Goal: Task Accomplishment & Management: Manage account settings

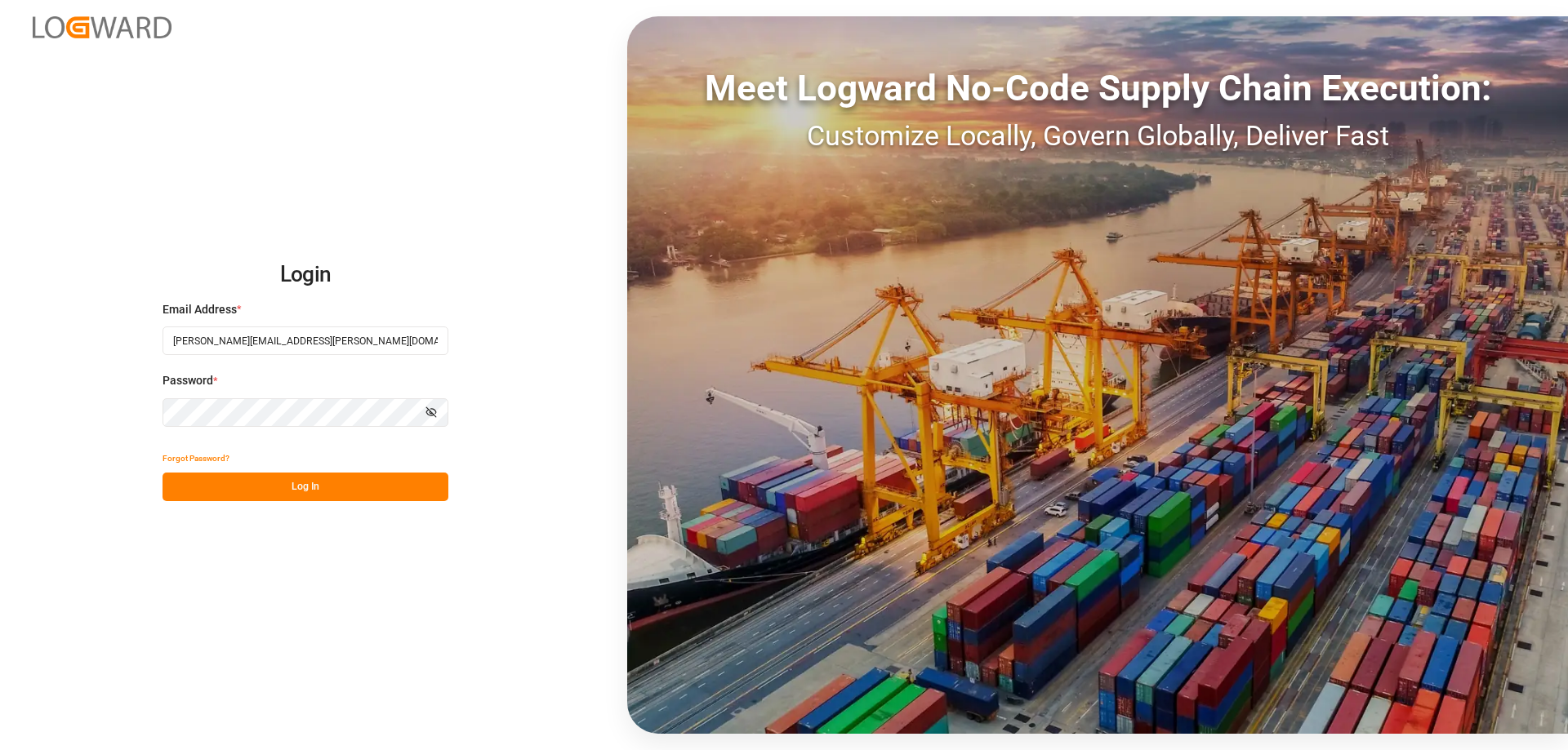
click at [282, 489] on button "Log In" at bounding box center [305, 487] width 286 height 29
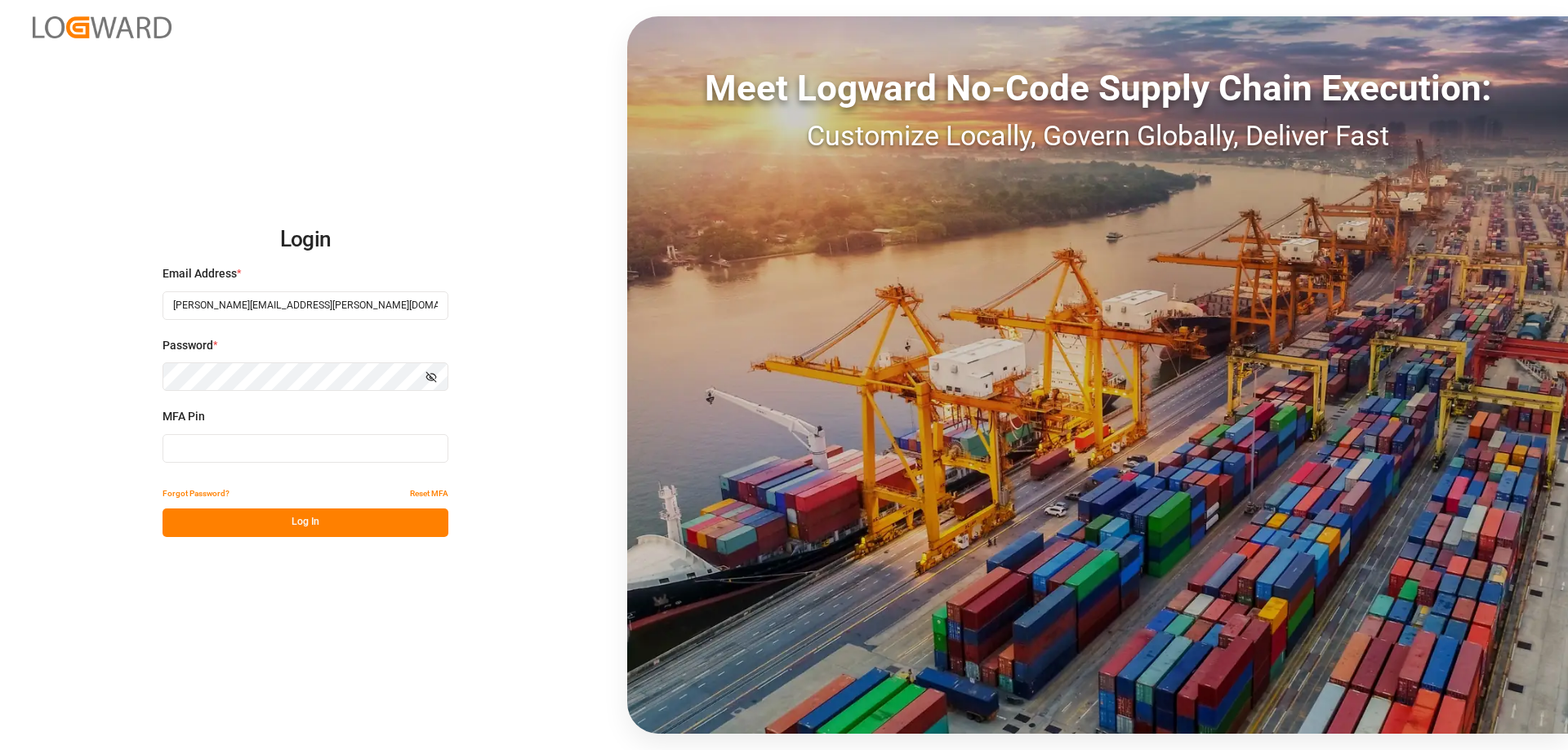
click at [260, 454] on input at bounding box center [305, 448] width 286 height 29
type input "557338"
click at [347, 523] on button "Log In" at bounding box center [305, 523] width 286 height 29
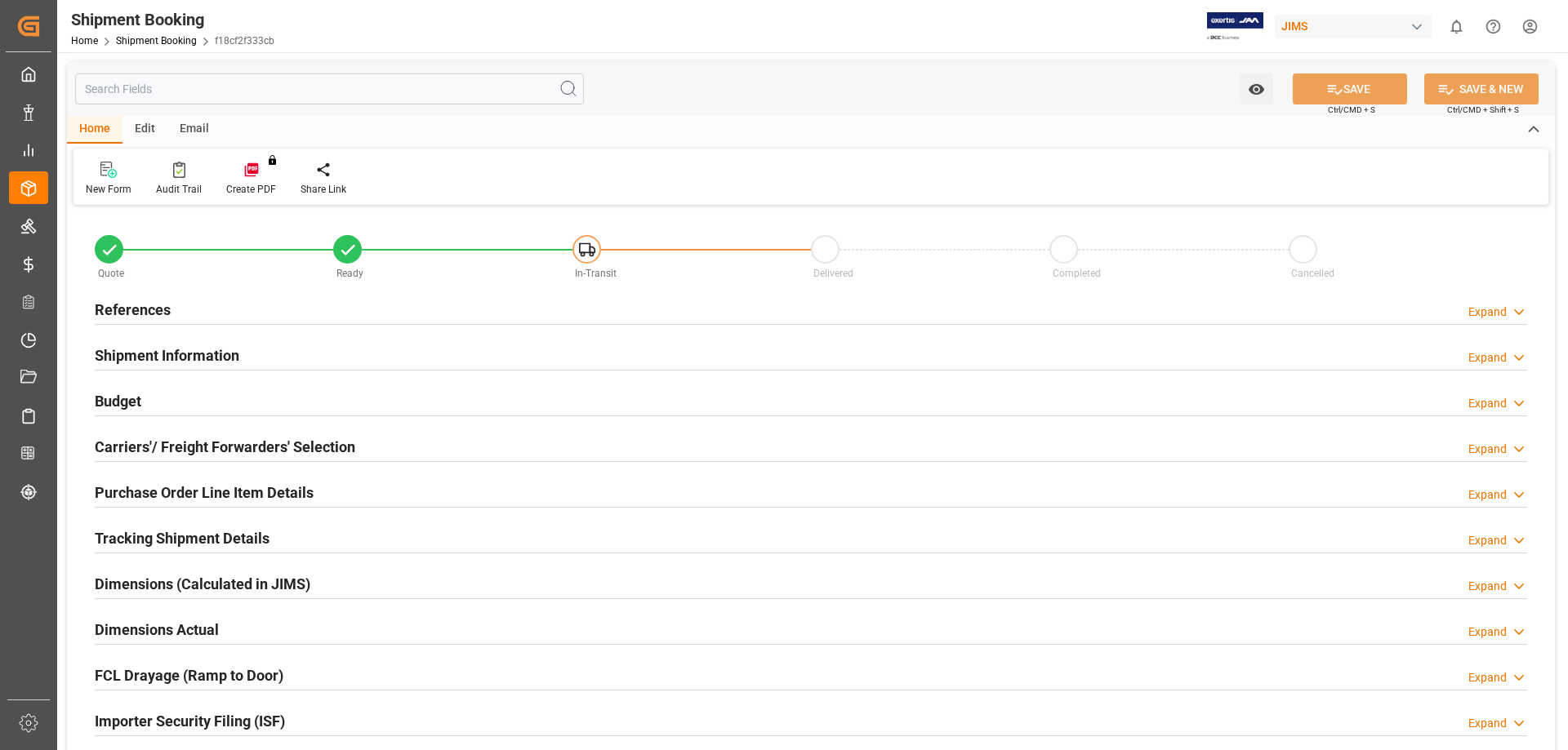
type input "0"
type input "21-08-2025"
click at [122, 310] on h2 "References" at bounding box center [132, 309] width 76 height 22
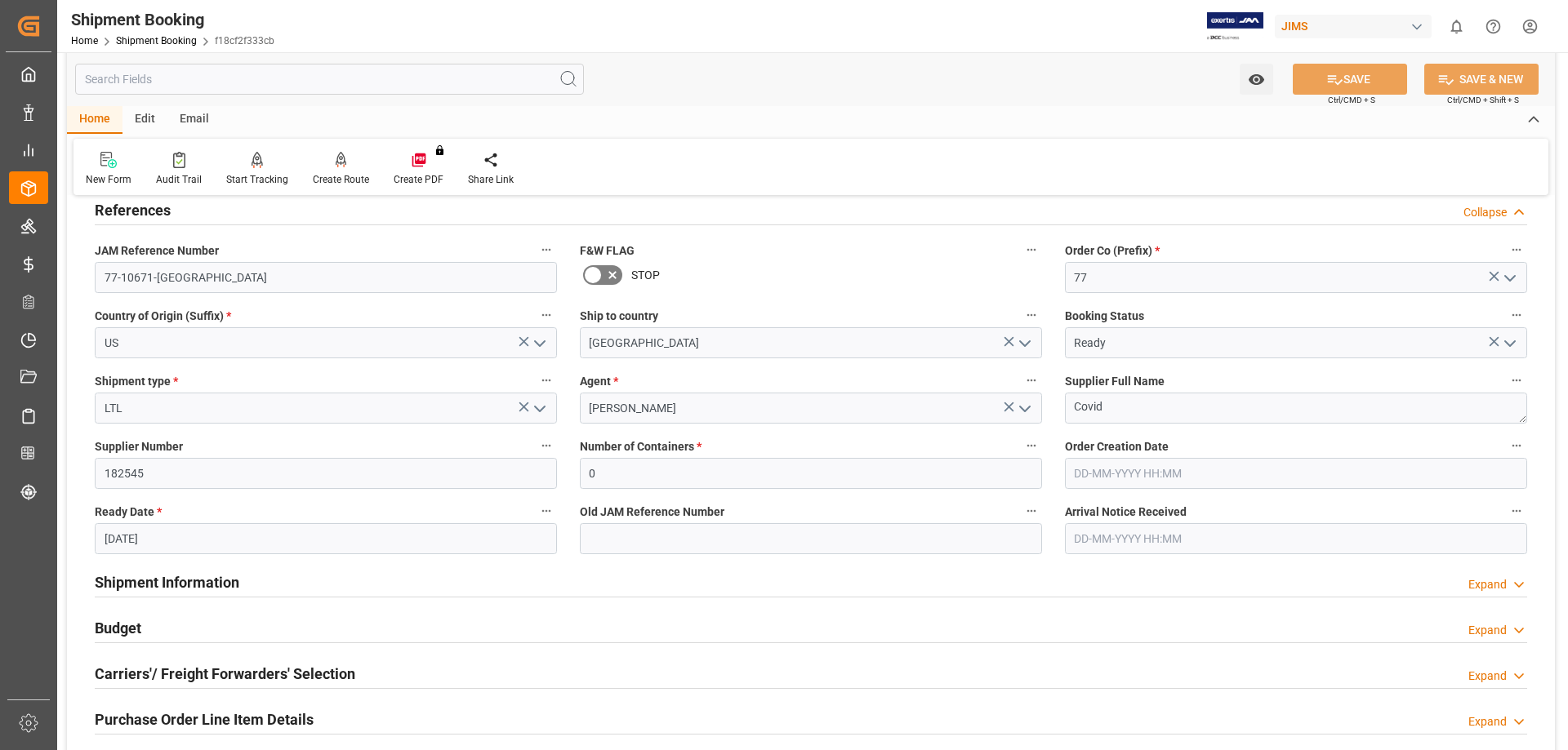
scroll to position [136, 0]
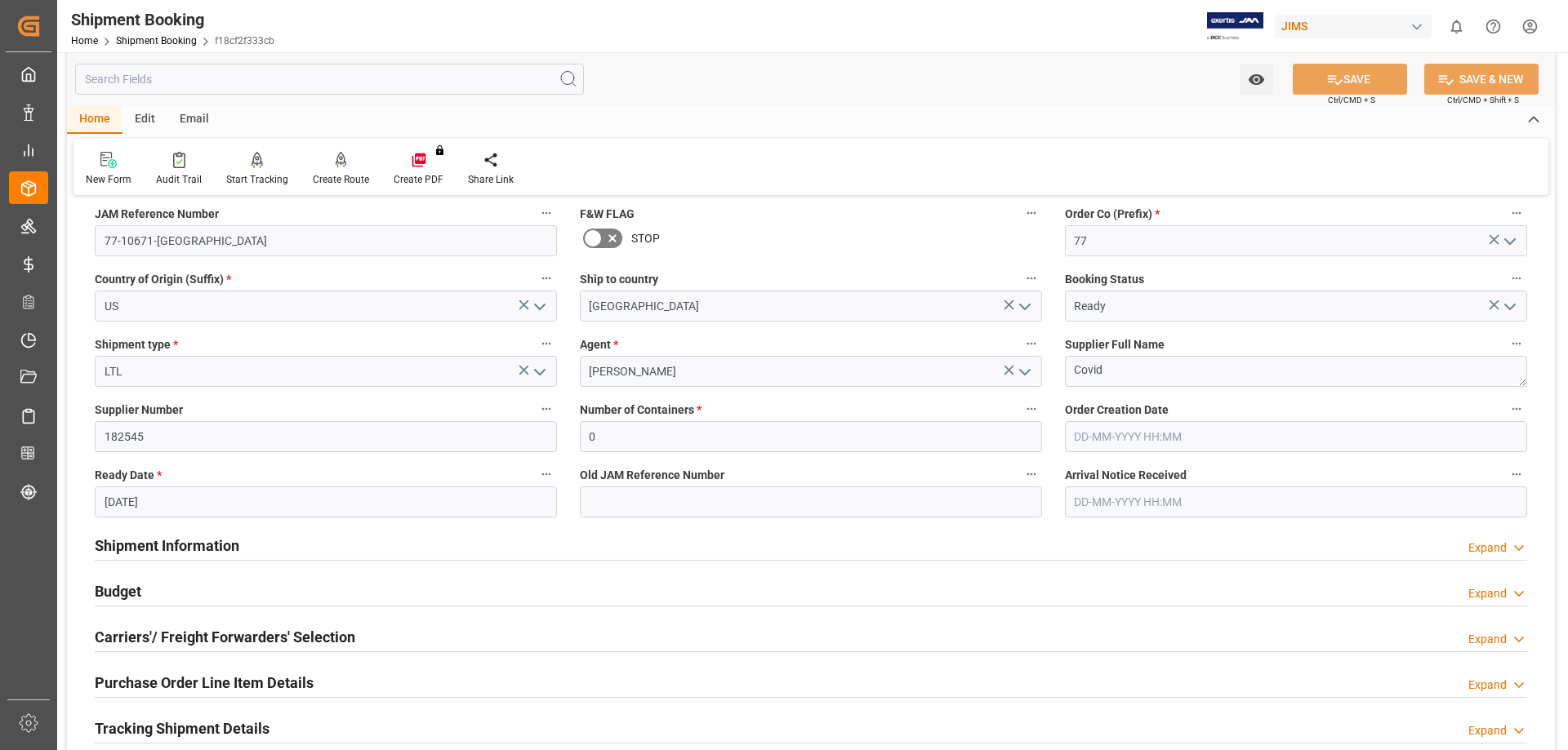
click at [129, 588] on h2 "Budget" at bounding box center [117, 591] width 47 height 22
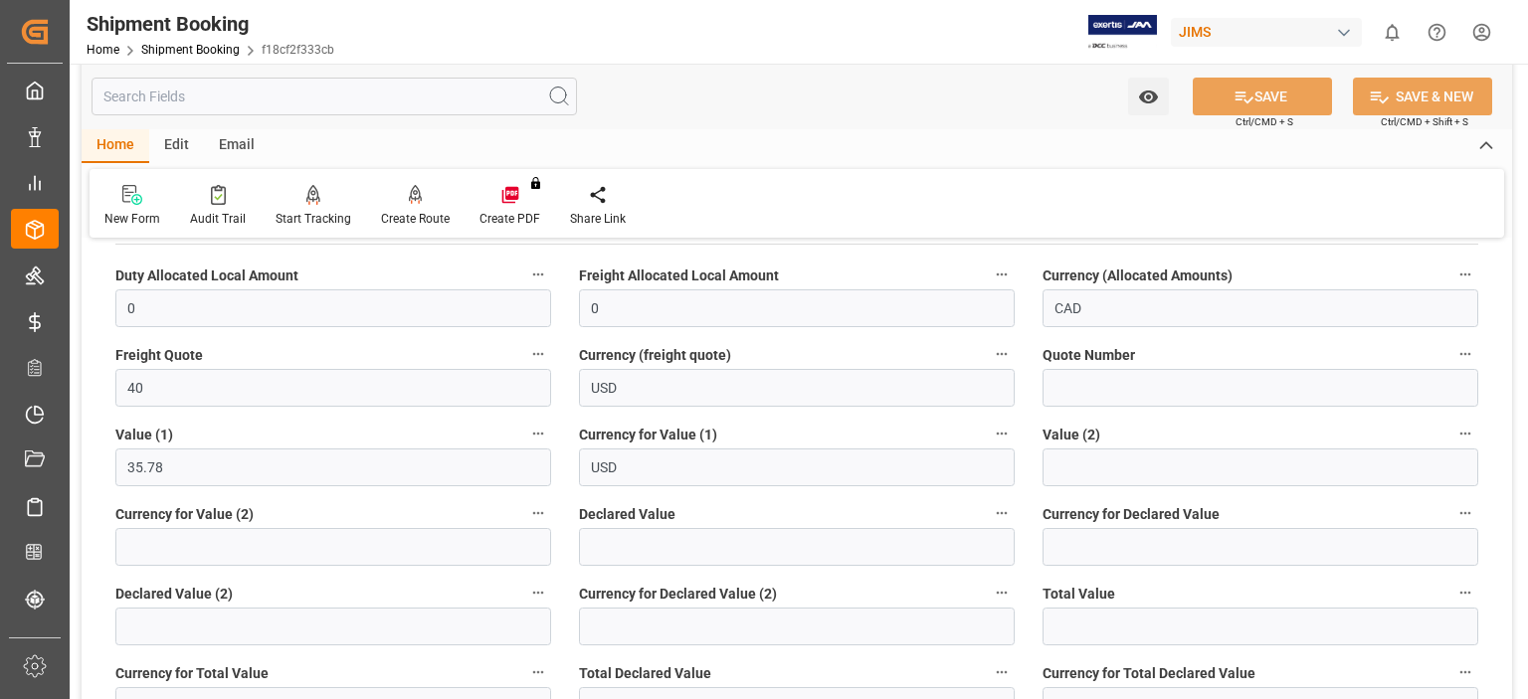
scroll to position [662, 0]
click at [1169, 201] on div "New Form Audit Trail Start Tracking Create Empty Shipment Tracking Create Route…" at bounding box center [797, 203] width 1414 height 69
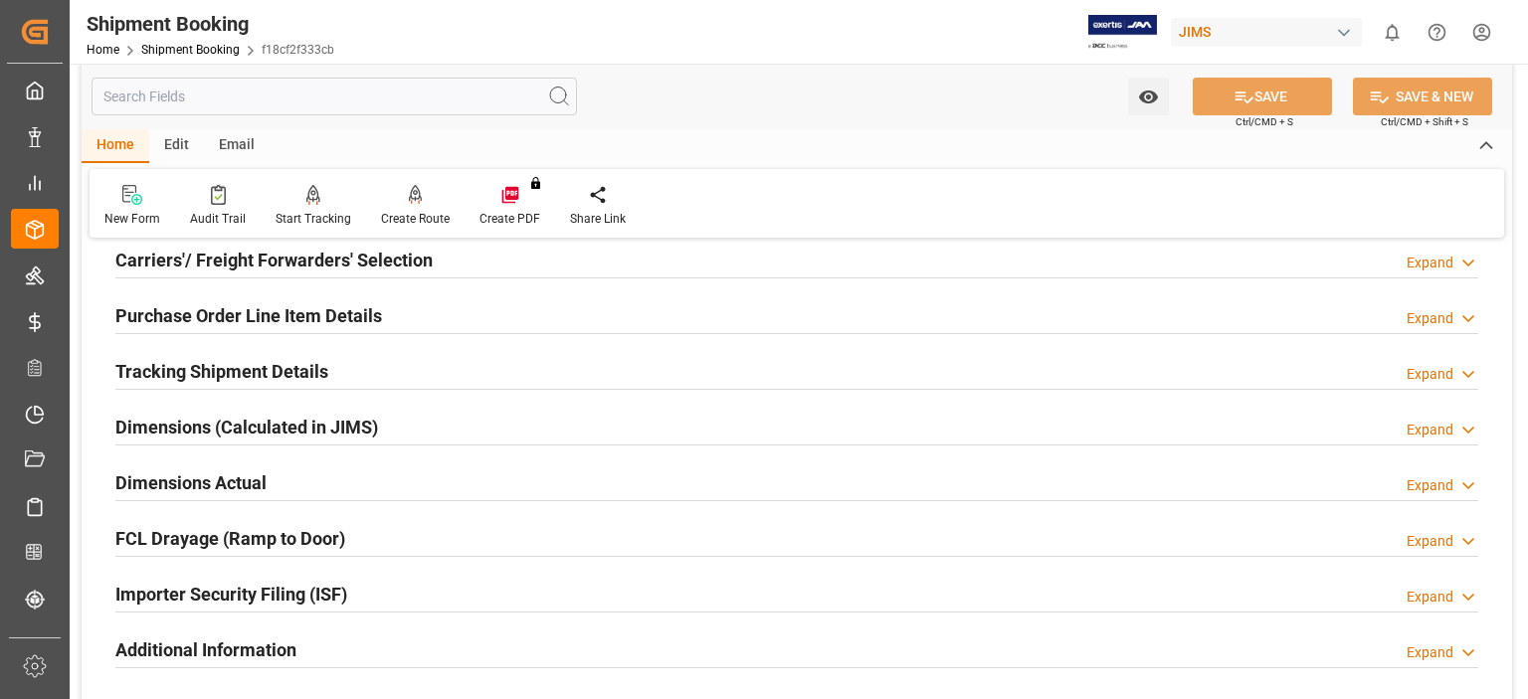
scroll to position [995, 0]
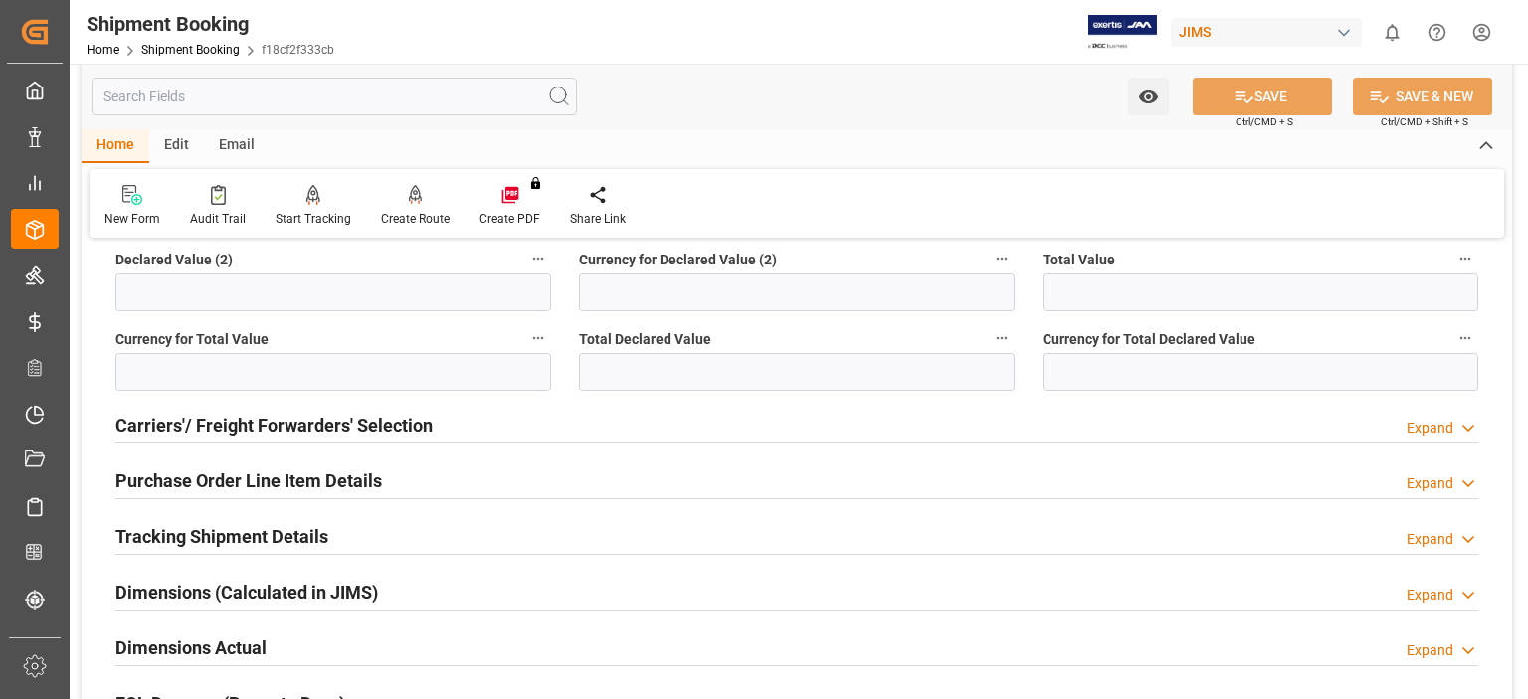
click at [289, 425] on h2 "Carriers'/ Freight Forwarders' Selection" at bounding box center [273, 425] width 317 height 27
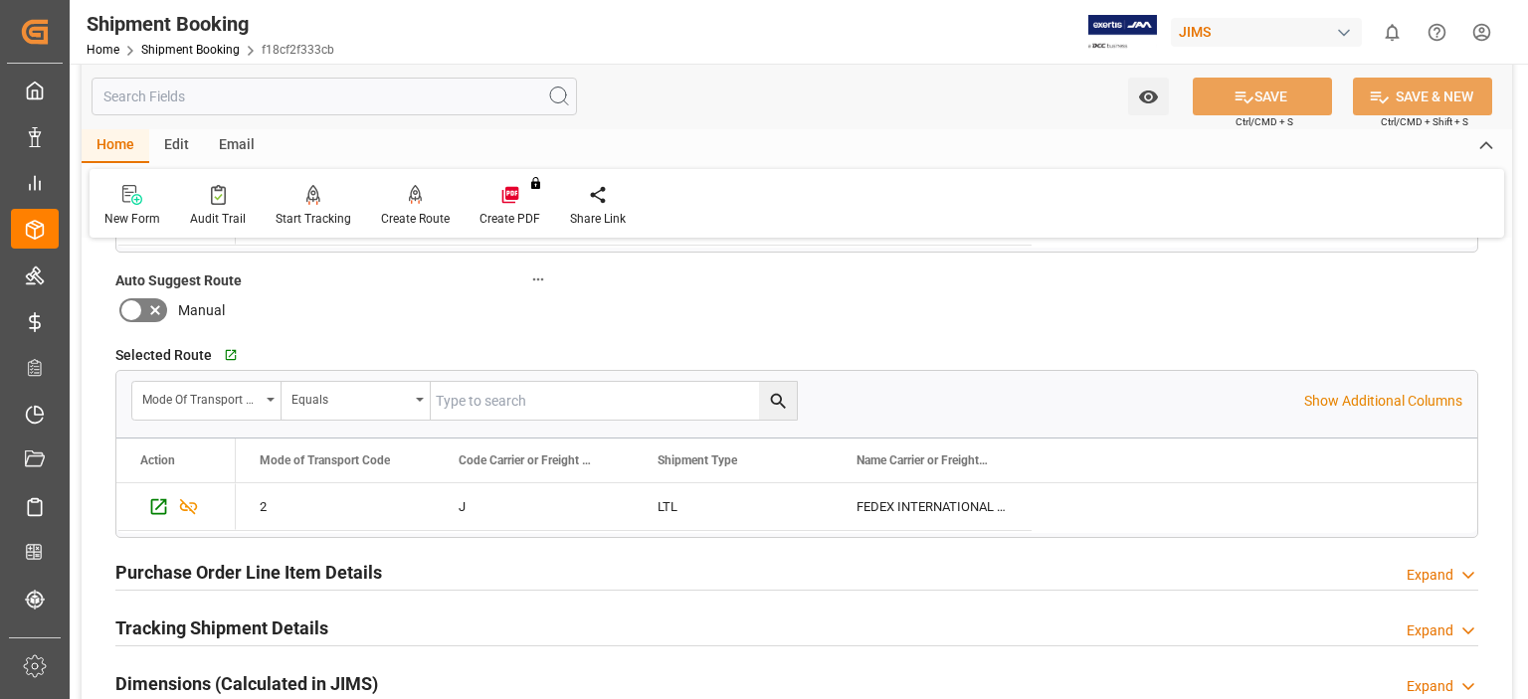
scroll to position [1492, 0]
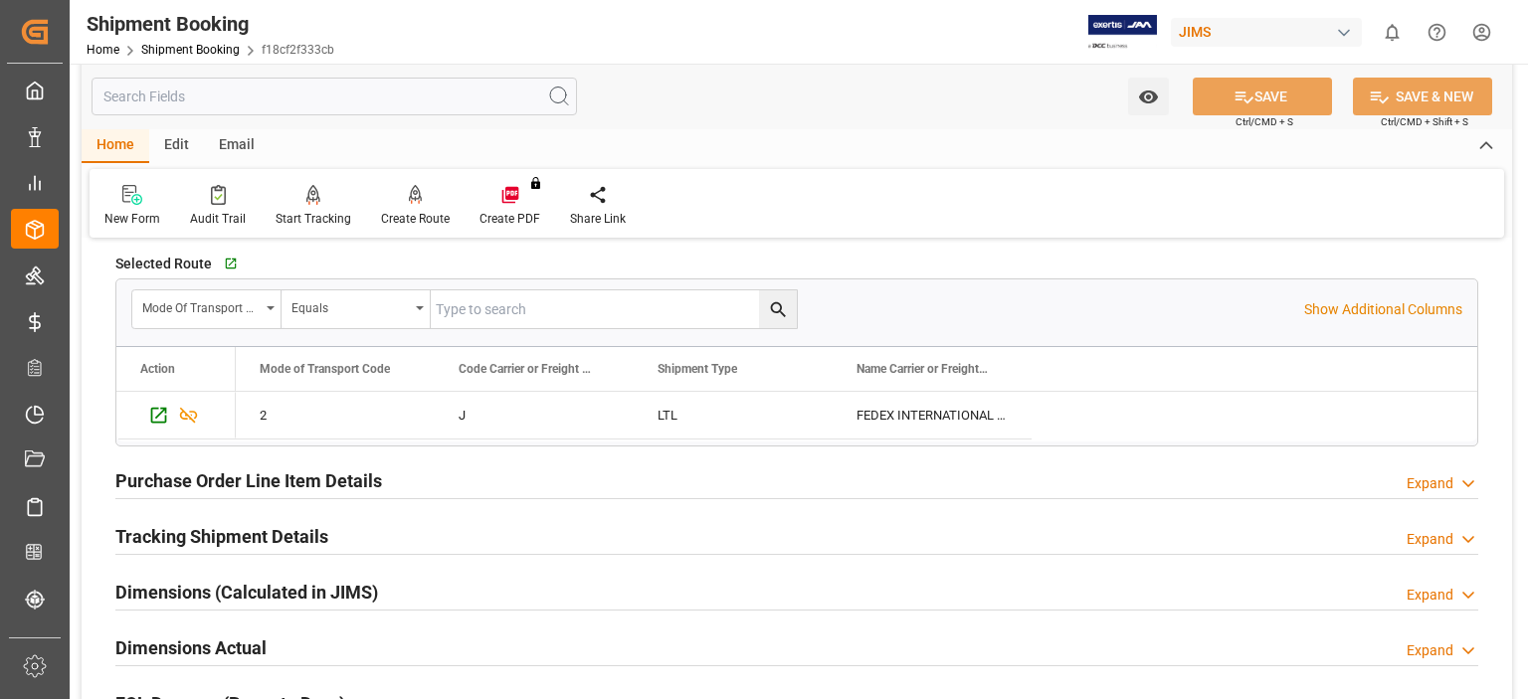
click at [238, 476] on h2 "Purchase Order Line Item Details" at bounding box center [248, 480] width 267 height 27
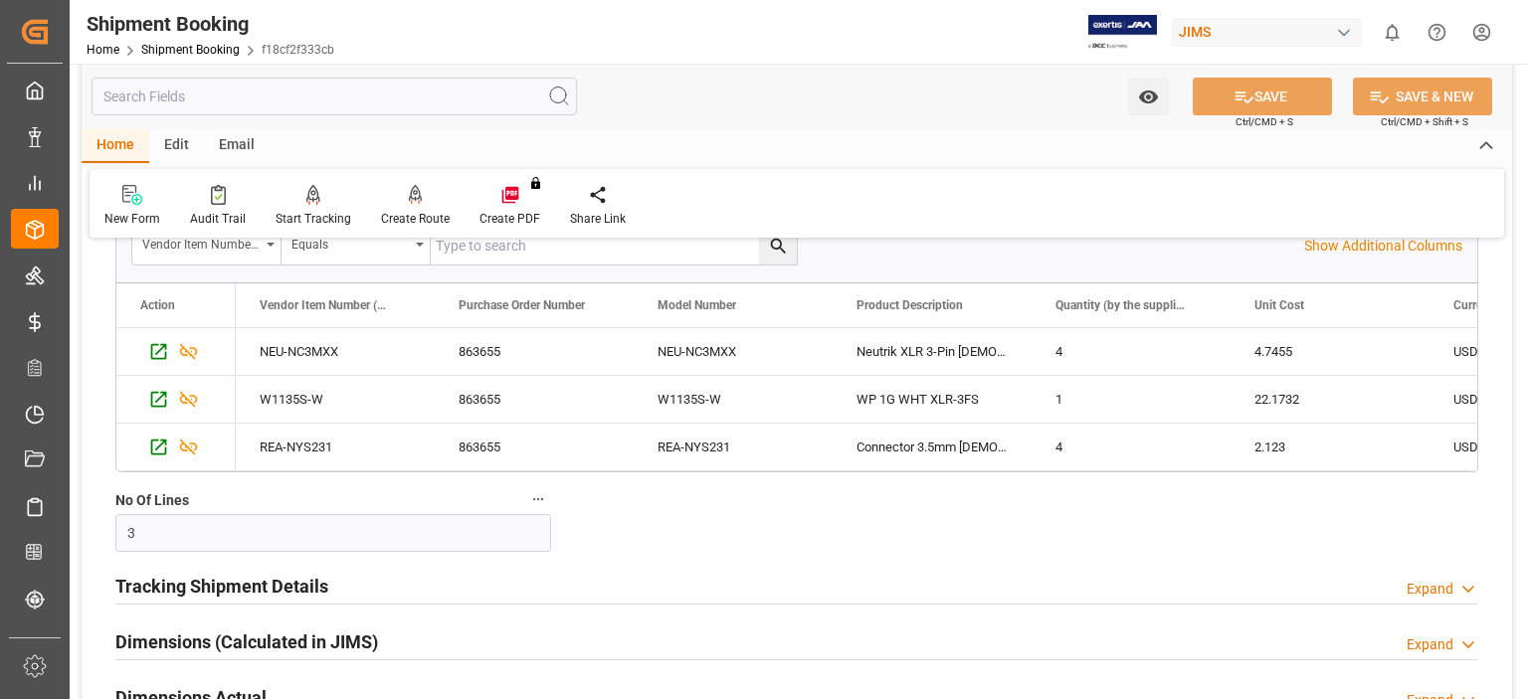
scroll to position [1989, 0]
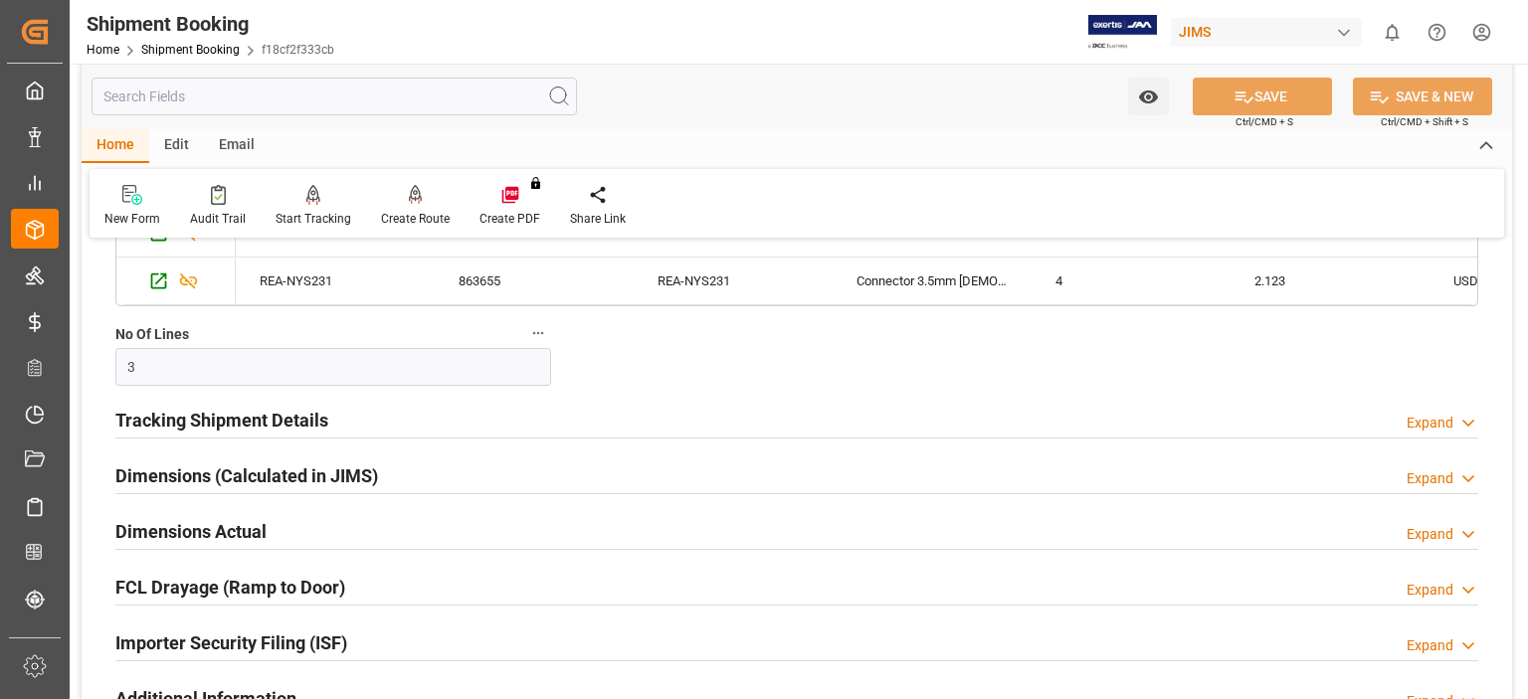
click at [203, 421] on h2 "Tracking Shipment Details" at bounding box center [221, 420] width 213 height 27
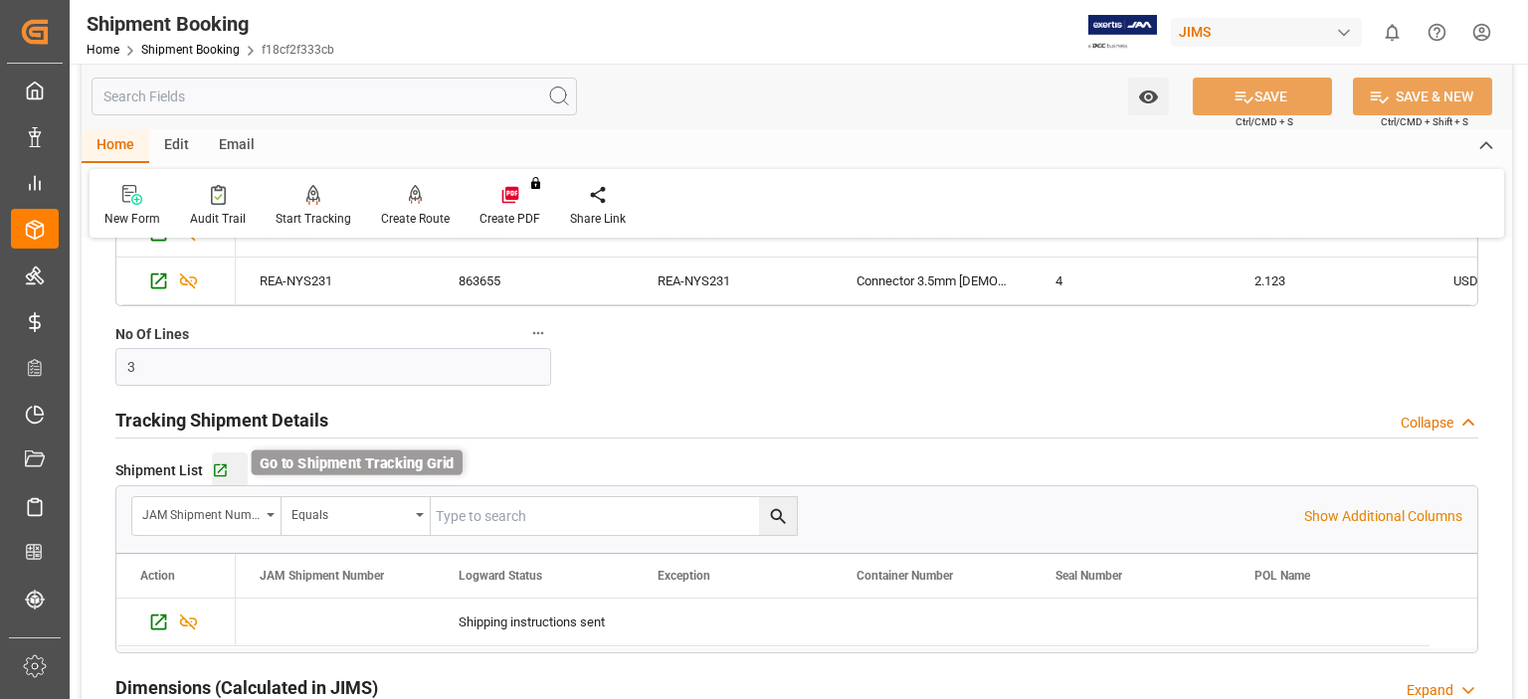
click at [225, 466] on icon "button" at bounding box center [220, 471] width 17 height 17
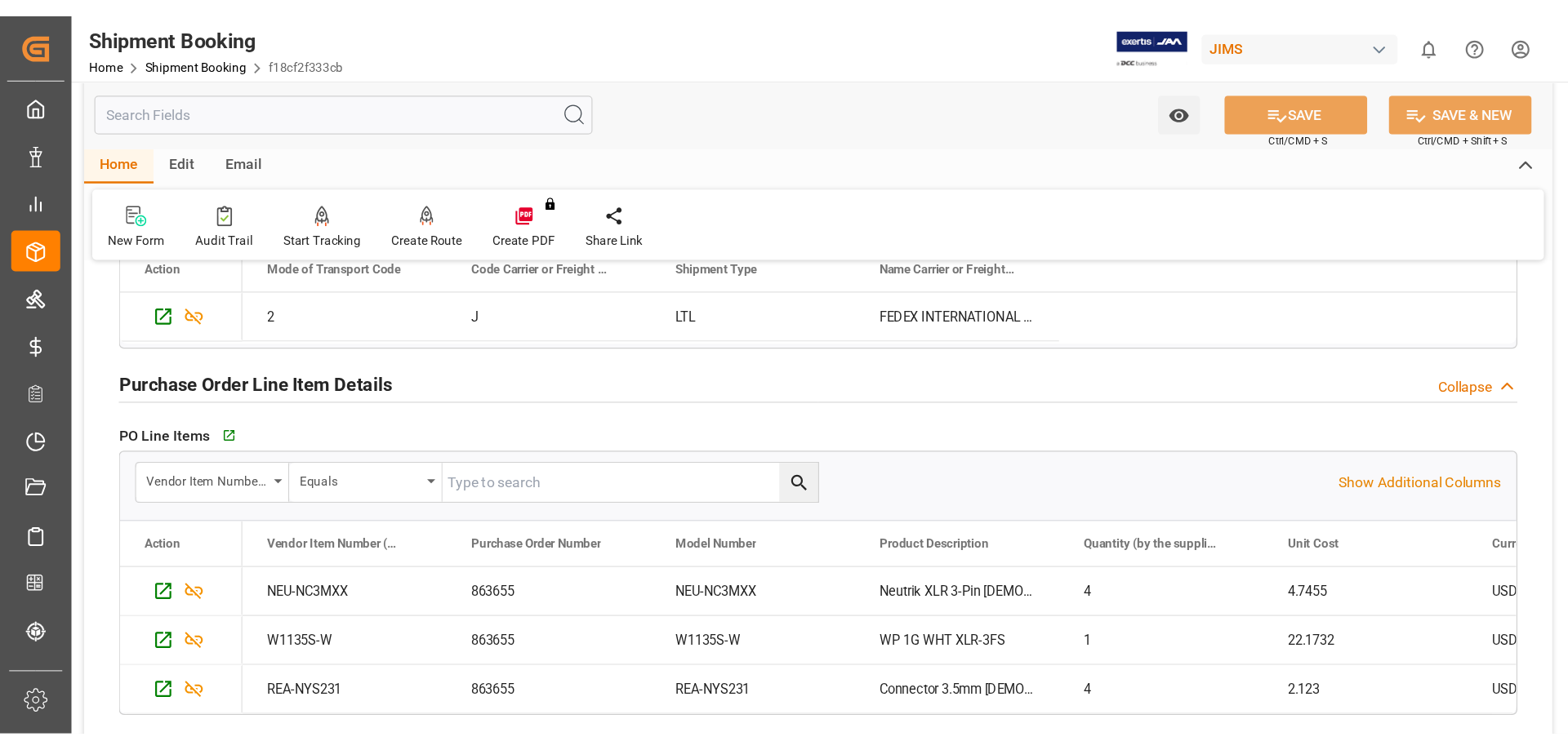
scroll to position [1088, 0]
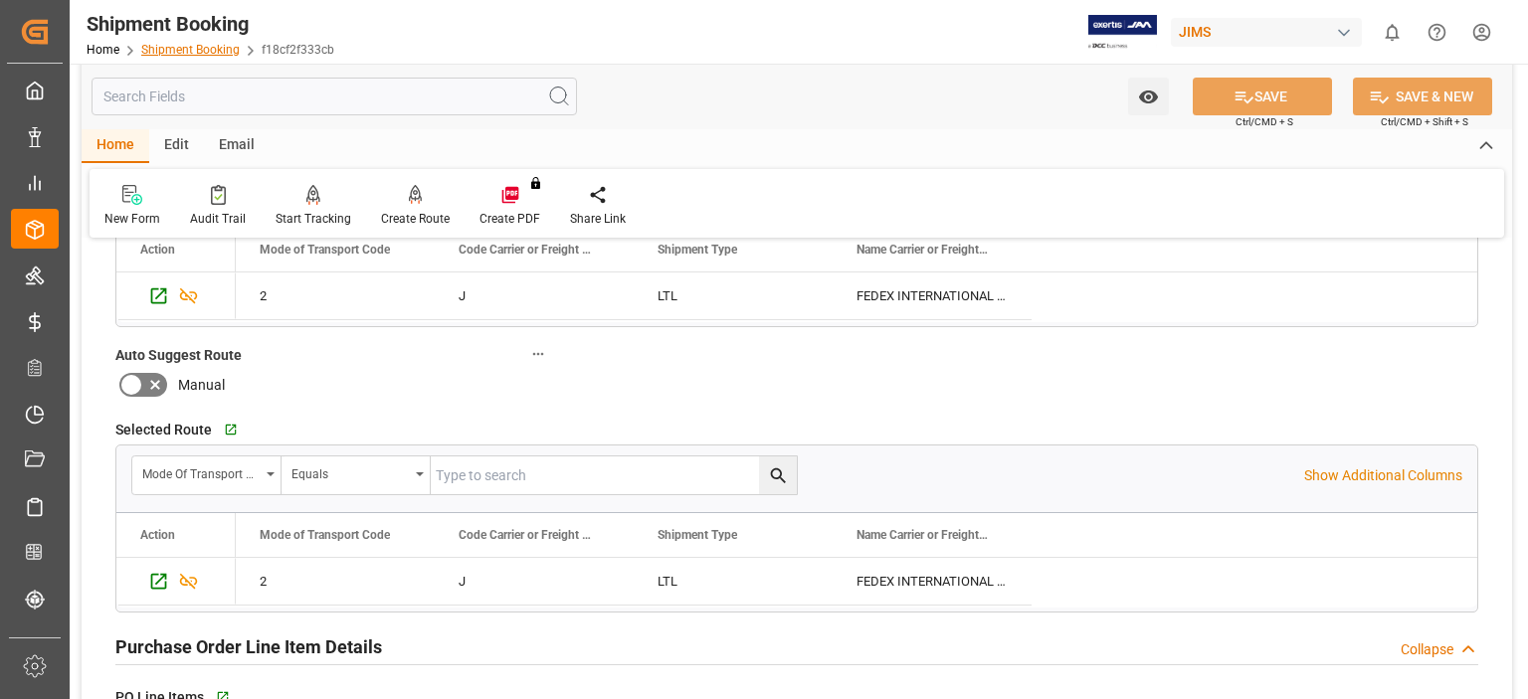
click at [181, 47] on link "Shipment Booking" at bounding box center [190, 50] width 98 height 14
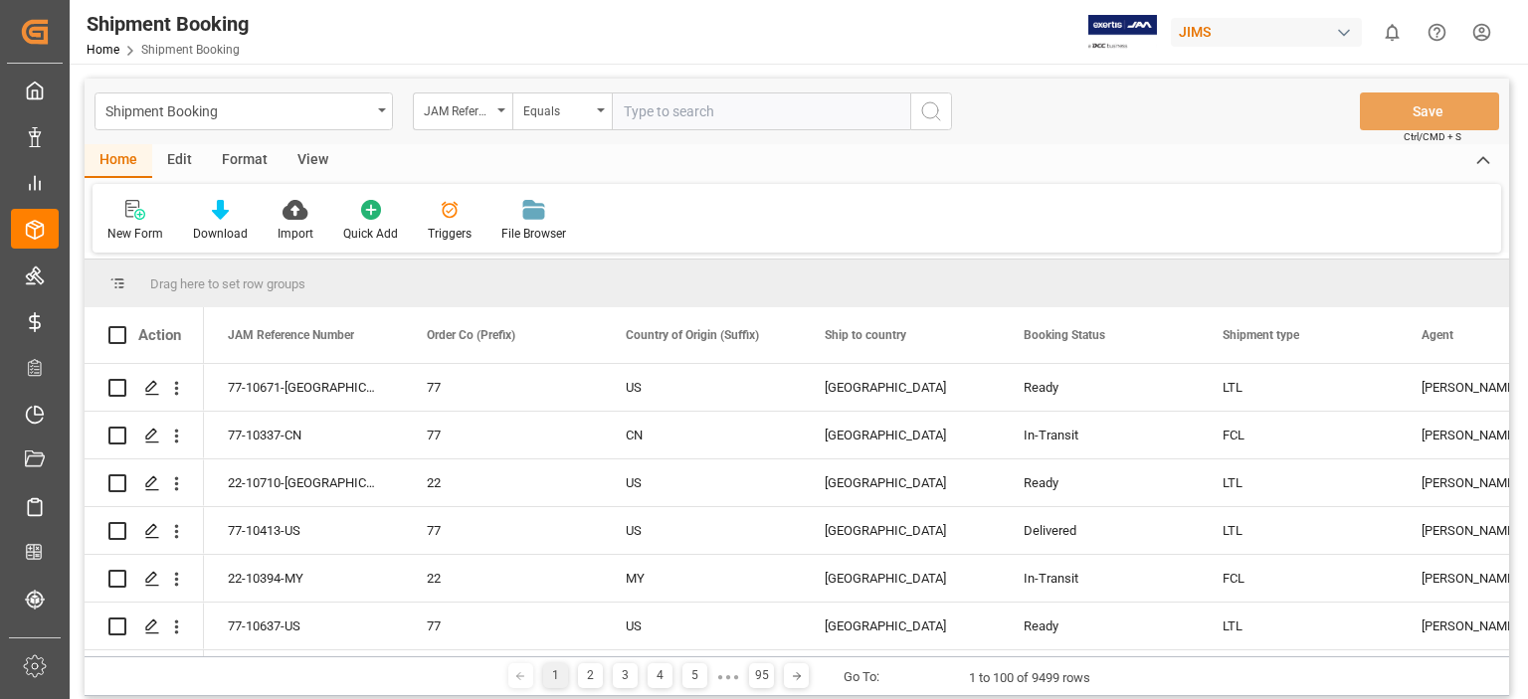
click at [654, 110] on input "text" at bounding box center [761, 112] width 298 height 38
type input "77-10637-US"
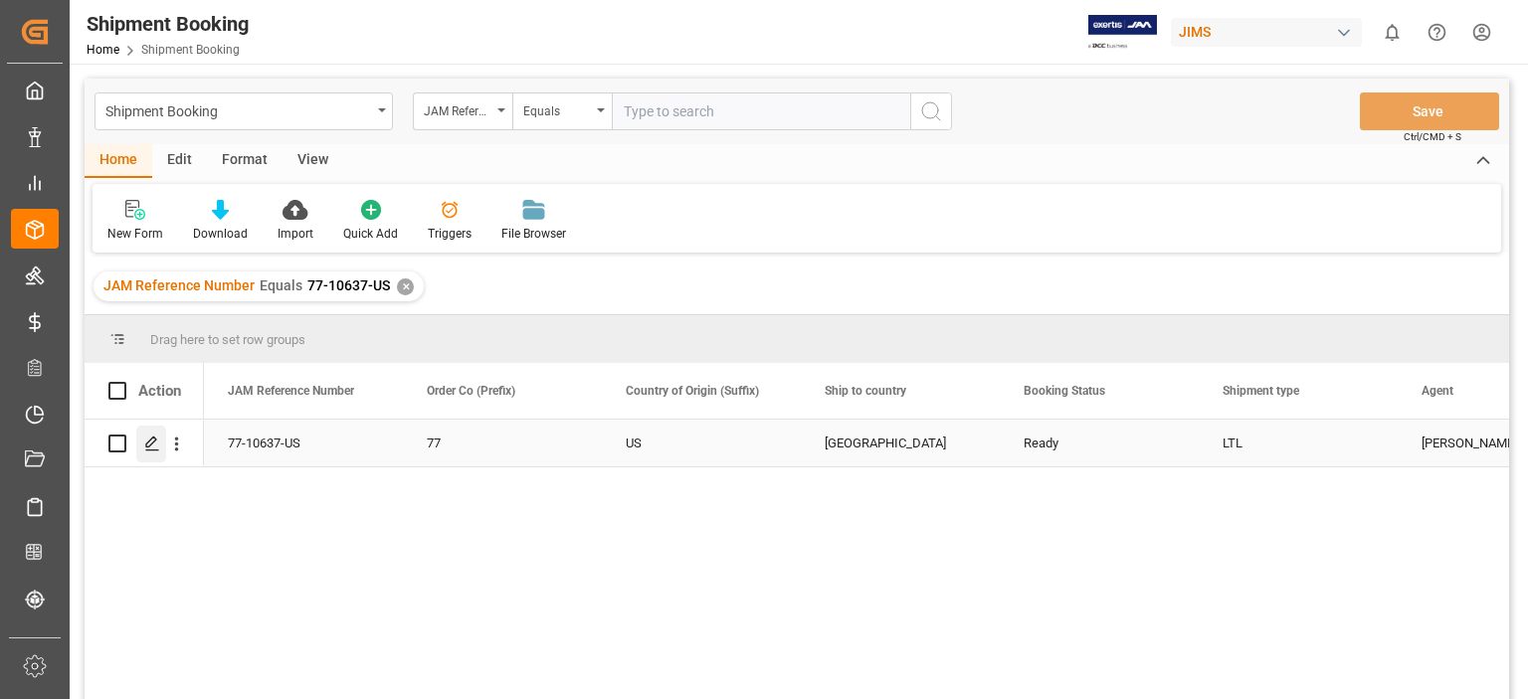
click at [154, 453] on div "Press SPACE to select this row." at bounding box center [151, 444] width 30 height 37
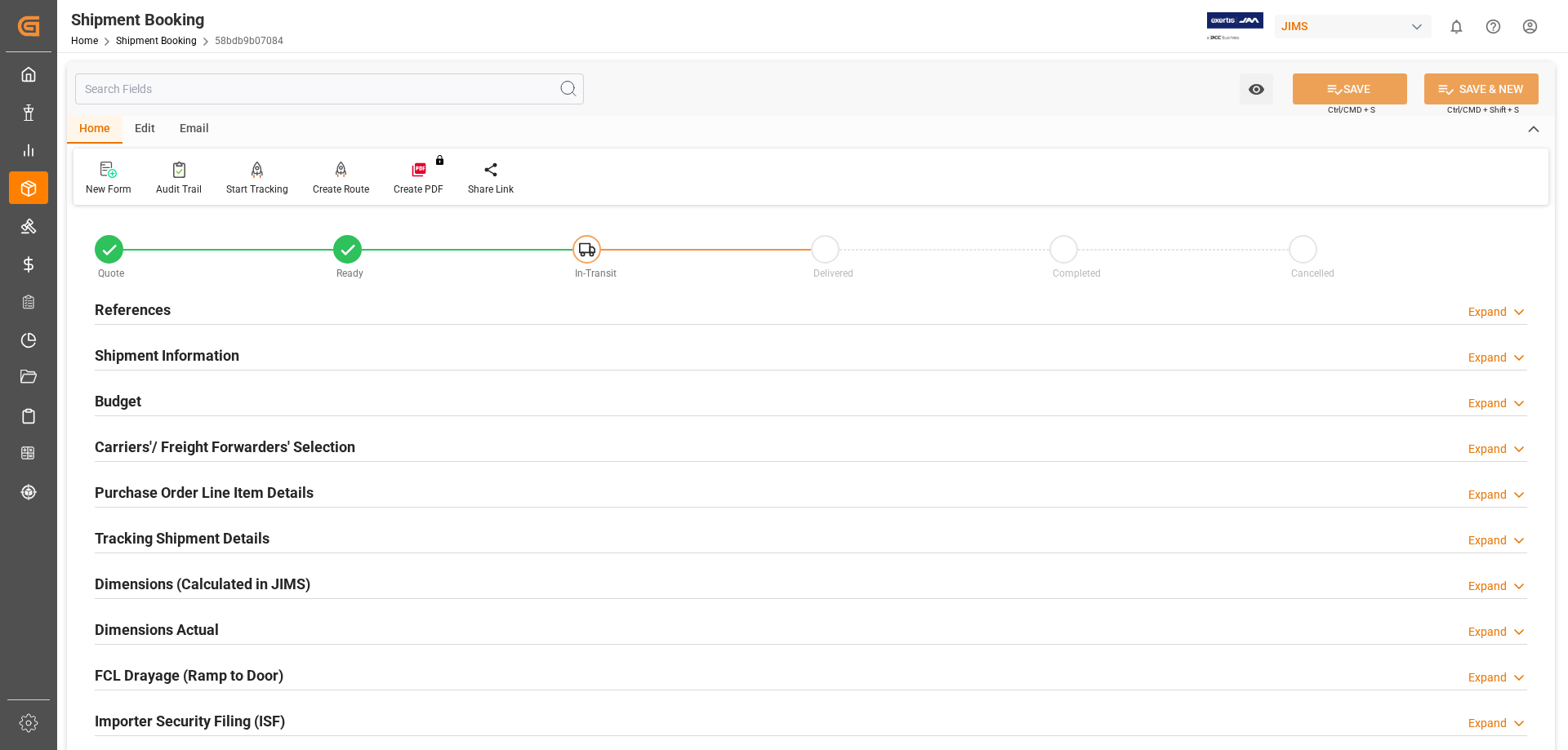
click at [192, 444] on h2 "Carriers'/ Freight Forwarders' Selection" at bounding box center [224, 446] width 260 height 22
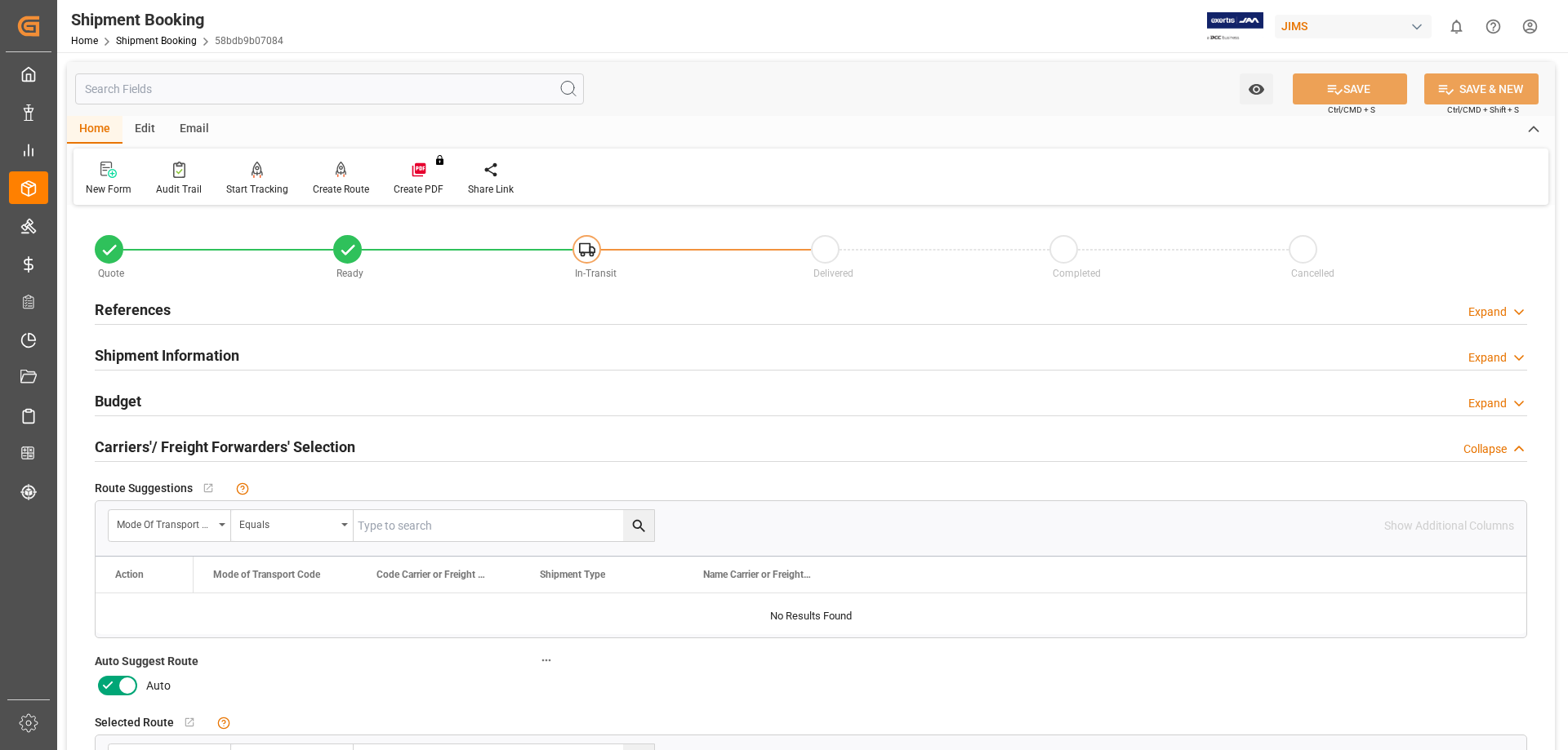
click at [112, 687] on icon at bounding box center [108, 686] width 20 height 20
click at [0, 0] on input "checkbox" at bounding box center [0, 0] width 0 height 0
click at [1359, 94] on button "SAVE" at bounding box center [1350, 89] width 114 height 31
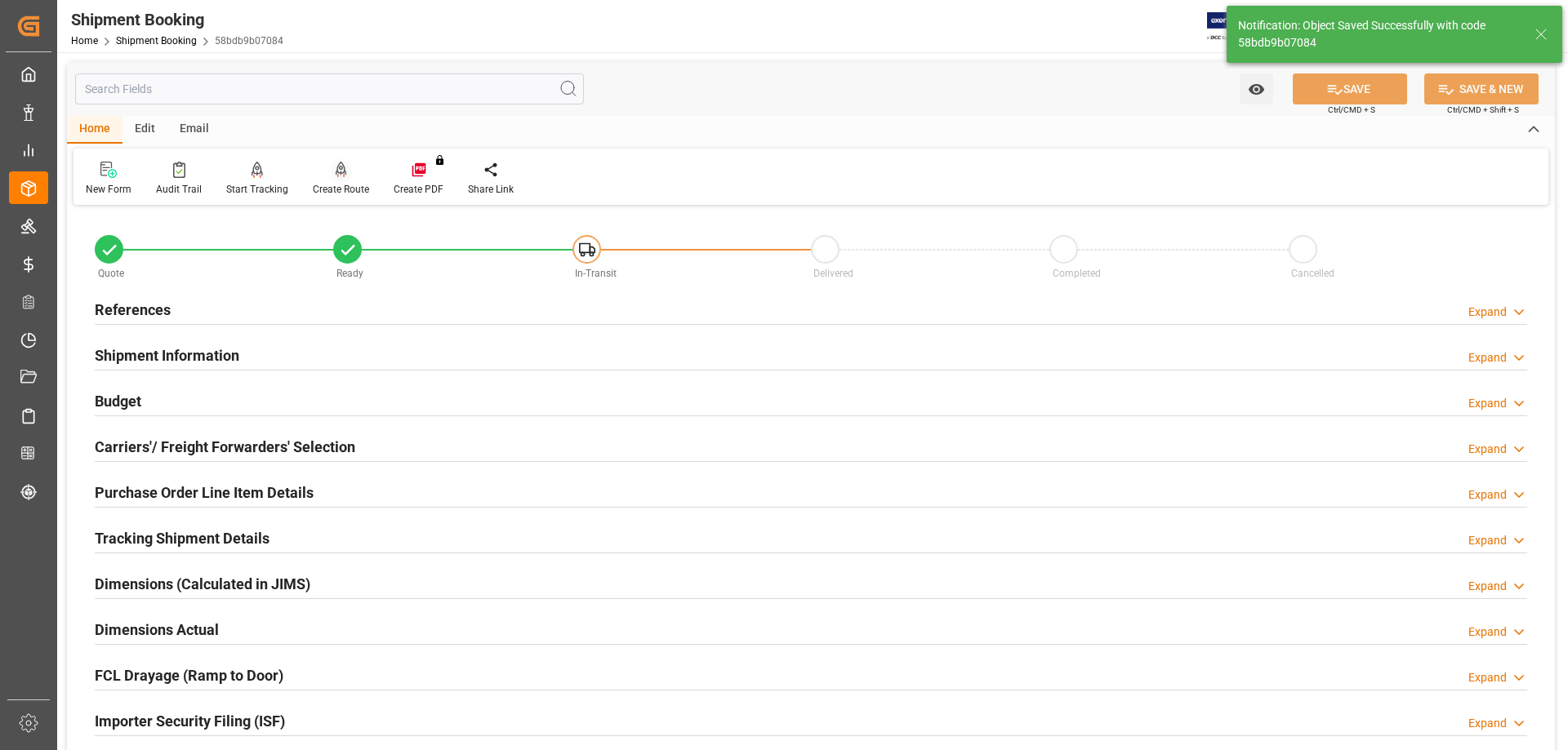
click at [338, 168] on icon at bounding box center [342, 168] width 11 height 14
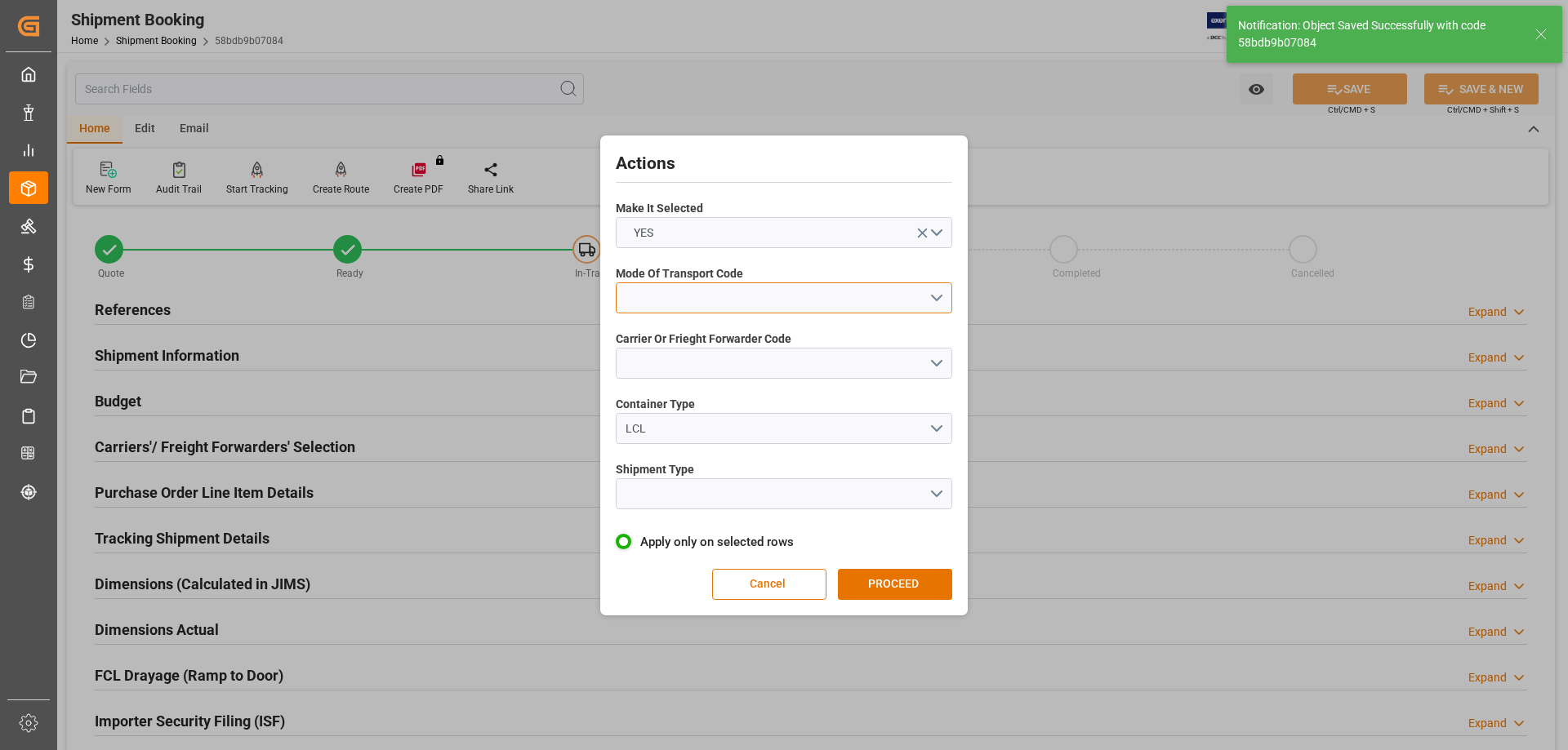
click at [712, 302] on button "open menu" at bounding box center [784, 298] width 337 height 31
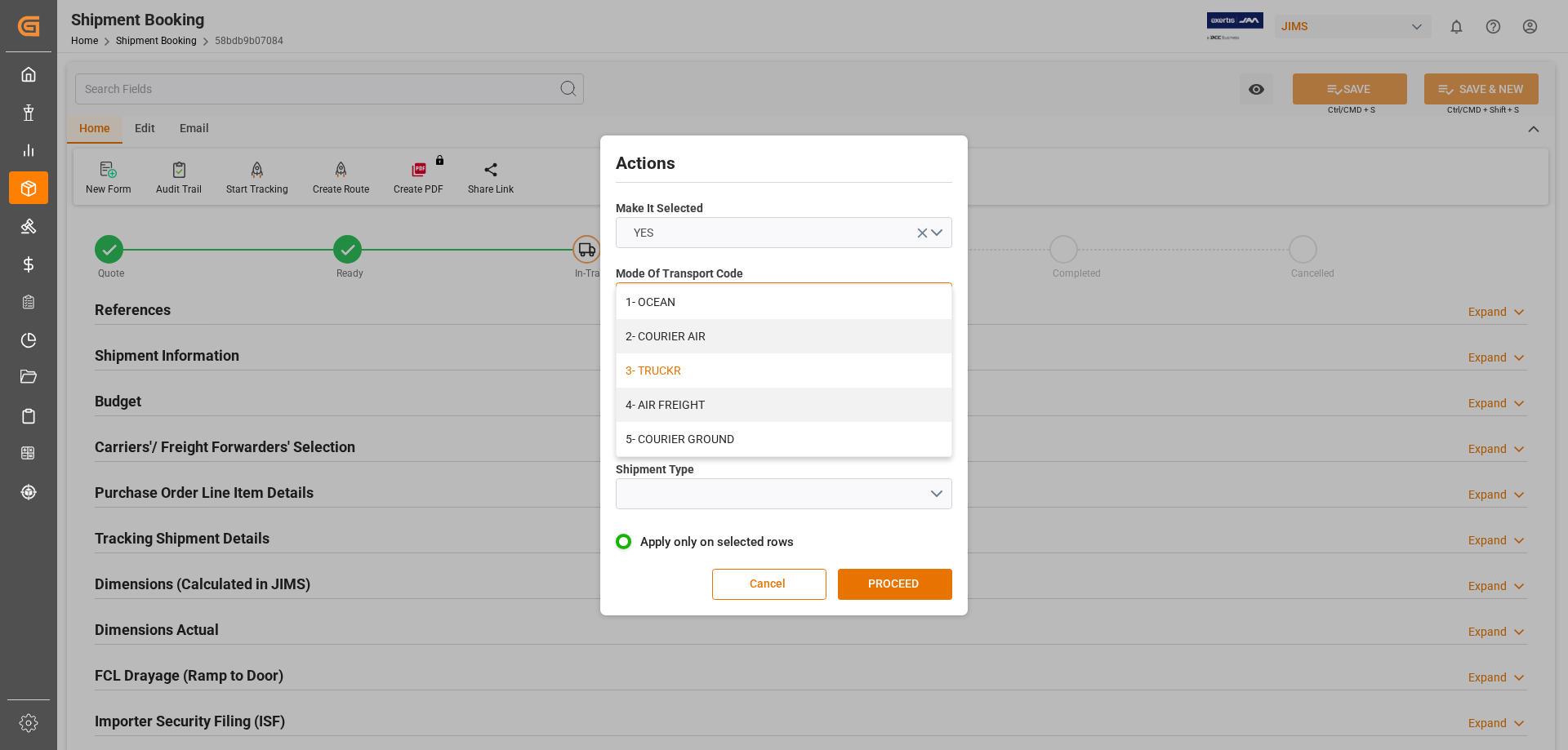
click at [659, 376] on div "3- TRUCKR" at bounding box center [784, 371] width 335 height 34
click at [662, 353] on button "open menu" at bounding box center [784, 364] width 337 height 31
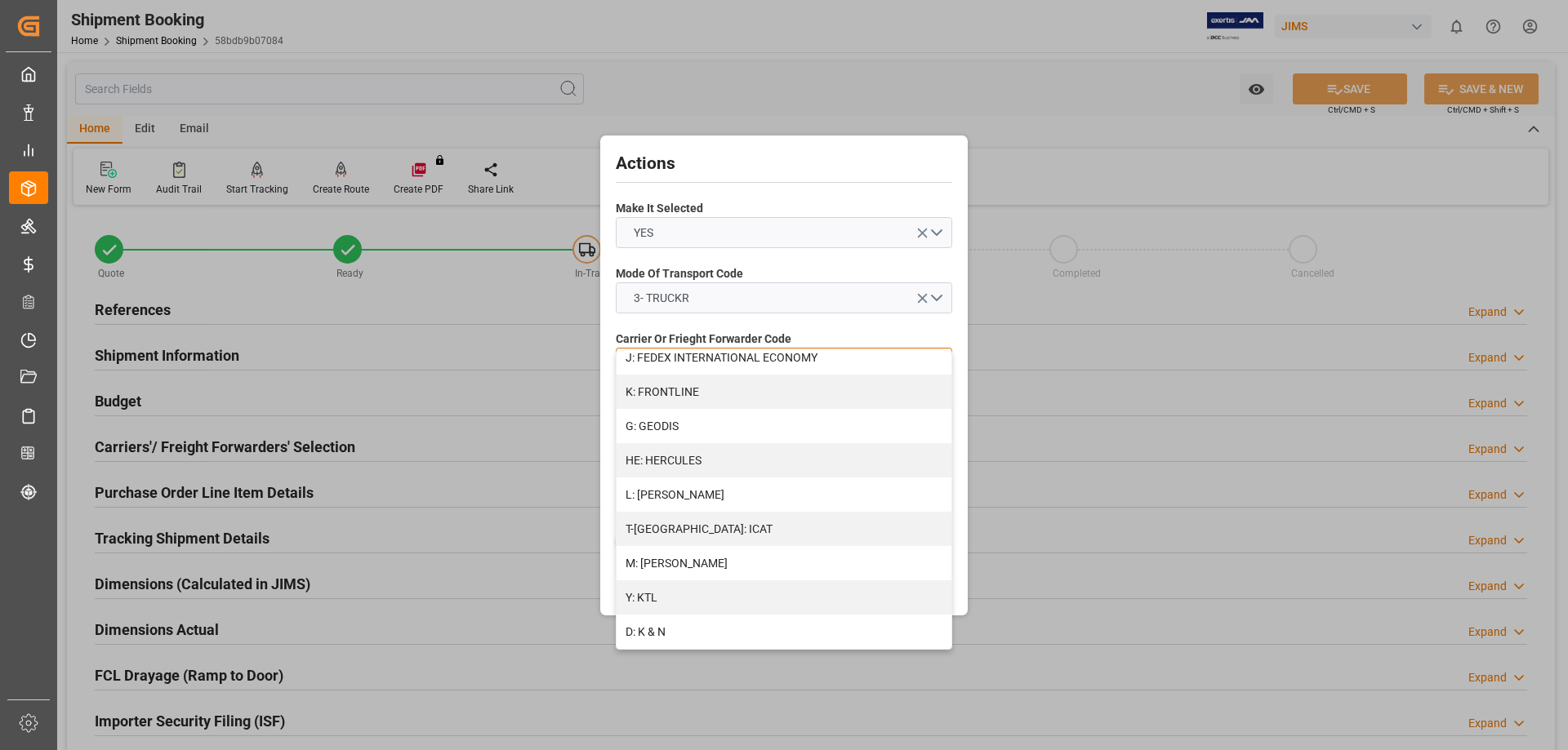
scroll to position [408, 0]
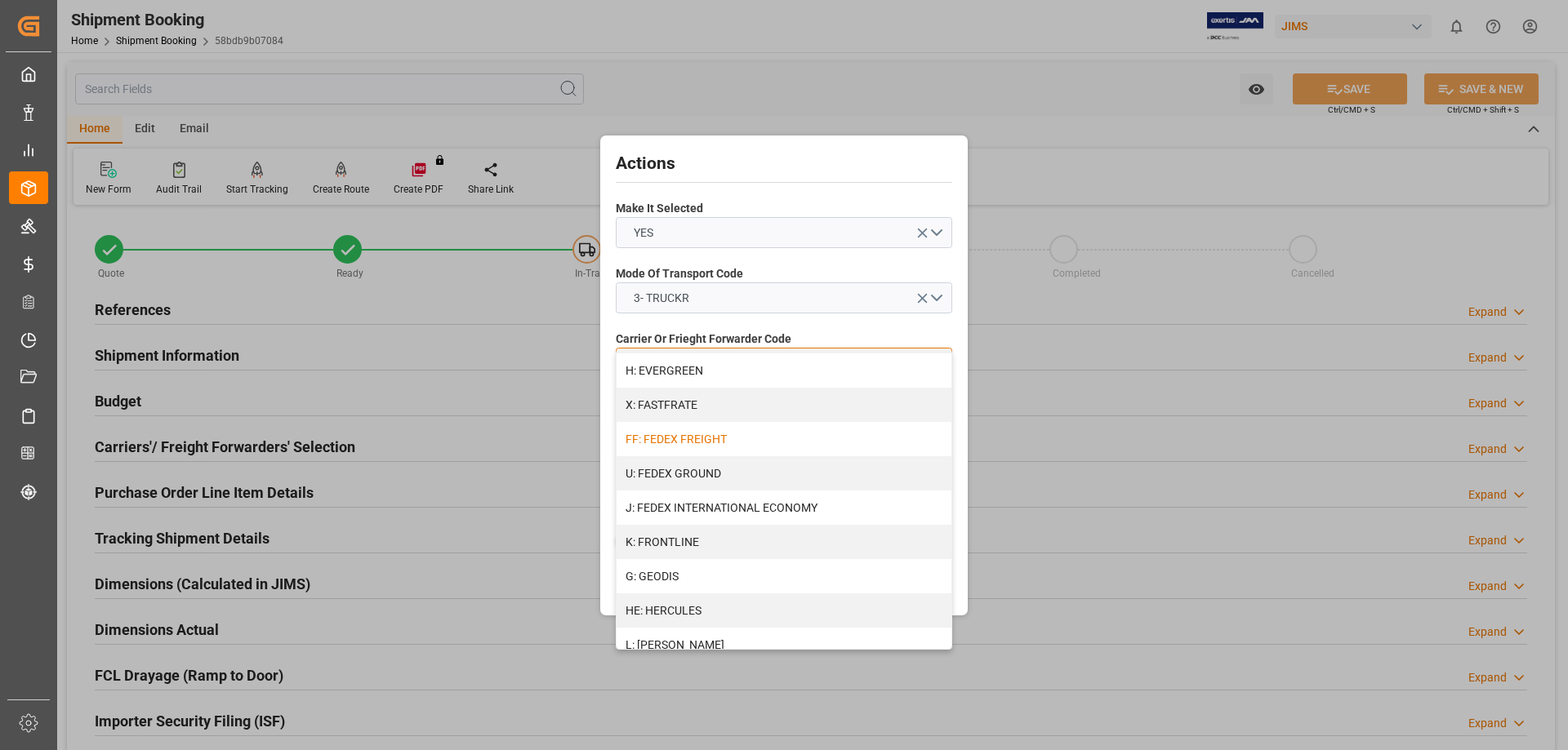
click at [695, 435] on div "FF: FEDEX FREIGHT" at bounding box center [784, 439] width 335 height 34
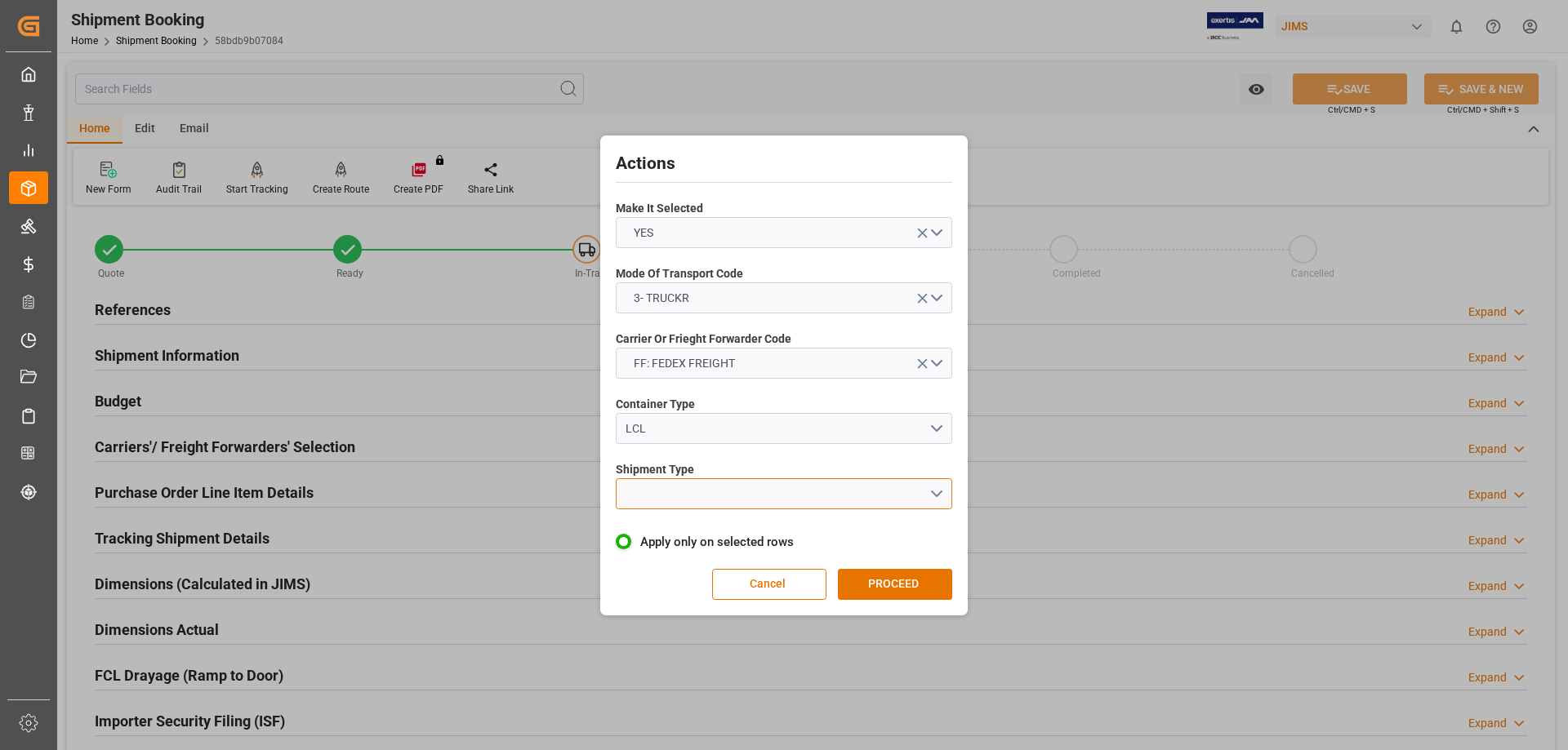
click at [659, 495] on button "open menu" at bounding box center [784, 494] width 337 height 31
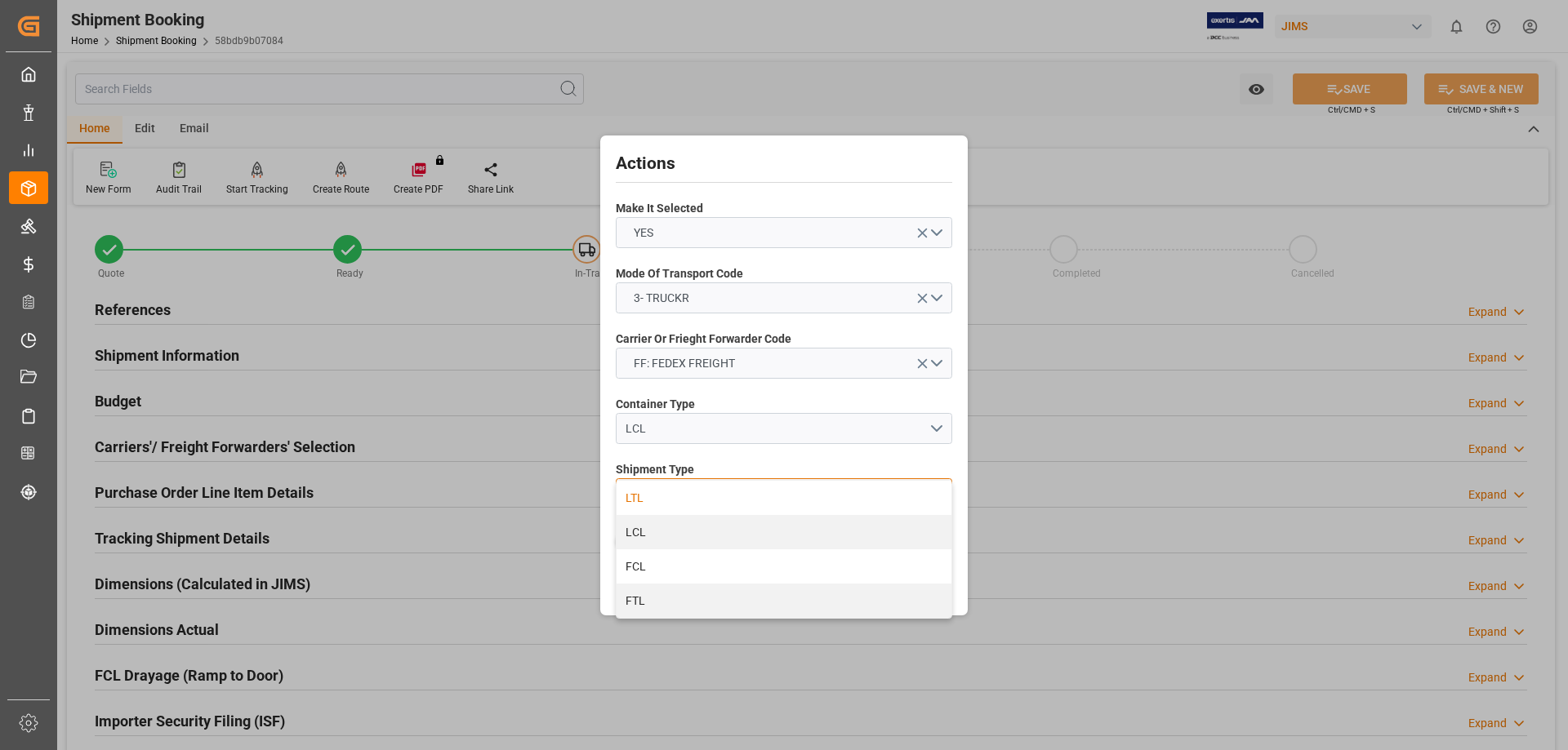
click at [659, 496] on div "LTL" at bounding box center [784, 498] width 335 height 34
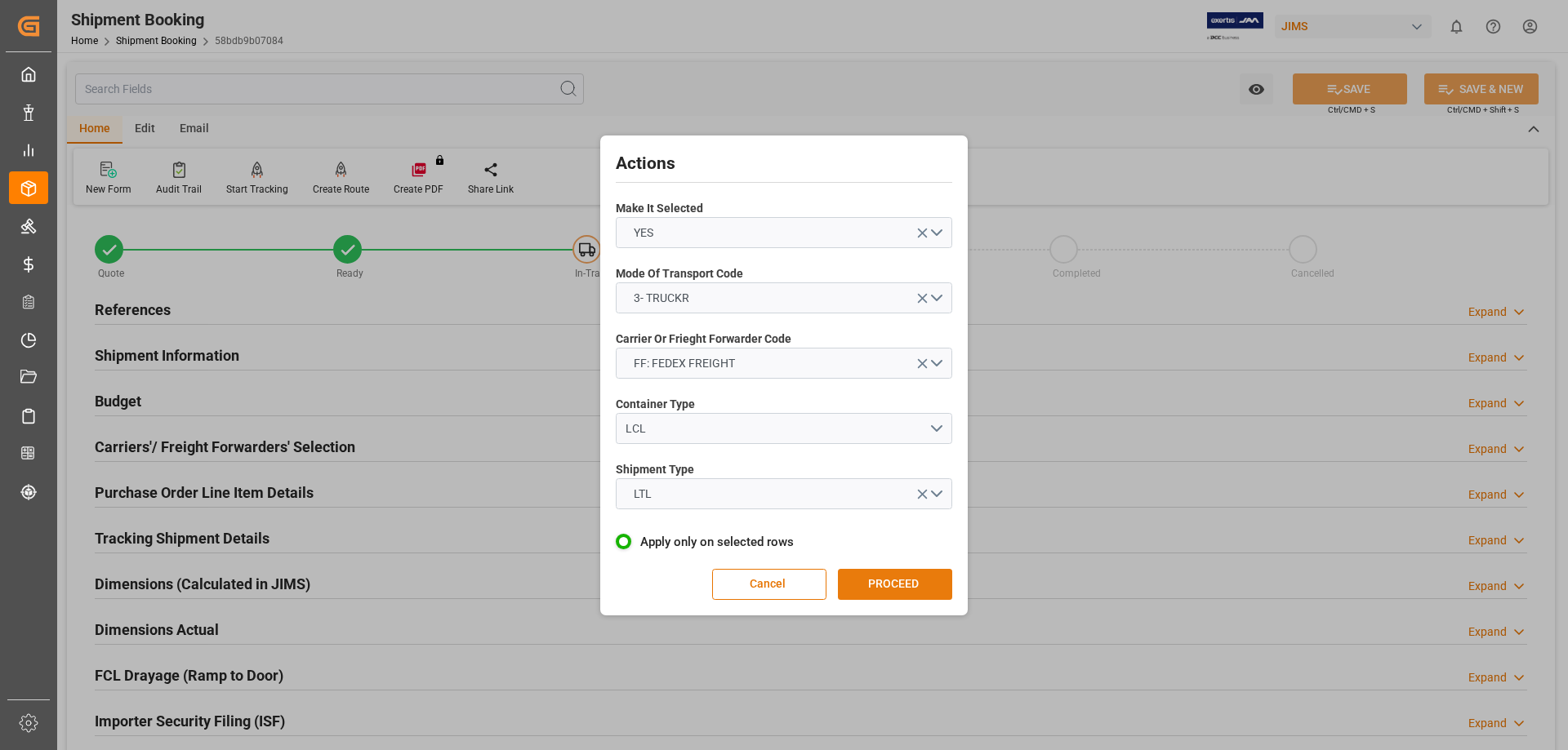
click at [880, 580] on button "PROCEED" at bounding box center [895, 584] width 114 height 31
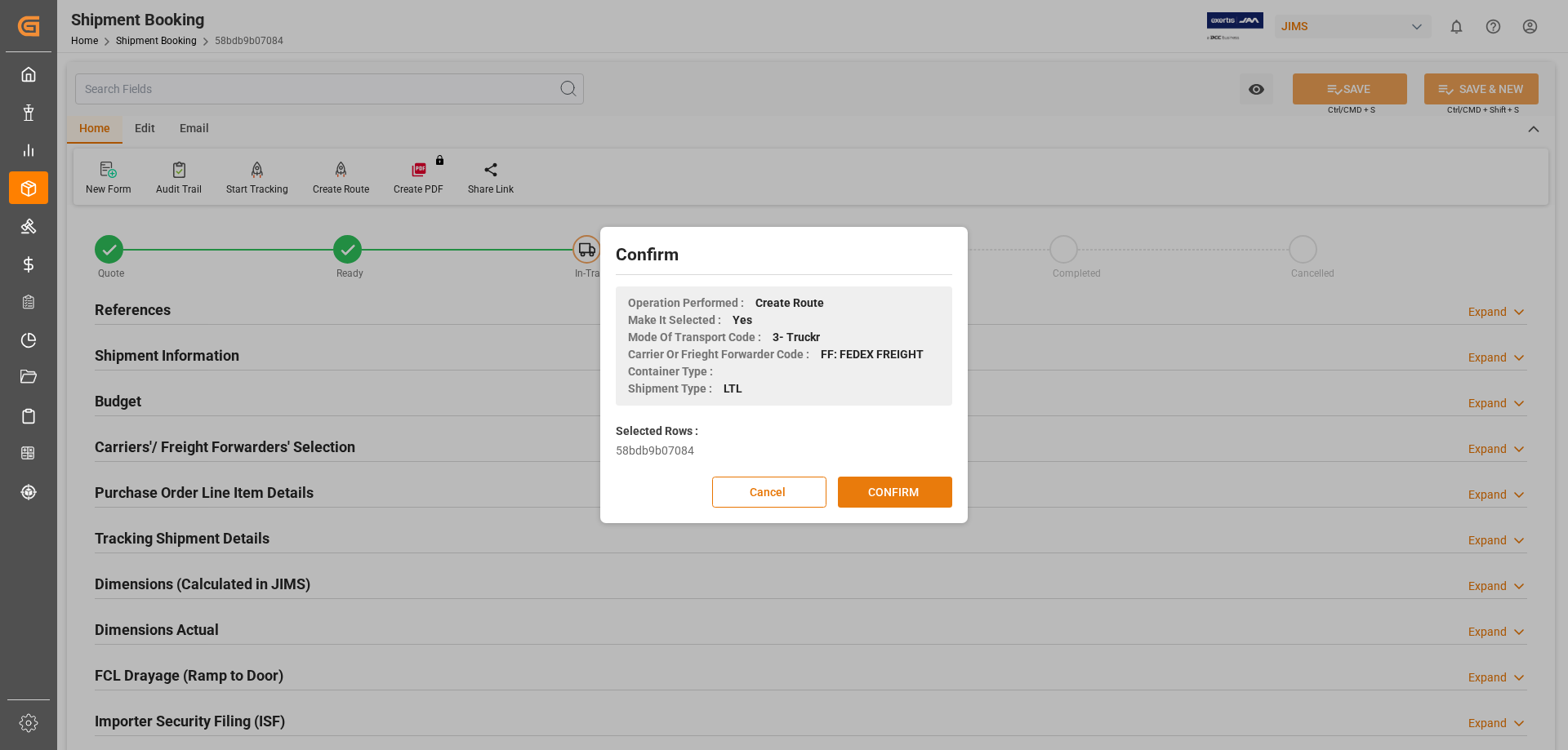
click at [878, 492] on button "CONFIRM" at bounding box center [895, 492] width 114 height 31
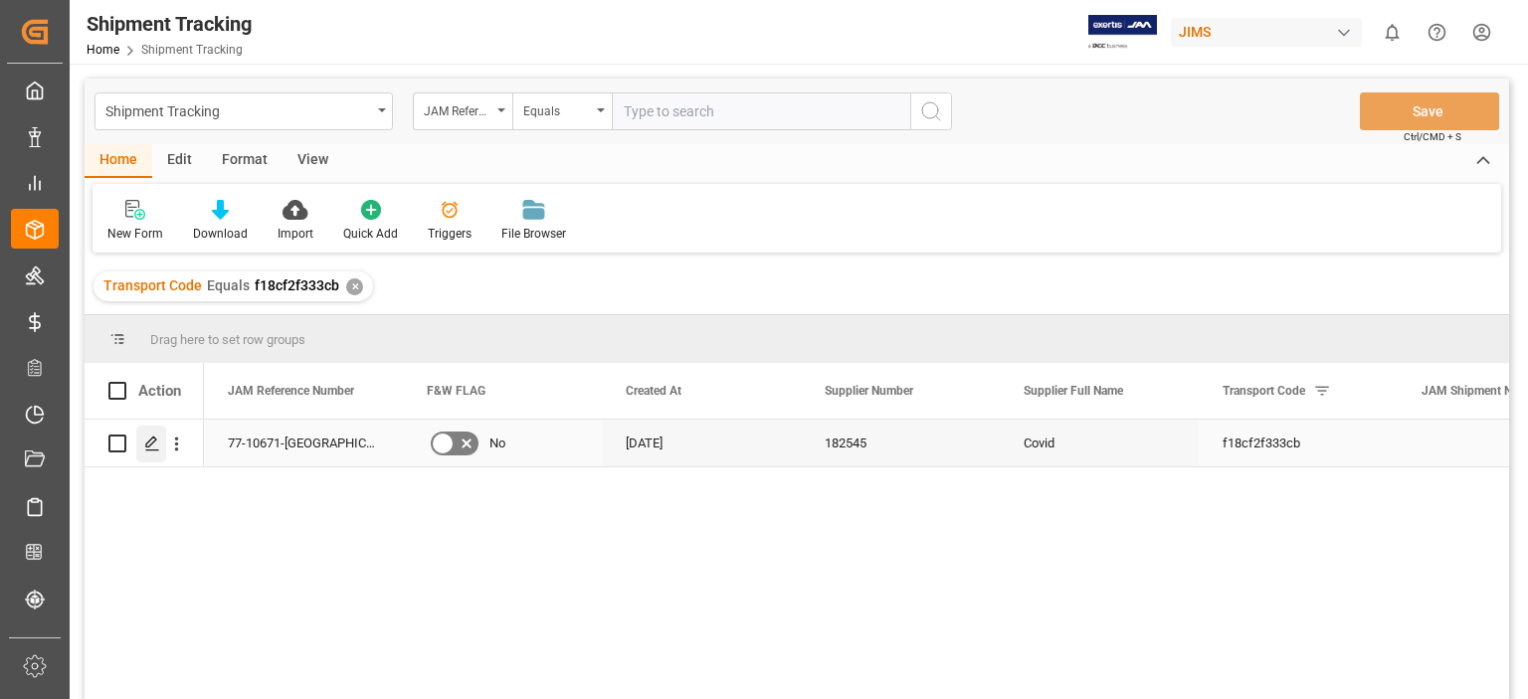
click at [155, 449] on icon "Press SPACE to select this row." at bounding box center [152, 444] width 16 height 16
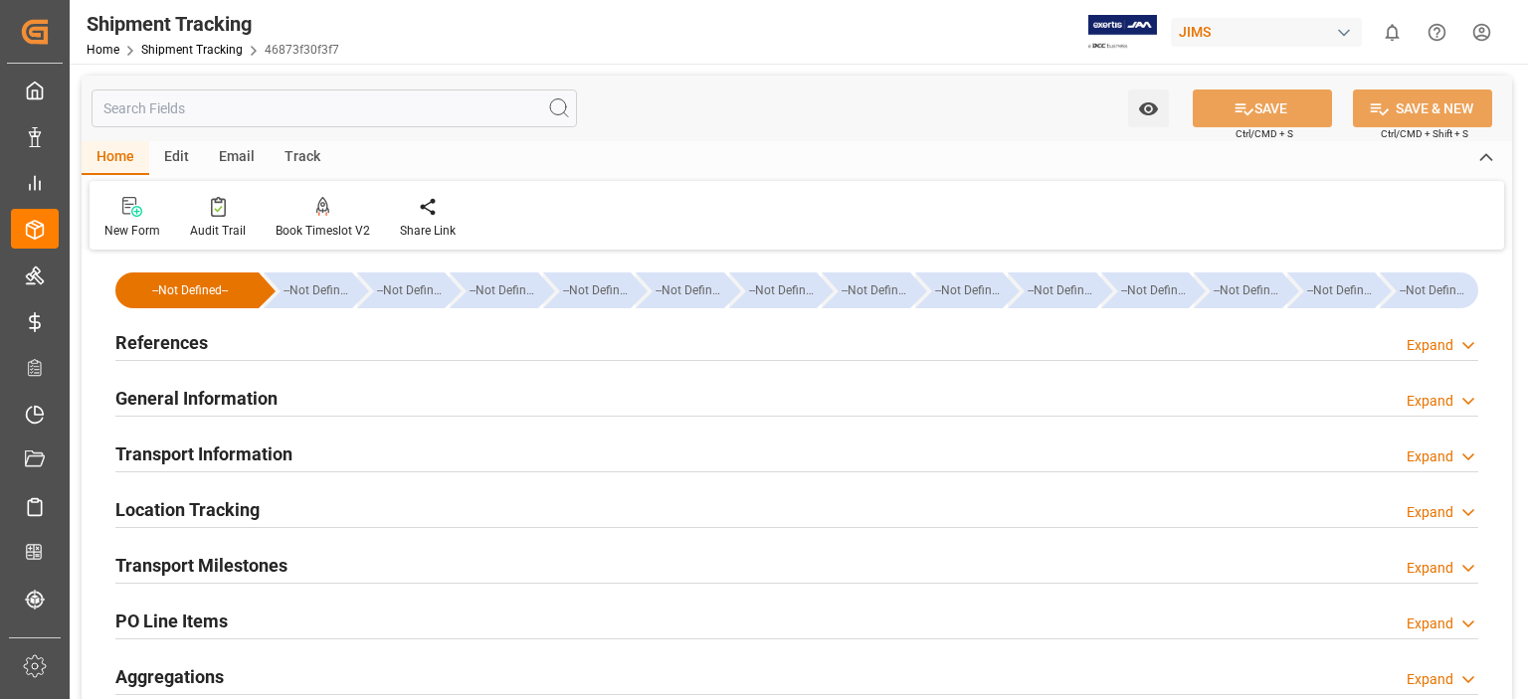
click at [155, 343] on h2 "References" at bounding box center [161, 342] width 93 height 27
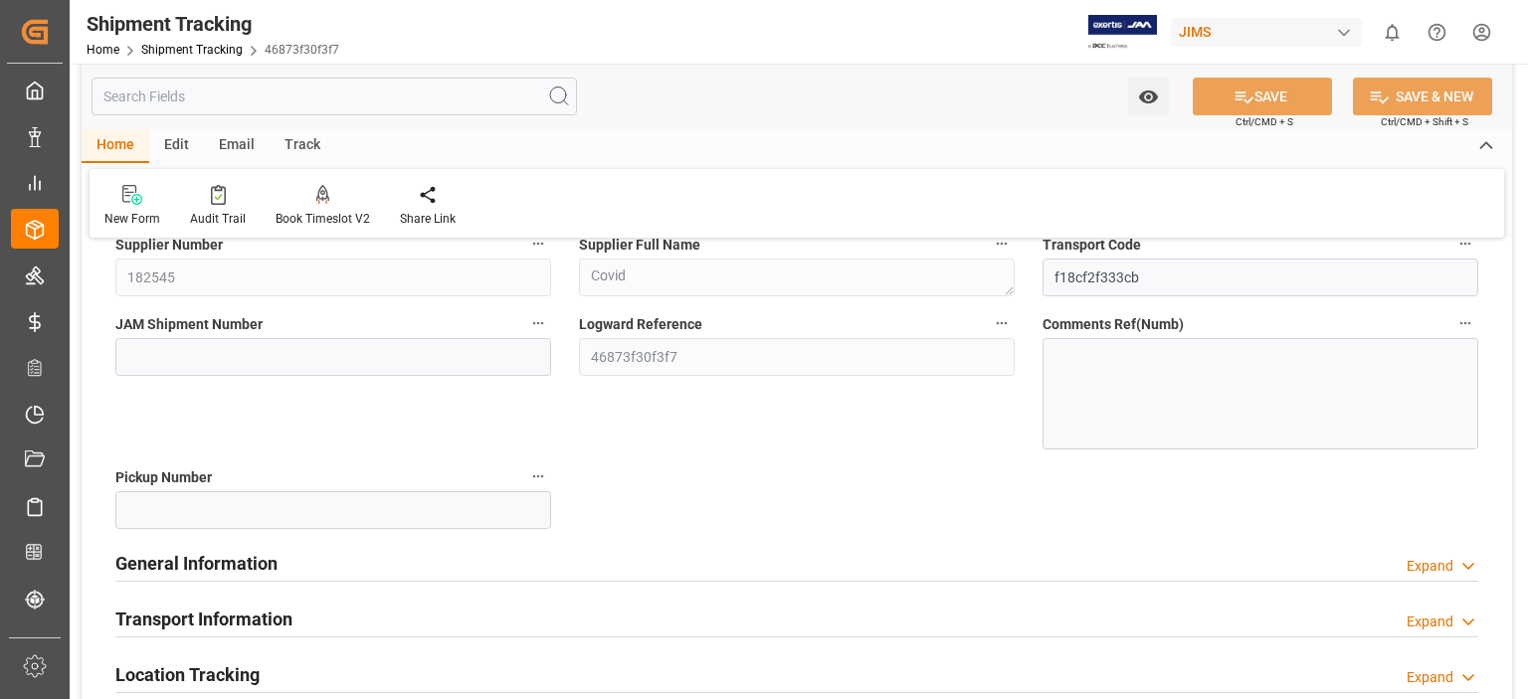
scroll to position [165, 0]
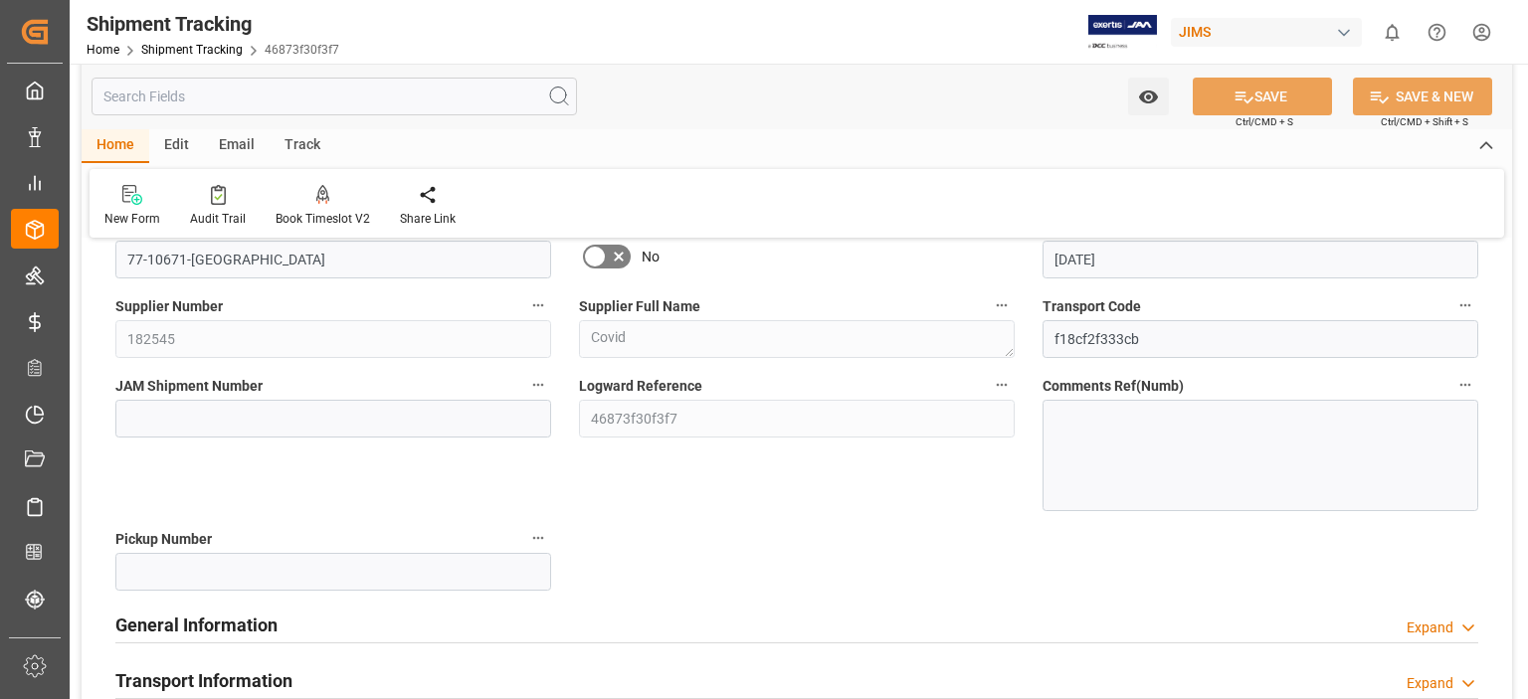
drag, startPoint x: 232, startPoint y: 624, endPoint x: 349, endPoint y: 606, distance: 118.7
click at [233, 624] on h2 "General Information" at bounding box center [196, 625] width 162 height 27
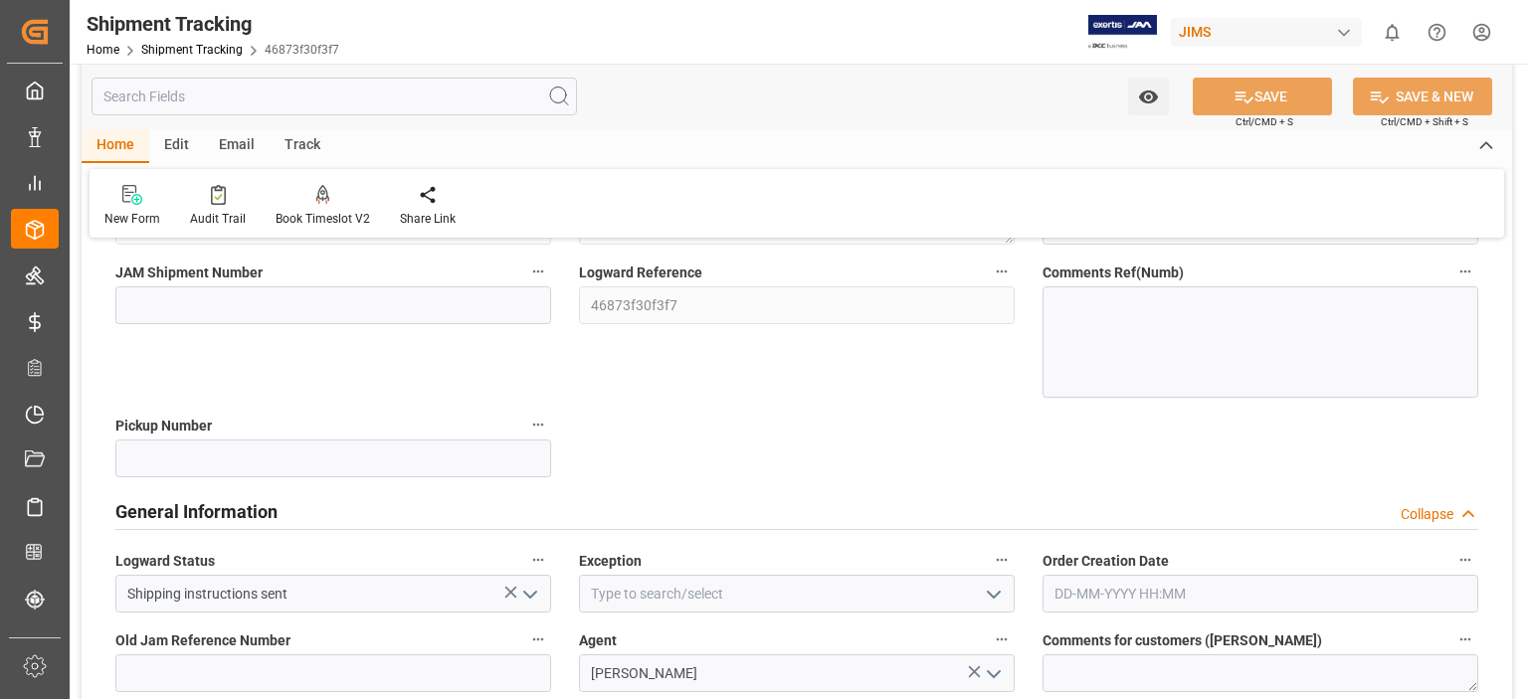
scroll to position [497, 0]
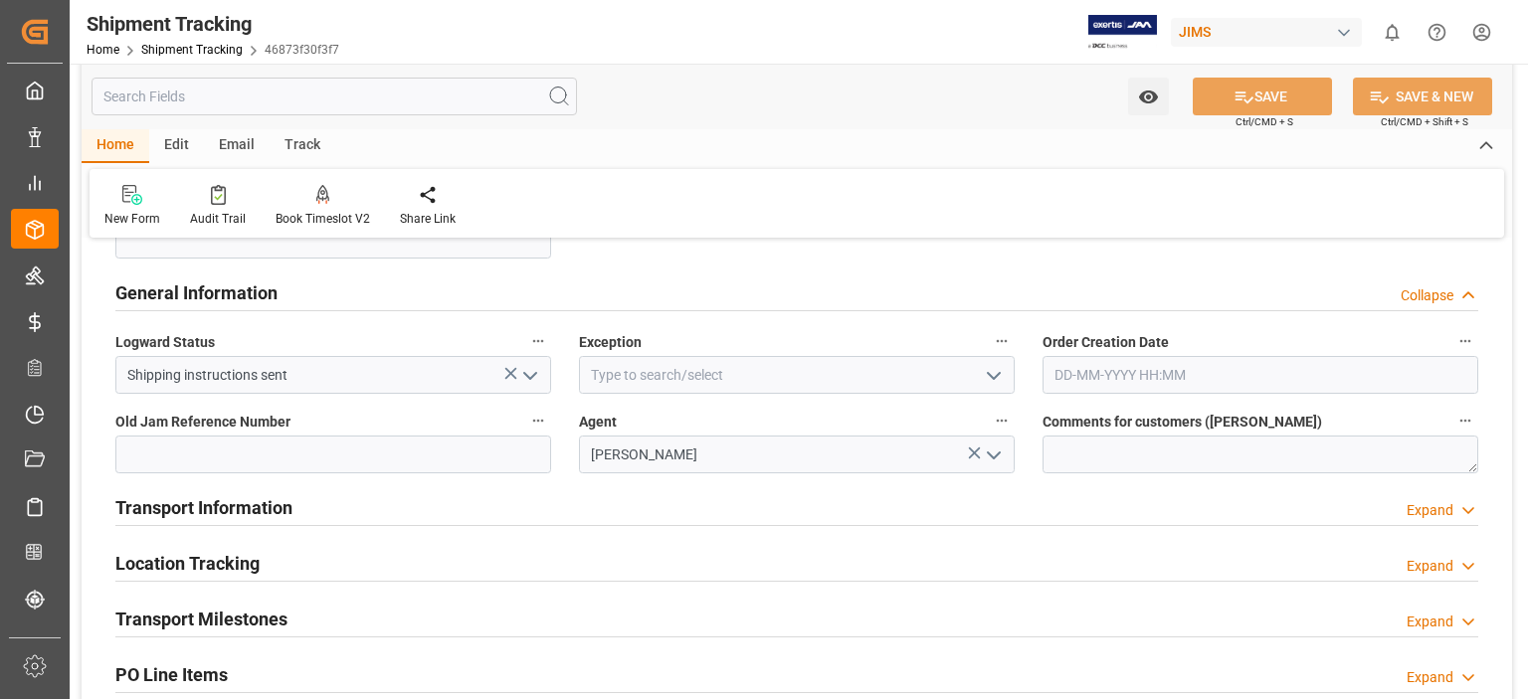
click at [988, 373] on polyline "open menu" at bounding box center [994, 376] width 12 height 6
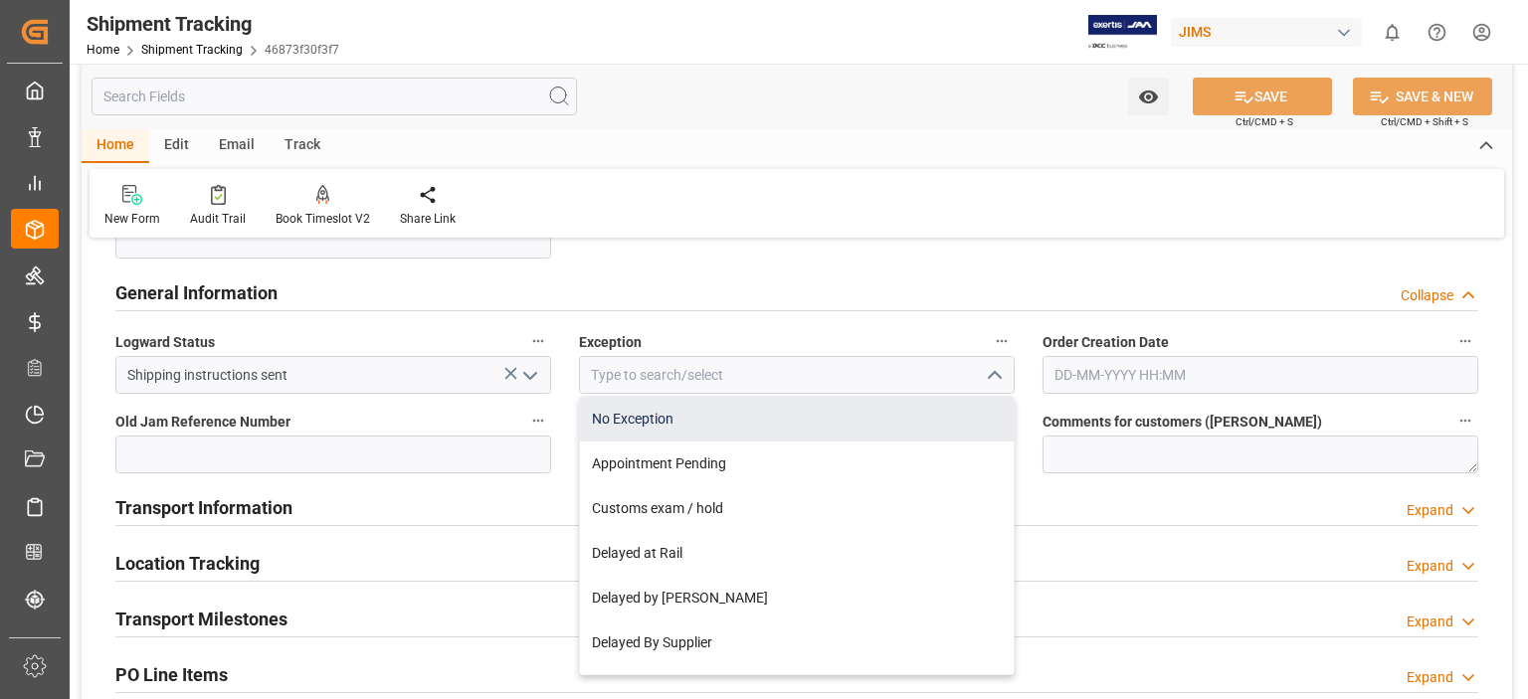
click at [954, 418] on div "No Exception" at bounding box center [797, 419] width 434 height 45
type input "No Exception"
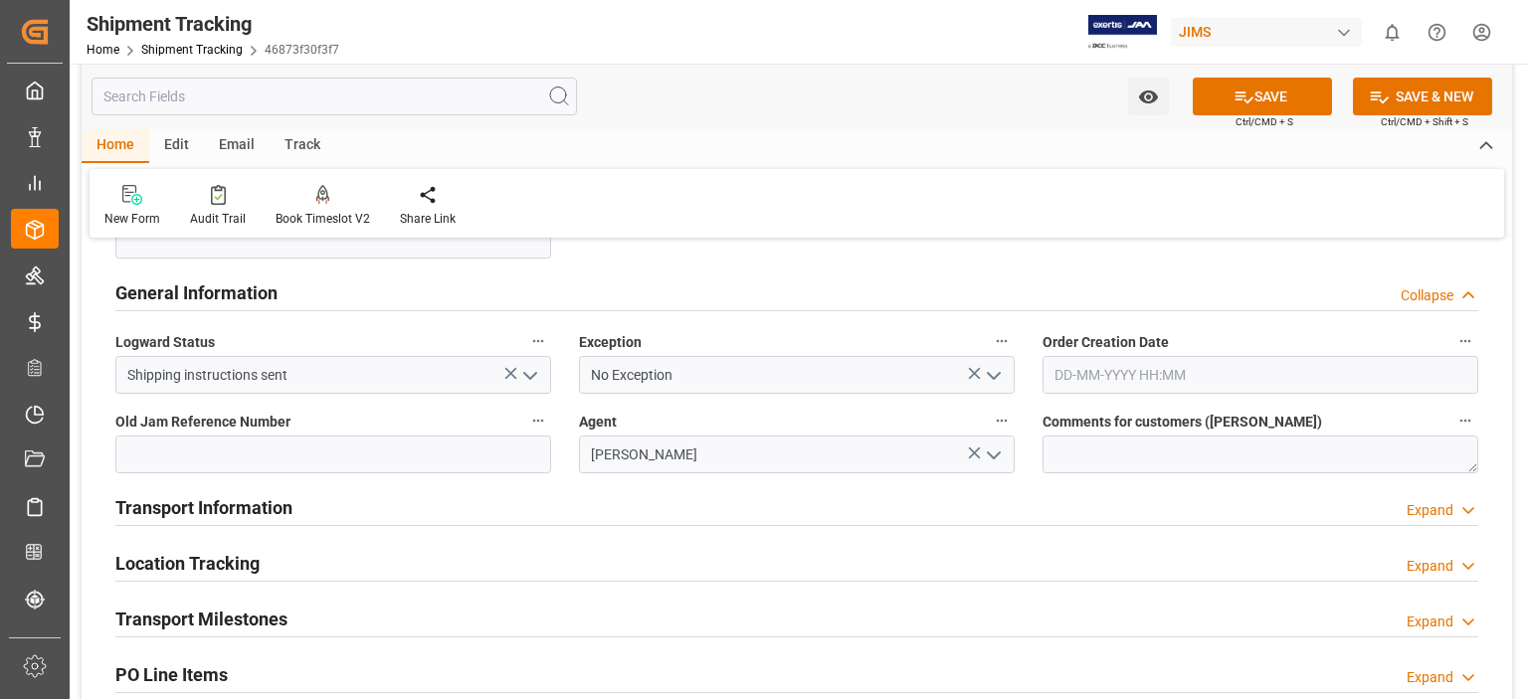
click at [220, 508] on h2 "Transport Information" at bounding box center [203, 507] width 177 height 27
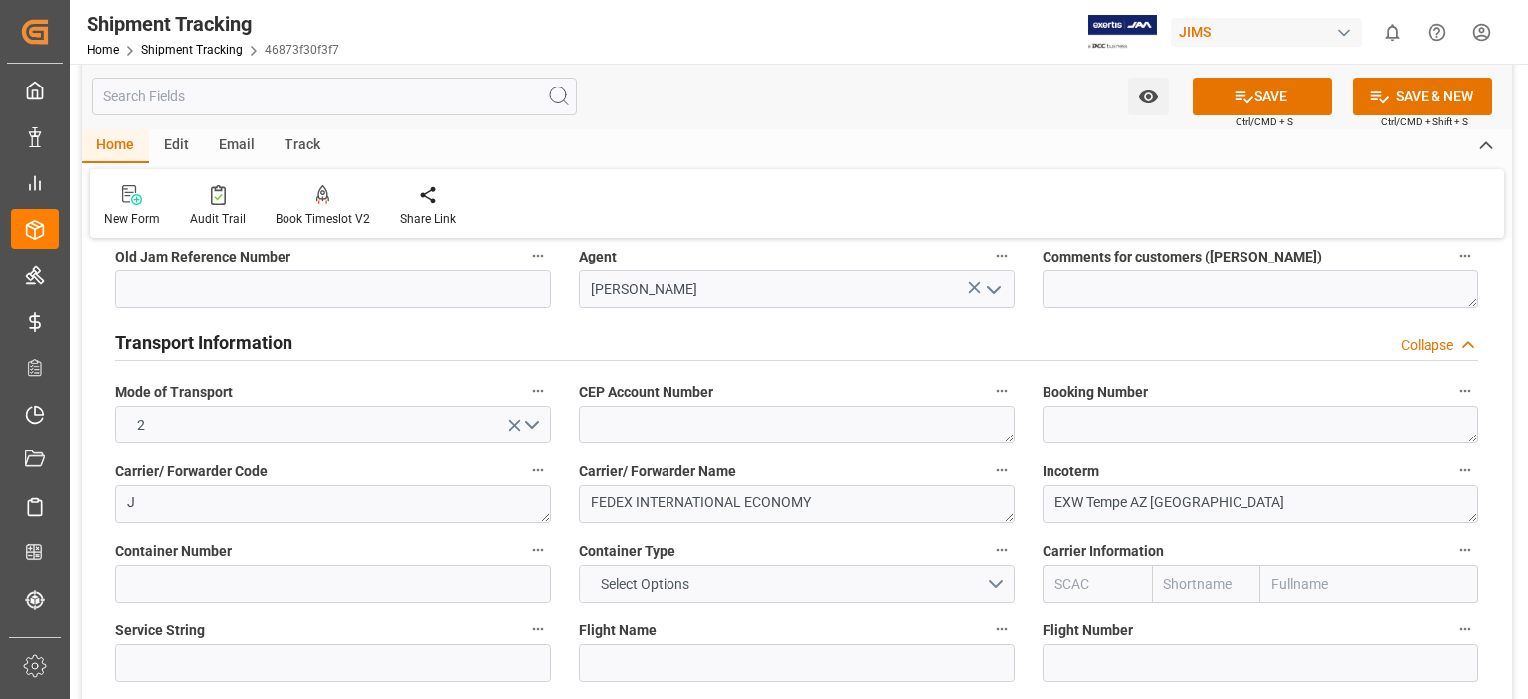
scroll to position [829, 0]
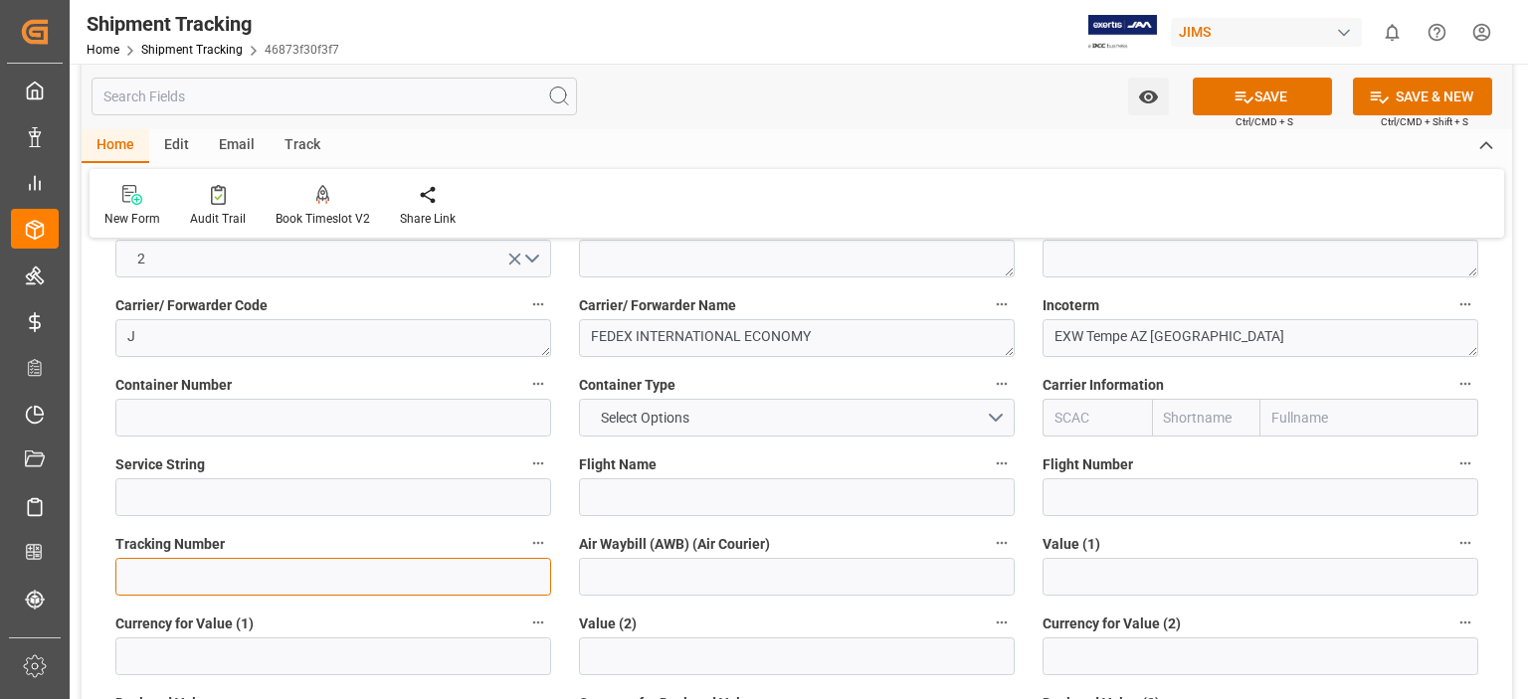
click at [310, 563] on input at bounding box center [333, 577] width 436 height 38
click at [178, 572] on input at bounding box center [333, 577] width 436 height 38
paste input "392384471736"
type input "392384471736"
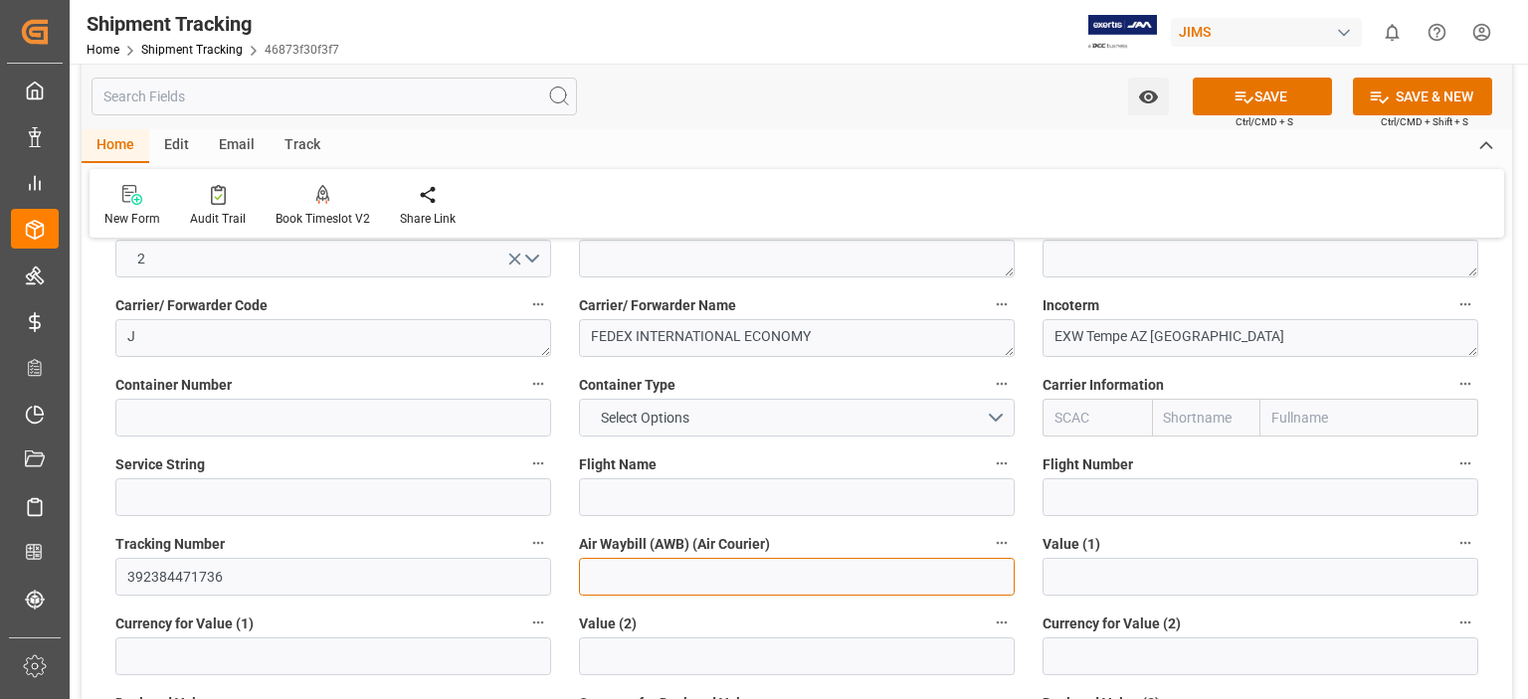
click at [617, 581] on input at bounding box center [797, 577] width 436 height 38
paste input "392384471736"
type input "392384471736"
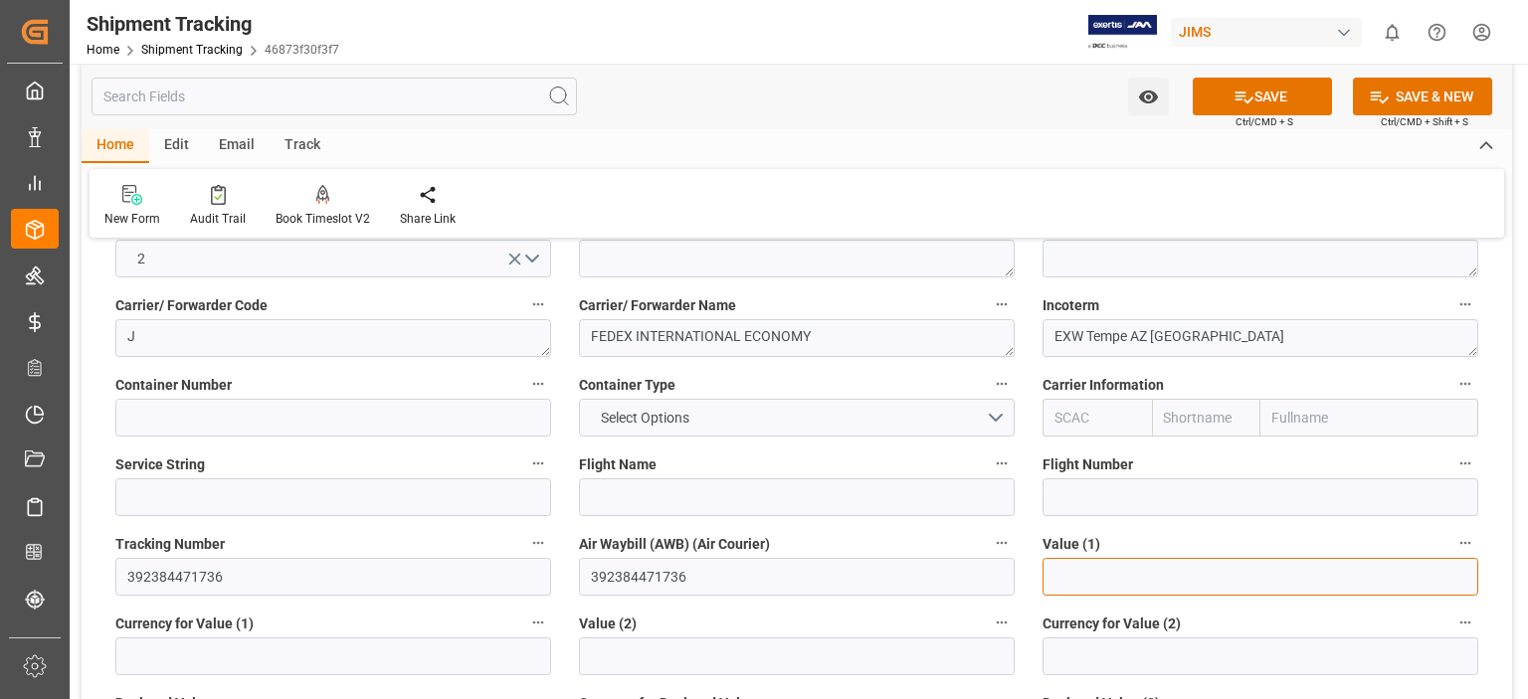
click at [1080, 571] on input "text" at bounding box center [1260, 577] width 436 height 38
type input "35.78"
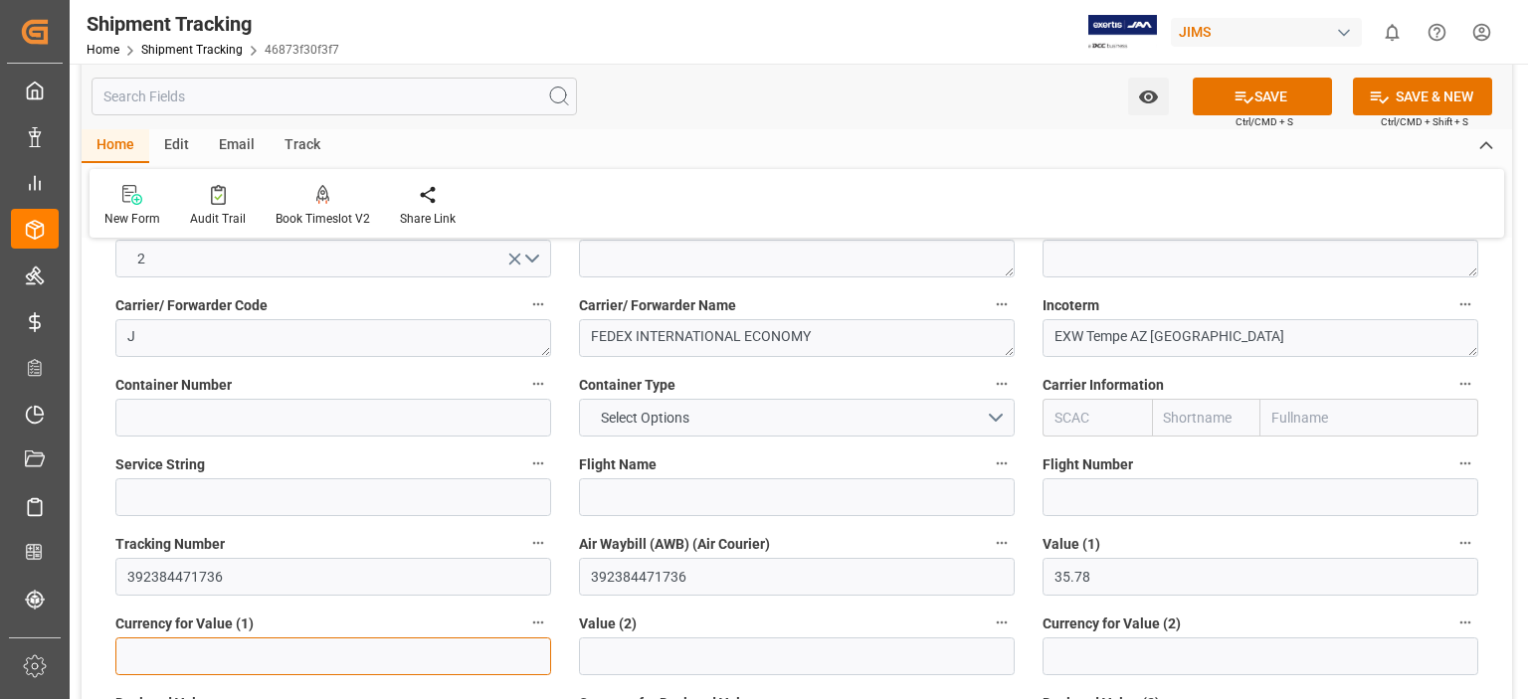
click at [280, 652] on input at bounding box center [333, 657] width 436 height 38
type input "USD"
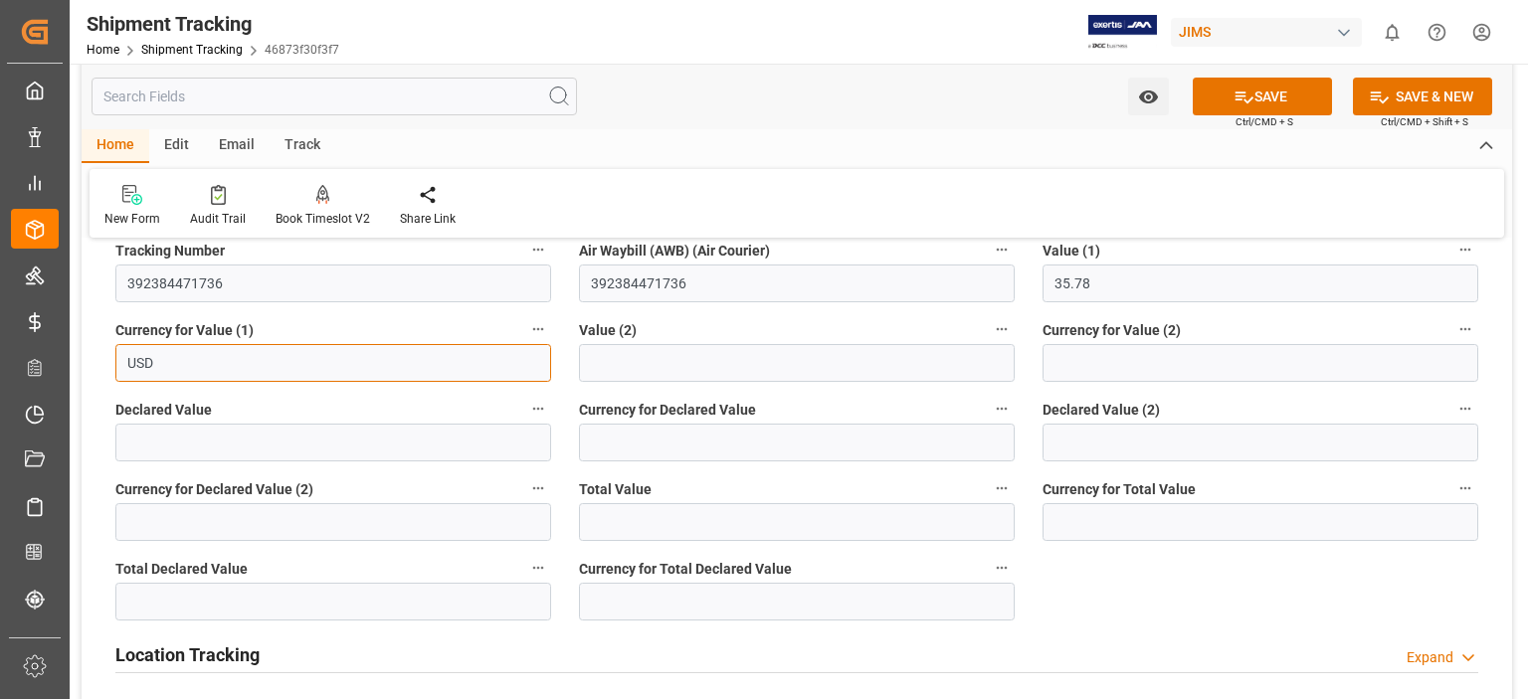
scroll to position [1160, 0]
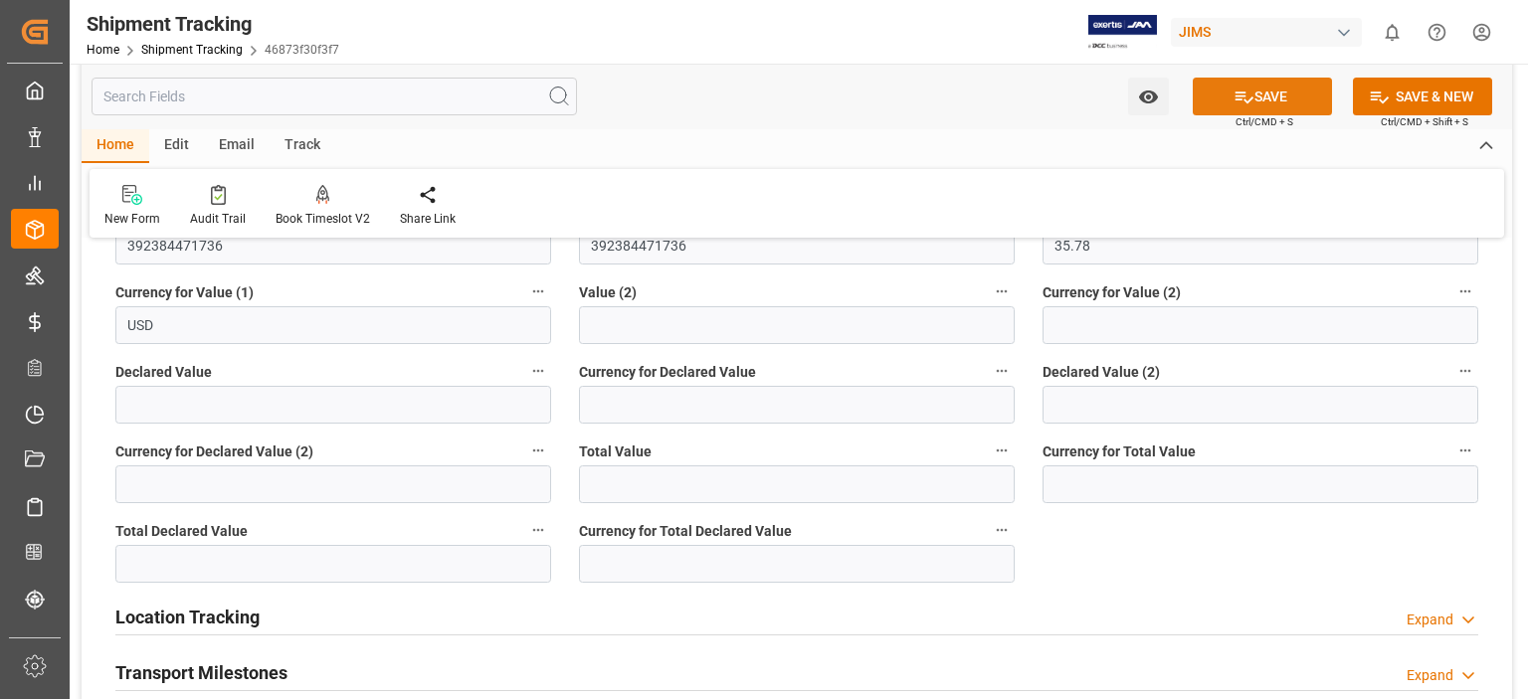
click at [1259, 98] on button "SAVE" at bounding box center [1262, 97] width 139 height 38
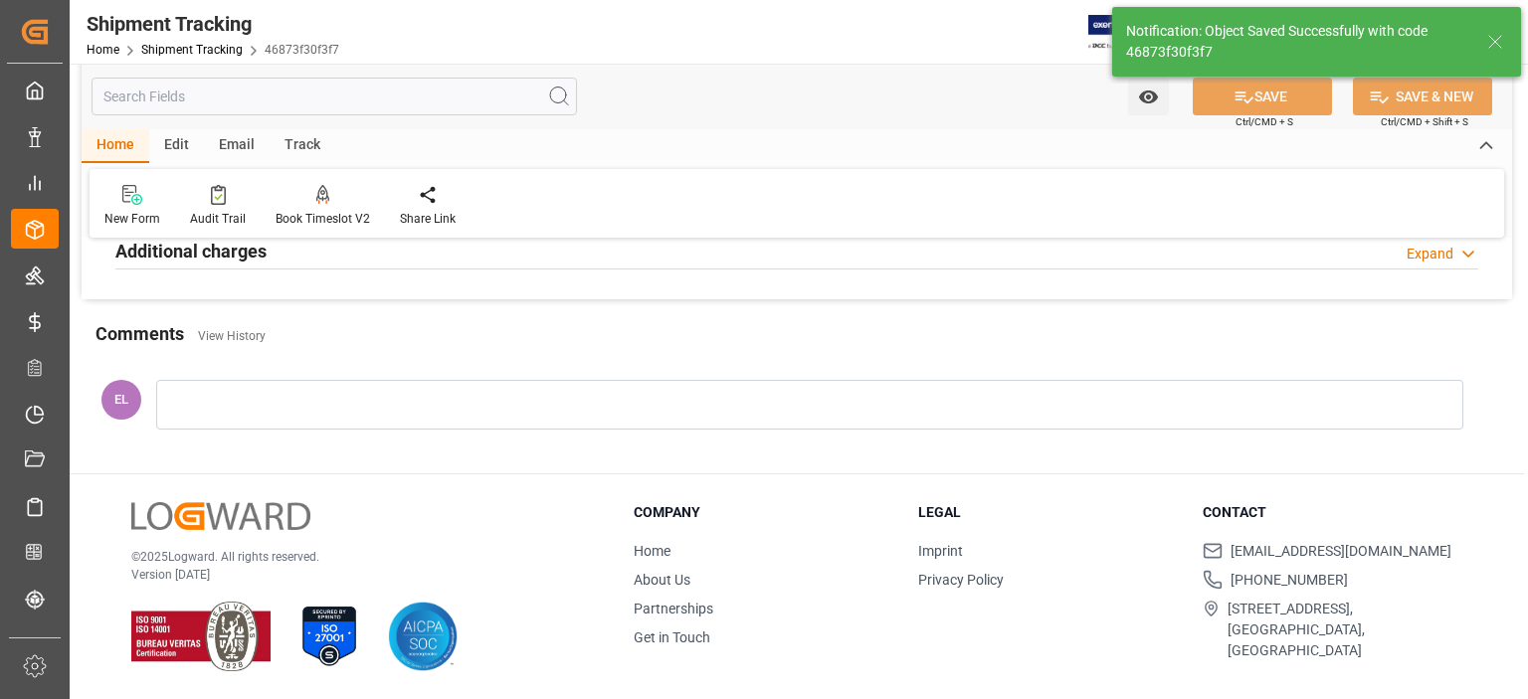
scroll to position [0, 0]
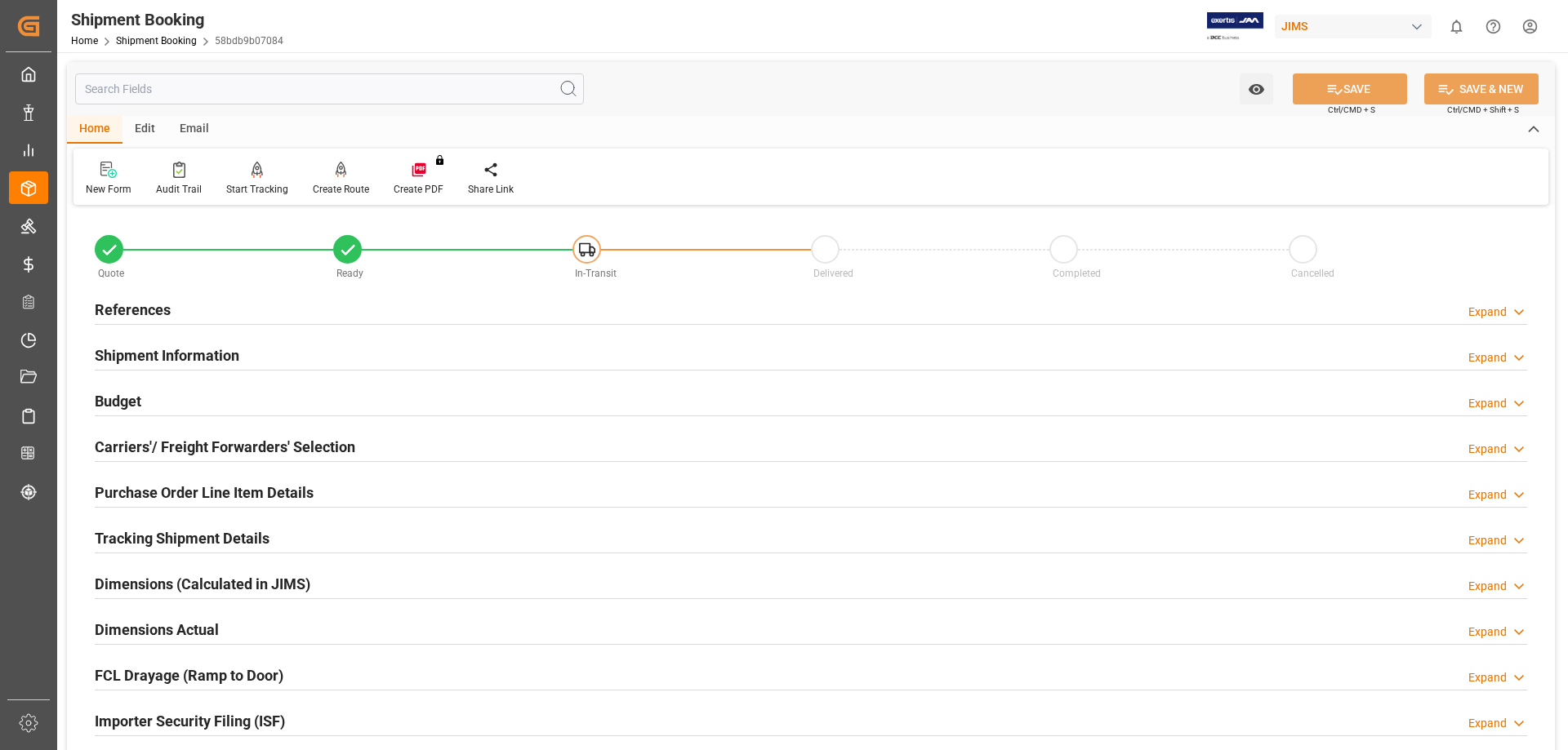
click at [116, 532] on h2 "Tracking Shipment Details" at bounding box center [181, 538] width 175 height 22
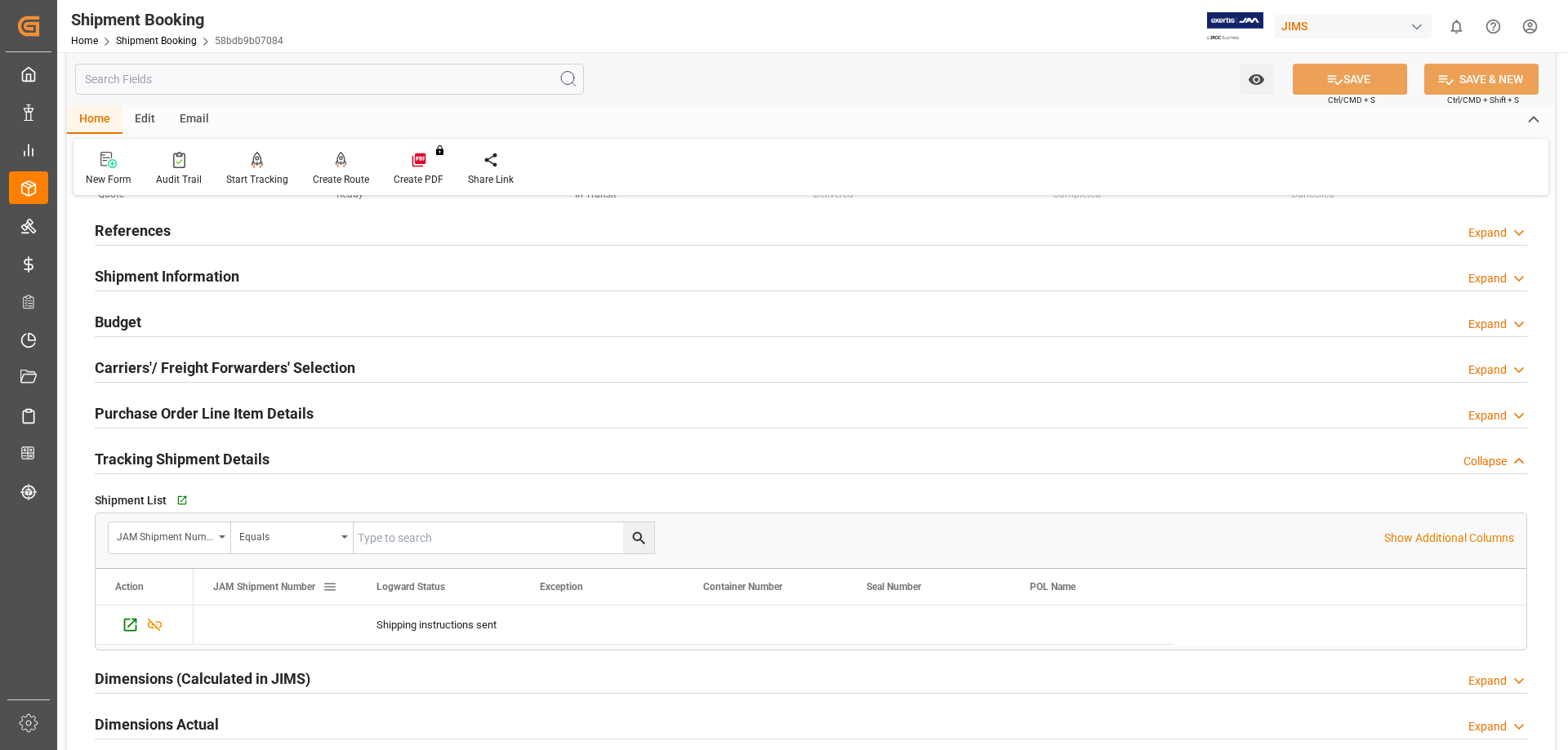
scroll to position [136, 0]
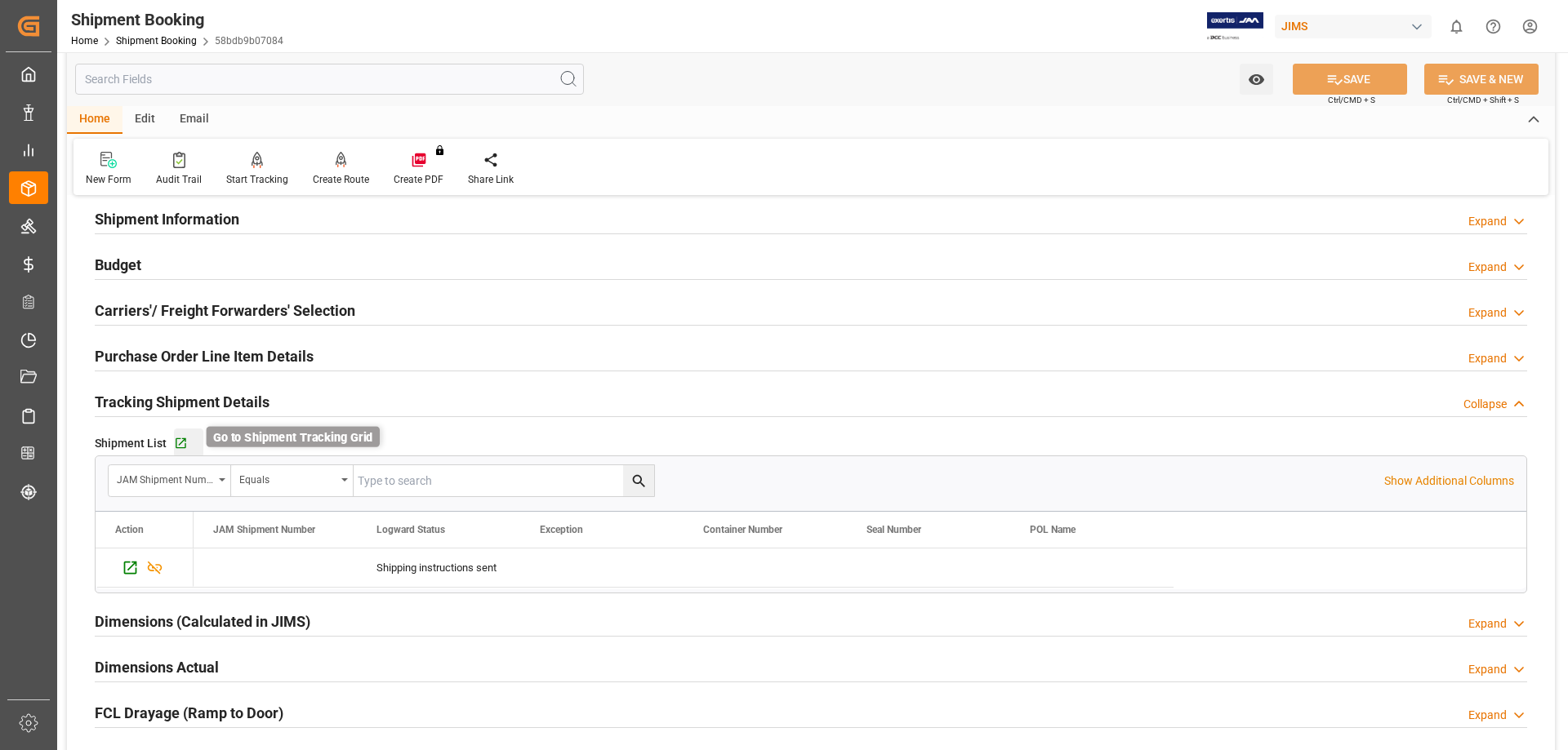
click at [181, 441] on icon "button" at bounding box center [181, 443] width 11 height 11
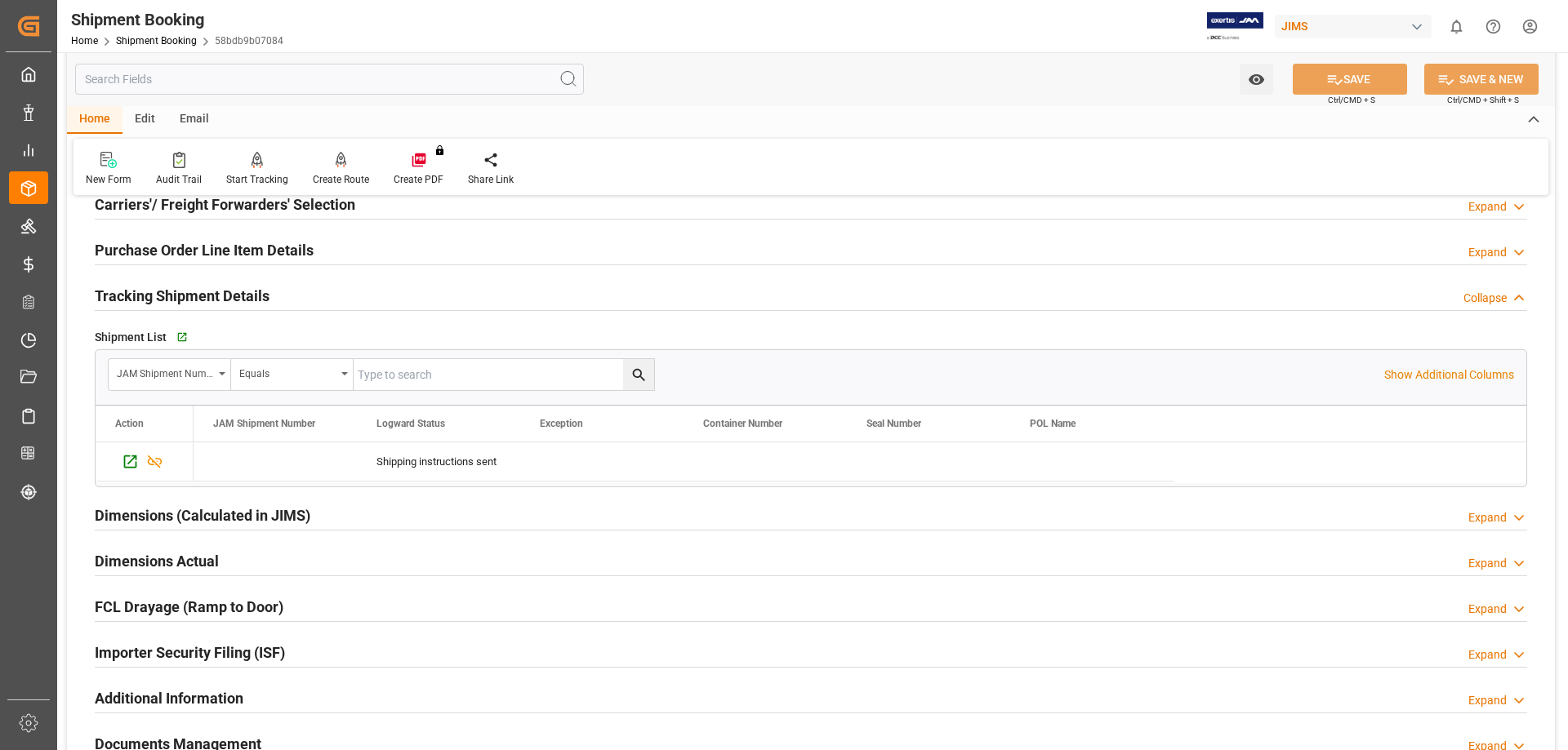
scroll to position [544, 0]
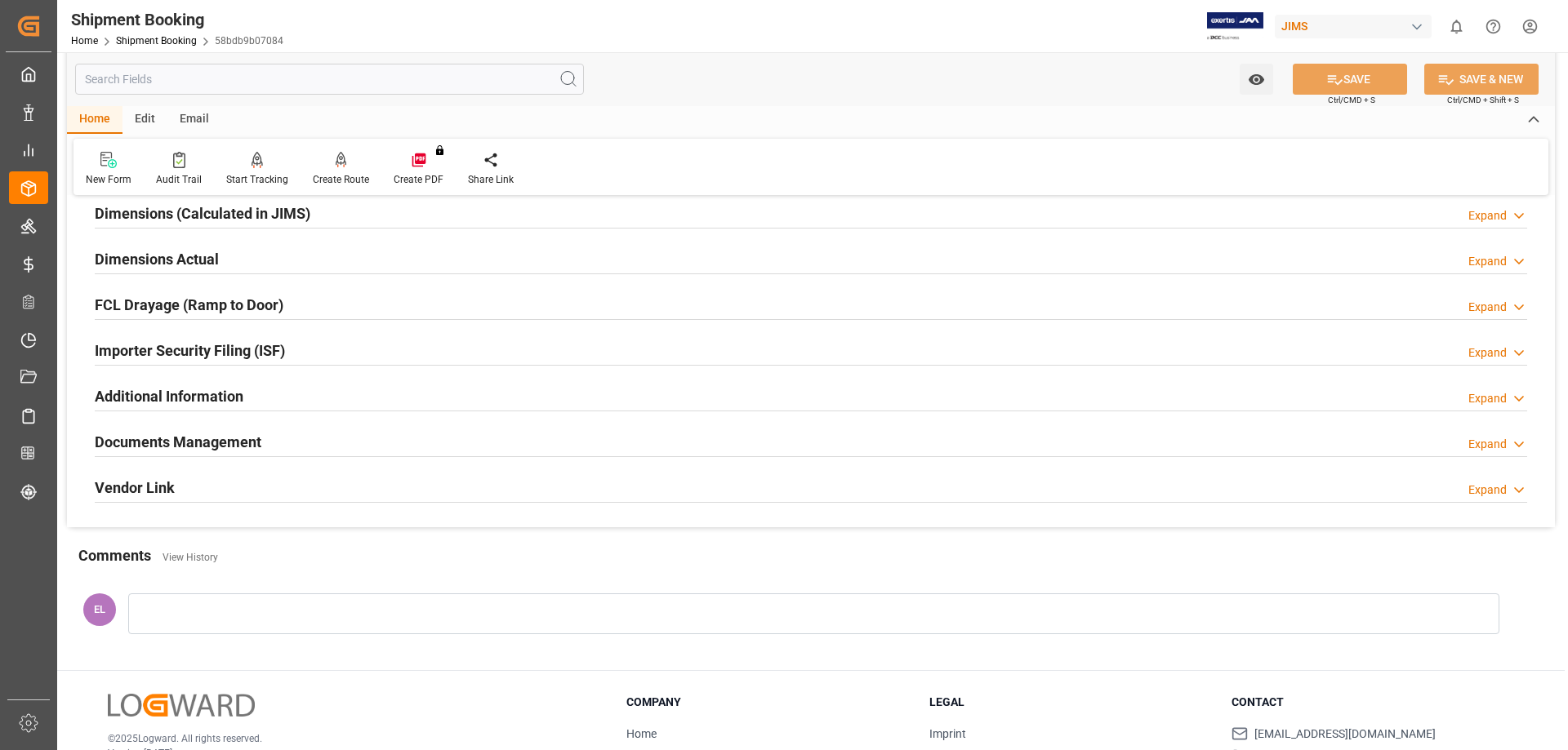
click at [232, 441] on h2 "Documents Management" at bounding box center [177, 441] width 167 height 22
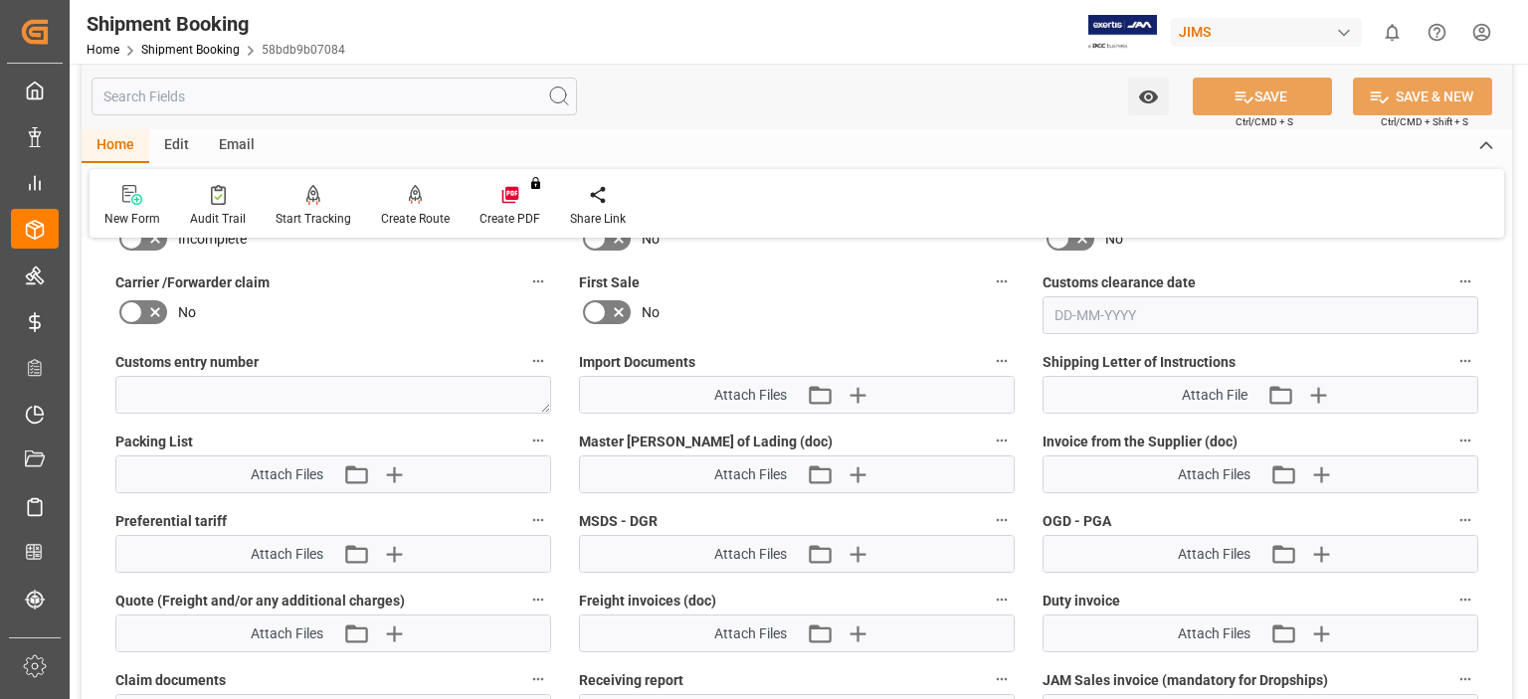
scroll to position [1160, 0]
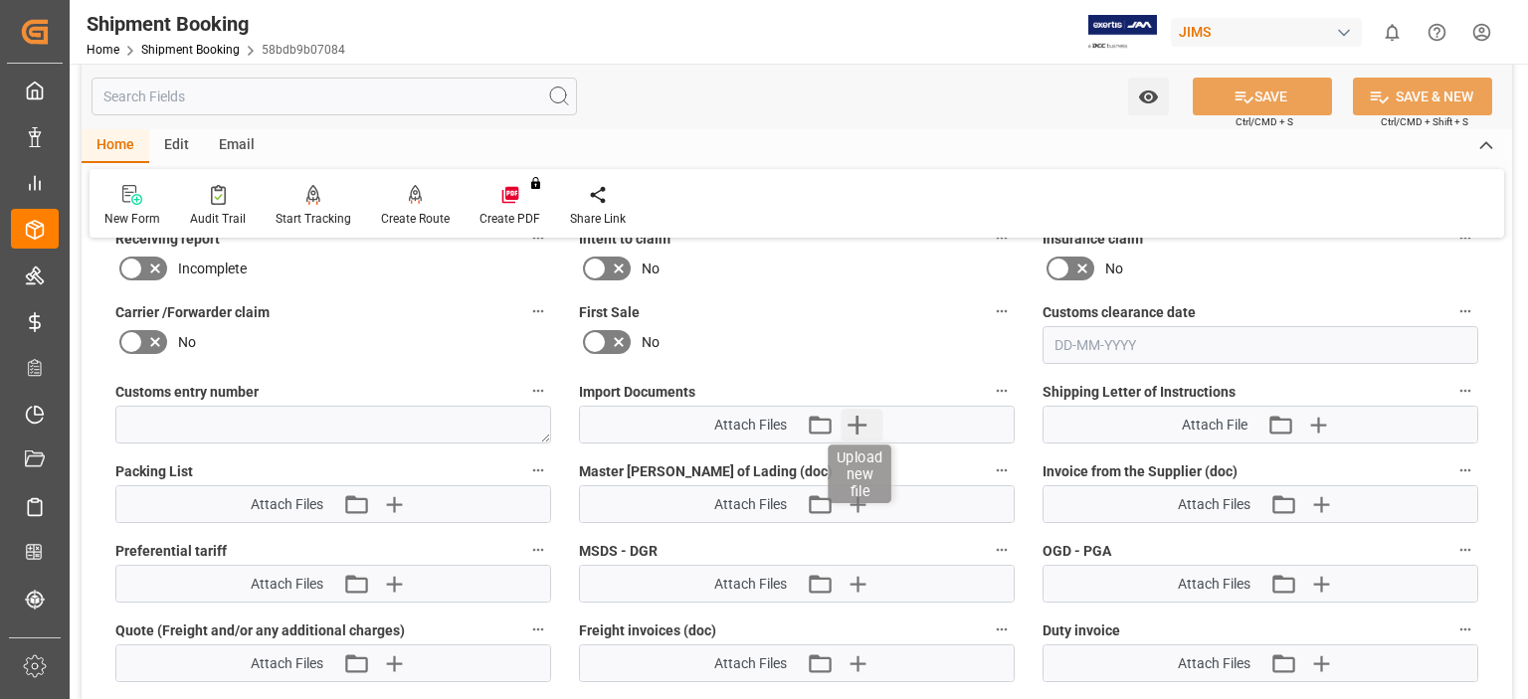
click at [861, 415] on icon "button" at bounding box center [857, 425] width 32 height 32
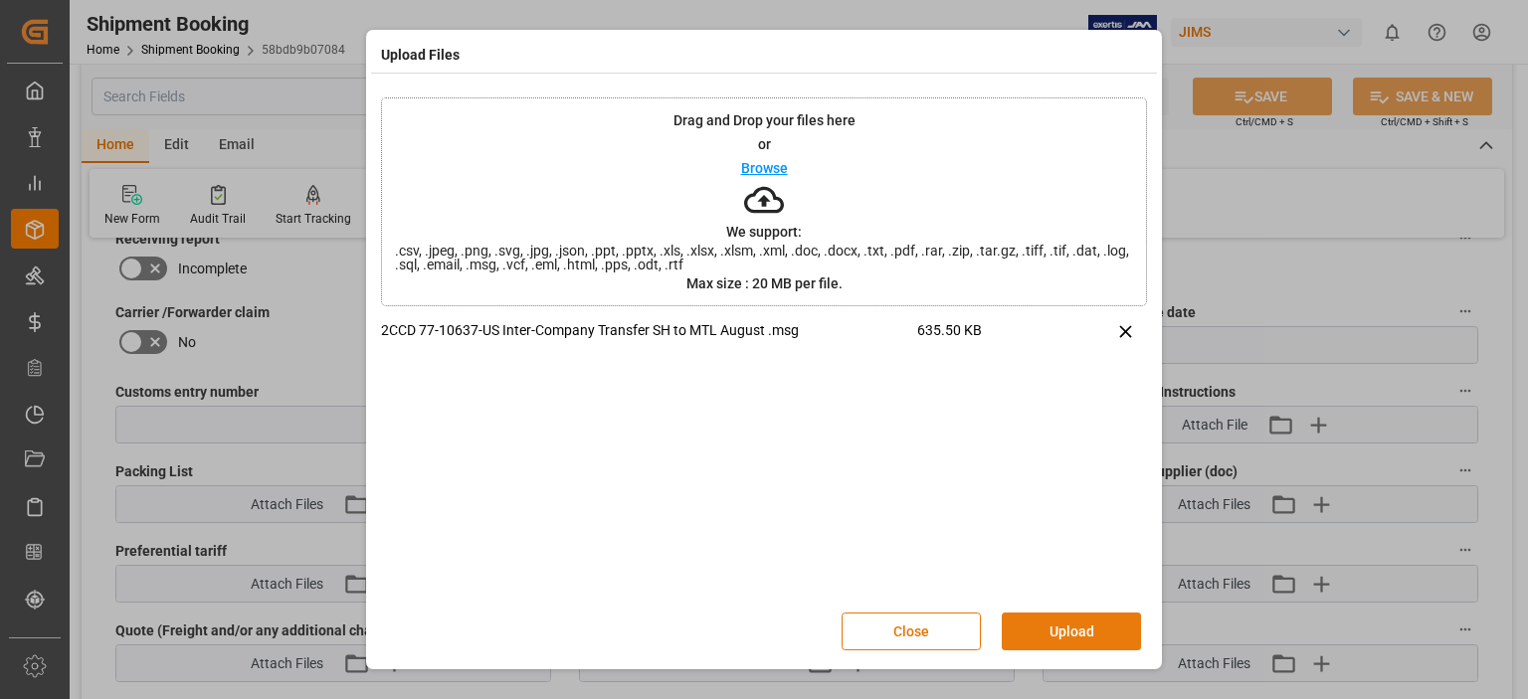
click at [1077, 624] on button "Upload" at bounding box center [1071, 632] width 139 height 38
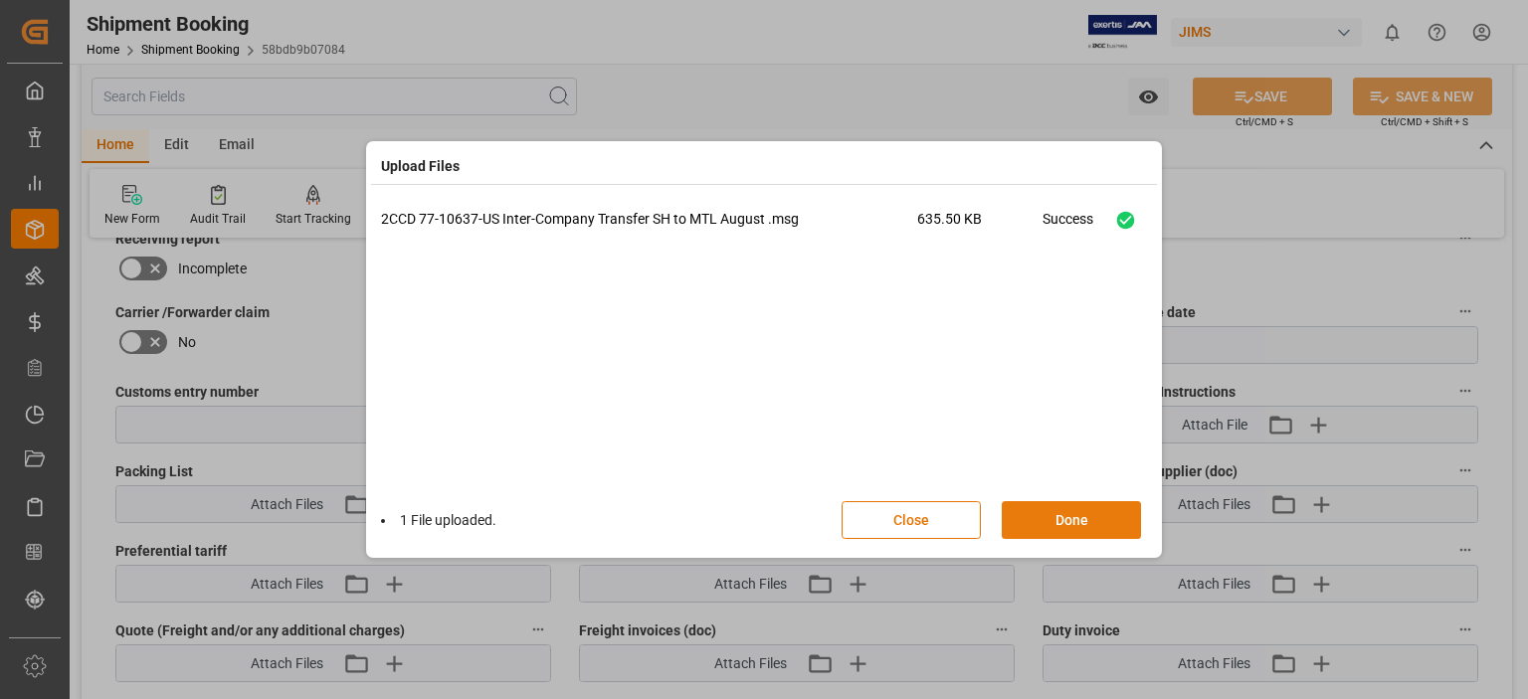
click at [1086, 520] on button "Done" at bounding box center [1071, 520] width 139 height 38
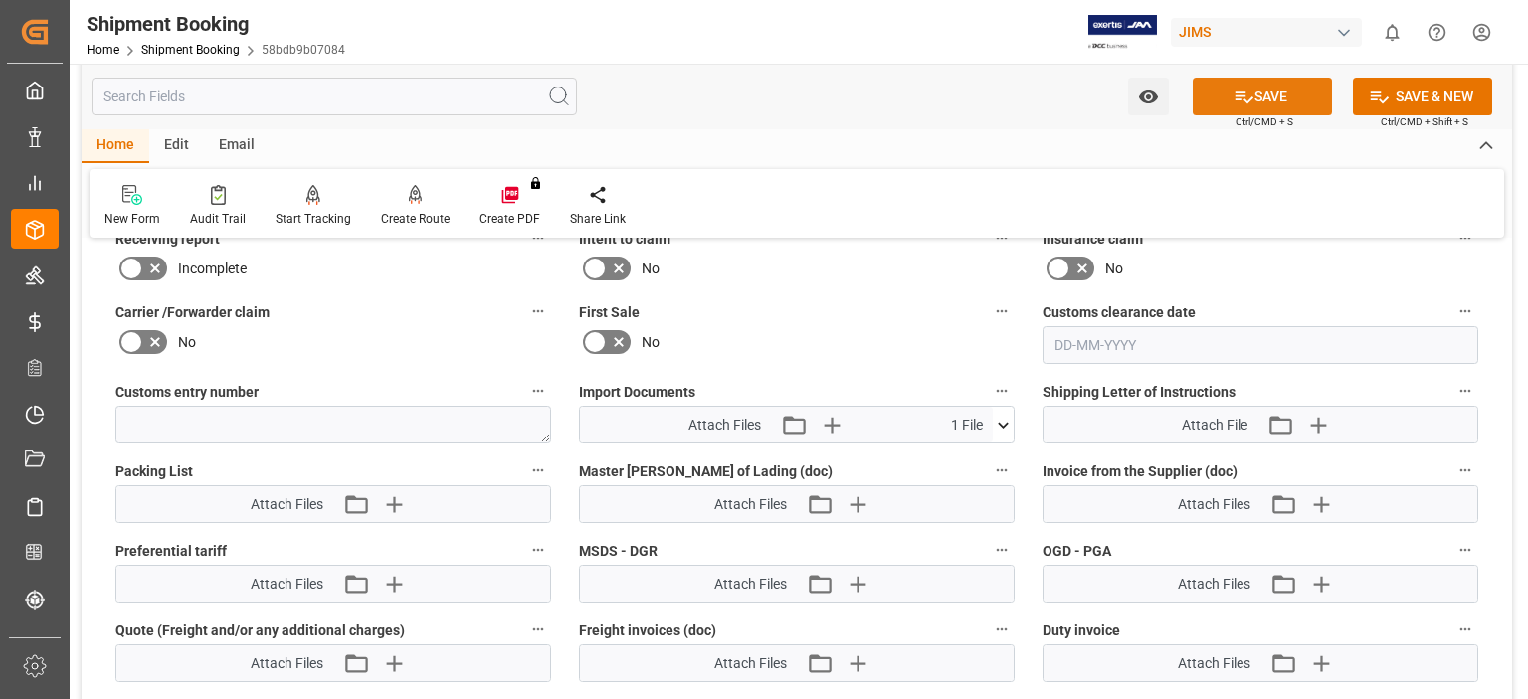
click at [1257, 94] on button "SAVE" at bounding box center [1262, 97] width 139 height 38
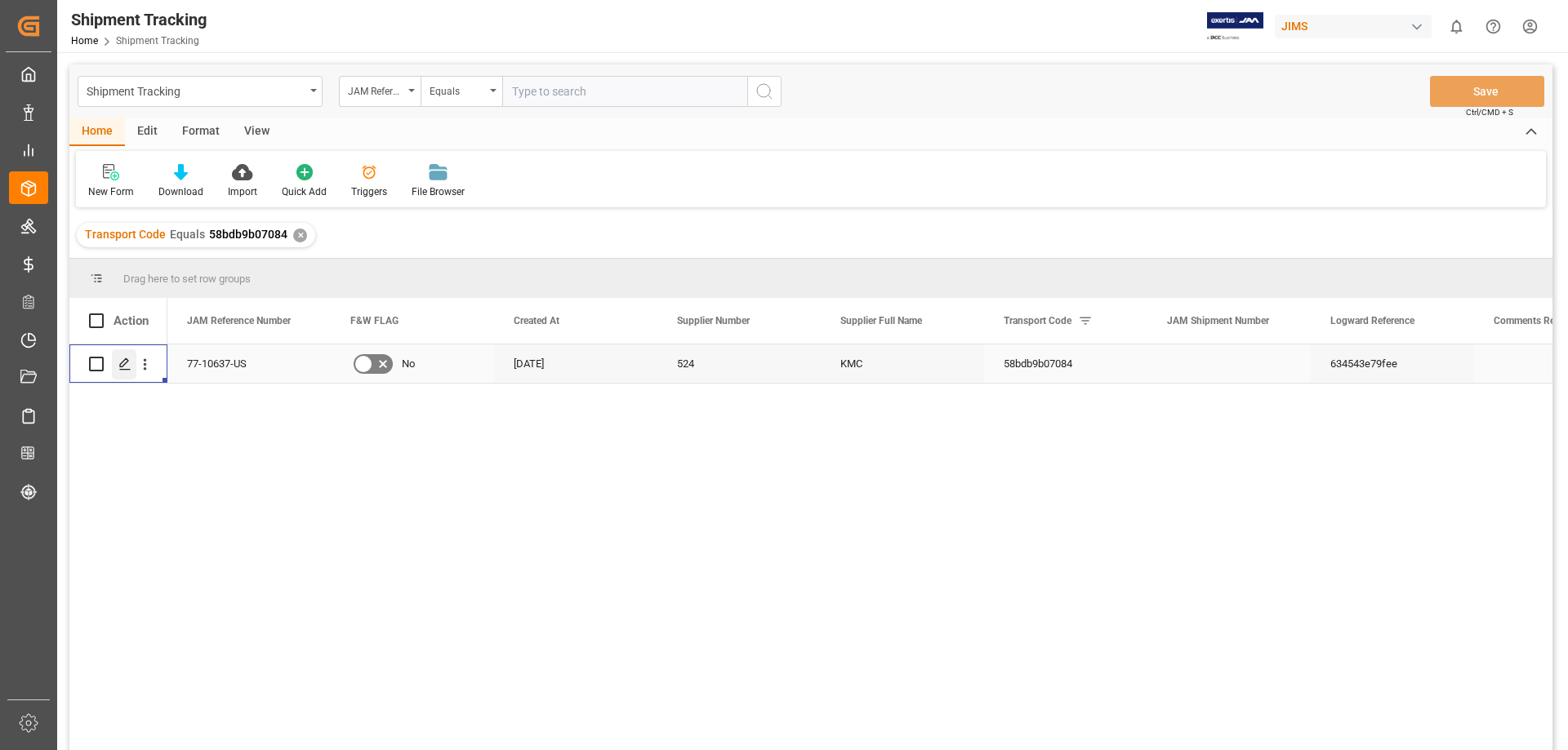
click at [121, 364] on icon "Press SPACE to select this row." at bounding box center [125, 364] width 13 height 13
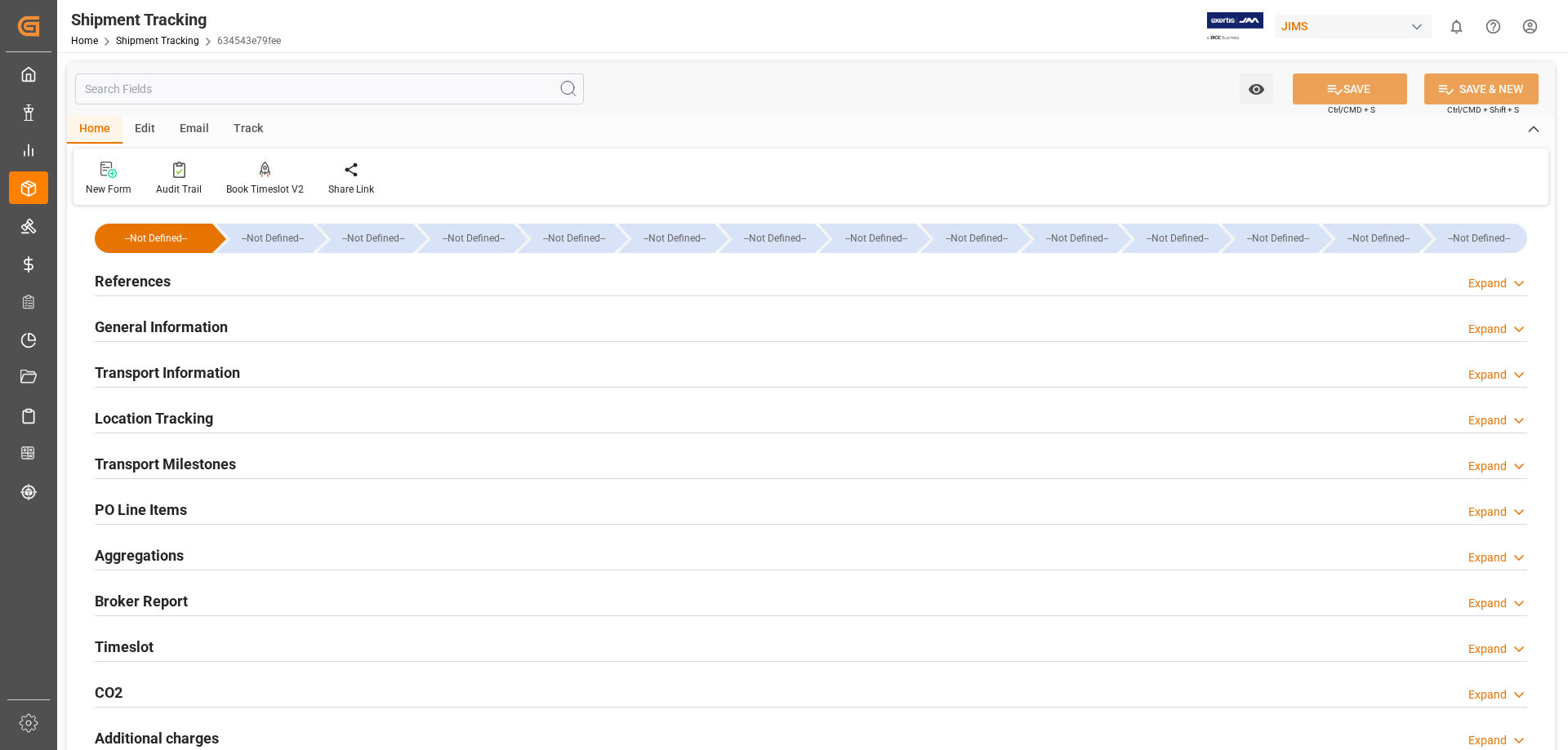
click at [149, 284] on h2 "References" at bounding box center [132, 281] width 76 height 22
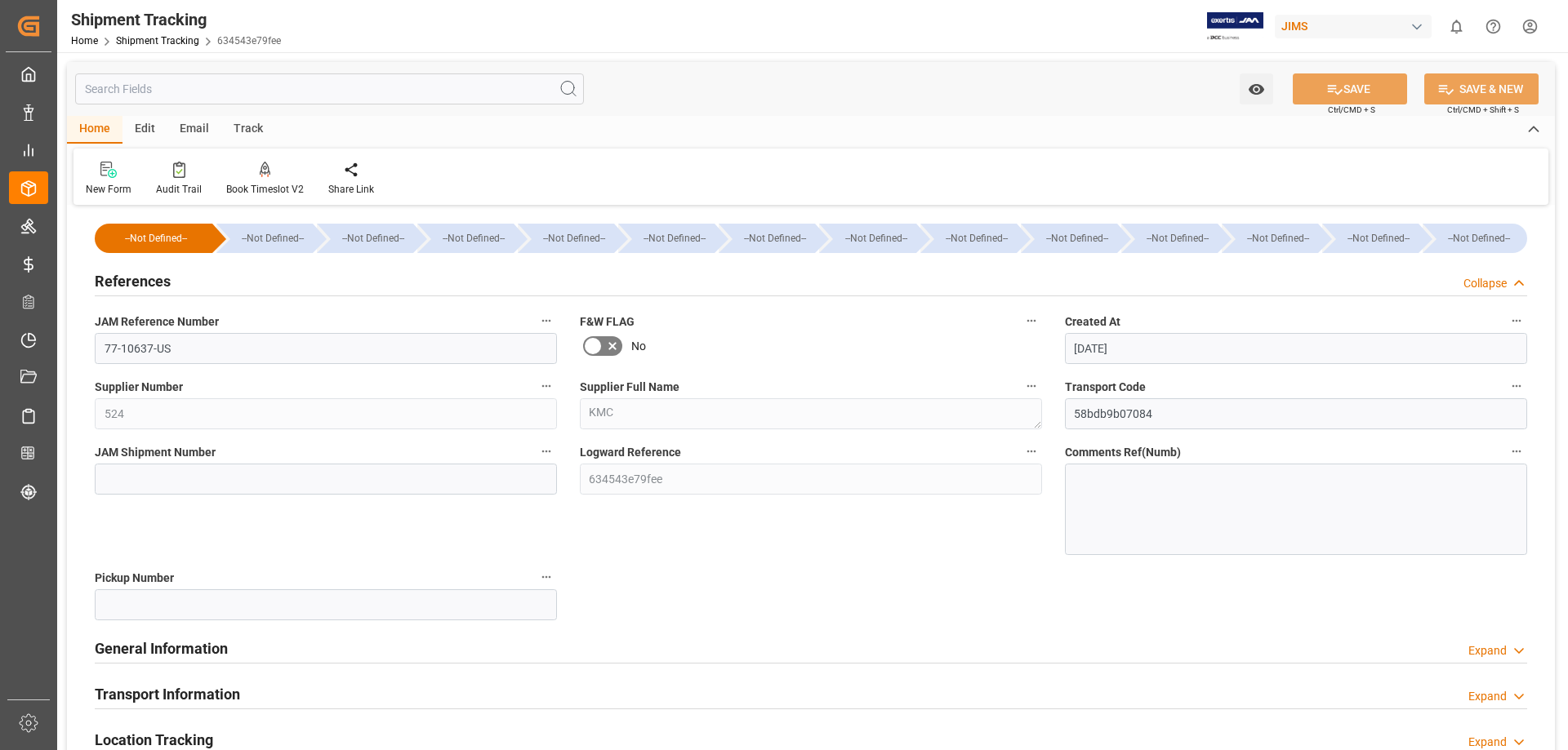
click at [128, 281] on h2 "References" at bounding box center [132, 281] width 76 height 22
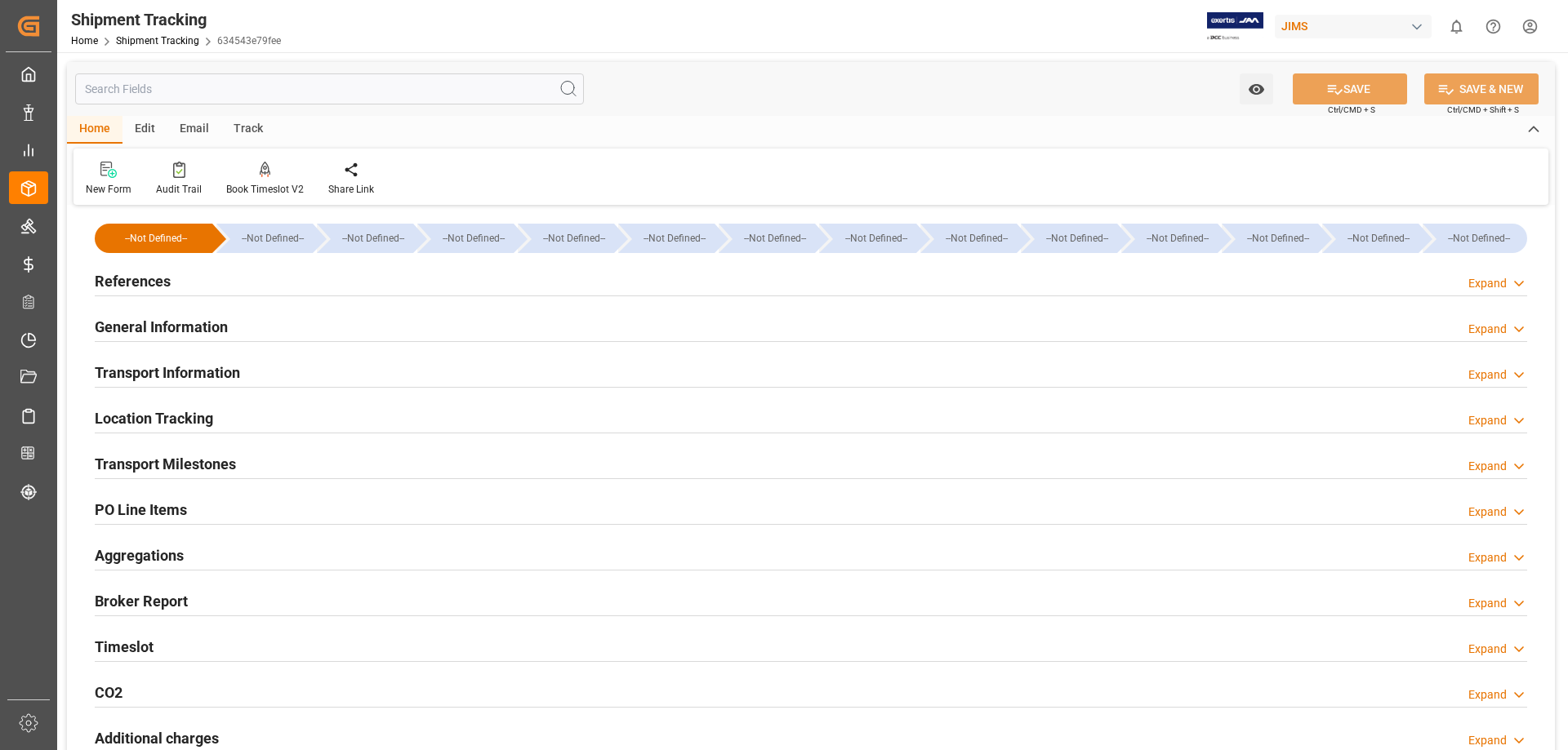
click at [146, 321] on h2 "General Information" at bounding box center [161, 327] width 133 height 22
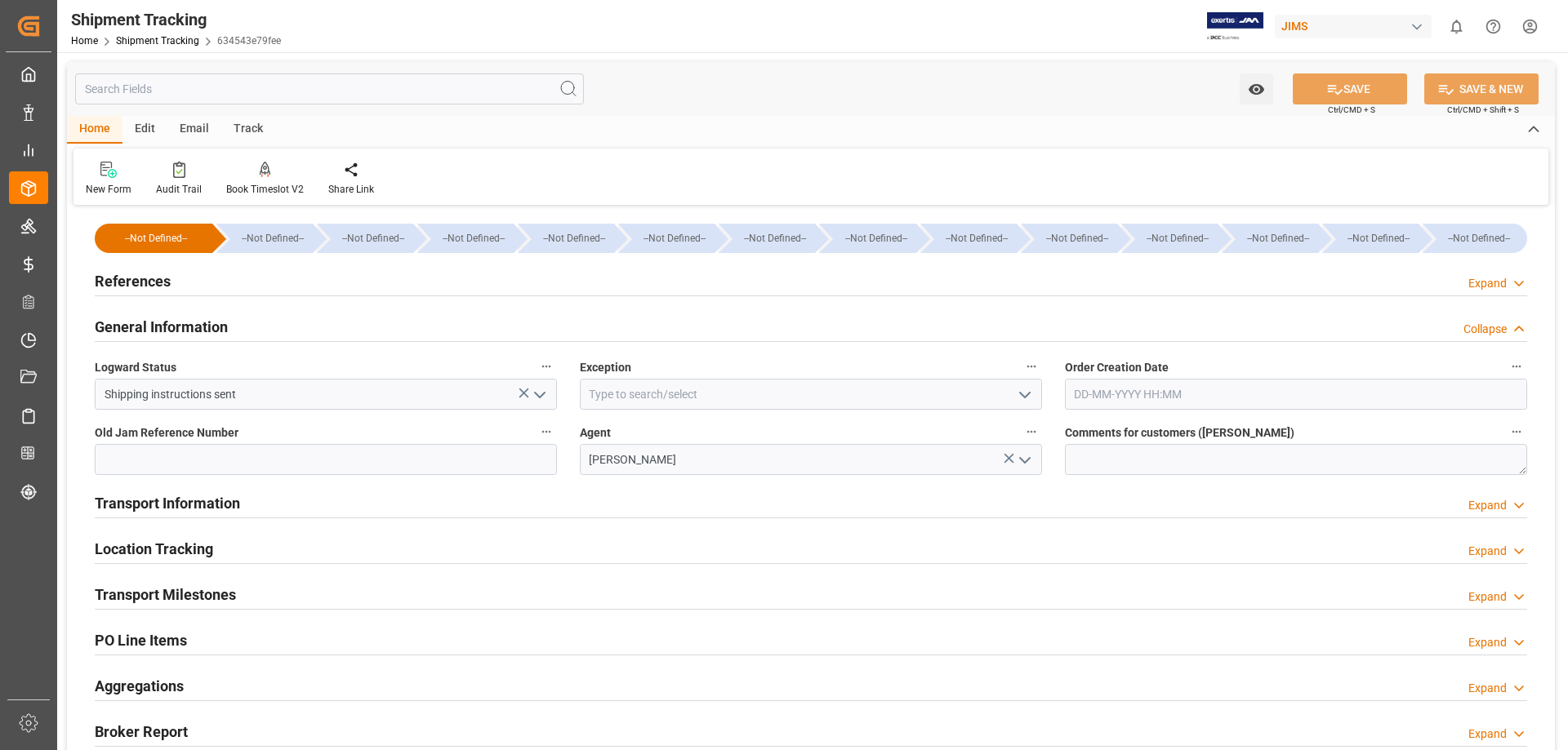
click at [1016, 396] on icon "open menu" at bounding box center [1025, 395] width 20 height 20
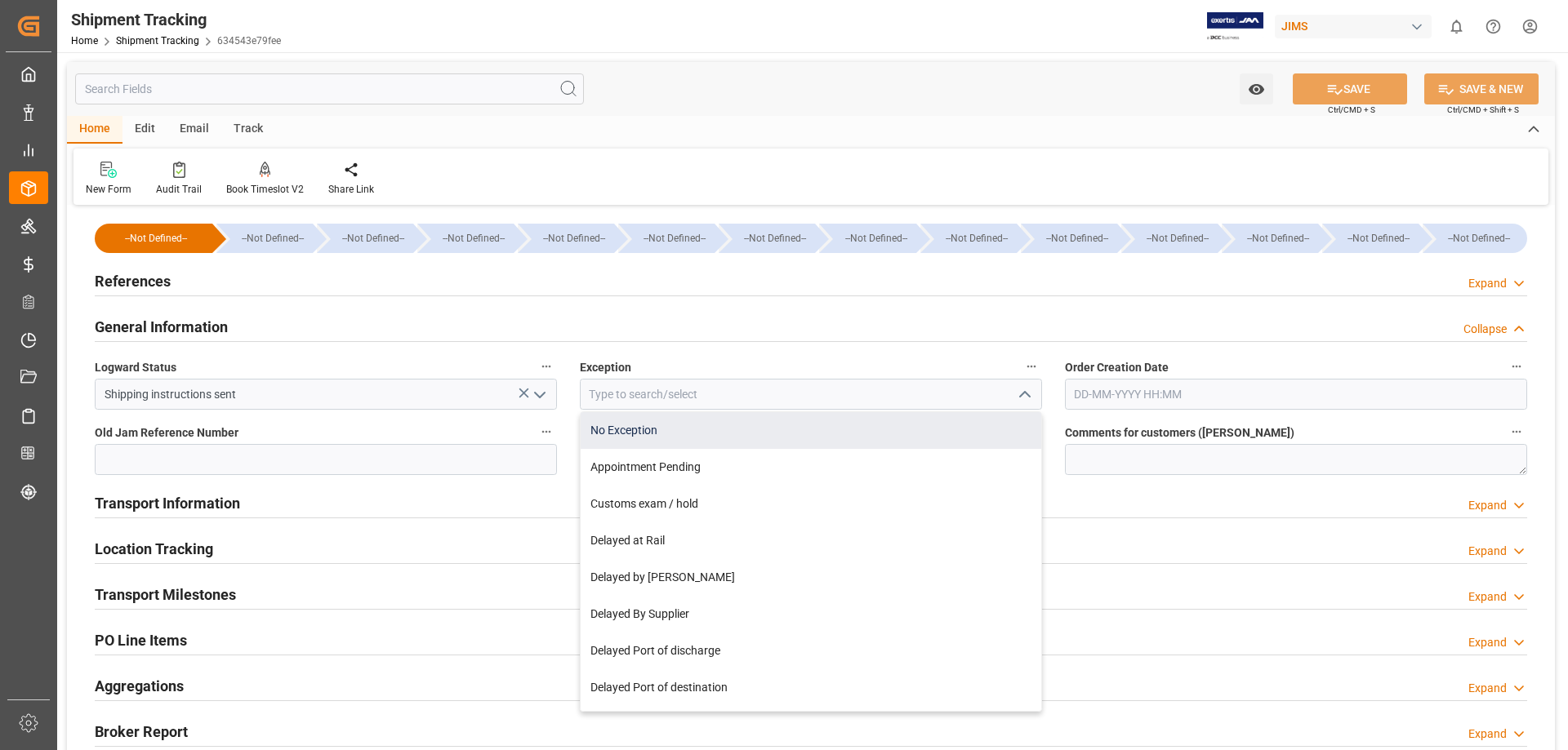
click at [644, 428] on div "No Exception" at bounding box center [810, 430] width 461 height 37
type input "No Exception"
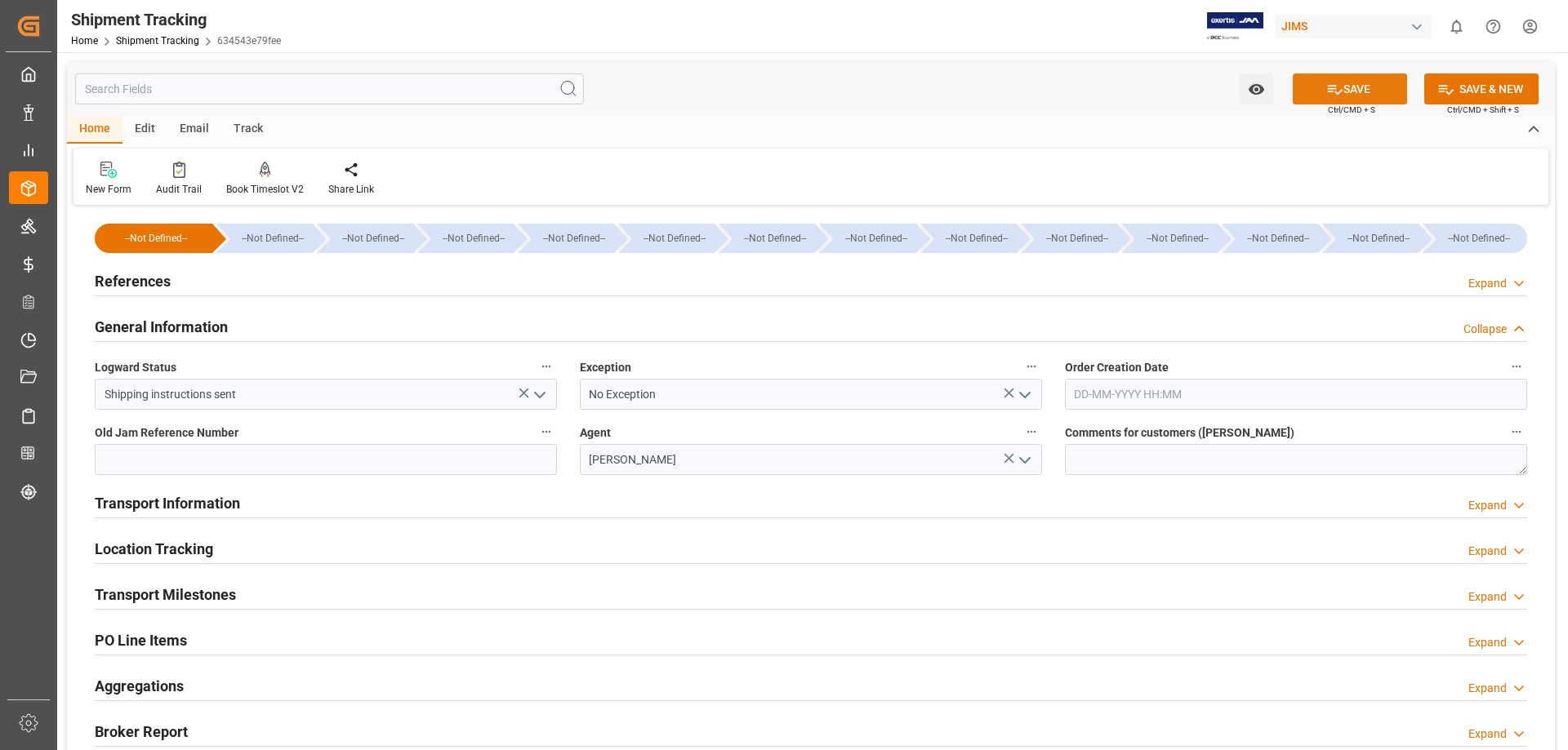
click at [1330, 86] on icon at bounding box center [1334, 89] width 17 height 17
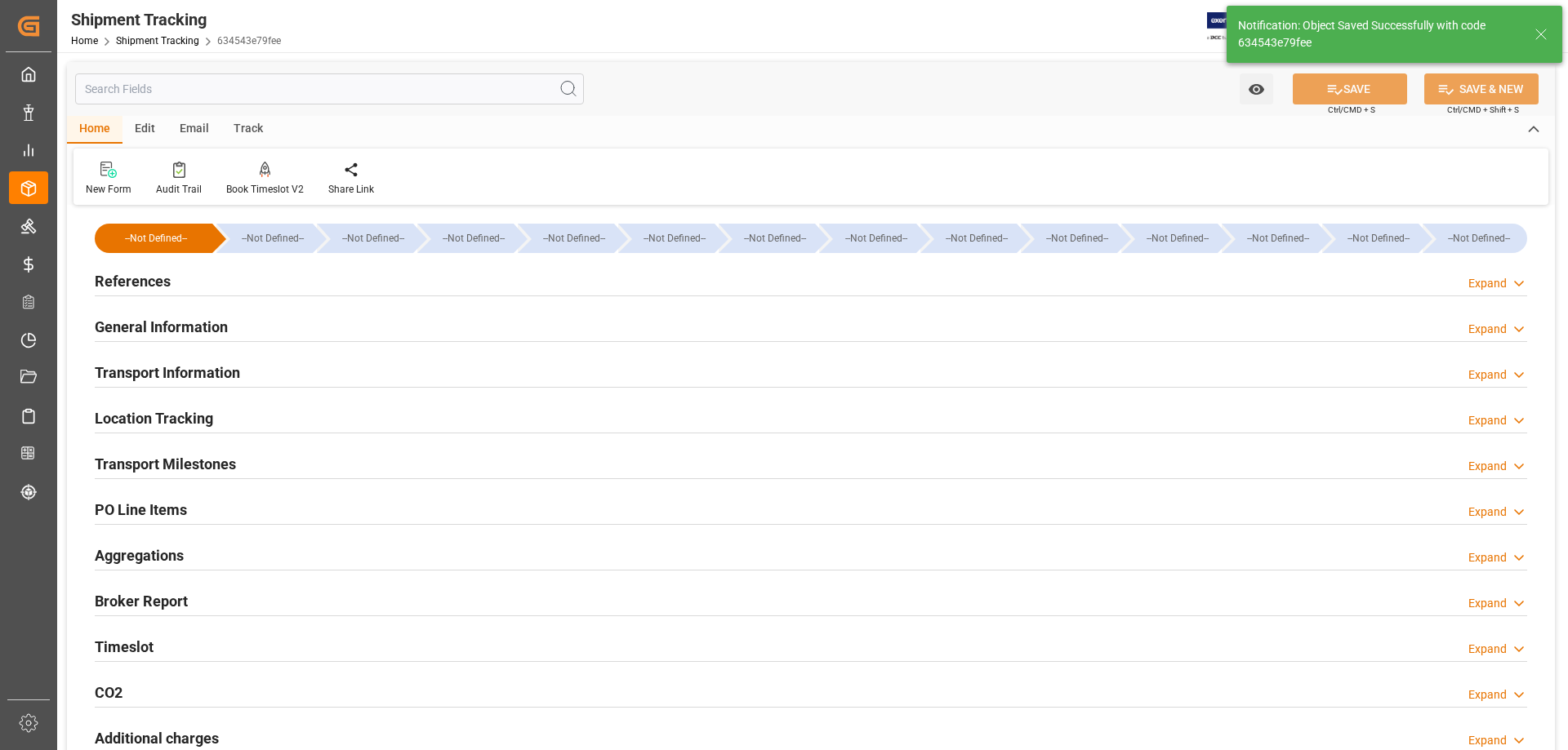
click at [135, 374] on h2 "Transport Information" at bounding box center [167, 373] width 145 height 22
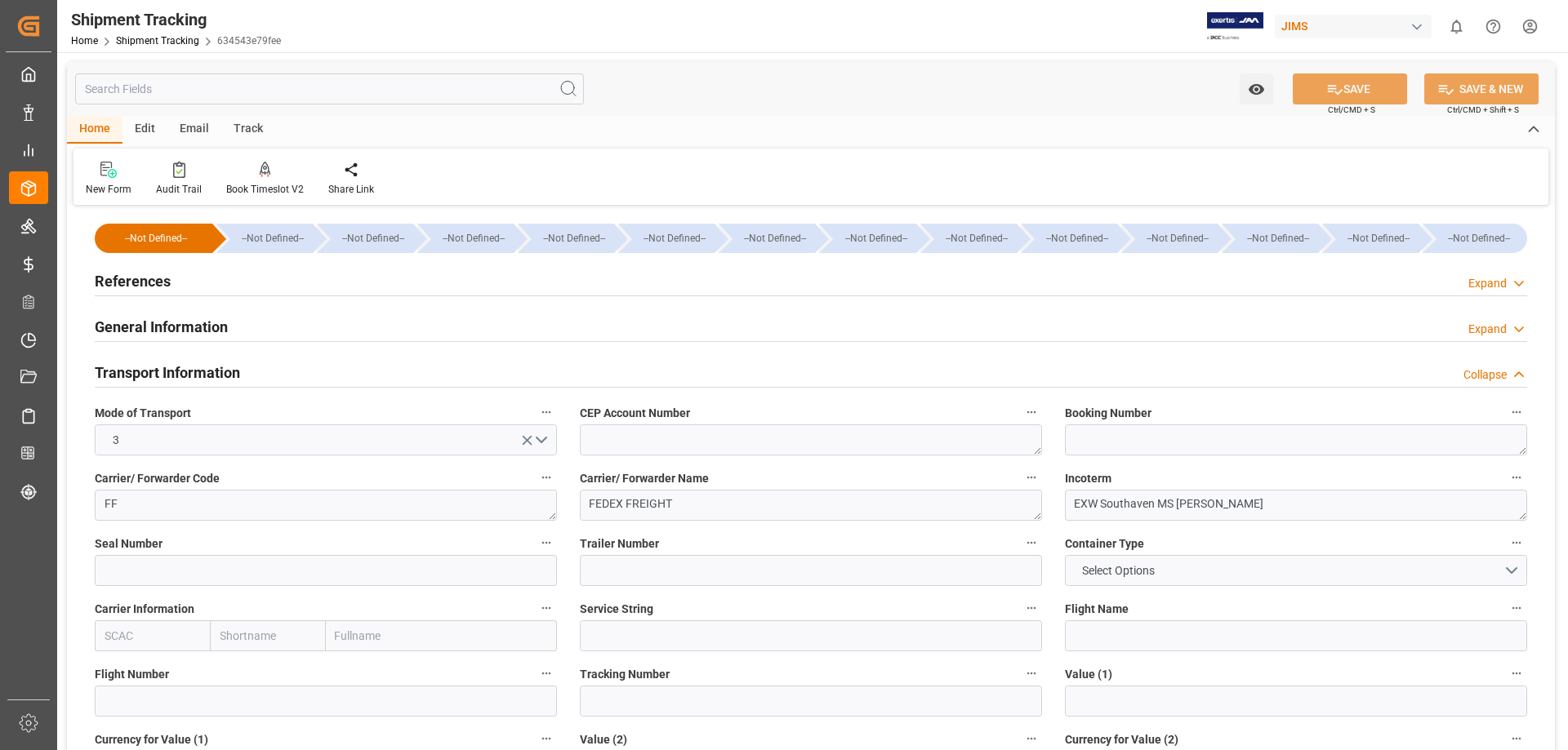
click at [138, 373] on h2 "Transport Information" at bounding box center [167, 373] width 145 height 22
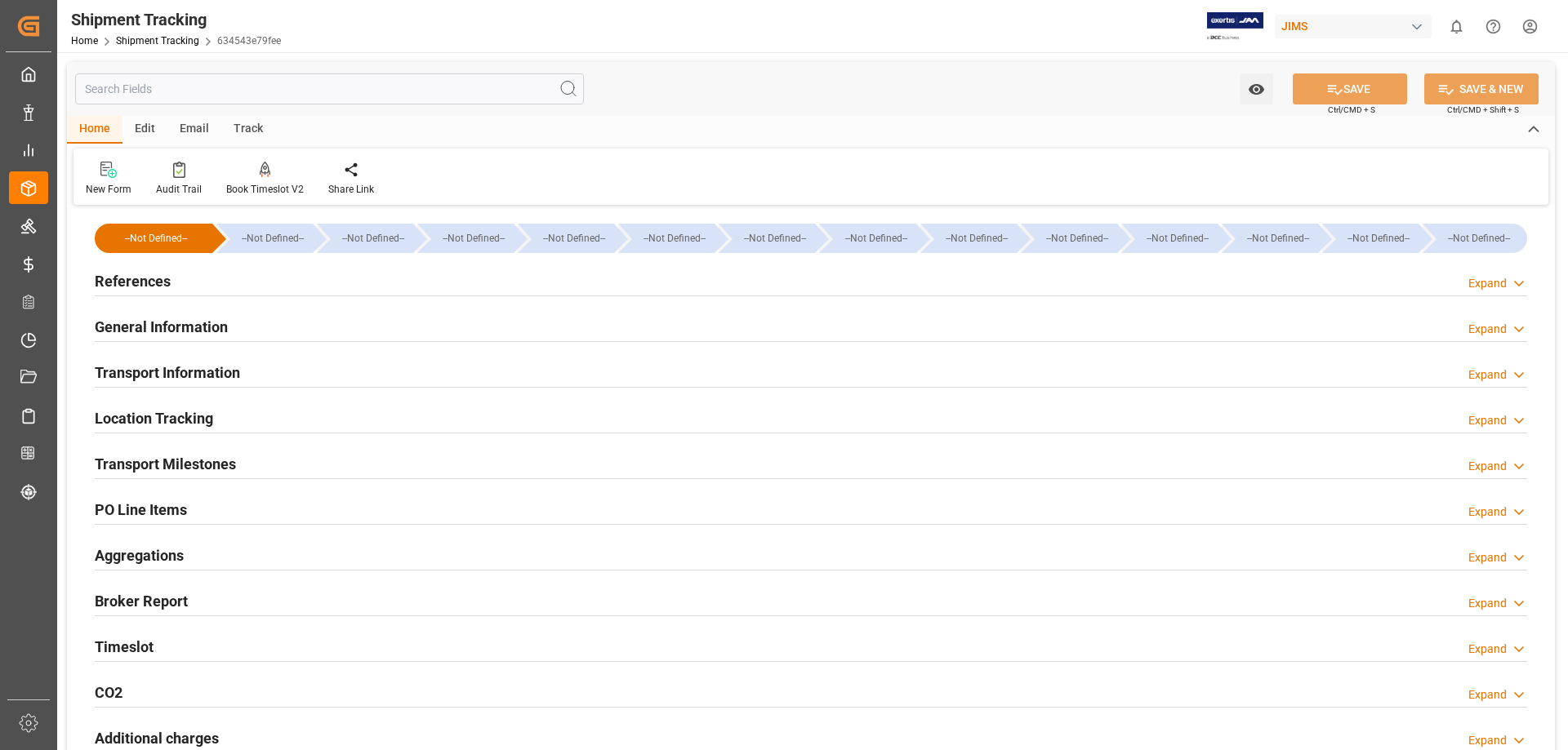
drag, startPoint x: 146, startPoint y: 504, endPoint x: 153, endPoint y: 510, distance: 9.2
click at [149, 507] on div "PO Line Items" at bounding box center [140, 509] width 92 height 31
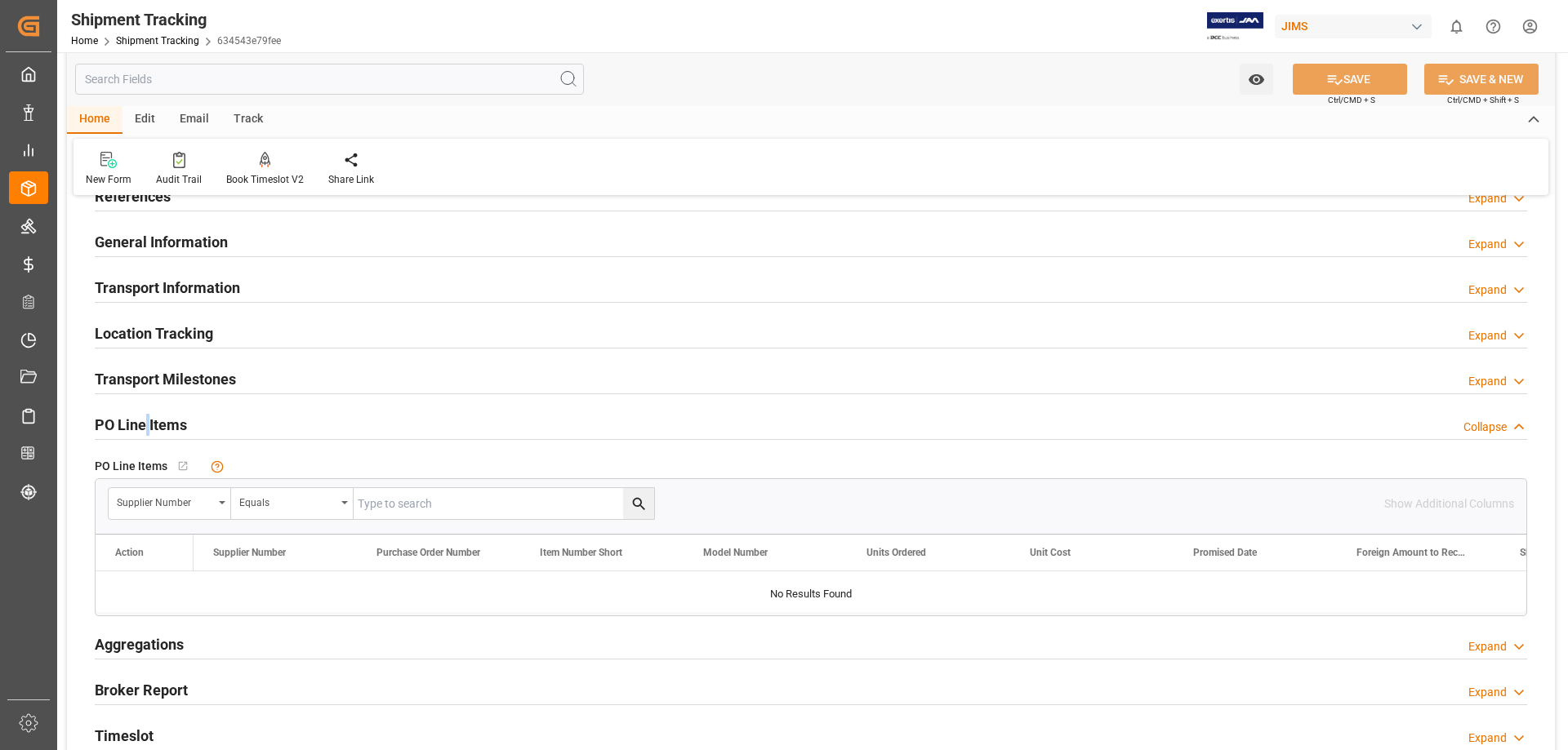
scroll to position [136, 0]
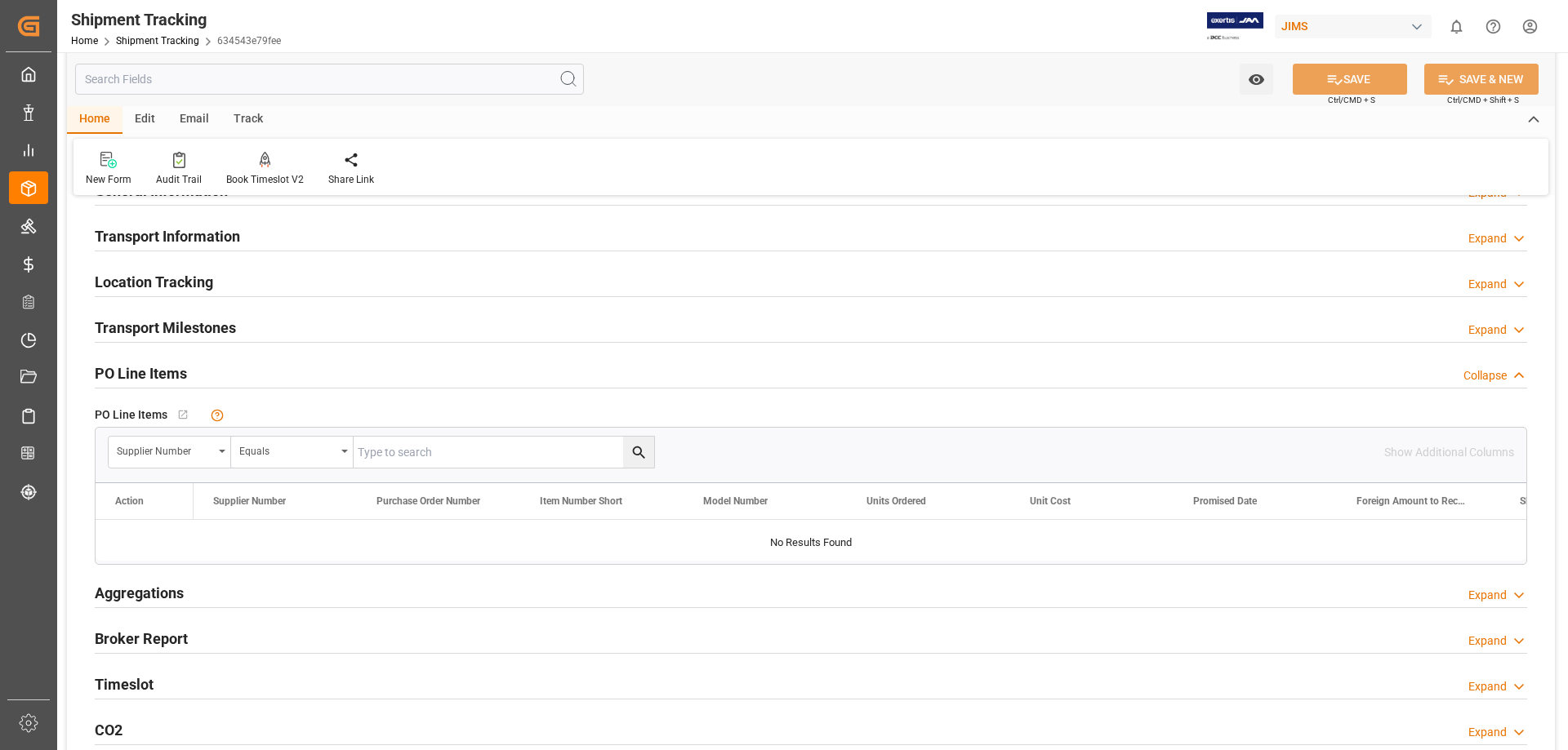
click at [437, 451] on input "text" at bounding box center [504, 452] width 300 height 31
paste input "72702"
type input "72702"
click at [182, 456] on div "Supplier Number" at bounding box center [164, 449] width 96 height 19
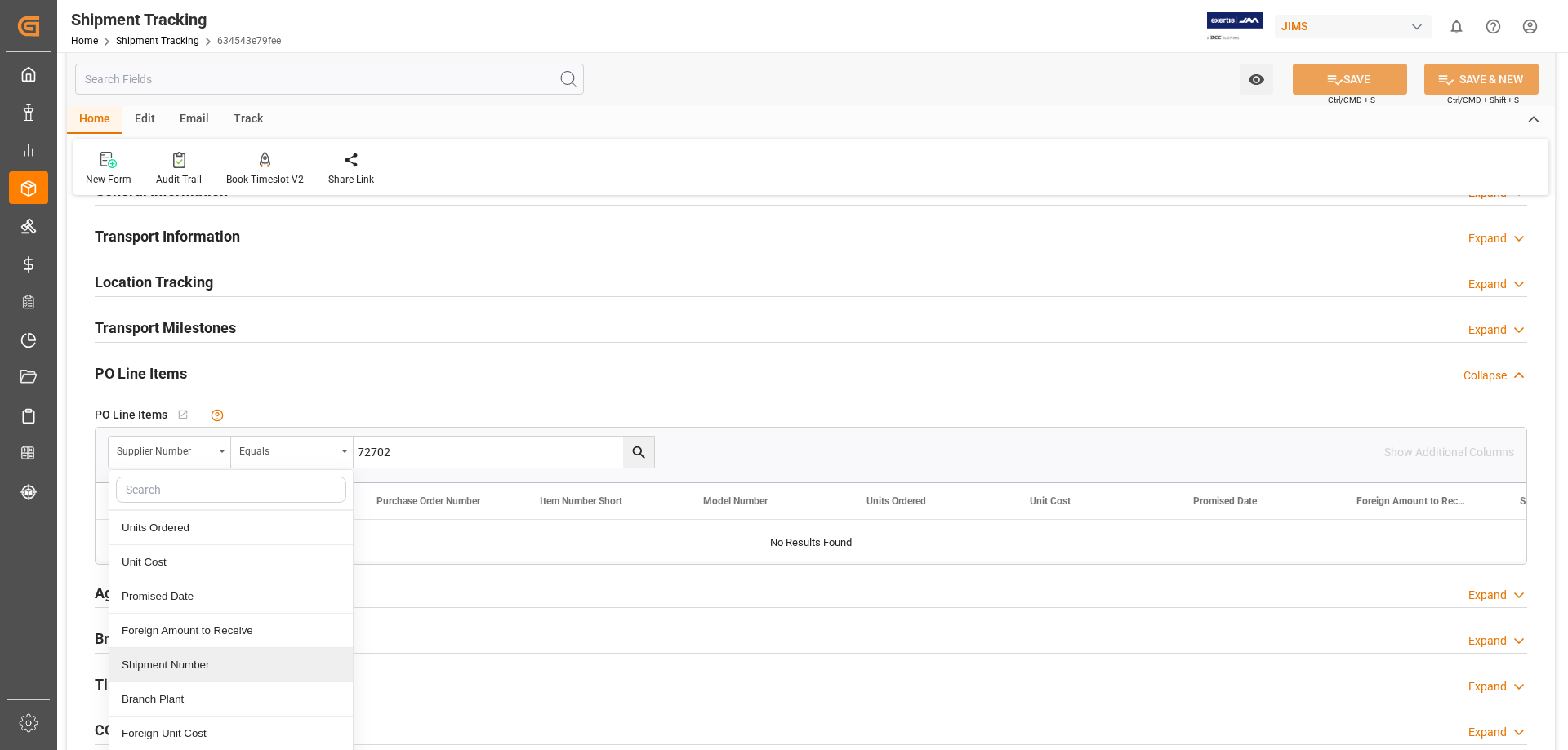
click at [218, 671] on div "Shipment Number" at bounding box center [231, 665] width 243 height 34
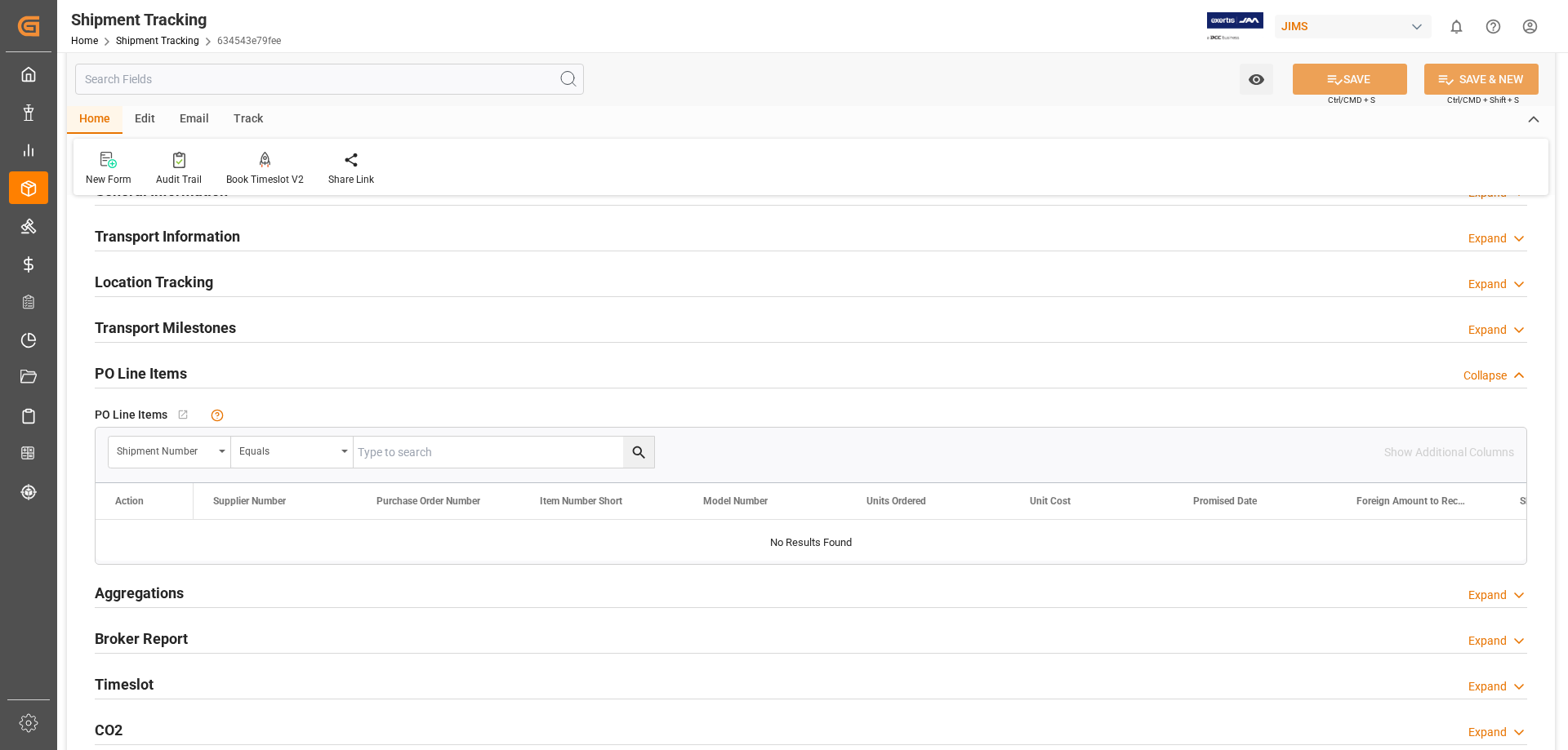
click at [411, 460] on input "text" at bounding box center [504, 452] width 300 height 31
paste input "72702"
type input "72702"
click at [635, 448] on icon "search button" at bounding box center [638, 452] width 12 height 12
click at [634, 455] on icon "search button" at bounding box center [639, 452] width 17 height 17
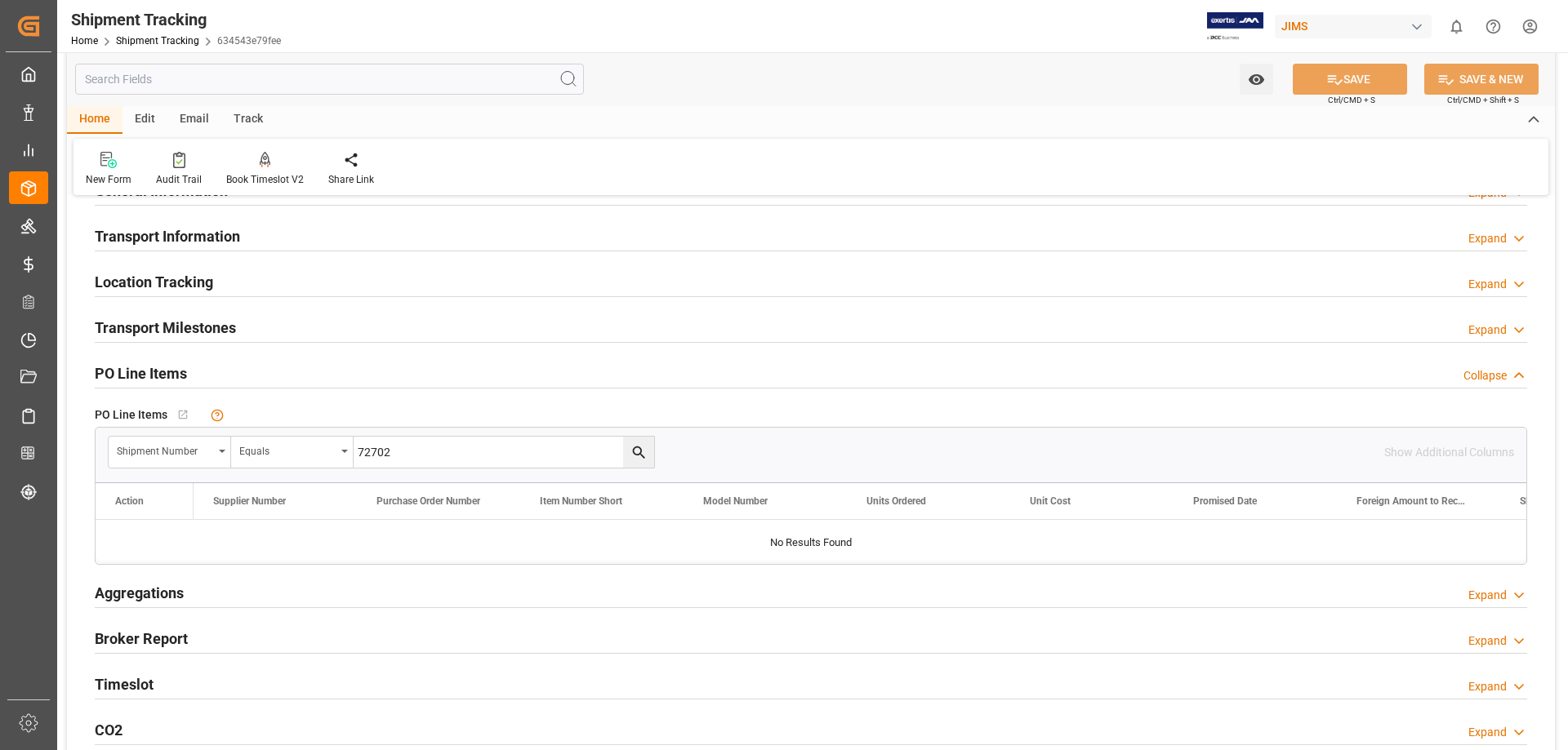
click at [431, 318] on div "Transport Milestones Expand" at bounding box center [810, 327] width 1433 height 31
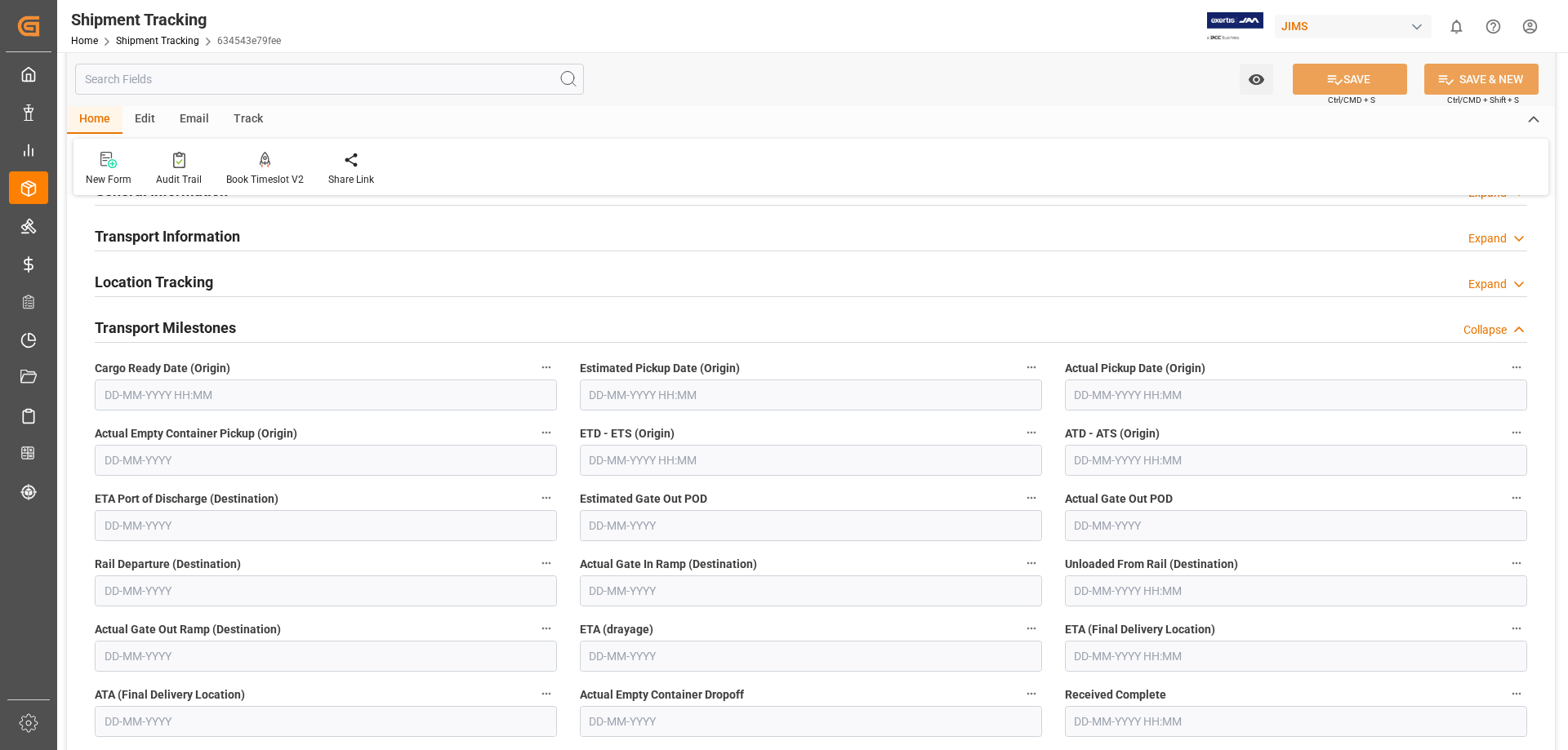
click at [169, 327] on h2 "Transport Milestones" at bounding box center [165, 327] width 141 height 22
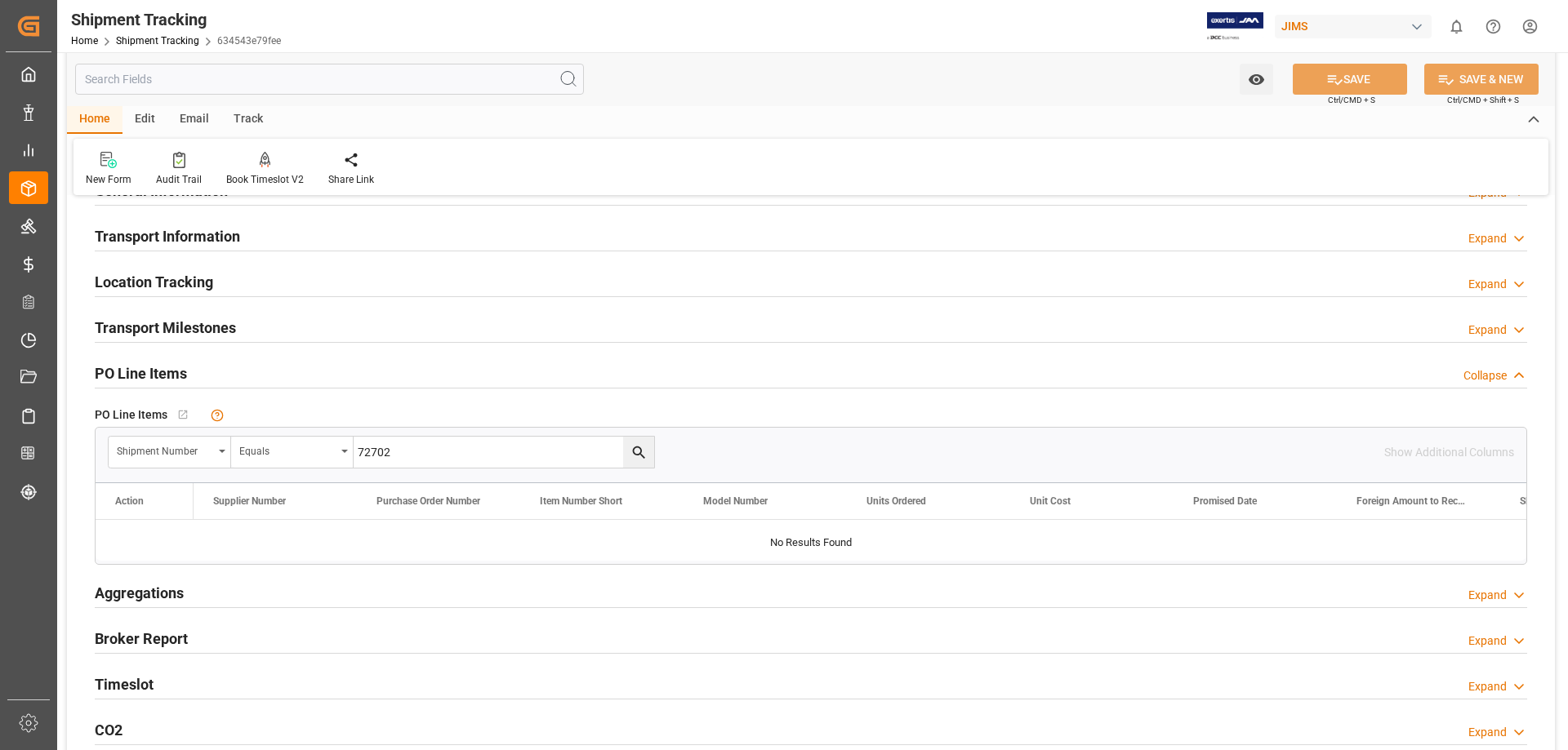
click at [642, 458] on icon "search button" at bounding box center [639, 452] width 17 height 17
click at [217, 329] on h2 "Transport Milestones" at bounding box center [165, 327] width 141 height 22
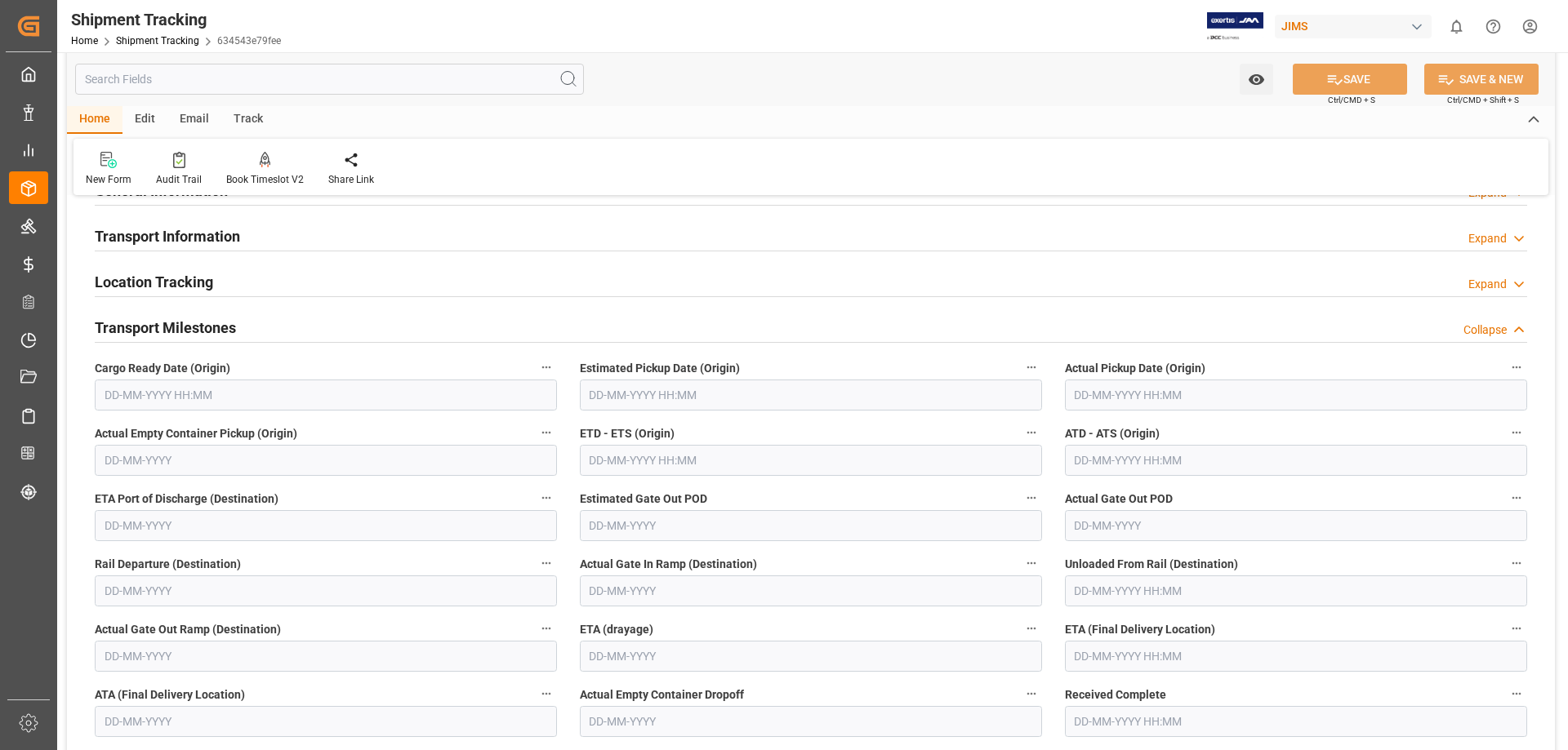
click at [176, 398] on input "text" at bounding box center [325, 396] width 462 height 31
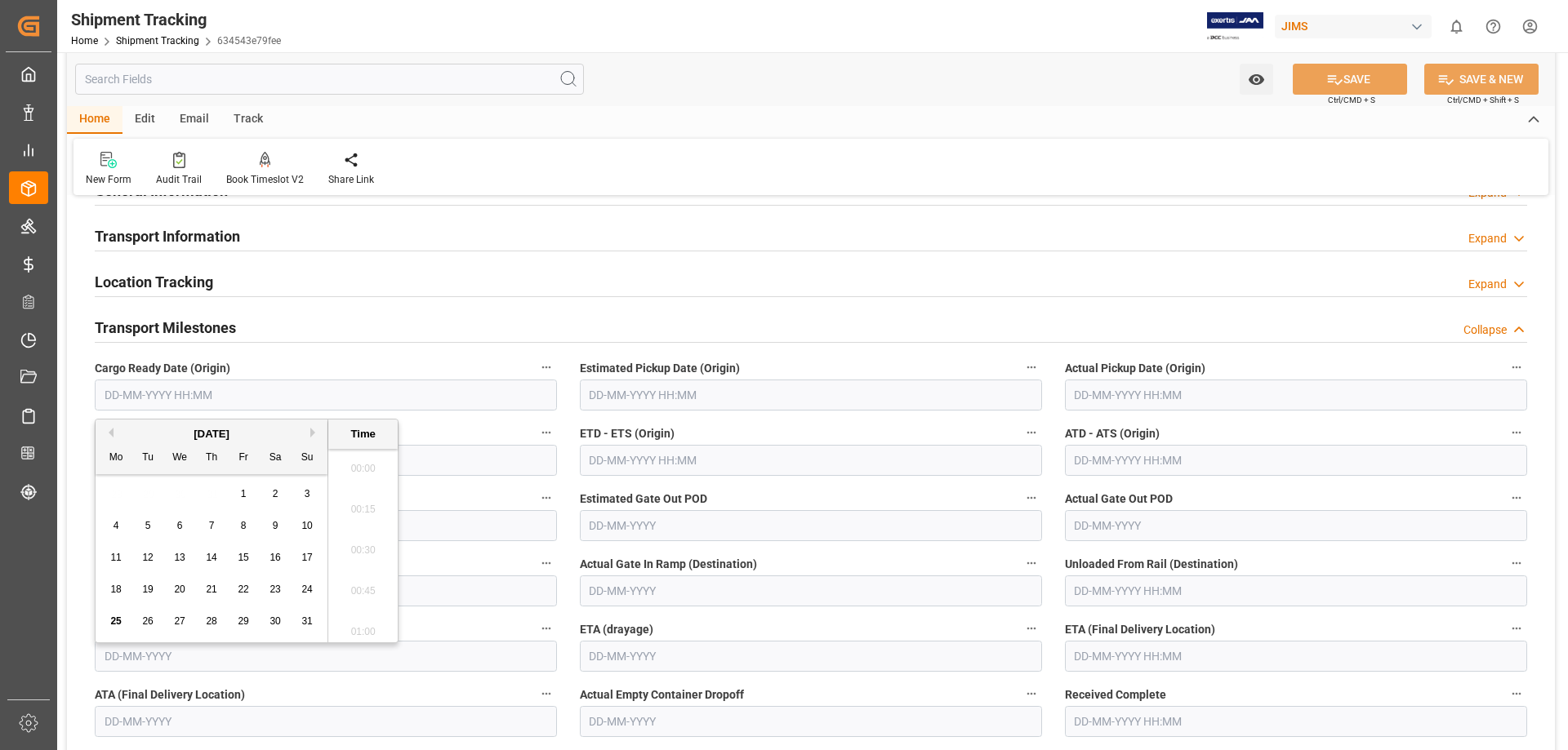
scroll to position [1475, 0]
click at [238, 590] on span "22" at bounding box center [242, 589] width 11 height 11
type input "[DATE] 00:00"
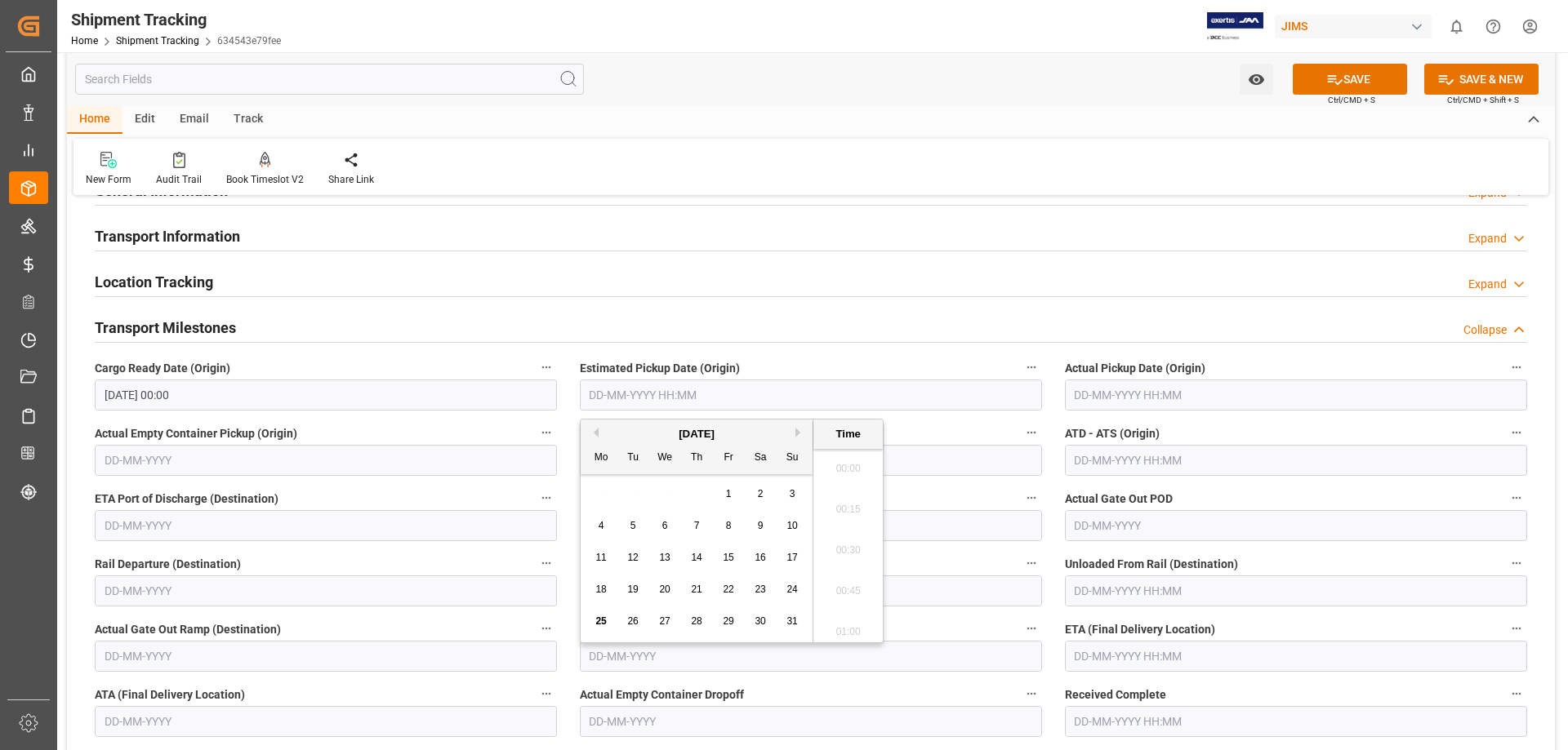
click at [675, 396] on input "text" at bounding box center [810, 396] width 462 height 31
click at [724, 588] on span "22" at bounding box center [727, 589] width 11 height 11
type input "22-08-2025 00:00"
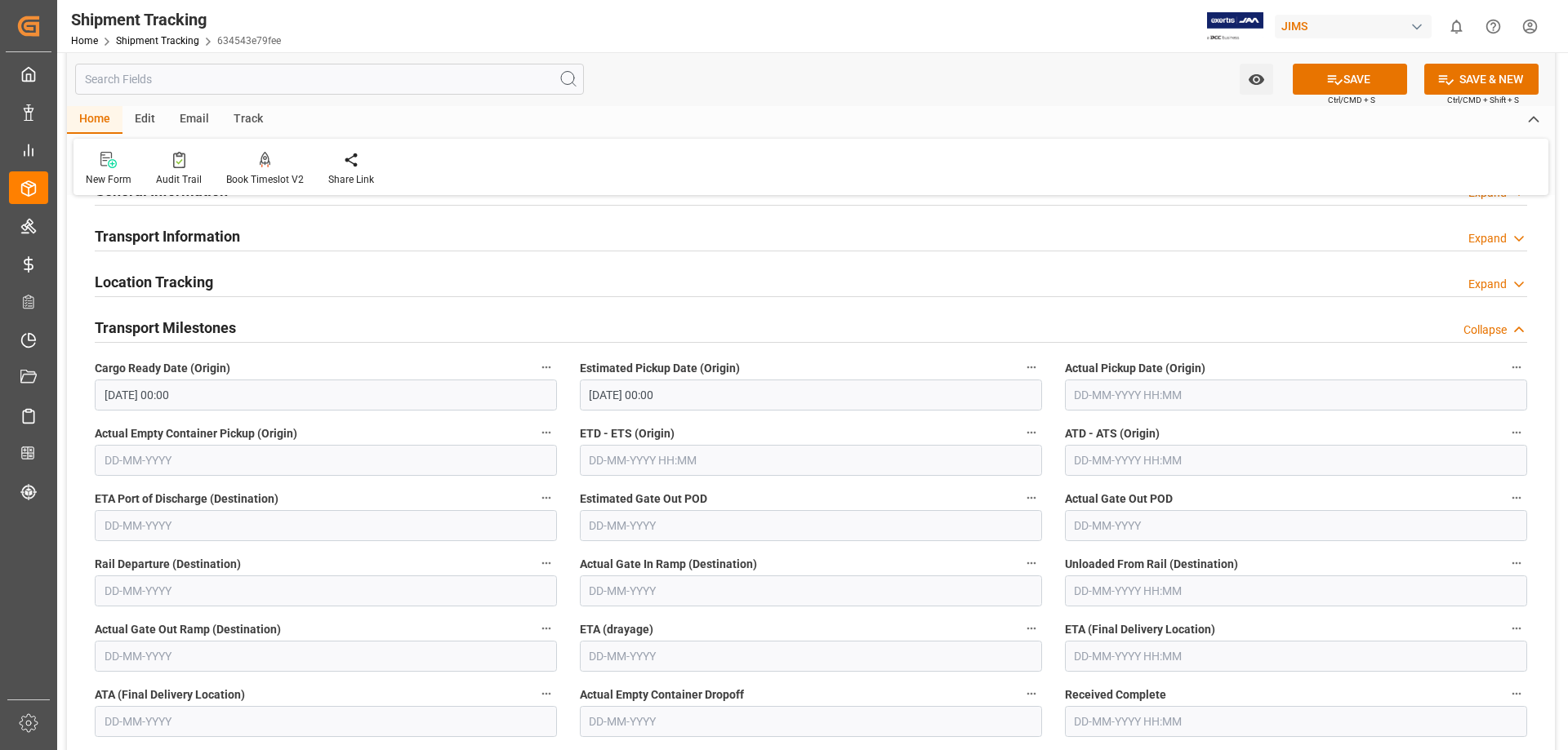
click at [521, 308] on div "Transport Milestones Collapse" at bounding box center [810, 328] width 1455 height 46
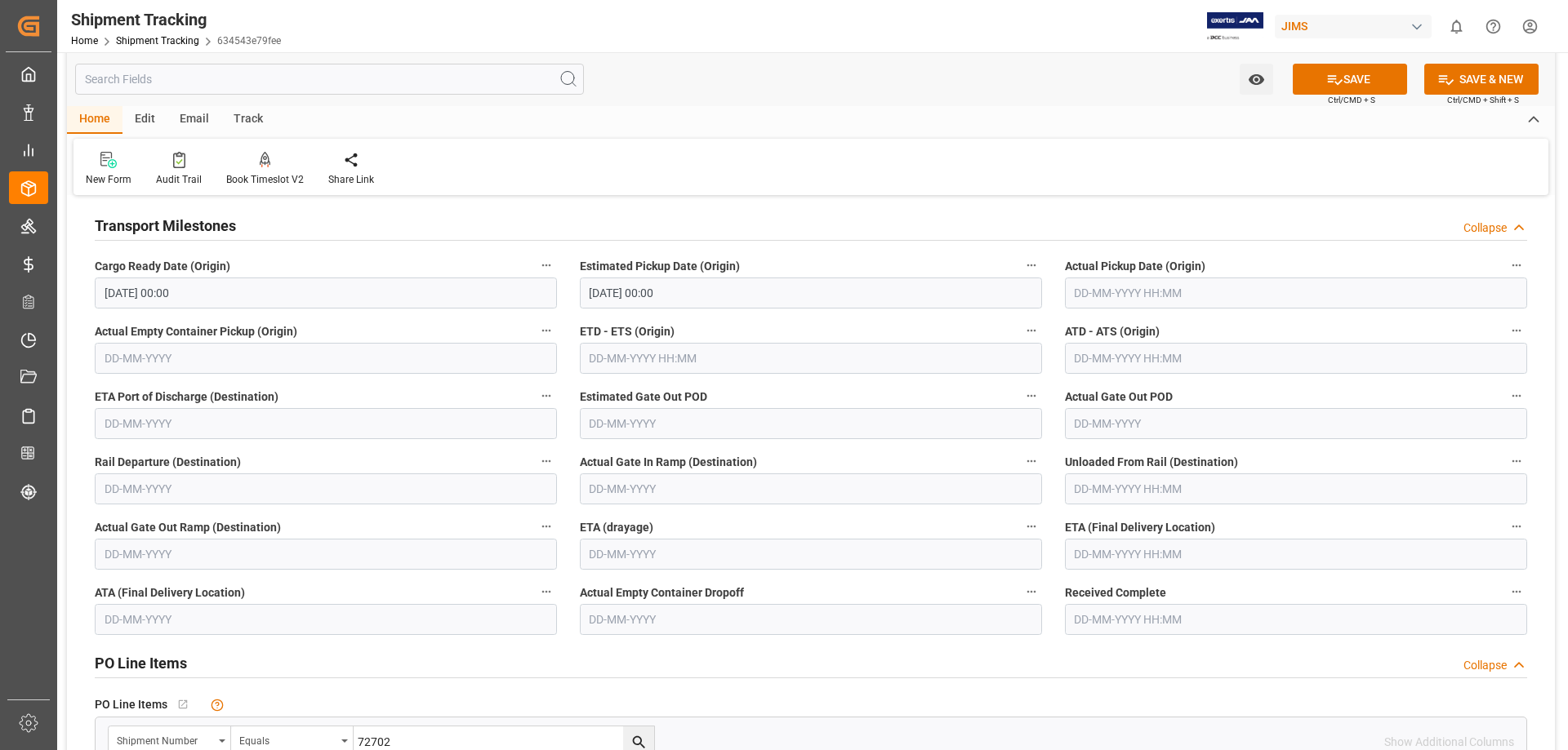
scroll to position [272, 0]
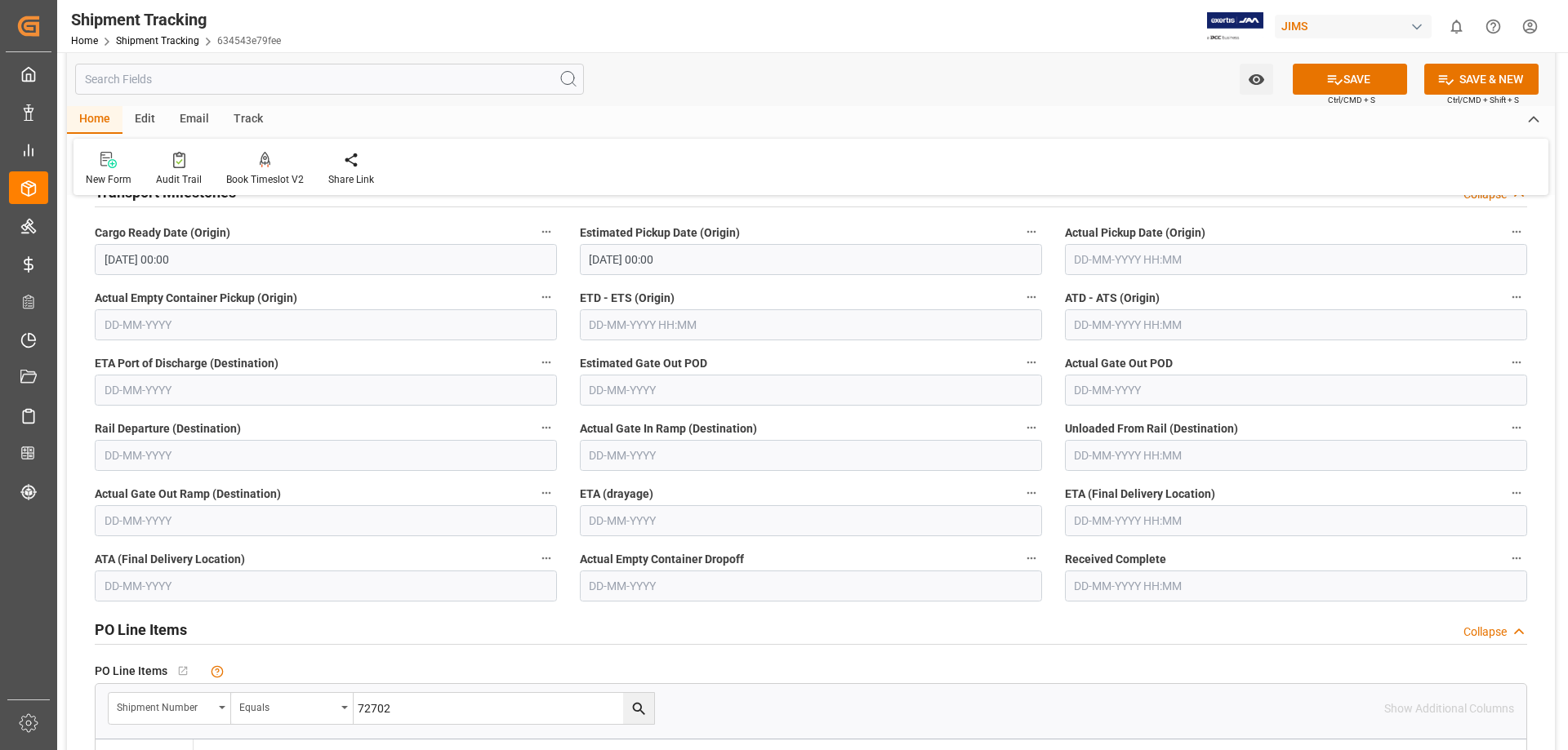
click at [1093, 516] on input "text" at bounding box center [1295, 521] width 462 height 31
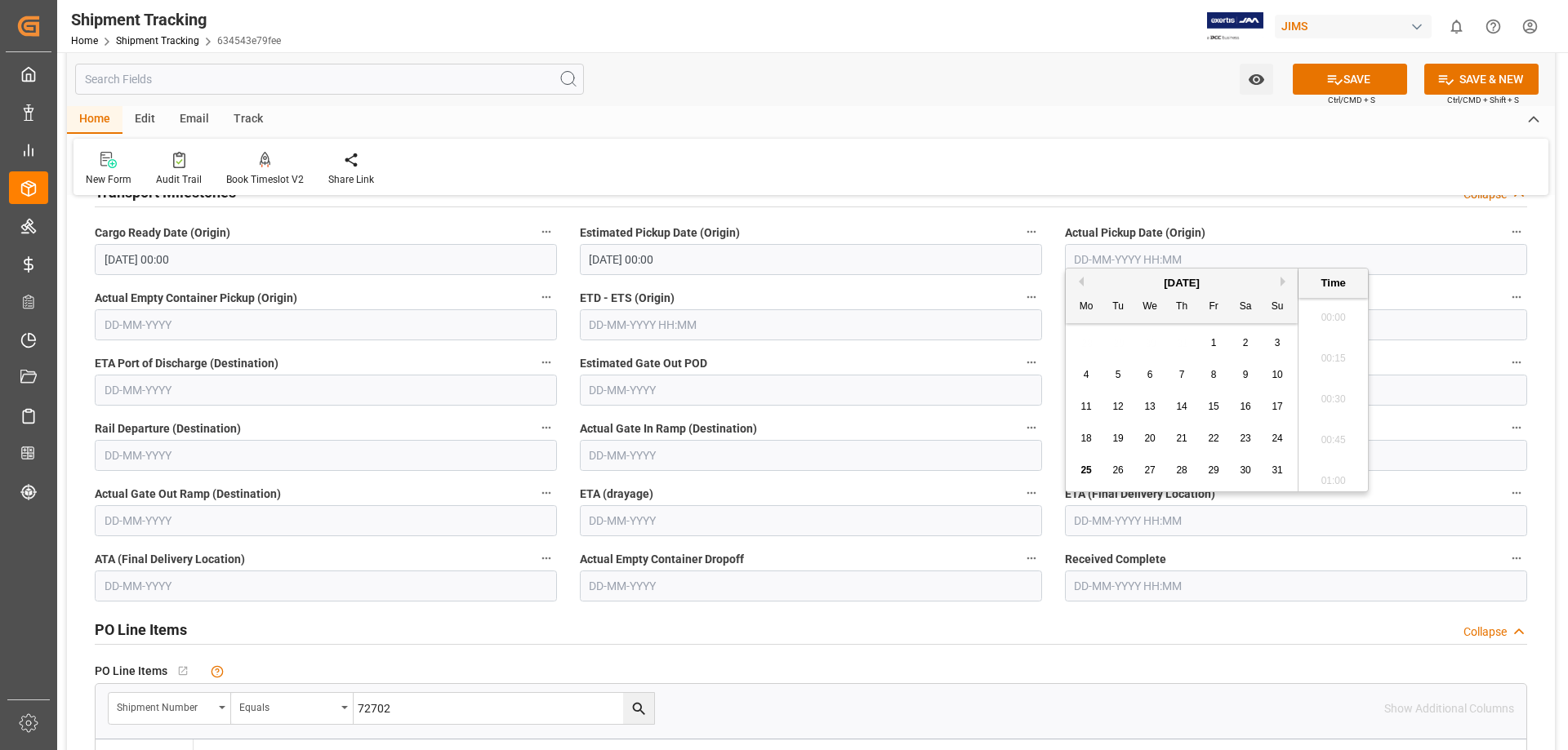
scroll to position [1475, 0]
click at [1146, 466] on span "27" at bounding box center [1149, 470] width 11 height 11
type input "27-08-2025 00:00"
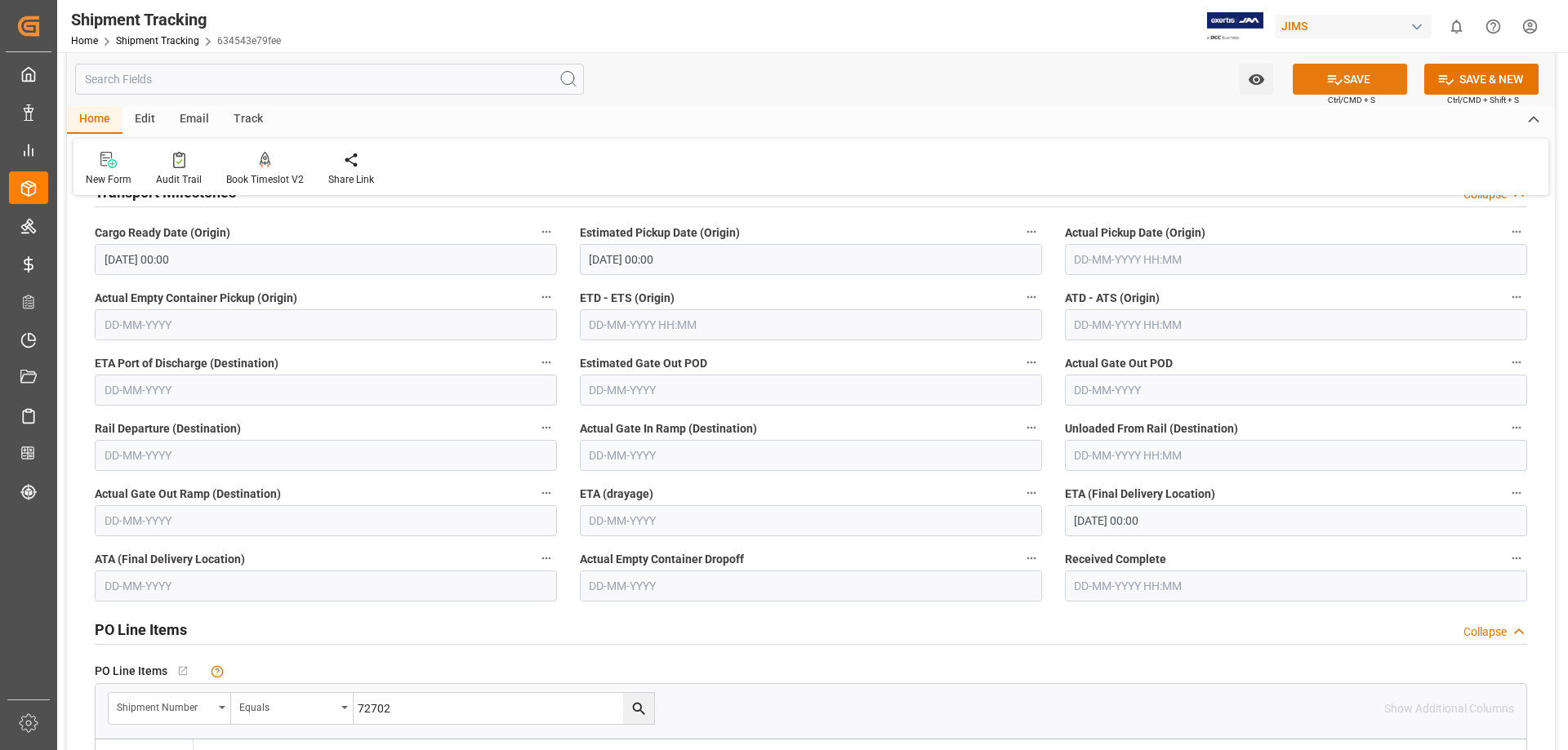
click at [1336, 82] on icon at bounding box center [1335, 80] width 15 height 10
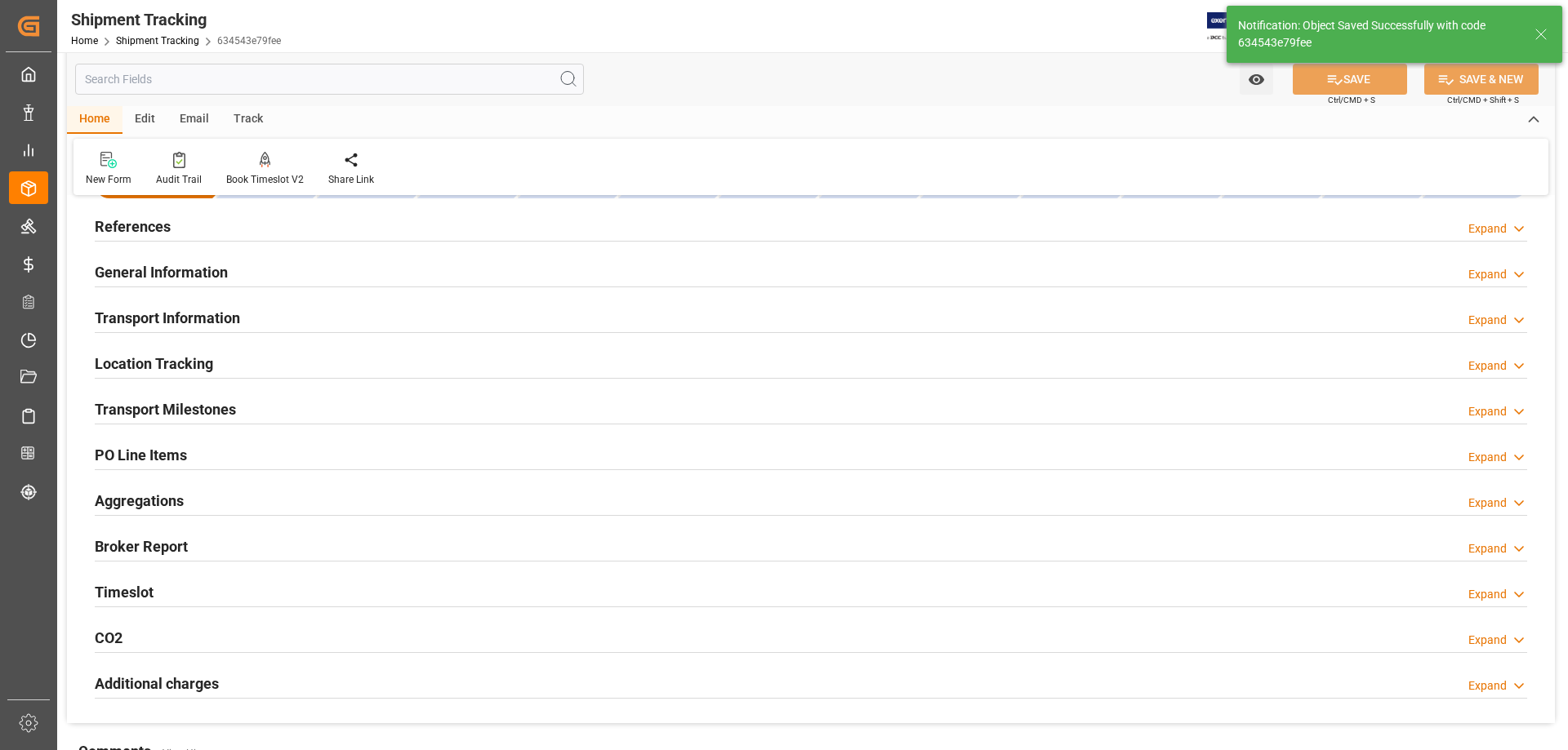
scroll to position [0, 0]
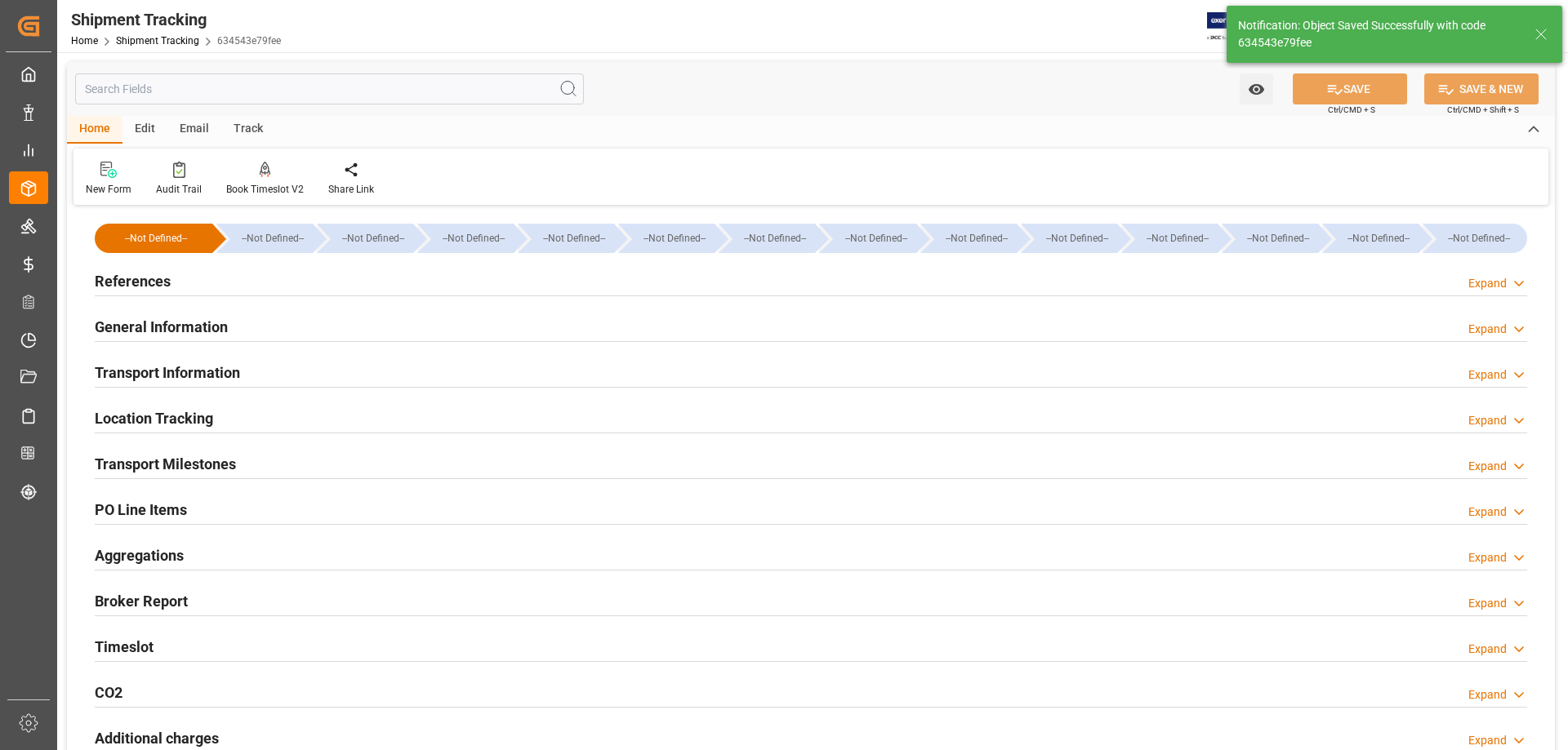
drag, startPoint x: 167, startPoint y: 369, endPoint x: 296, endPoint y: 386, distance: 130.1
click at [168, 369] on h2 "Transport Information" at bounding box center [167, 373] width 145 height 22
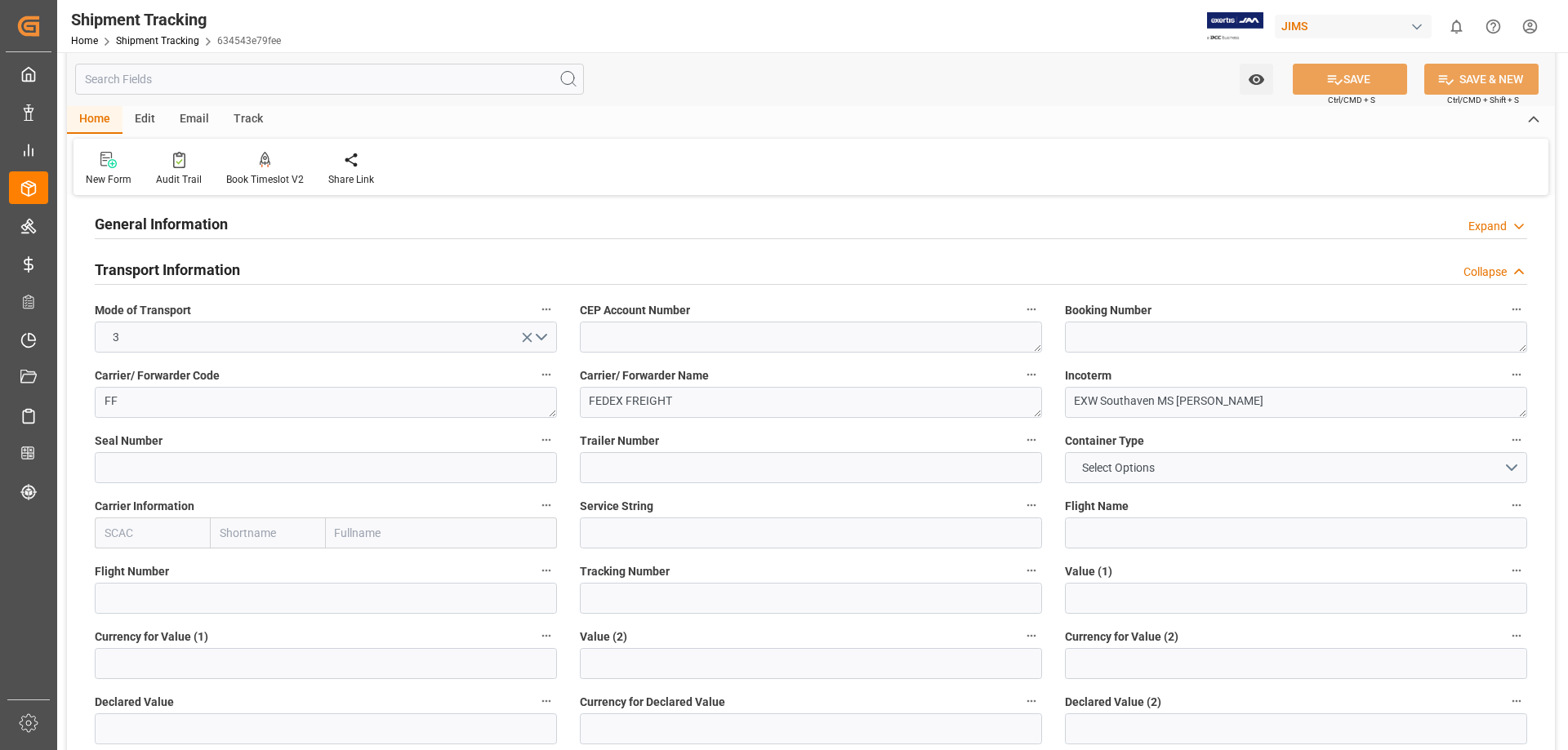
scroll to position [136, 0]
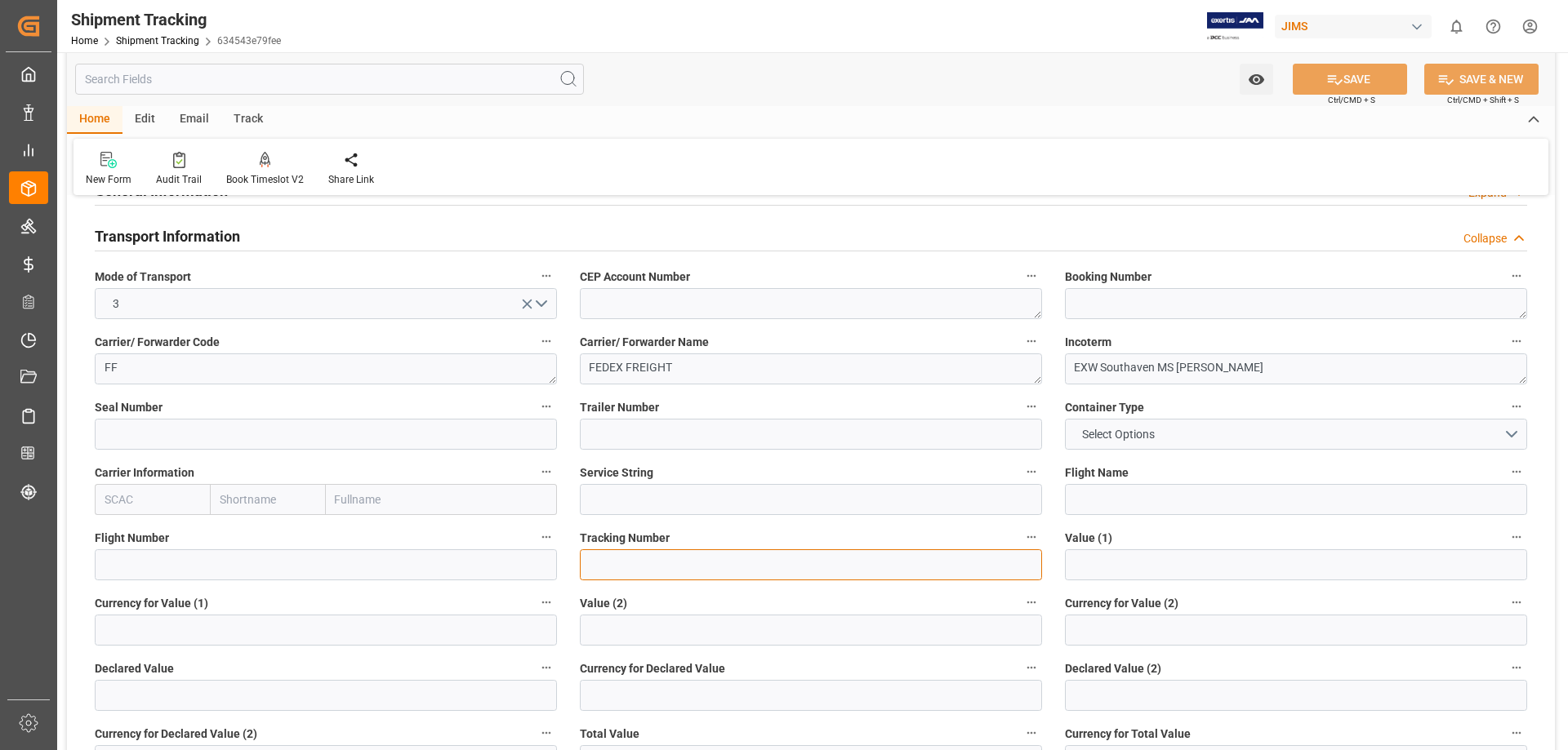
click at [623, 570] on input at bounding box center [810, 565] width 462 height 31
click at [619, 569] on input at bounding box center [810, 565] width 462 height 31
paste input "883777982091"
type input "883777982091"
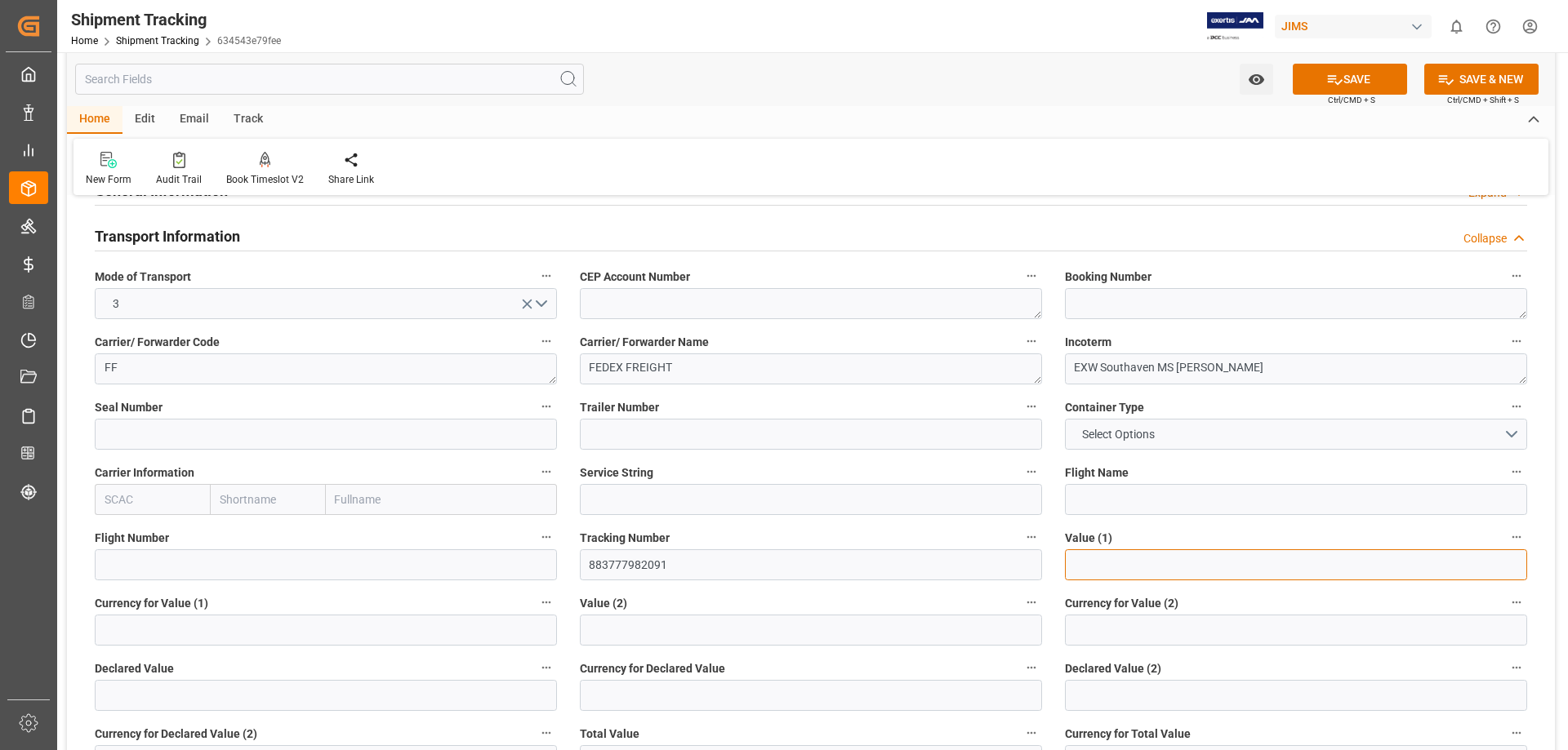
click at [1126, 561] on input "text" at bounding box center [1295, 565] width 462 height 31
click at [1095, 564] on input "text" at bounding box center [1295, 565] width 462 height 31
type input "19329.33"
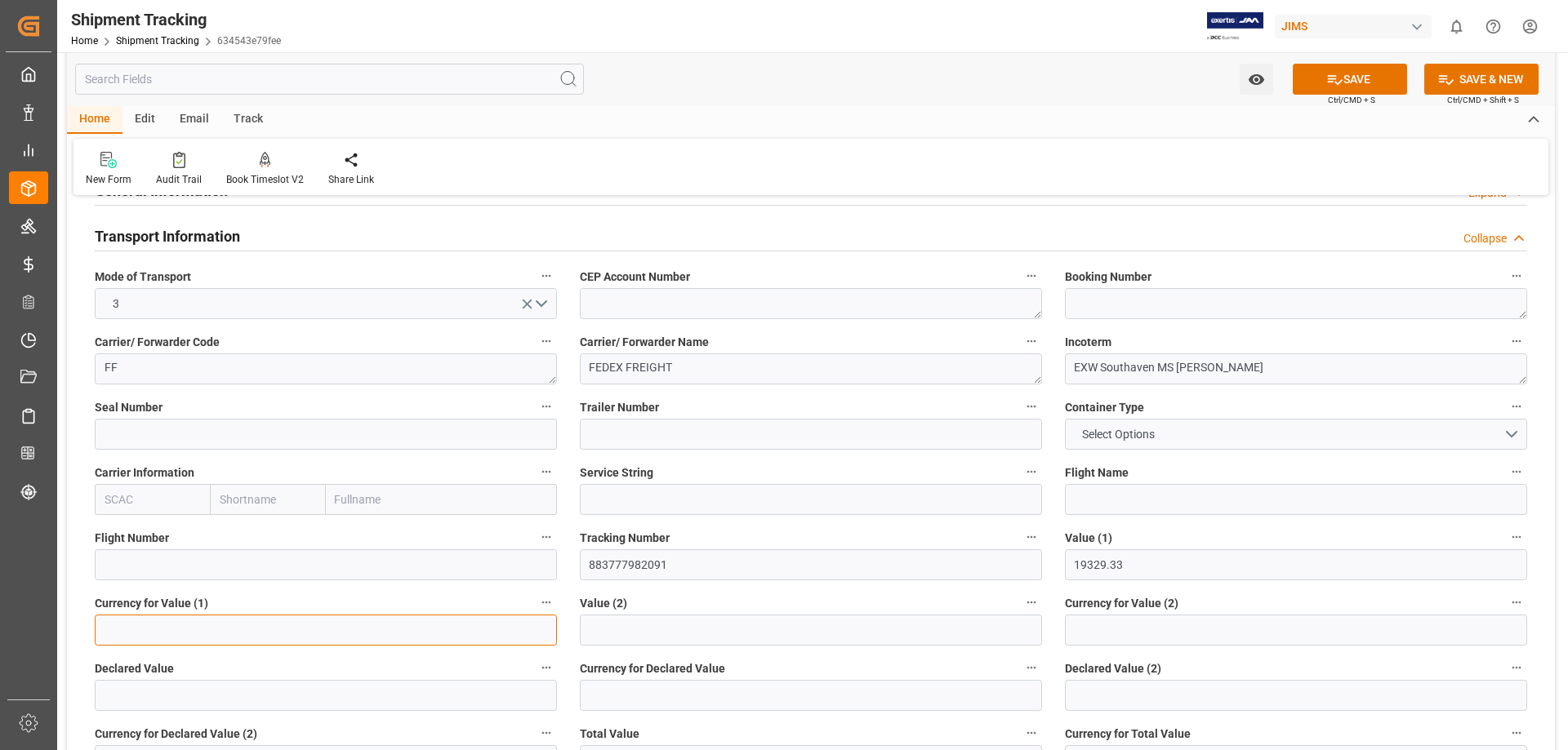
click at [276, 632] on input at bounding box center [325, 630] width 462 height 31
type input "USD"
click at [1351, 77] on button "SAVE" at bounding box center [1350, 80] width 114 height 31
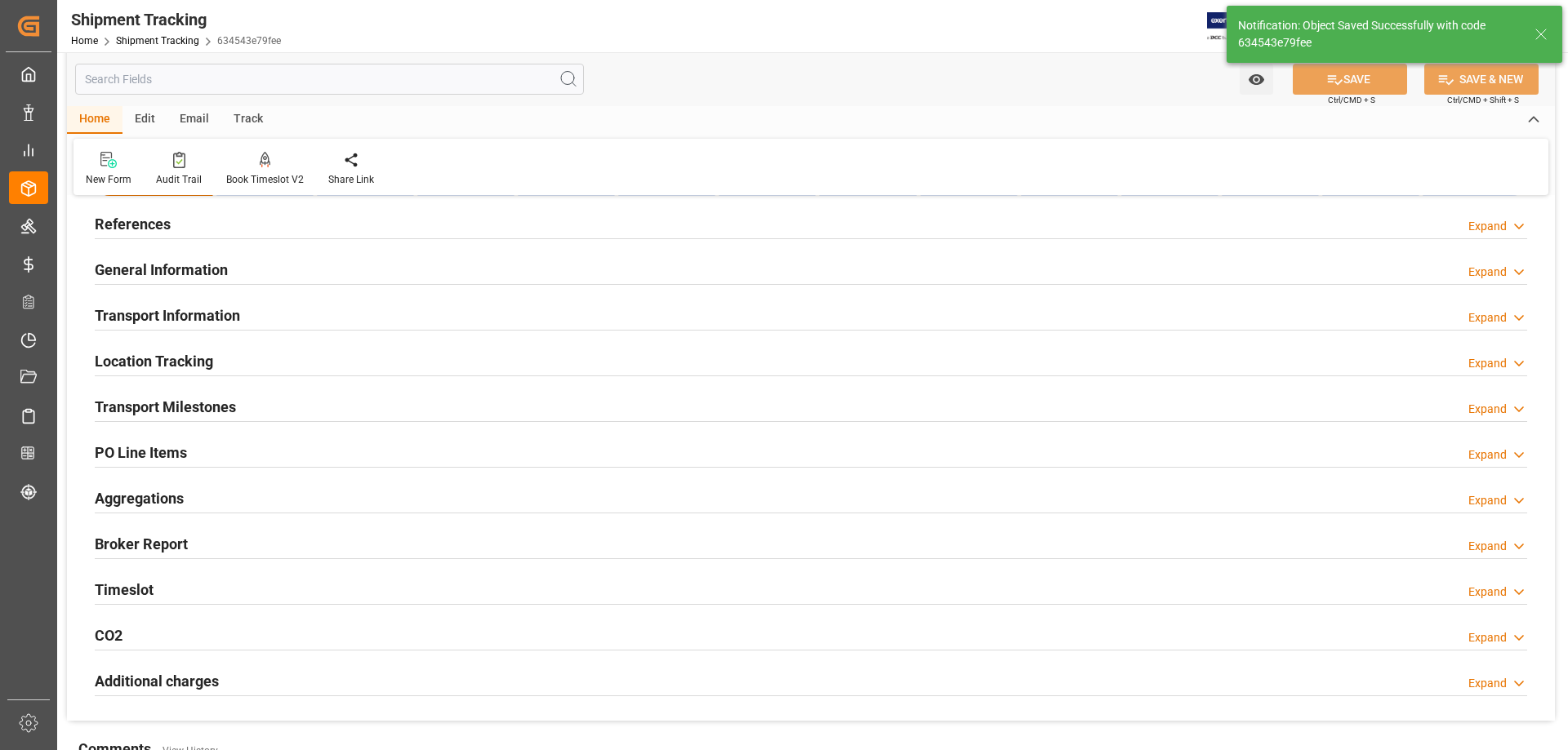
scroll to position [0, 0]
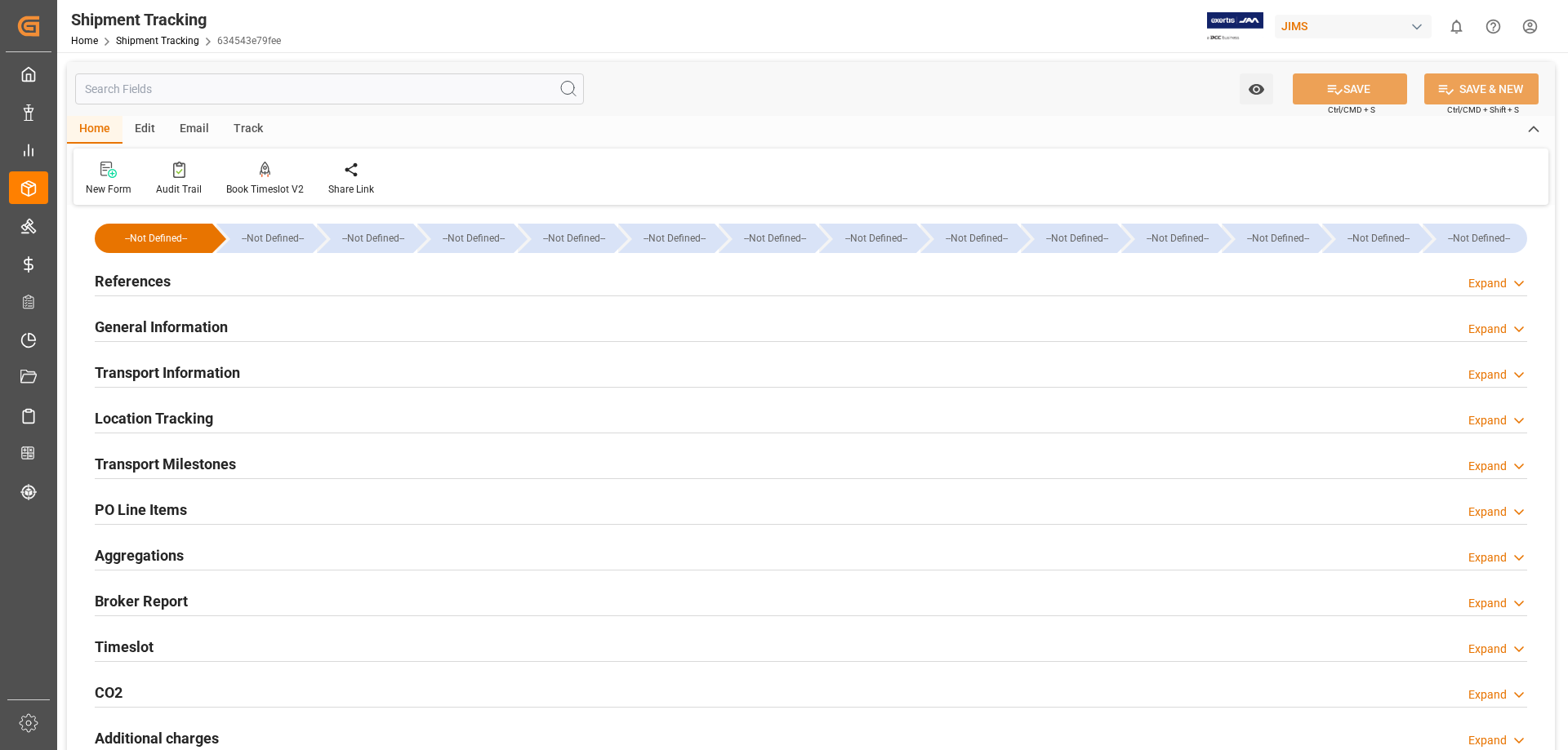
click at [130, 512] on h2 "PO Line Items" at bounding box center [140, 510] width 92 height 22
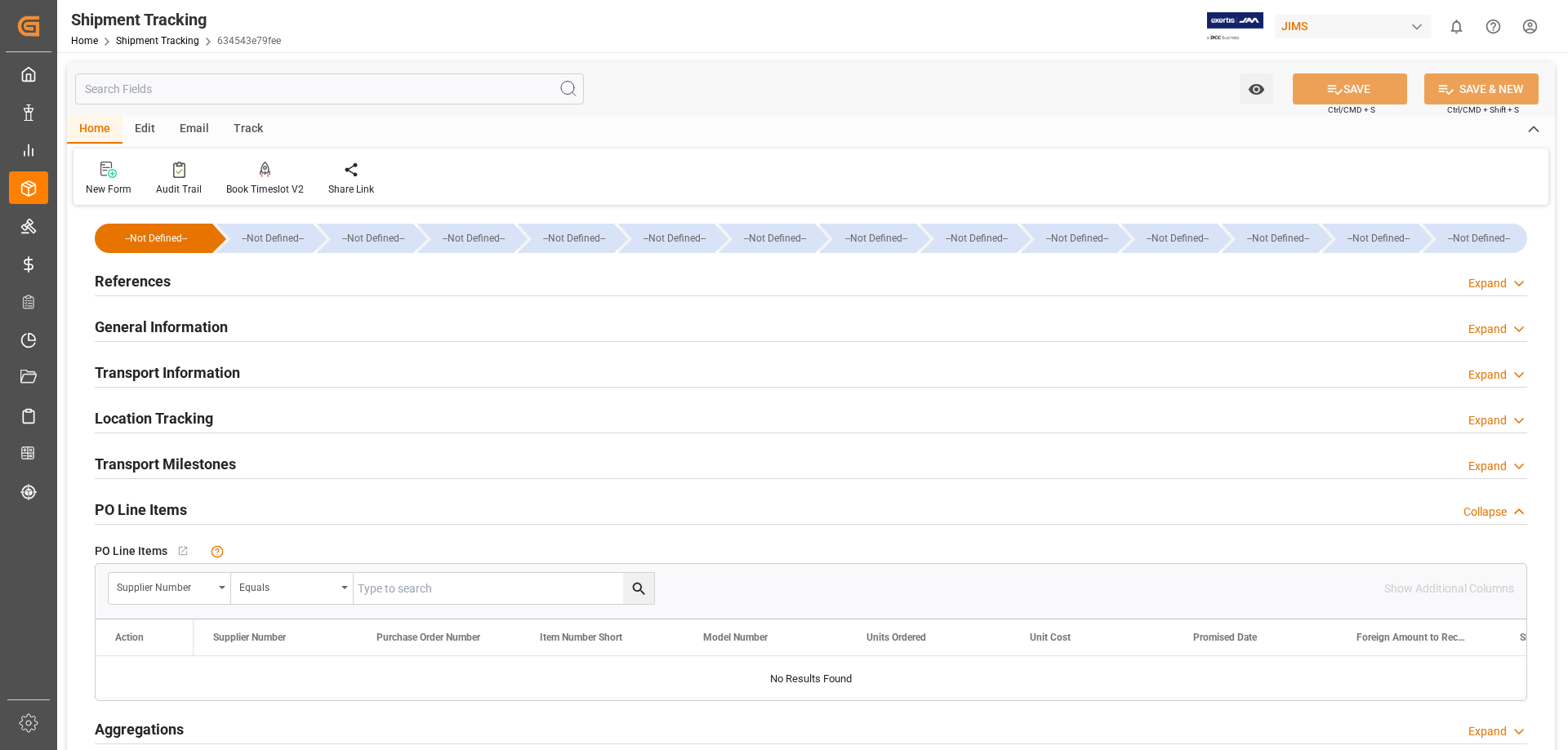
click at [424, 586] on input "text" at bounding box center [504, 588] width 300 height 31
click at [180, 592] on div "Supplier Number" at bounding box center [164, 585] width 96 height 19
click at [201, 737] on div "Shipment Number" at bounding box center [231, 740] width 243 height 34
click at [475, 592] on input "text" at bounding box center [504, 588] width 300 height 31
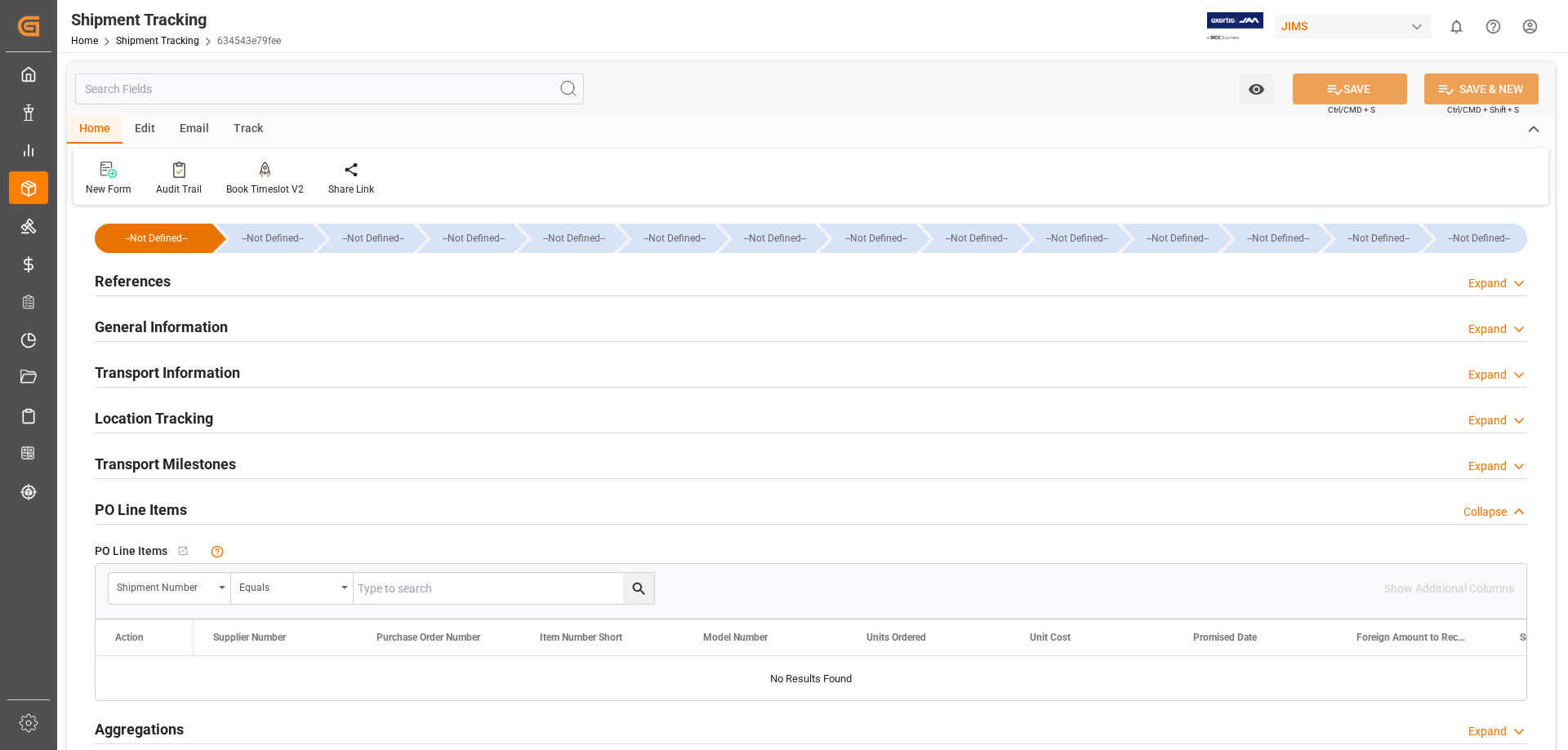
click at [425, 584] on input "text" at bounding box center [504, 588] width 300 height 31
type input "72702"
click at [643, 589] on icon "search button" at bounding box center [639, 588] width 17 height 17
click at [631, 587] on icon "search button" at bounding box center [639, 588] width 17 height 17
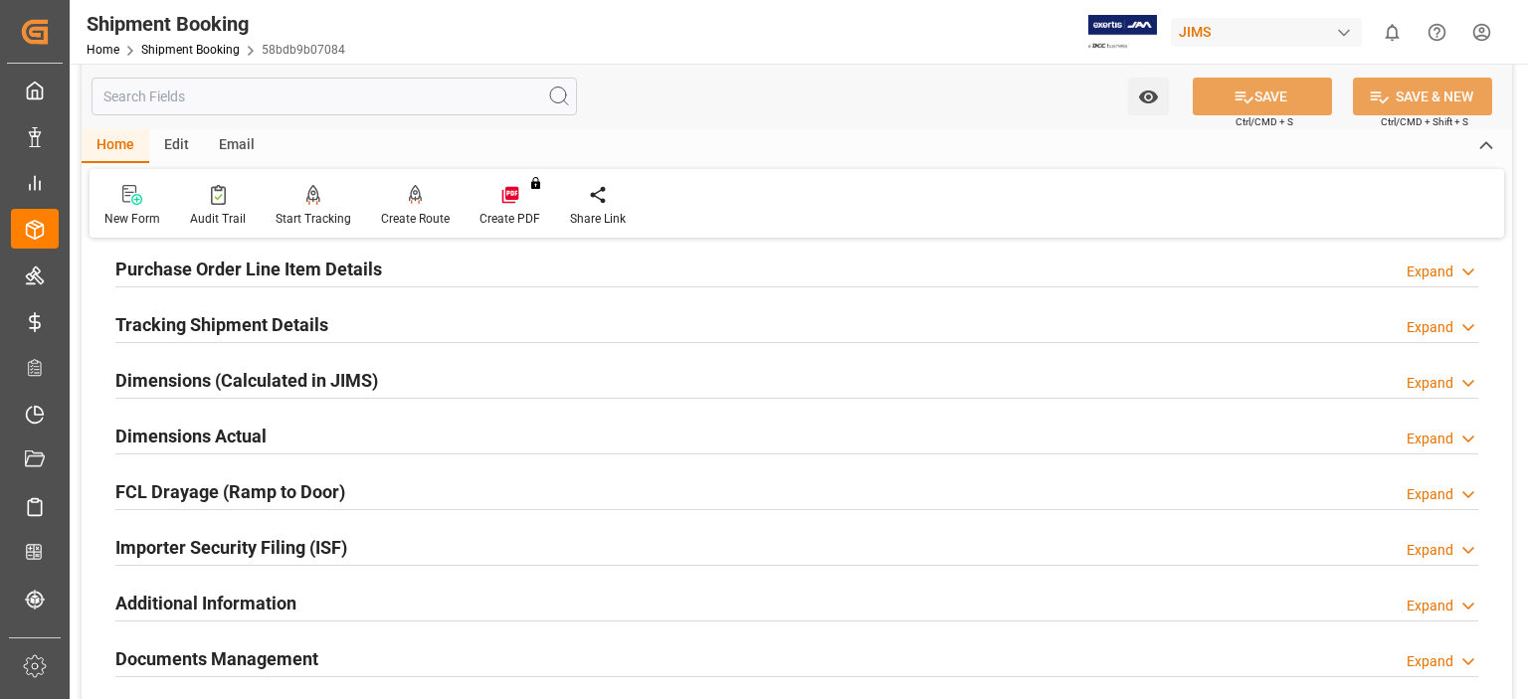
scroll to position [497, 0]
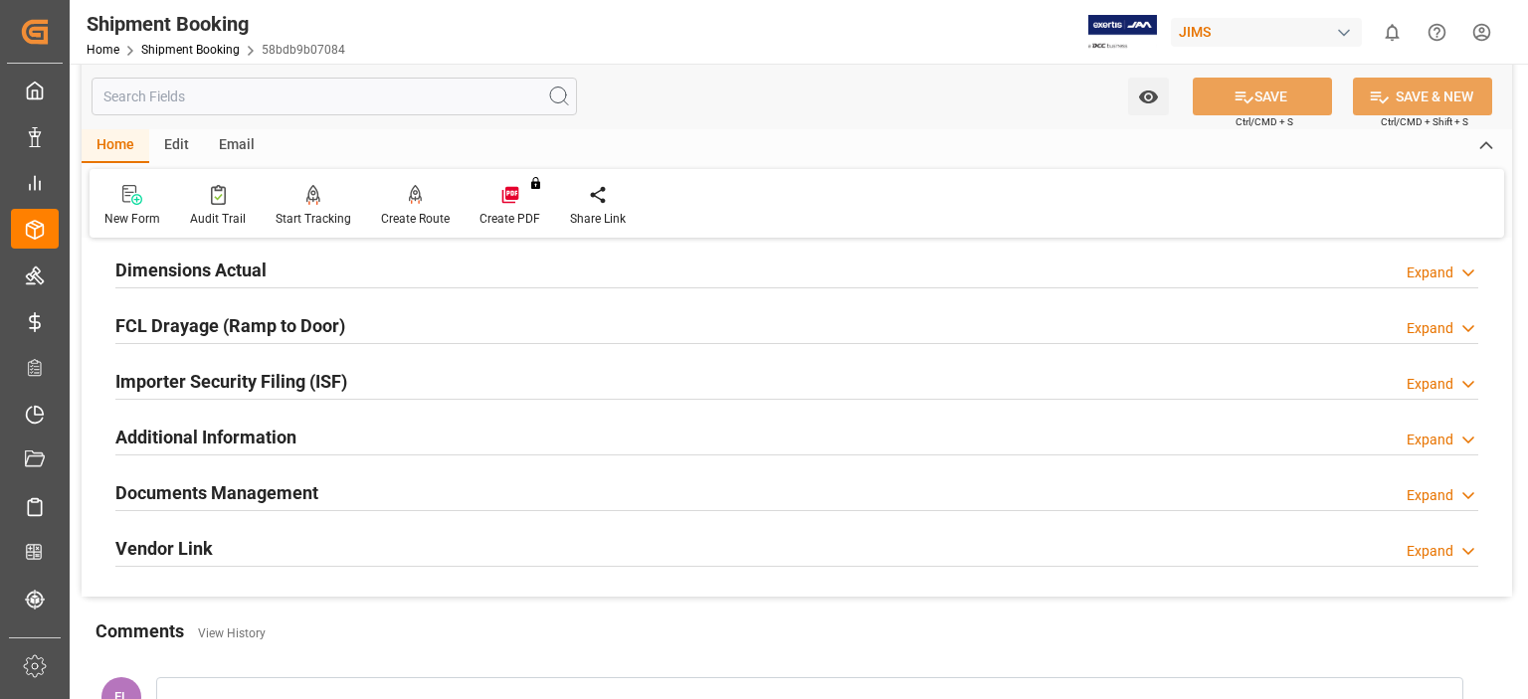
click at [232, 488] on h2 "Documents Management" at bounding box center [216, 492] width 203 height 27
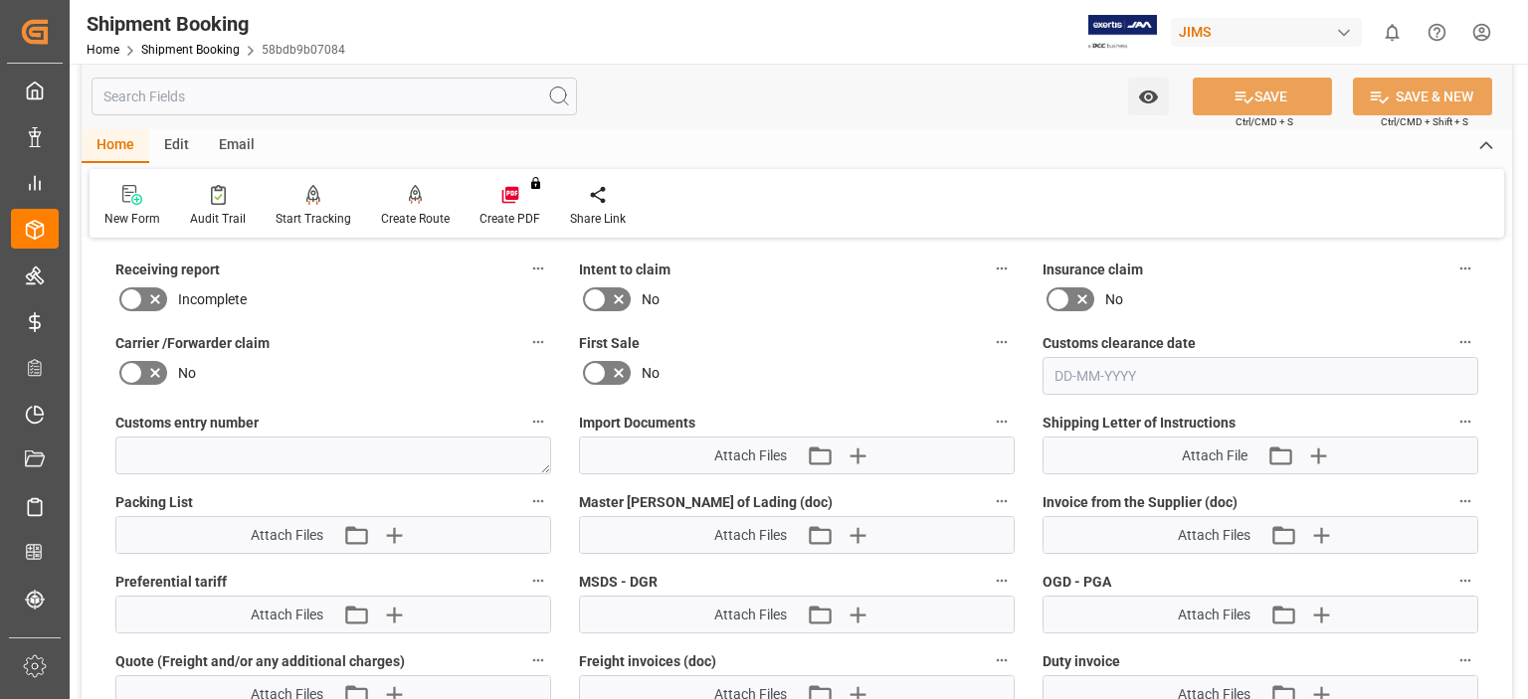
scroll to position [995, 0]
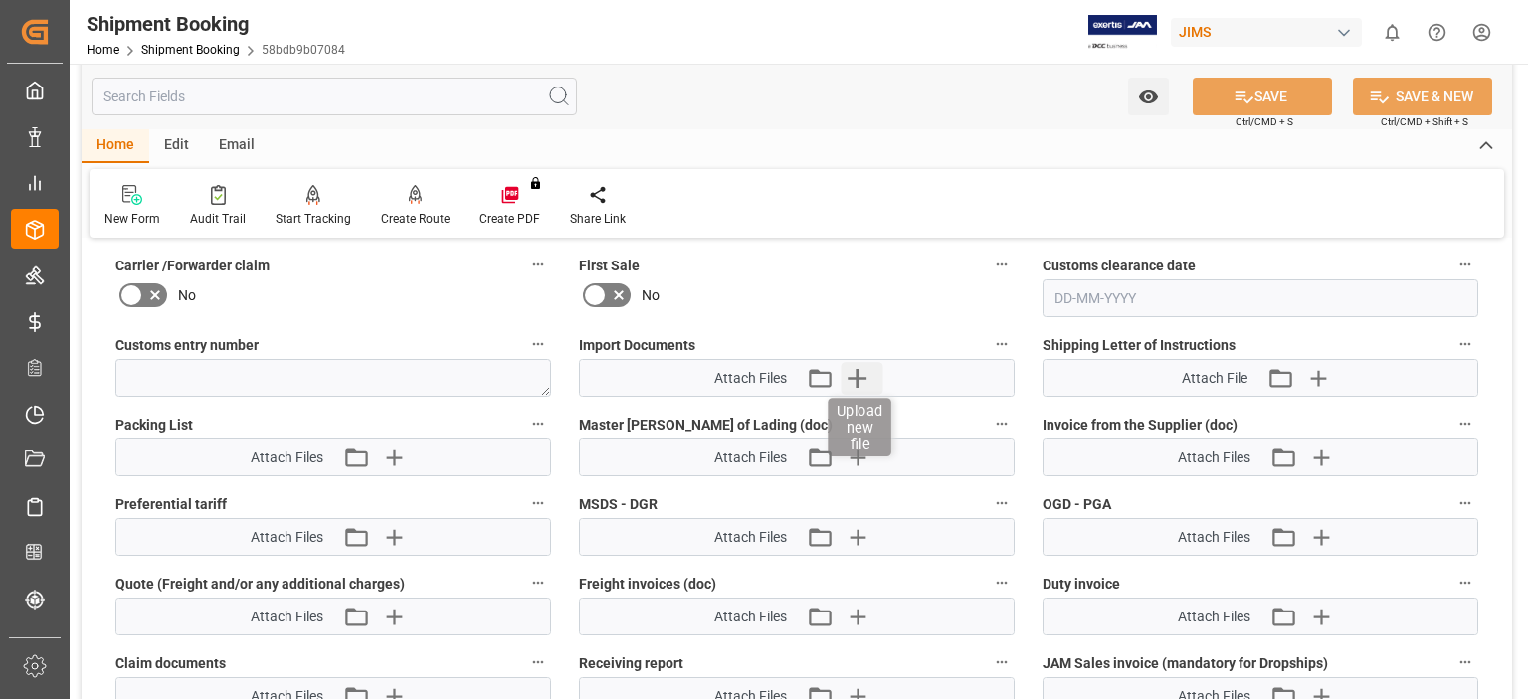
click at [855, 377] on icon "button" at bounding box center [857, 378] width 32 height 32
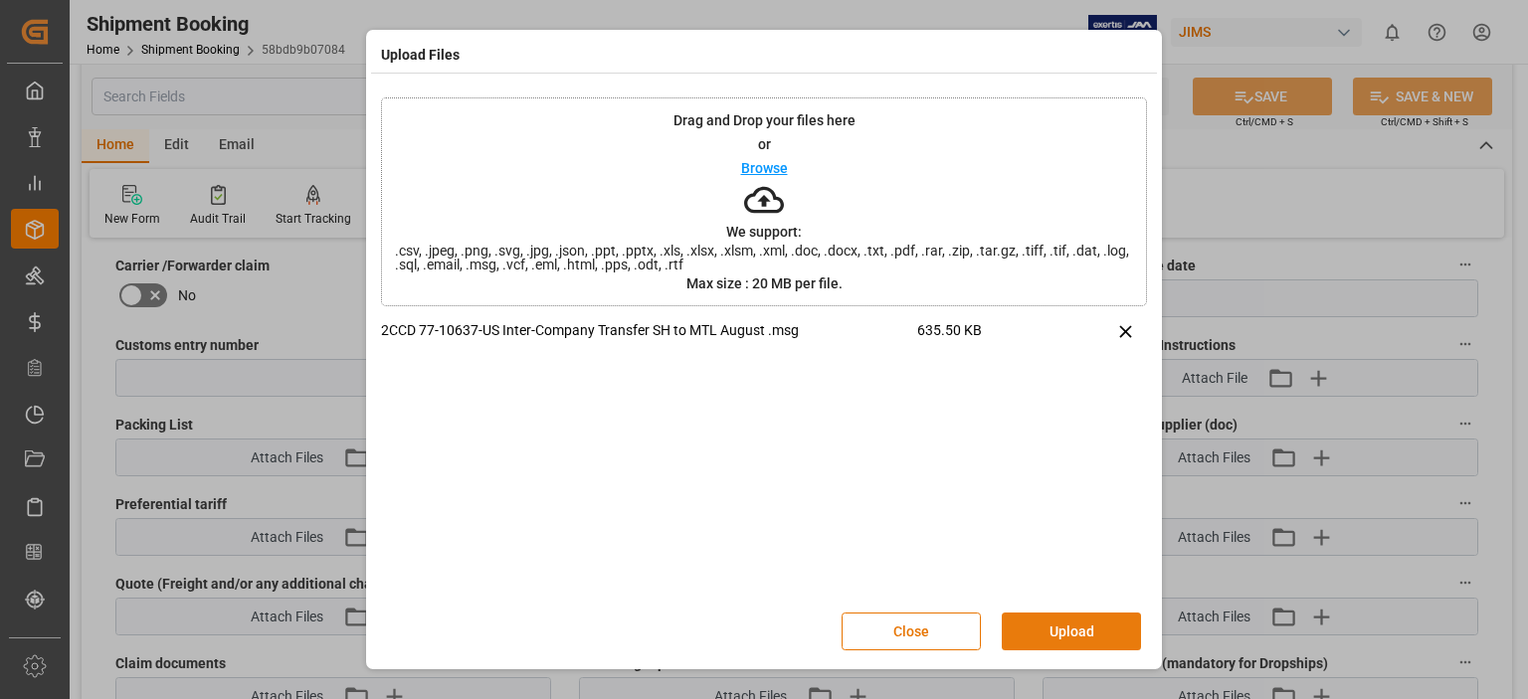
click at [1050, 632] on button "Upload" at bounding box center [1071, 632] width 139 height 38
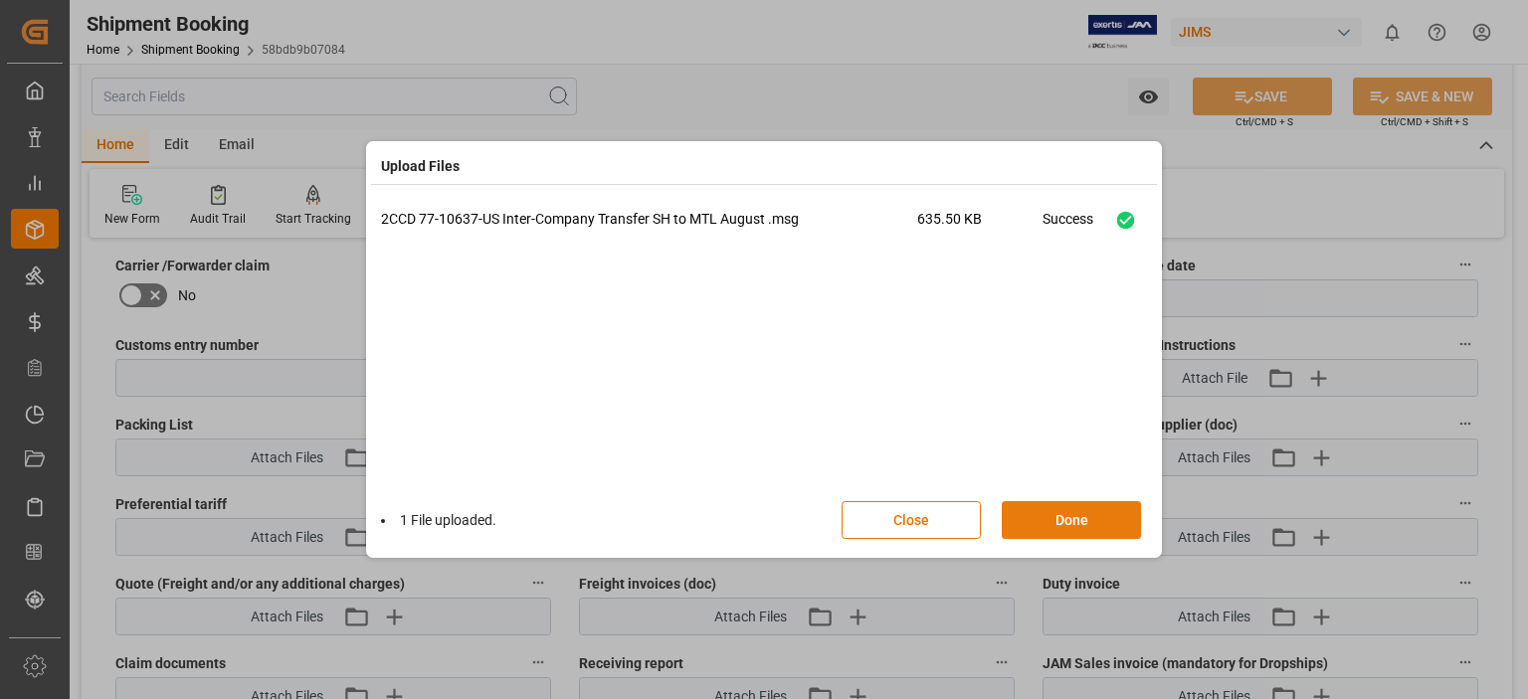
click at [1063, 522] on button "Done" at bounding box center [1071, 520] width 139 height 38
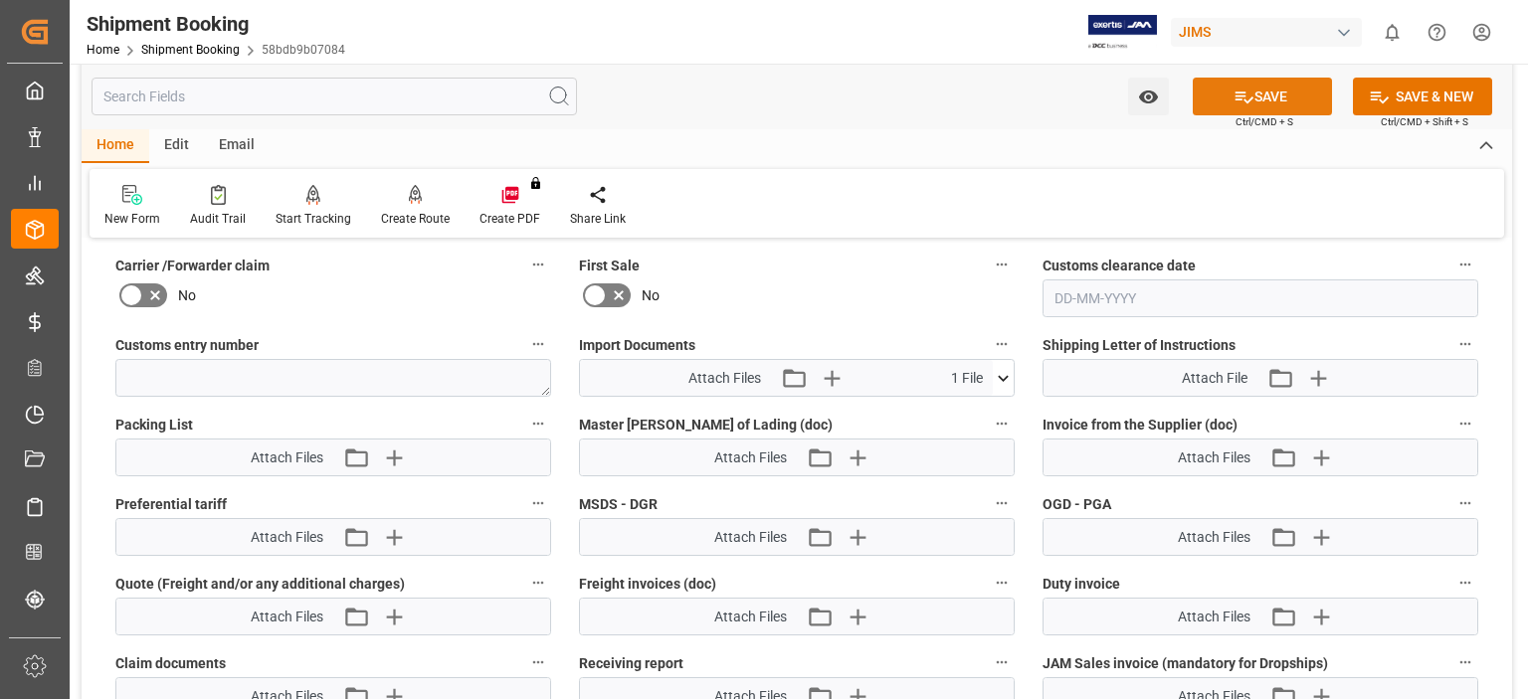
click at [1272, 95] on button "SAVE" at bounding box center [1262, 97] width 139 height 38
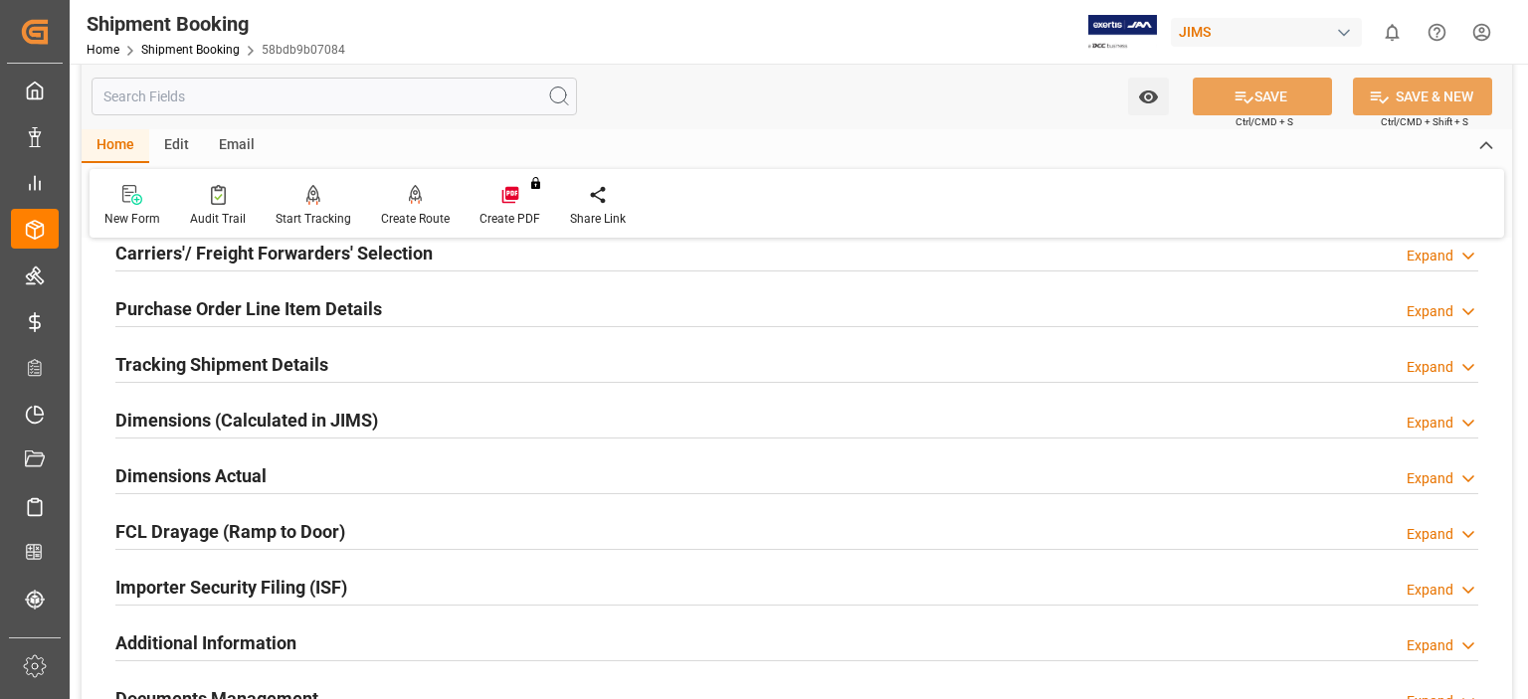
scroll to position [462, 0]
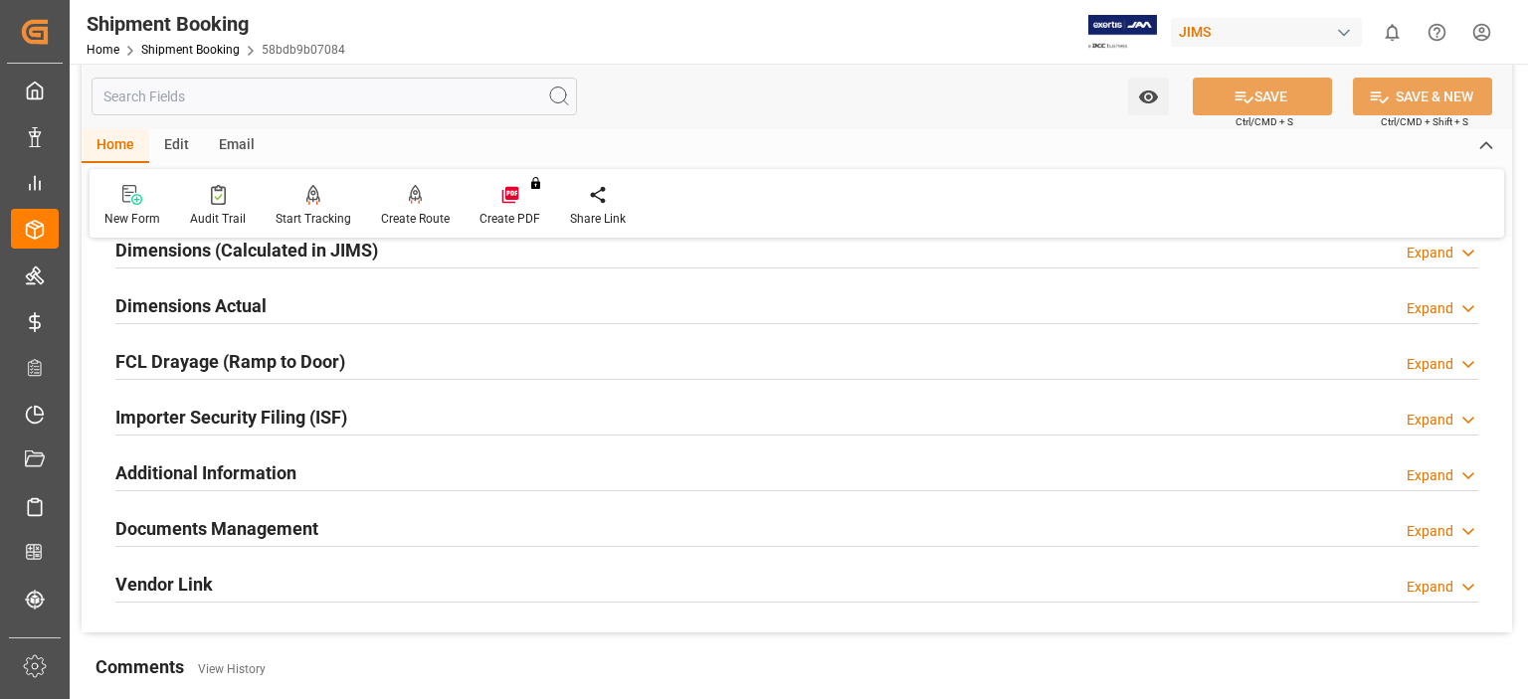
click at [296, 534] on h2 "Documents Management" at bounding box center [216, 528] width 203 height 27
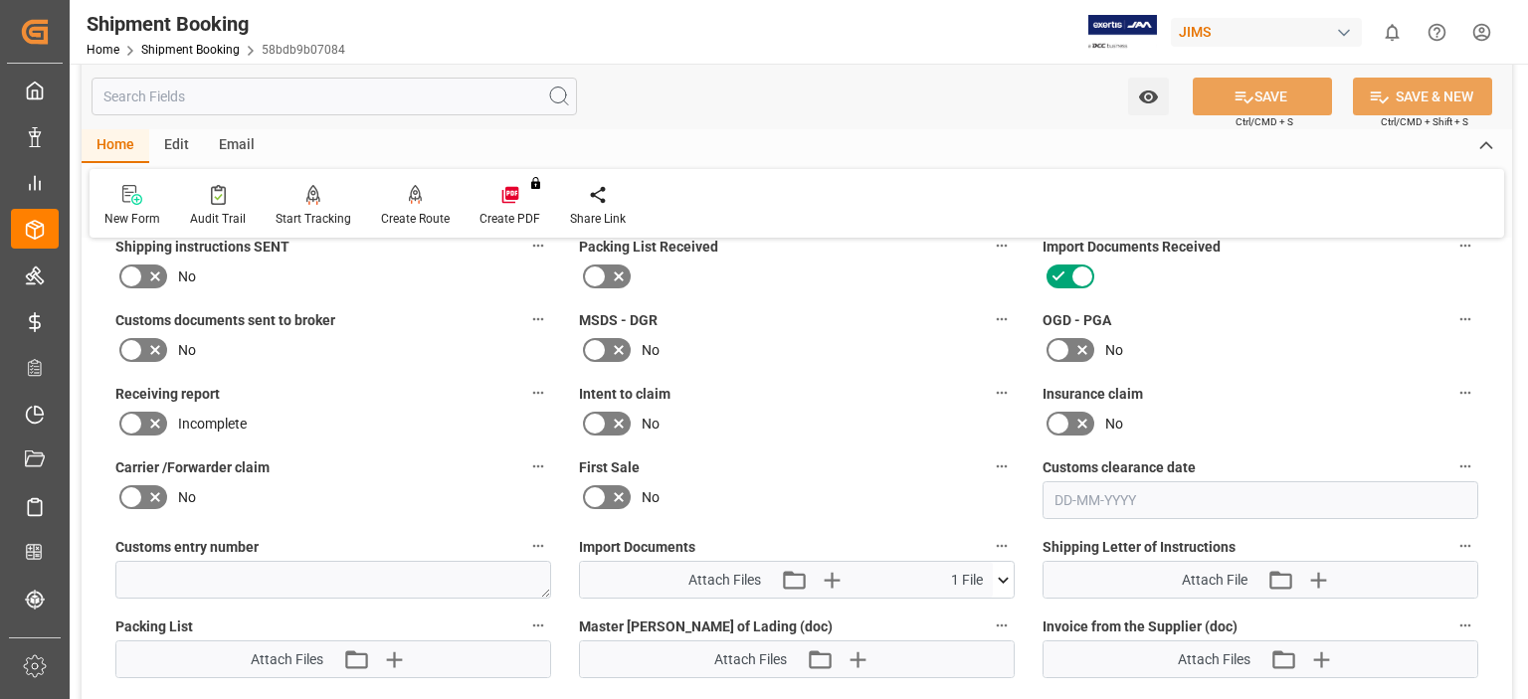
scroll to position [628, 0]
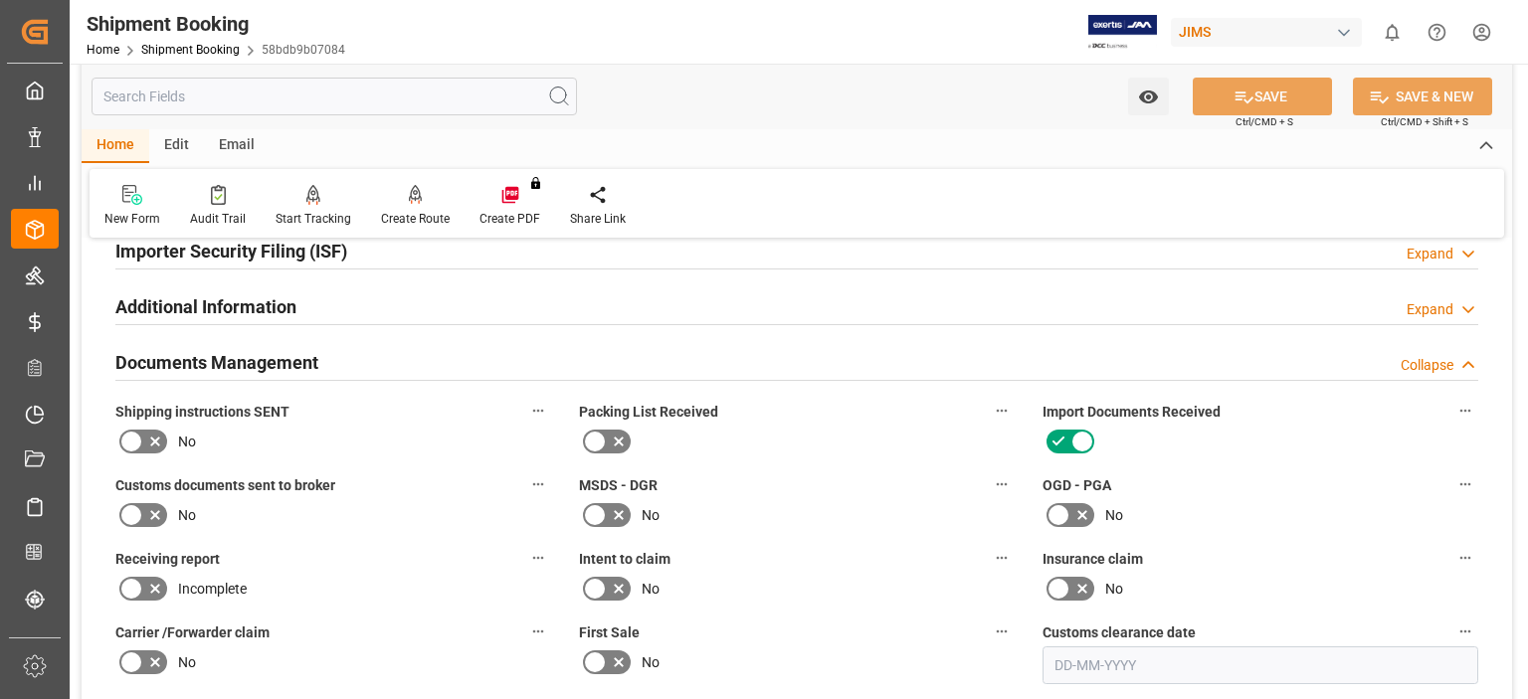
click at [149, 515] on icon at bounding box center [155, 515] width 24 height 24
click at [0, 0] on input "checkbox" at bounding box center [0, 0] width 0 height 0
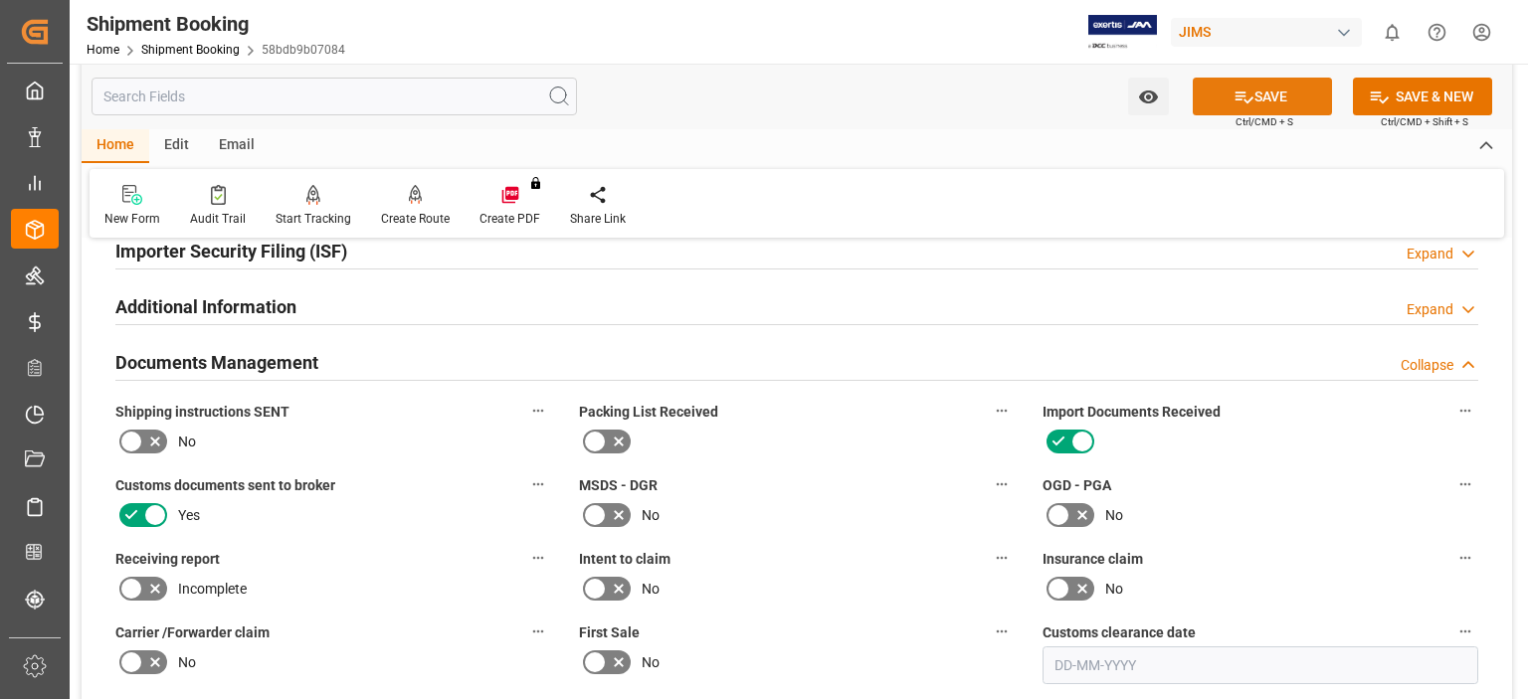
click at [1248, 91] on icon at bounding box center [1243, 97] width 21 height 21
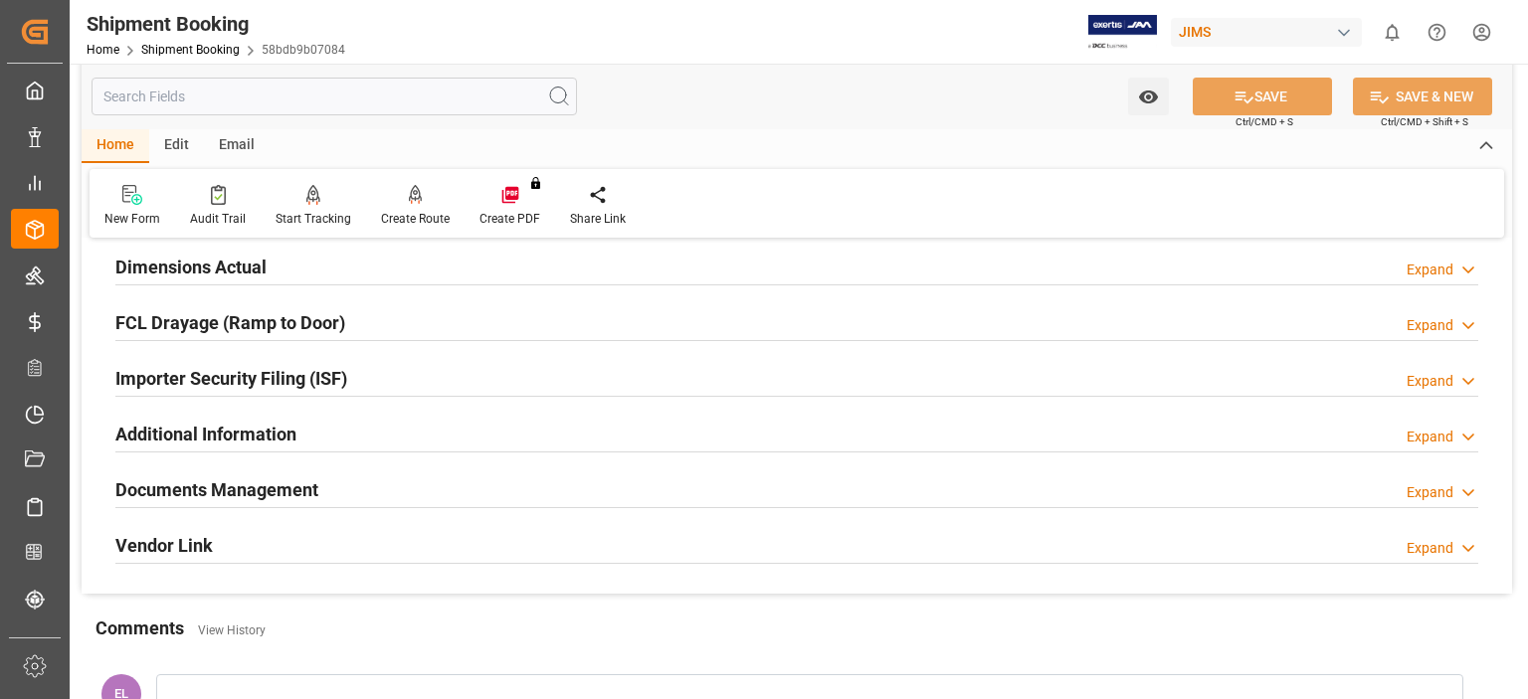
scroll to position [462, 0]
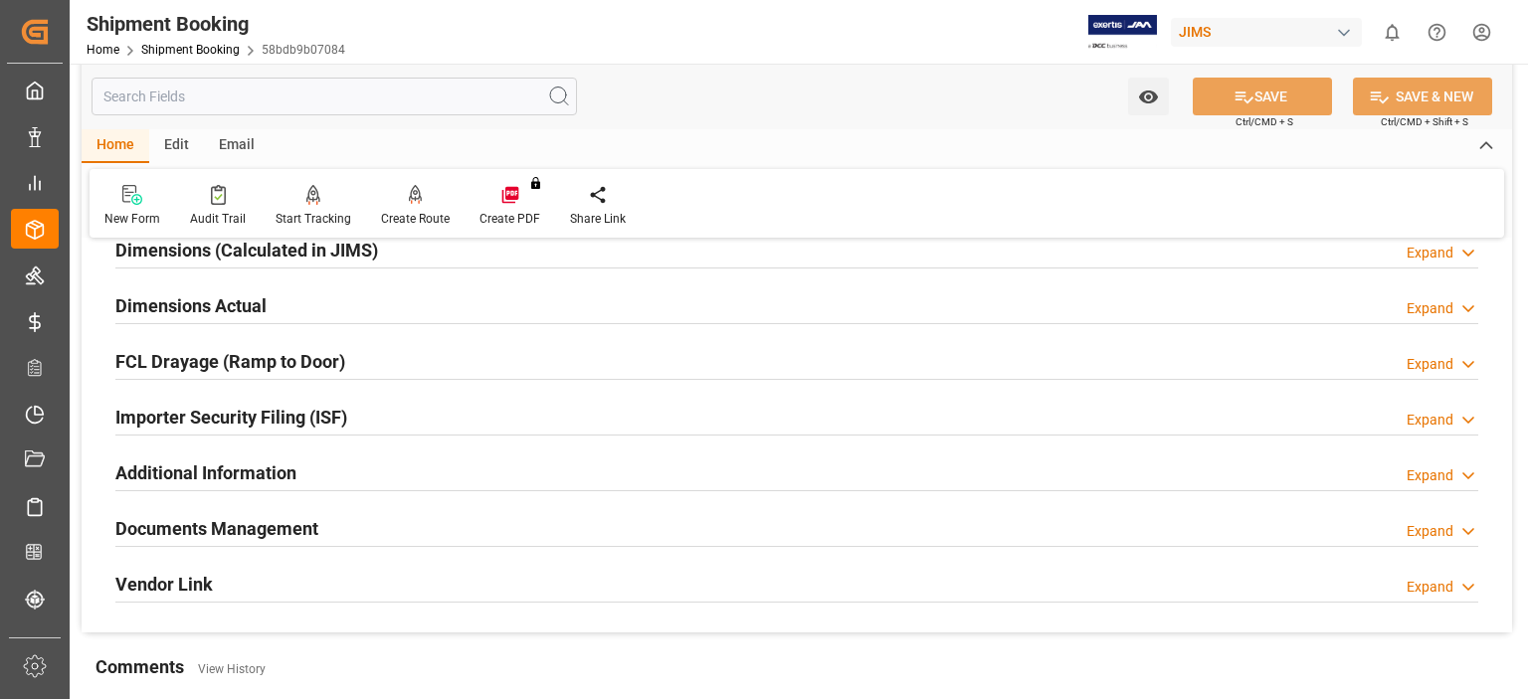
click at [236, 529] on h2 "Documents Management" at bounding box center [216, 528] width 203 height 27
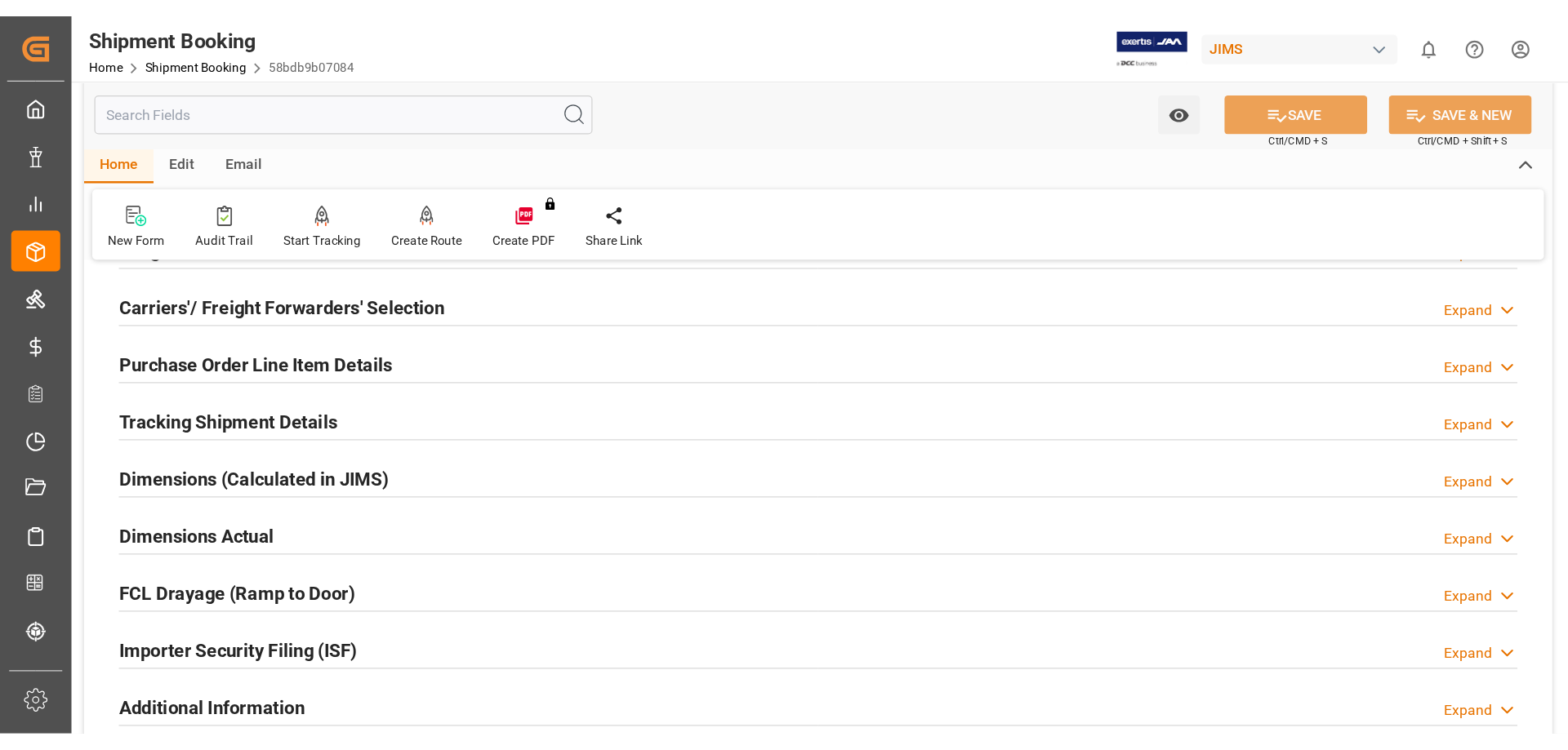
scroll to position [242, 0]
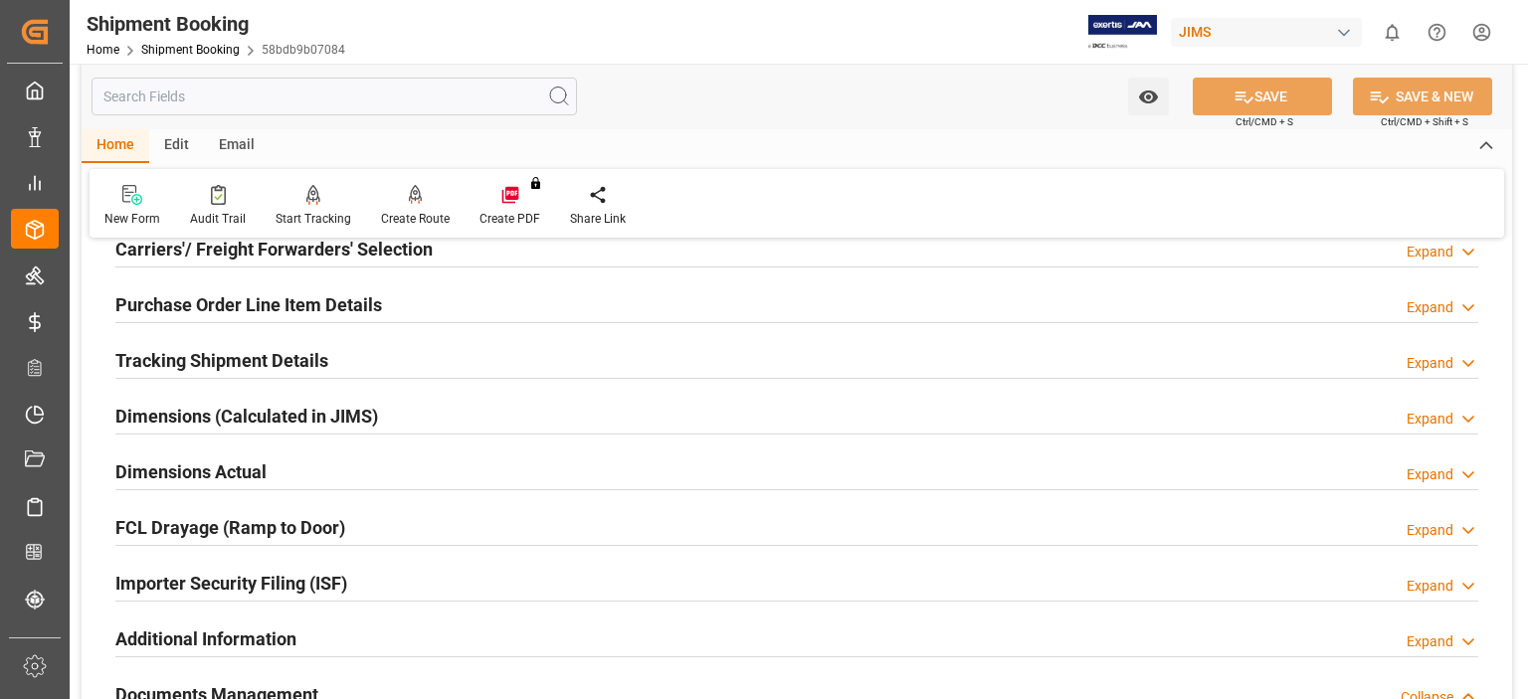
click at [164, 360] on h2 "Tracking Shipment Details" at bounding box center [221, 360] width 213 height 27
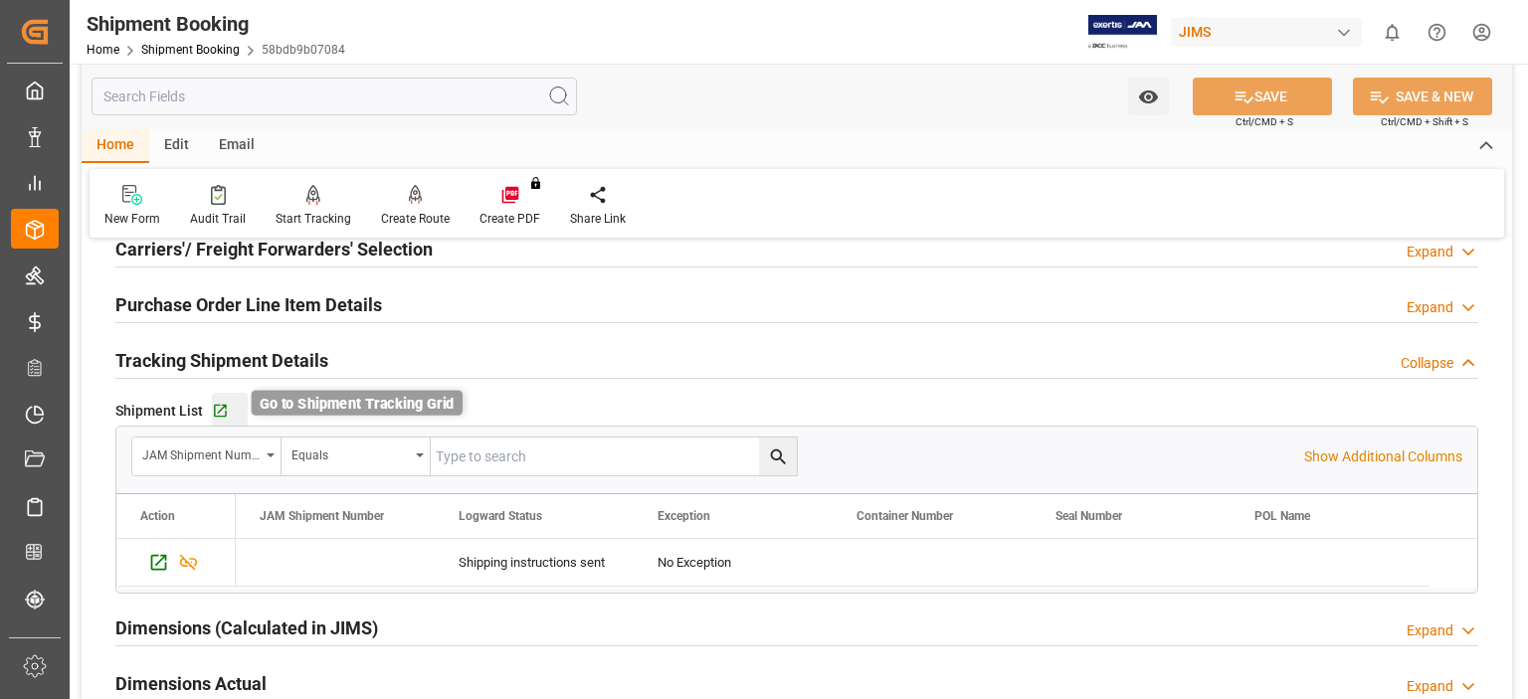
click at [215, 406] on icon "button" at bounding box center [220, 411] width 17 height 17
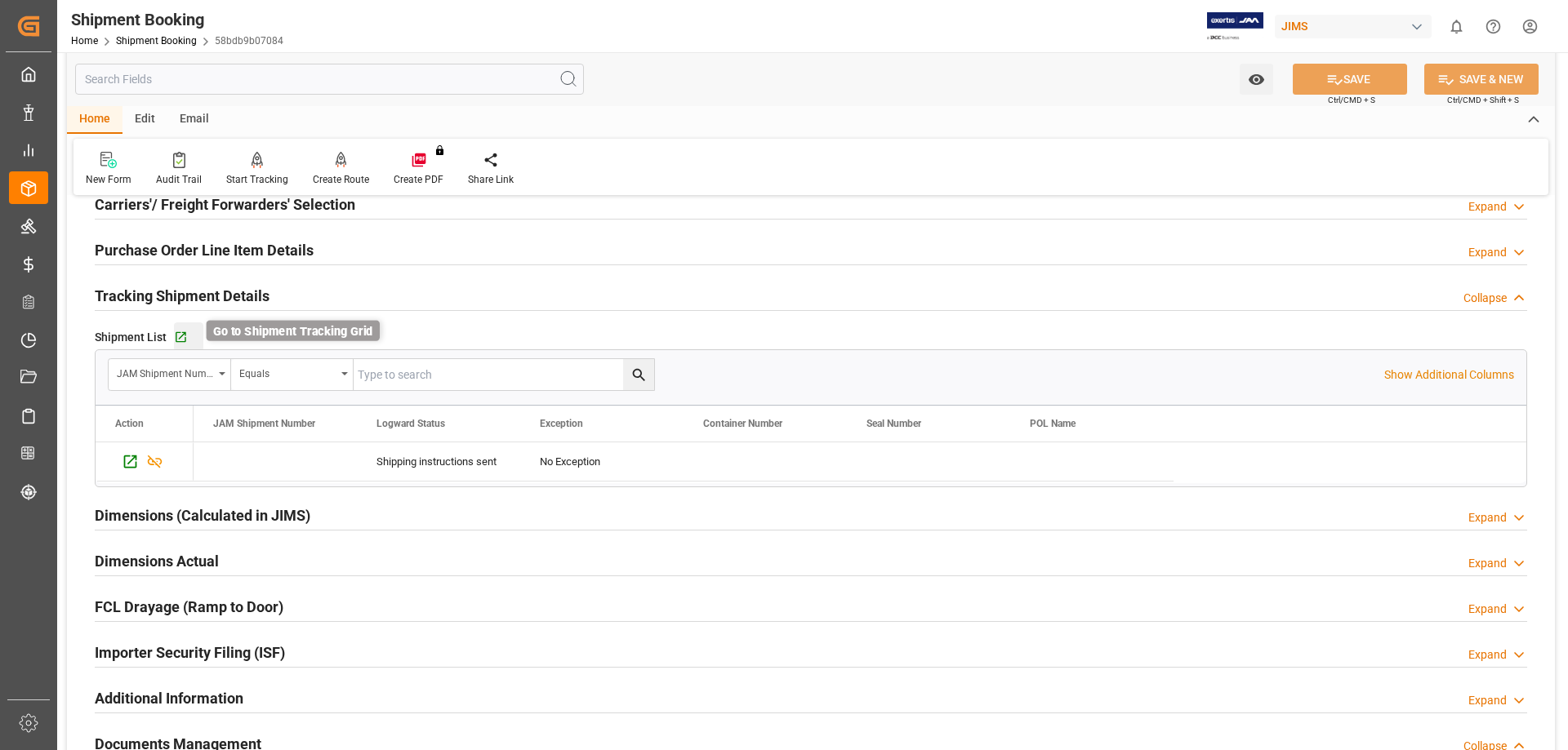
scroll to position [243, 0]
click at [234, 573] on h2 "Documents Management" at bounding box center [177, 743] width 167 height 22
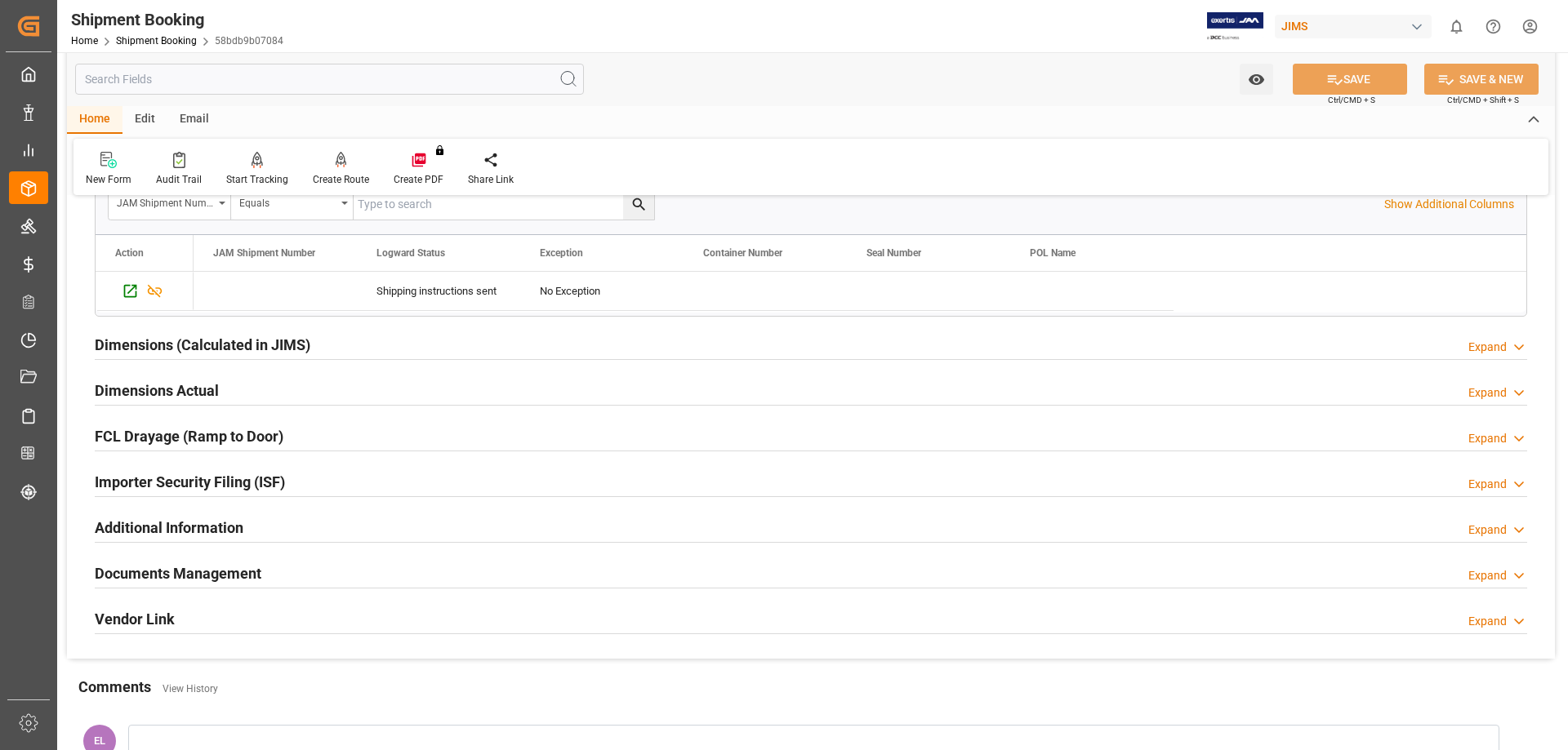
scroll to position [649, 0]
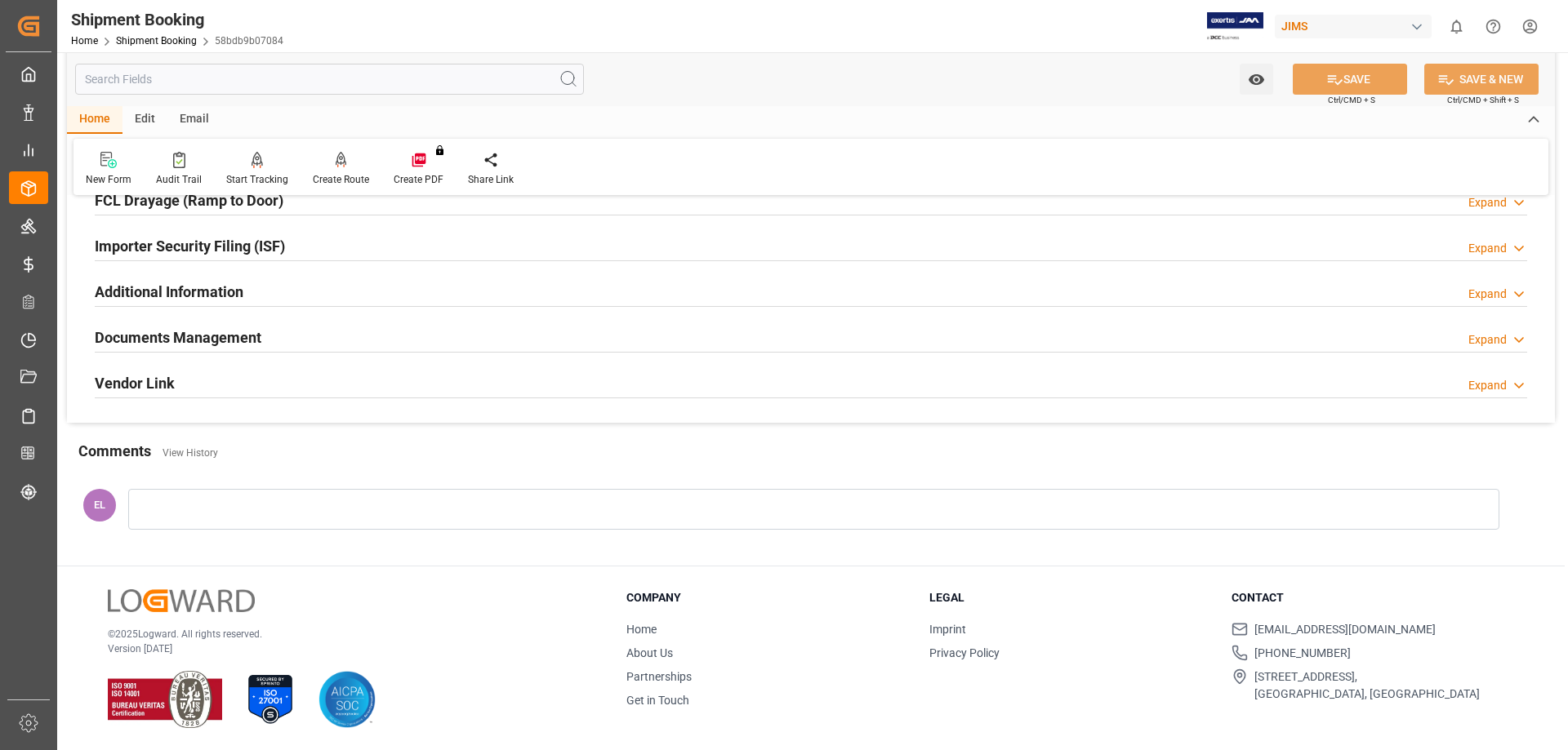
click at [218, 336] on h2 "Documents Management" at bounding box center [177, 337] width 167 height 22
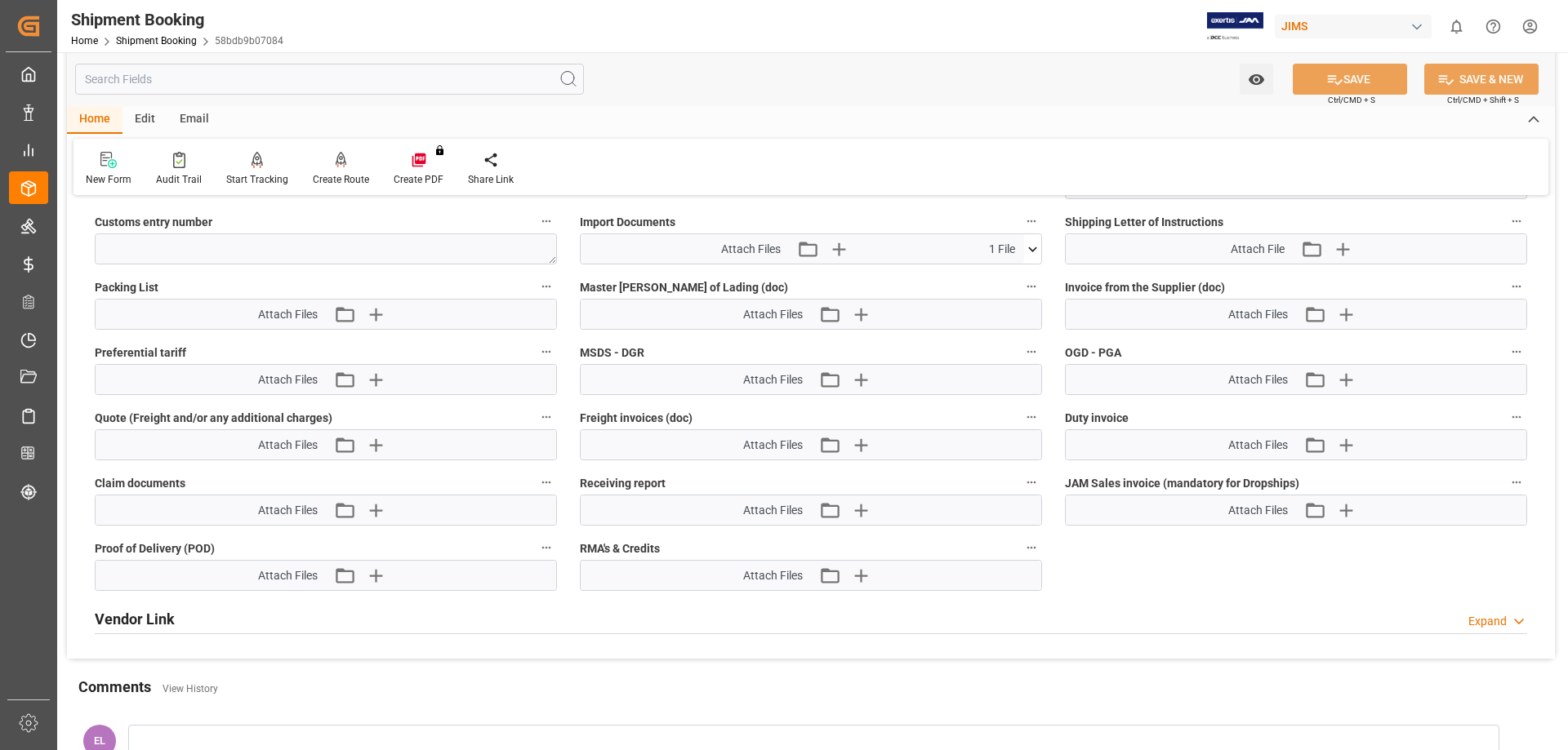
scroll to position [1057, 0]
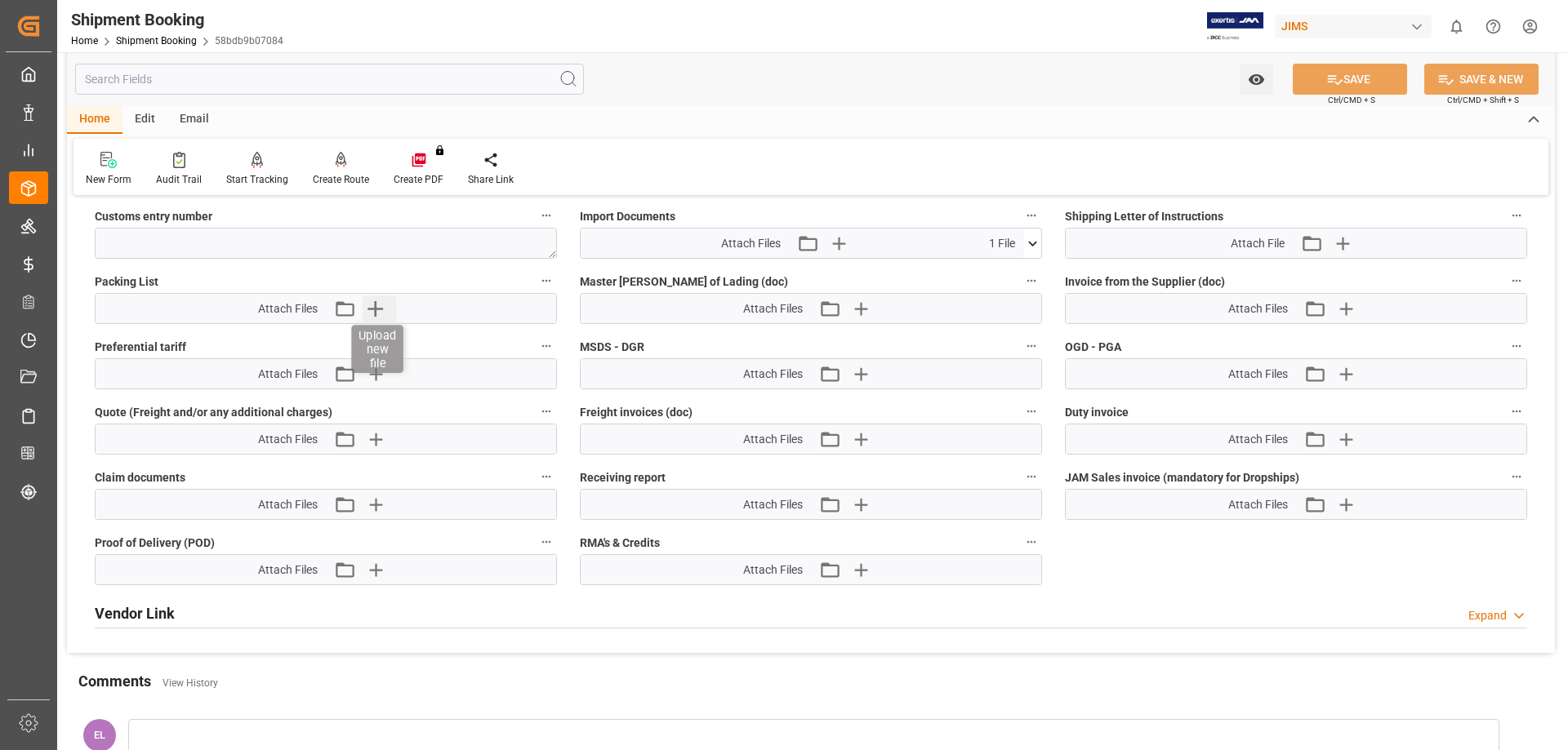
click at [372, 304] on icon "button" at bounding box center [375, 309] width 26 height 26
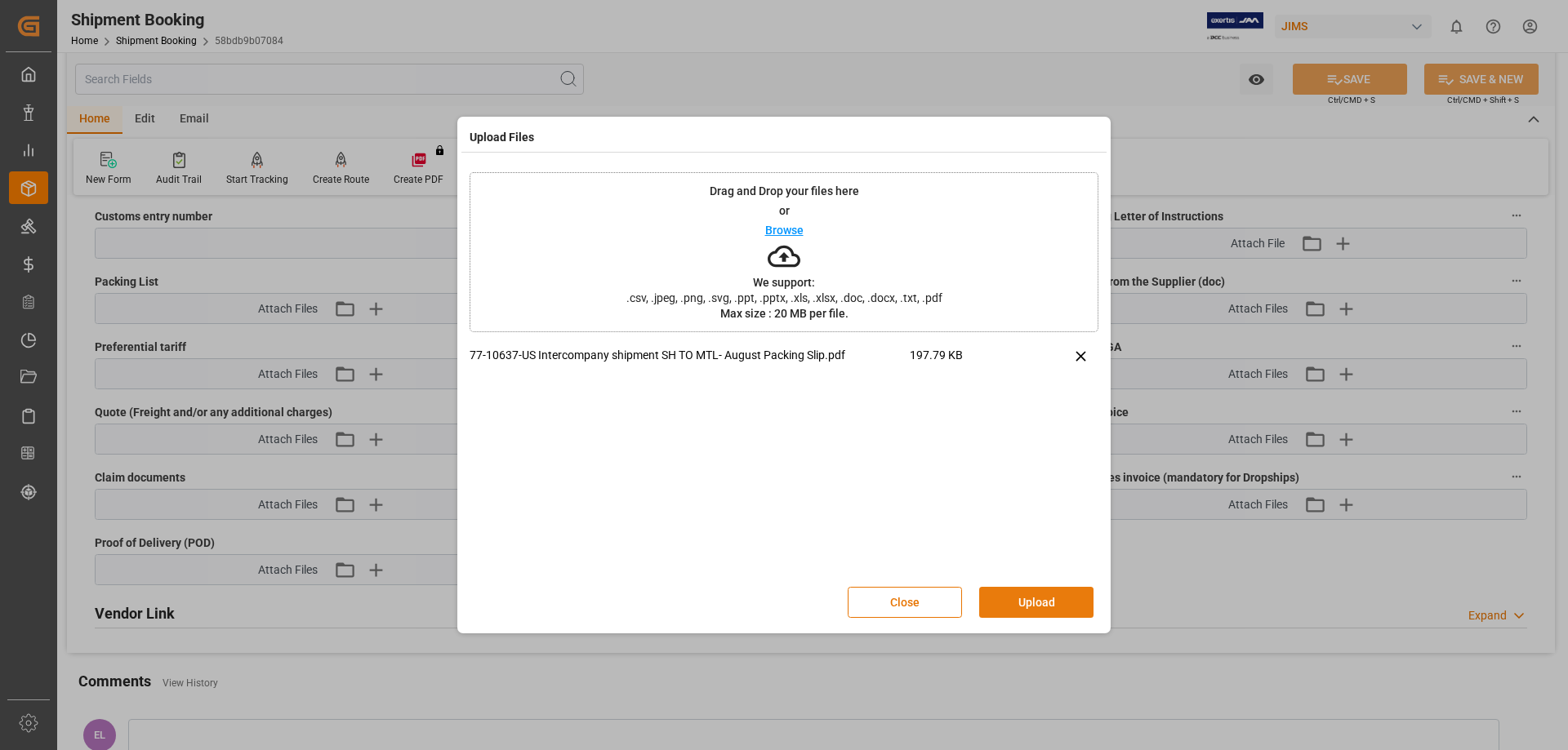
click at [1017, 573] on button "Upload" at bounding box center [1036, 602] width 114 height 31
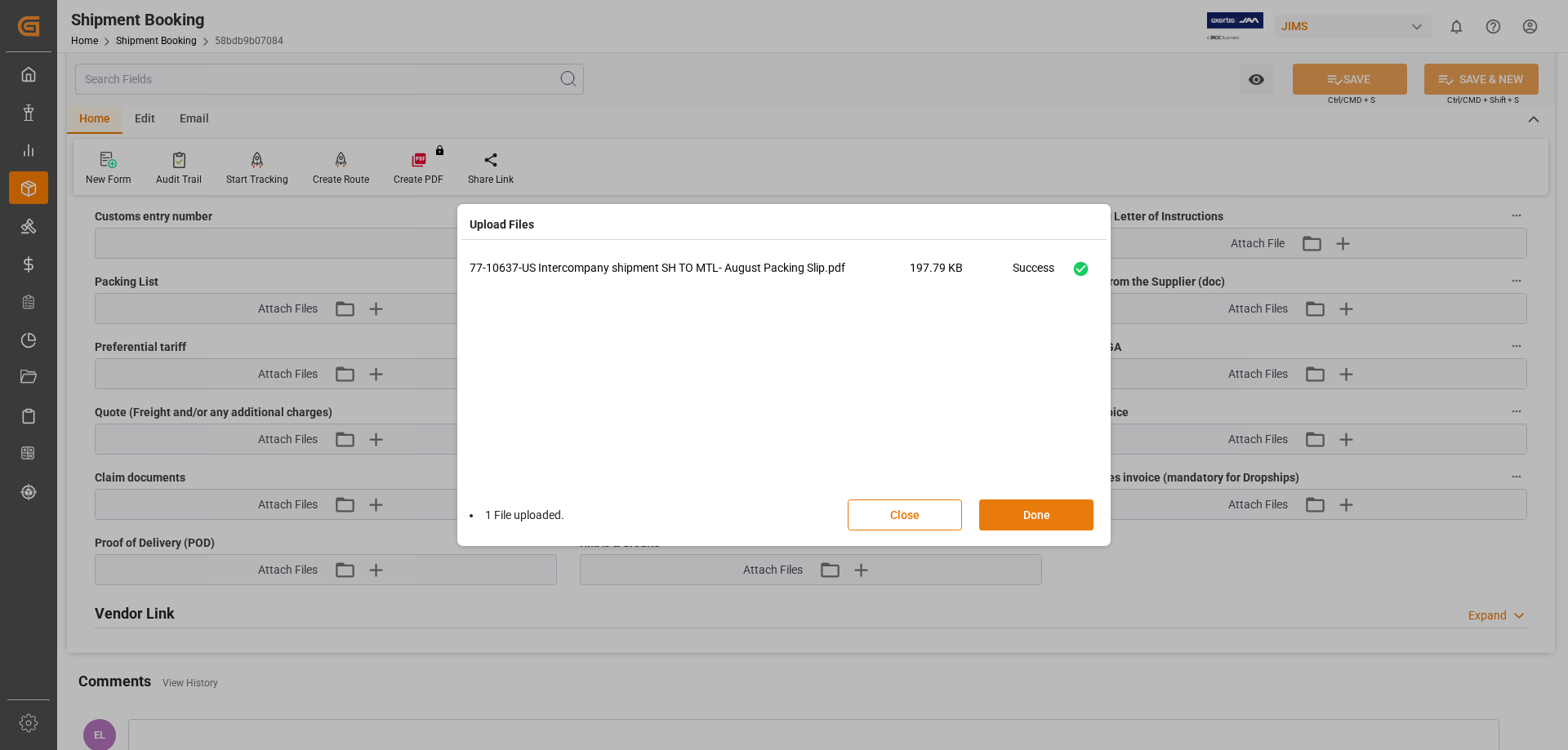
click at [1010, 518] on button "Done" at bounding box center [1036, 515] width 114 height 31
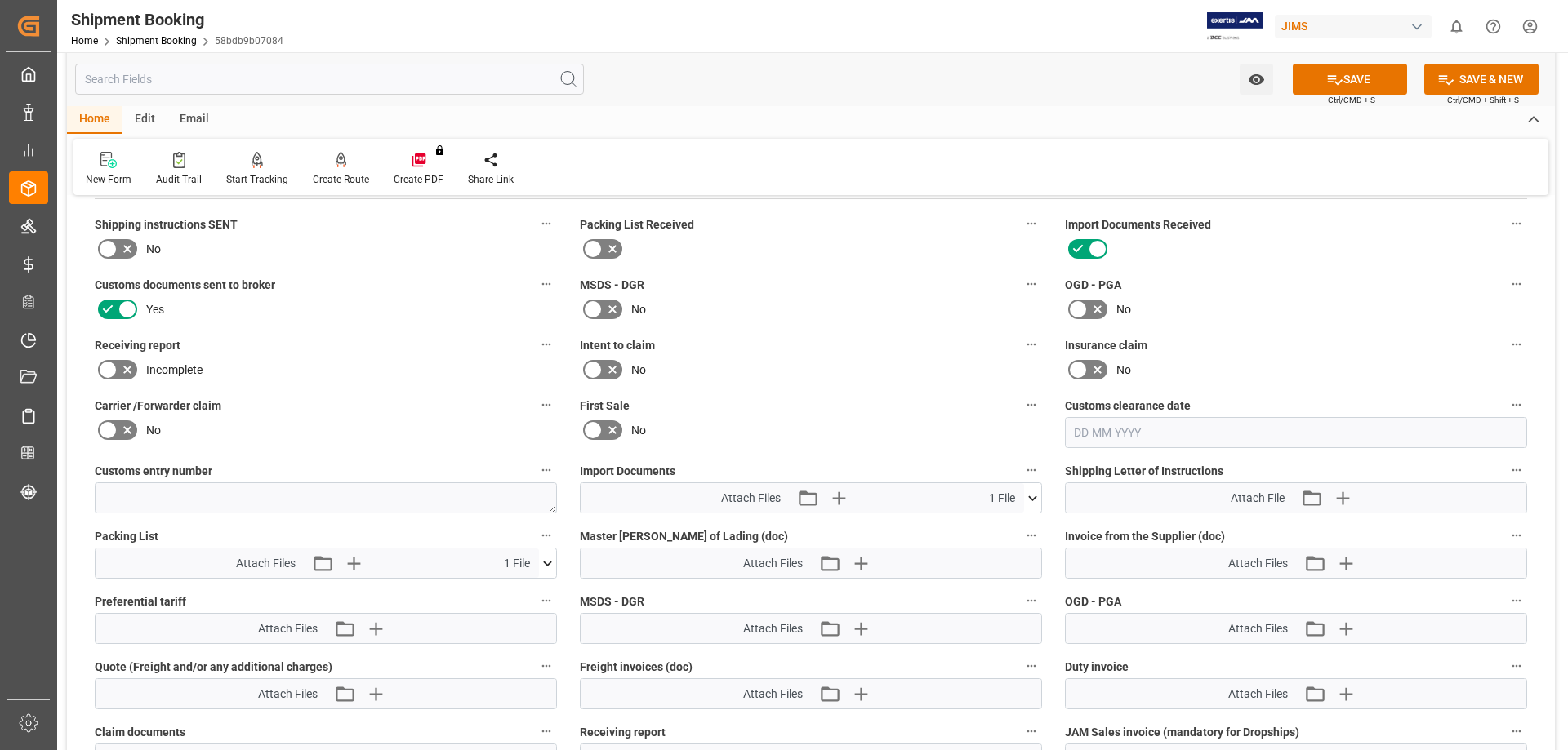
scroll to position [785, 0]
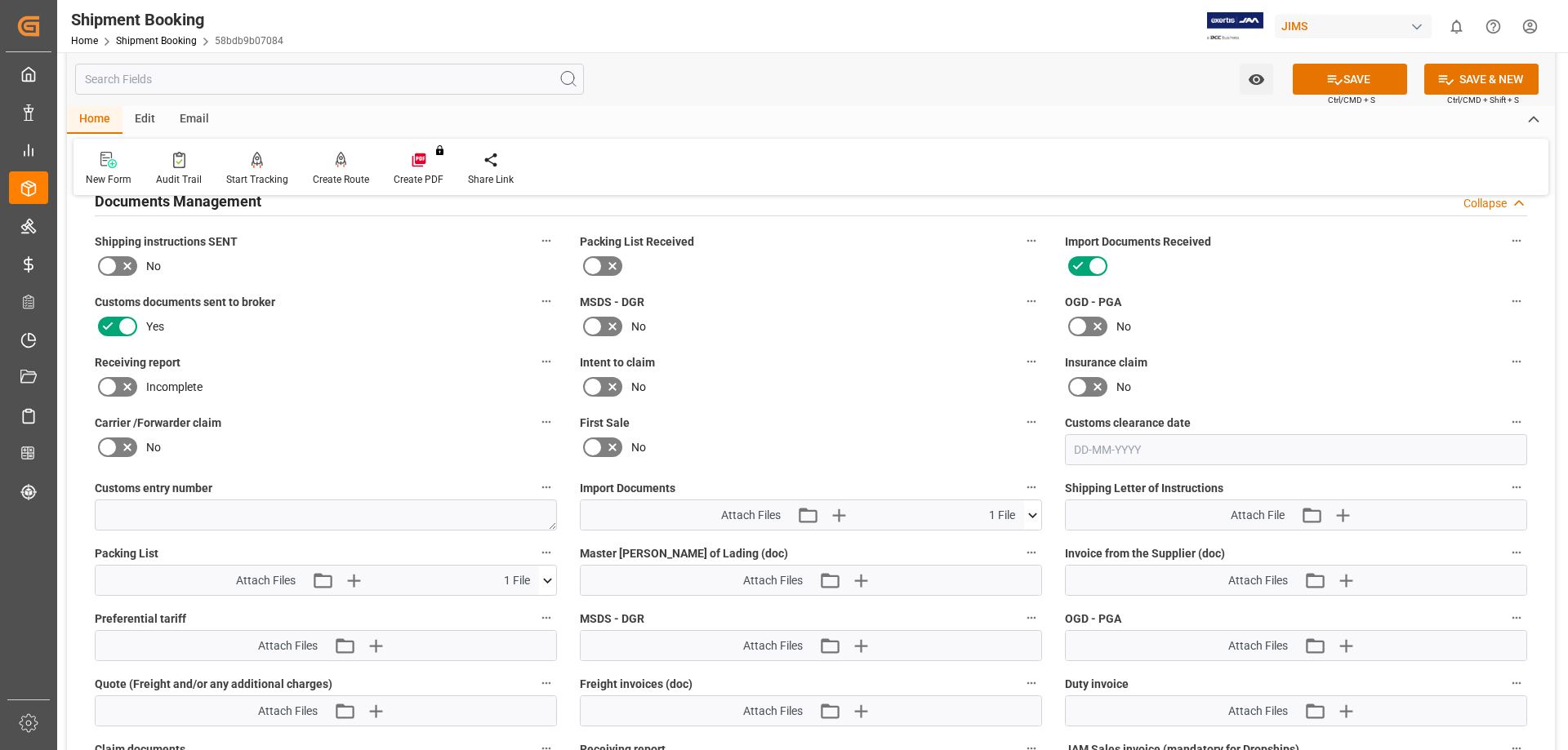
click at [603, 262] on icon at bounding box center [612, 266] width 20 height 20
click at [0, 0] on input "checkbox" at bounding box center [0, 0] width 0 height 0
click at [114, 264] on icon at bounding box center [108, 266] width 20 height 20
click at [0, 0] on input "checkbox" at bounding box center [0, 0] width 0 height 0
click at [1254, 78] on button "SAVE" at bounding box center [1350, 80] width 114 height 31
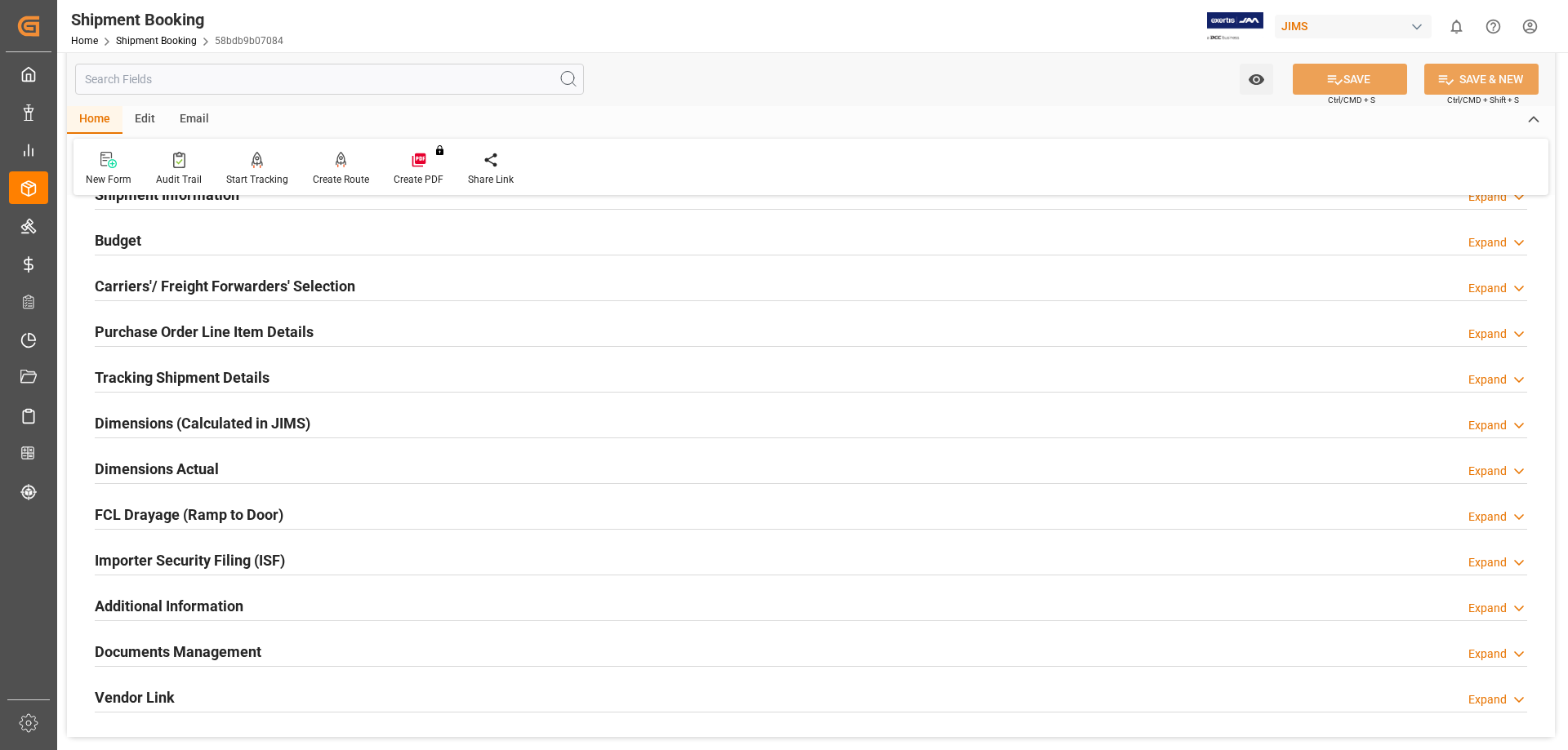
scroll to position [0, 0]
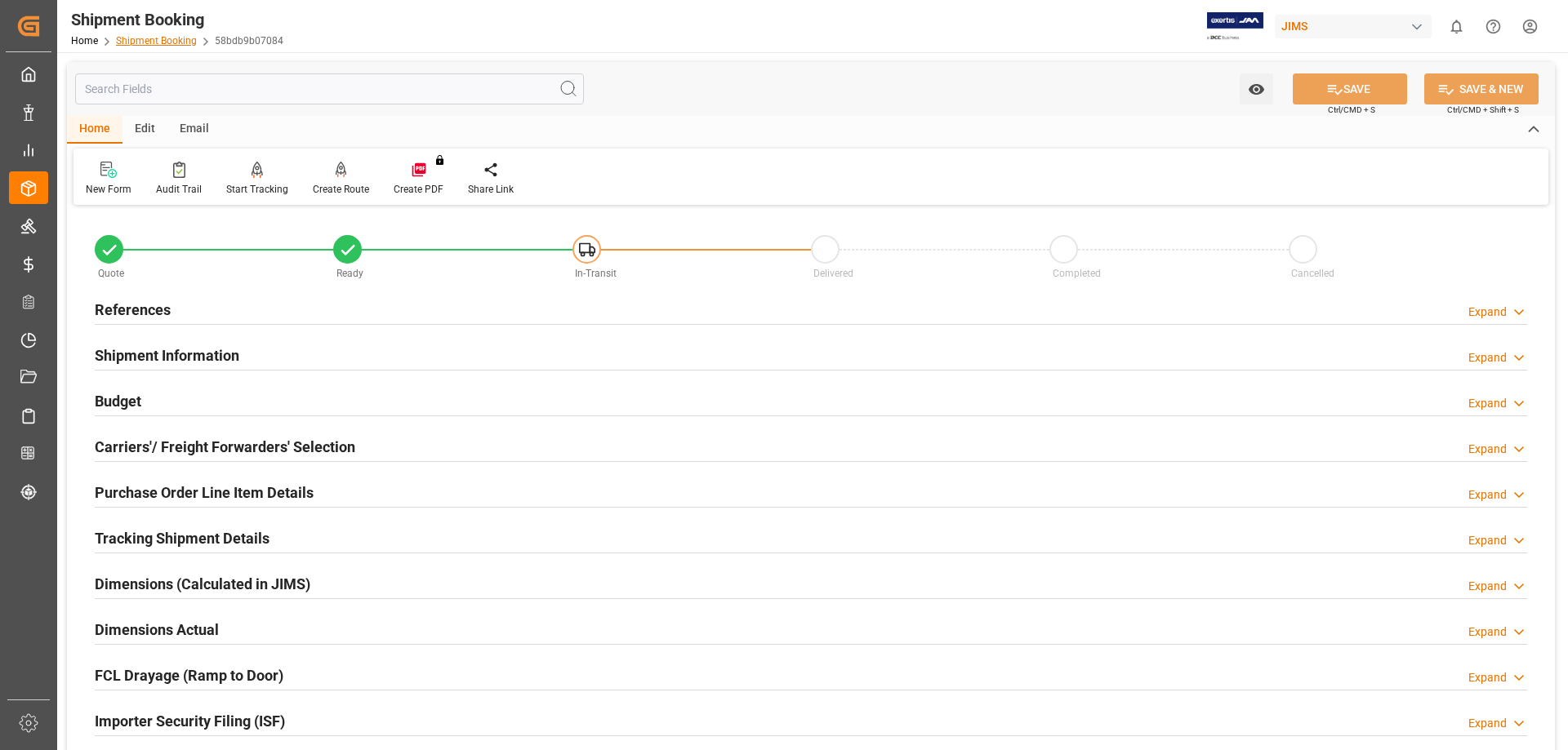
click at [149, 42] on link "Shipment Booking" at bounding box center [156, 41] width 80 height 11
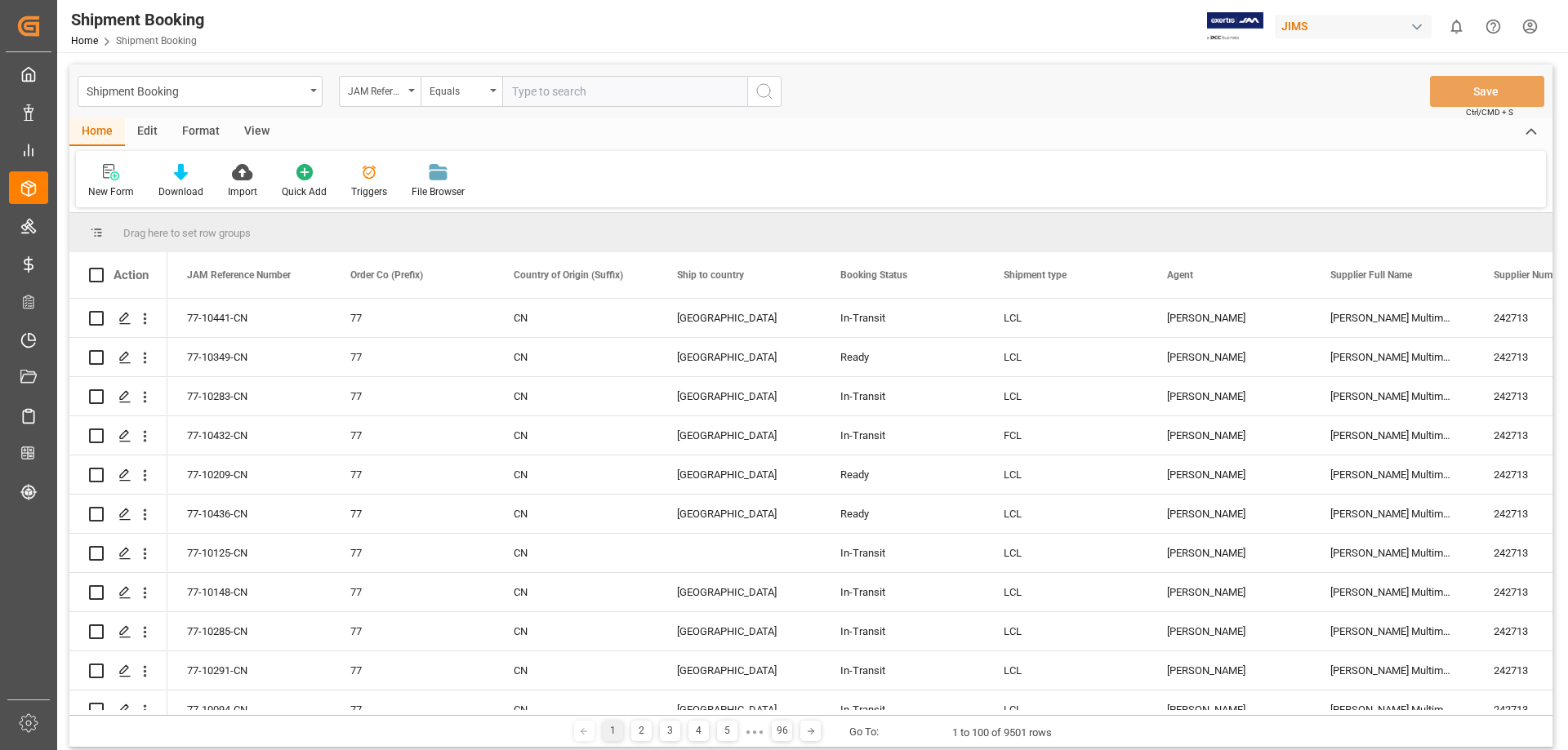
click at [582, 95] on input "text" at bounding box center [625, 92] width 245 height 31
type input "77-10696-US"
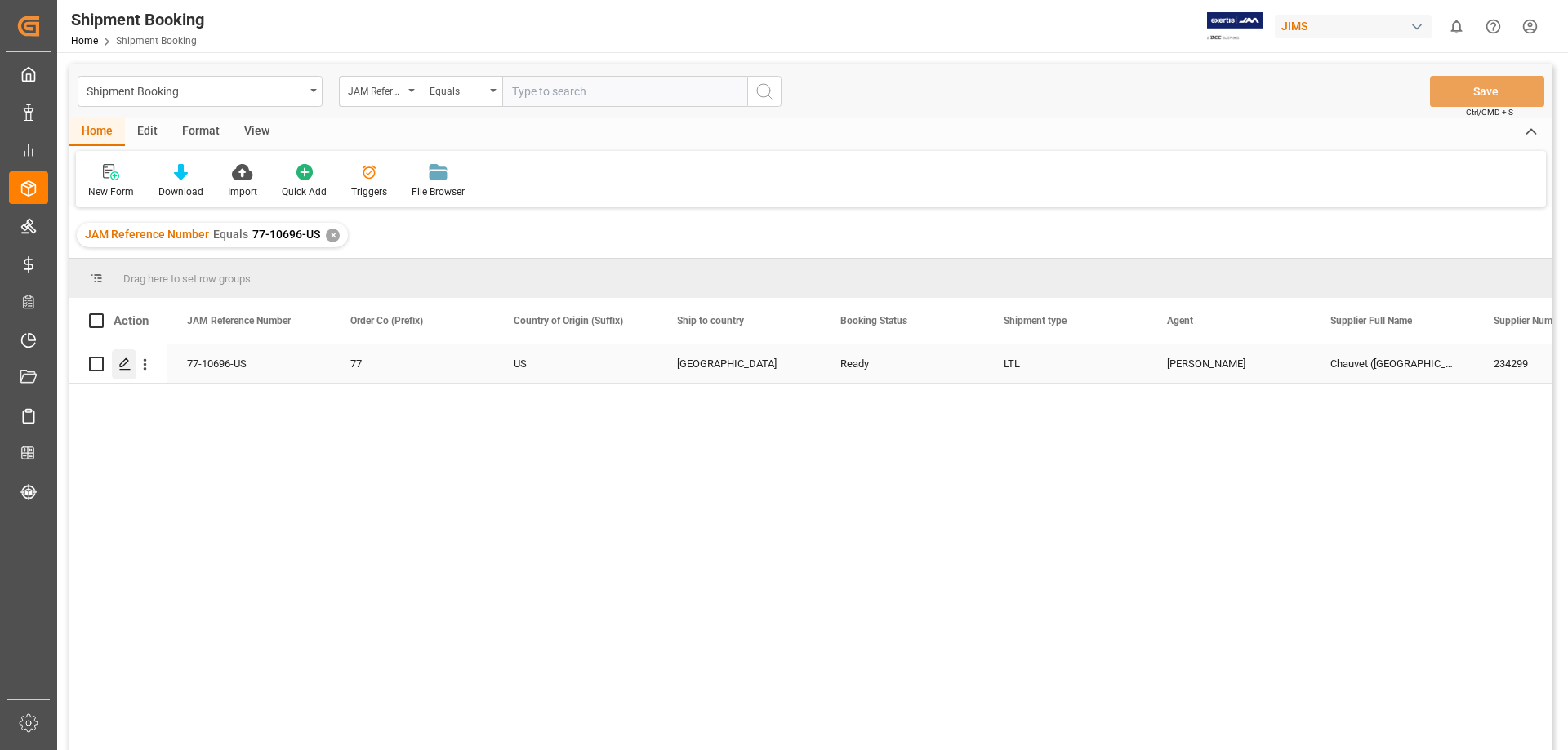
click at [127, 368] on icon "Press SPACE to select this row." at bounding box center [125, 364] width 13 height 13
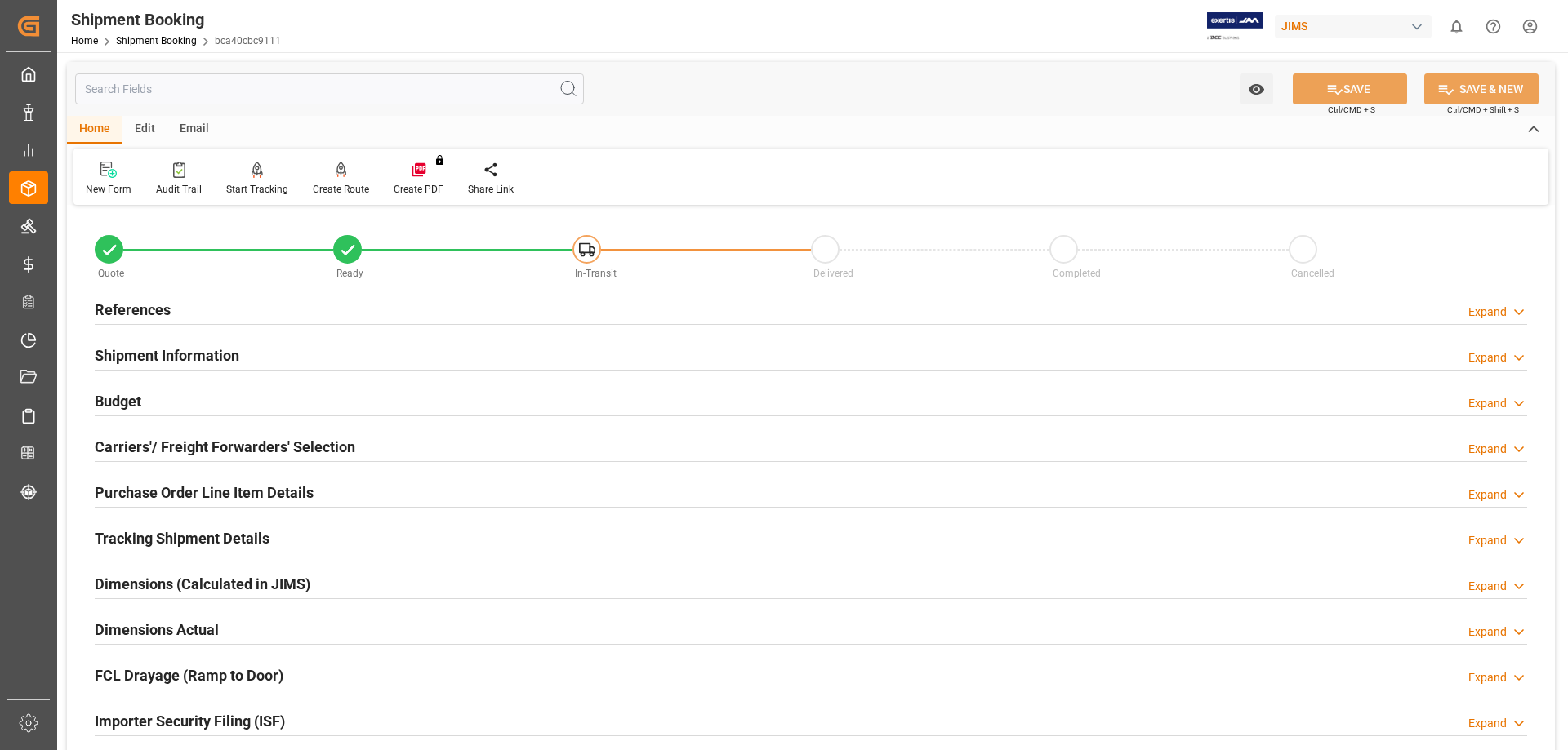
click at [142, 489] on h2 "Purchase Order Line Item Details" at bounding box center [204, 492] width 219 height 22
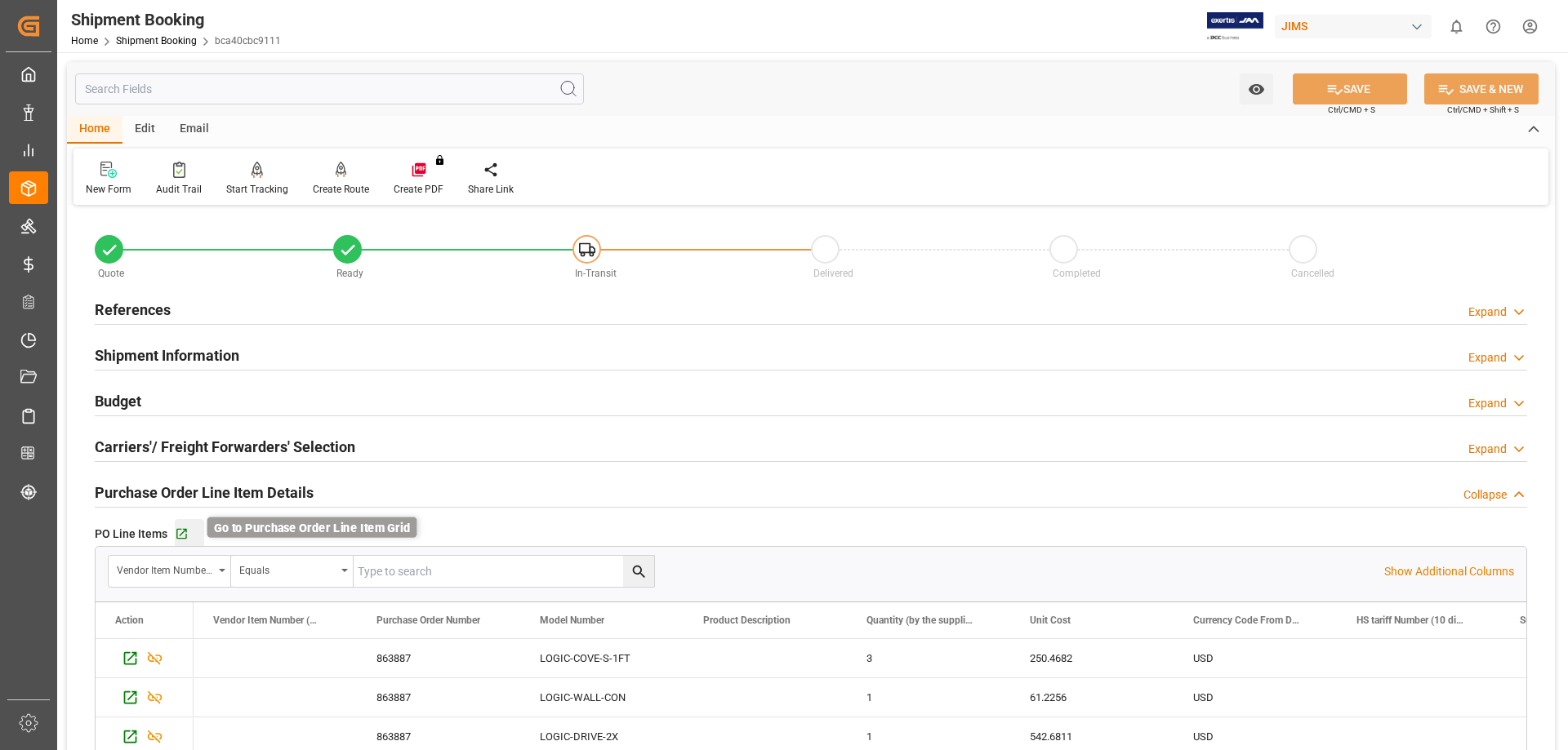
click at [185, 533] on icon "button" at bounding box center [181, 534] width 14 height 14
click at [135, 395] on h2 "Budget" at bounding box center [117, 400] width 47 height 22
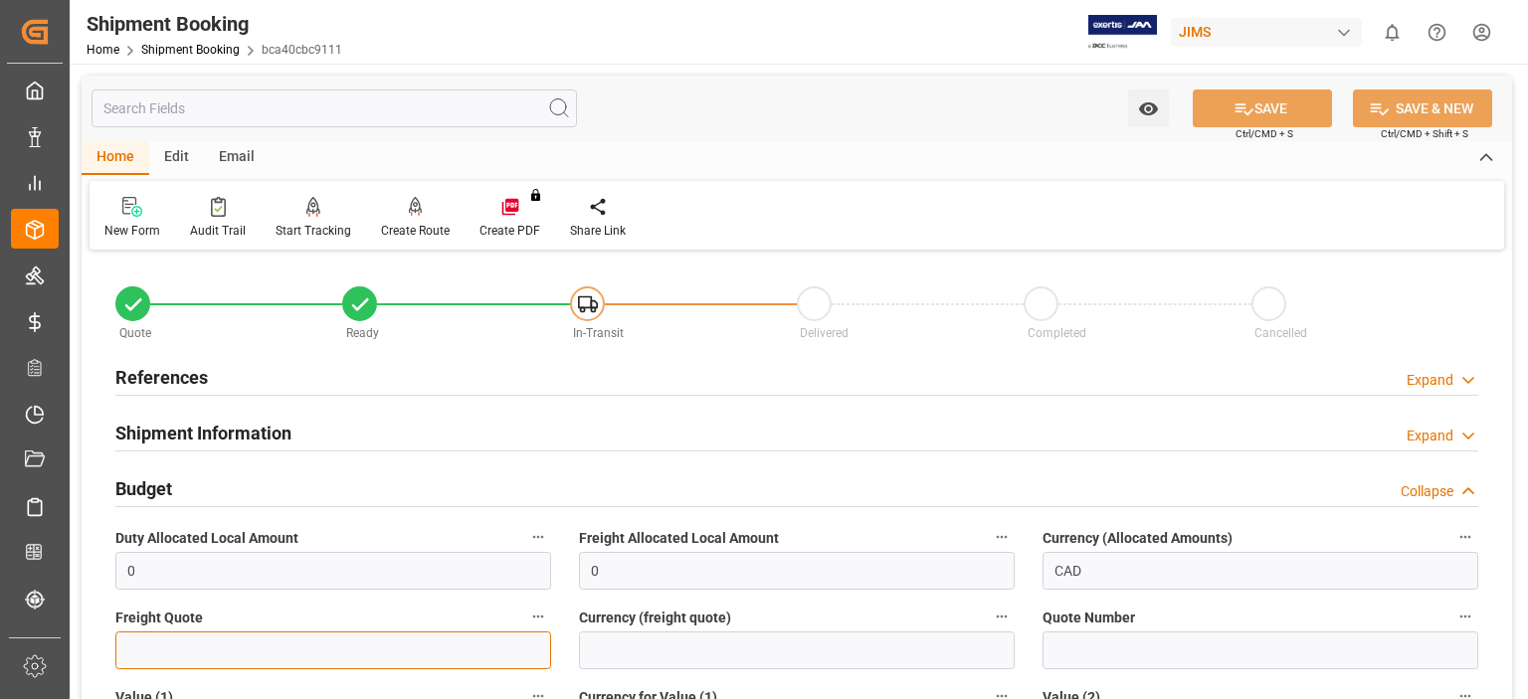
click at [218, 640] on input "text" at bounding box center [333, 651] width 436 height 38
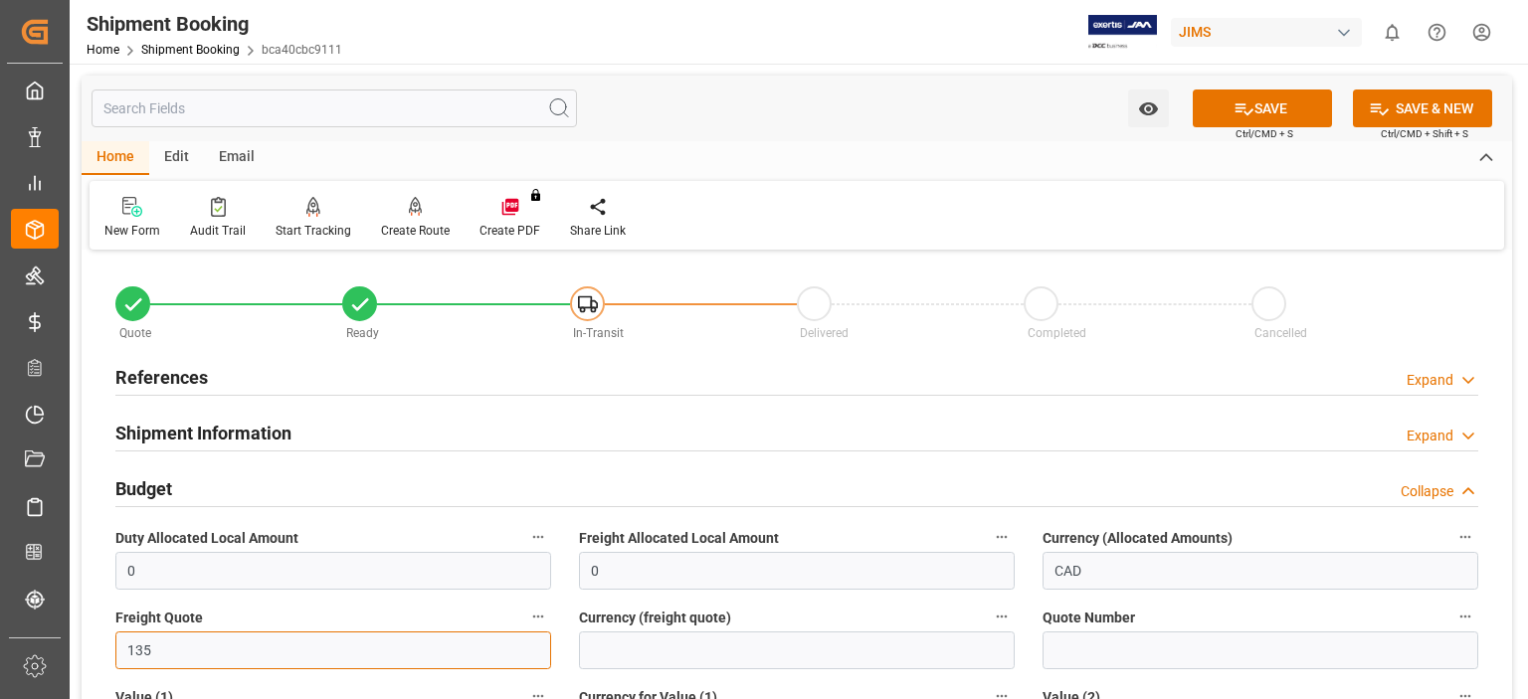
type input "135"
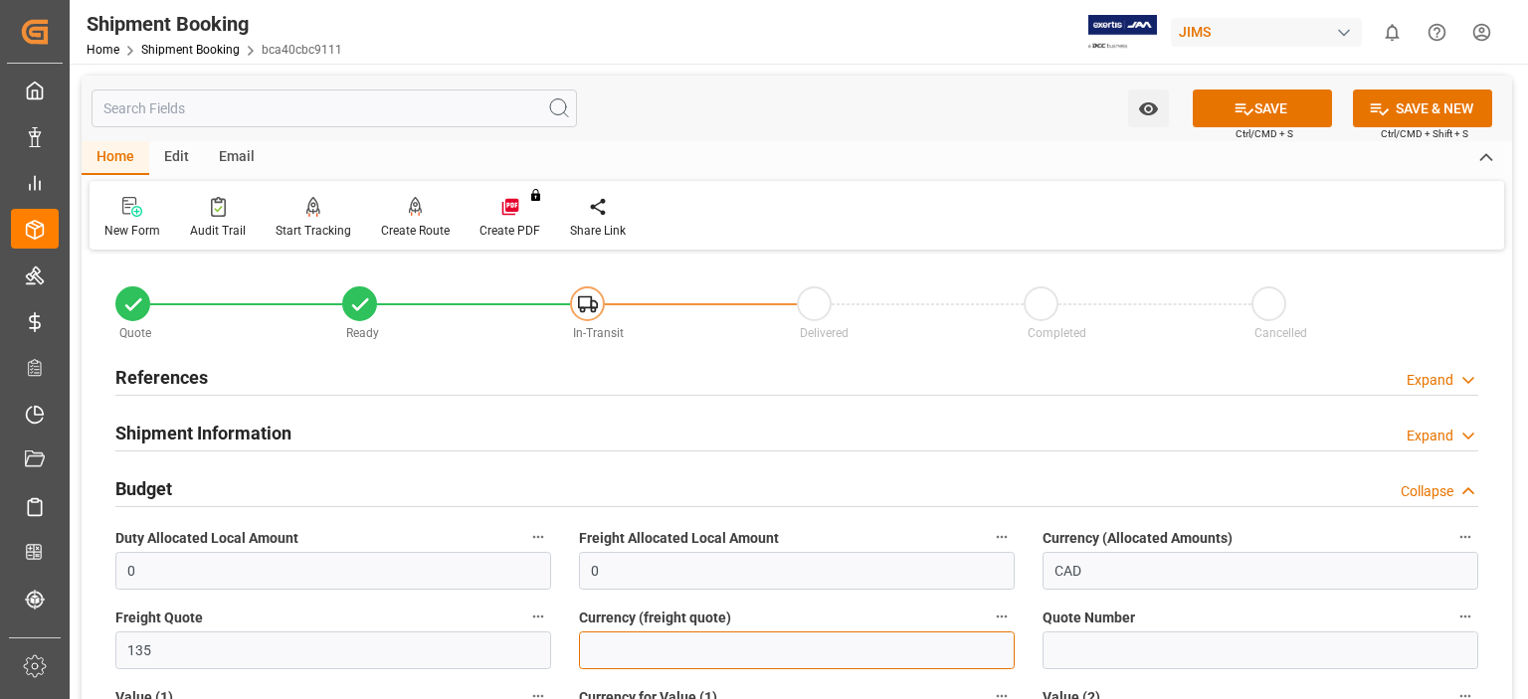
click at [716, 652] on input at bounding box center [797, 651] width 436 height 38
type input "USD"
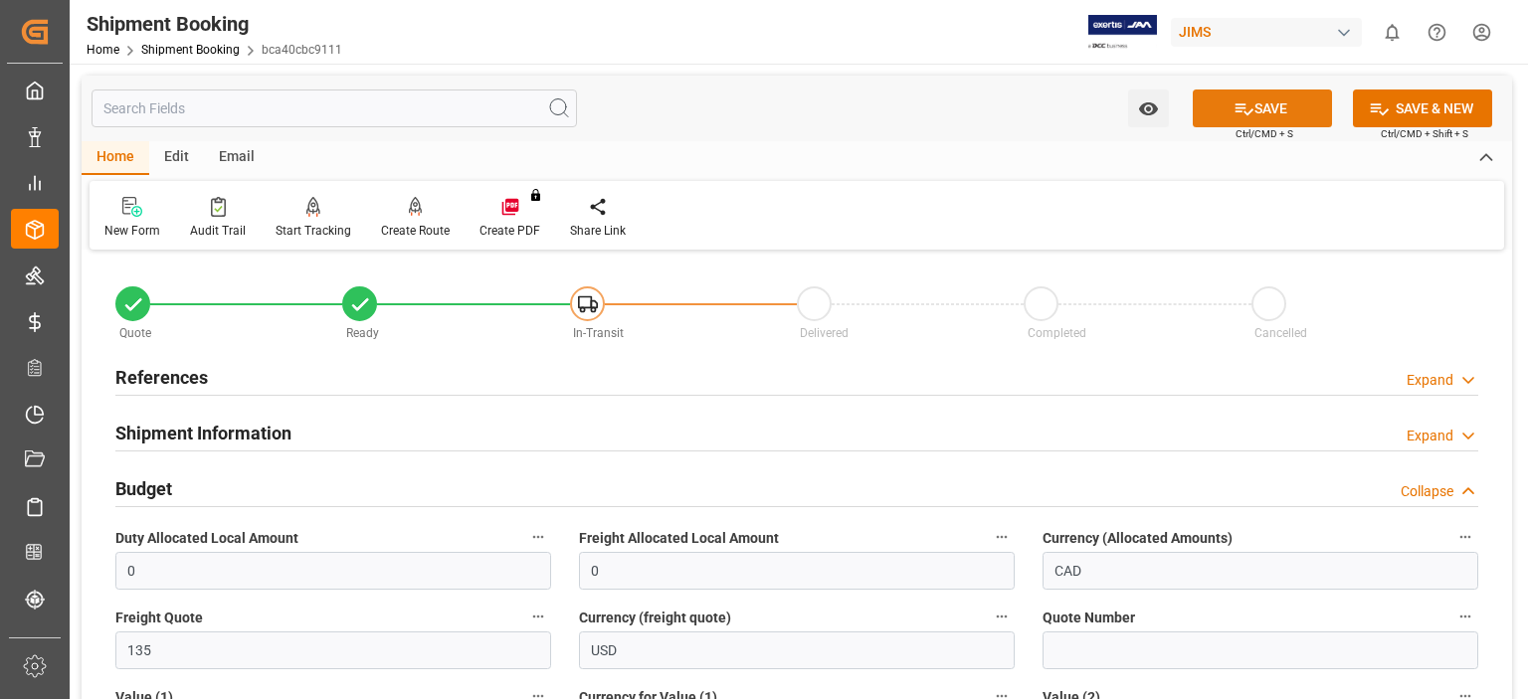
click at [1246, 101] on icon at bounding box center [1243, 108] width 21 height 21
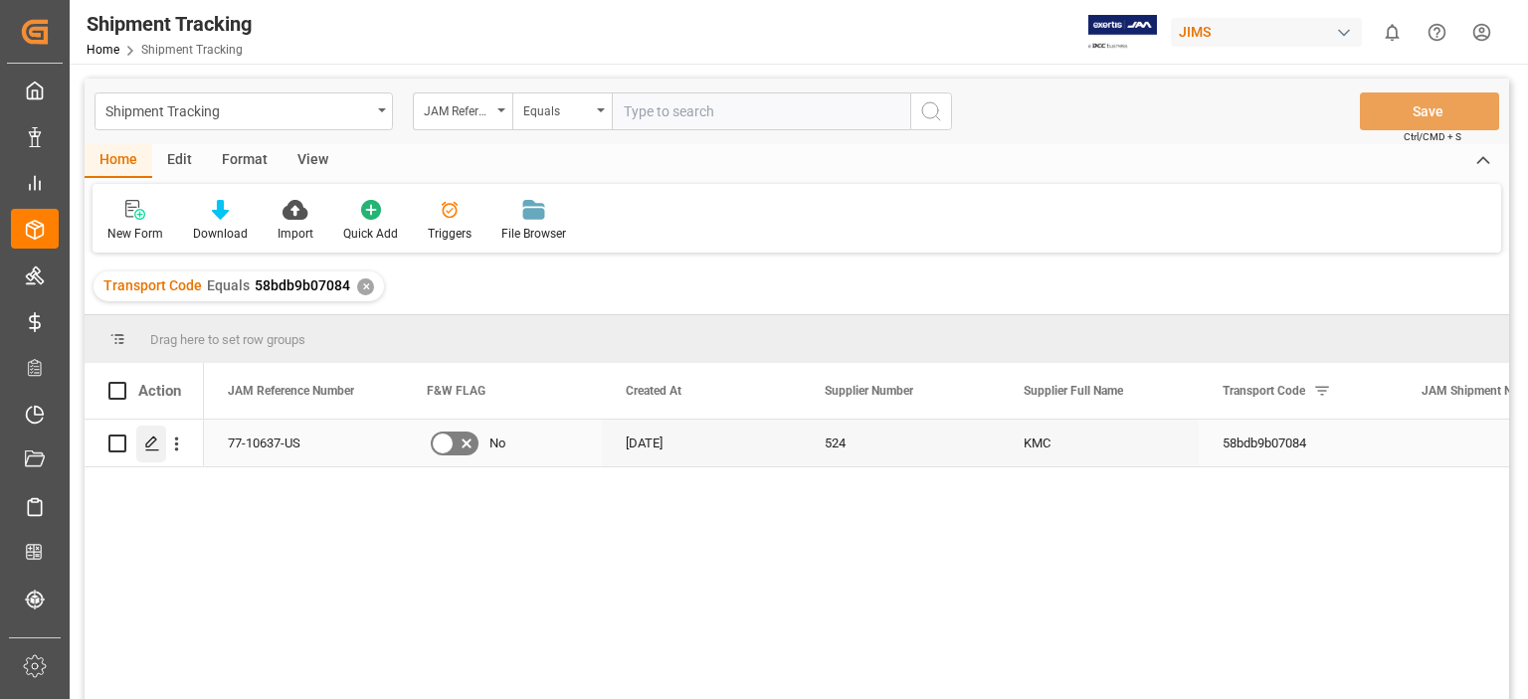
click at [146, 446] on polygon "Press SPACE to select this row." at bounding box center [151, 443] width 10 height 10
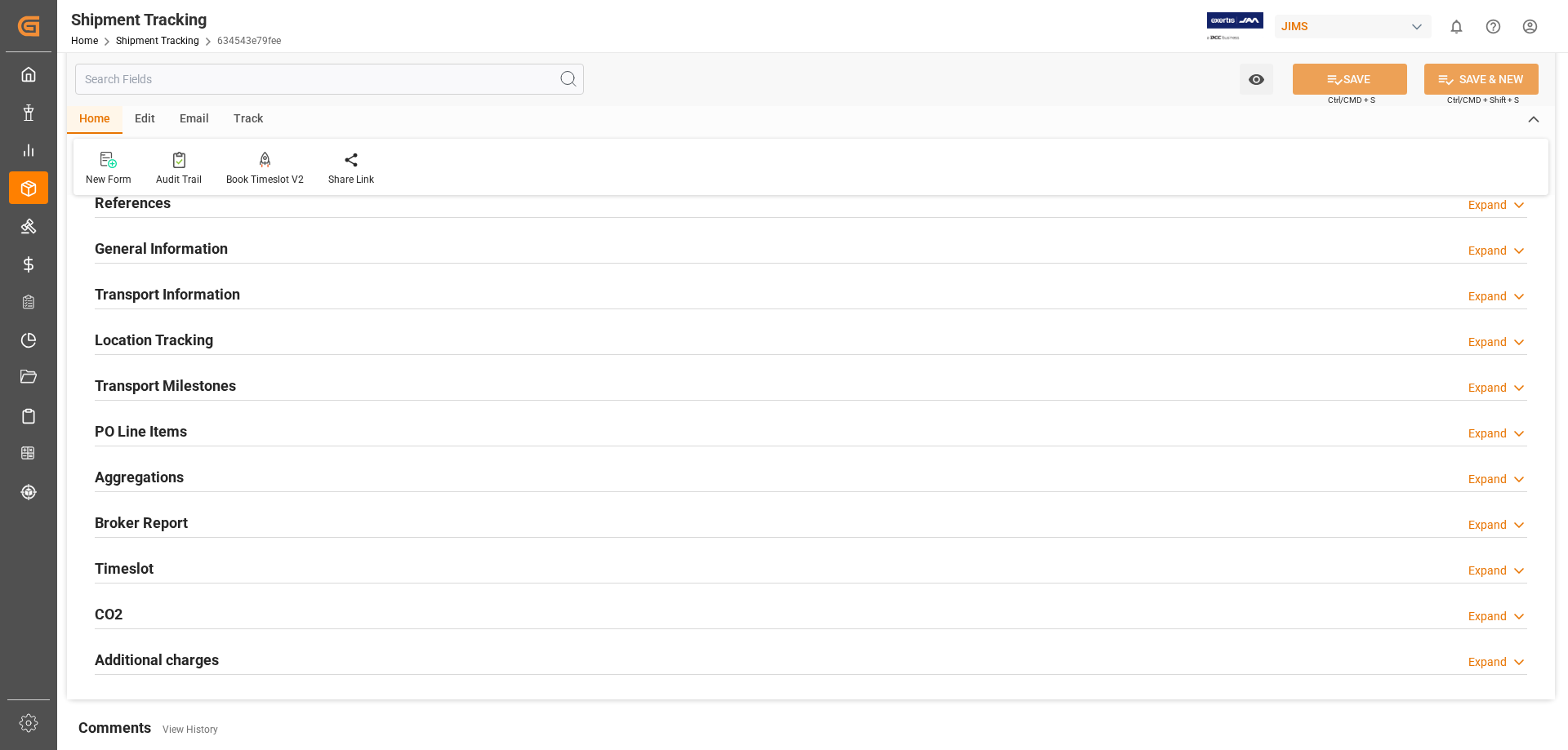
scroll to position [136, 0]
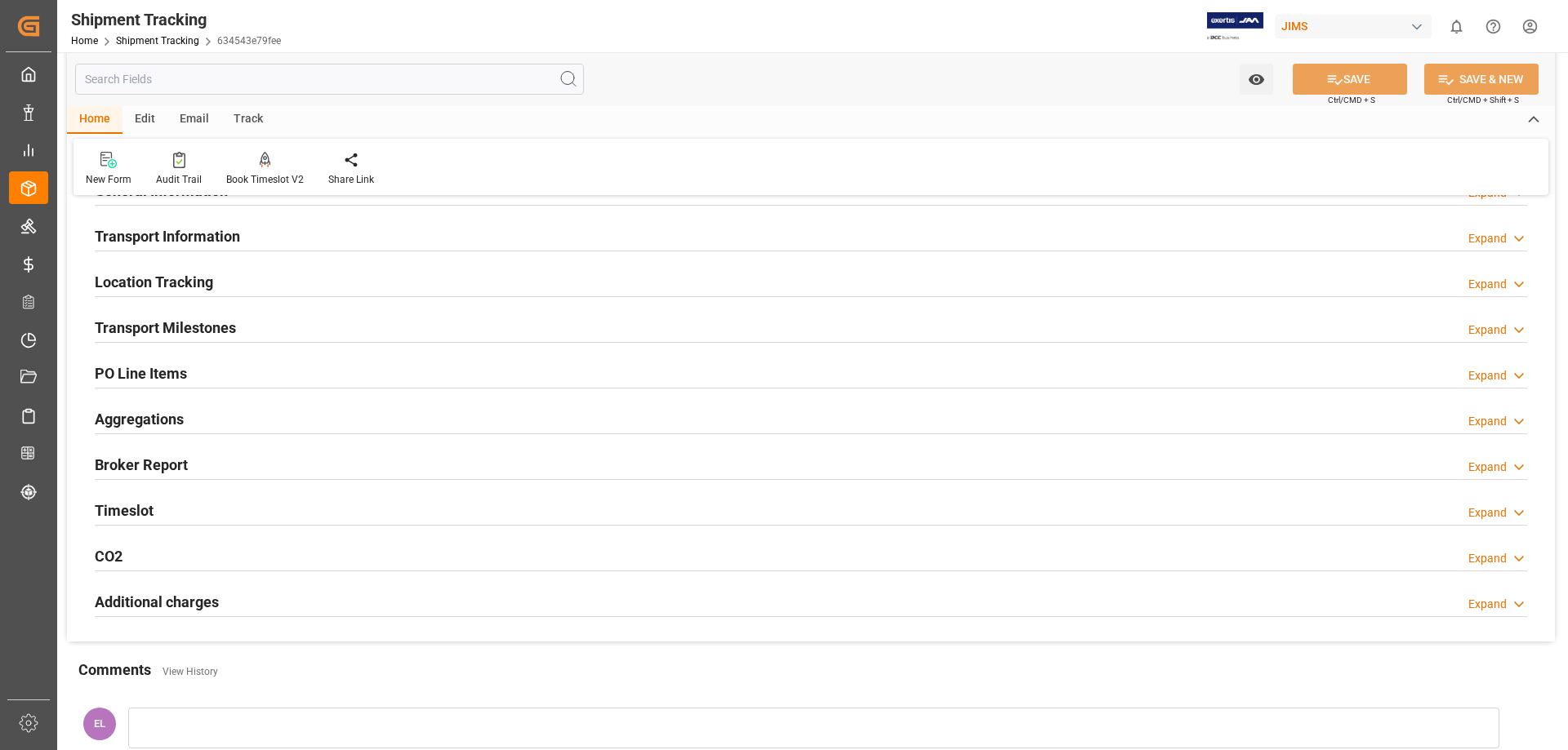
click at [156, 373] on h2 "PO Line Items" at bounding box center [140, 373] width 92 height 22
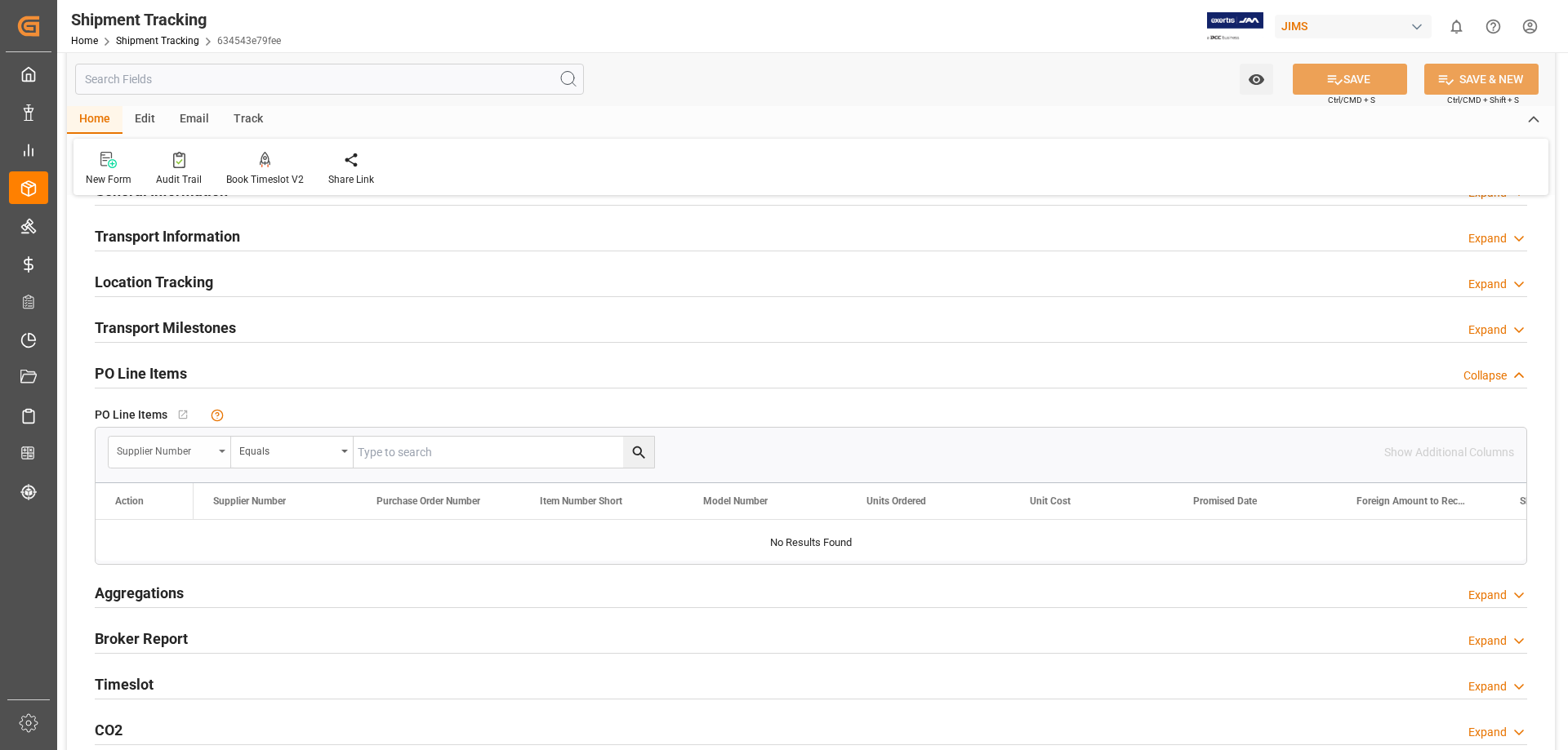
click at [225, 445] on div "Supplier Number" at bounding box center [169, 452] width 122 height 31
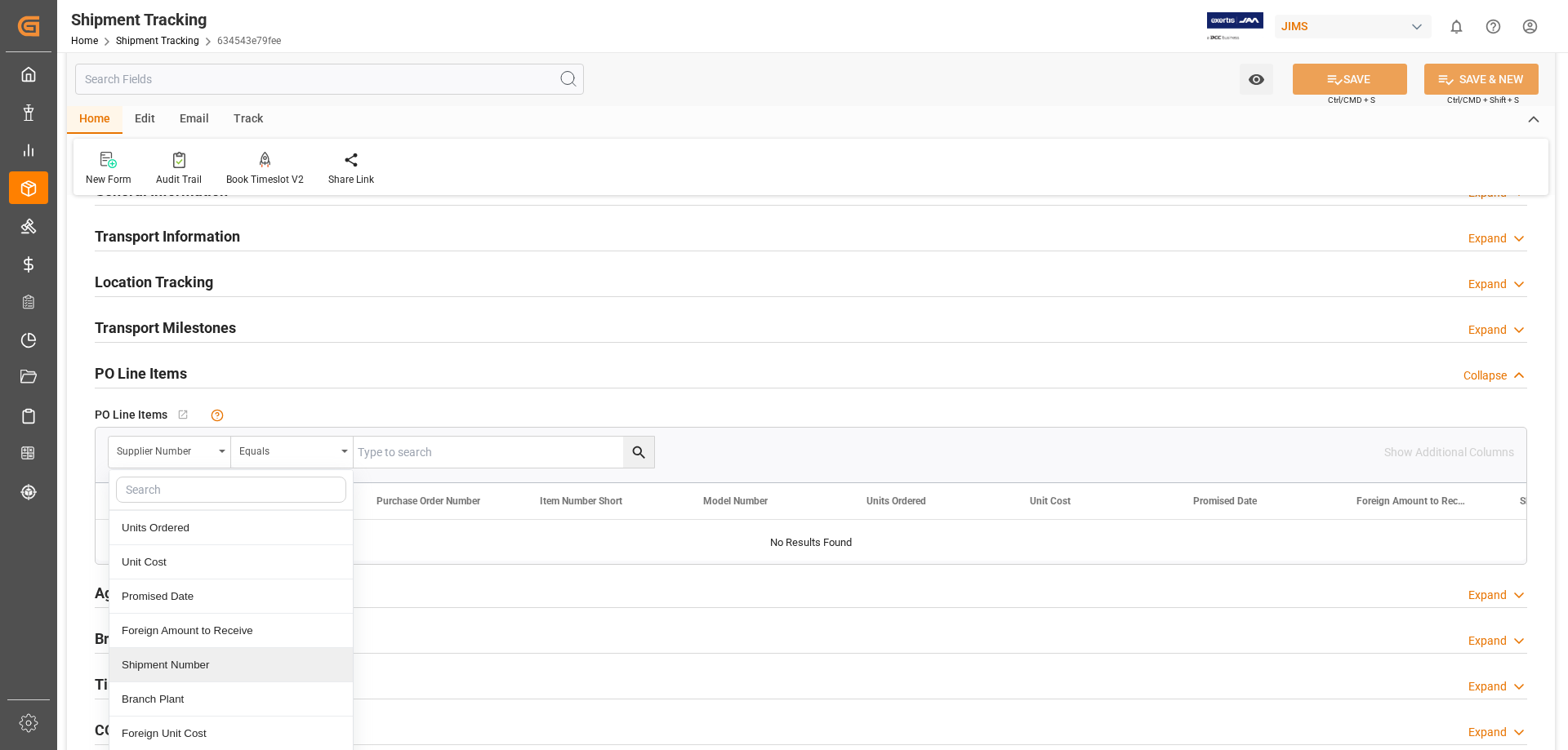
click at [225, 573] on div "Shipment Number" at bounding box center [231, 665] width 243 height 34
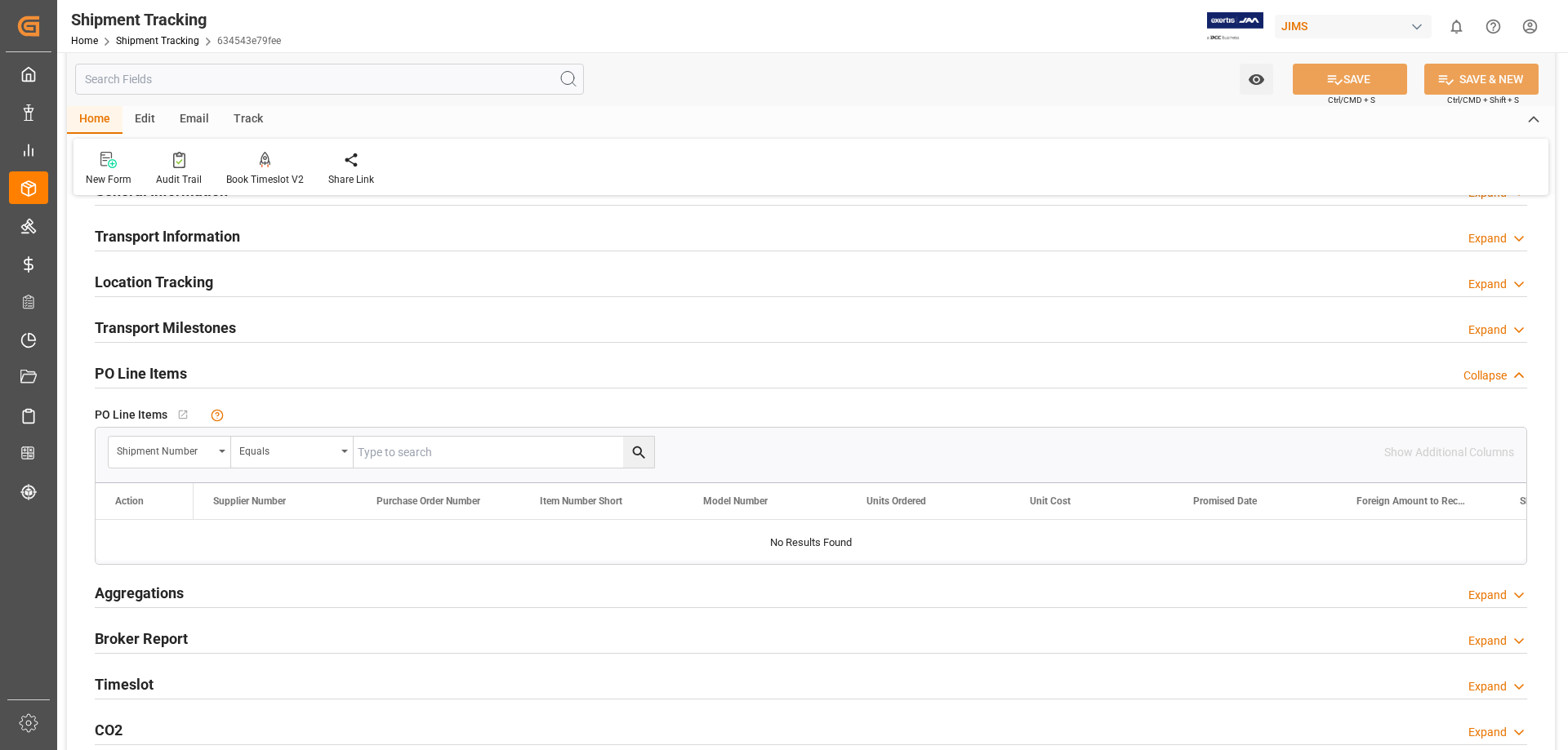
click at [420, 454] on input "text" at bounding box center [504, 452] width 300 height 31
click at [489, 446] on input "text" at bounding box center [504, 452] width 300 height 31
type input "72702"
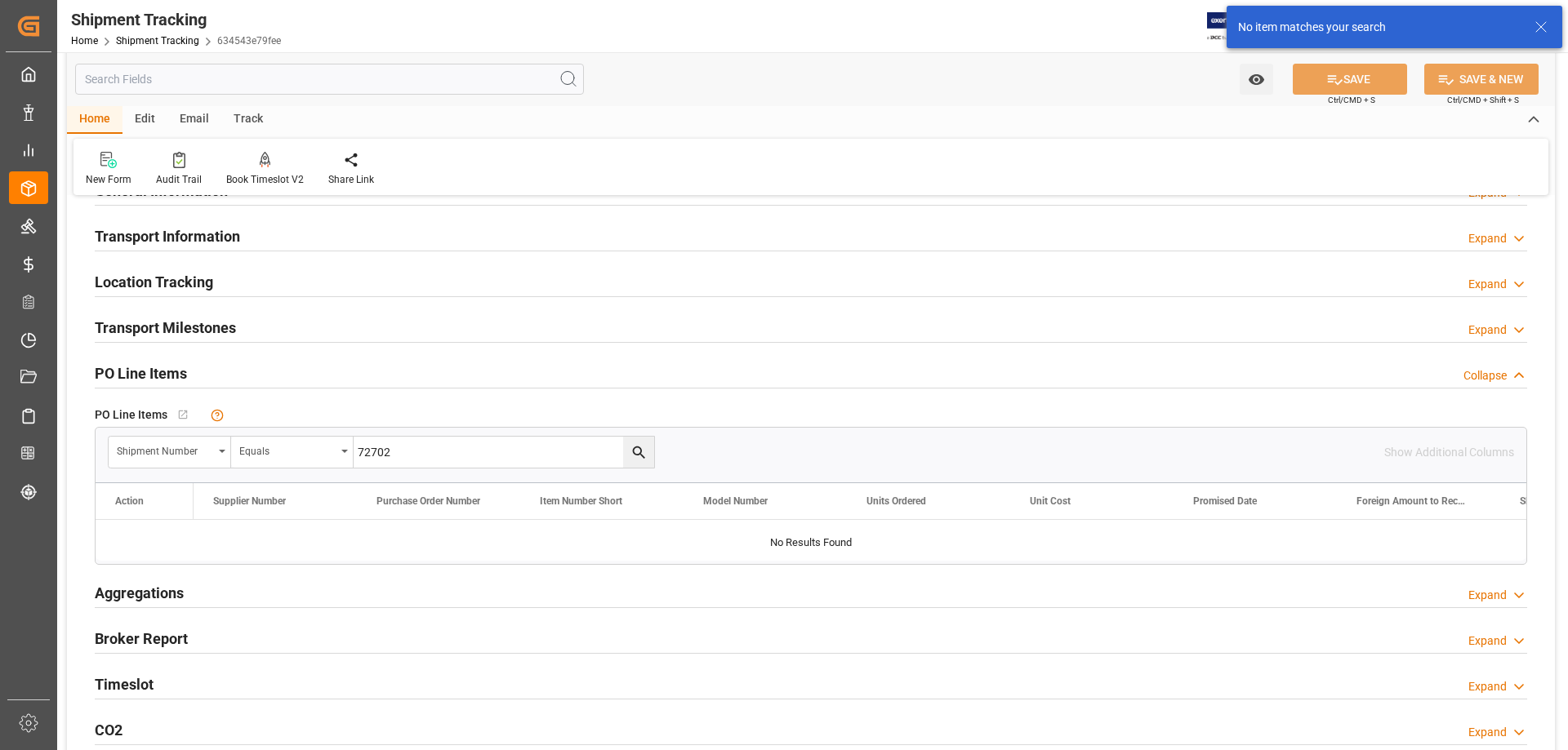
click at [640, 446] on icon "search button" at bounding box center [639, 452] width 17 height 17
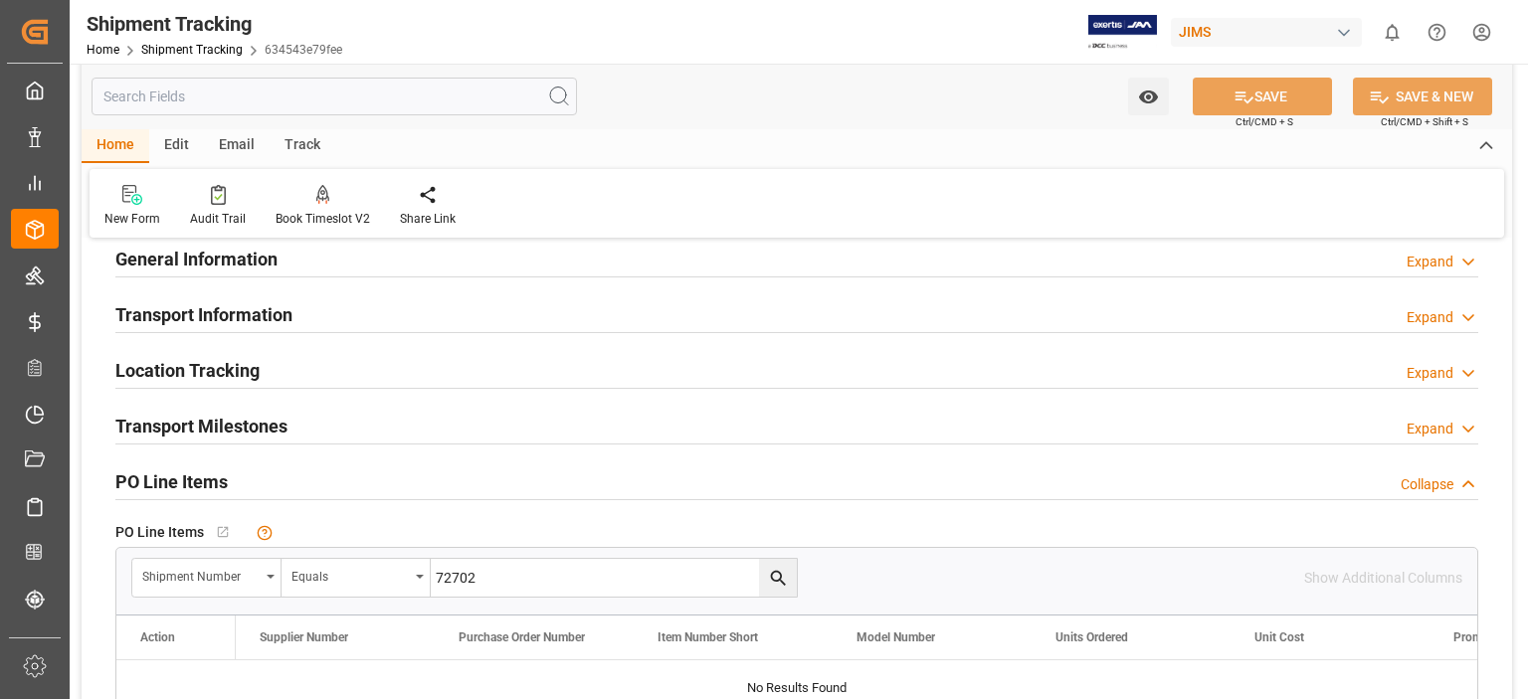
scroll to position [0, 0]
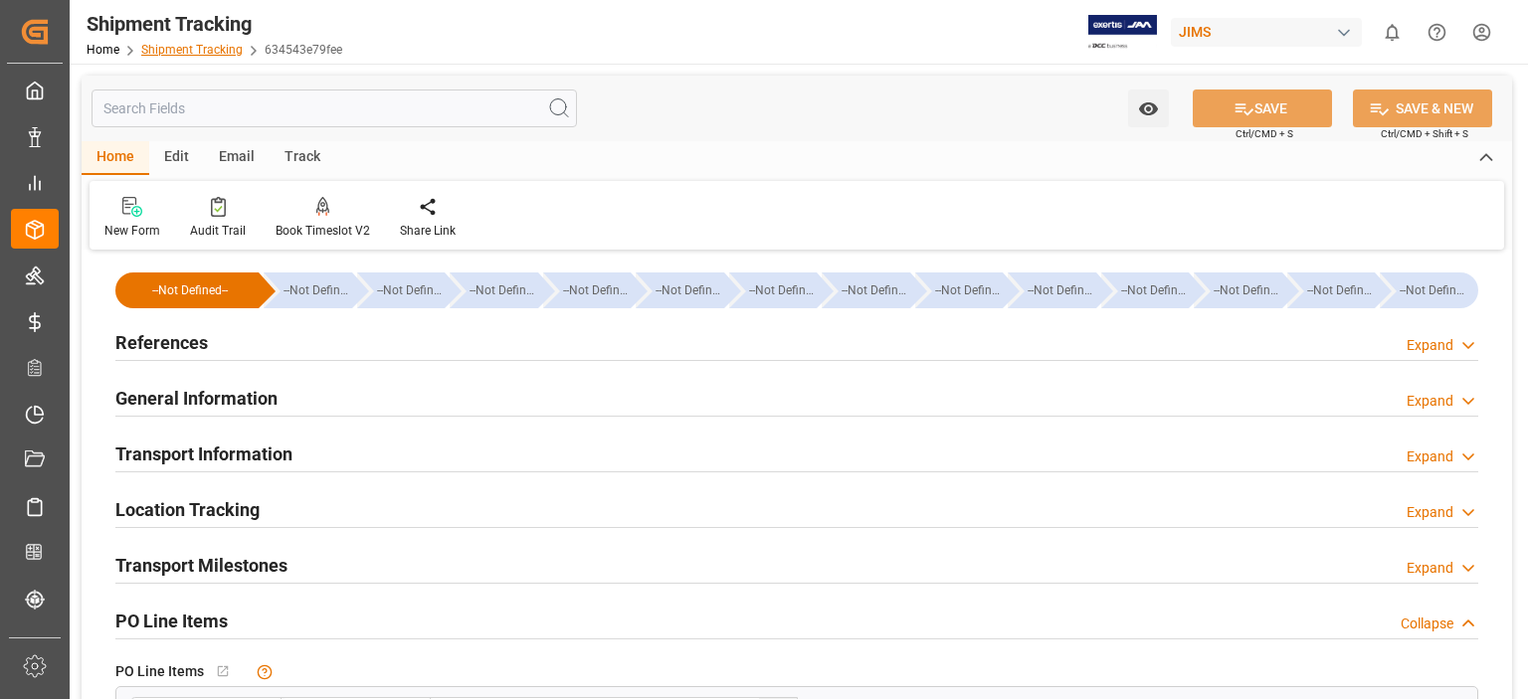
click at [212, 54] on link "Shipment Tracking" at bounding box center [191, 50] width 101 height 14
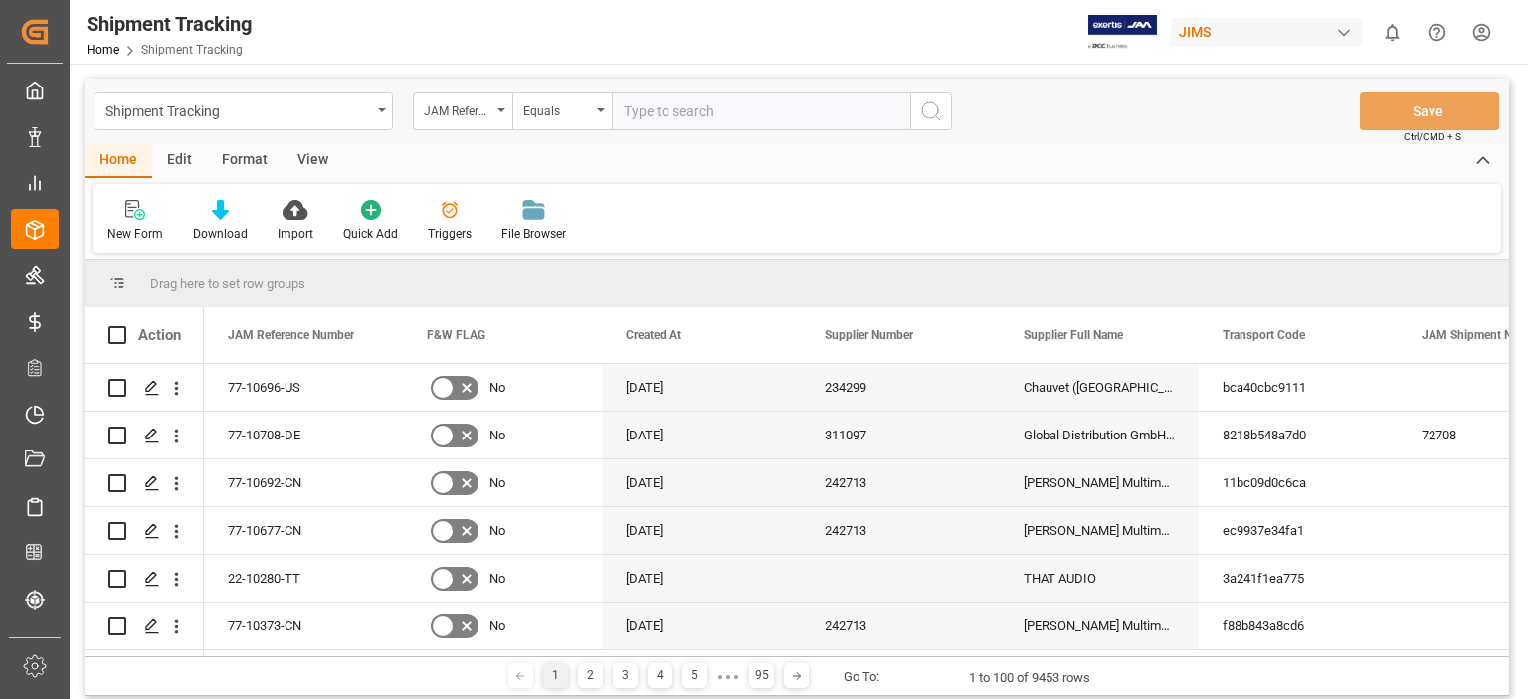
click at [708, 118] on input "text" at bounding box center [761, 112] width 298 height 38
type input "77-10637-us"
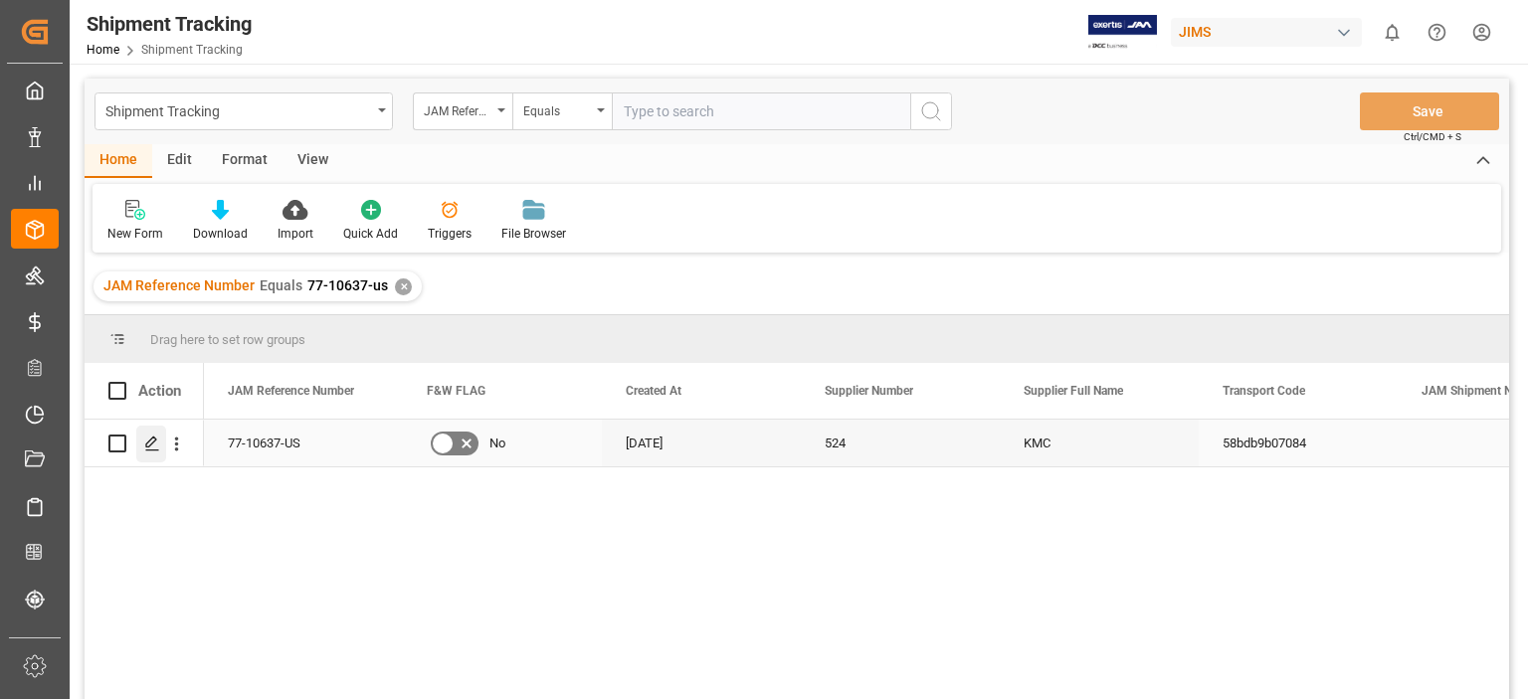
click at [150, 456] on div "Press SPACE to select this row." at bounding box center [151, 444] width 30 height 37
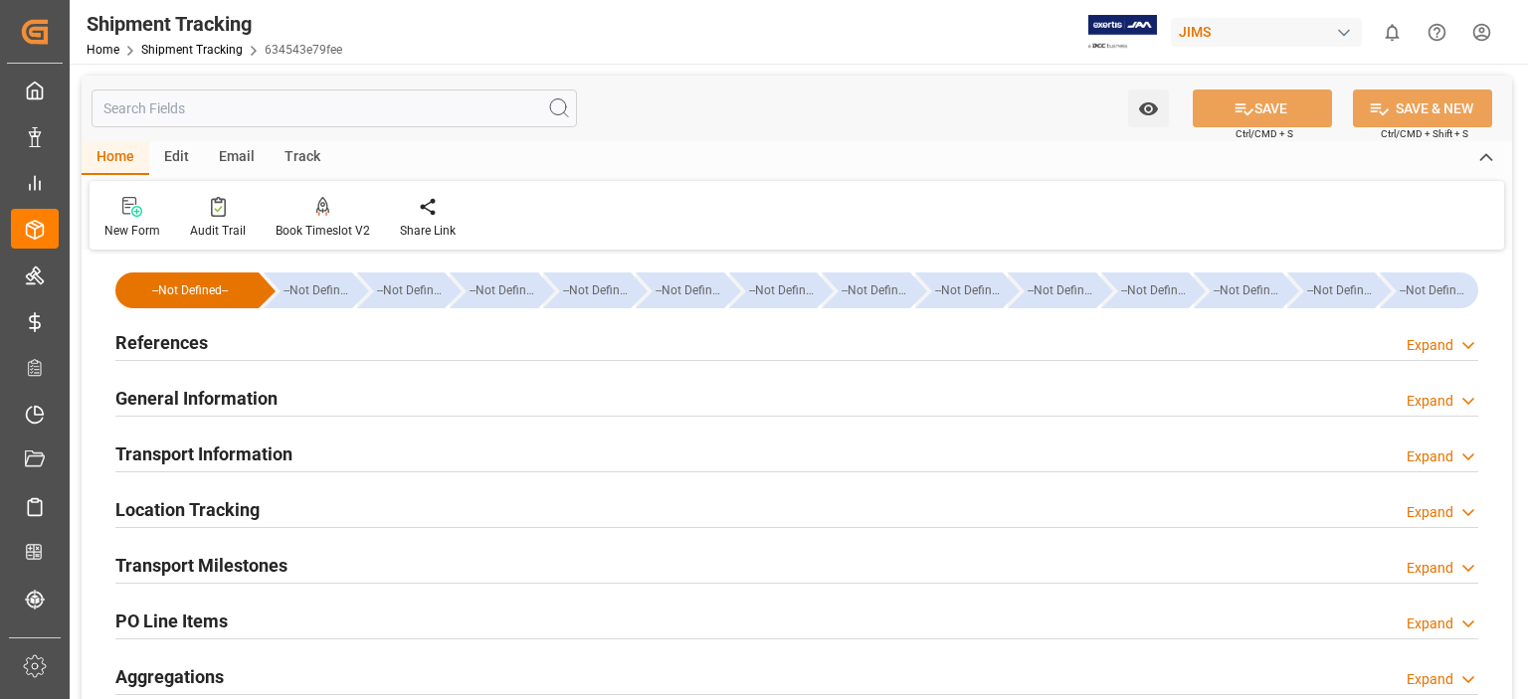
click at [203, 618] on h2 "PO Line Items" at bounding box center [171, 621] width 112 height 27
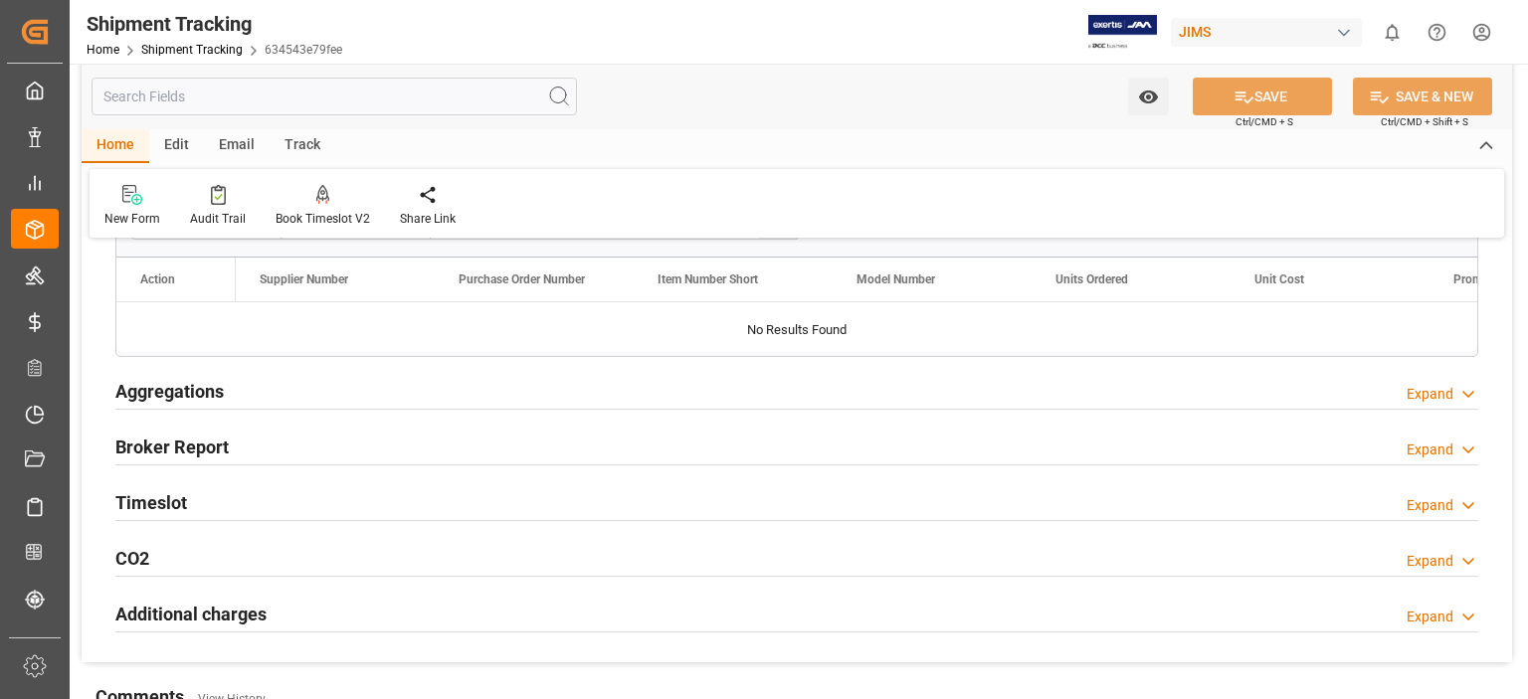
scroll to position [331, 0]
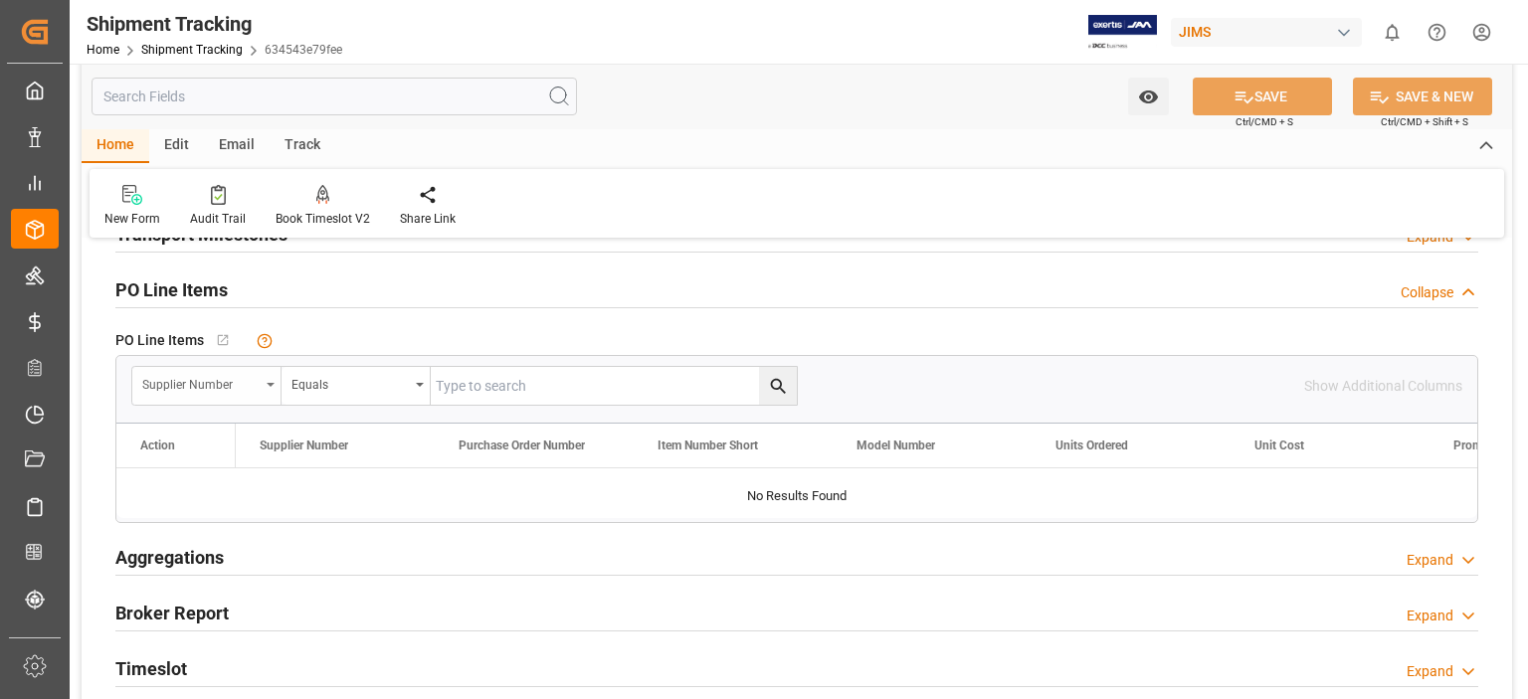
click at [271, 383] on icon "open menu" at bounding box center [271, 385] width 8 height 4
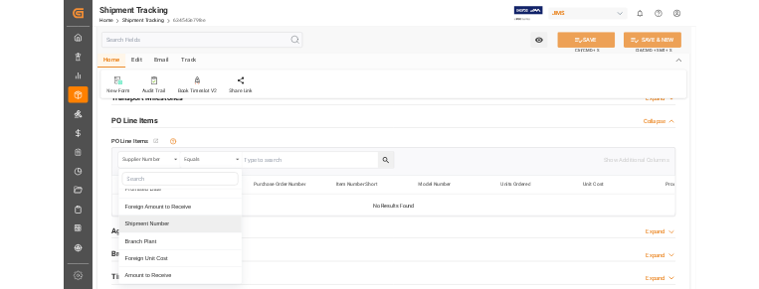
scroll to position [323, 0]
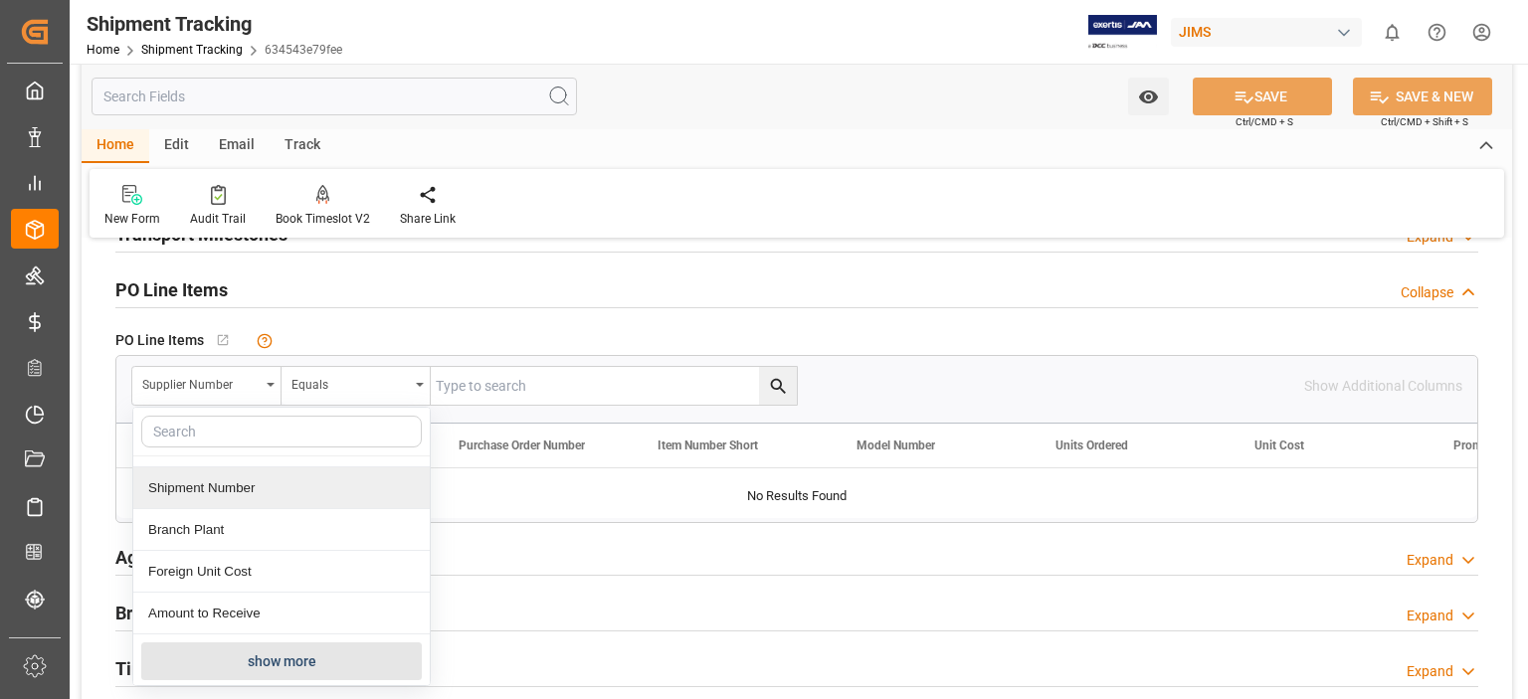
click at [232, 481] on div "Shipment Number" at bounding box center [281, 488] width 296 height 42
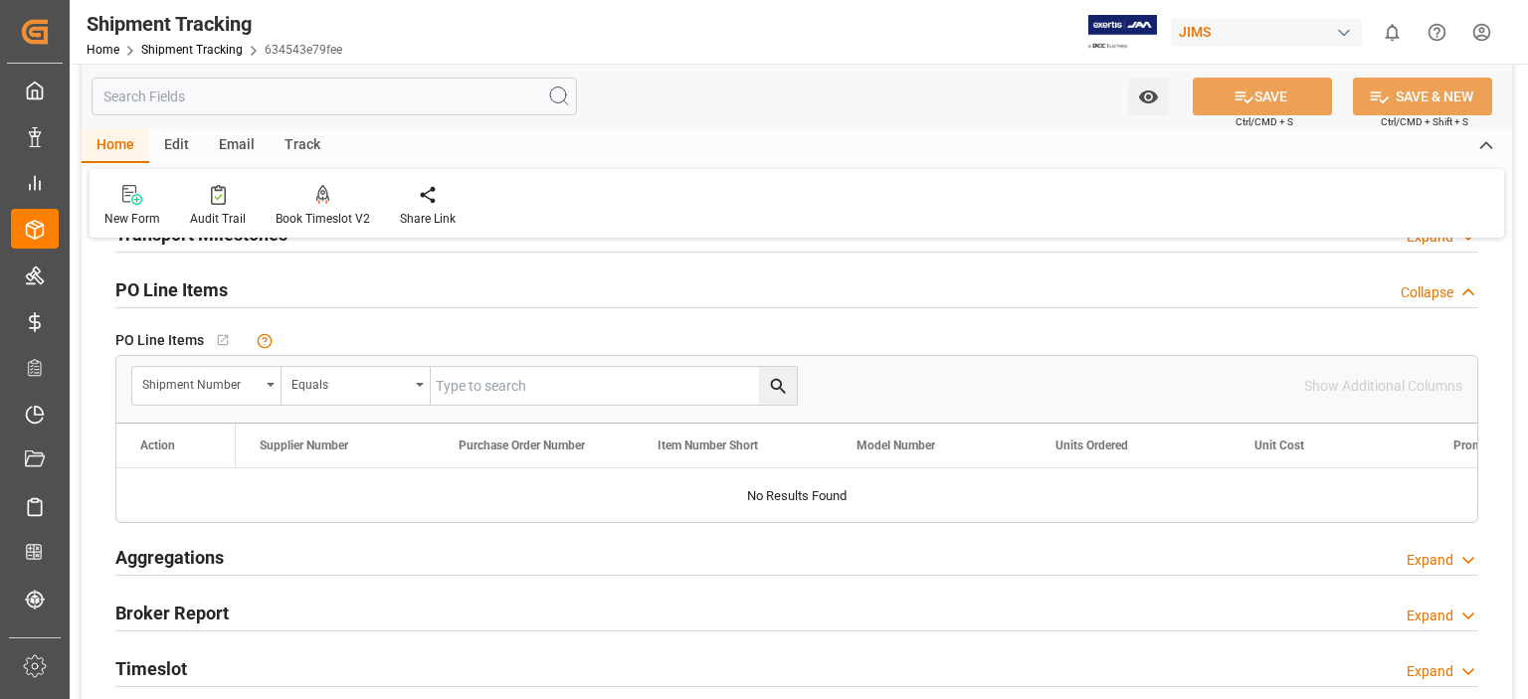
click at [524, 393] on input "text" at bounding box center [614, 386] width 366 height 38
click at [505, 377] on input "text" at bounding box center [614, 386] width 366 height 38
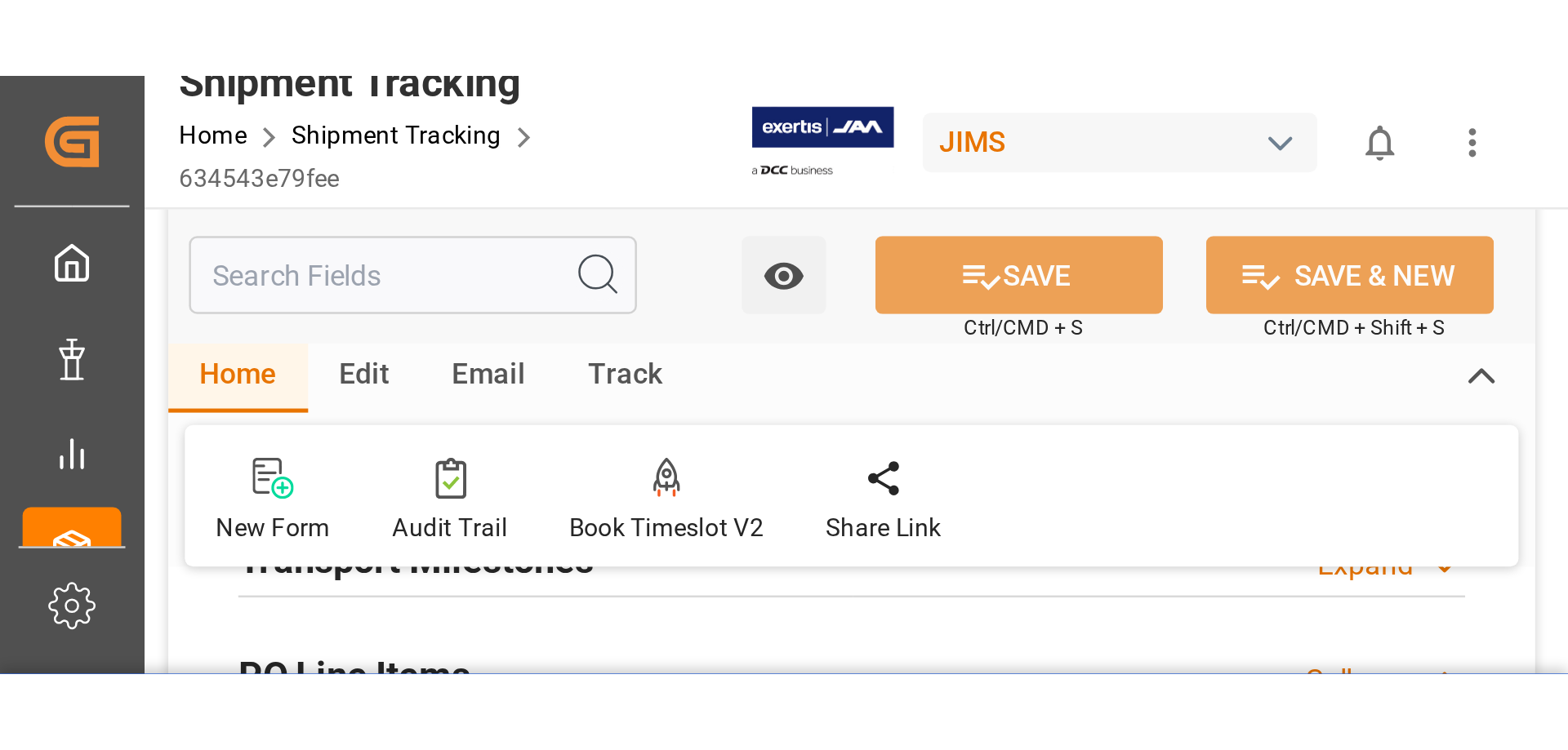
scroll to position [272, 0]
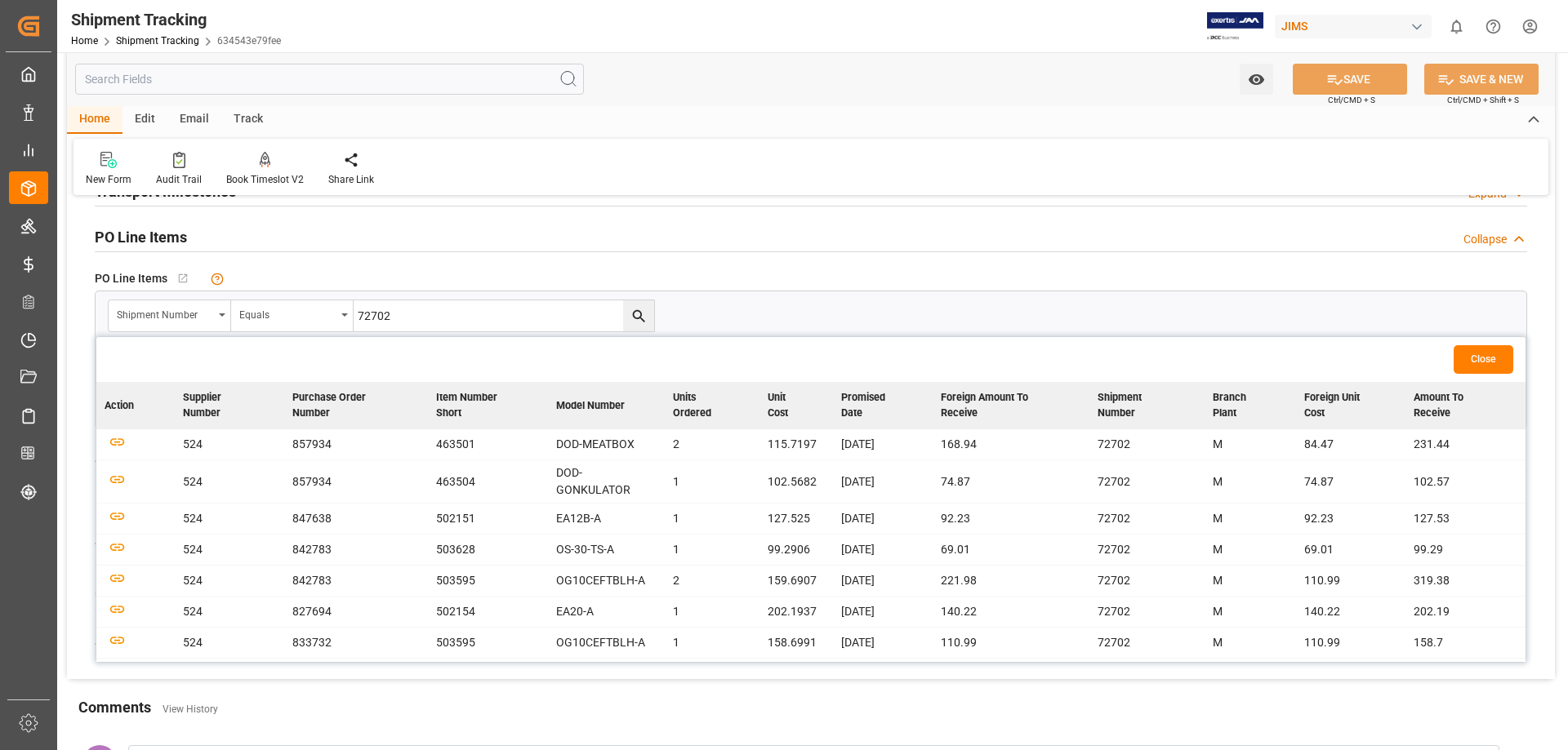
click at [444, 318] on input "72702" at bounding box center [504, 316] width 300 height 31
type input "72703"
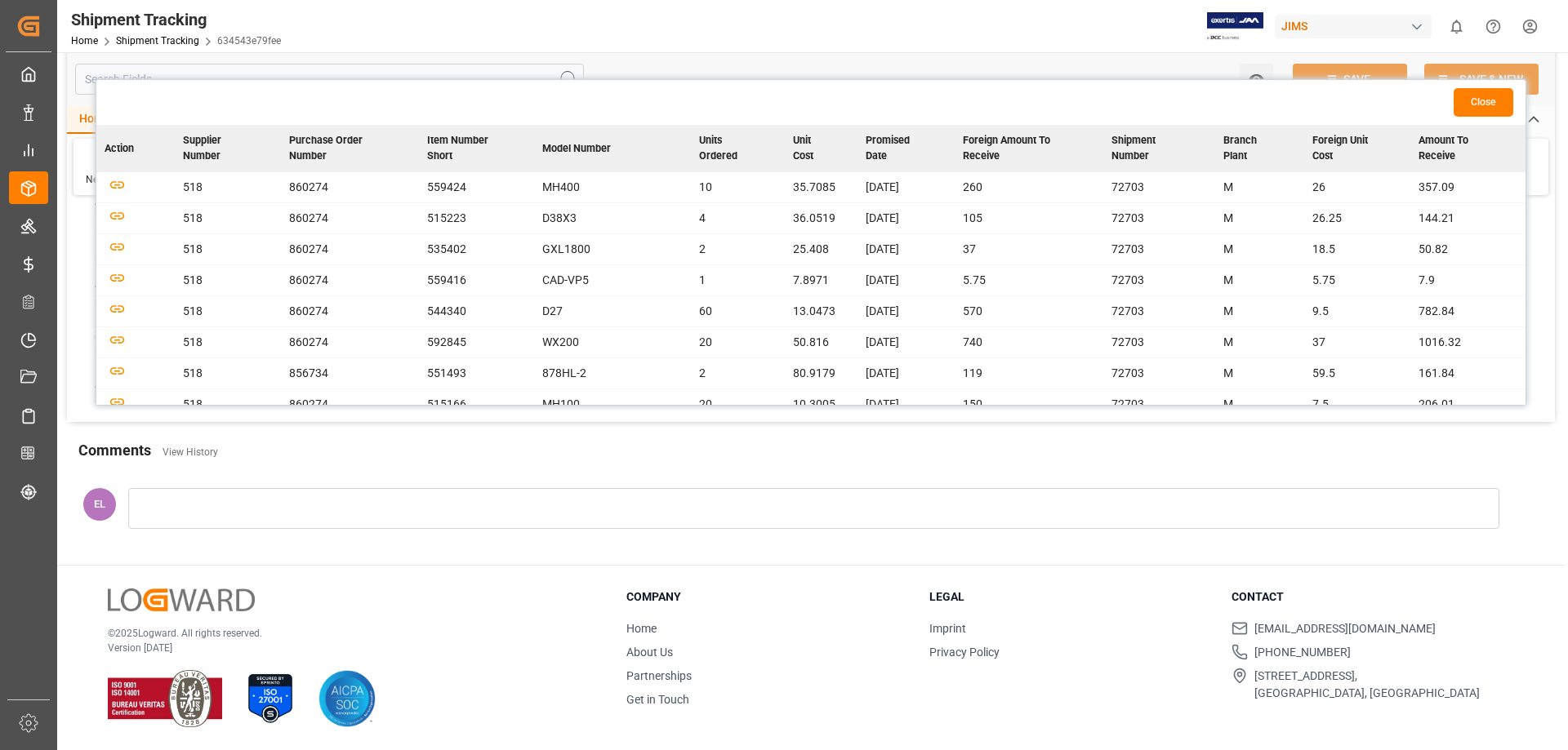
scroll to position [258, 0]
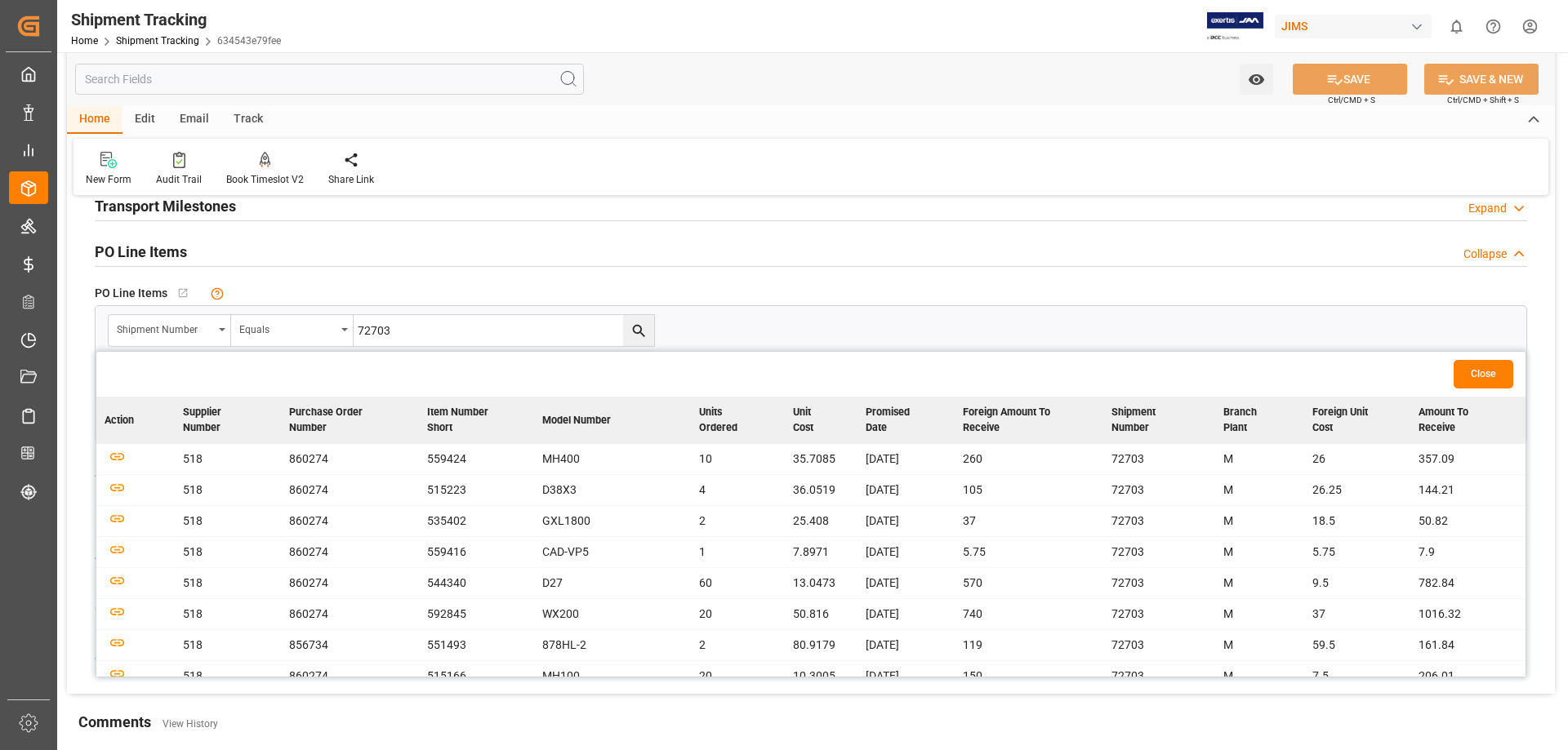
click at [1254, 377] on button "Close" at bounding box center [1483, 374] width 60 height 29
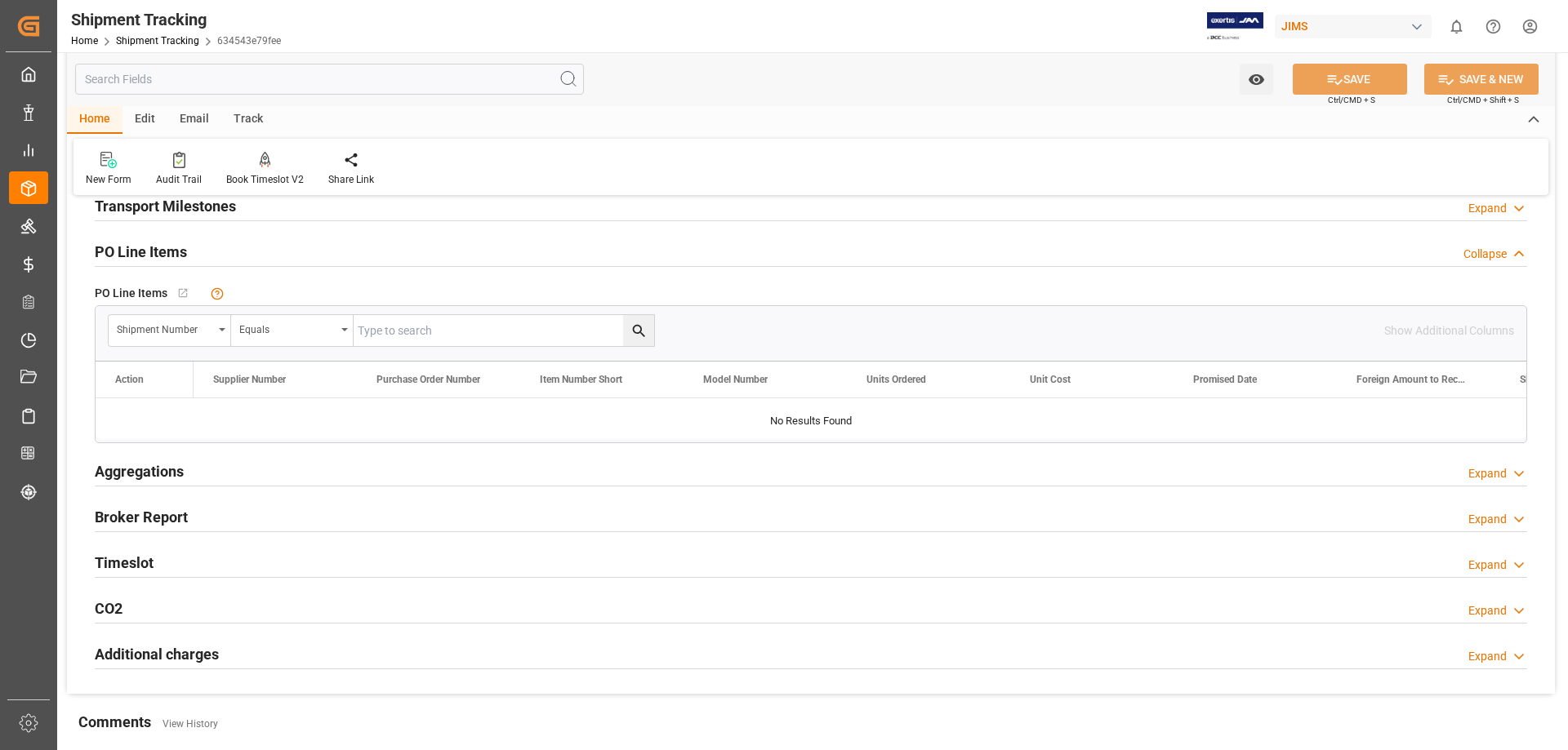
click at [438, 334] on input "text" at bounding box center [504, 331] width 300 height 31
click at [418, 328] on input "text" at bounding box center [504, 331] width 300 height 31
paste input "72702"
type input "72702"
click at [637, 333] on icon "search button" at bounding box center [638, 331] width 12 height 12
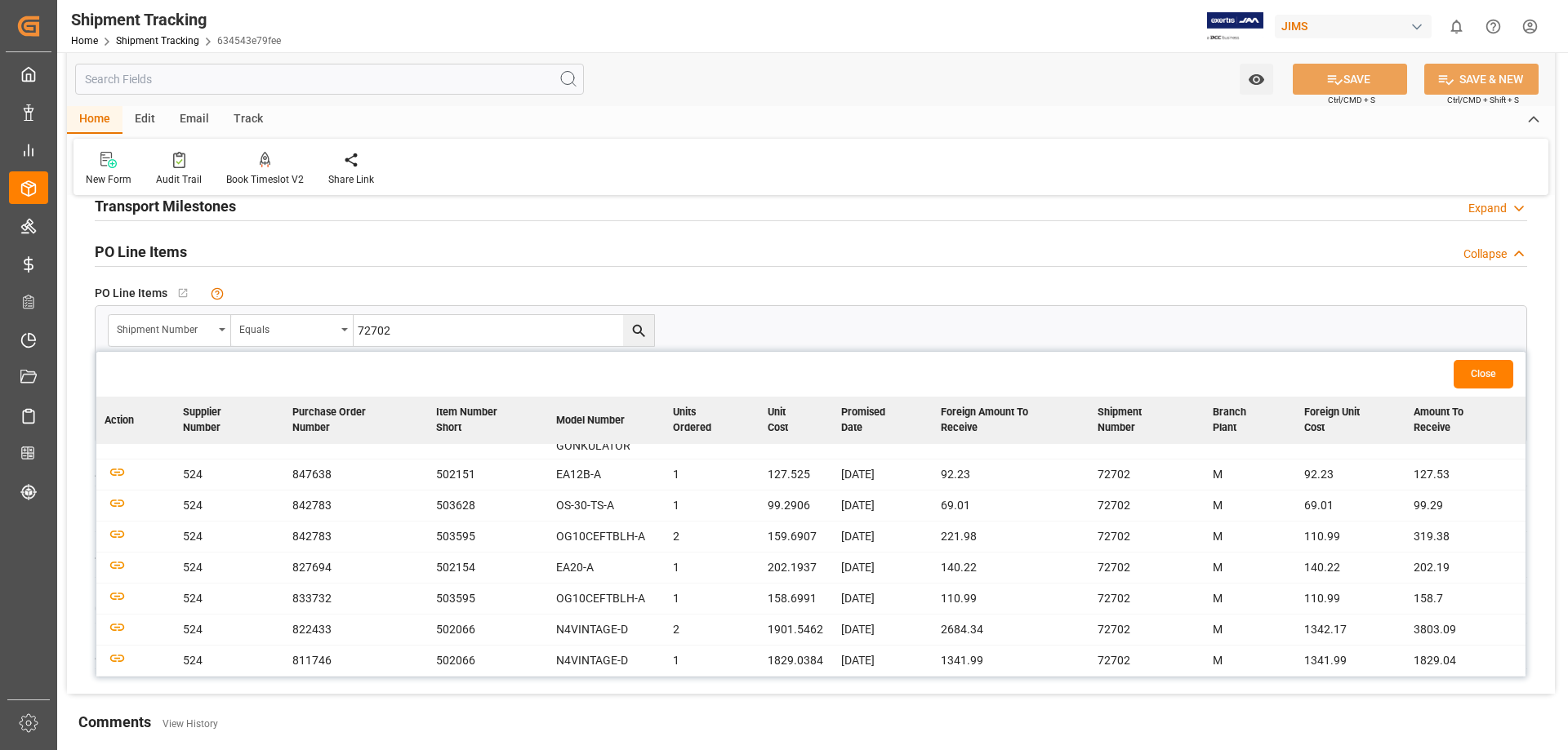
scroll to position [0, 0]
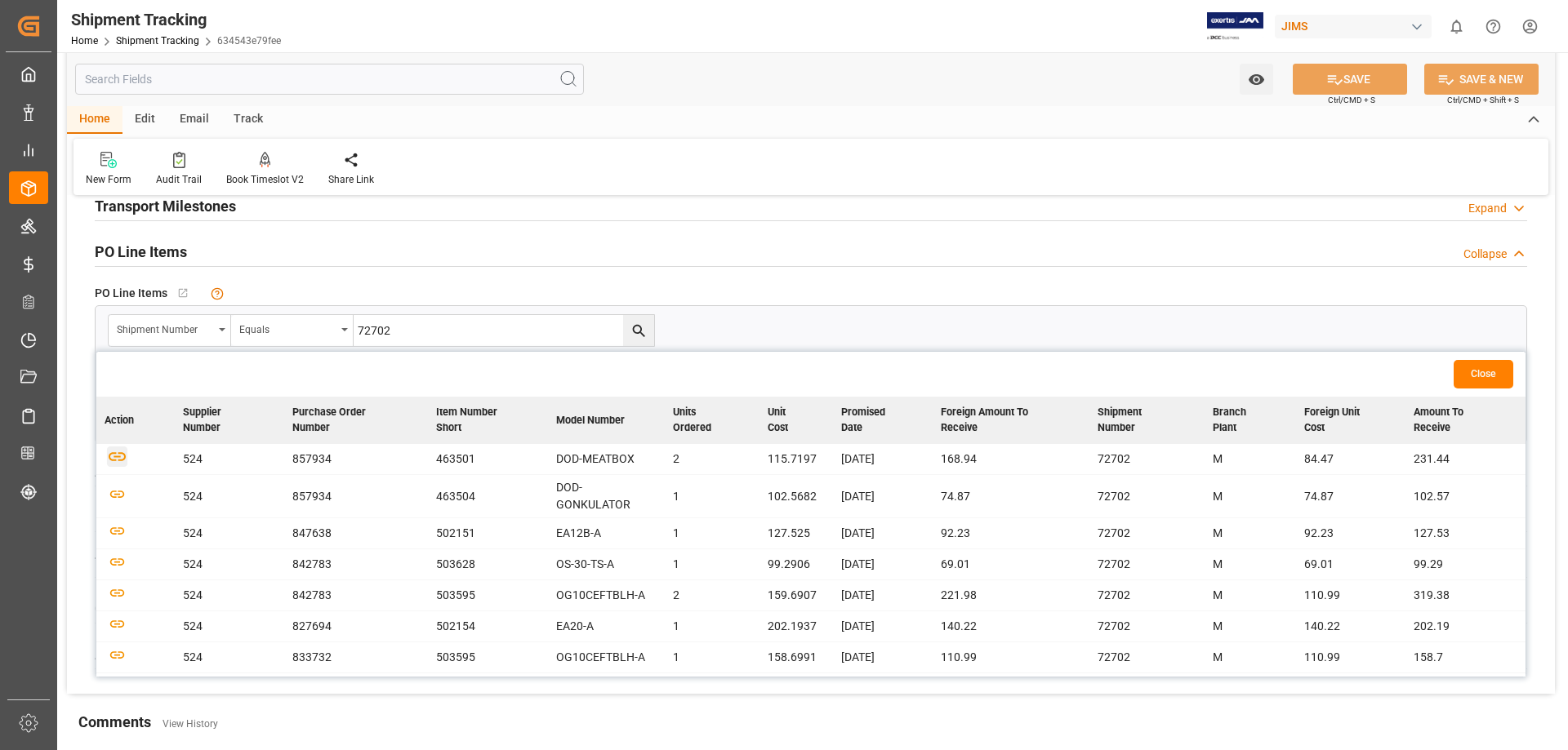
click at [115, 455] on icon "button" at bounding box center [117, 456] width 21 height 21
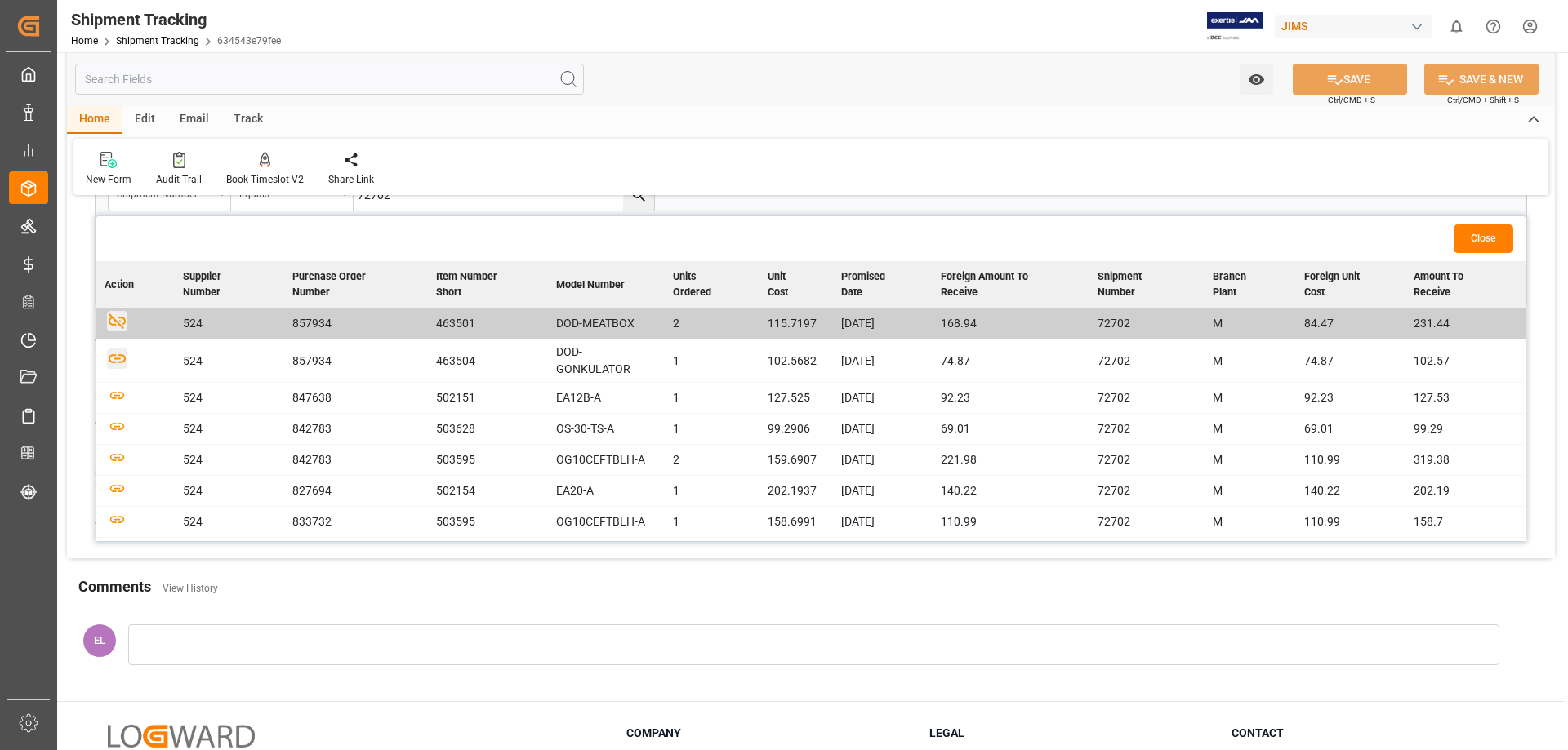
click at [112, 359] on icon "button" at bounding box center [117, 358] width 21 height 21
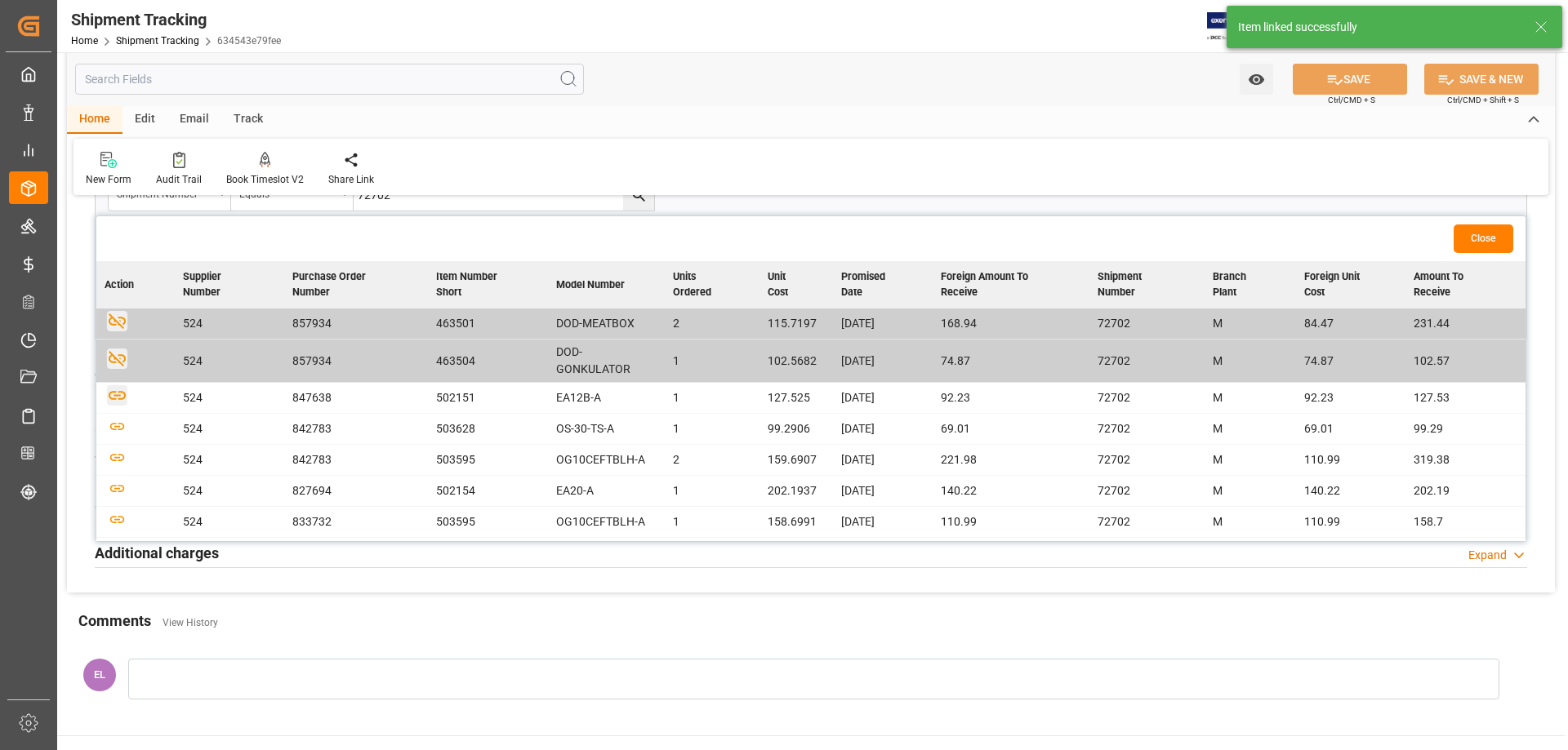
click at [120, 397] on icon "button" at bounding box center [117, 395] width 21 height 21
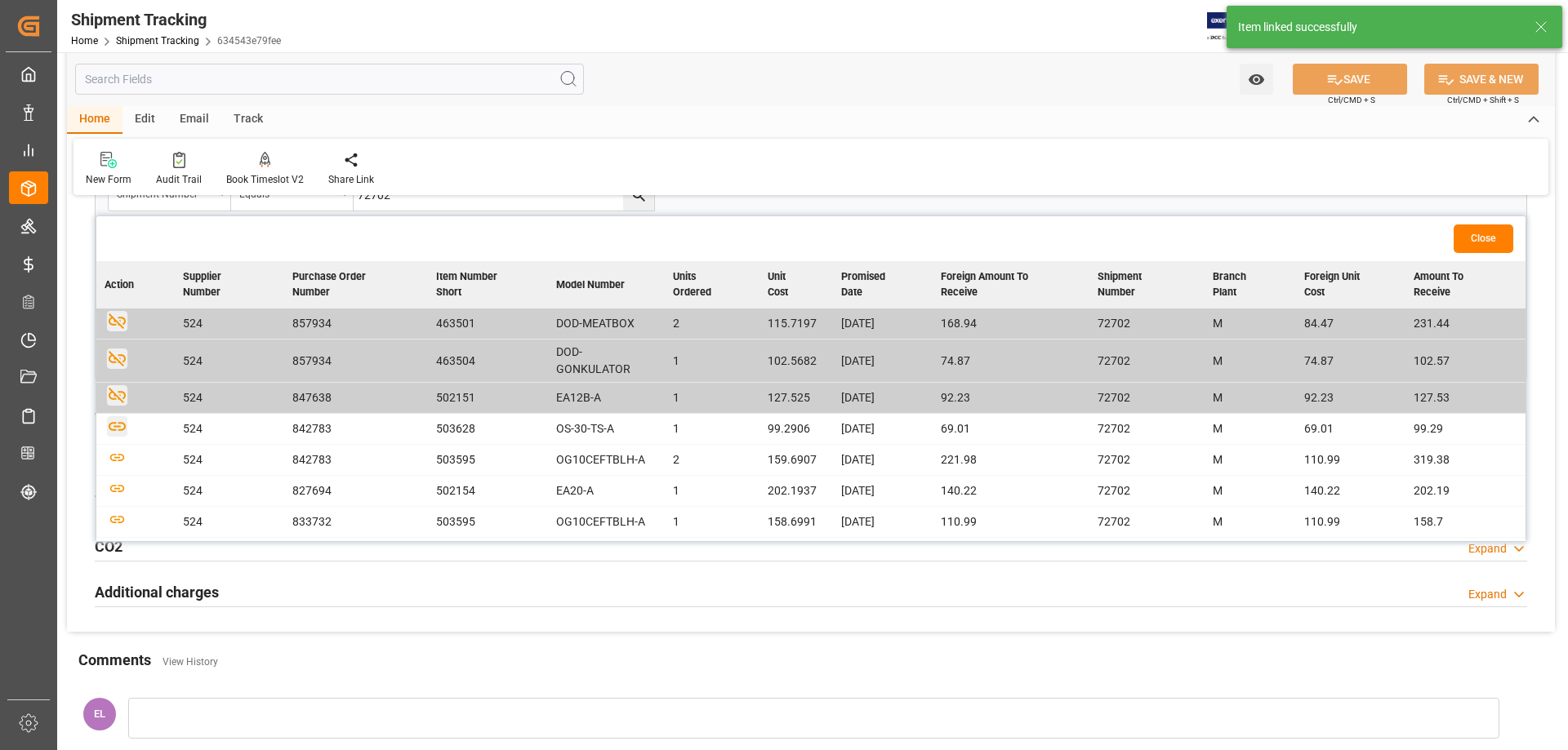
click at [122, 427] on icon "button" at bounding box center [117, 426] width 21 height 21
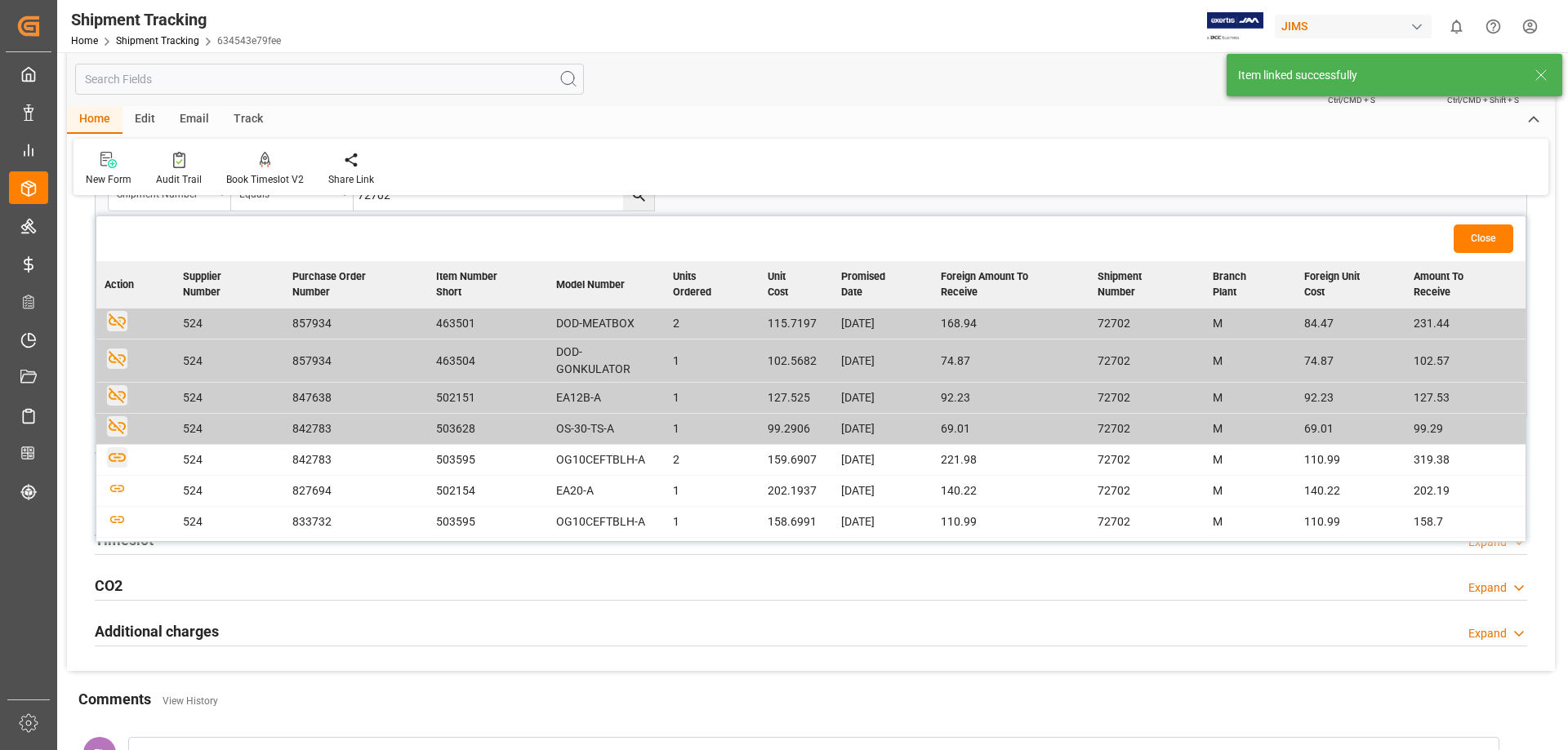
click at [120, 460] on icon "button" at bounding box center [117, 457] width 21 height 21
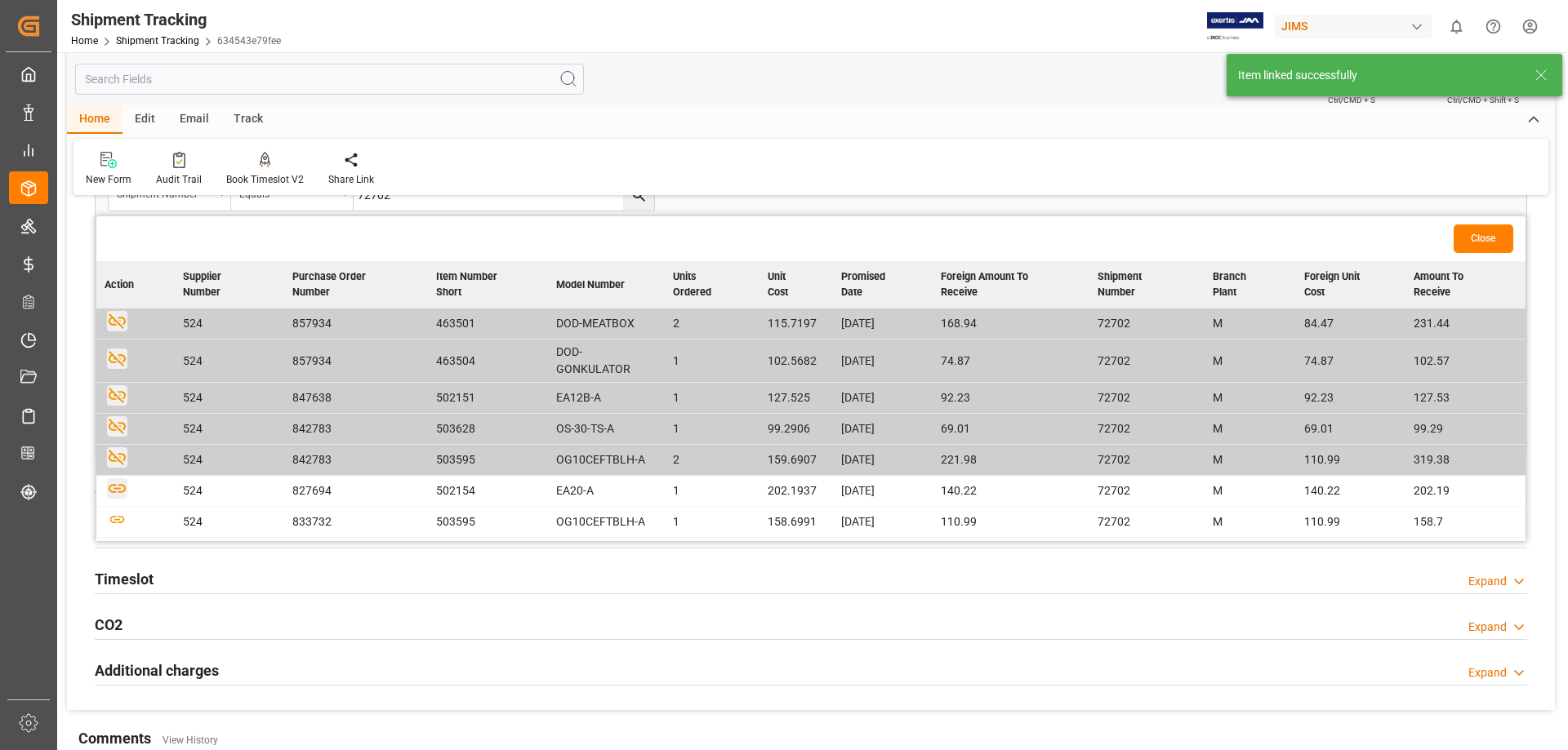
click at [120, 492] on icon "button" at bounding box center [117, 488] width 17 height 9
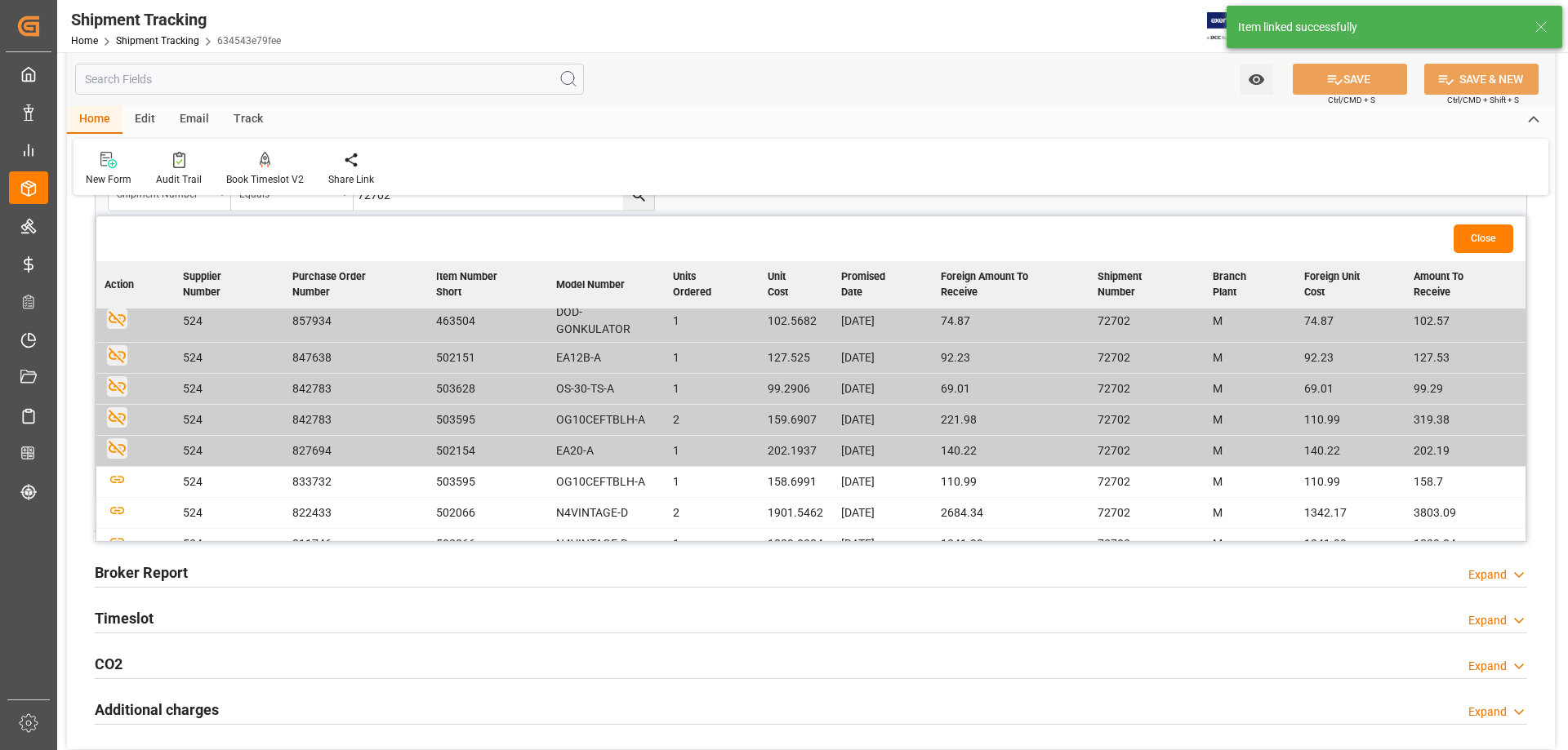
scroll to position [59, 0]
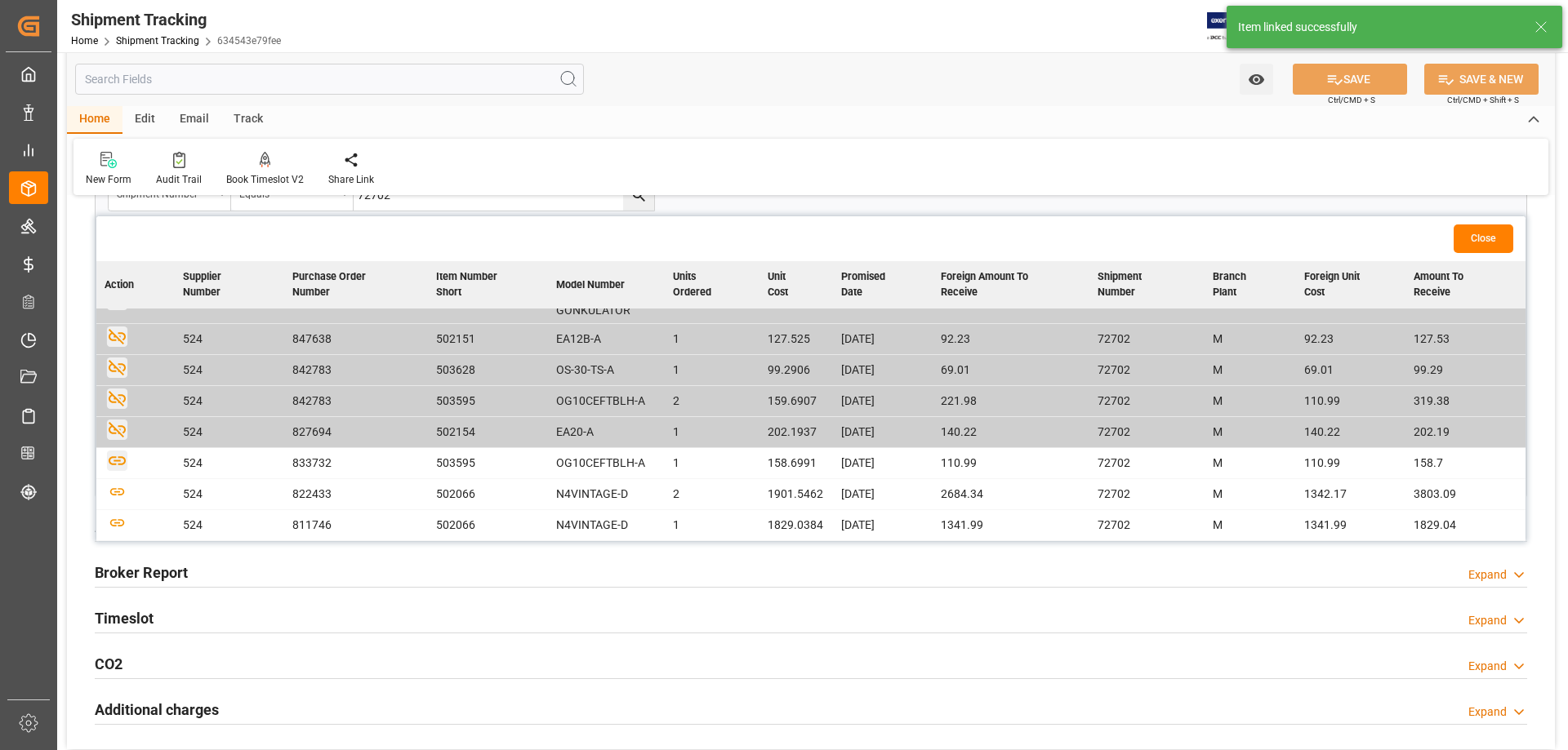
click at [119, 464] on icon "button" at bounding box center [117, 460] width 17 height 9
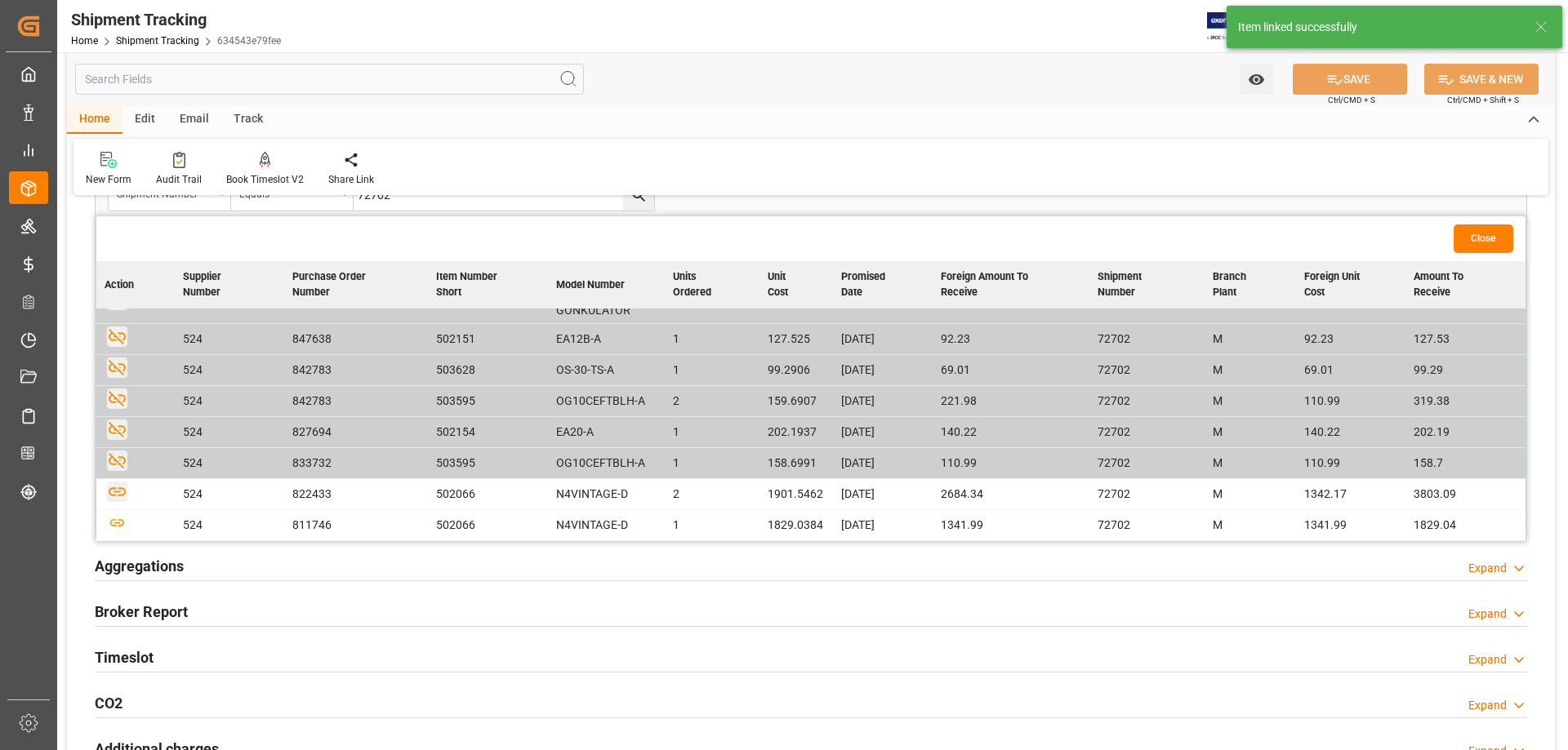
click at [118, 493] on icon "button" at bounding box center [117, 492] width 21 height 21
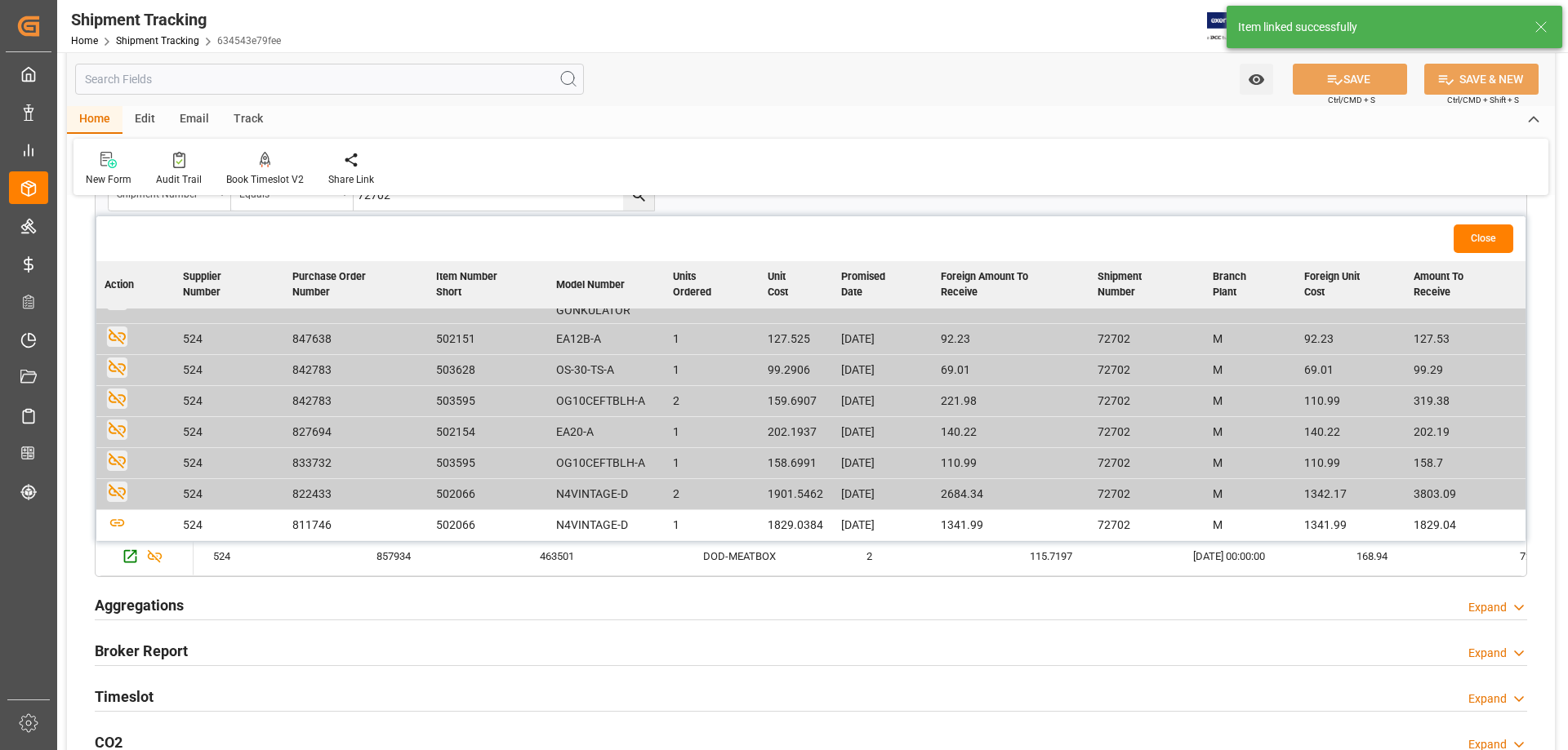
scroll to position [530, 0]
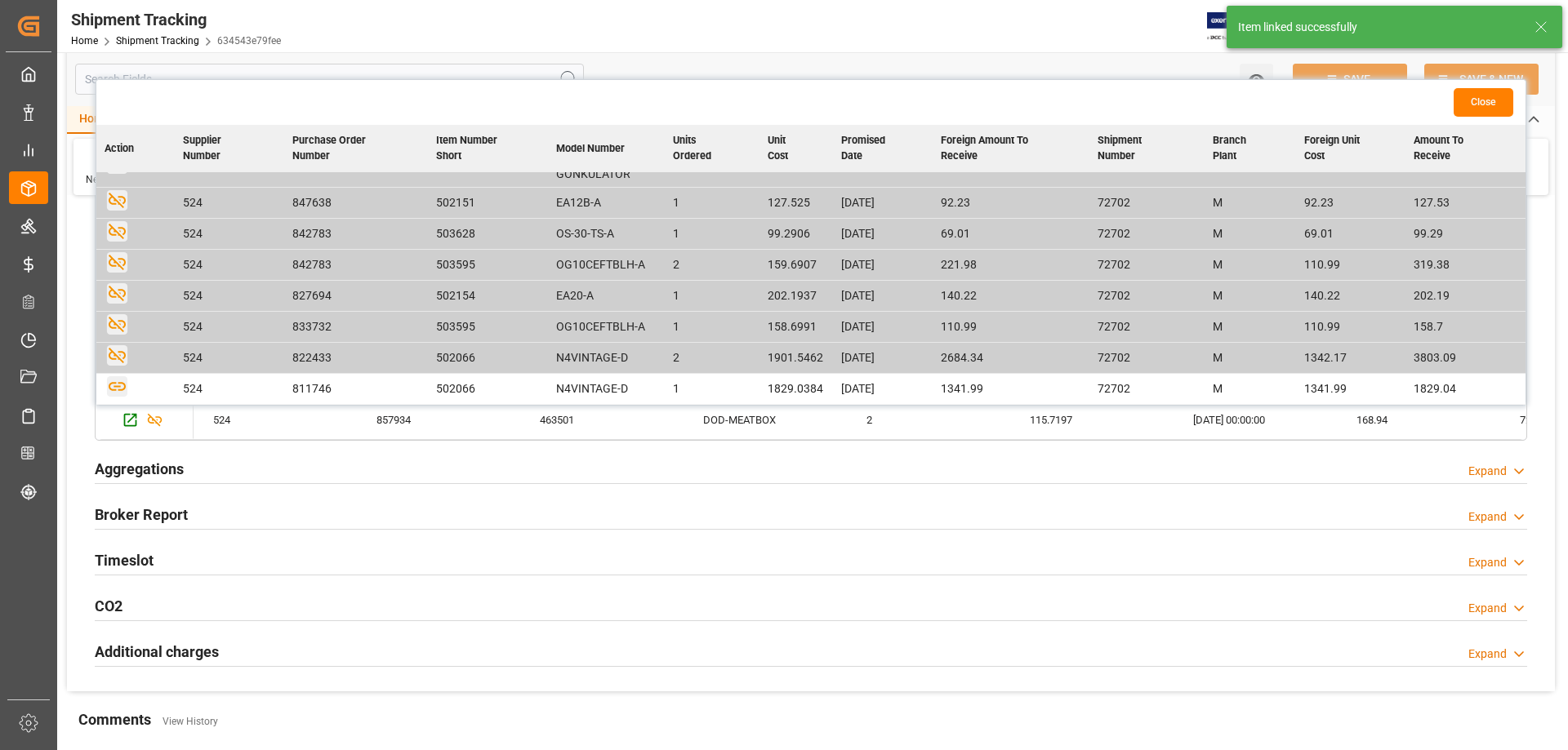
click at [116, 389] on icon "button" at bounding box center [117, 386] width 17 height 9
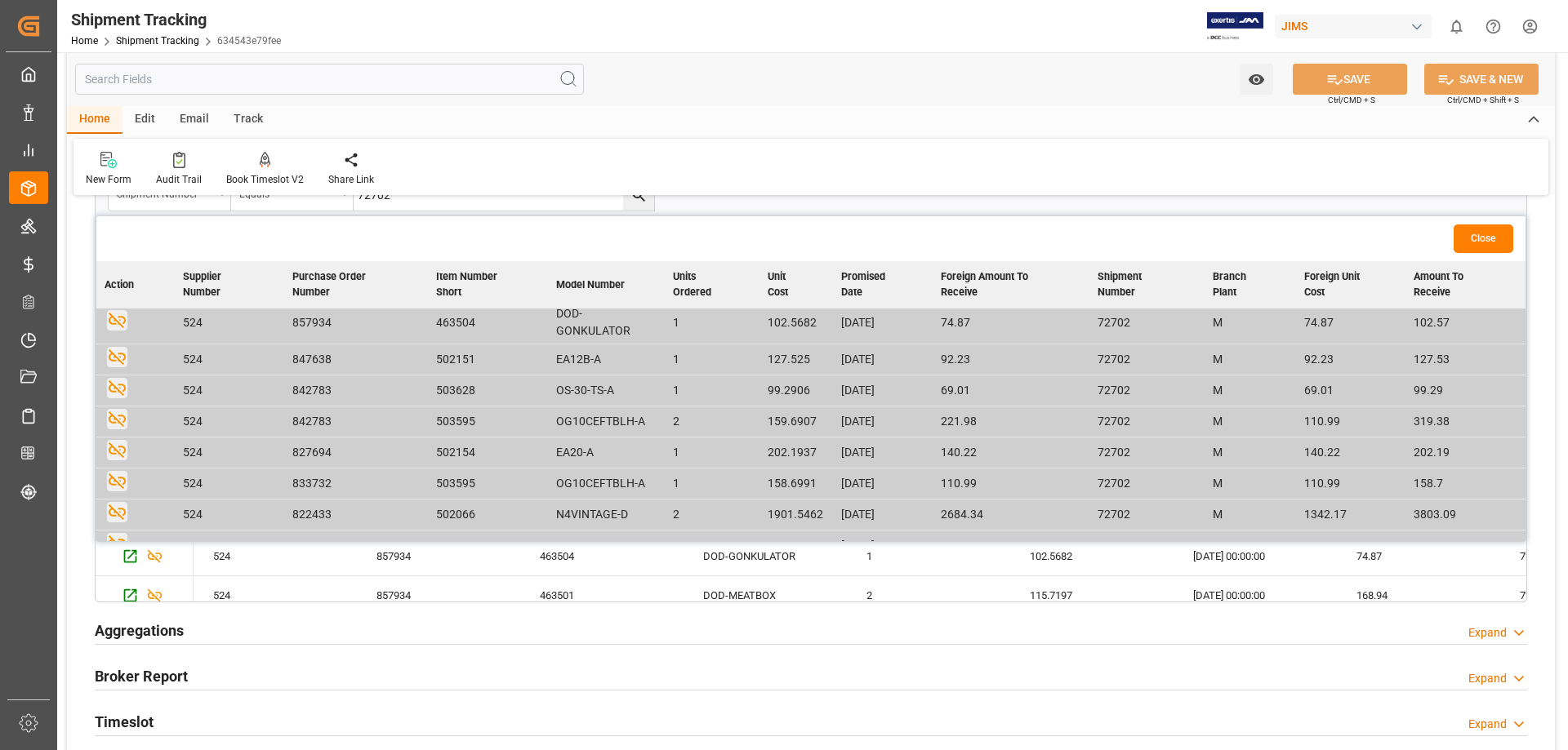
scroll to position [59, 0]
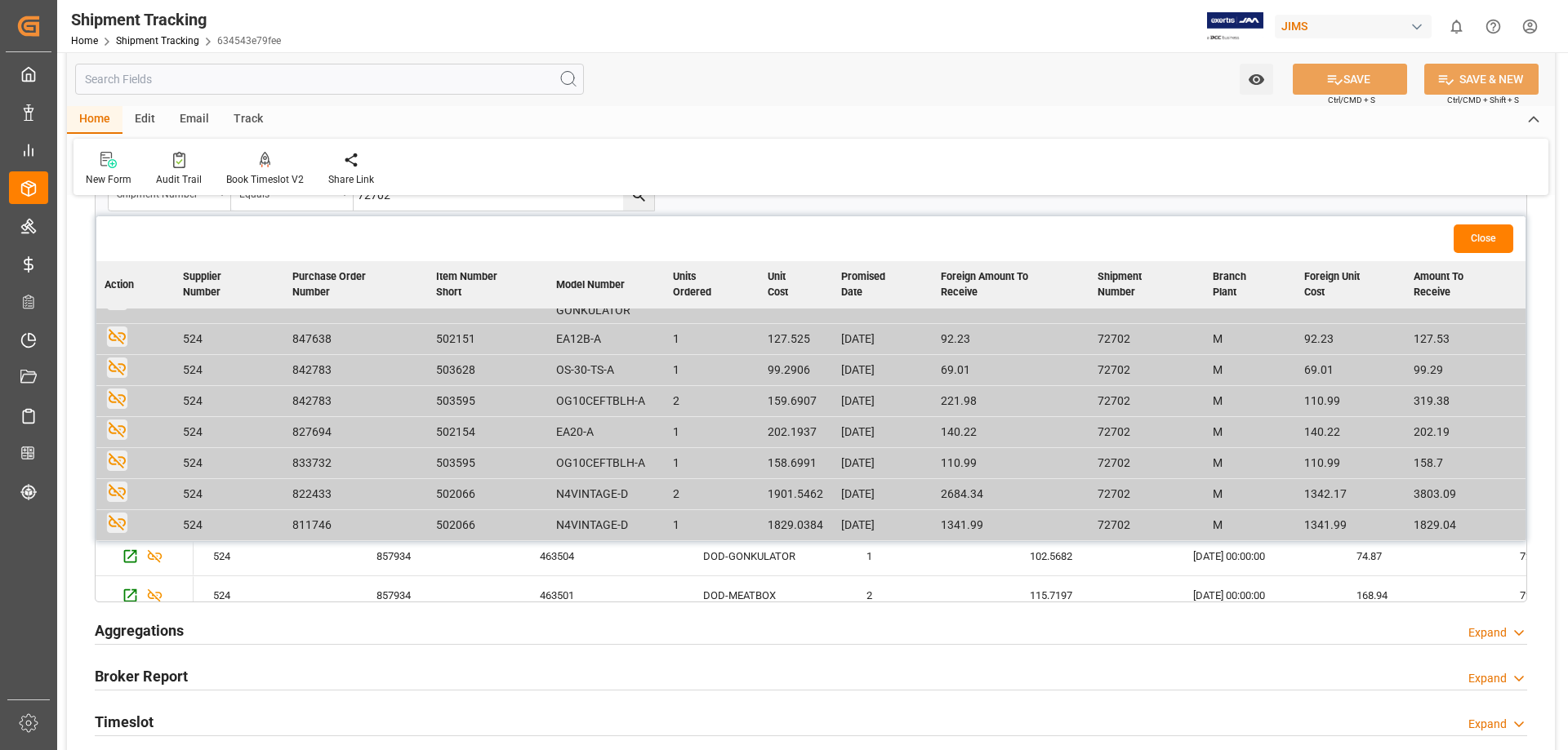
click at [1254, 235] on button "Close" at bounding box center [1483, 239] width 60 height 29
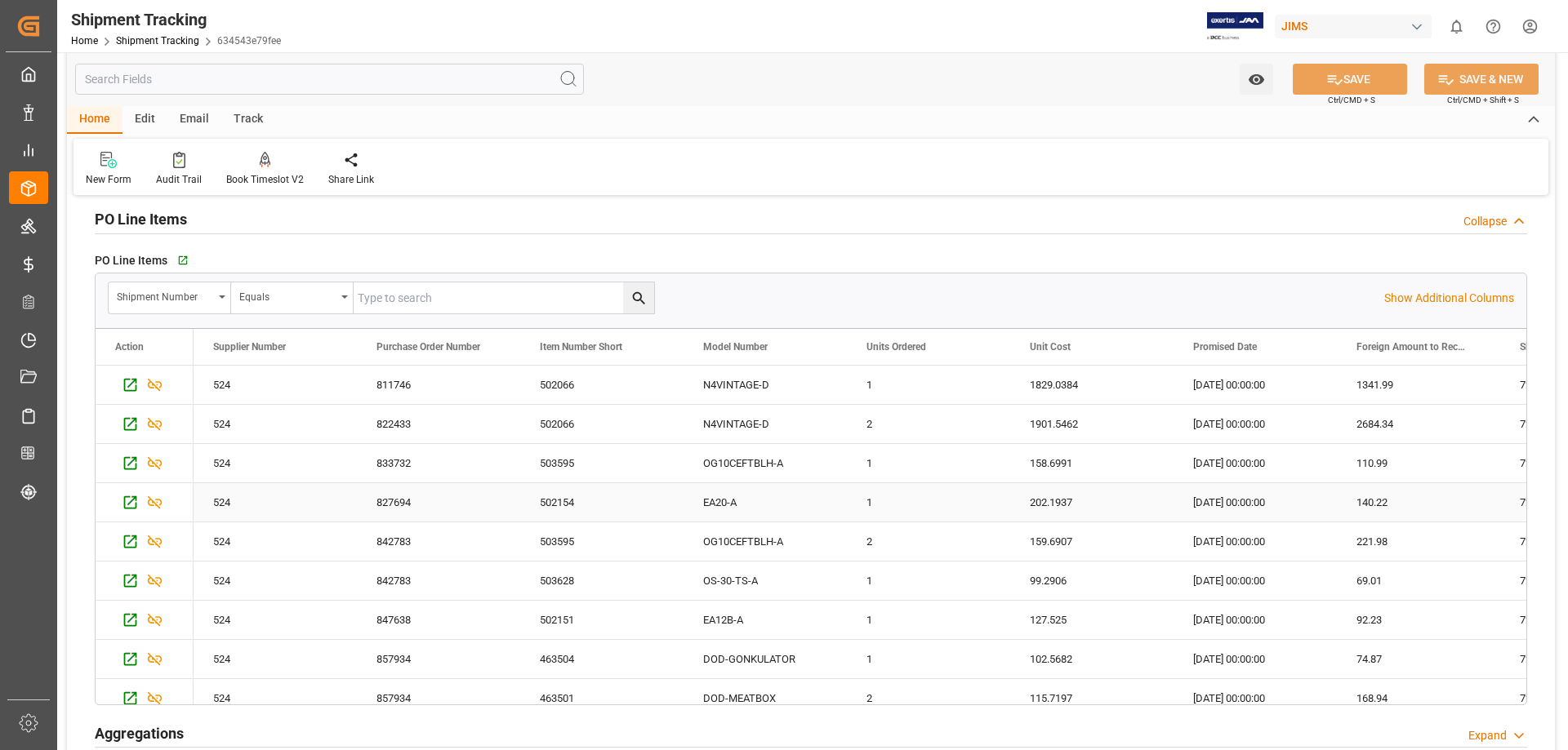
scroll to position [258, 0]
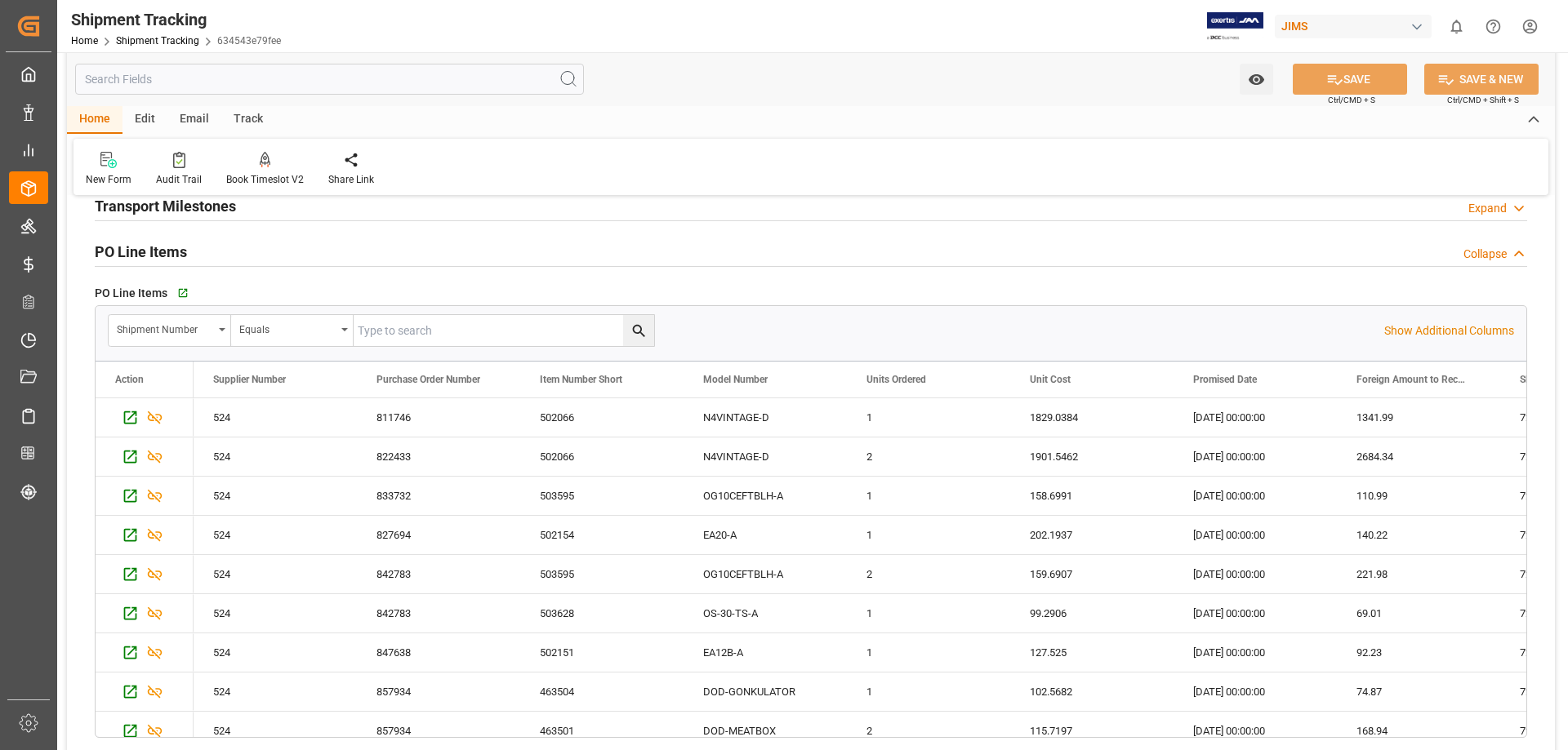
click at [458, 330] on input "text" at bounding box center [504, 331] width 300 height 31
click at [387, 335] on input "text" at bounding box center [504, 331] width 300 height 31
paste input "72703"
type input "72703"
click at [637, 325] on icon "search button" at bounding box center [638, 331] width 12 height 12
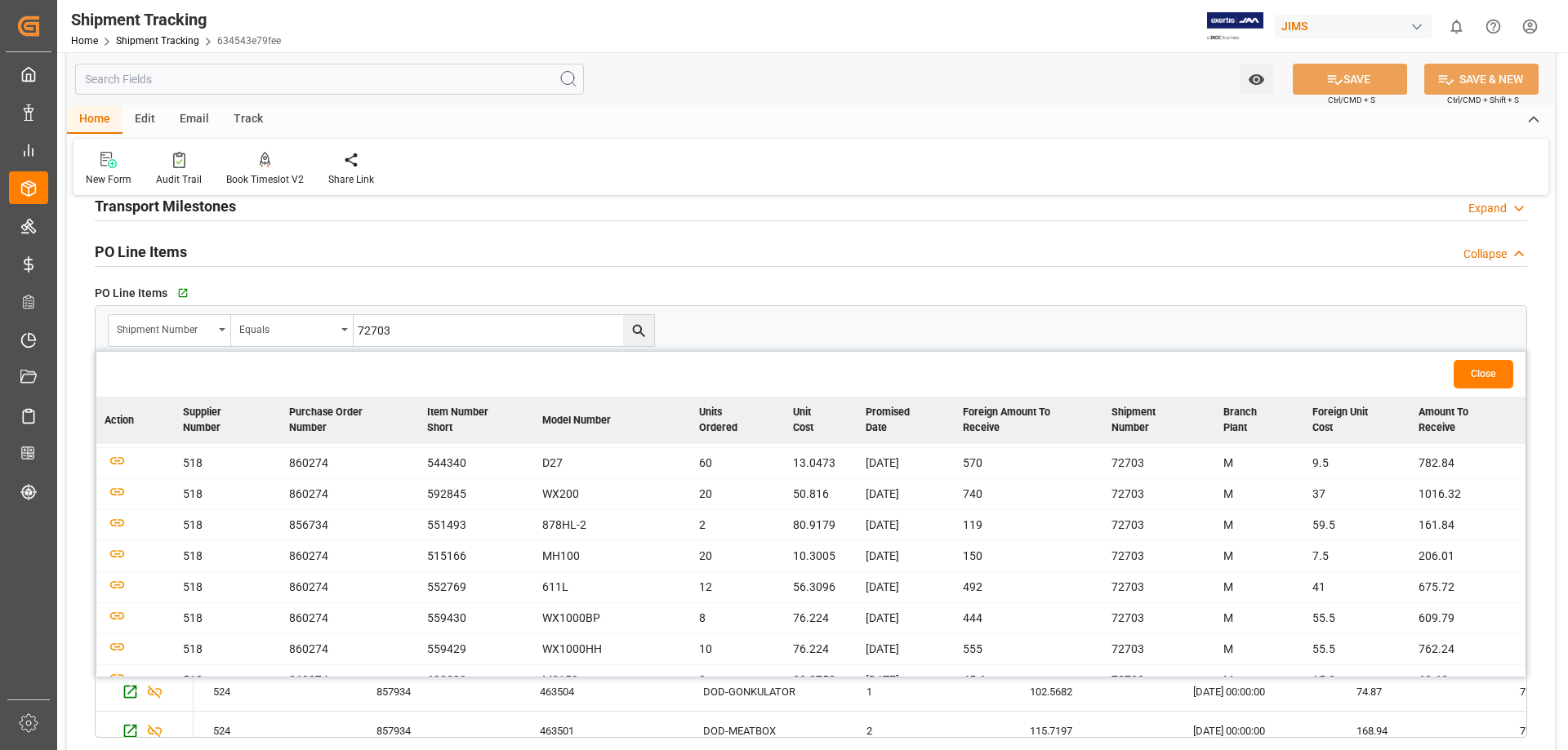
scroll to position [0, 0]
click at [116, 456] on icon "button" at bounding box center [117, 456] width 17 height 9
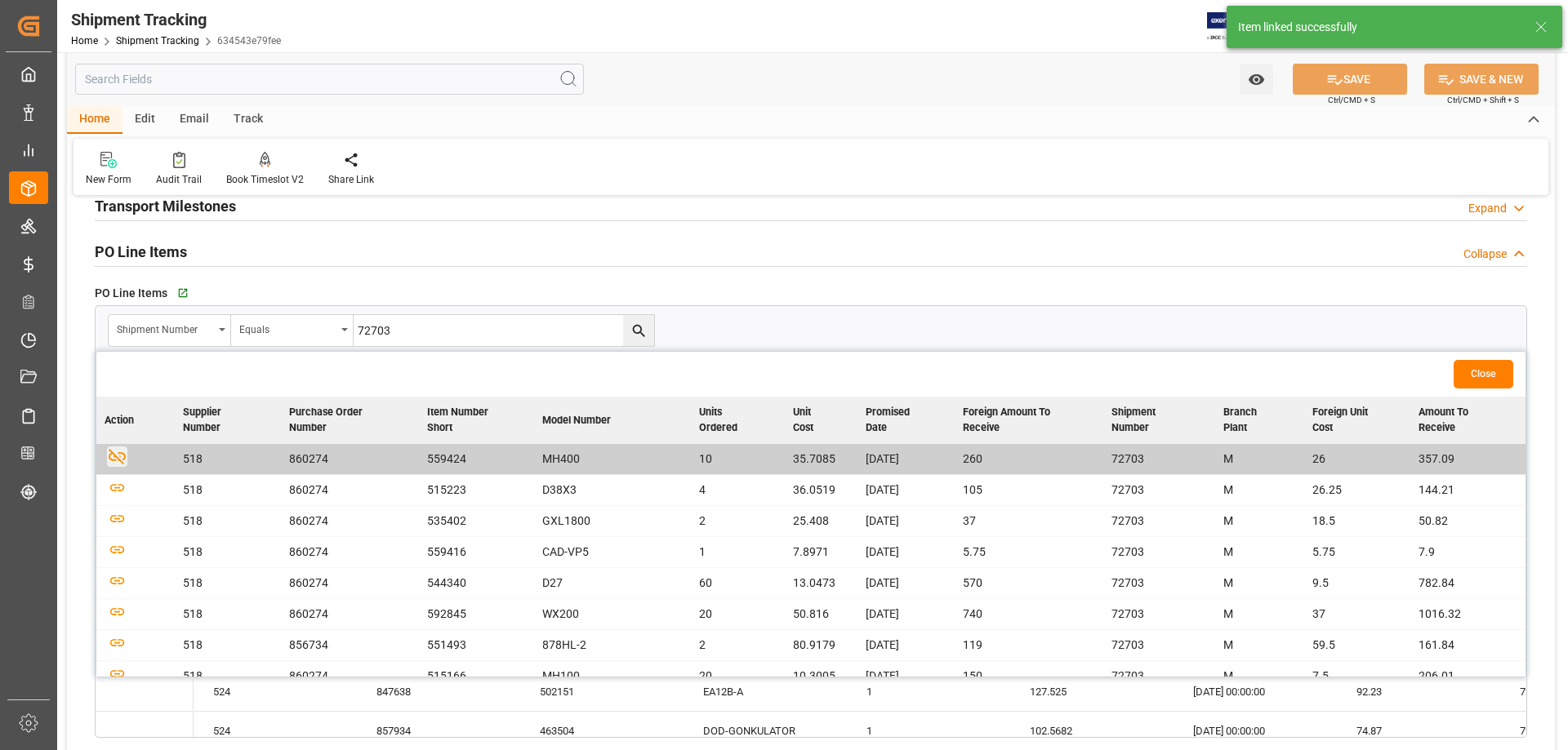
scroll to position [258, 0]
click at [118, 489] on icon "button" at bounding box center [117, 487] width 21 height 21
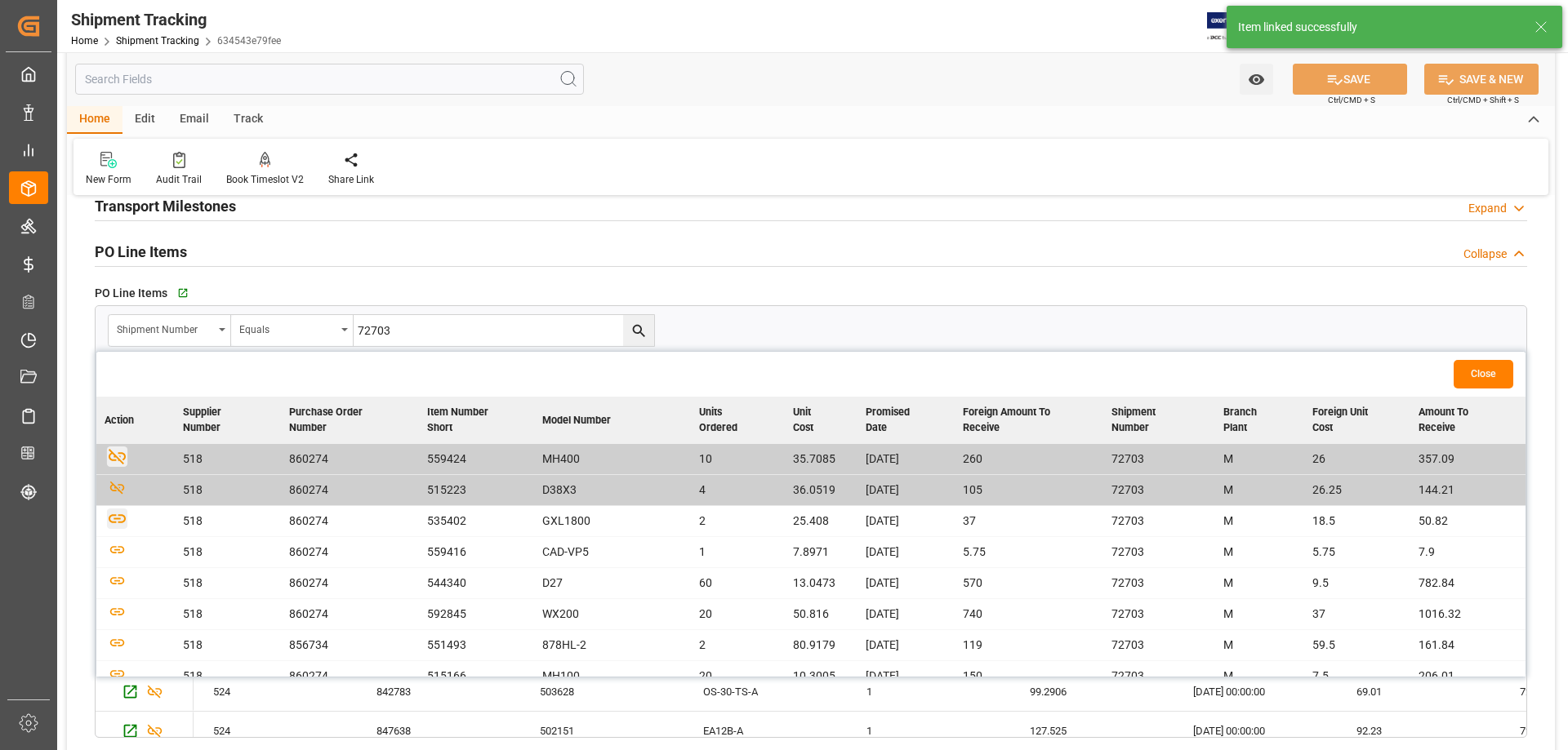
click at [121, 519] on icon "button" at bounding box center [117, 519] width 21 height 21
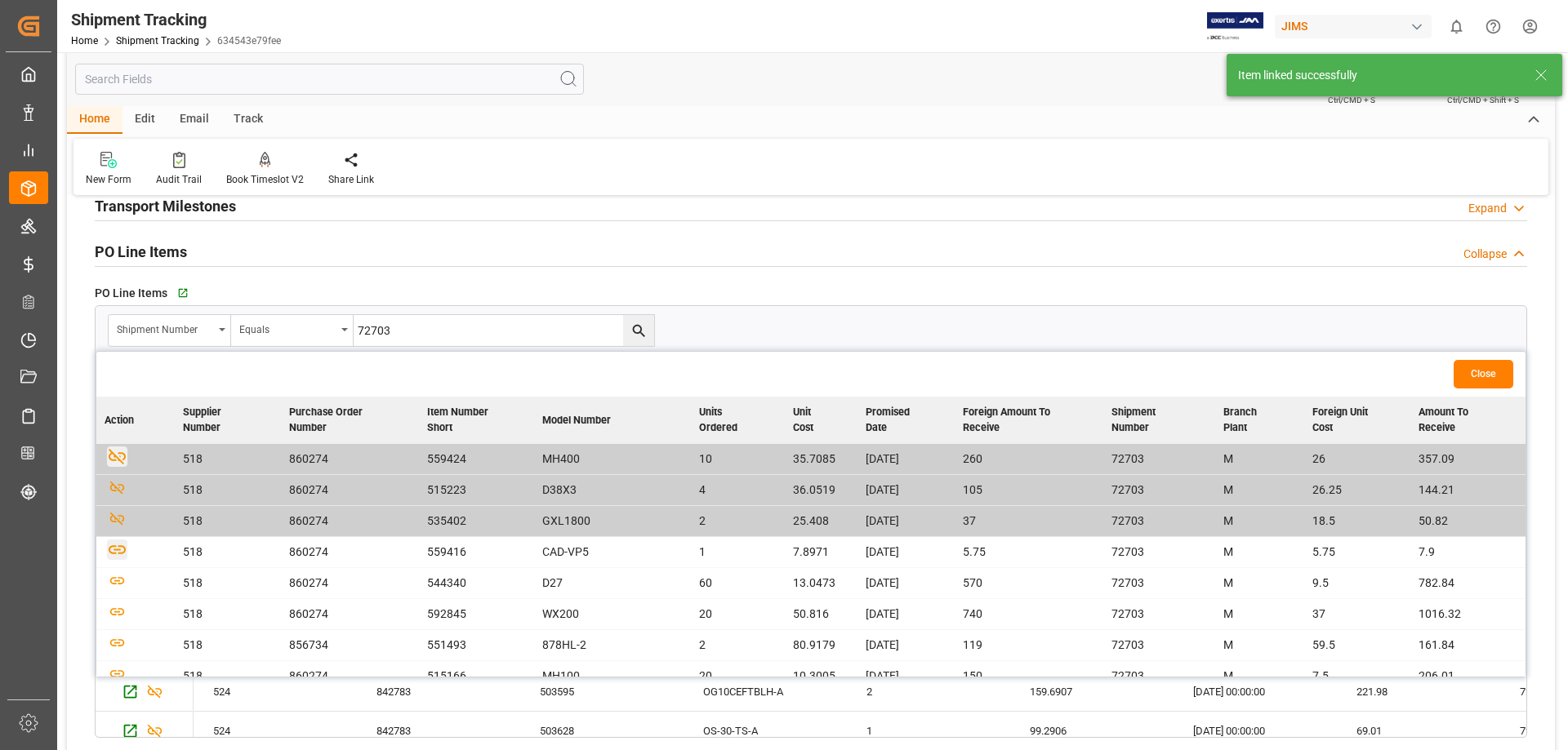
click at [118, 550] on icon "button" at bounding box center [117, 549] width 17 height 9
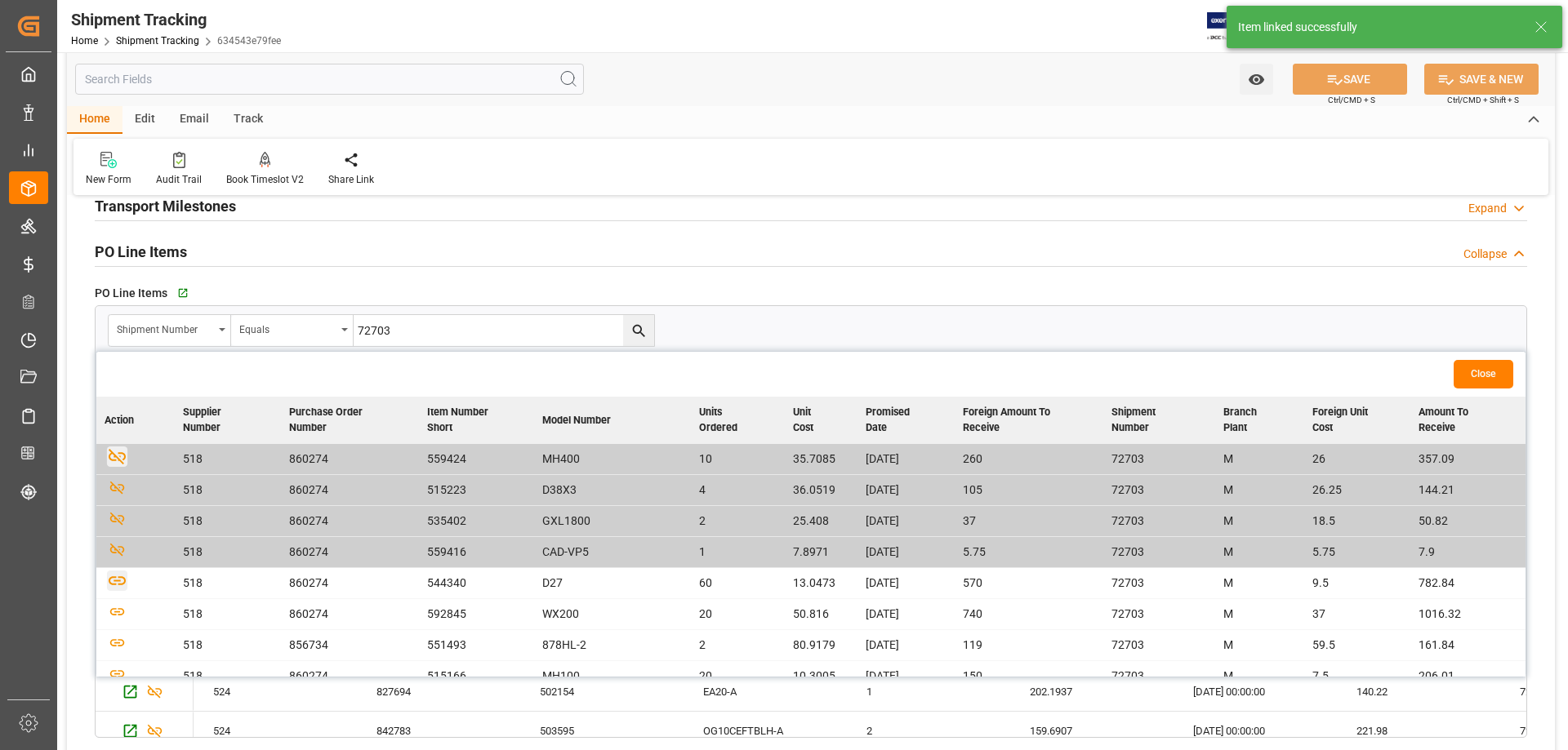
click at [120, 573] on icon "button" at bounding box center [117, 580] width 17 height 9
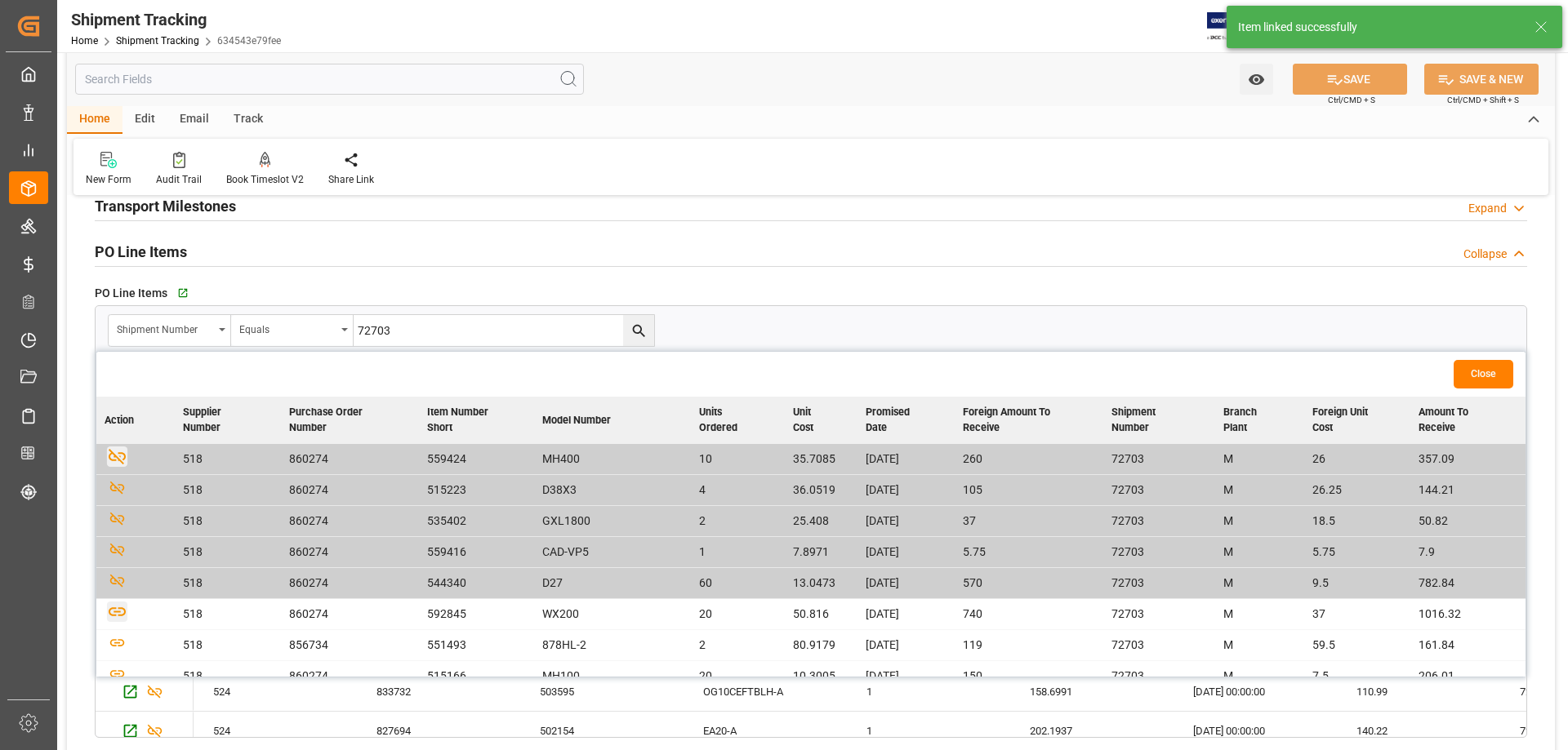
click at [118, 573] on icon "button" at bounding box center [117, 611] width 21 height 21
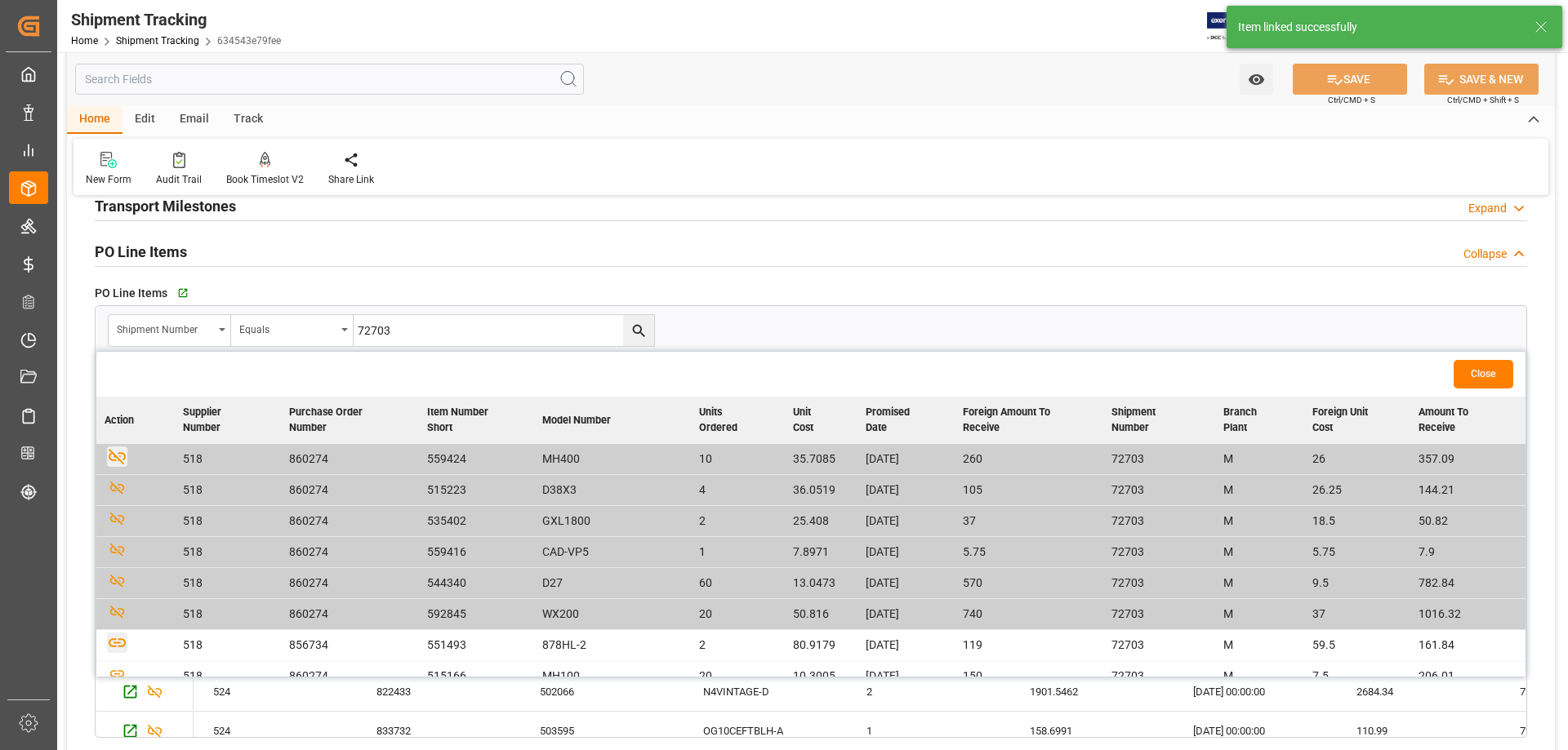
click at [117, 573] on icon "button" at bounding box center [117, 643] width 17 height 9
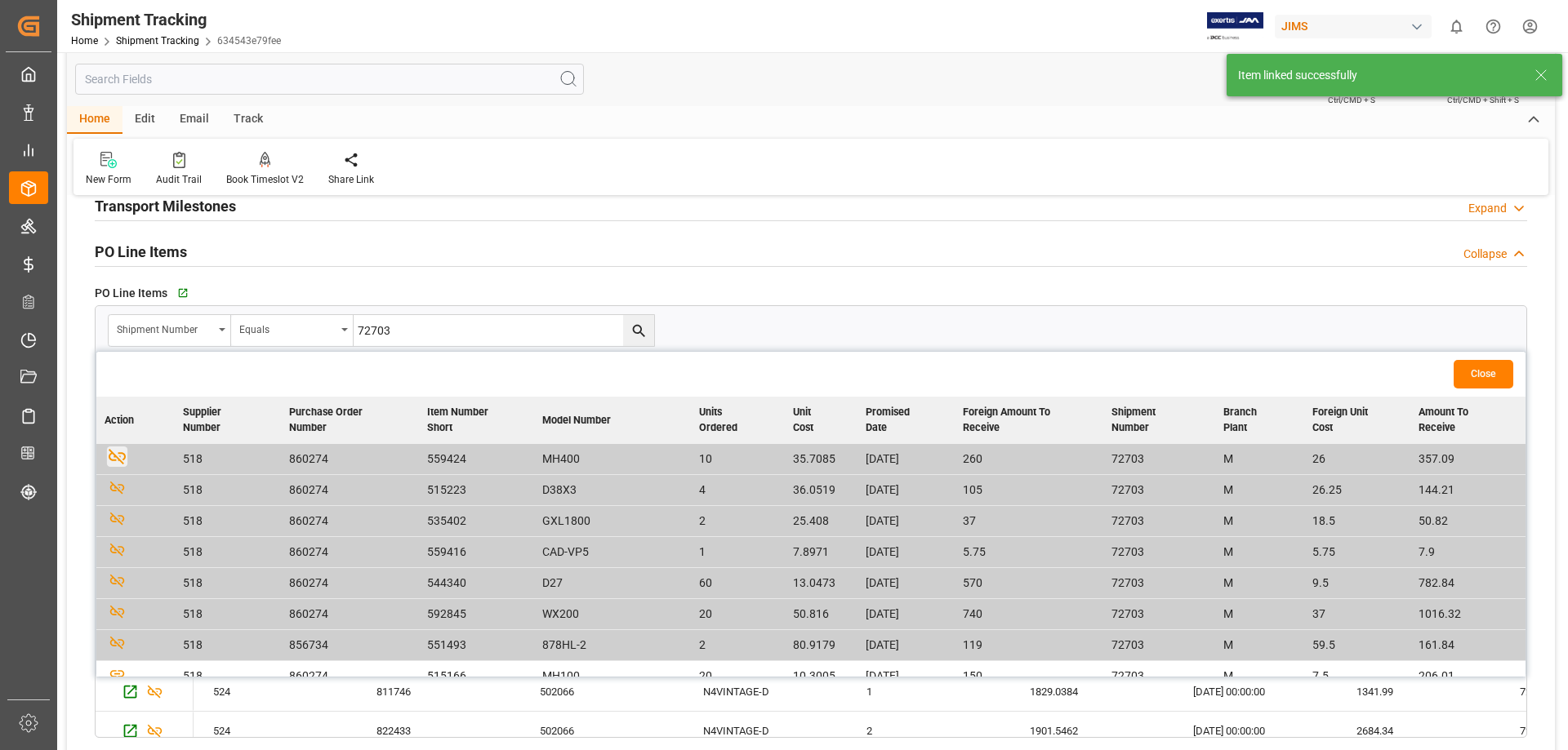
scroll to position [136, 0]
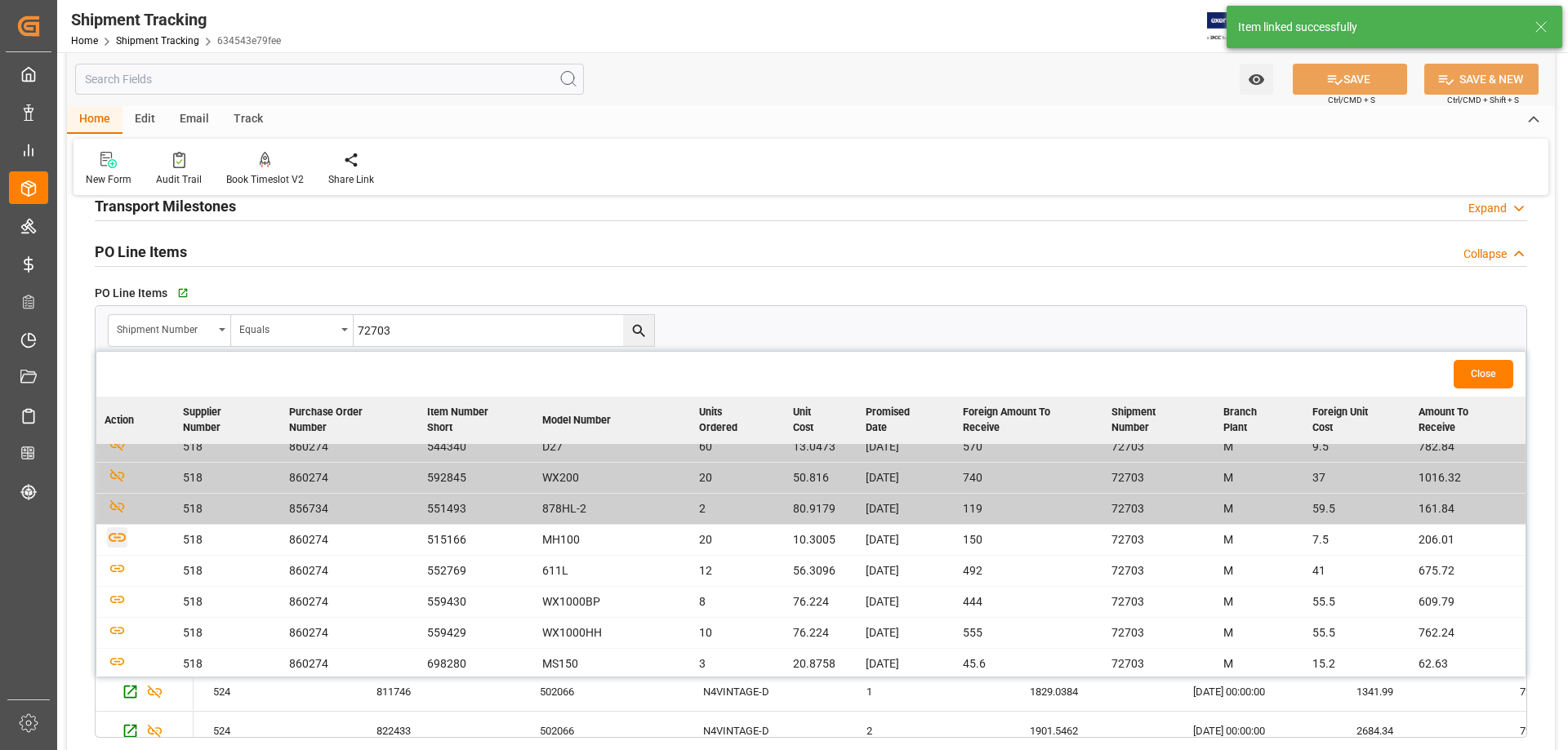
click at [115, 536] on icon "button" at bounding box center [117, 537] width 21 height 21
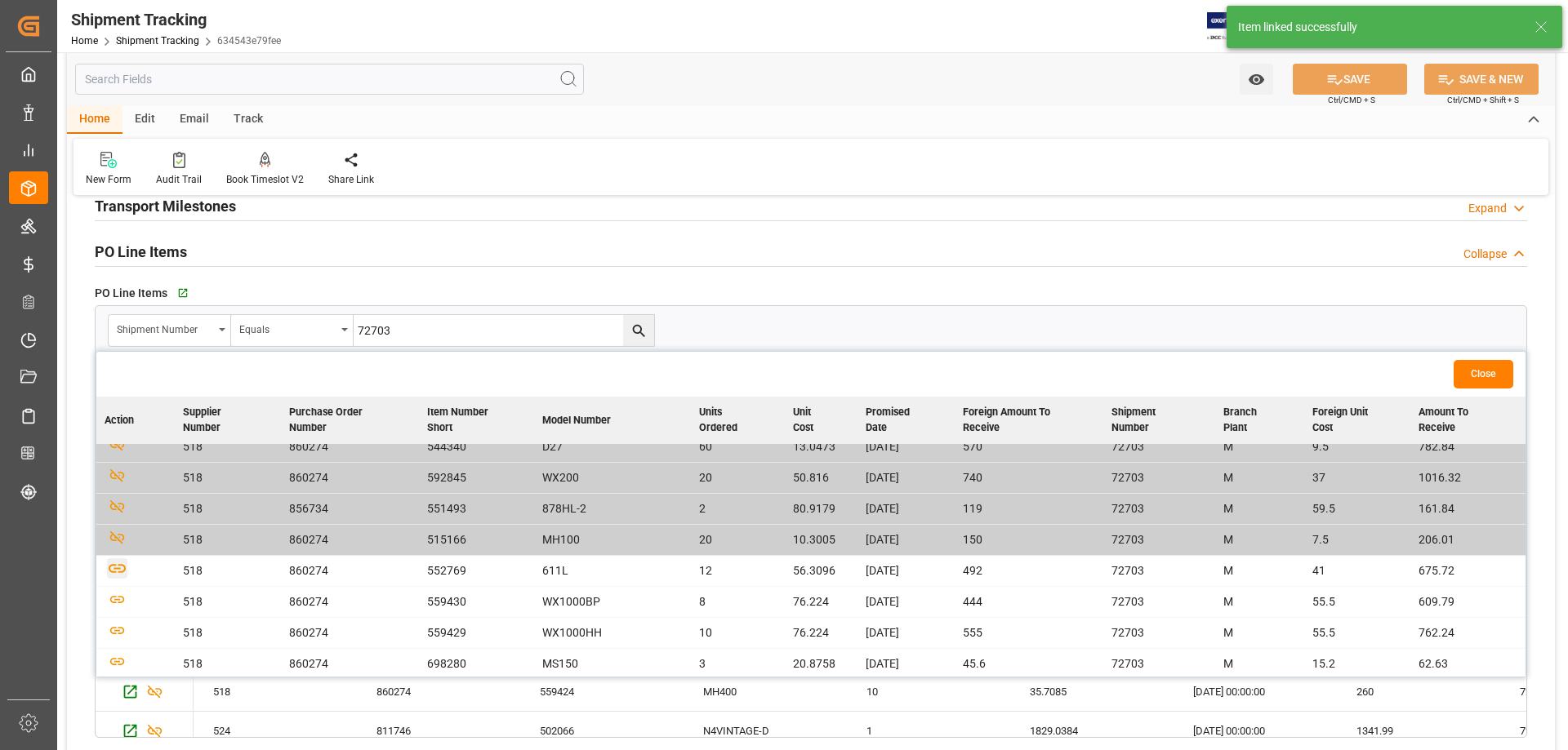
click at [116, 570] on icon "button" at bounding box center [117, 568] width 21 height 21
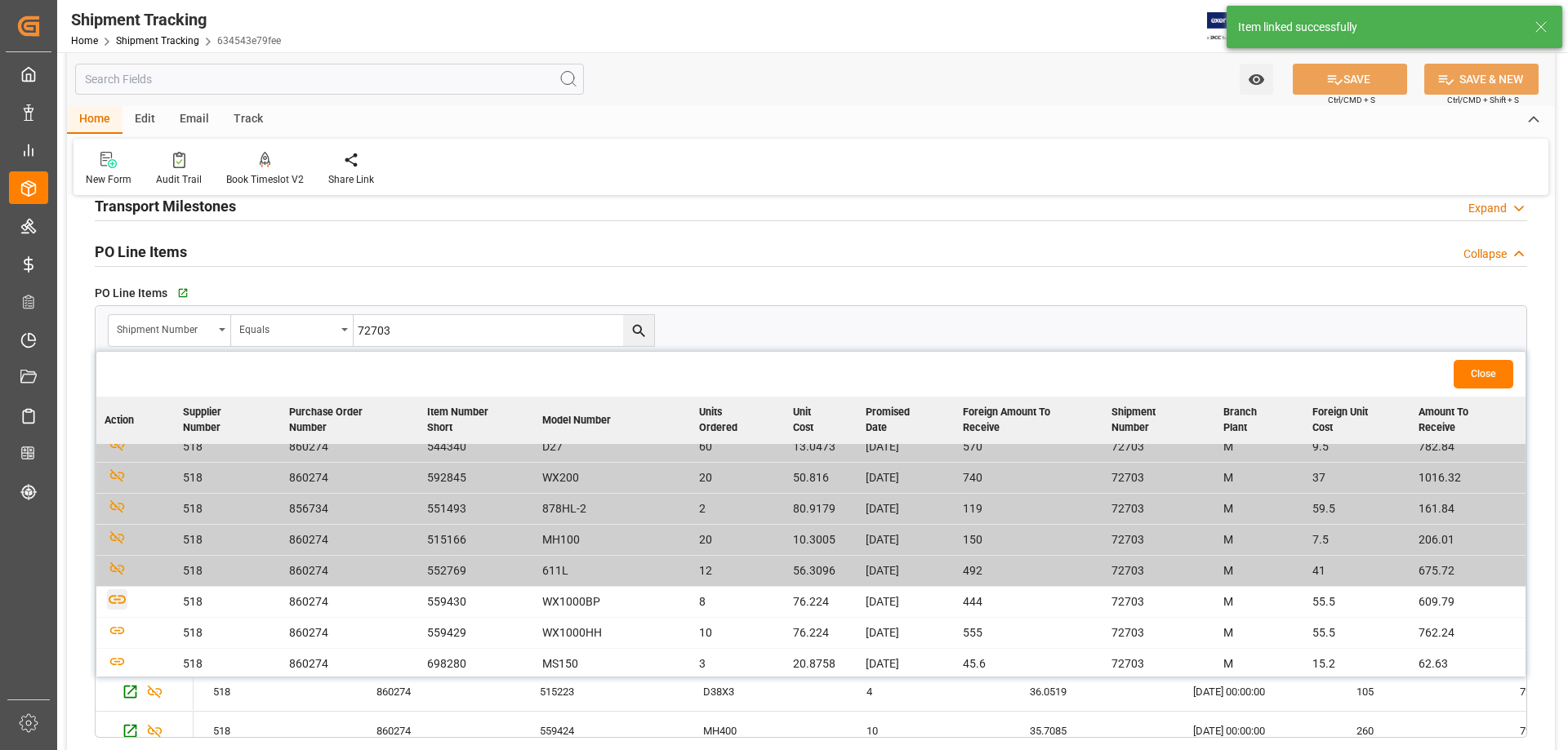
click at [118, 573] on icon "button" at bounding box center [117, 599] width 21 height 21
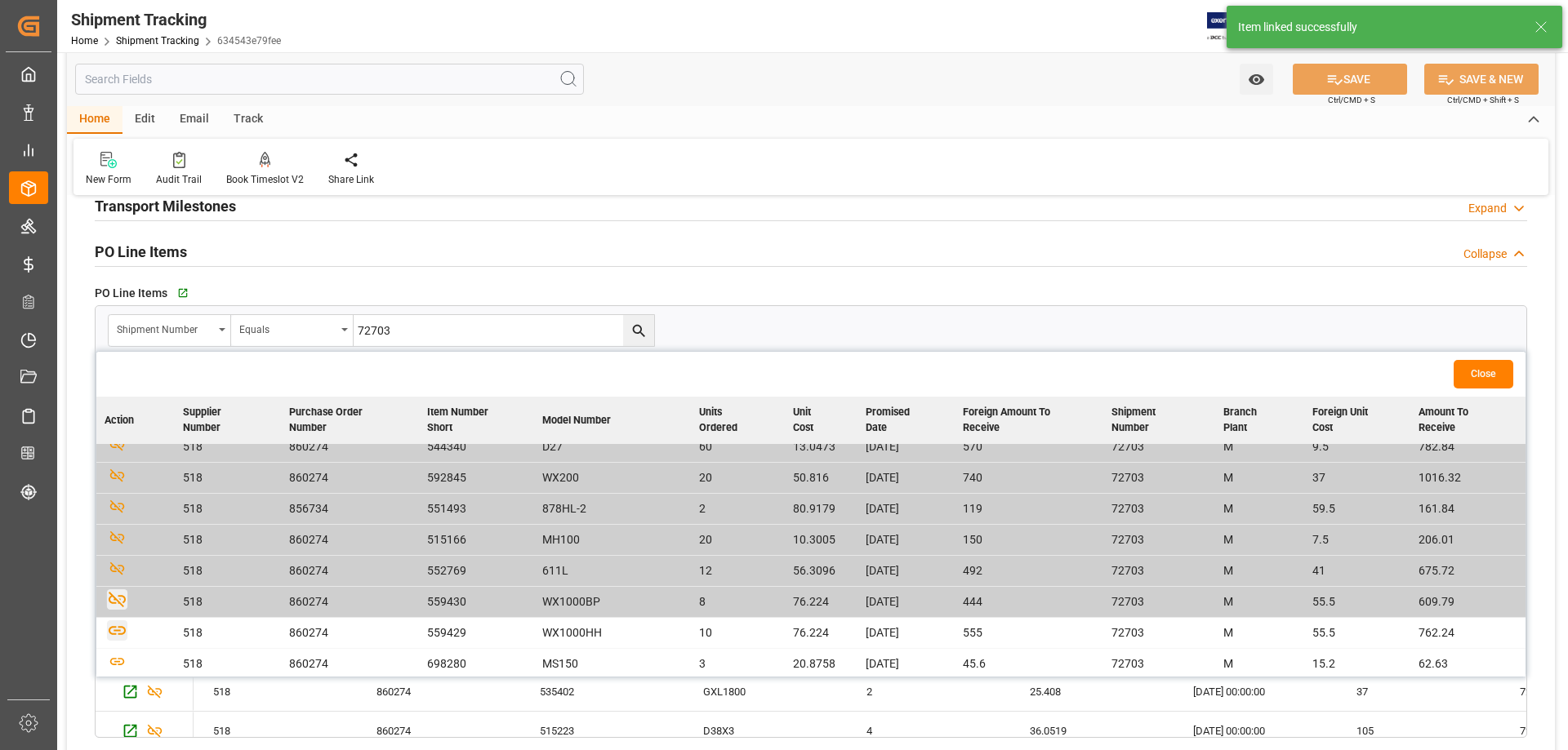
click at [121, 573] on icon "button" at bounding box center [117, 630] width 21 height 21
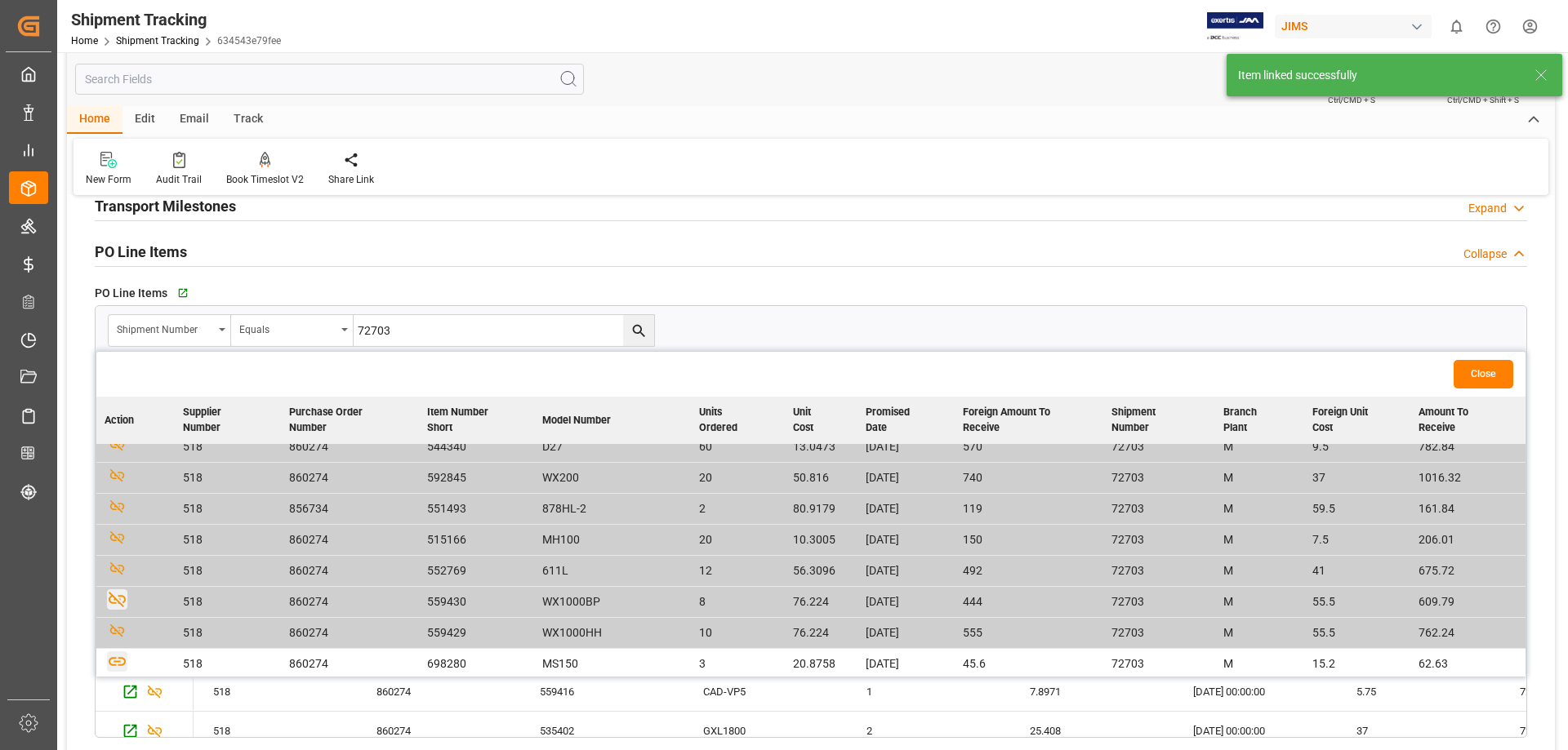
click at [114, 573] on icon "button" at bounding box center [117, 661] width 21 height 21
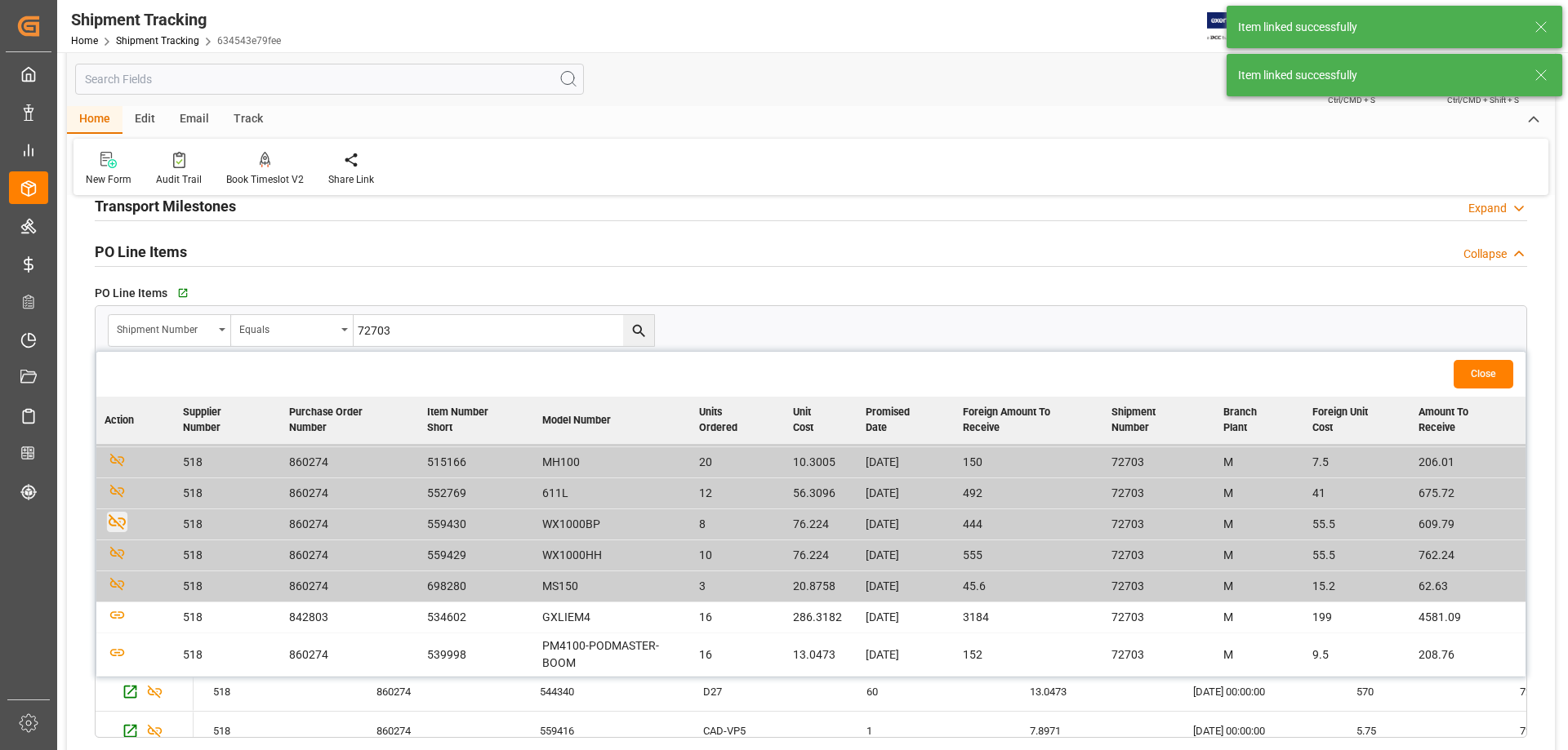
scroll to position [272, 0]
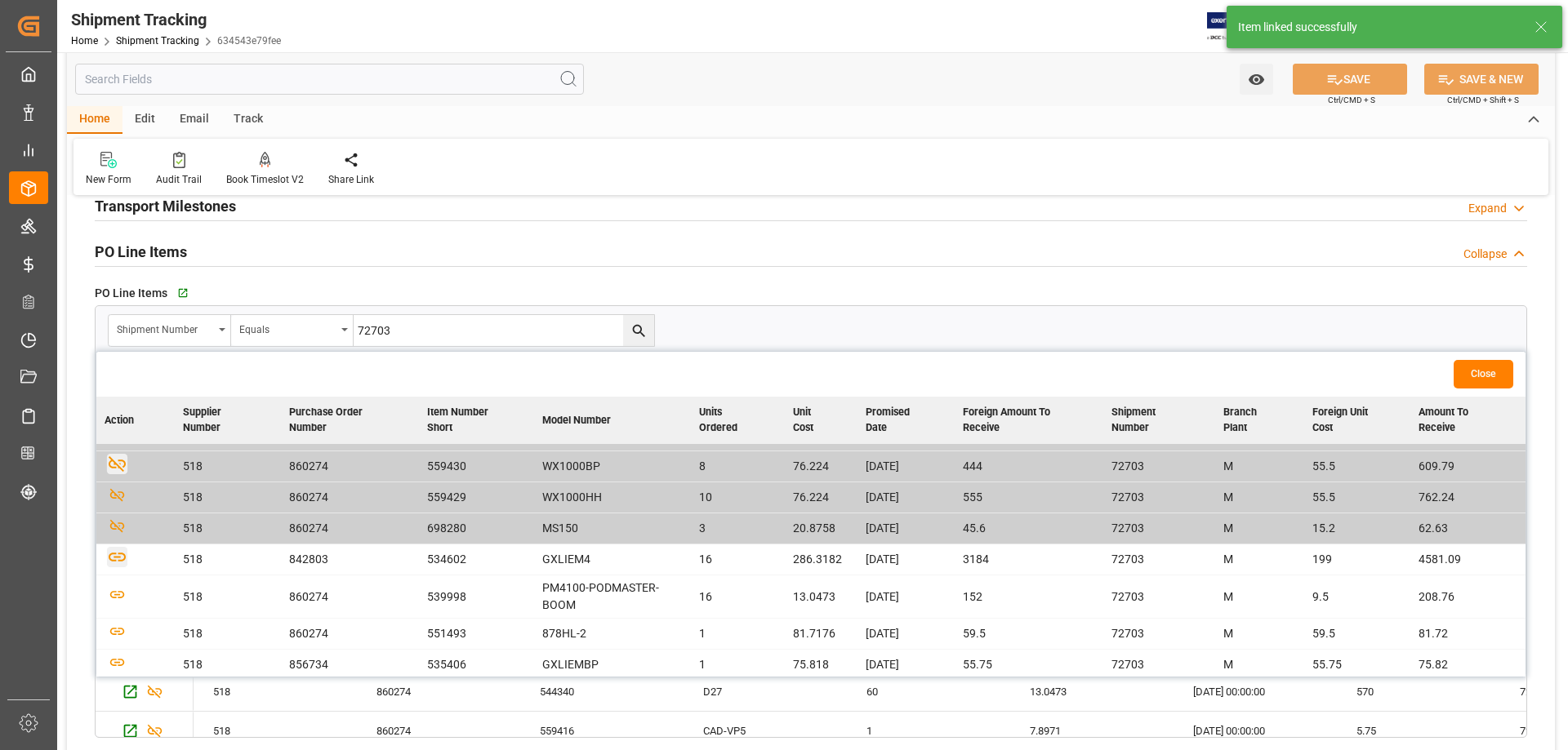
click at [121, 556] on icon "button" at bounding box center [117, 556] width 21 height 21
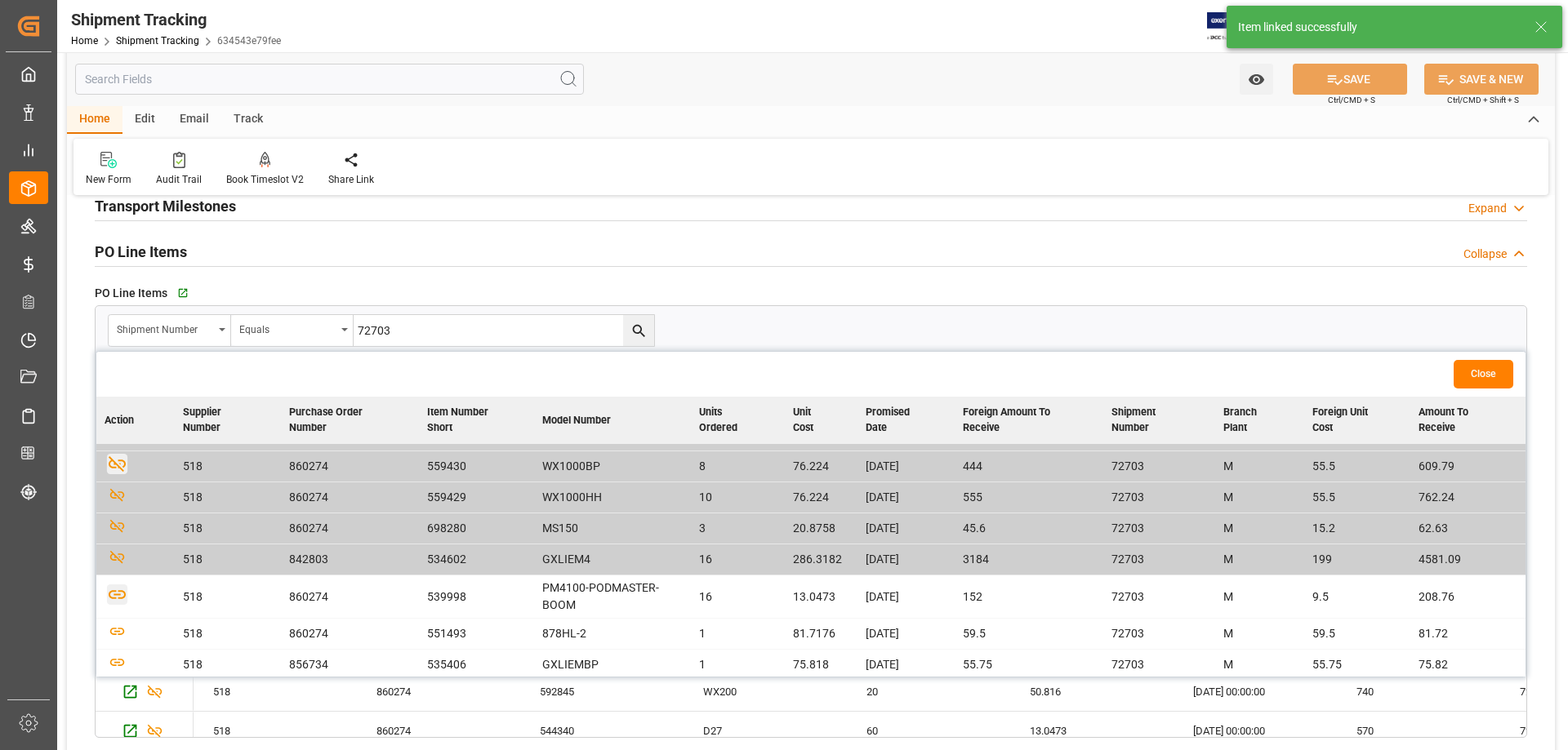
click at [119, 573] on icon "button" at bounding box center [117, 593] width 21 height 21
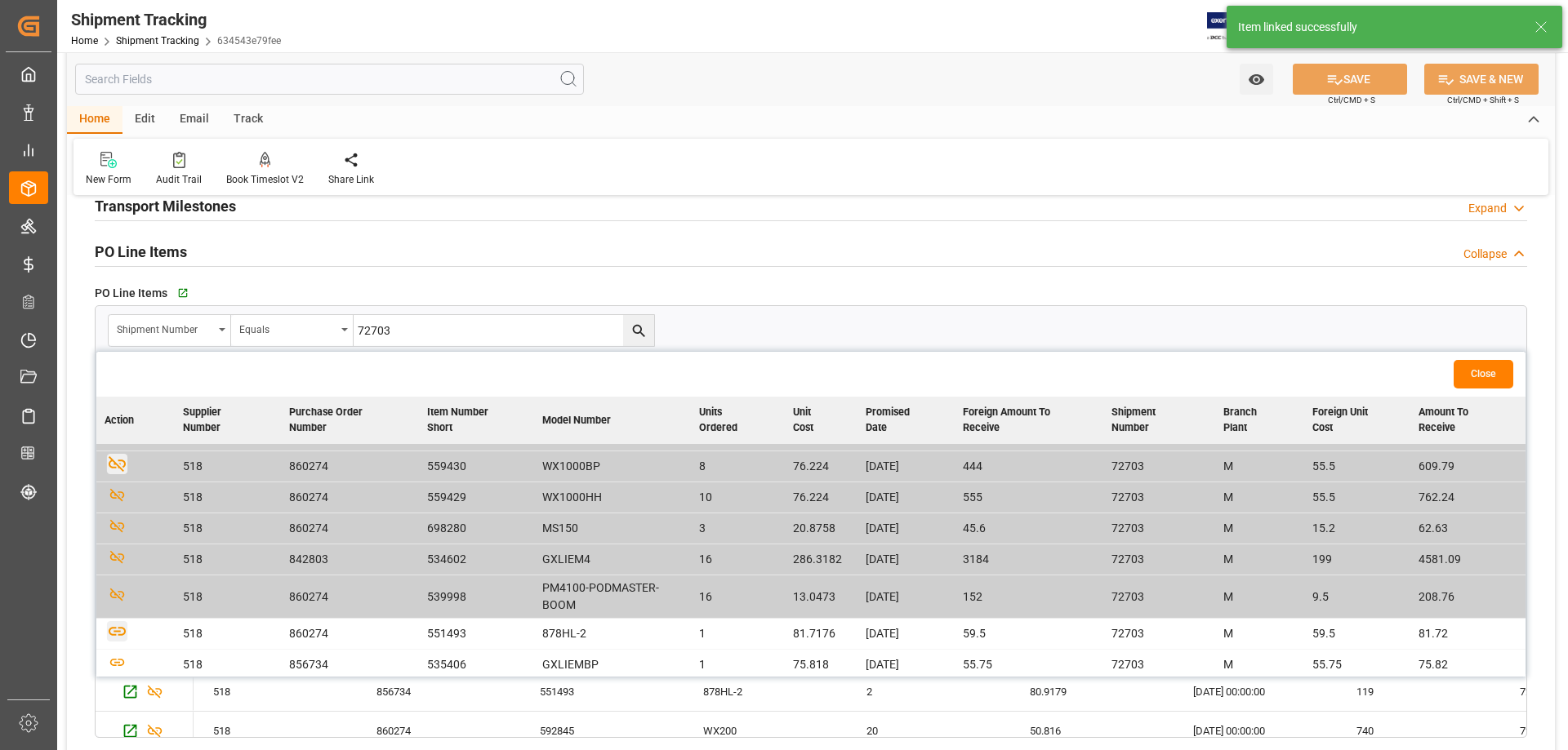
click at [119, 573] on icon "button" at bounding box center [117, 631] width 17 height 9
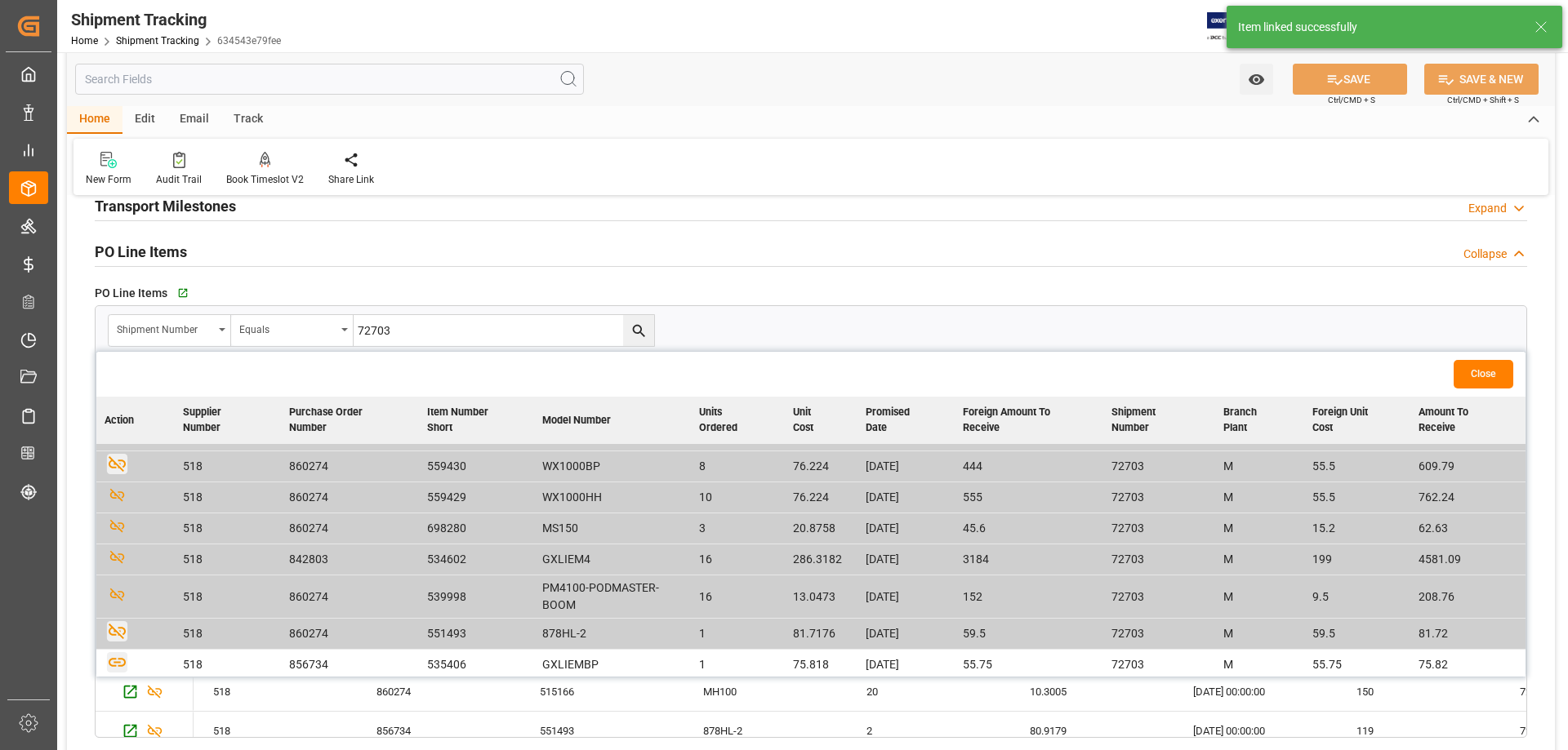
click at [119, 573] on icon "button" at bounding box center [117, 662] width 17 height 9
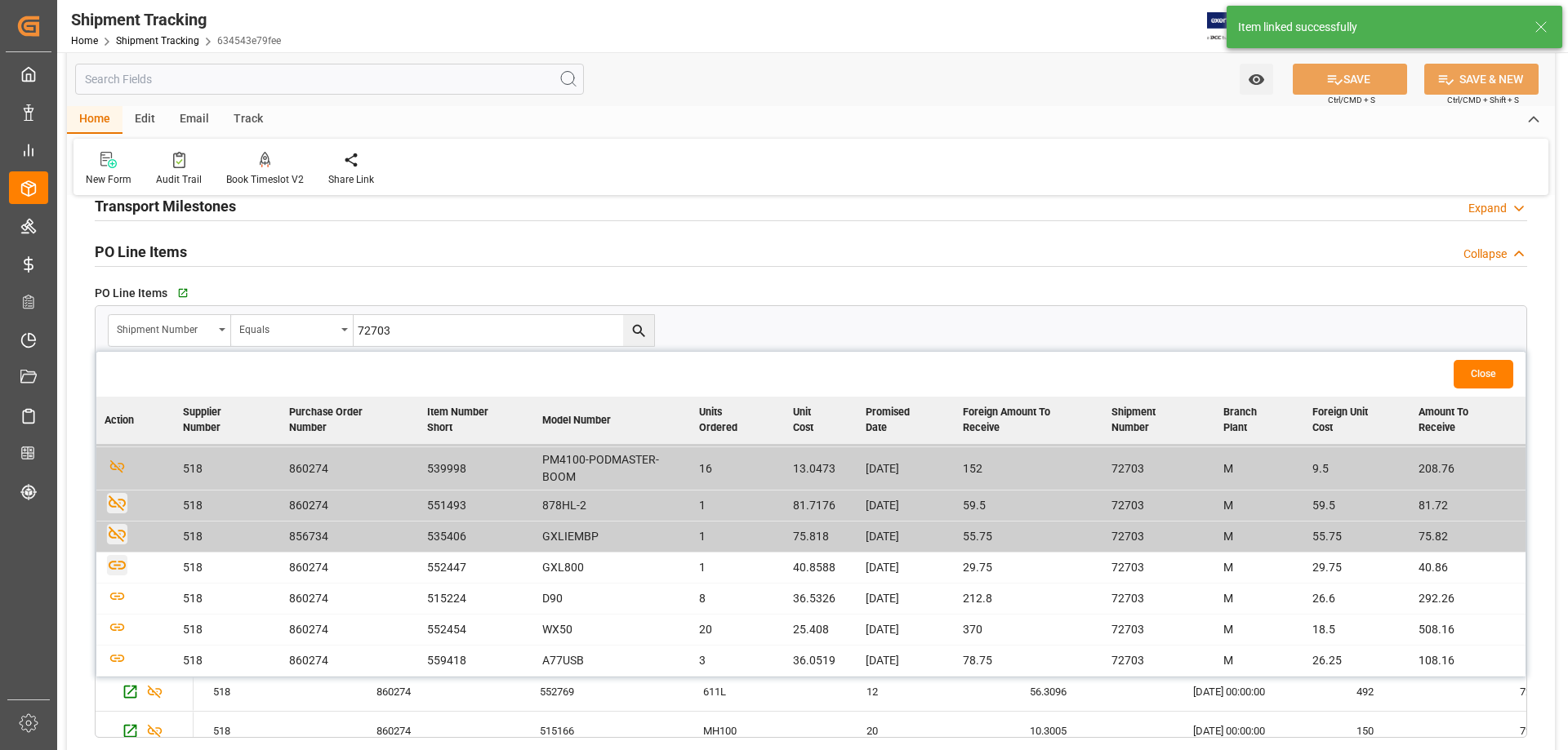
click at [121, 569] on icon "button" at bounding box center [117, 565] width 17 height 9
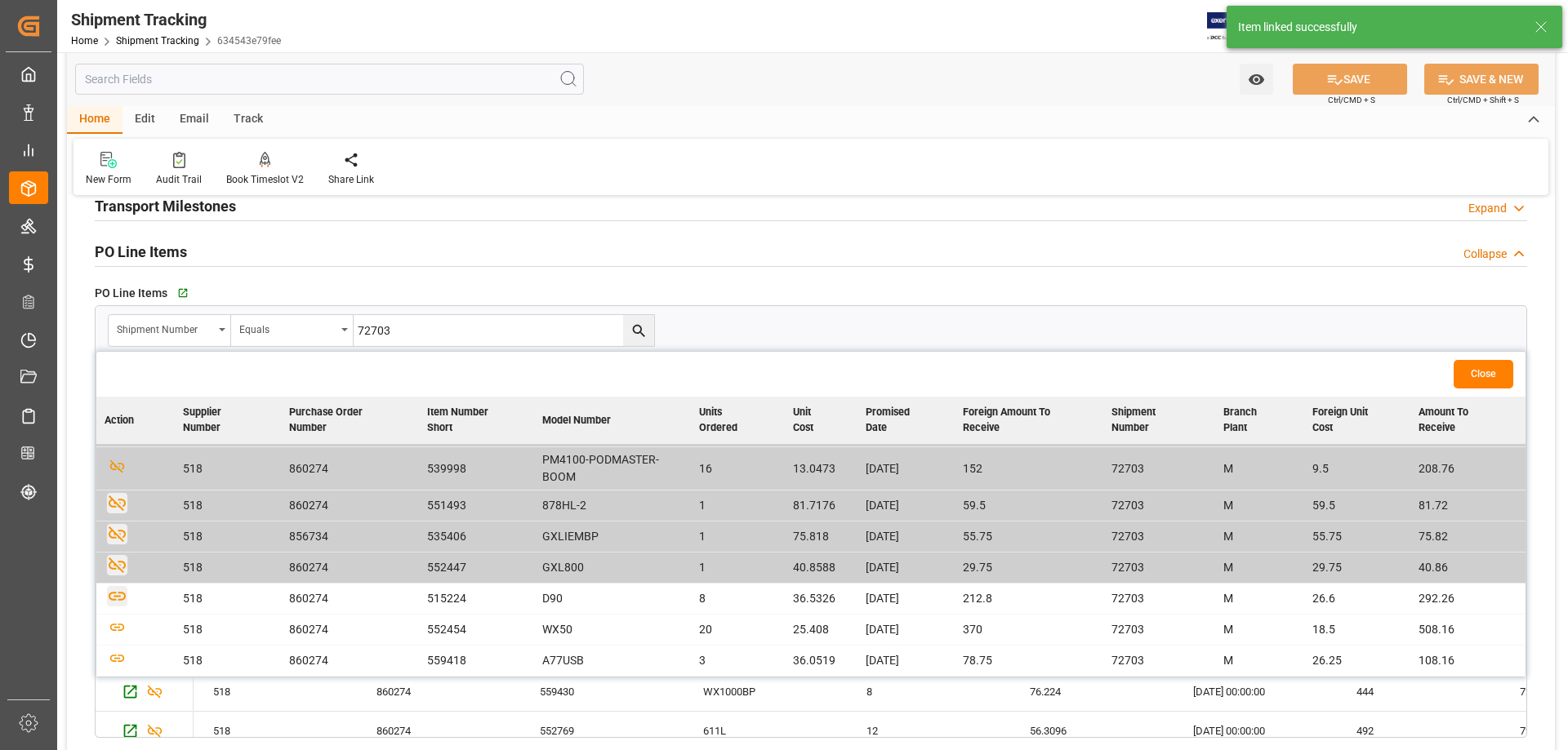
click at [121, 573] on icon "button" at bounding box center [117, 596] width 21 height 21
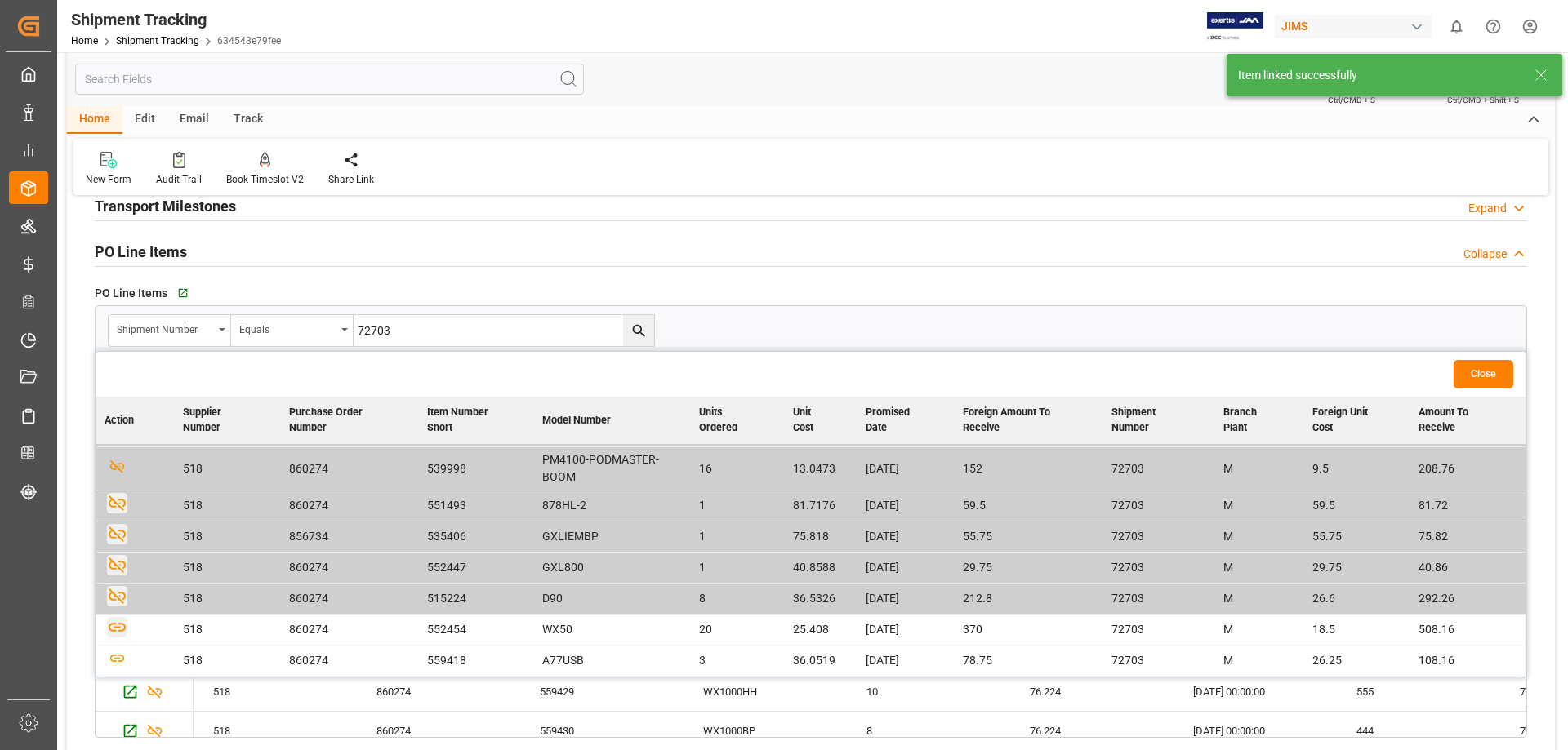
click at [117, 573] on icon "button" at bounding box center [117, 627] width 21 height 21
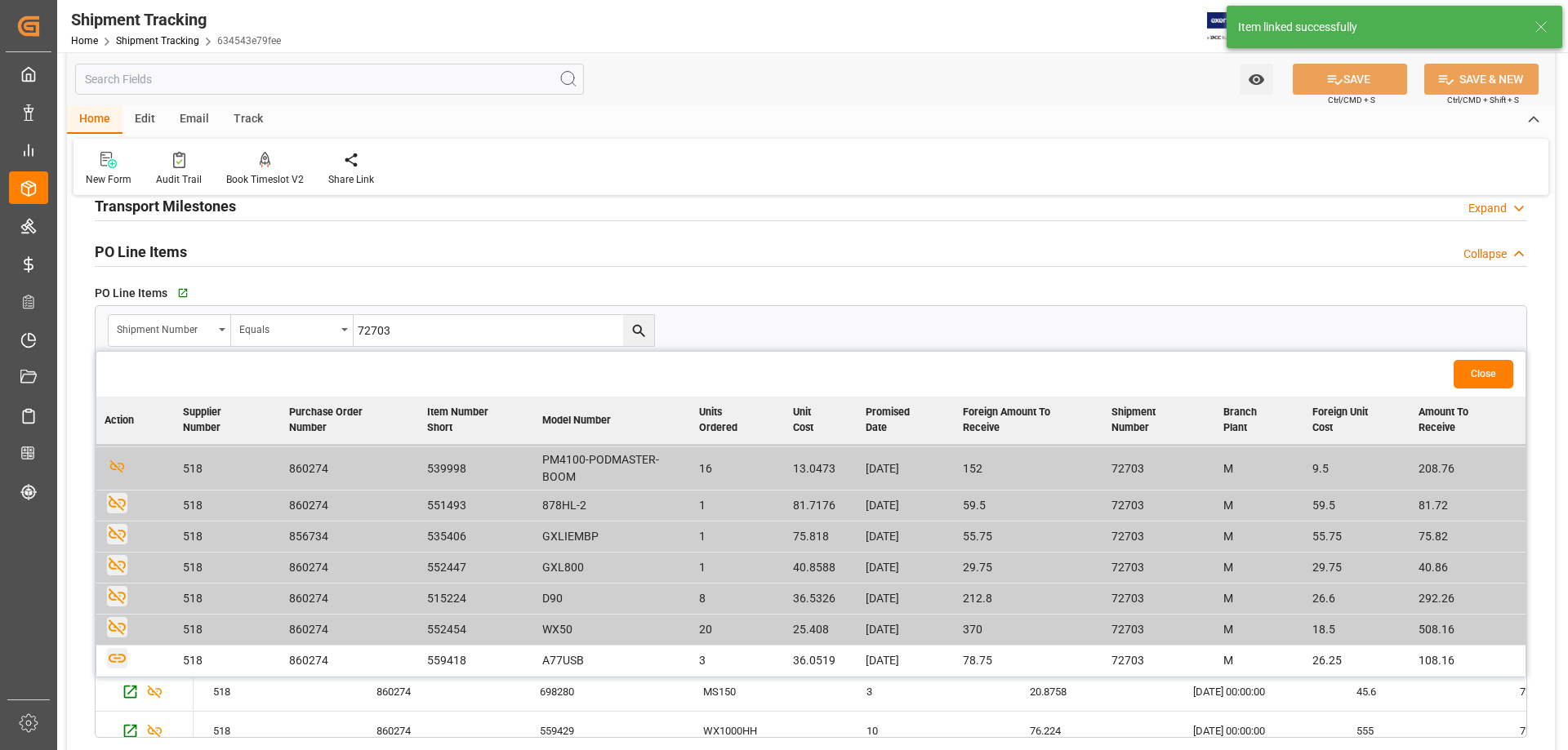
click at [117, 573] on icon "button" at bounding box center [117, 658] width 21 height 21
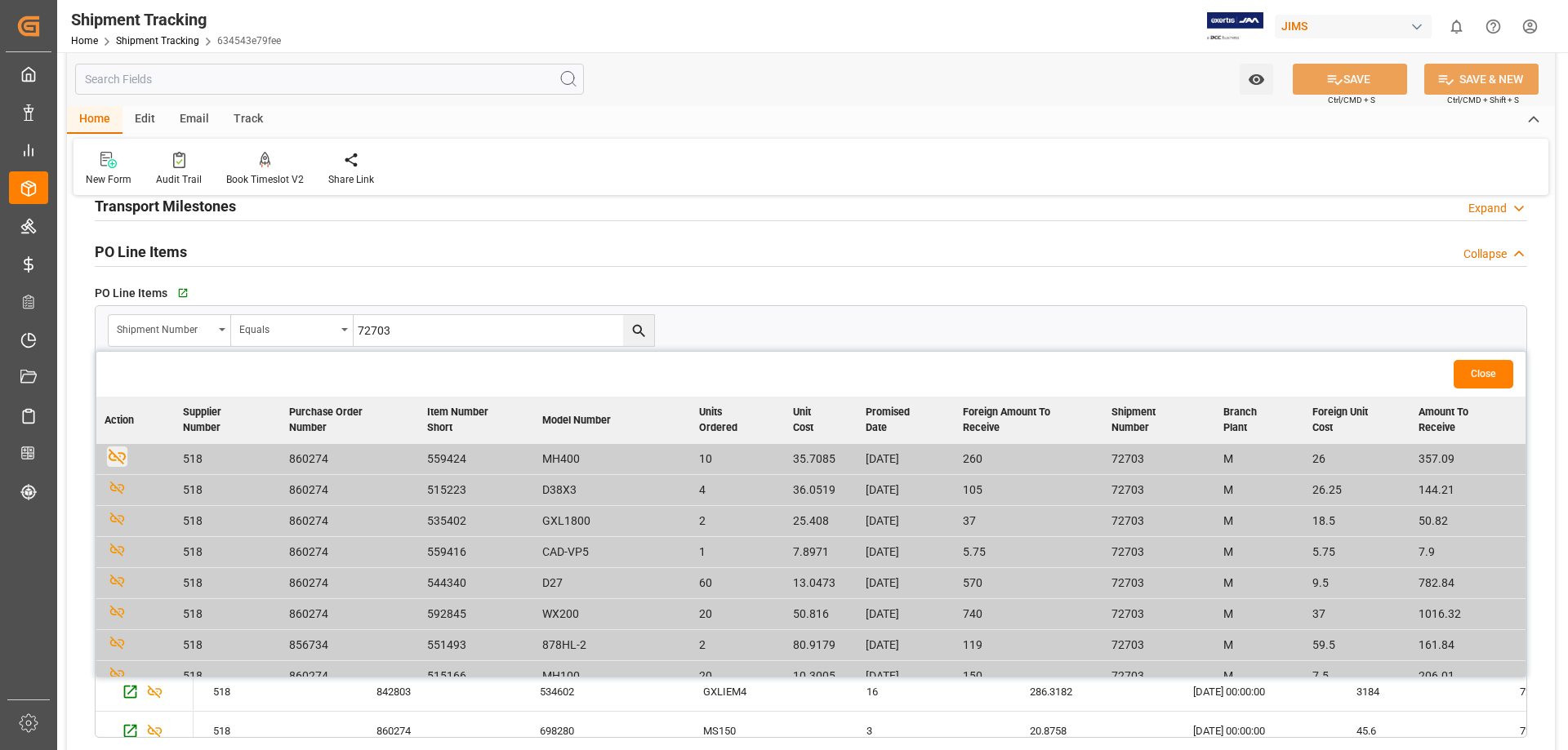
click at [1254, 373] on button "Close" at bounding box center [1483, 374] width 60 height 29
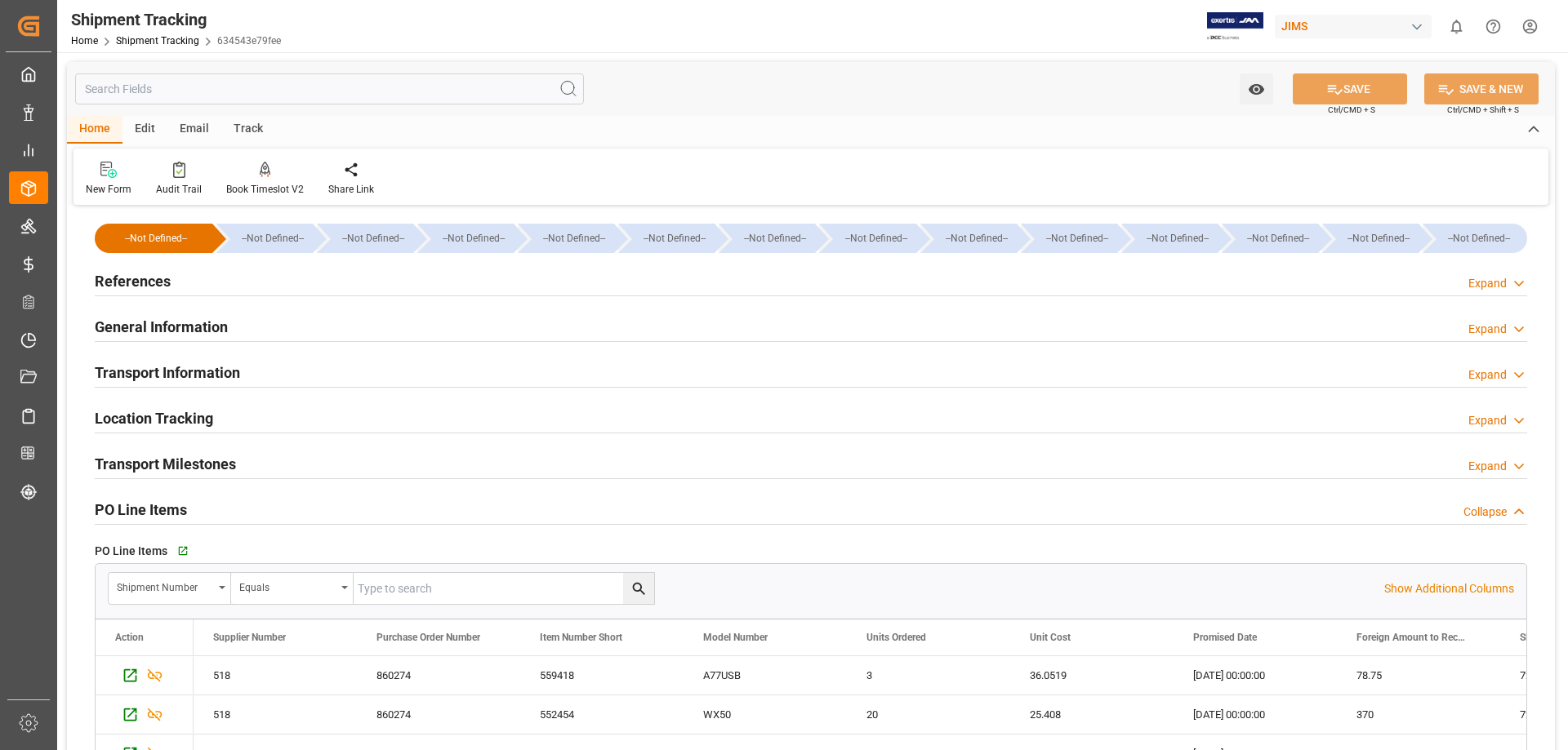
scroll to position [136, 0]
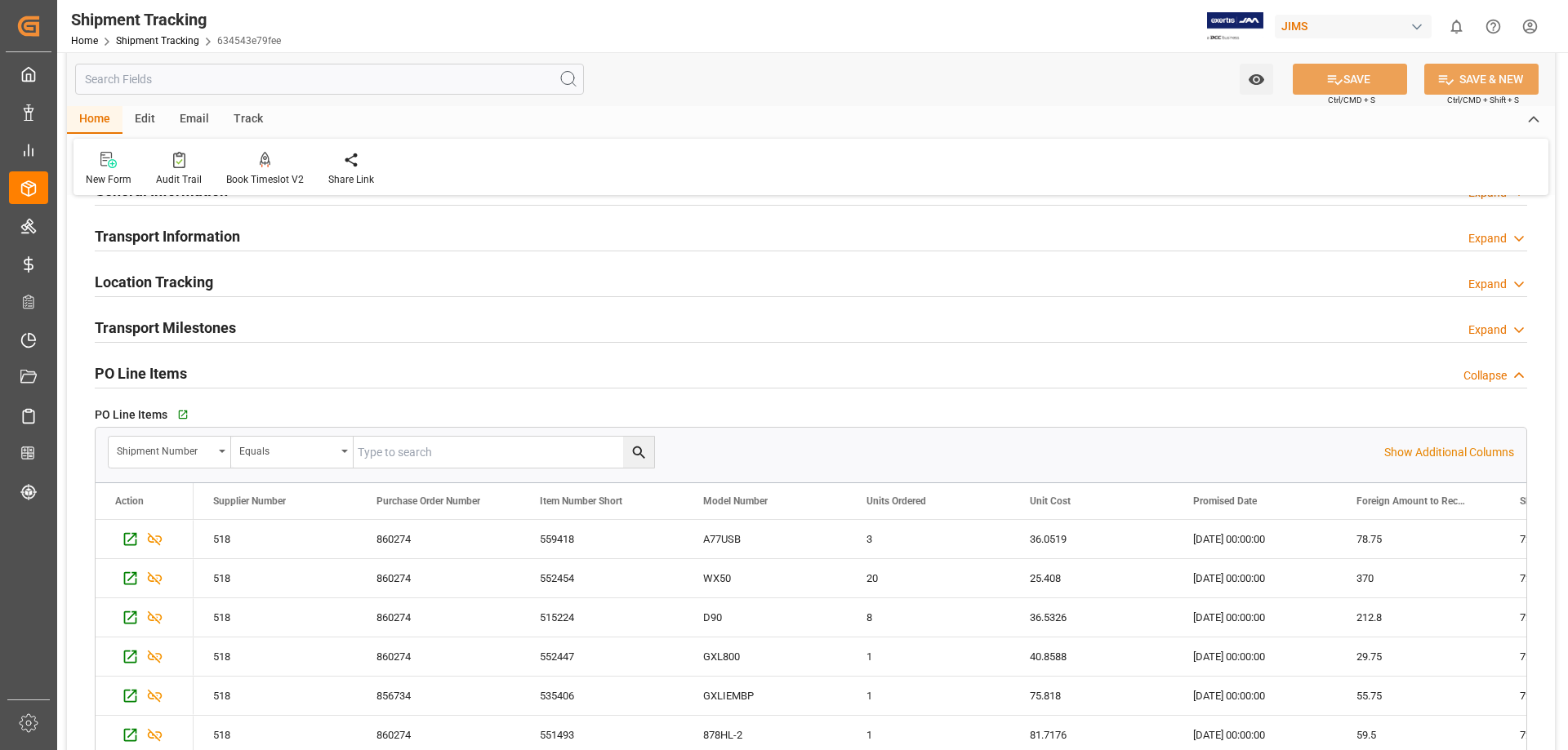
drag, startPoint x: 387, startPoint y: 440, endPoint x: 392, endPoint y: 450, distance: 11.2
click at [387, 441] on input "text" at bounding box center [504, 452] width 300 height 31
paste input "72703"
type input "72703"
click at [635, 454] on icon "search button" at bounding box center [638, 452] width 12 height 12
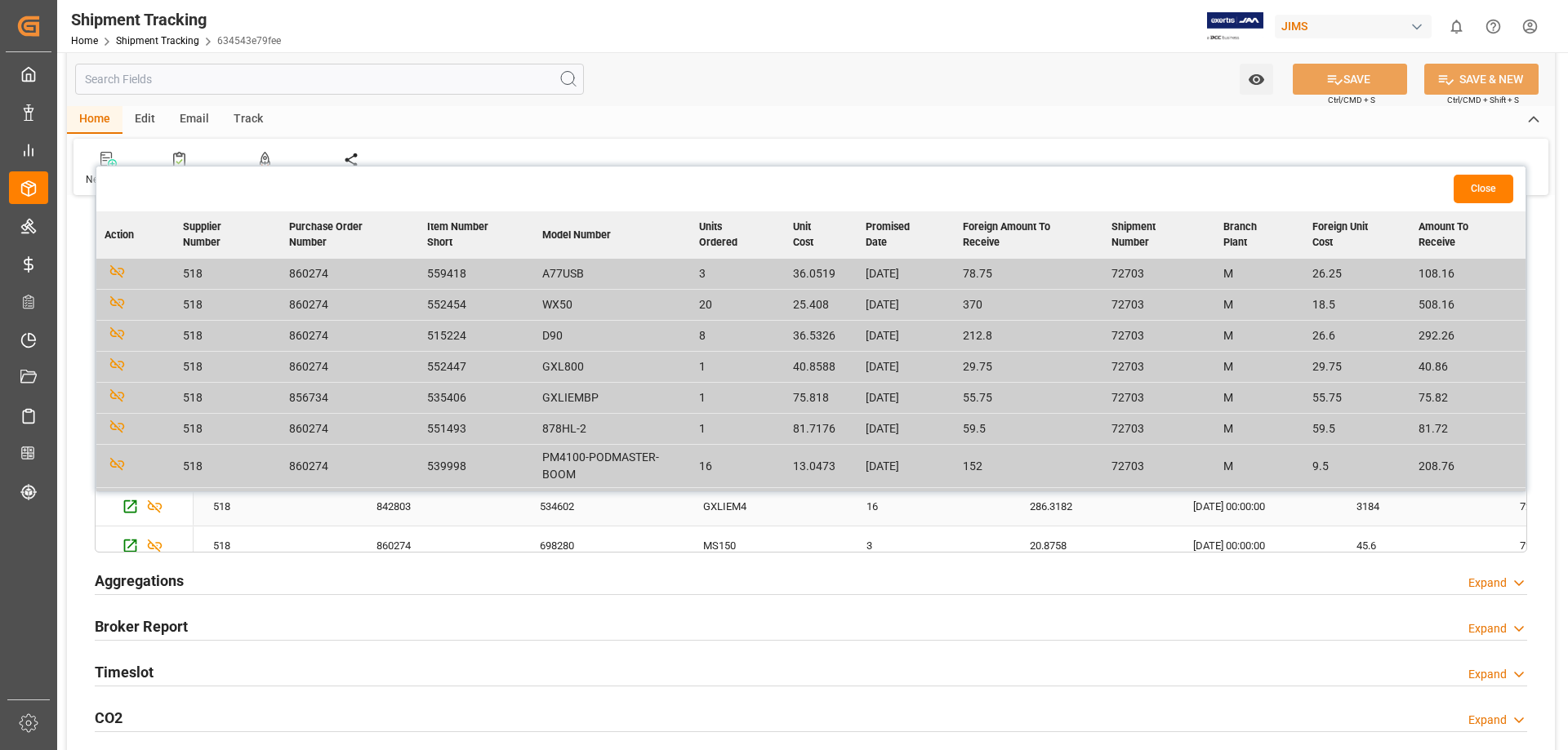
scroll to position [272, 0]
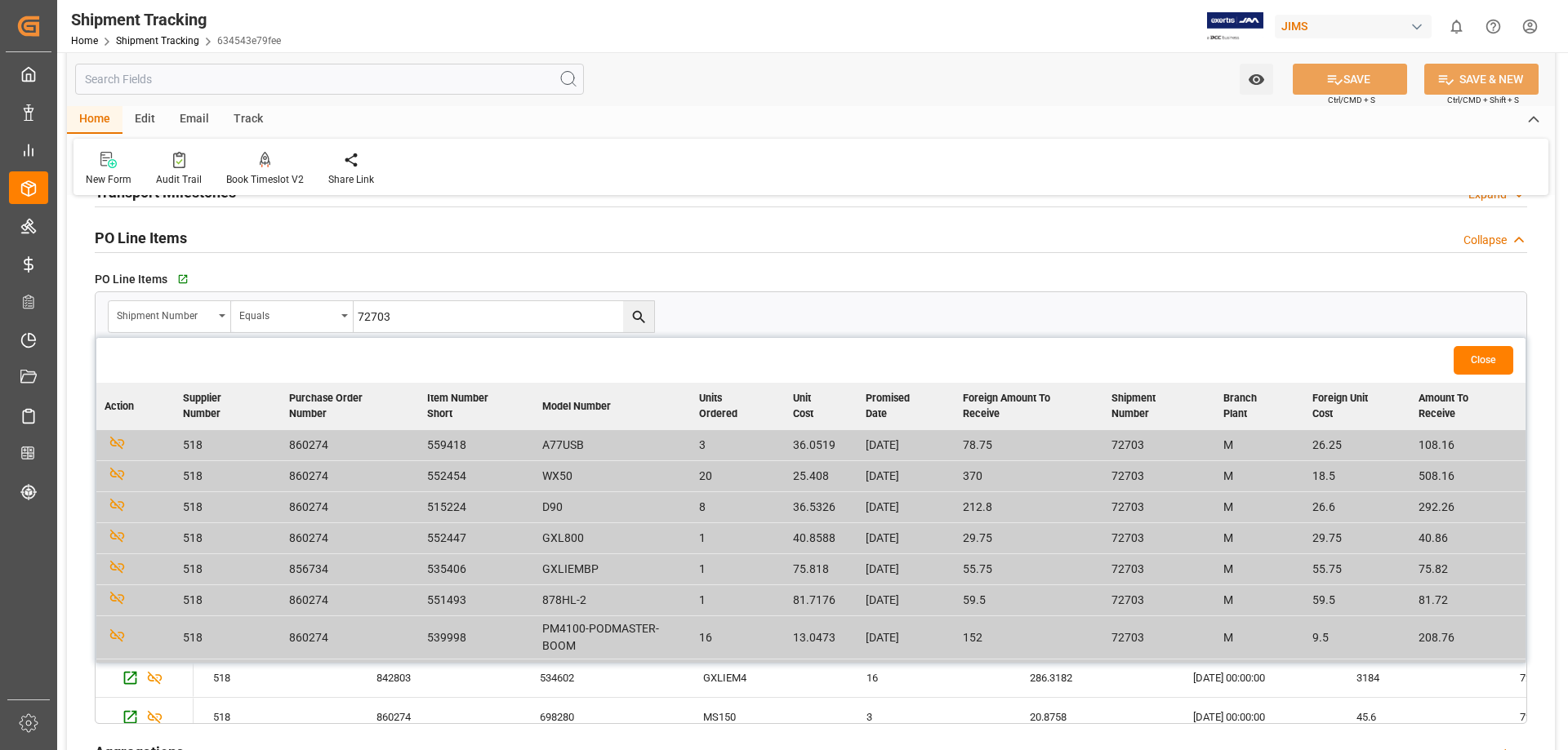
click at [1254, 354] on button "Close" at bounding box center [1483, 360] width 60 height 29
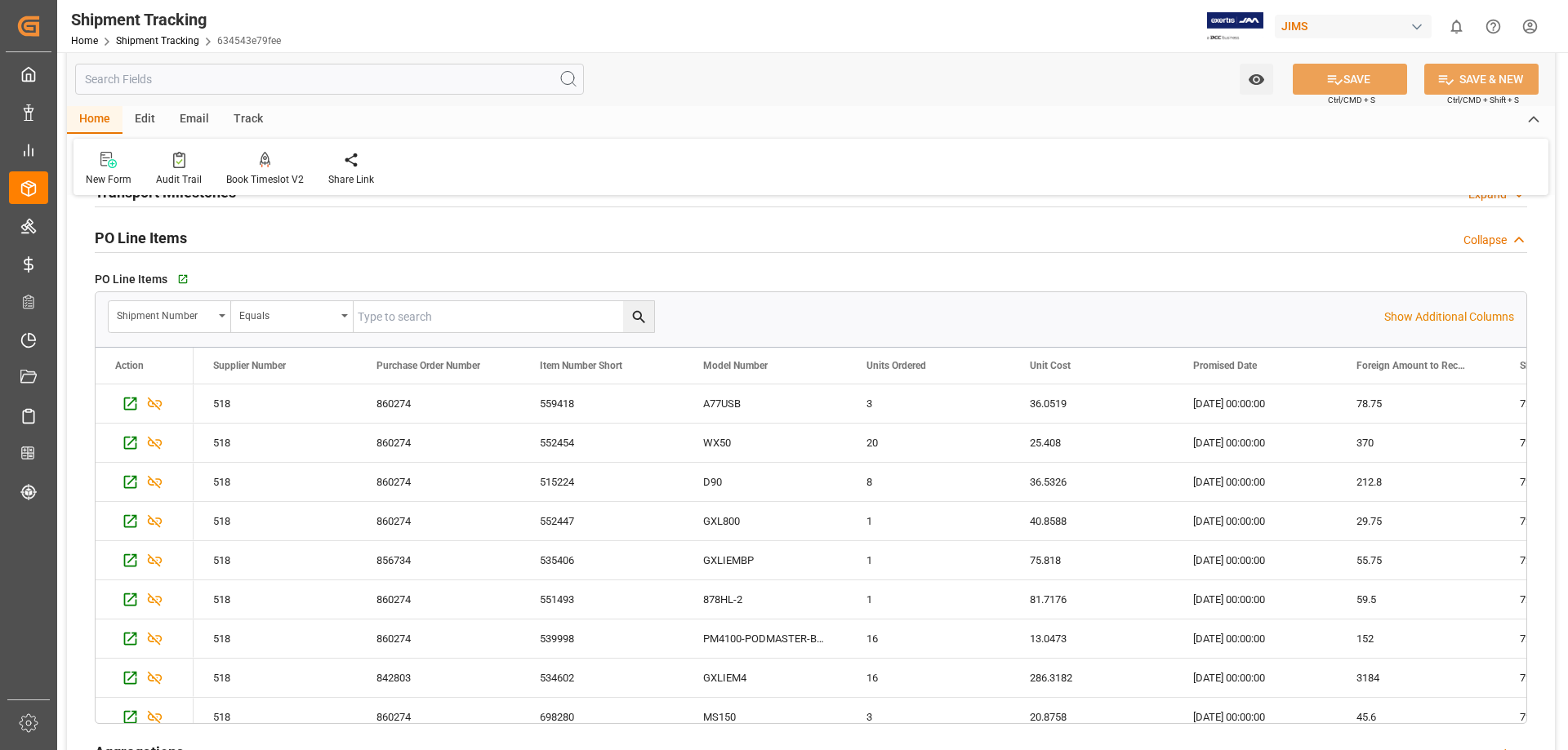
click at [410, 322] on input "text" at bounding box center [504, 317] width 300 height 31
paste input "72704"
type input "72704"
click at [635, 317] on icon "search button" at bounding box center [639, 317] width 17 height 17
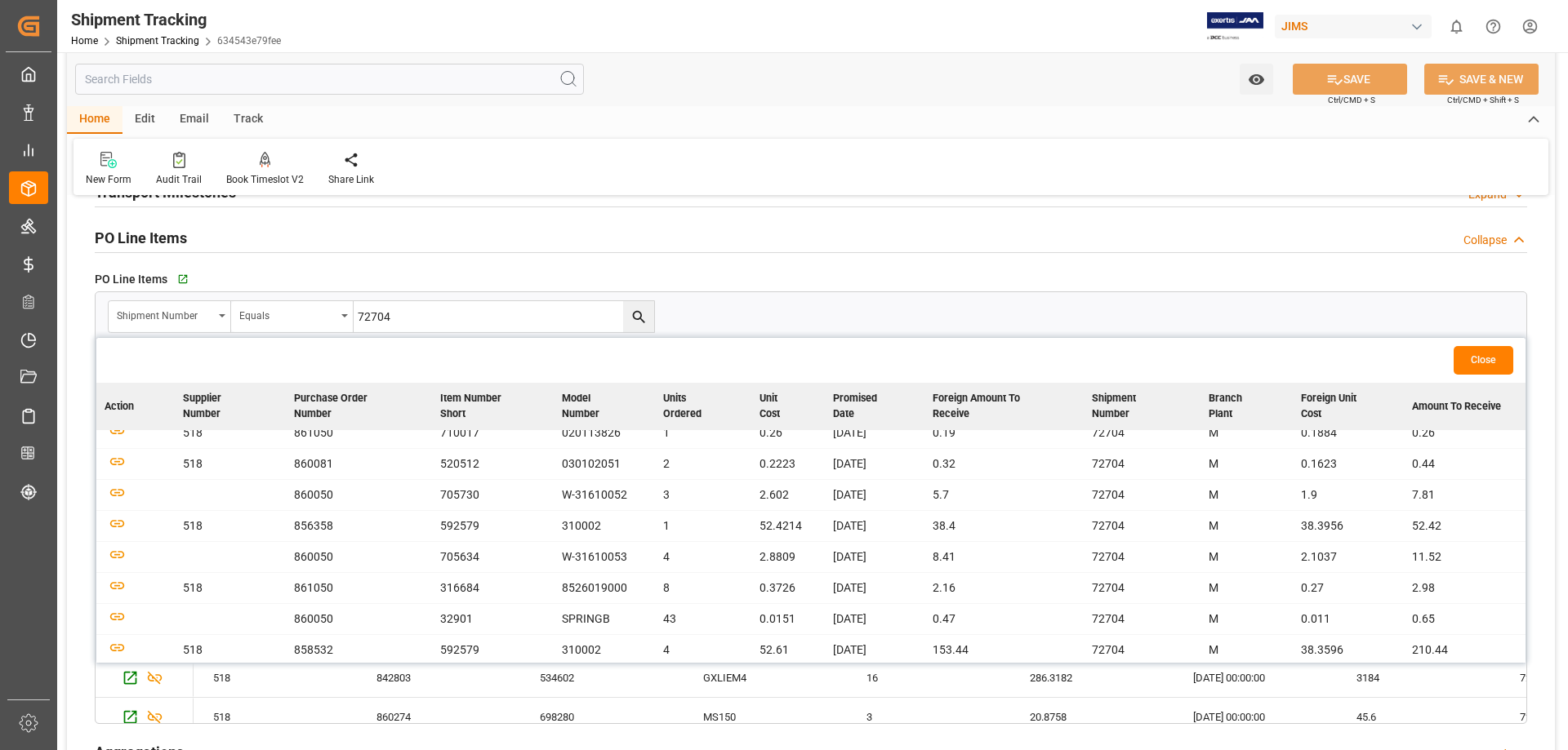
scroll to position [16, 0]
click at [594, 491] on td "W-31610052" at bounding box center [603, 492] width 101 height 31
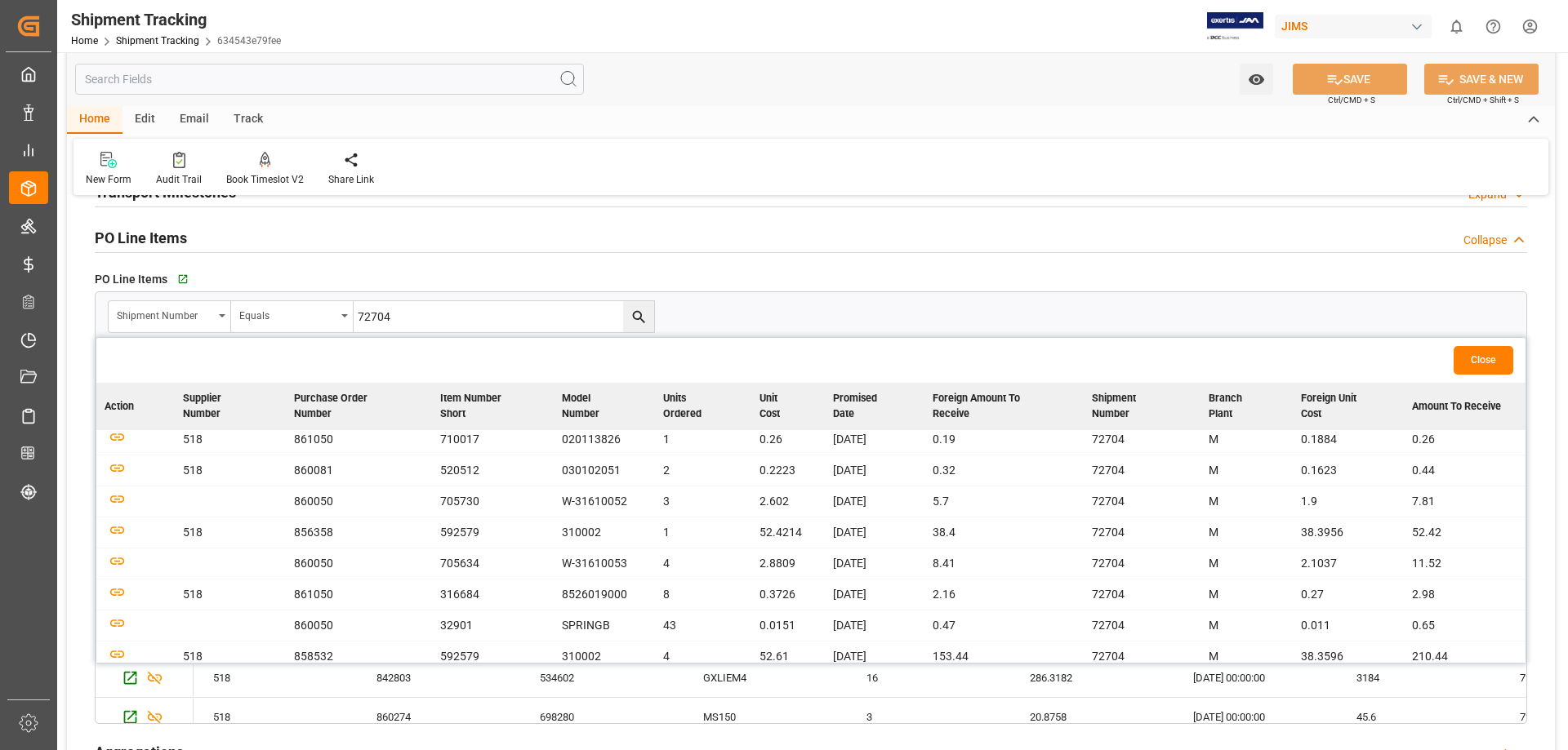
scroll to position [0, 0]
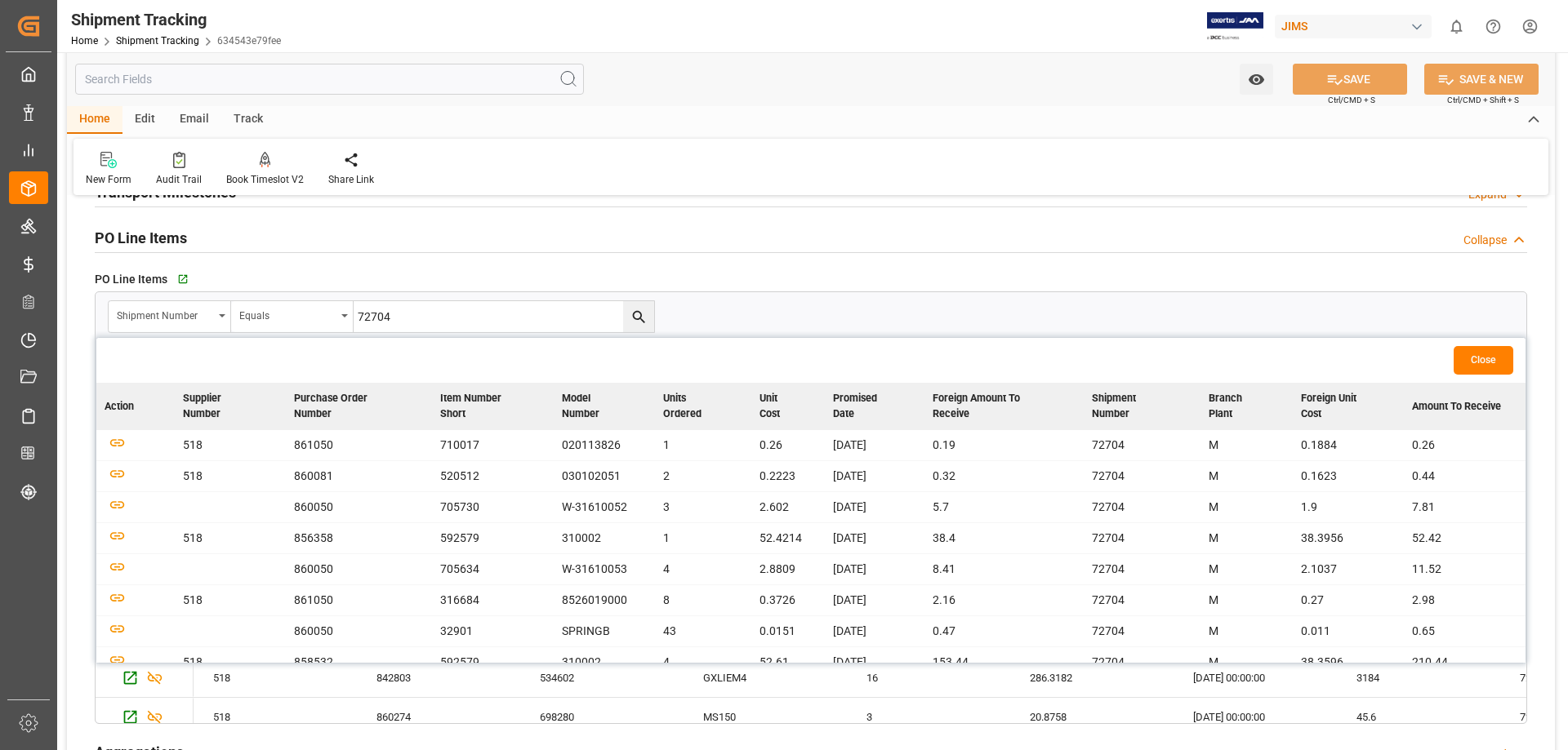
click at [585, 573] on td "SPRINGB" at bounding box center [603, 632] width 101 height 31
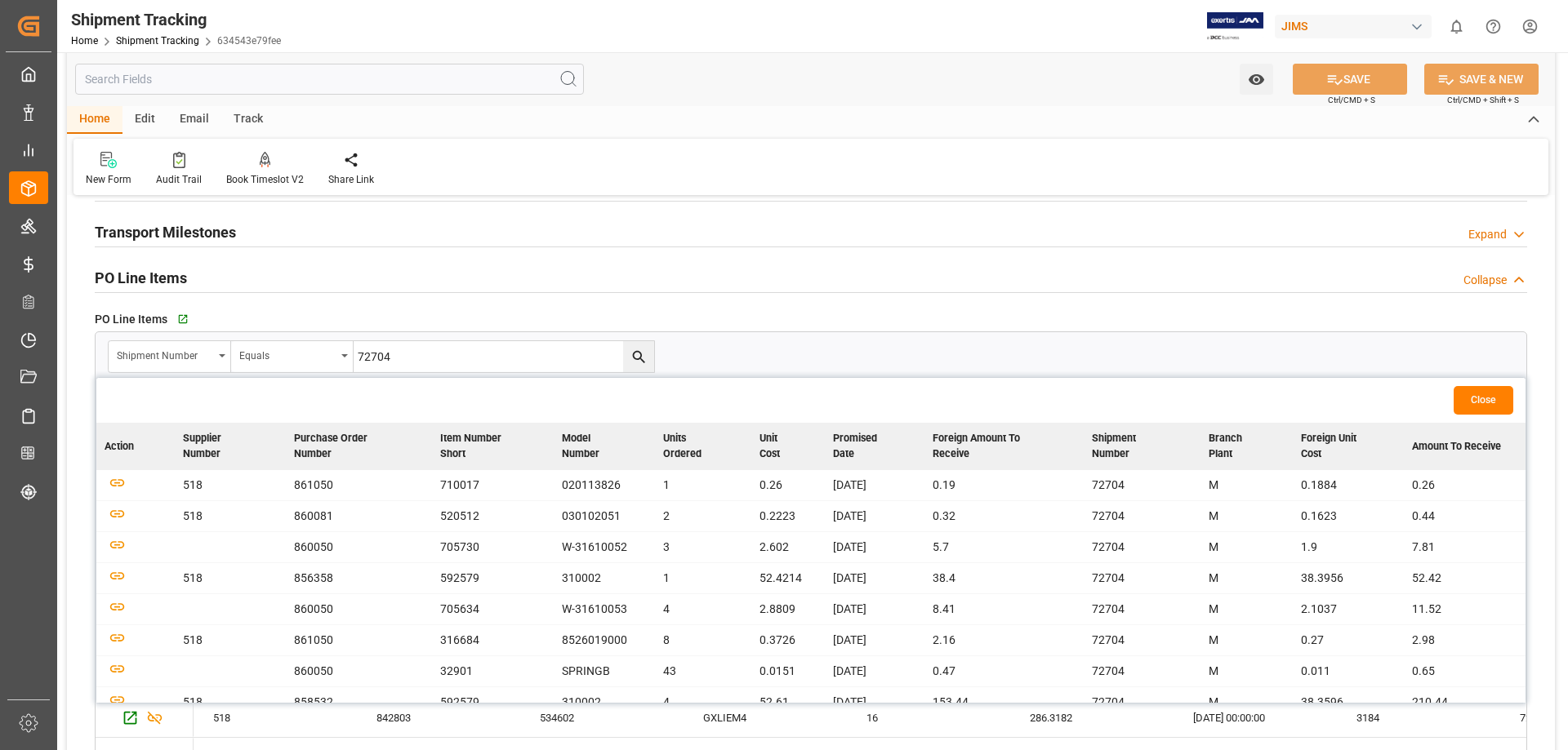
scroll to position [272, 0]
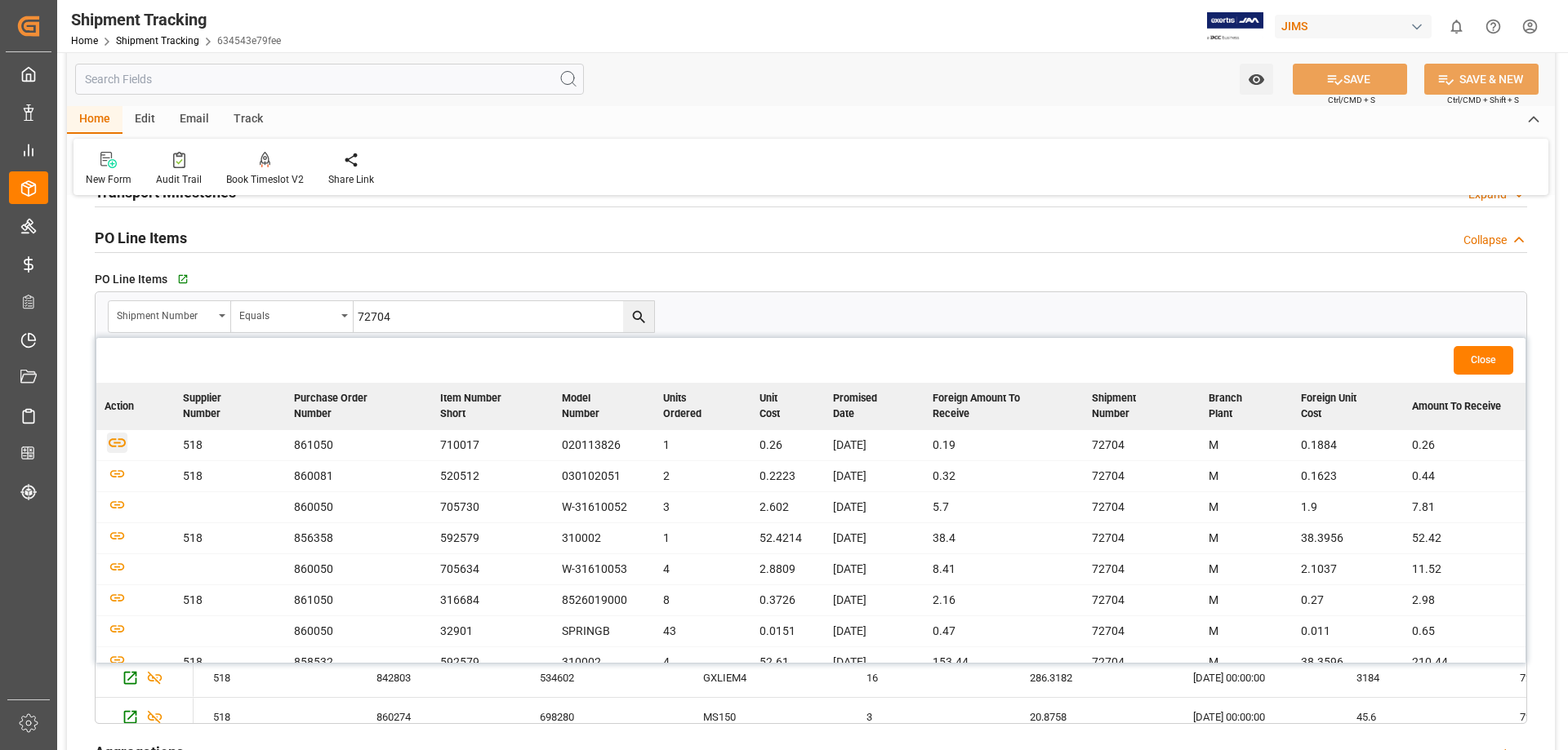
click at [116, 442] on icon "button" at bounding box center [117, 442] width 17 height 9
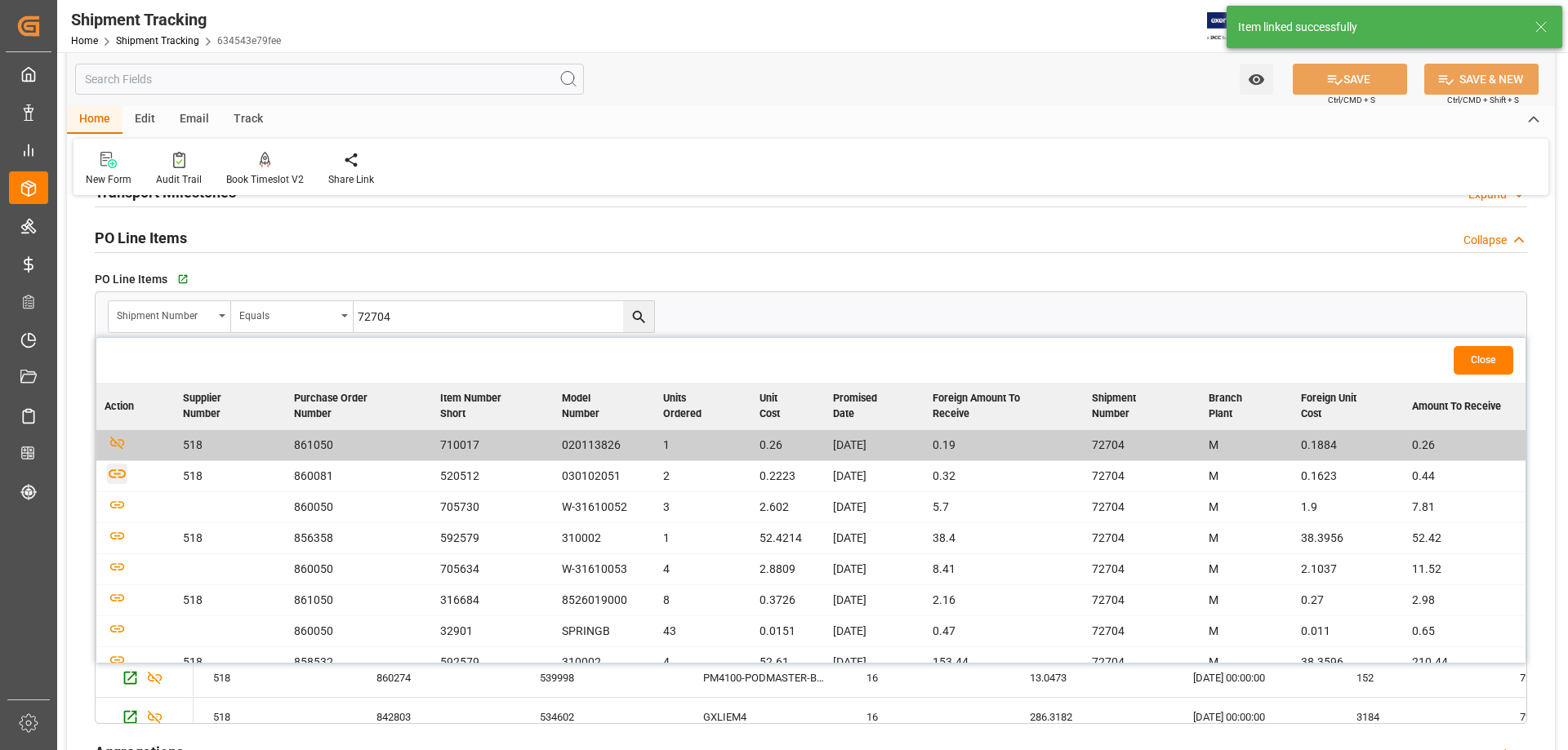
click at [117, 473] on icon "button" at bounding box center [117, 473] width 21 height 21
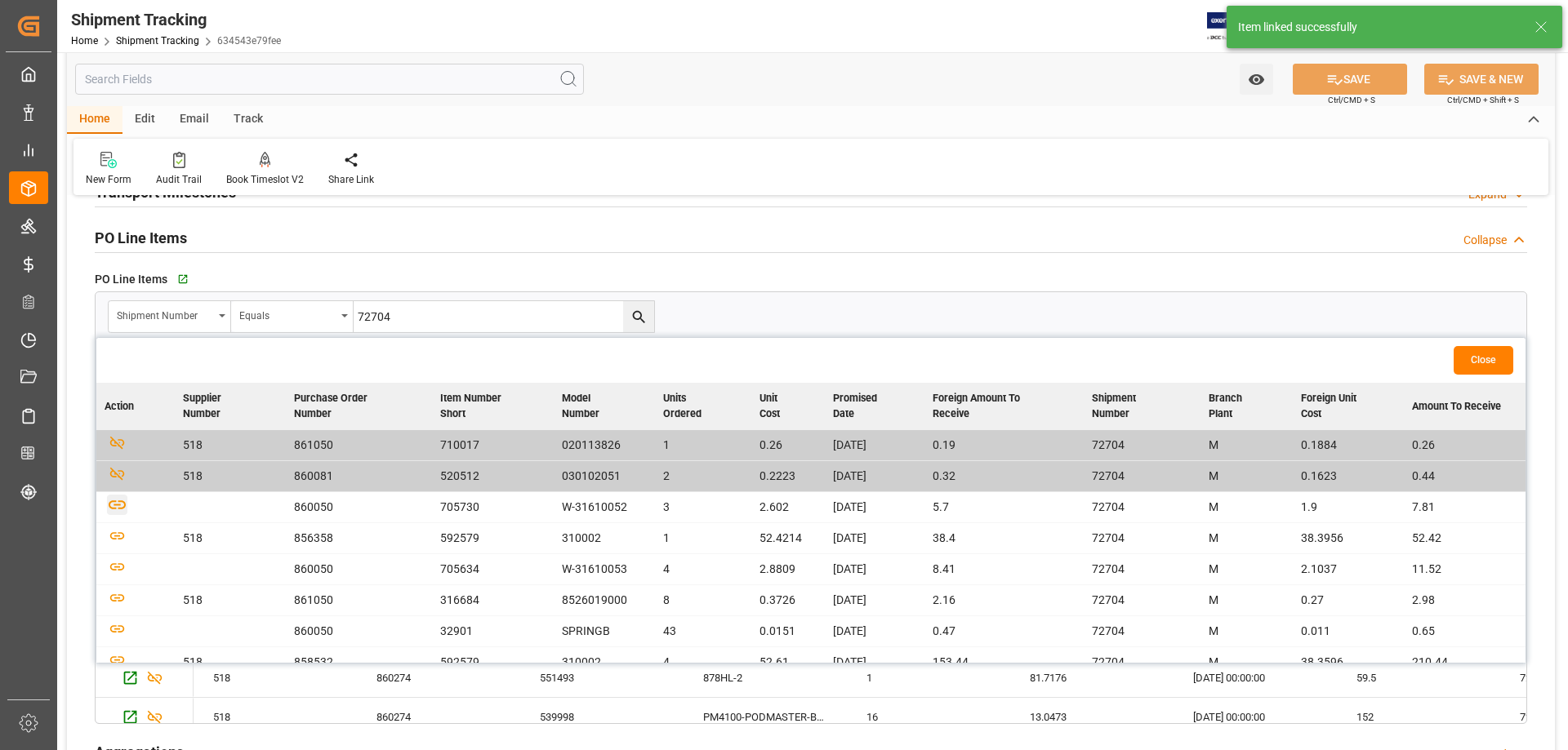
click at [111, 507] on icon "button" at bounding box center [117, 505] width 17 height 9
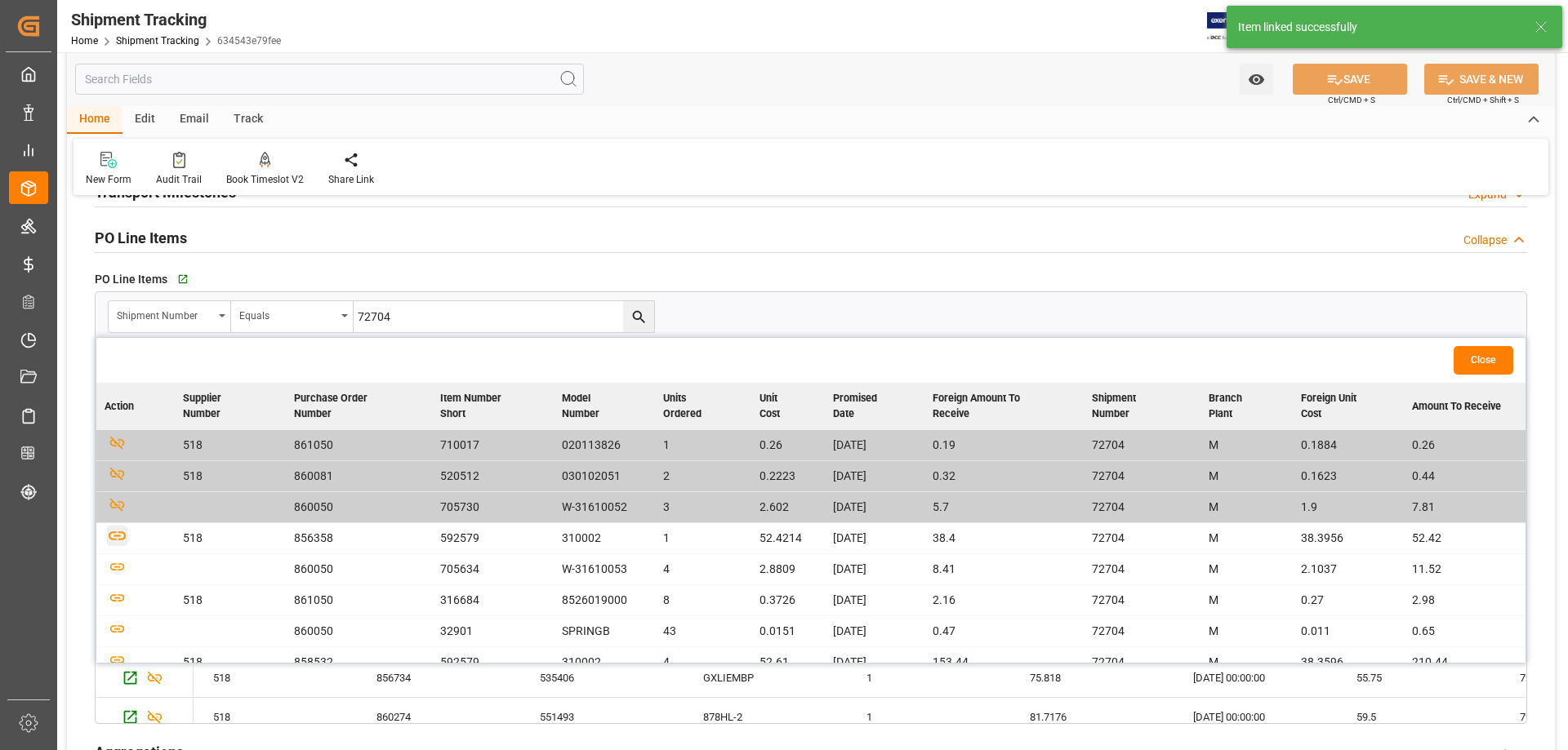
click at [117, 533] on icon "button" at bounding box center [117, 536] width 21 height 21
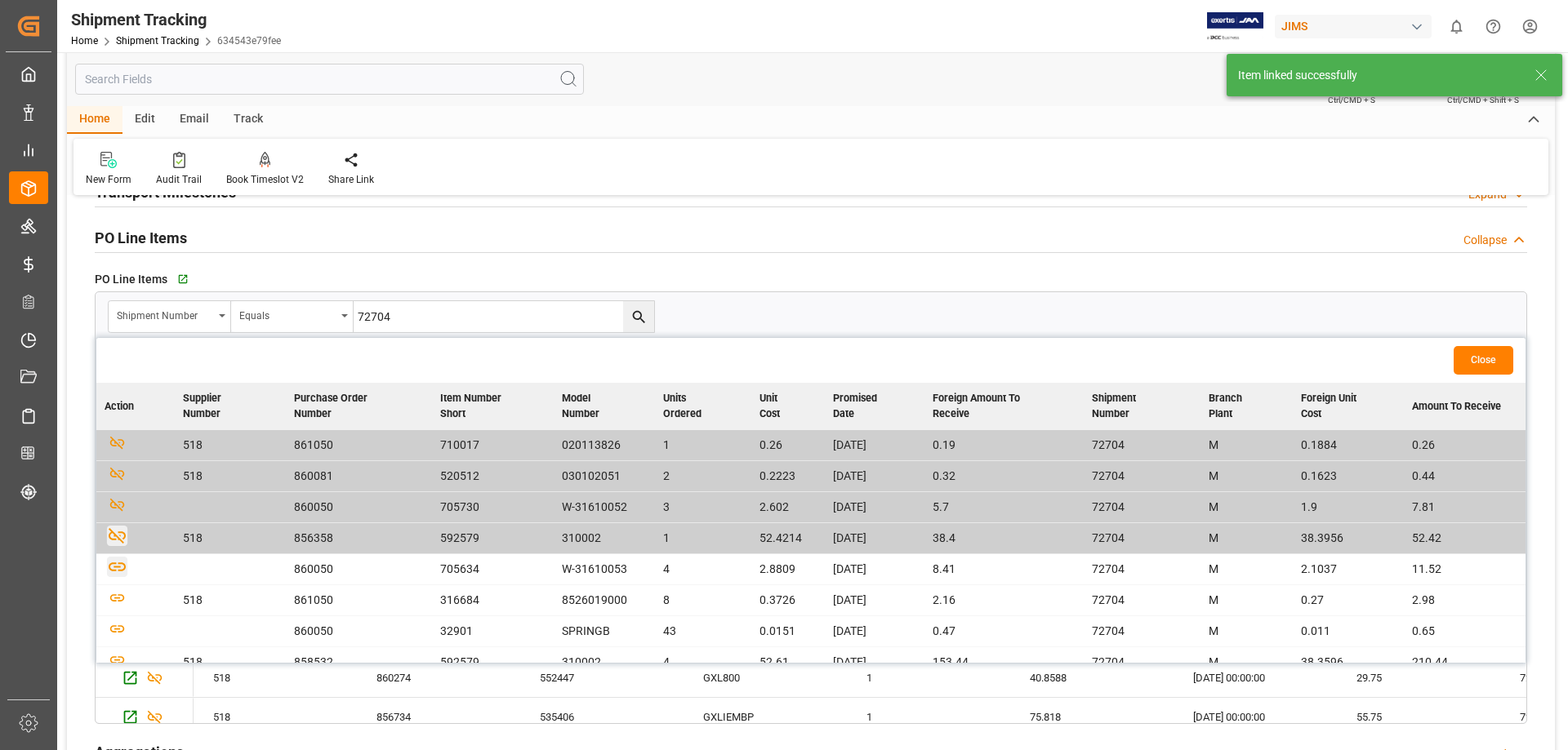
click at [122, 570] on icon "button" at bounding box center [117, 566] width 17 height 9
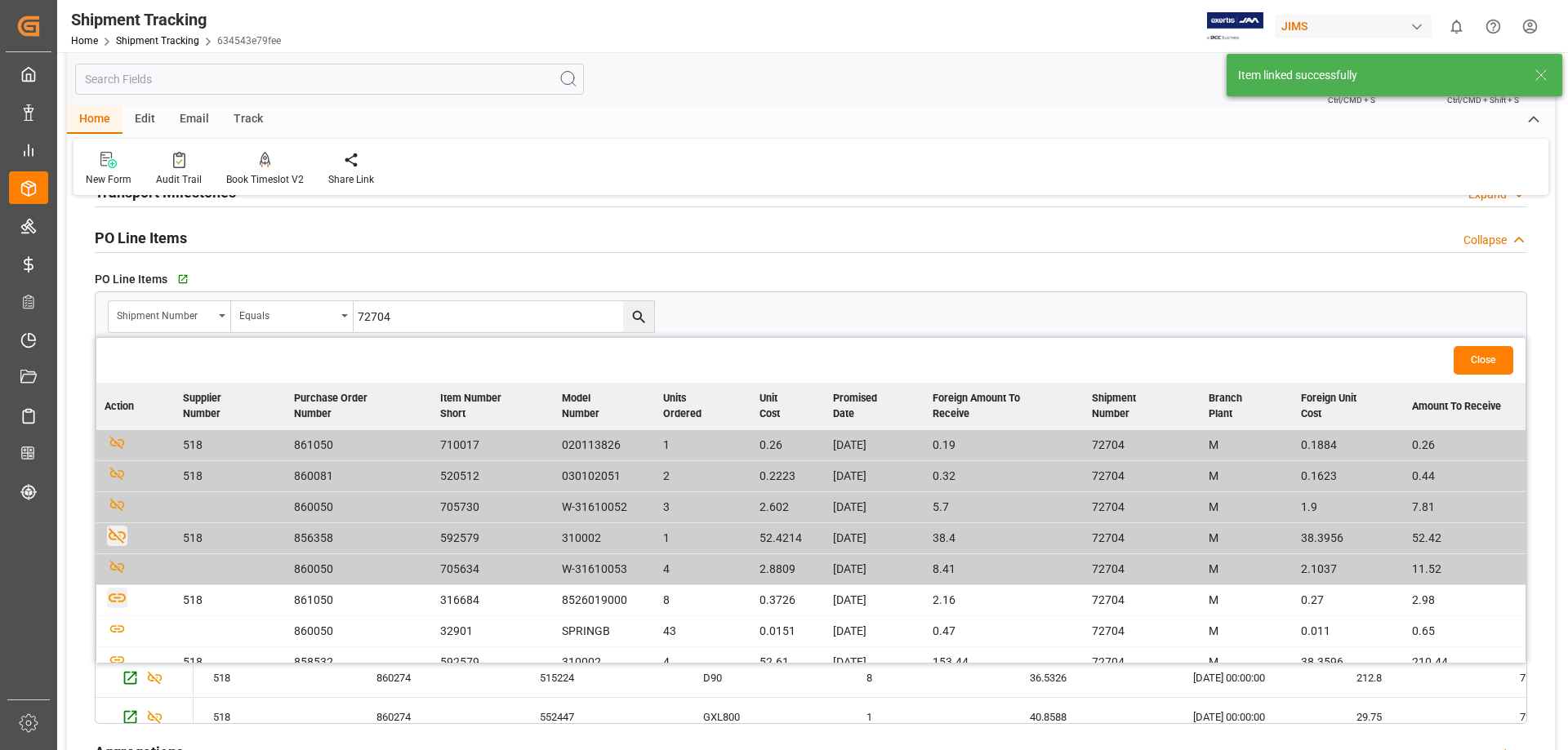
click at [116, 573] on icon "button" at bounding box center [117, 597] width 17 height 9
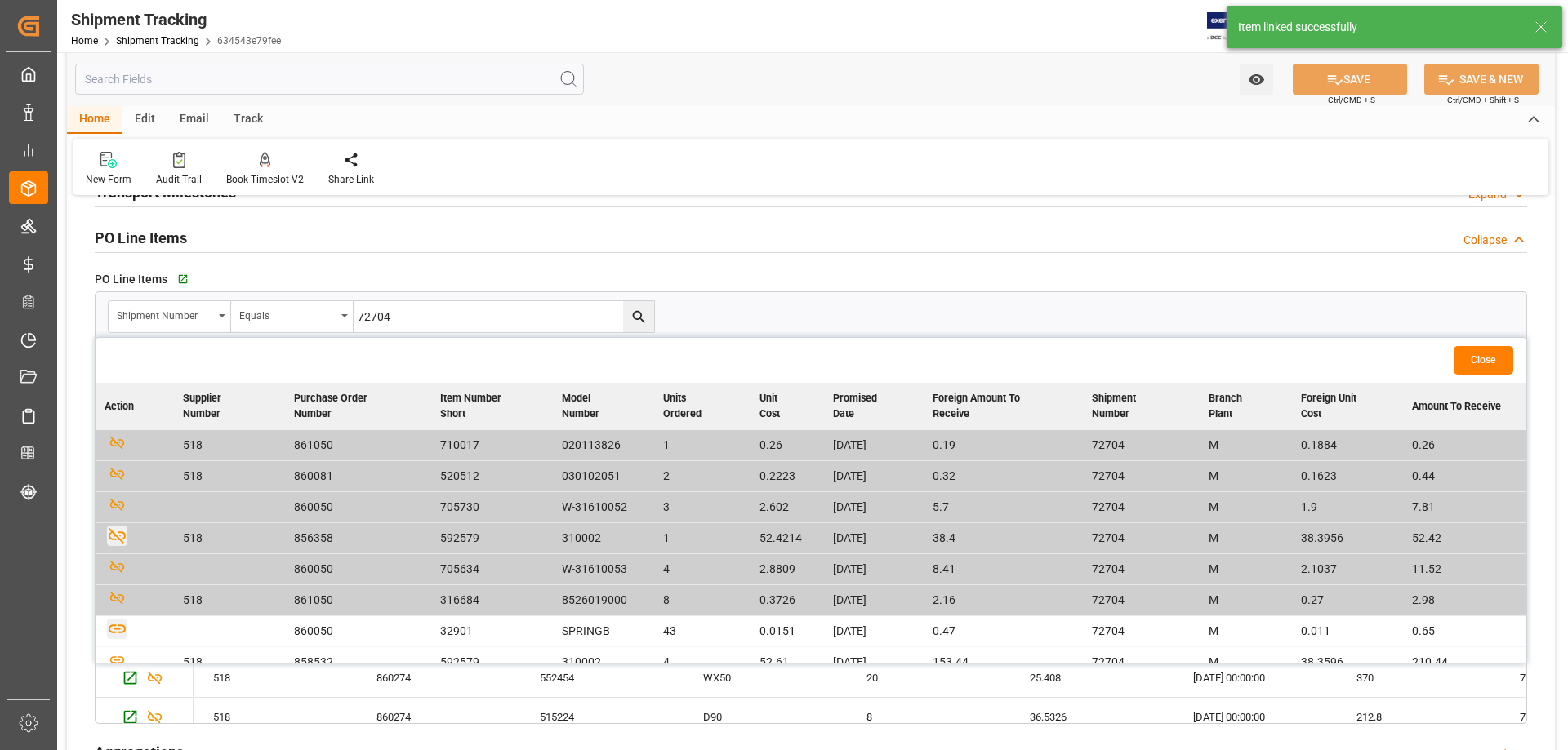
click at [119, 573] on icon "button" at bounding box center [117, 629] width 17 height 9
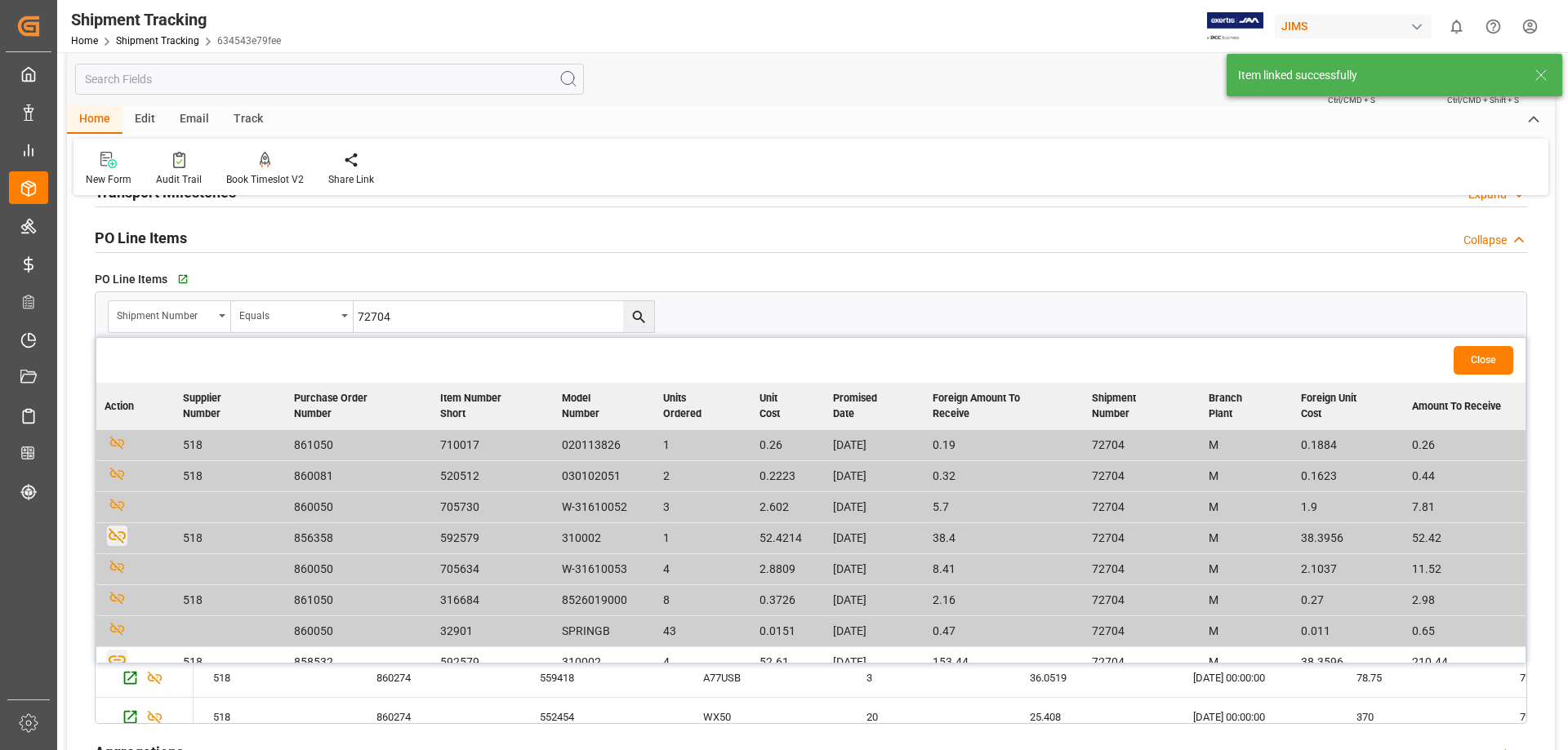
click at [116, 573] on icon "button" at bounding box center [117, 660] width 21 height 21
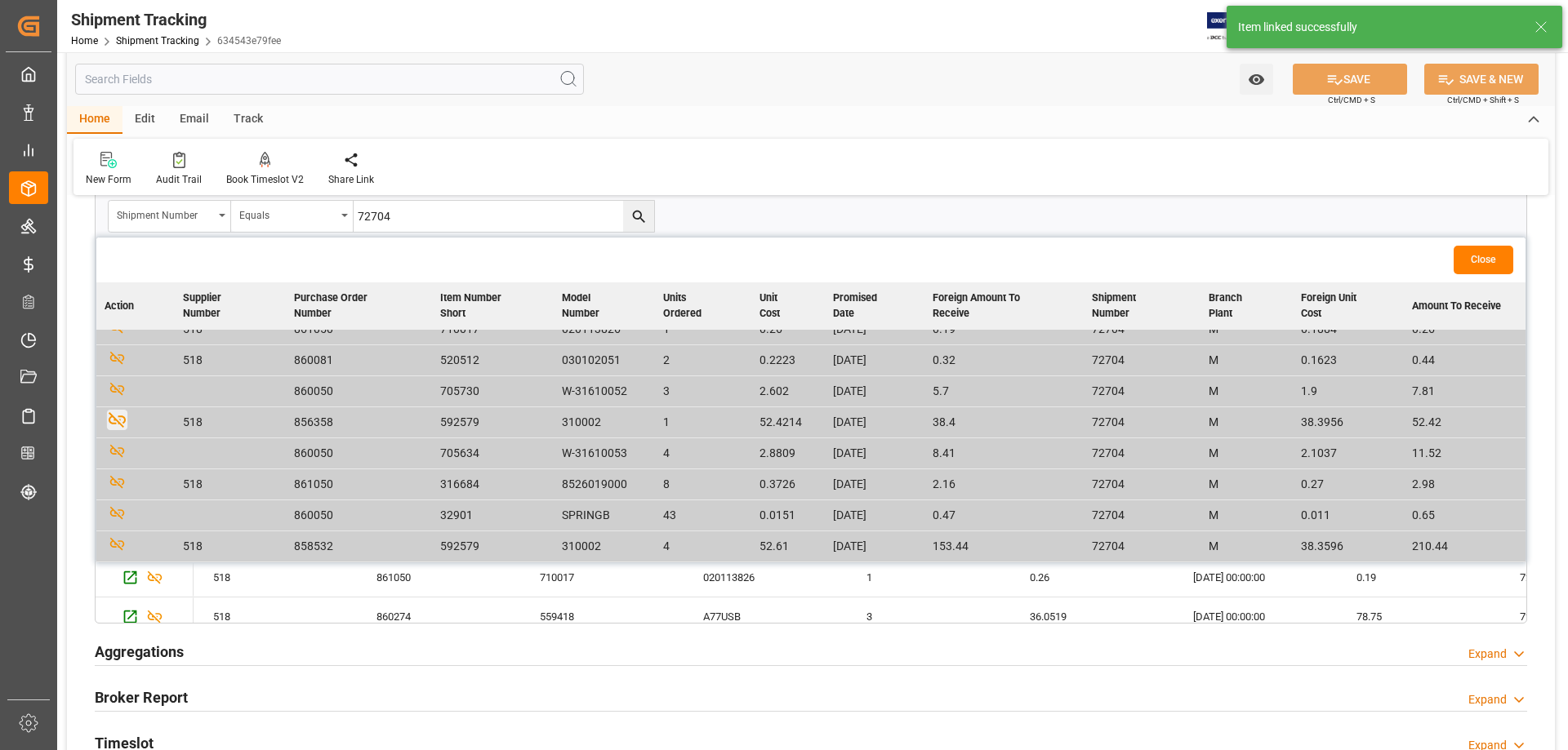
scroll to position [408, 0]
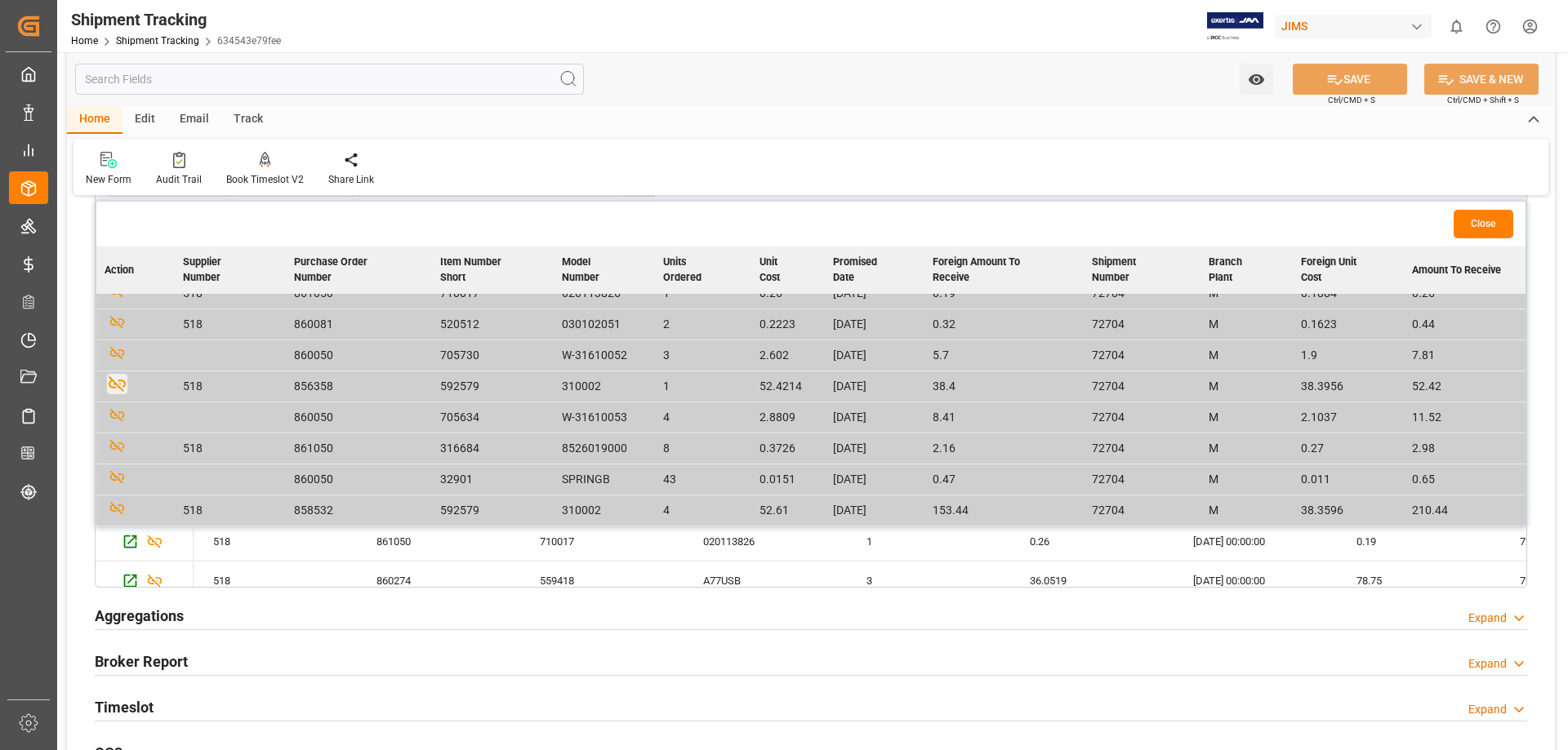
click at [1254, 220] on button "Close" at bounding box center [1483, 224] width 60 height 29
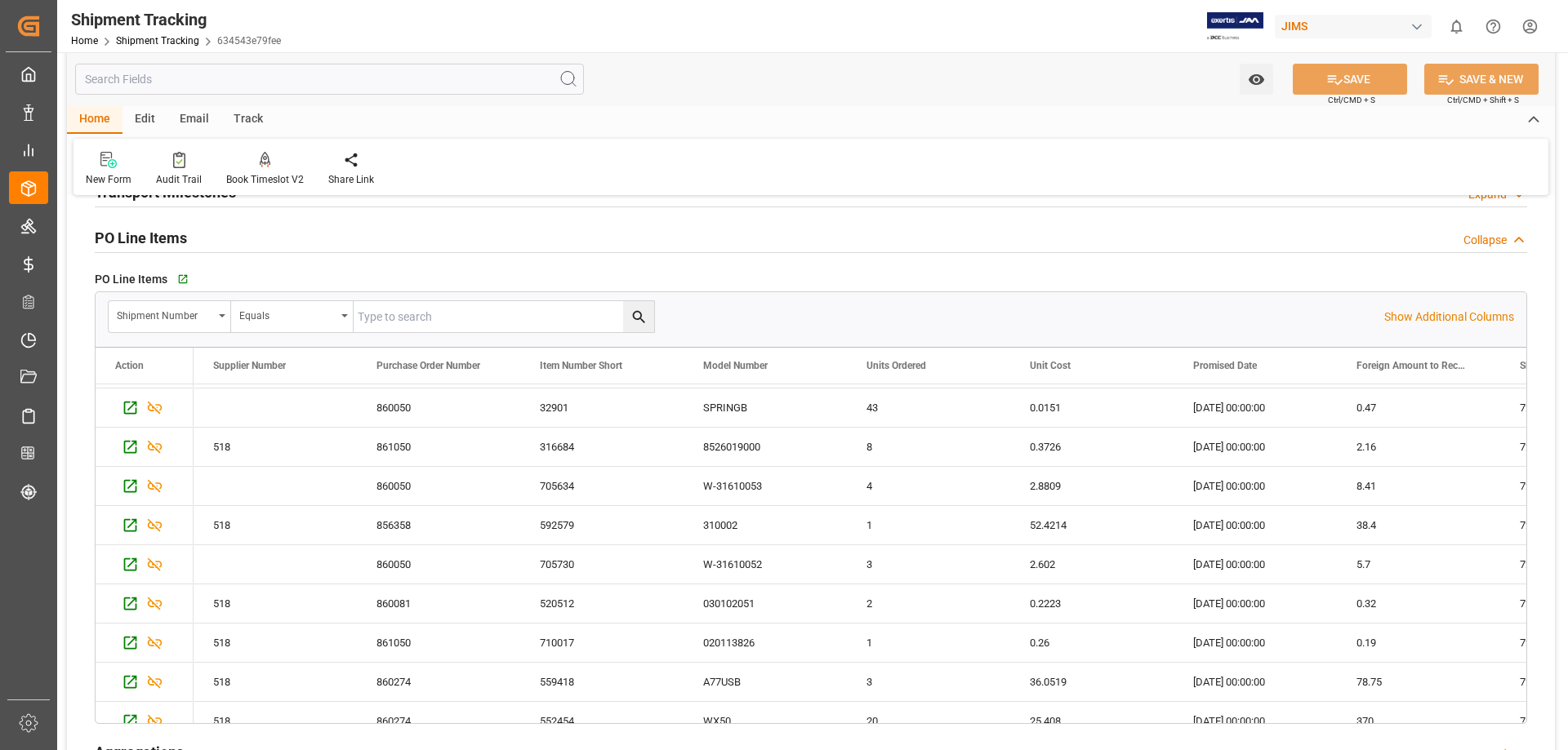
scroll to position [0, 0]
click at [407, 319] on input "text" at bounding box center [504, 317] width 300 height 31
paste input "72705"
type input "72705"
click at [637, 314] on icon "search button" at bounding box center [639, 317] width 17 height 17
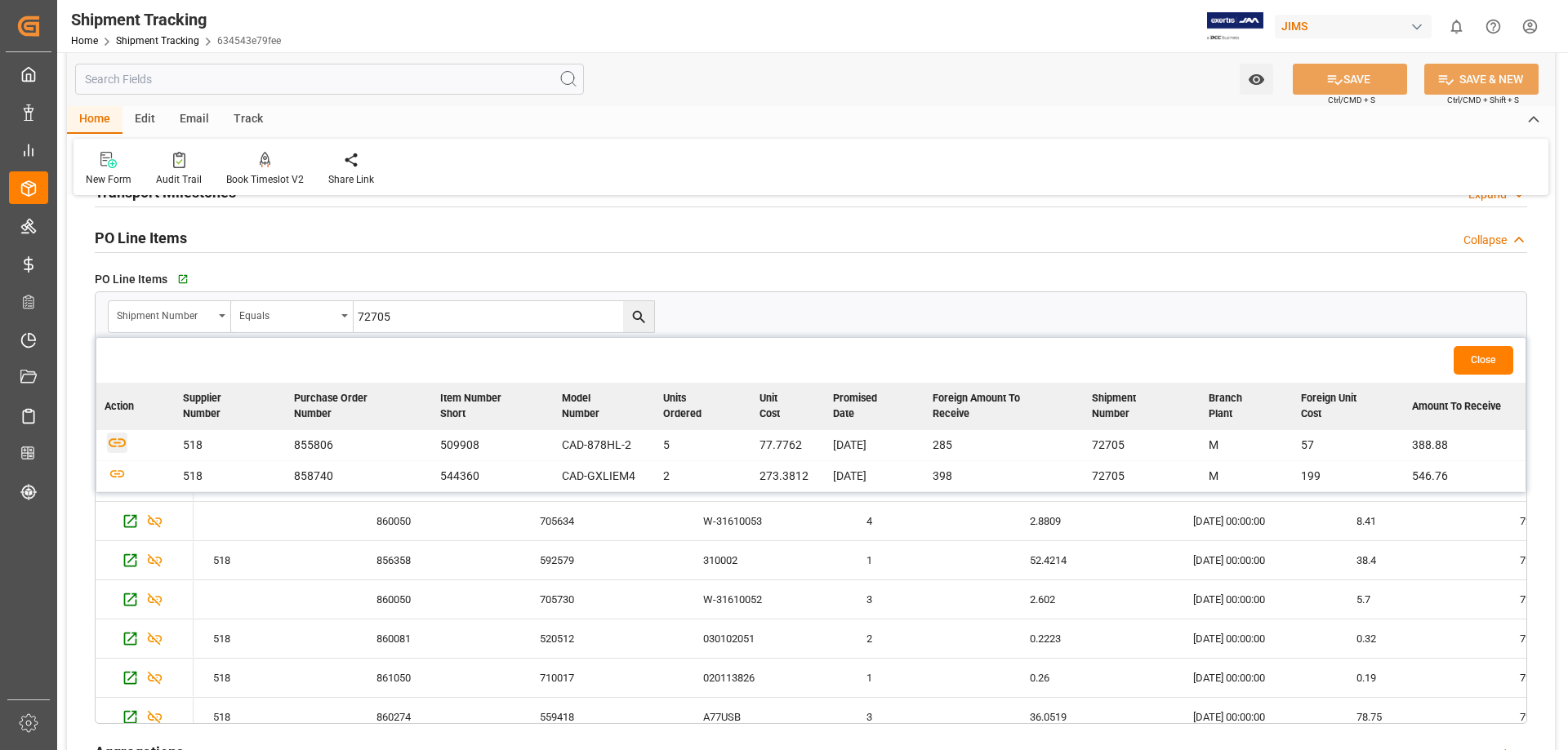
click at [117, 442] on icon "button" at bounding box center [117, 442] width 21 height 21
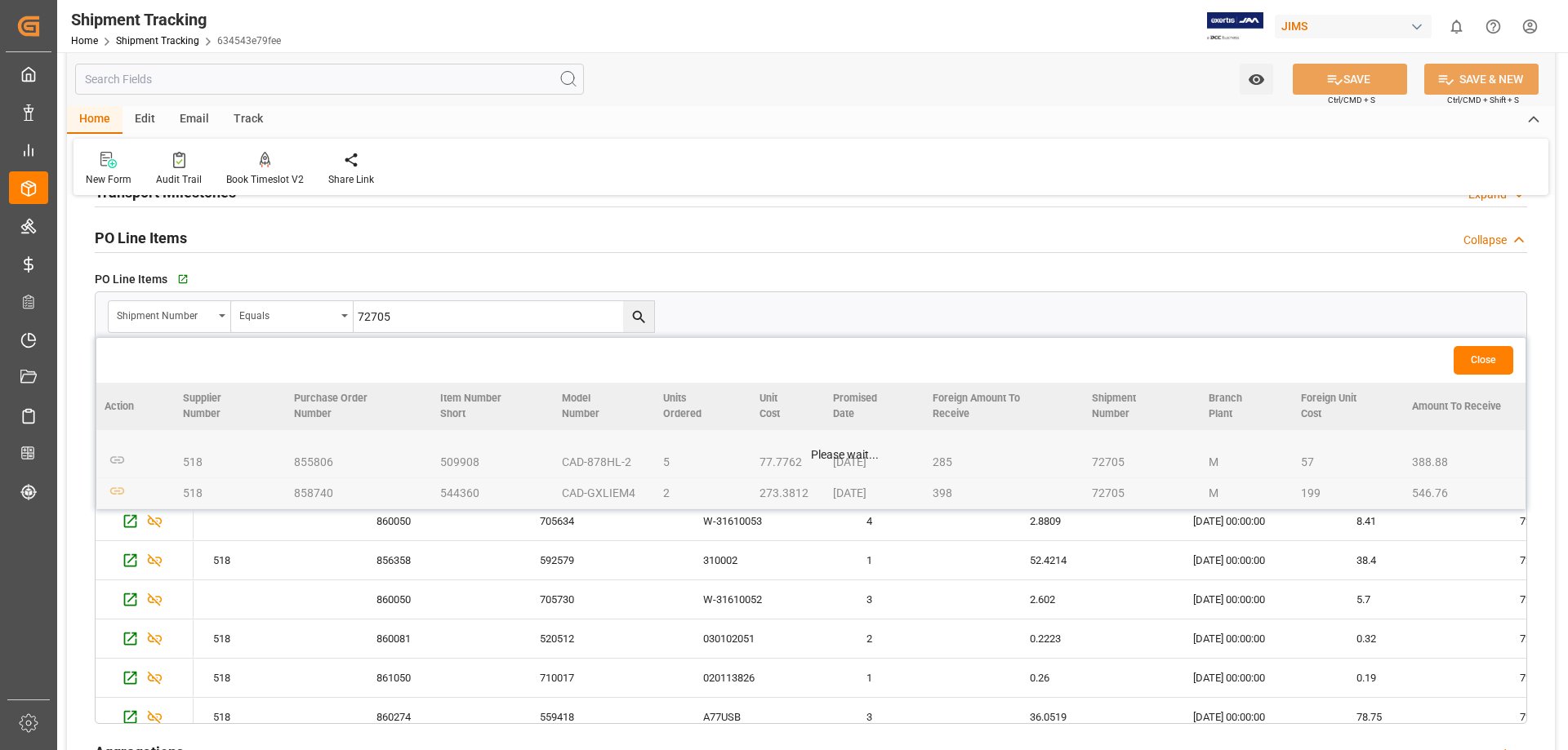
scroll to position [272, 0]
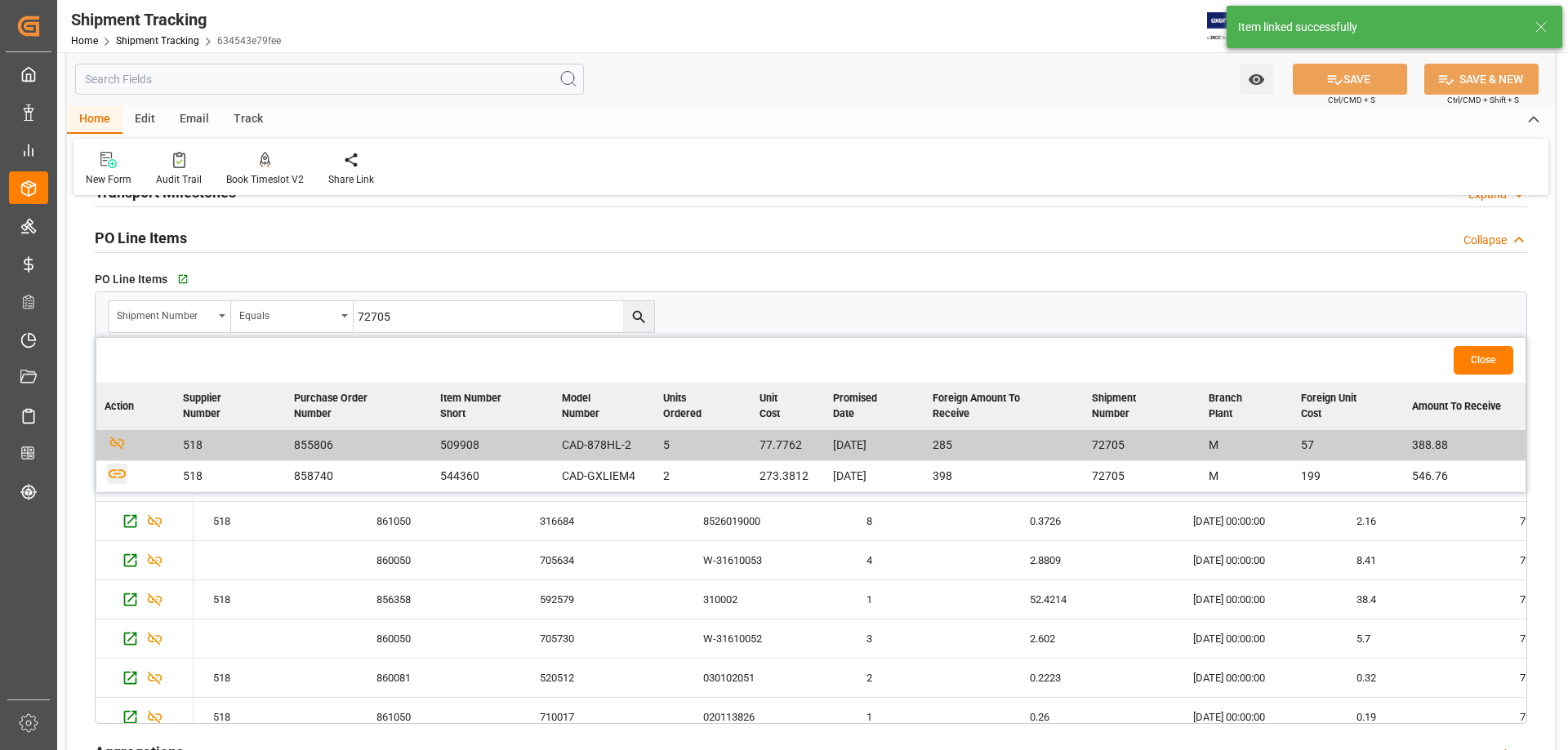
click at [117, 473] on icon "button" at bounding box center [117, 473] width 17 height 9
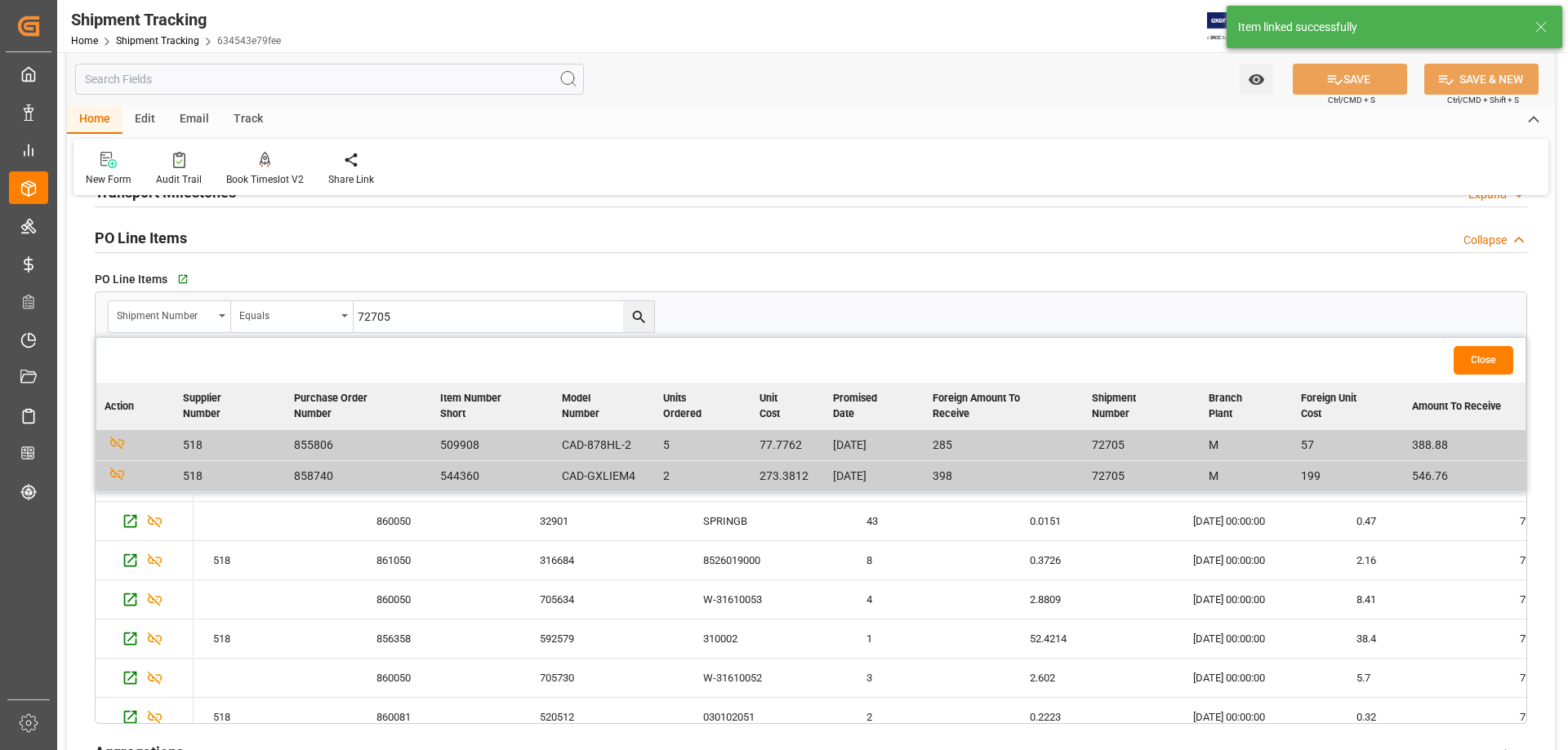
click at [1254, 364] on button "Close" at bounding box center [1483, 360] width 60 height 29
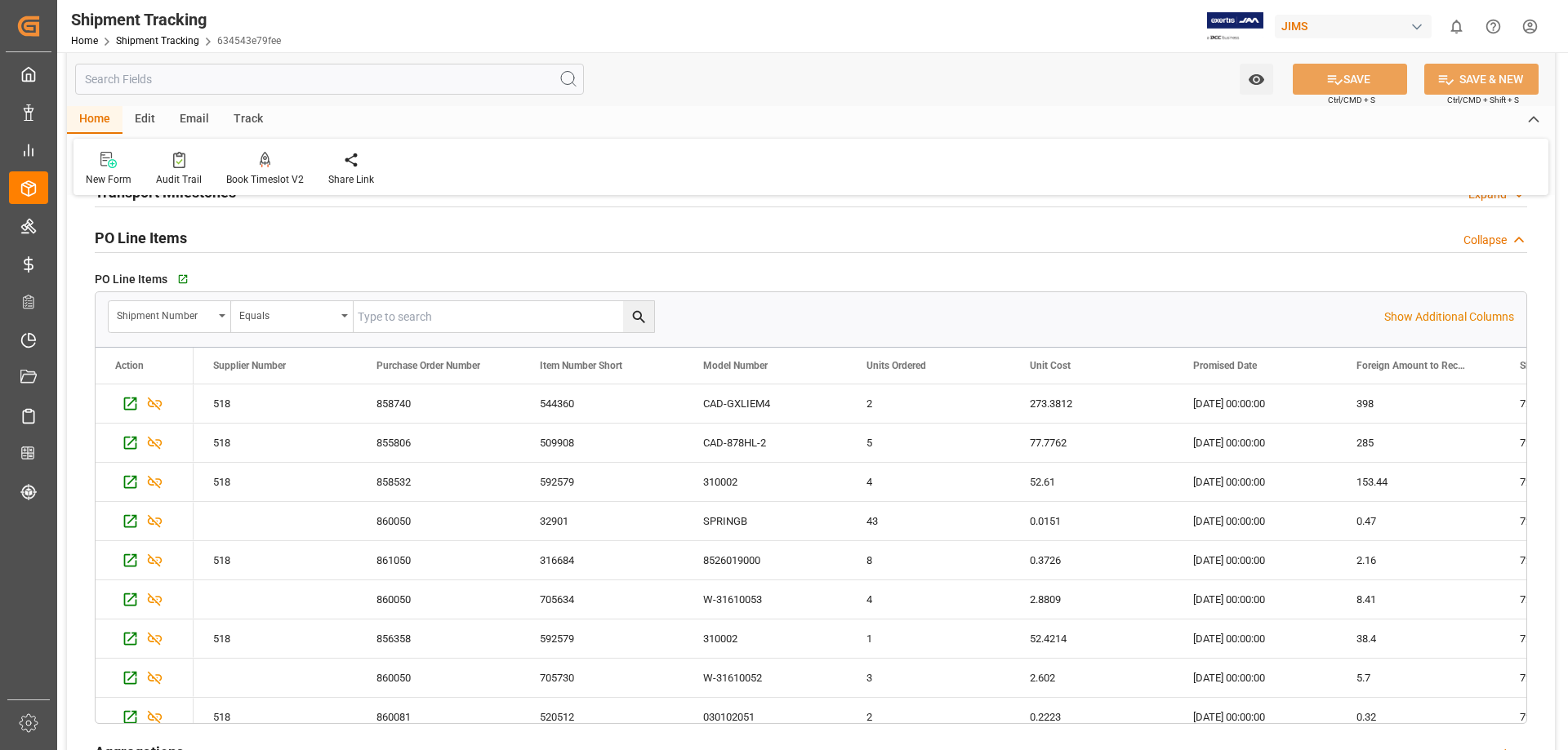
click at [396, 324] on input "text" at bounding box center [504, 317] width 300 height 31
paste input "72706"
type input "72706"
click at [640, 320] on icon "search button" at bounding box center [639, 317] width 17 height 17
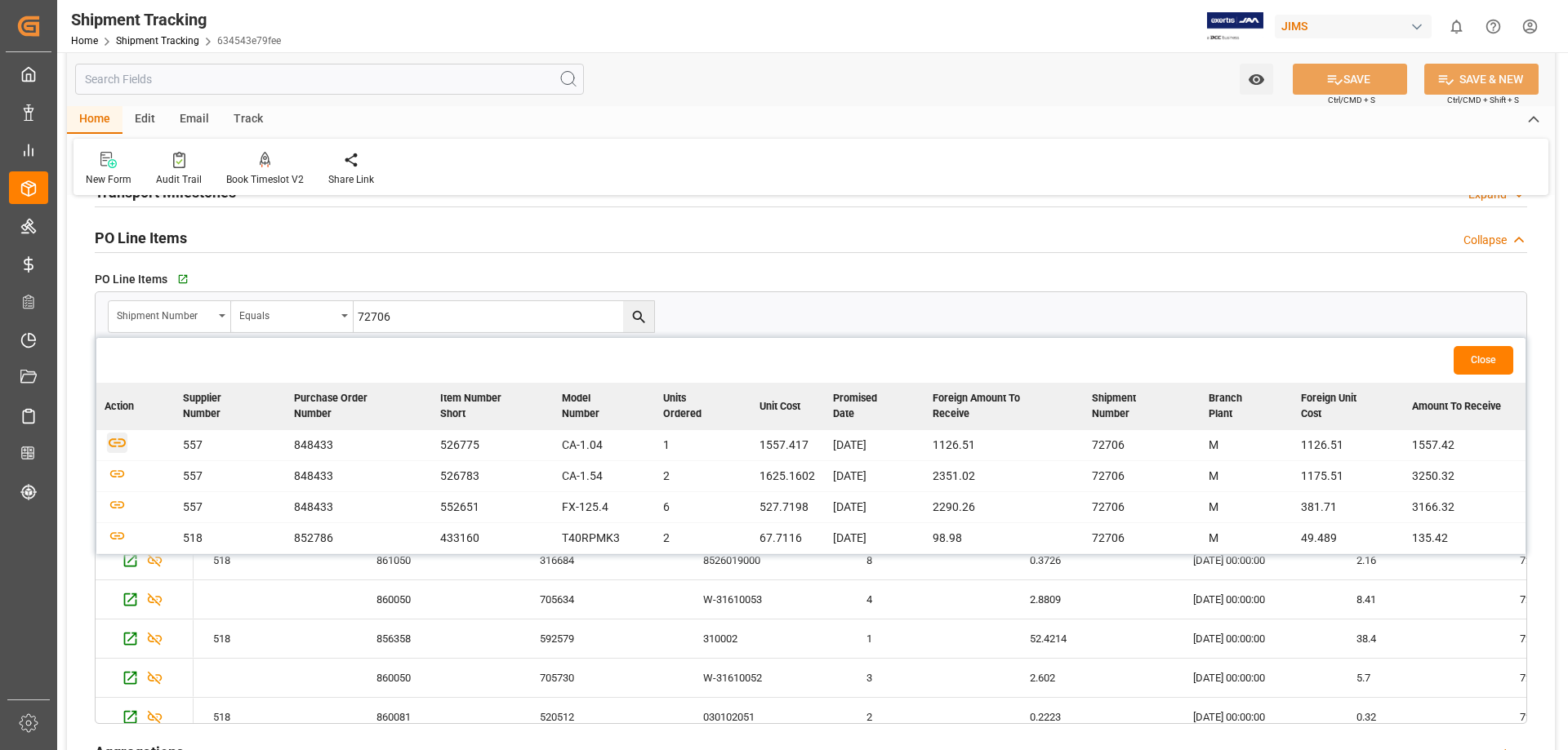
click at [125, 445] on icon "button" at bounding box center [117, 442] width 17 height 9
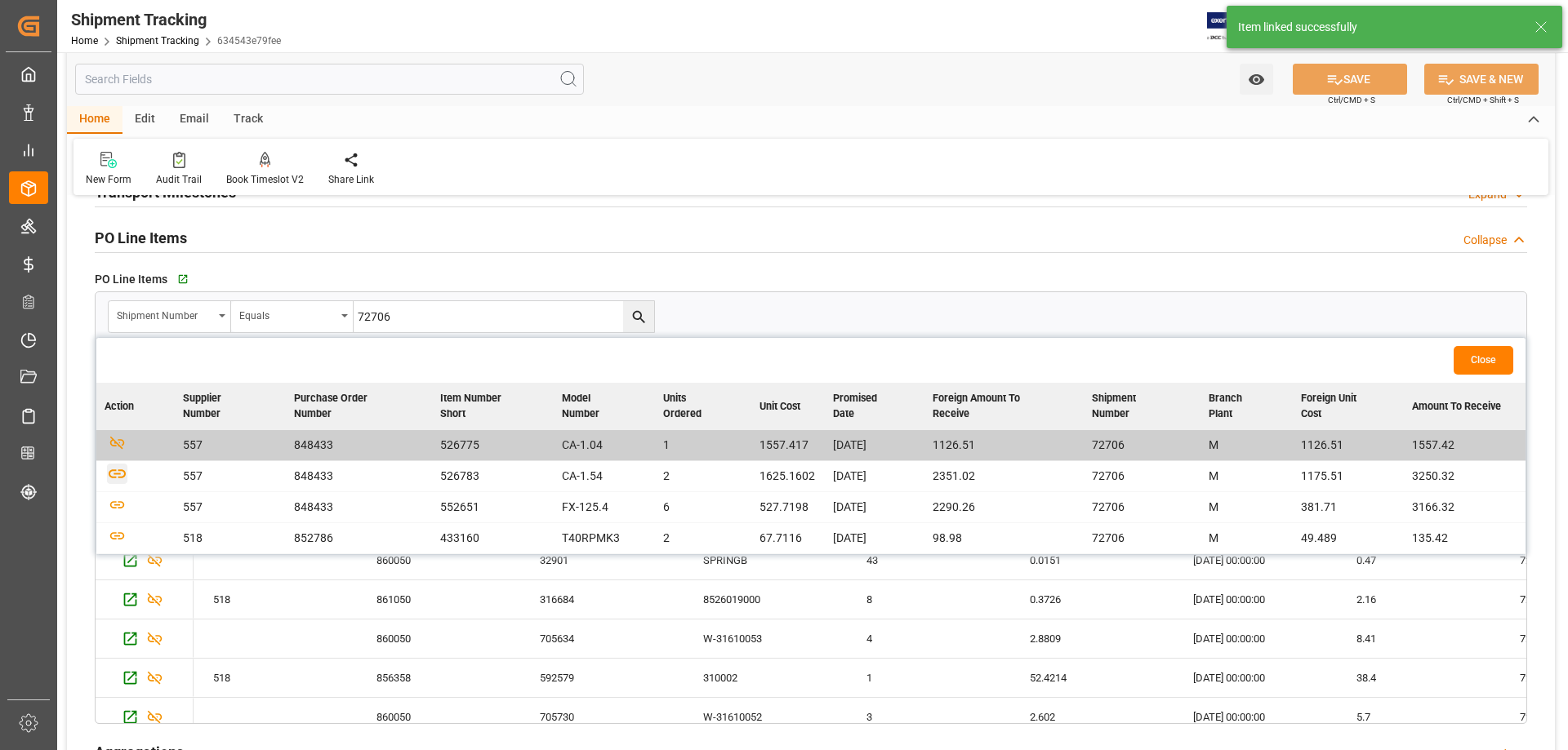
click at [117, 479] on icon "button" at bounding box center [117, 473] width 21 height 21
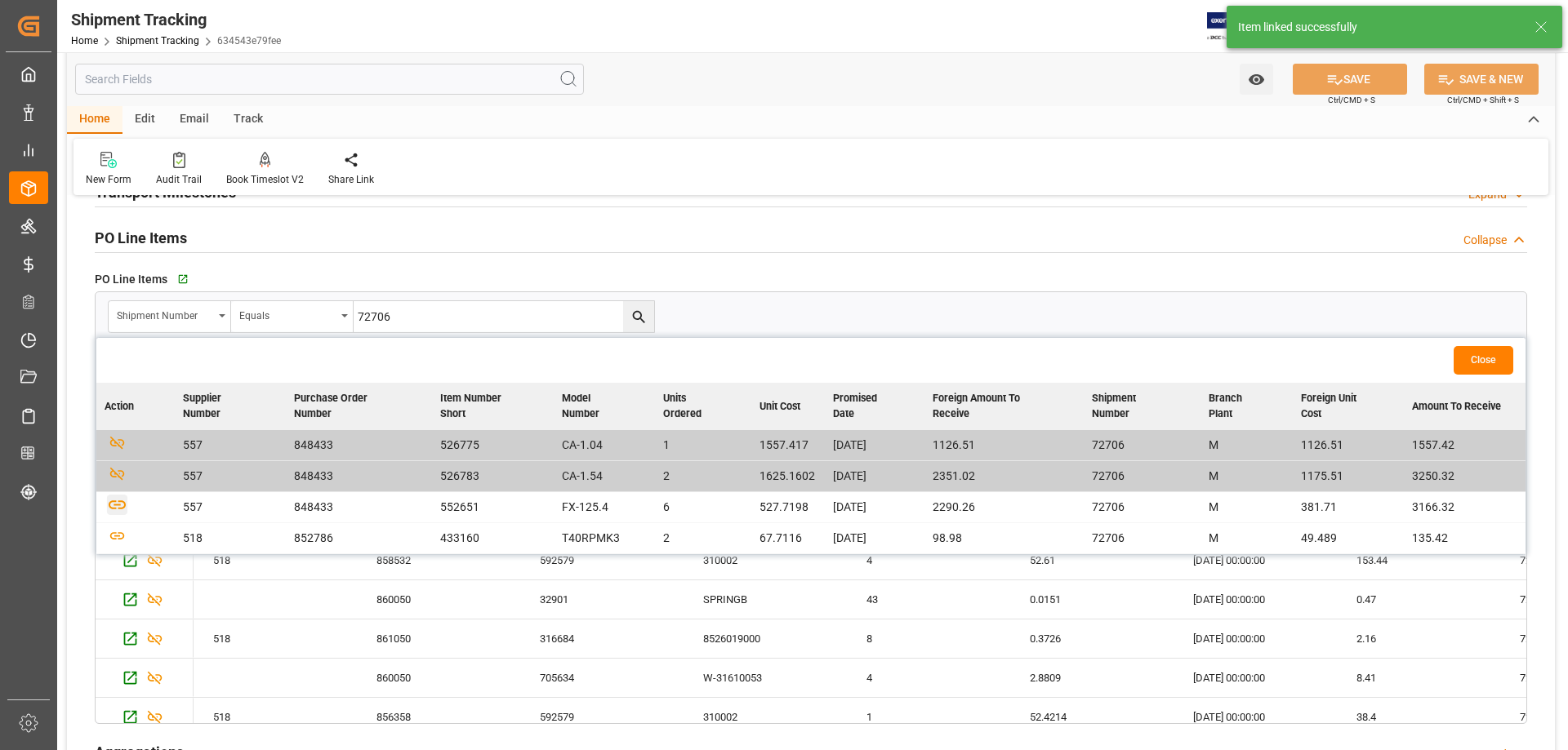
click at [121, 506] on icon "button" at bounding box center [117, 505] width 21 height 21
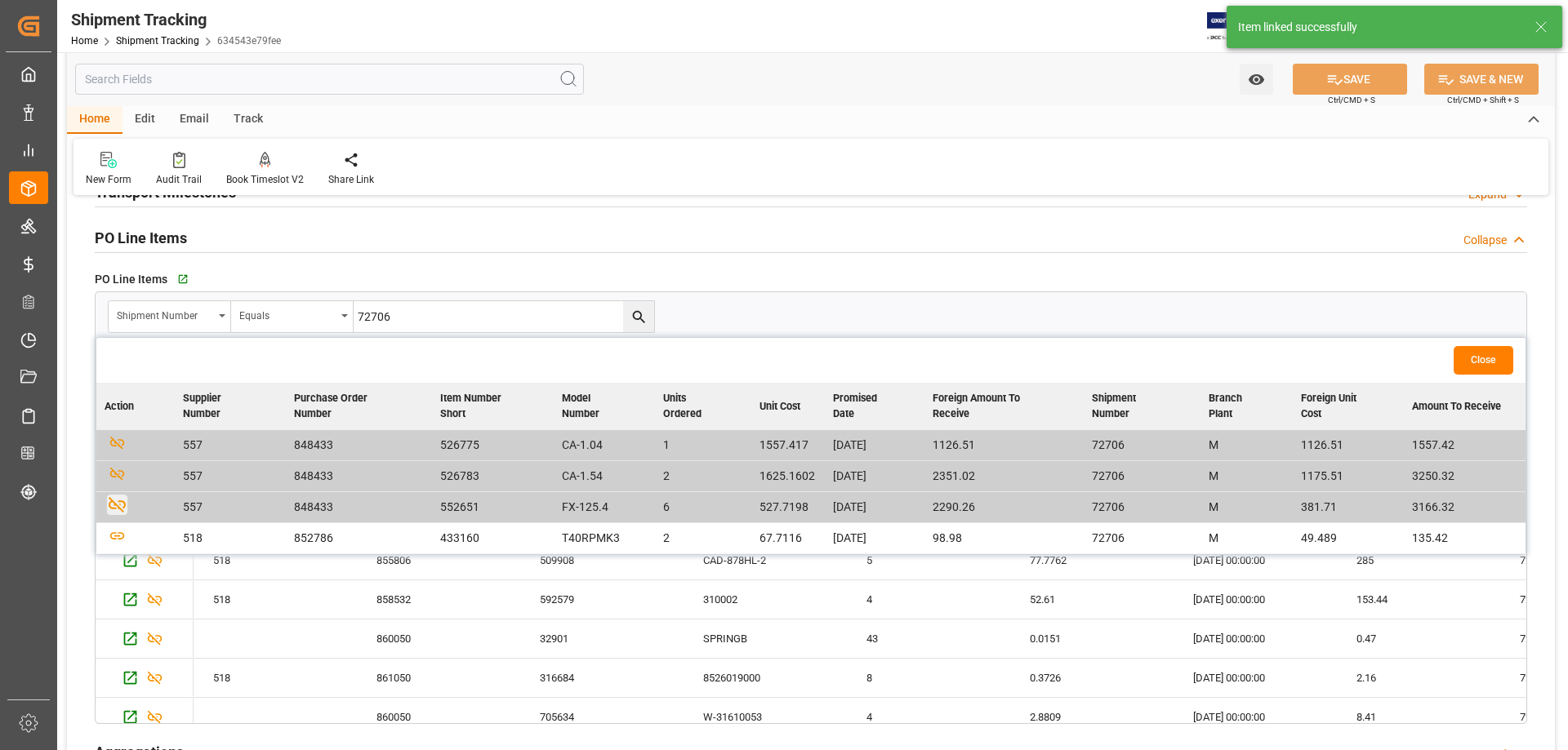
scroll to position [408, 0]
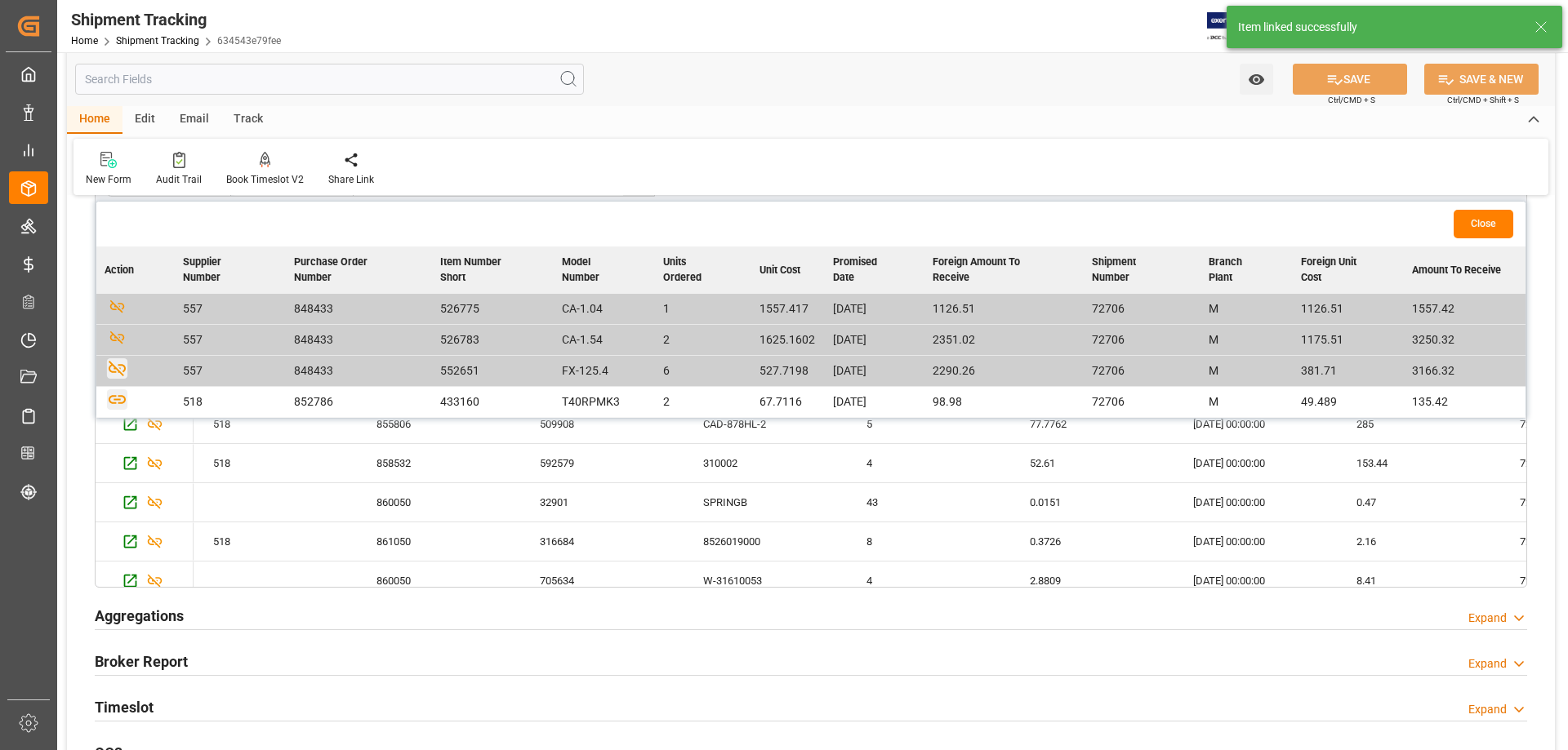
click at [123, 403] on icon "button" at bounding box center [117, 399] width 17 height 9
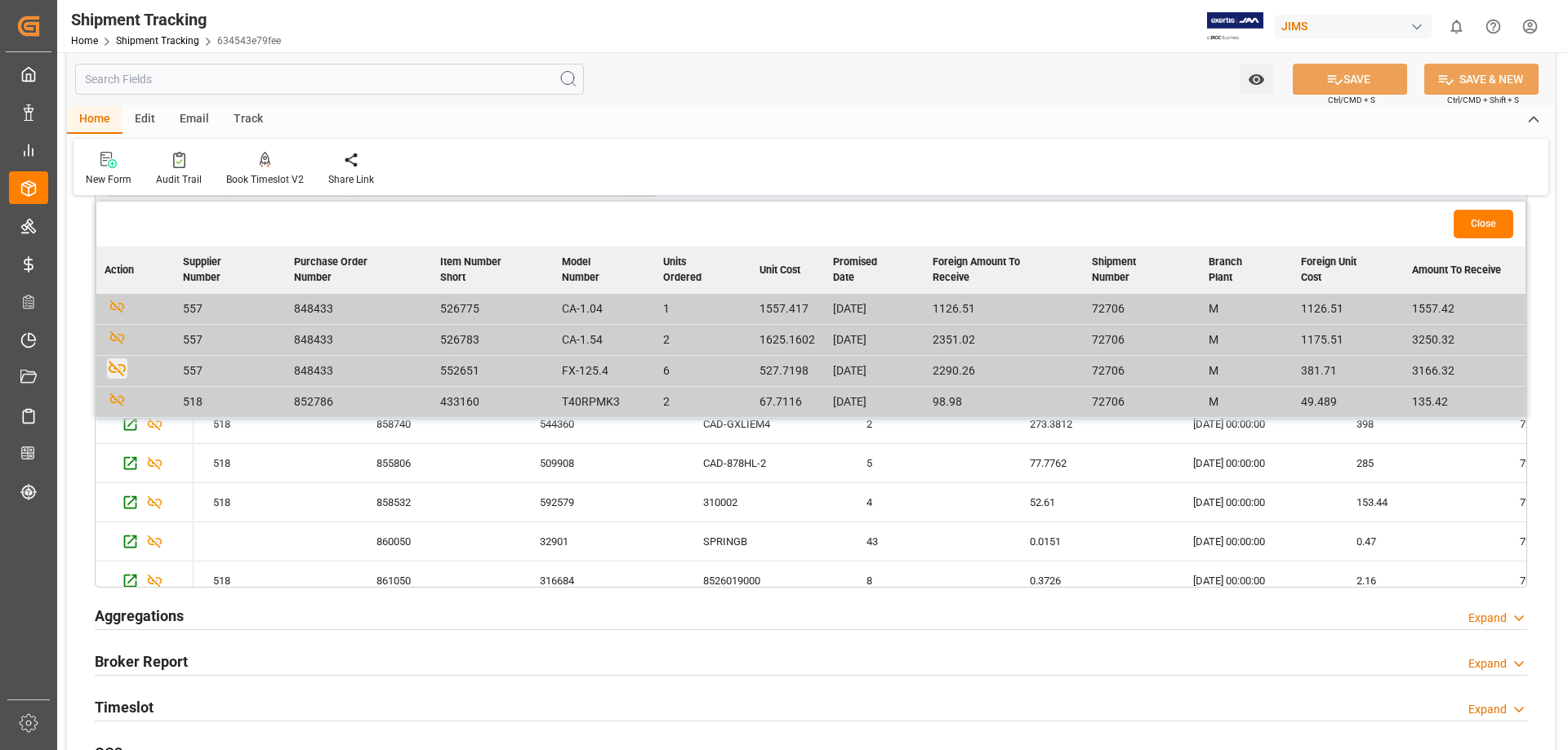
click at [1254, 225] on button "Close" at bounding box center [1483, 224] width 60 height 29
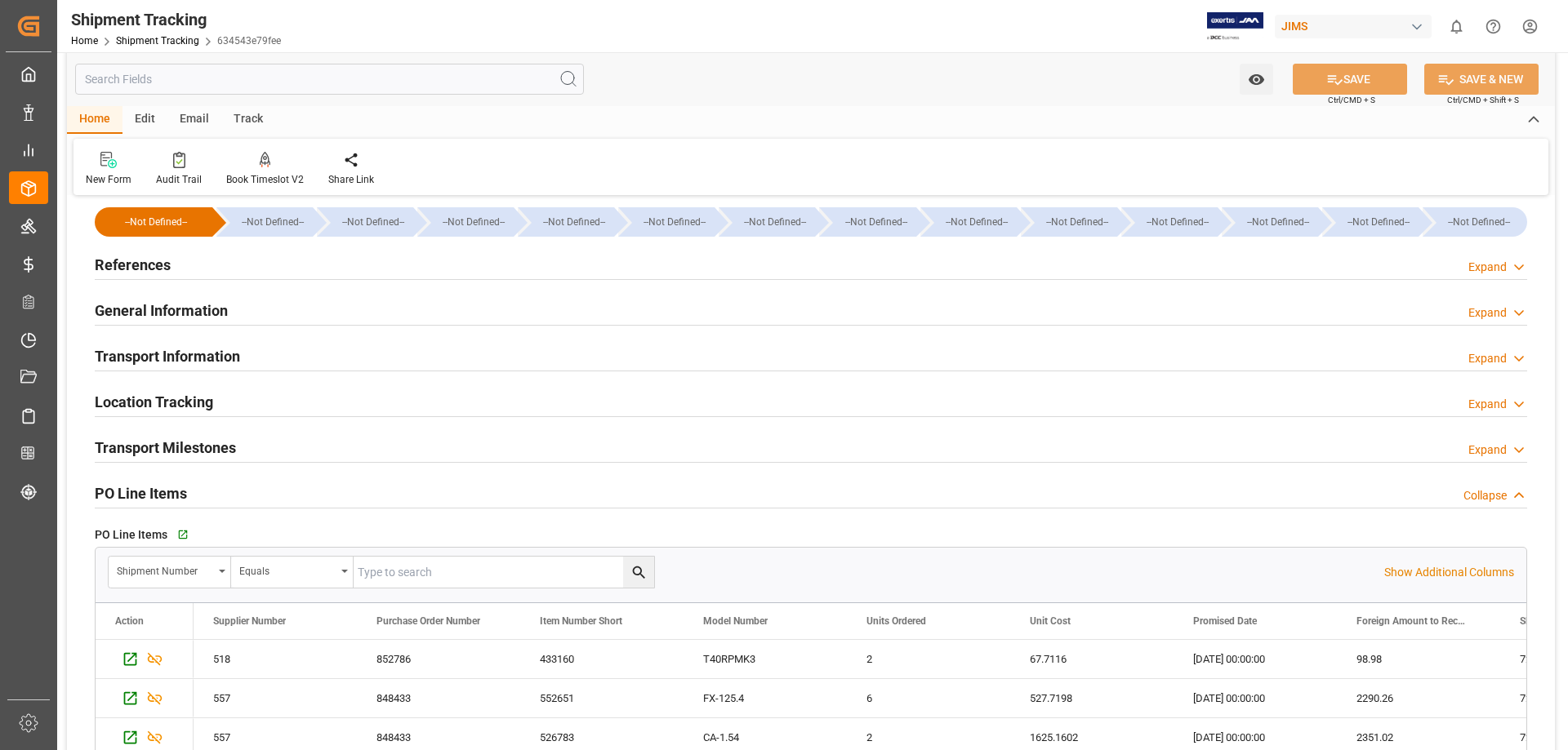
scroll to position [0, 0]
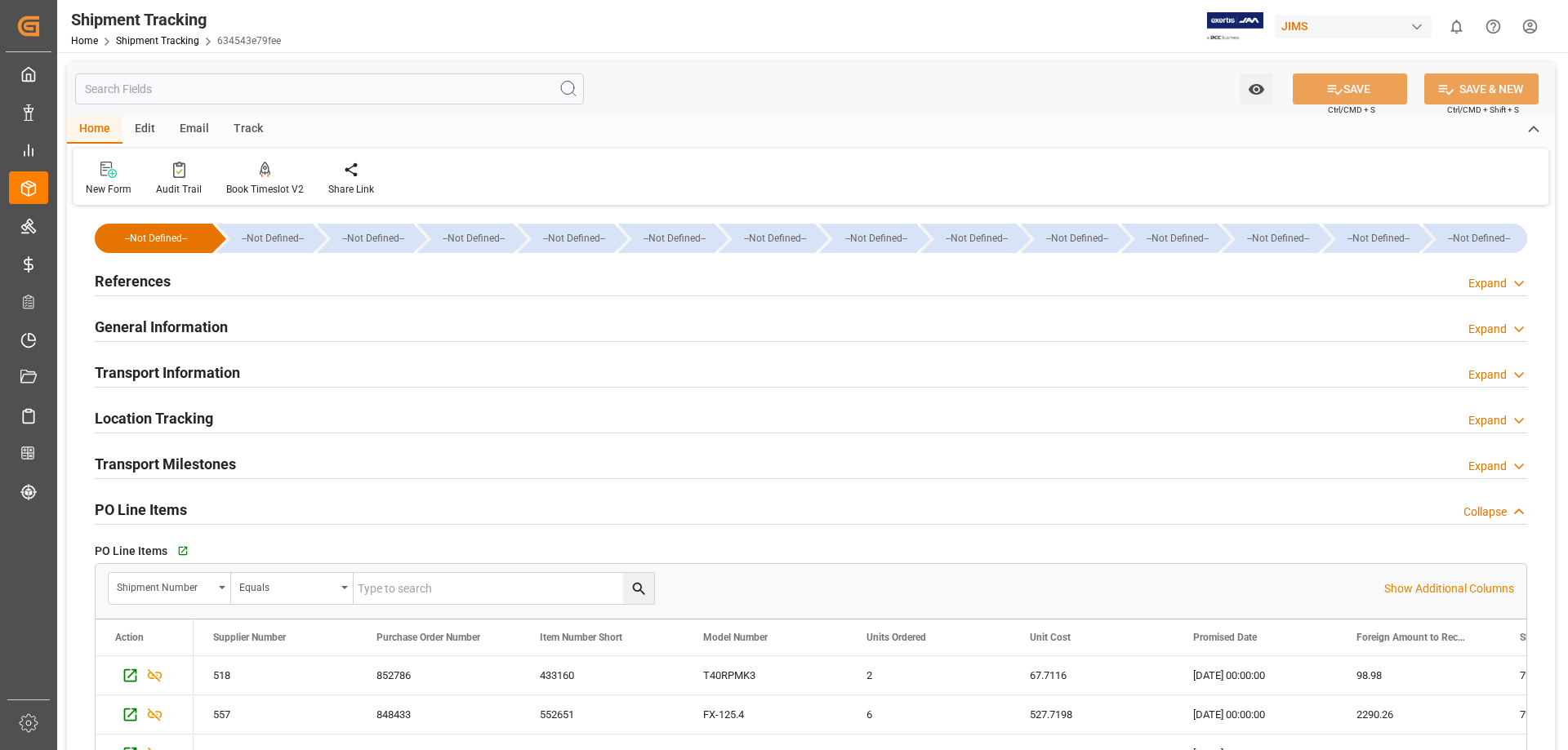
click at [174, 457] on h2 "Transport Milestones" at bounding box center [165, 464] width 141 height 22
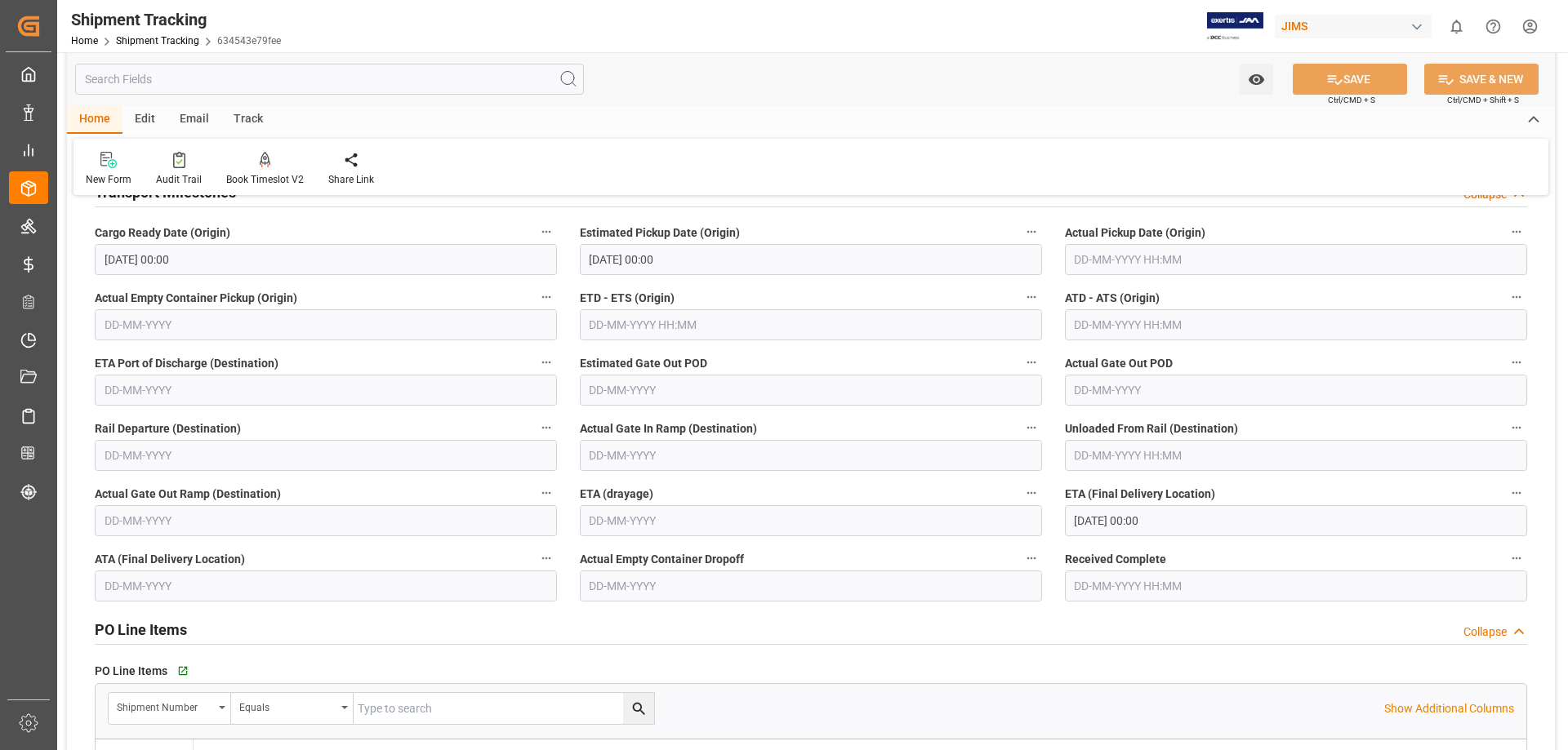
scroll to position [136, 0]
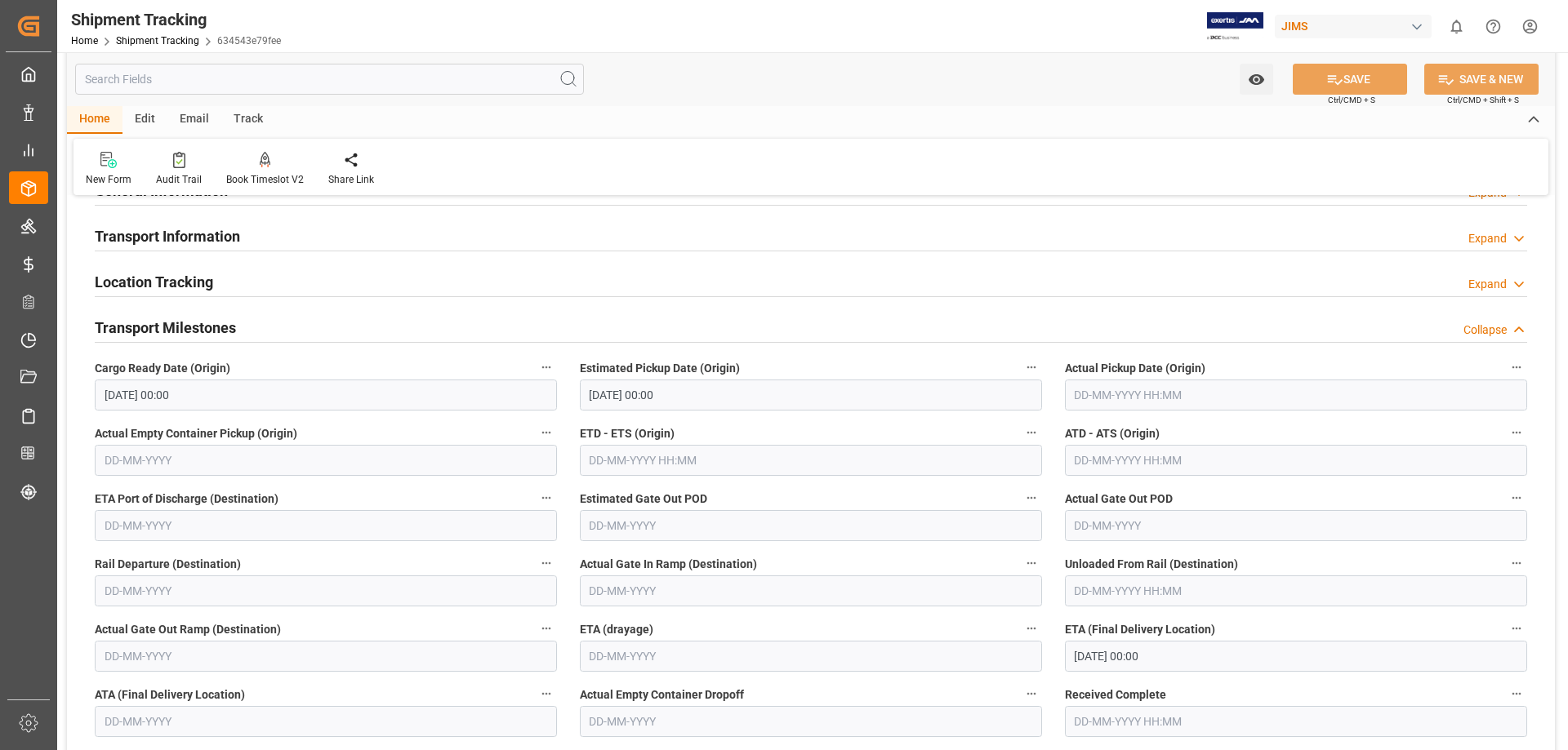
click at [181, 236] on h2 "Transport Information" at bounding box center [167, 236] width 145 height 22
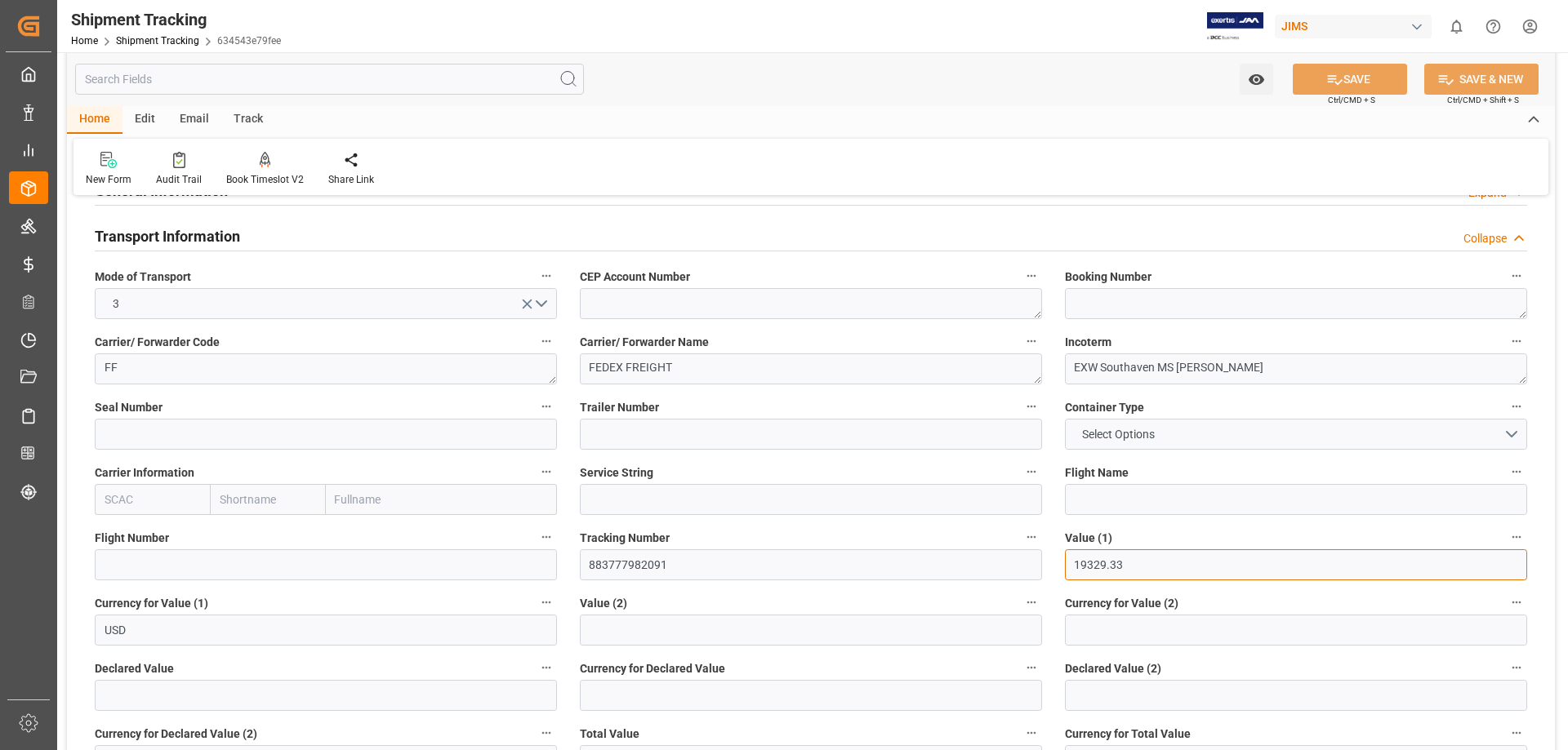
click at [1089, 563] on input "19329.33" at bounding box center [1295, 565] width 462 height 31
drag, startPoint x: 1131, startPoint y: 562, endPoint x: 993, endPoint y: 542, distance: 139.4
type input "0"
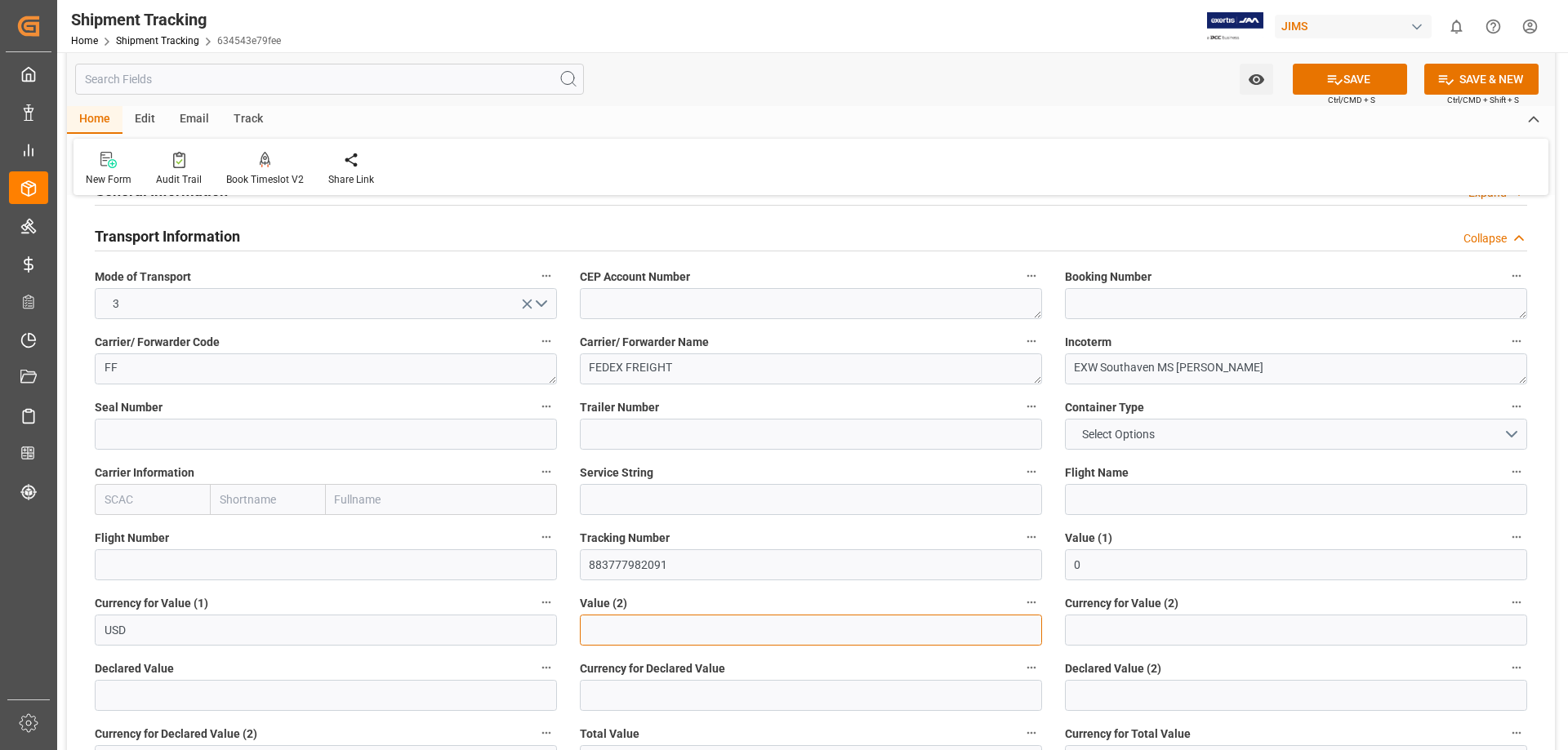
click at [983, 573] on input "text" at bounding box center [810, 630] width 462 height 31
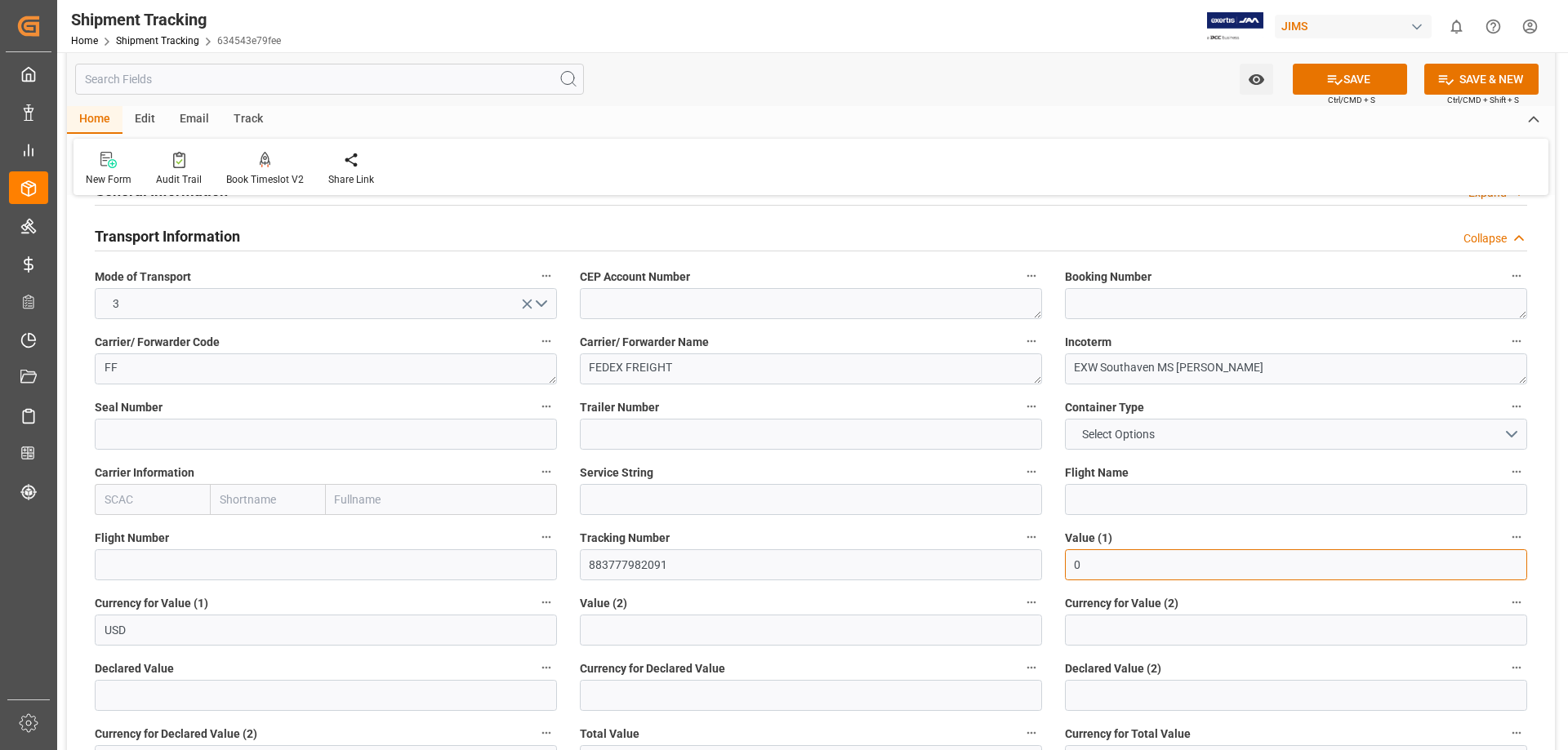
click at [1123, 568] on input "0" at bounding box center [1295, 565] width 462 height 31
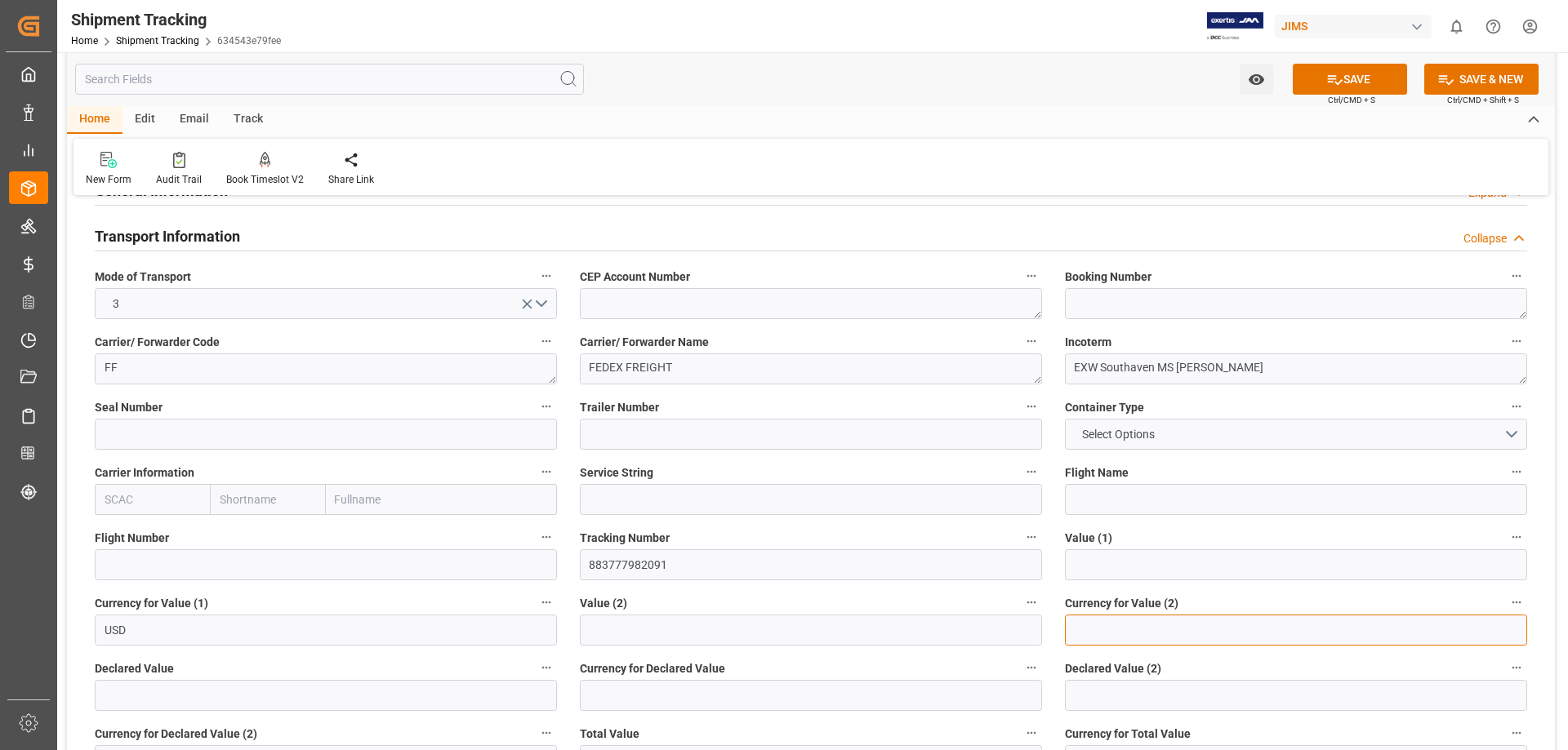
click at [1139, 573] on input at bounding box center [1295, 630] width 462 height 31
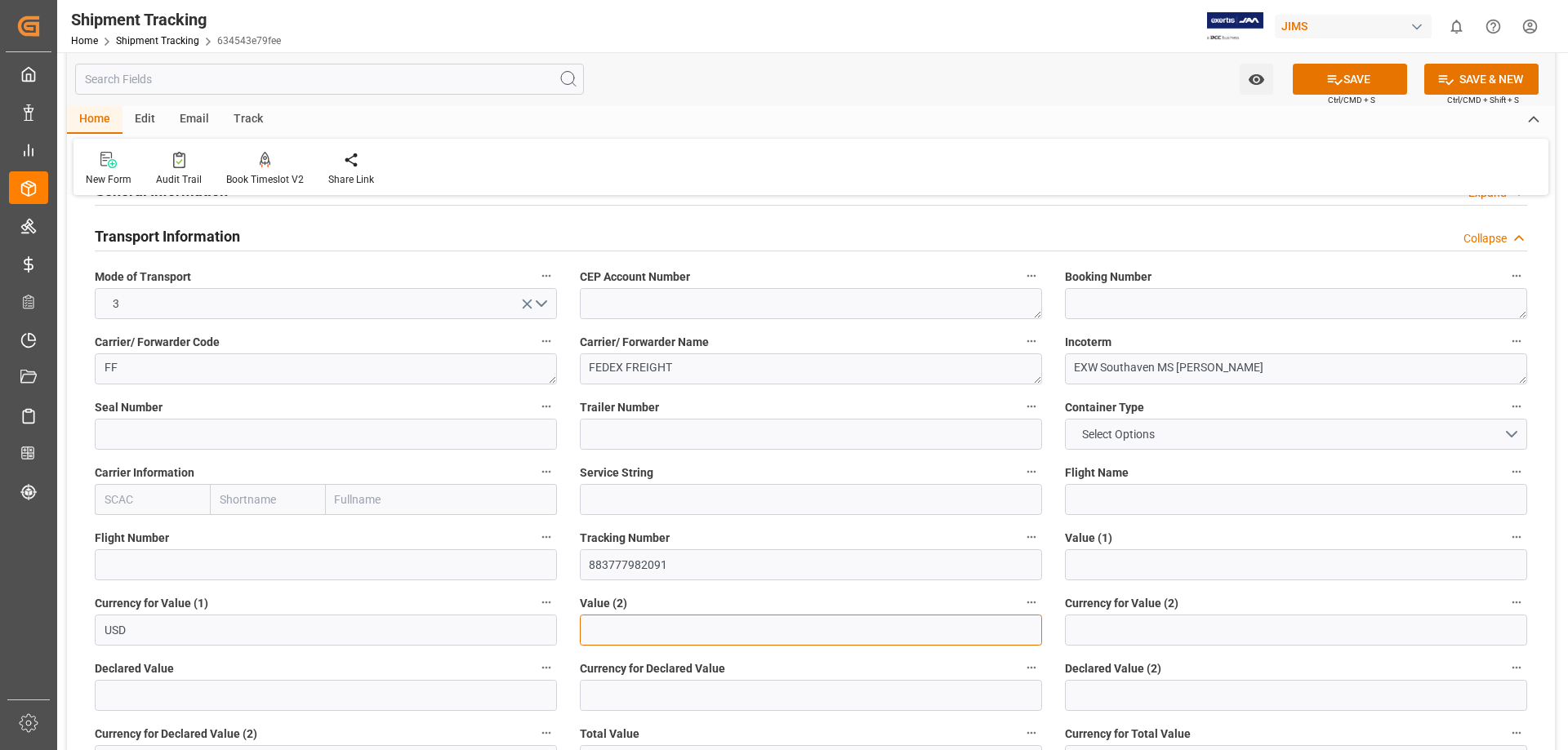
click at [855, 573] on input "text" at bounding box center [810, 630] width 462 height 31
click at [1254, 90] on button "SAVE" at bounding box center [1350, 80] width 114 height 31
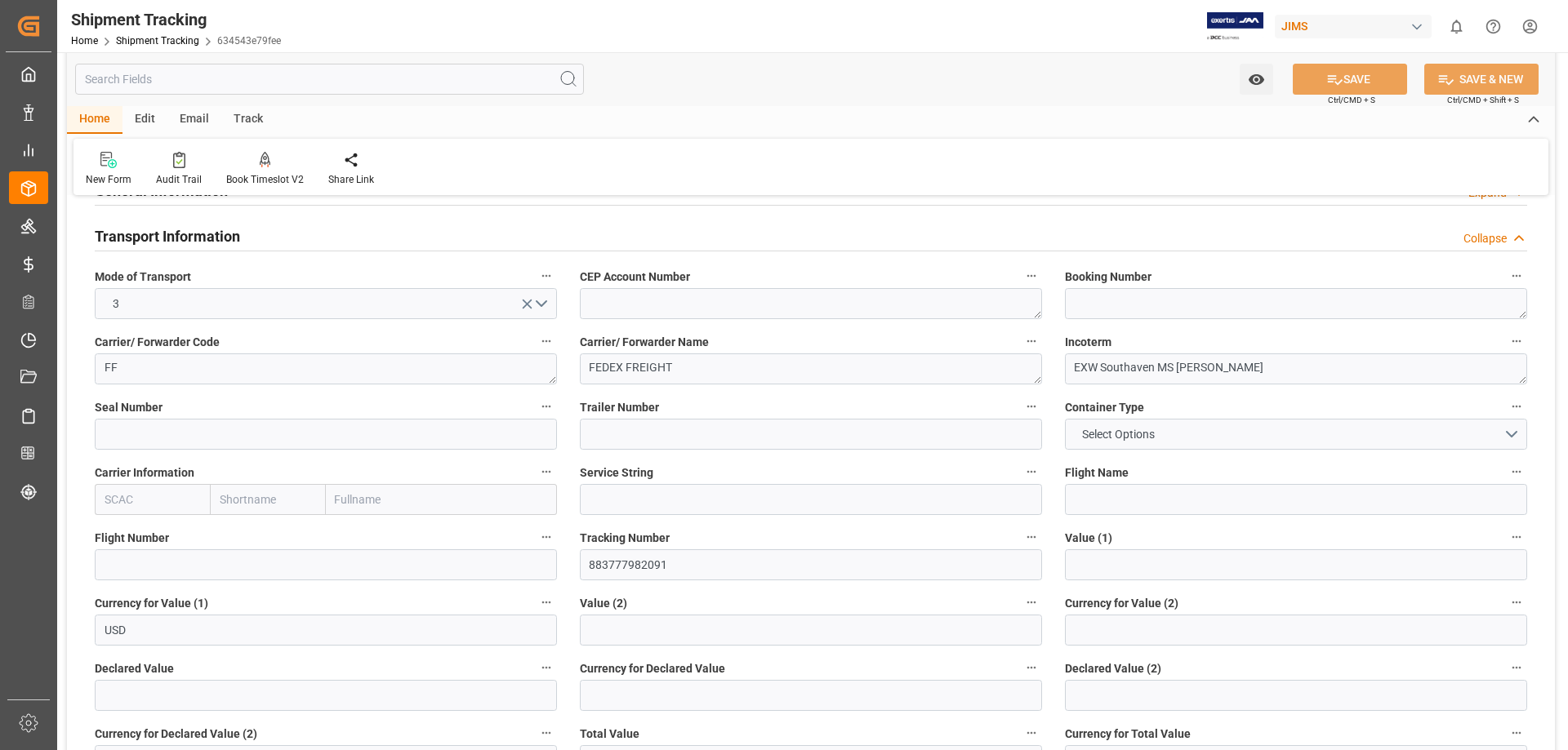
click at [210, 234] on h2 "Transport Information" at bounding box center [167, 236] width 145 height 22
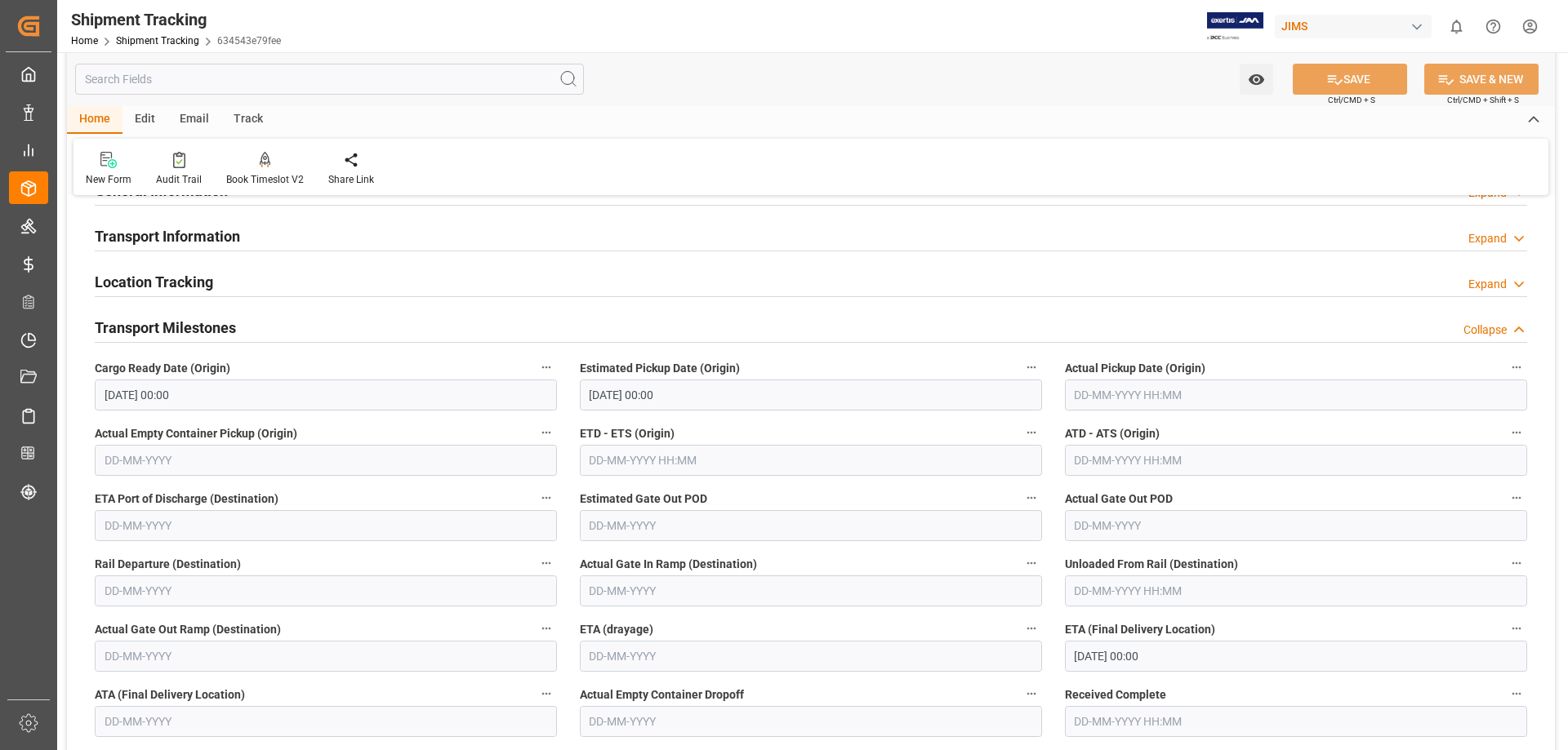
click at [205, 236] on h2 "Transport Information" at bounding box center [167, 236] width 145 height 22
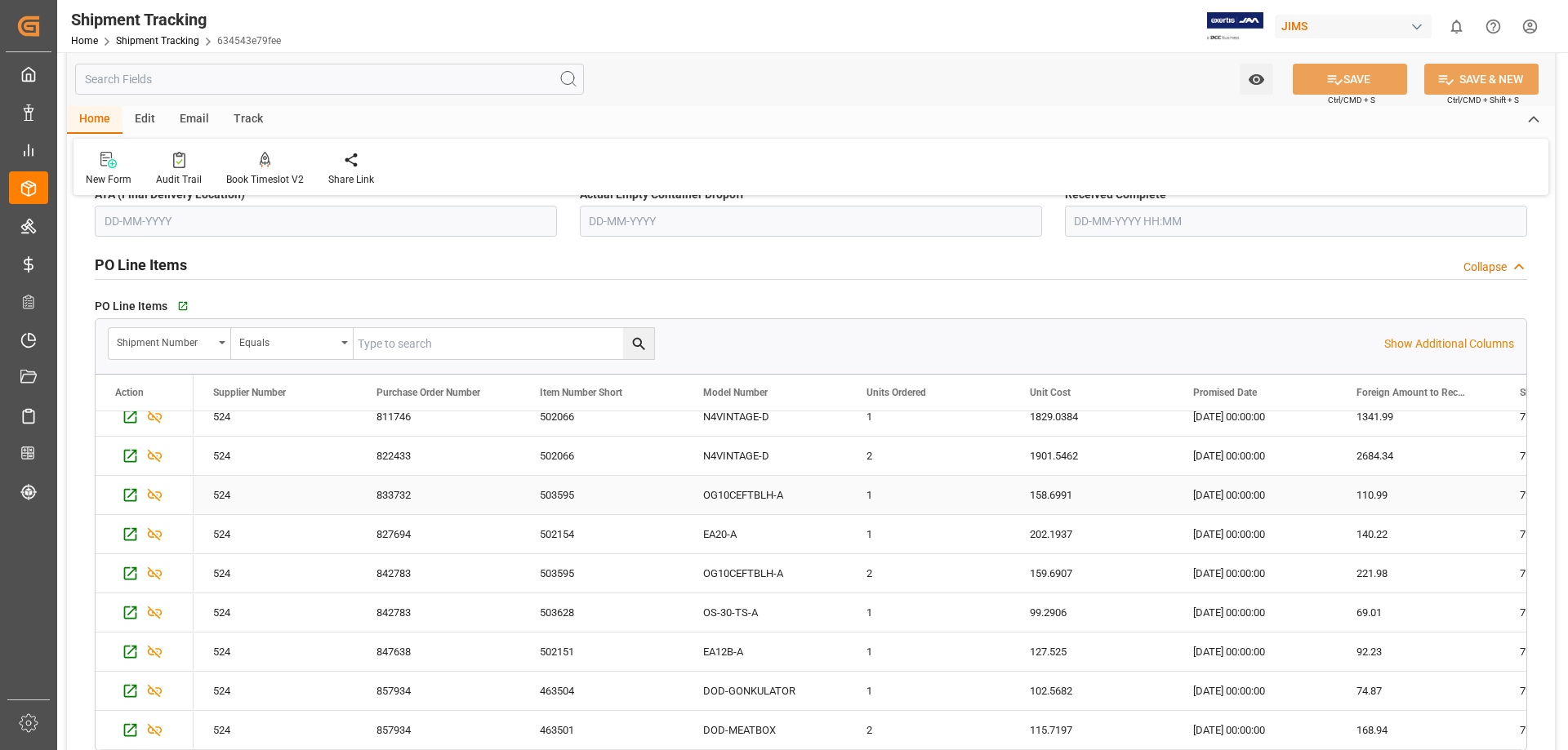
scroll to position [0, 0]
click at [181, 308] on icon "button" at bounding box center [181, 306] width 14 height 14
click at [438, 346] on input "text" at bounding box center [504, 344] width 300 height 31
click at [420, 340] on input "text" at bounding box center [504, 344] width 300 height 31
type input "72702"
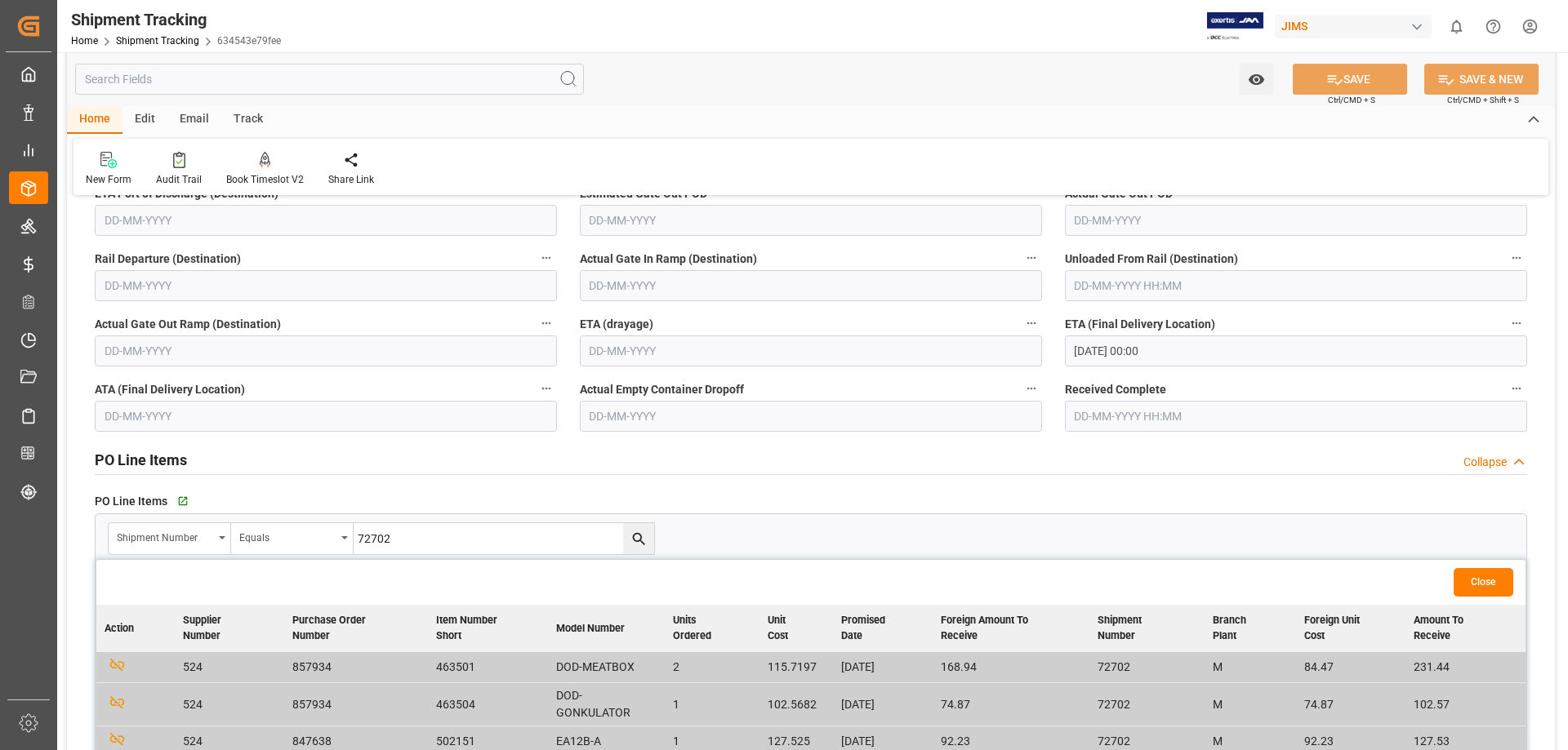
scroll to position [953, 0]
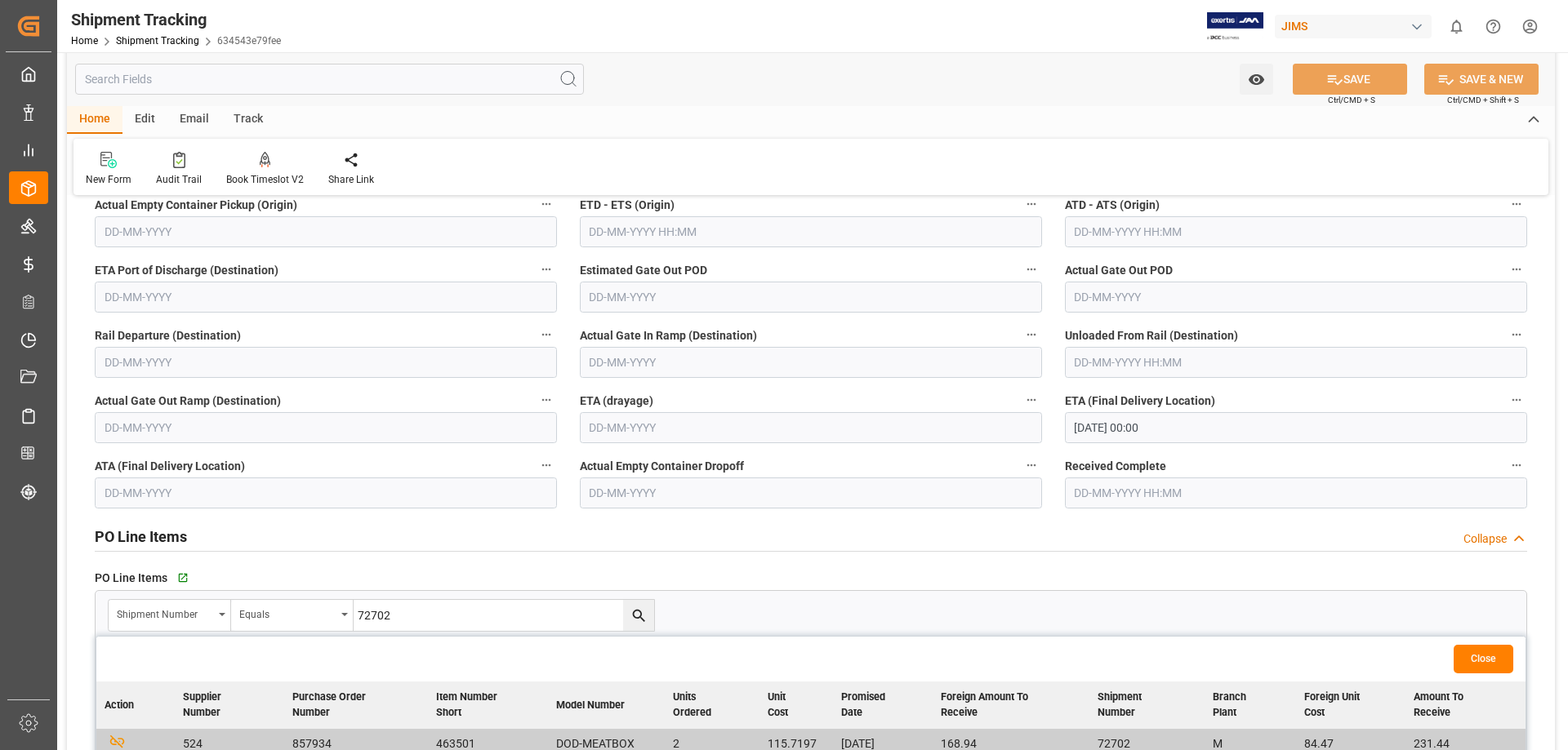
click at [1254, 573] on button "Close" at bounding box center [1483, 659] width 60 height 29
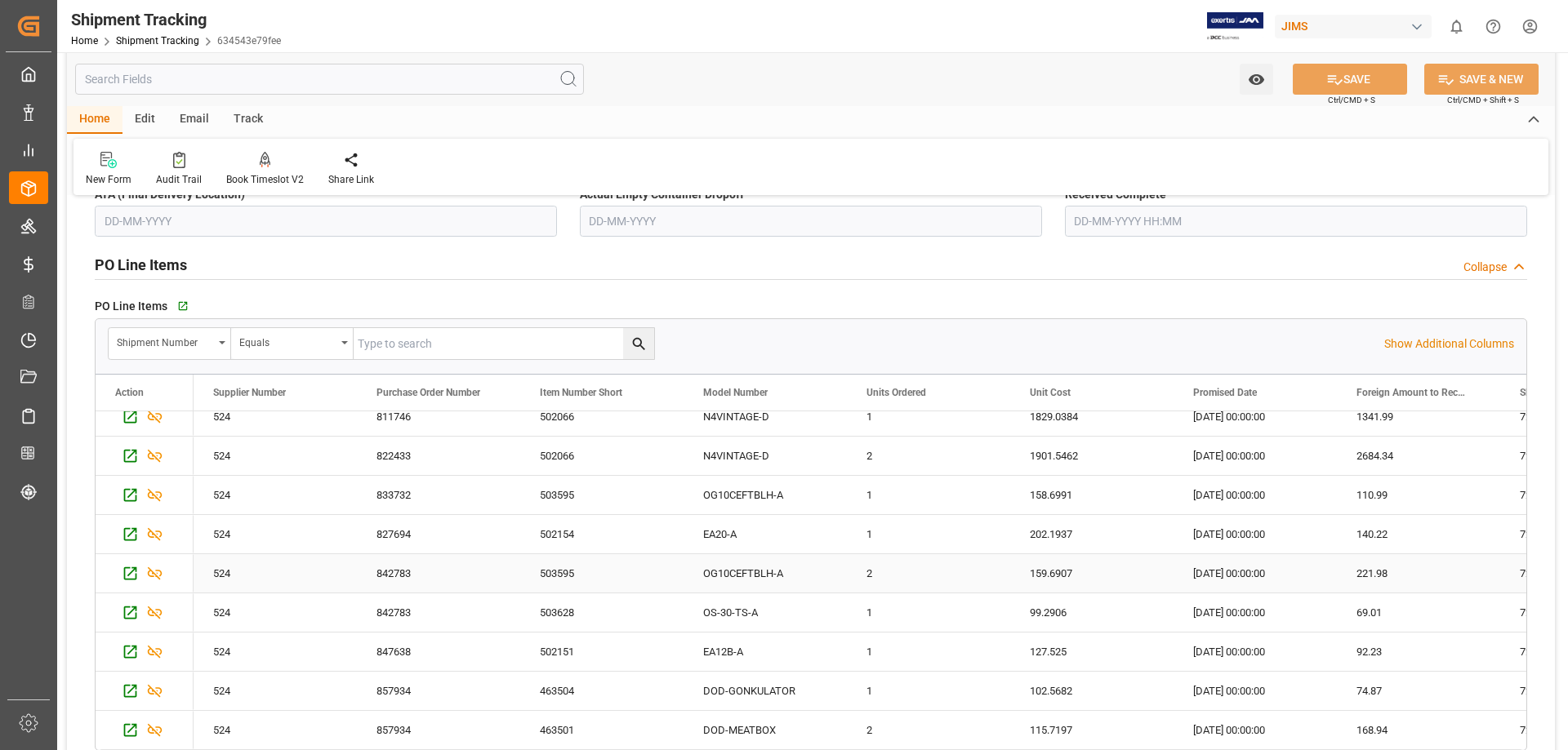
scroll to position [1, 0]
click at [1254, 264] on div "Collapse" at bounding box center [1484, 267] width 44 height 17
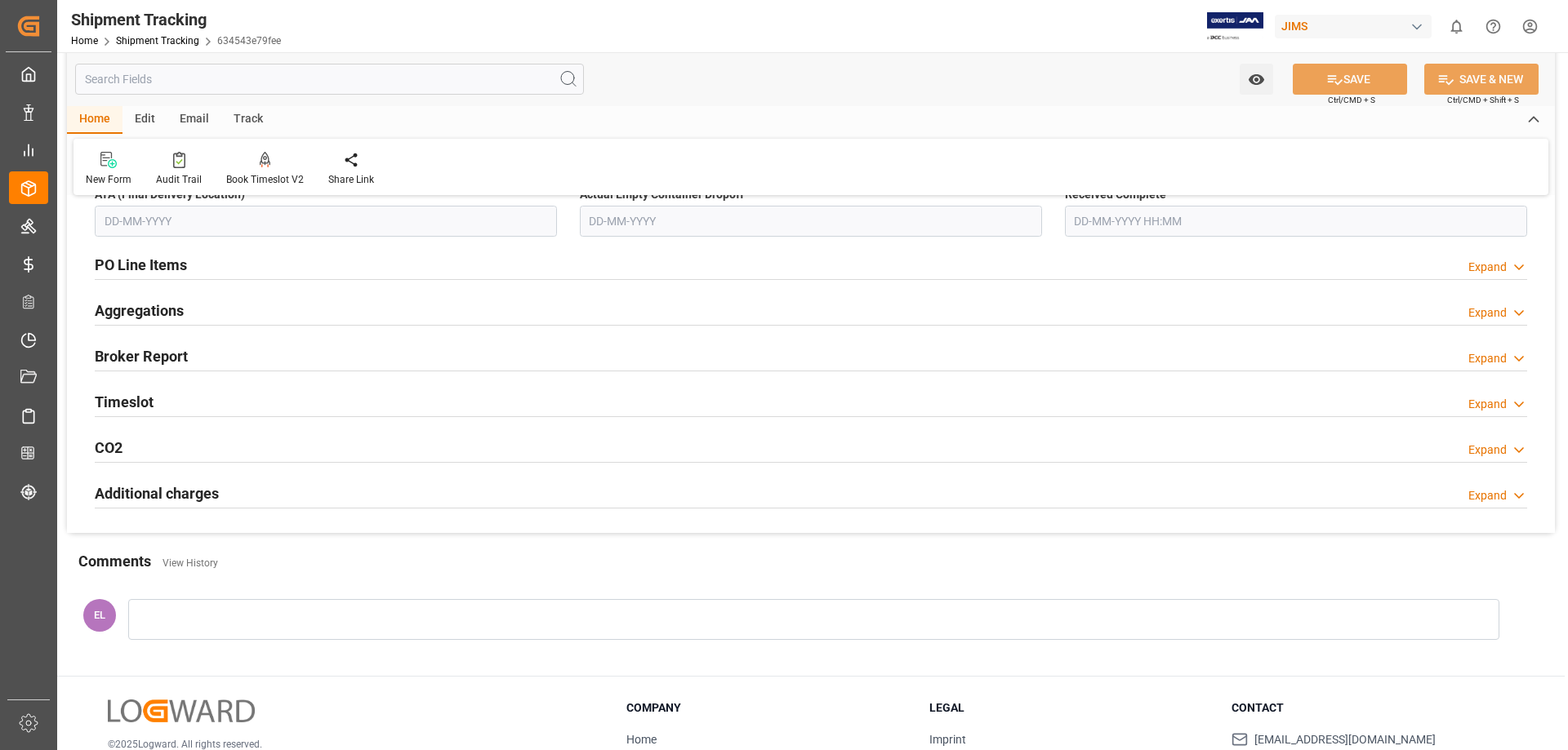
click at [1254, 264] on div "Expand" at bounding box center [1487, 267] width 39 height 17
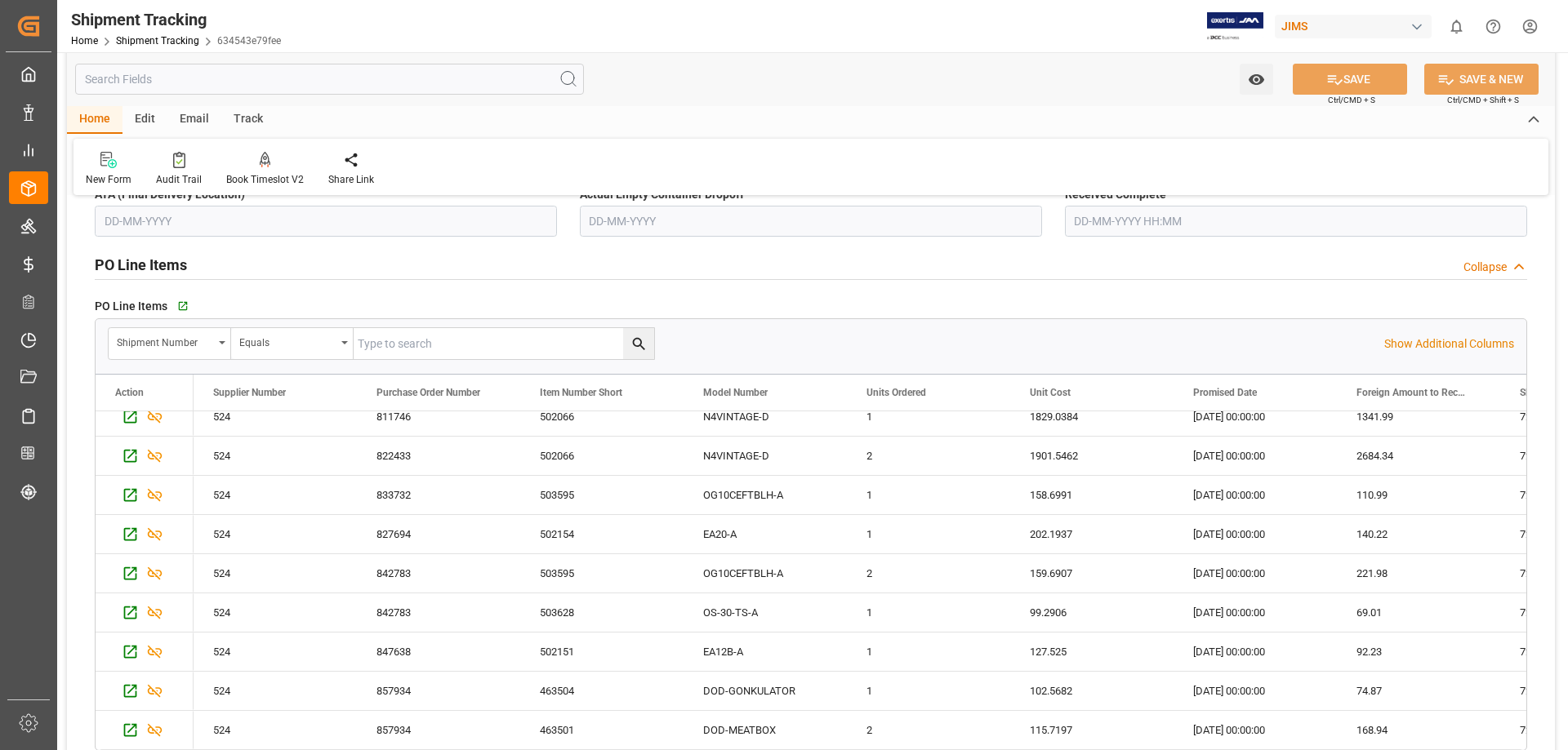
click at [296, 290] on div "PO Line Items   Go to Purchase Order Line Item Grid Shipment Number Equals Show…" at bounding box center [810, 522] width 1455 height 469
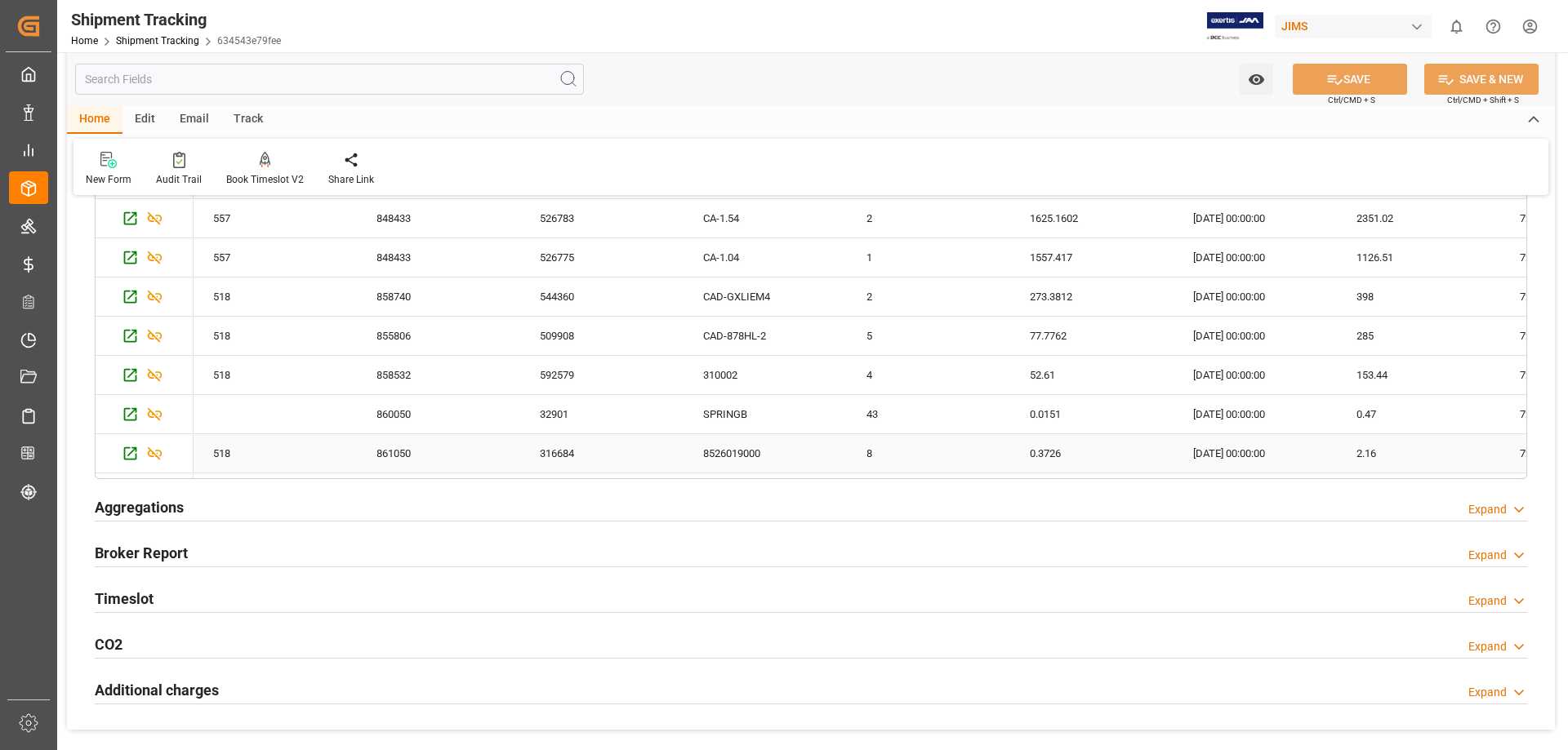
scroll to position [0, 0]
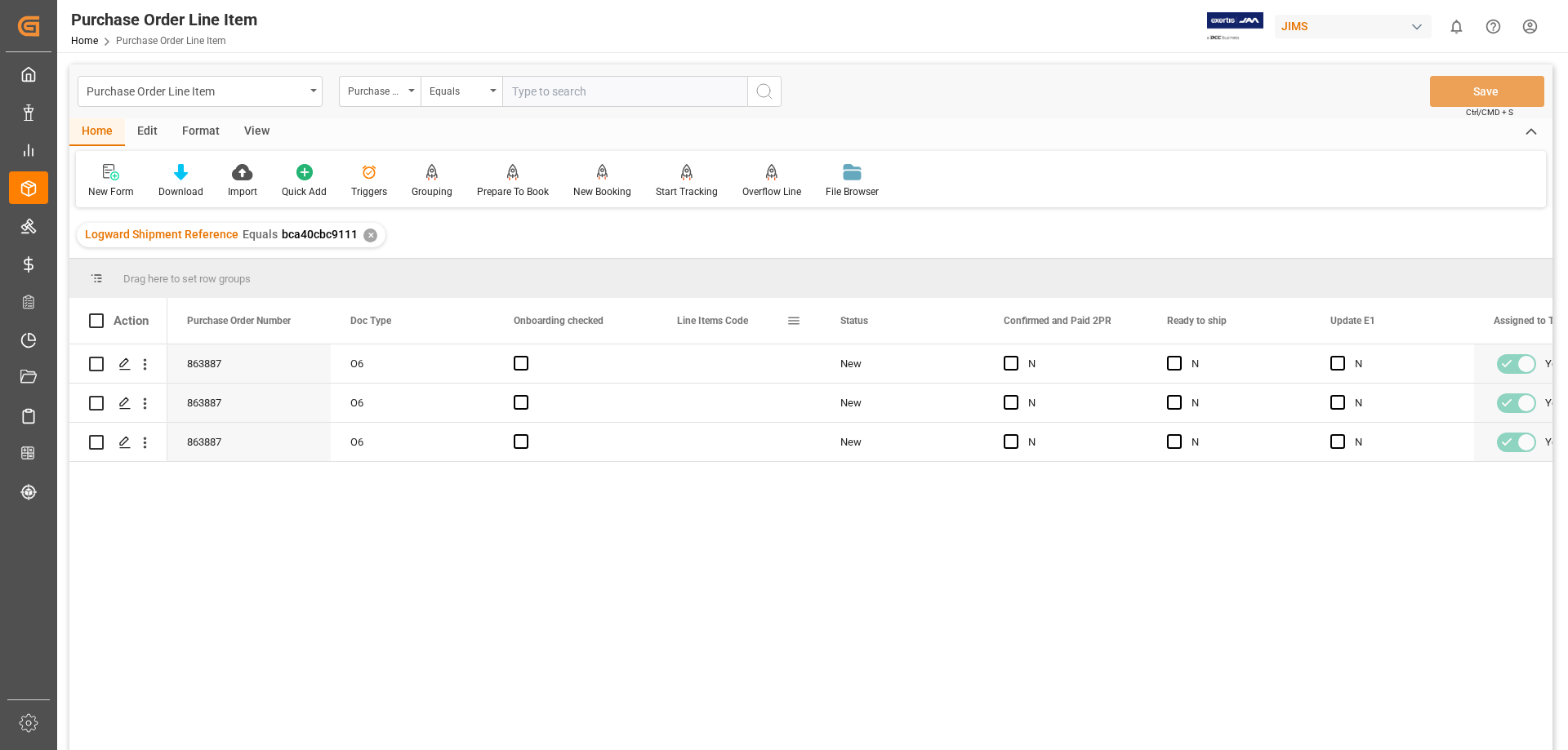
click at [789, 318] on span at bounding box center [794, 321] width 15 height 15
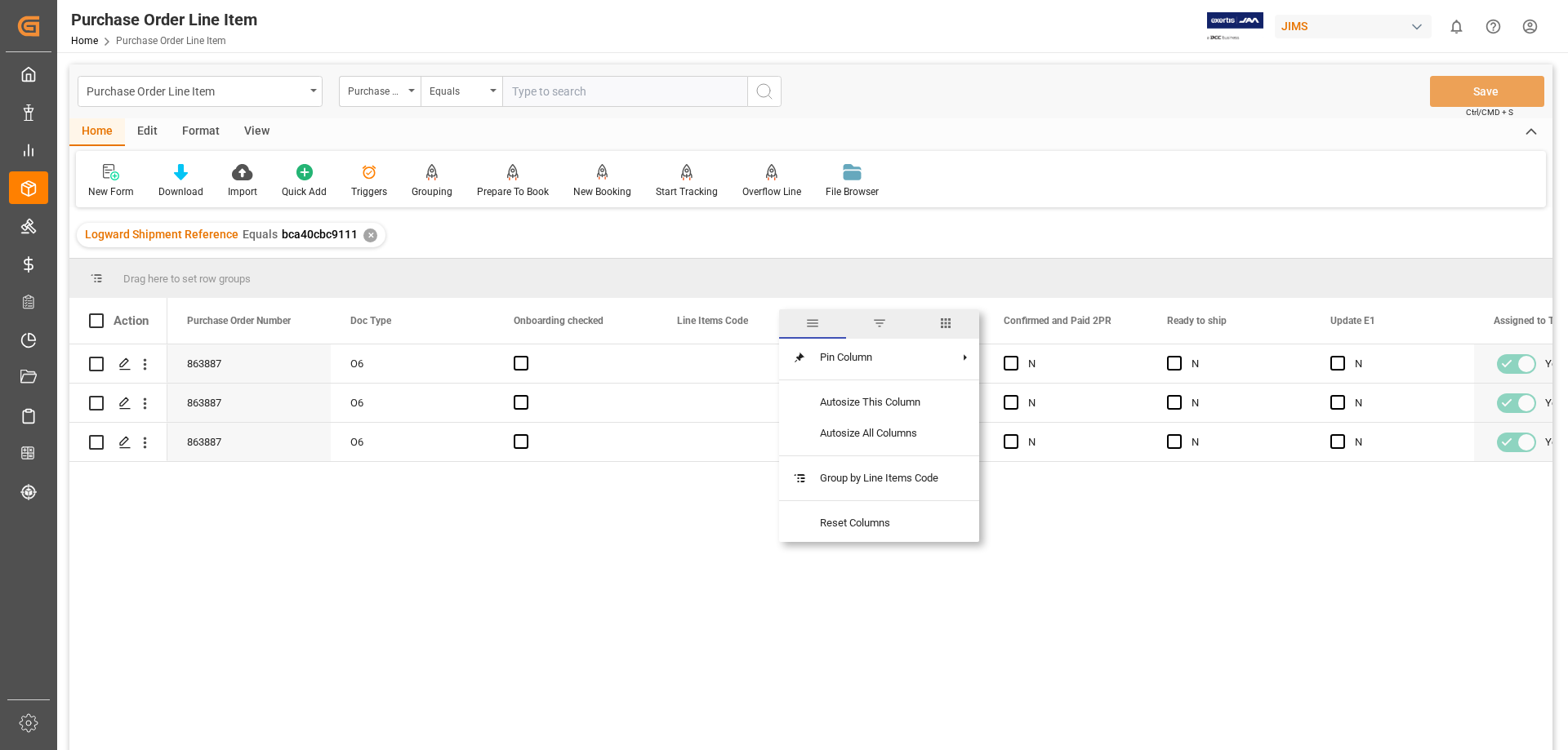
click at [953, 326] on span "columns" at bounding box center [946, 323] width 15 height 15
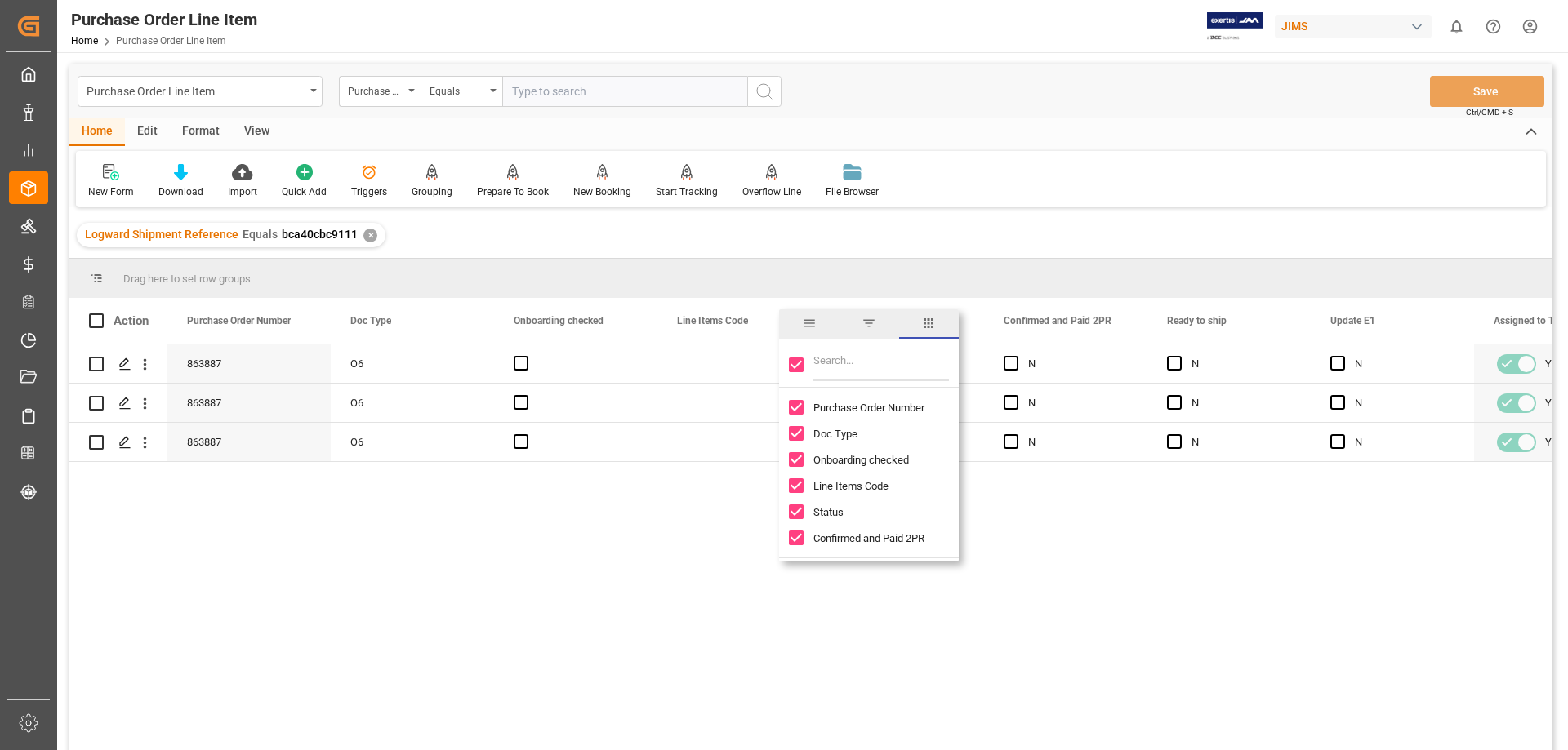
click at [797, 365] on input "Toggle Select All Columns" at bounding box center [796, 365] width 15 height 15
checkbox input "false"
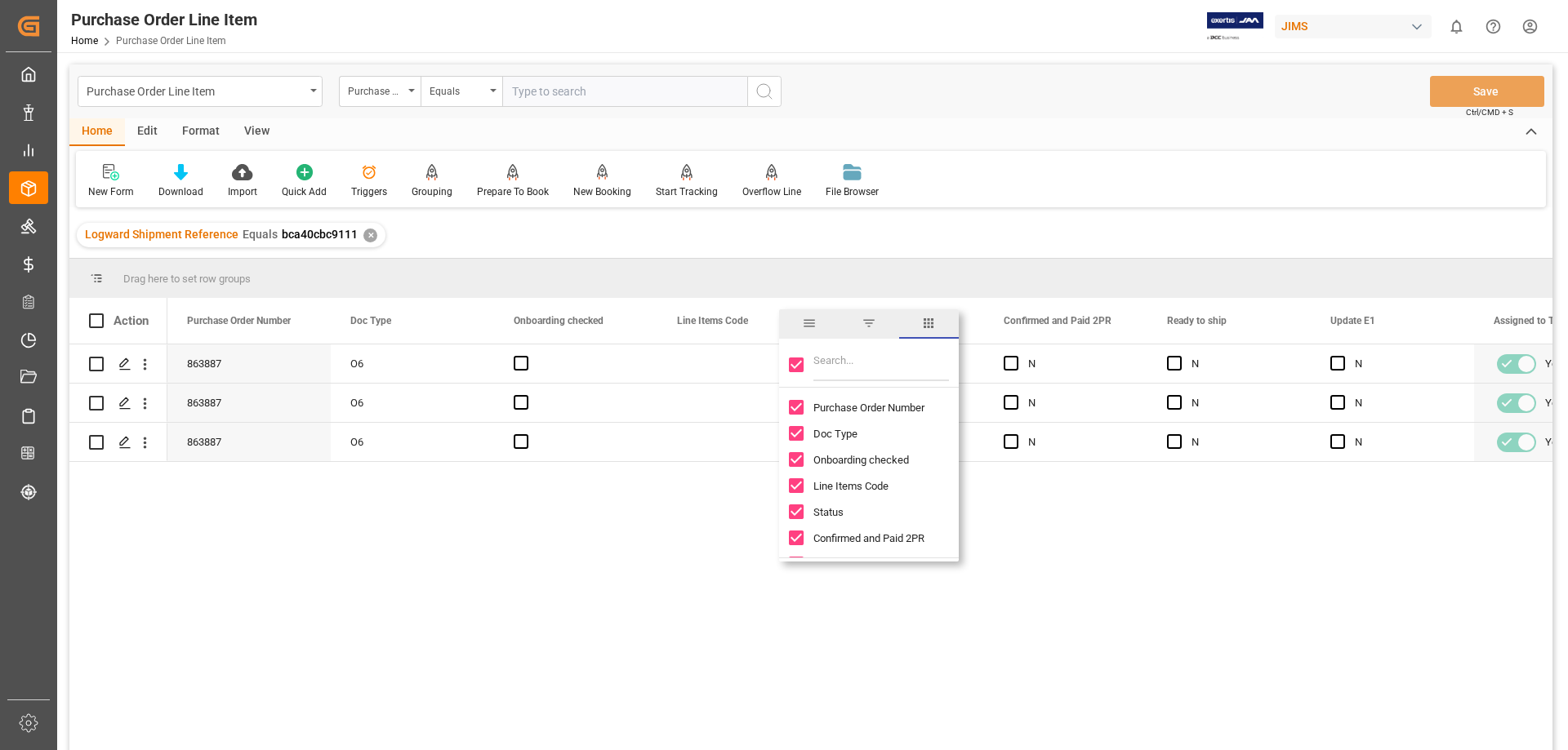
checkbox input "false"
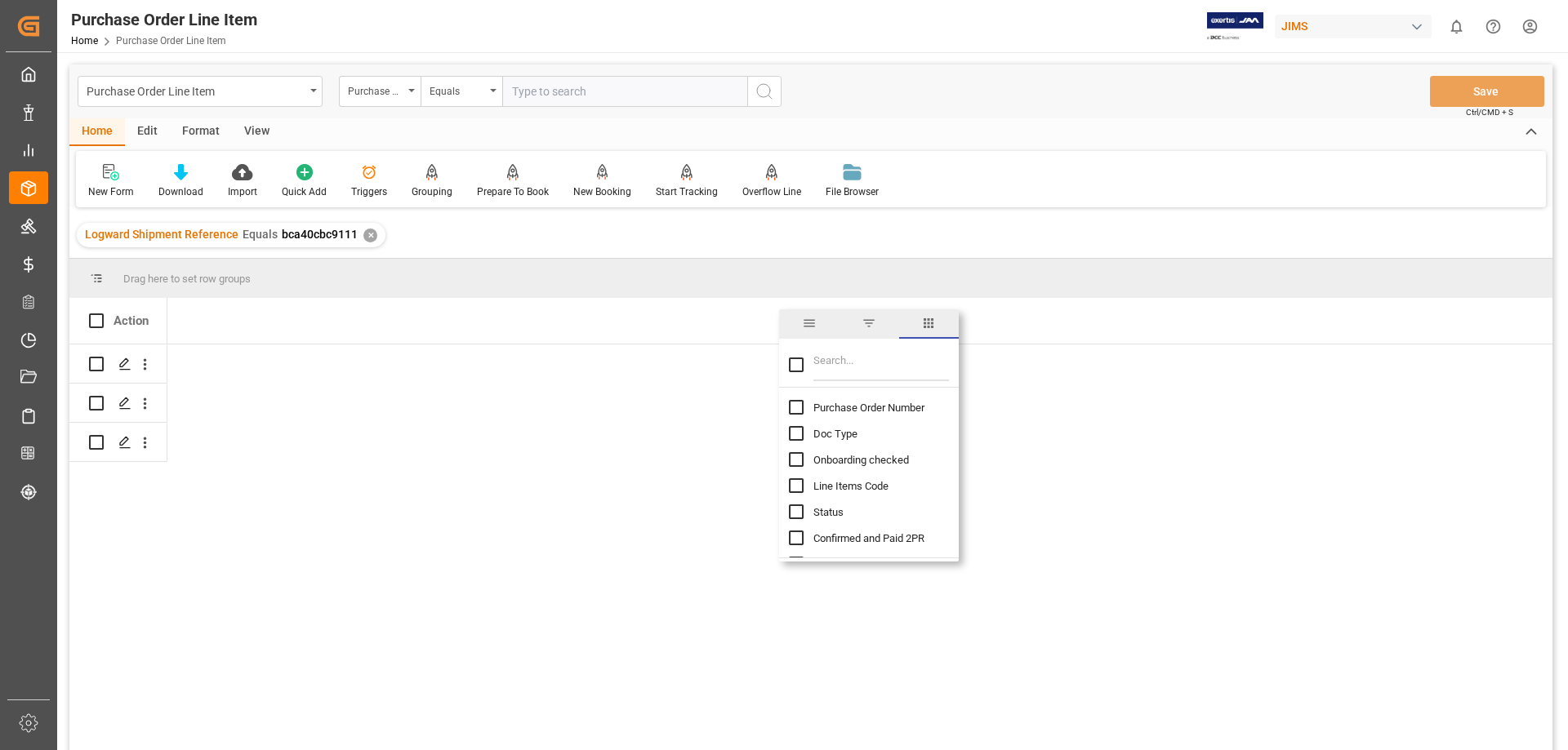
click at [860, 376] on input "Filter Columns Input" at bounding box center [881, 365] width 135 height 33
type input "INCOT"
click at [800, 368] on input "Toggle Select All Columns" at bounding box center [796, 365] width 15 height 15
checkbox input "true"
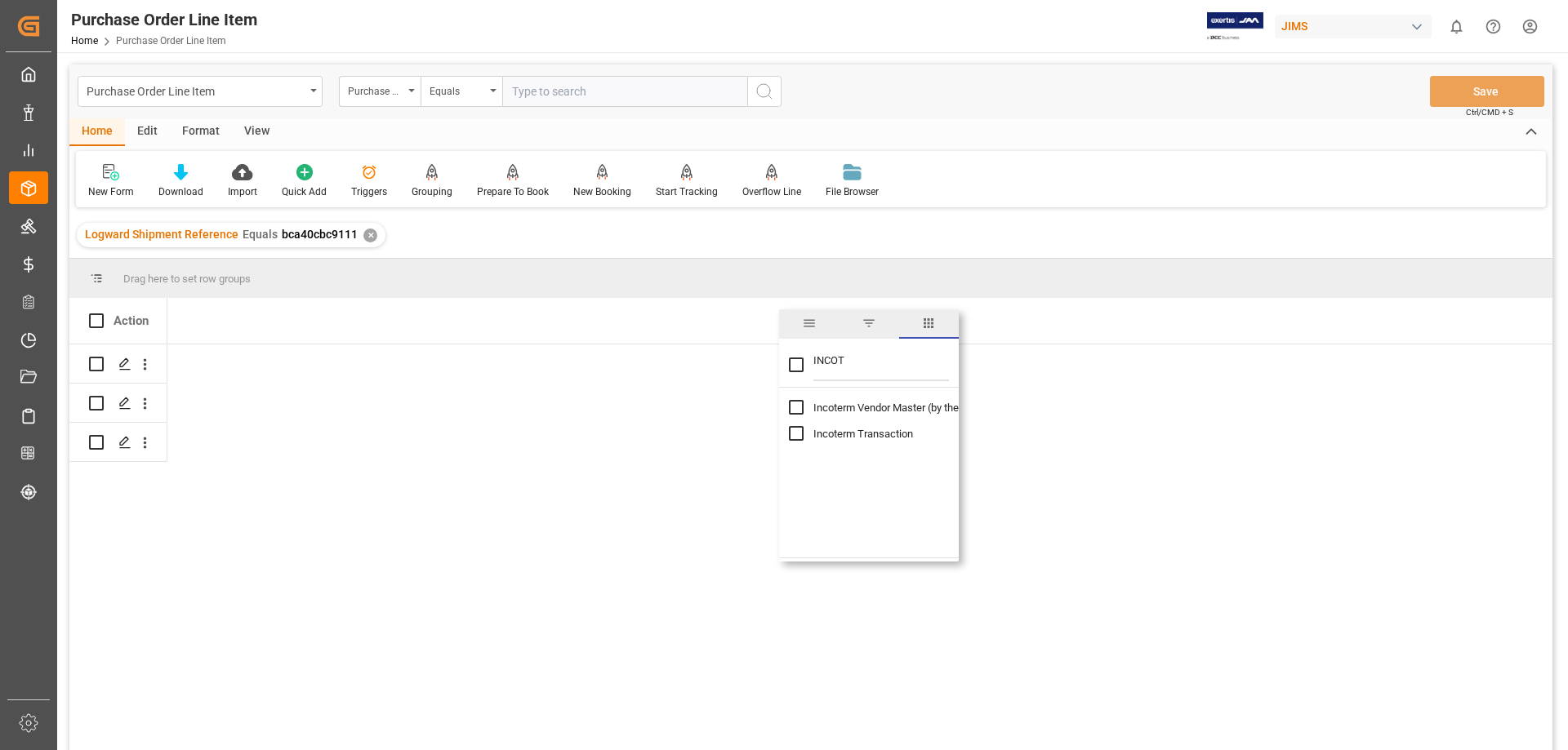
checkbox input "true"
click at [382, 360] on div "Press SPACE to select this row." at bounding box center [412, 364] width 163 height 39
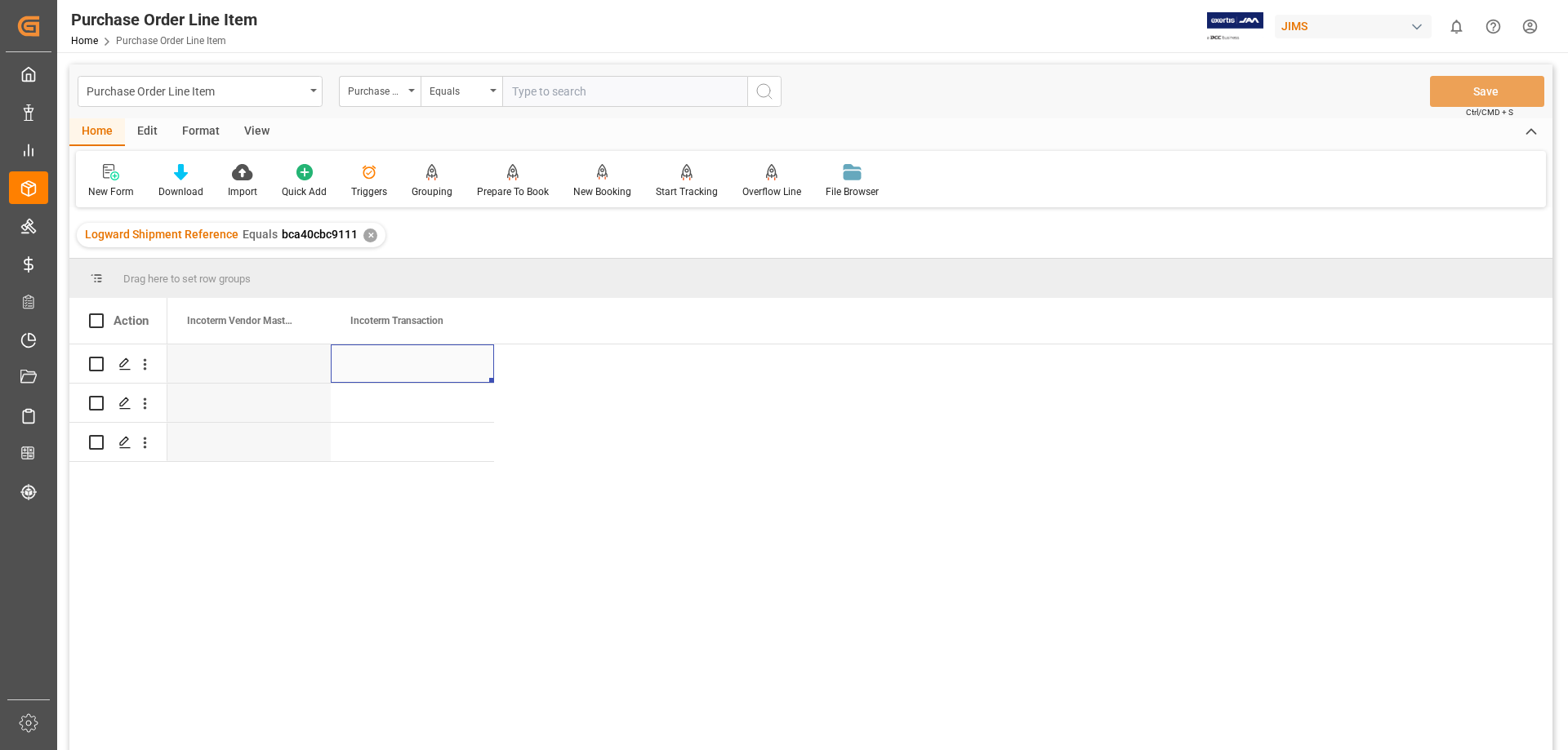
click at [382, 367] on div "Press SPACE to select this row." at bounding box center [412, 364] width 163 height 39
click at [383, 367] on div "Press SPACE to select this row." at bounding box center [412, 364] width 163 height 39
click at [391, 368] on input "Press SPACE to select this row." at bounding box center [412, 373] width 137 height 31
click at [408, 377] on input "EXW" at bounding box center [412, 373] width 137 height 31
type input "EXW Davie, [GEOGRAPHIC_DATA], [GEOGRAPHIC_DATA]"
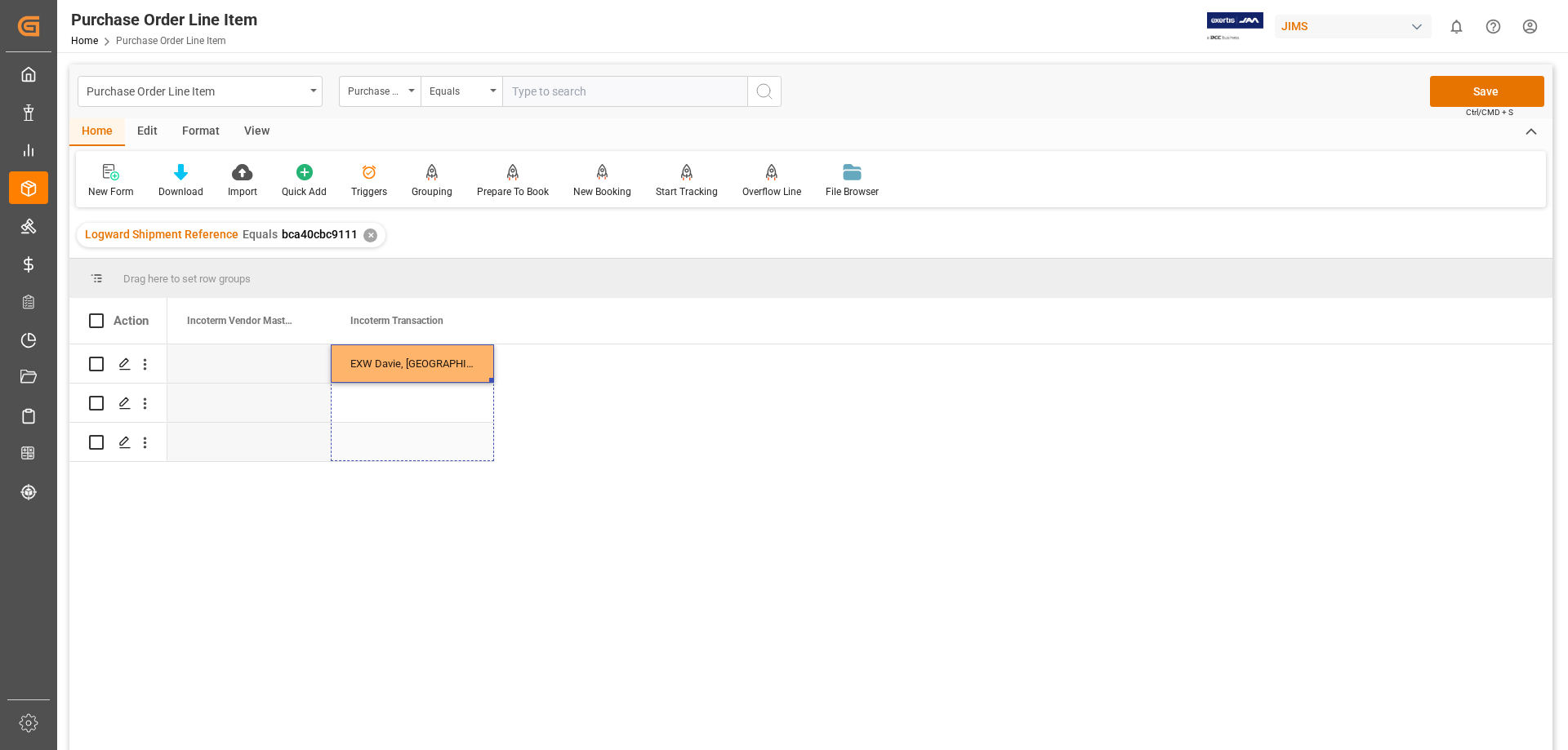
drag, startPoint x: 491, startPoint y: 382, endPoint x: 491, endPoint y: 431, distance: 49.0
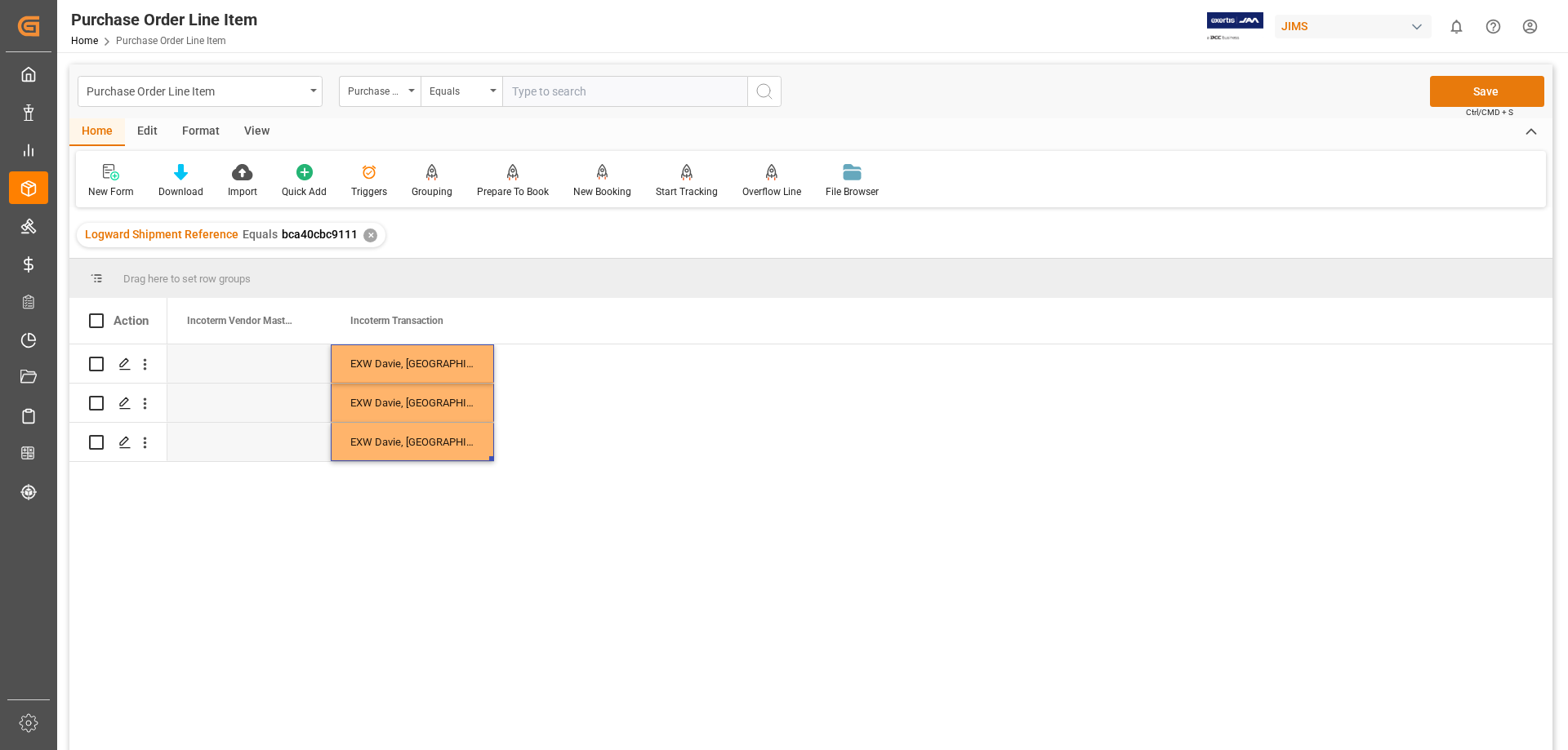
click at [1464, 91] on button "Save" at bounding box center [1487, 92] width 114 height 31
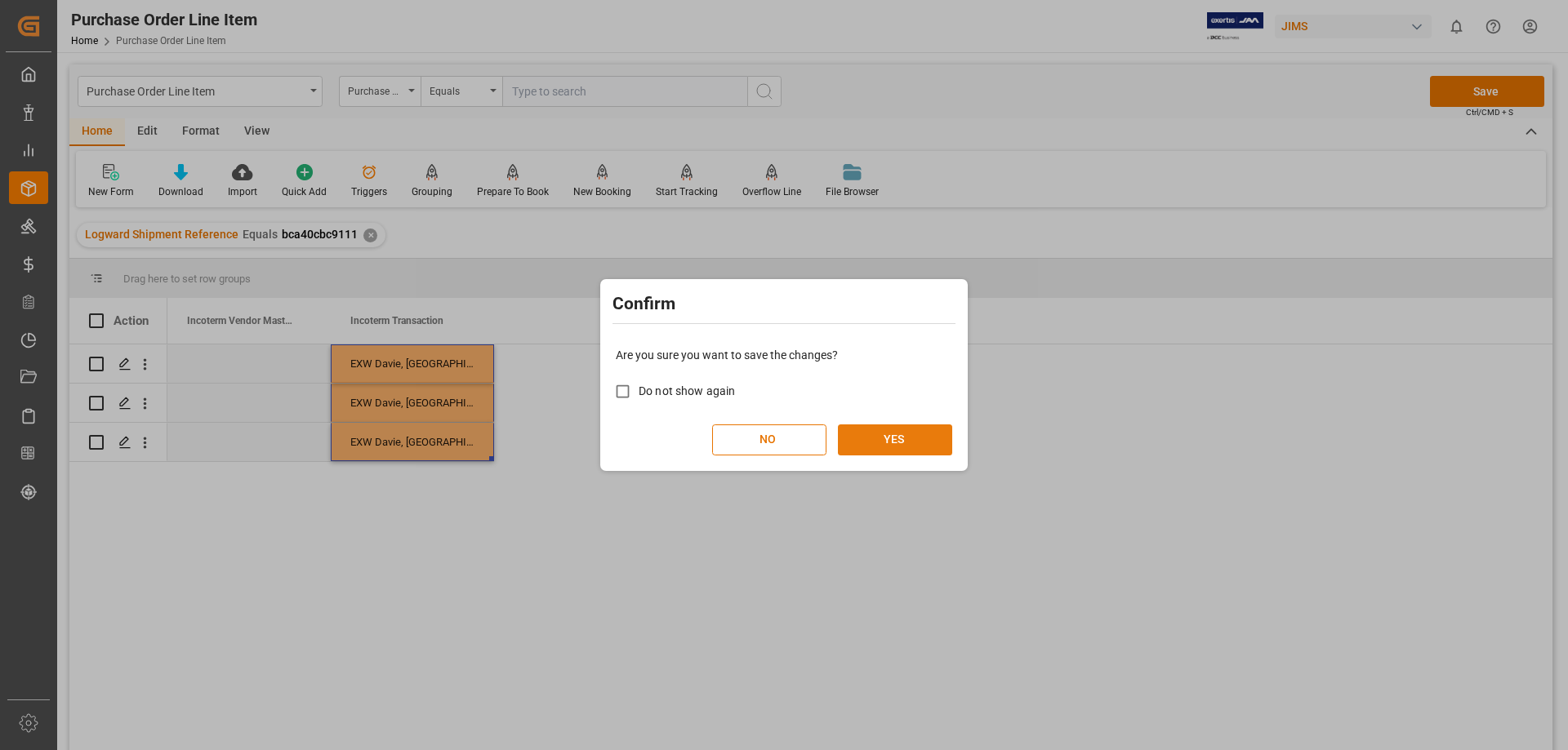
click at [894, 433] on button "YES" at bounding box center [895, 440] width 114 height 31
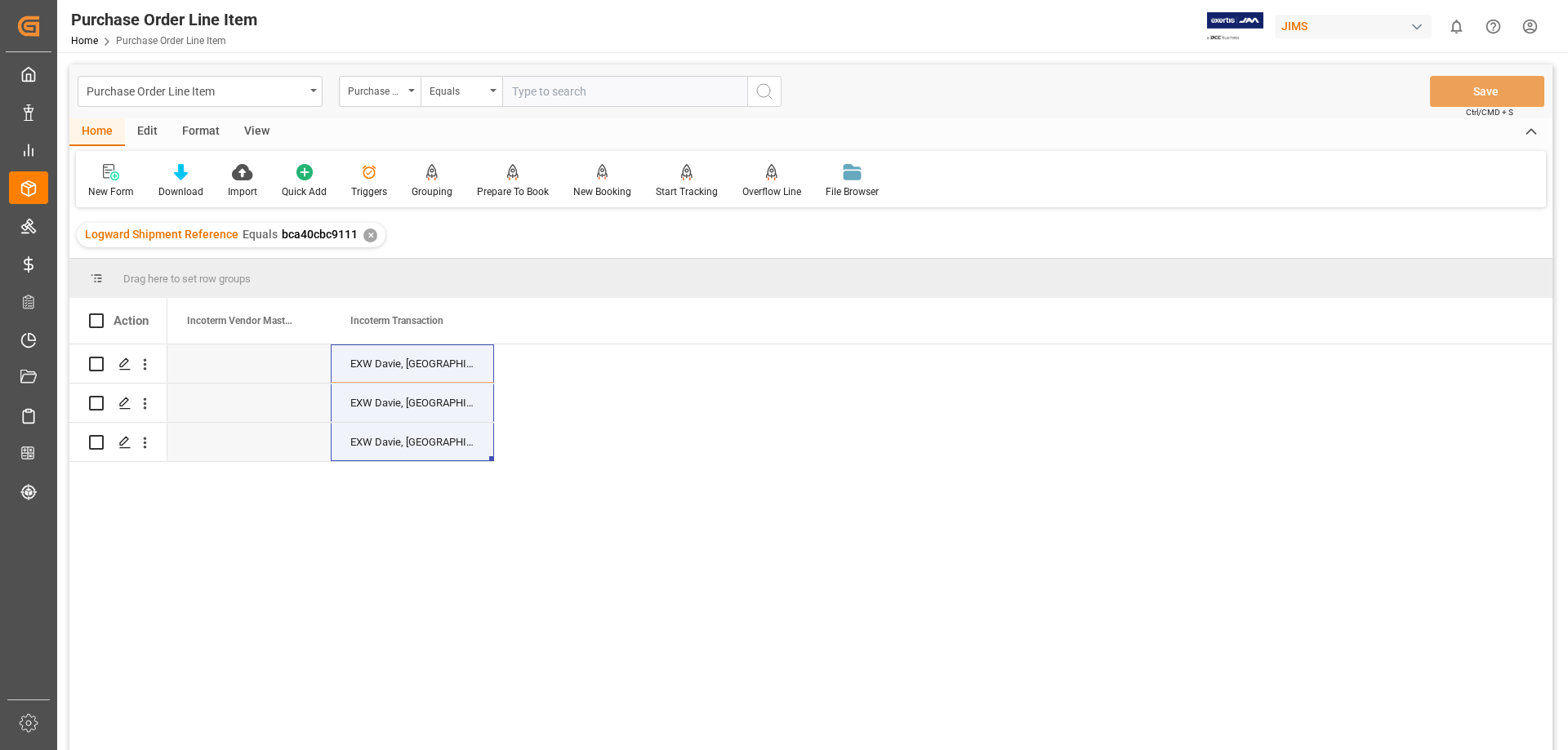
click at [254, 126] on div "View" at bounding box center [256, 132] width 50 height 28
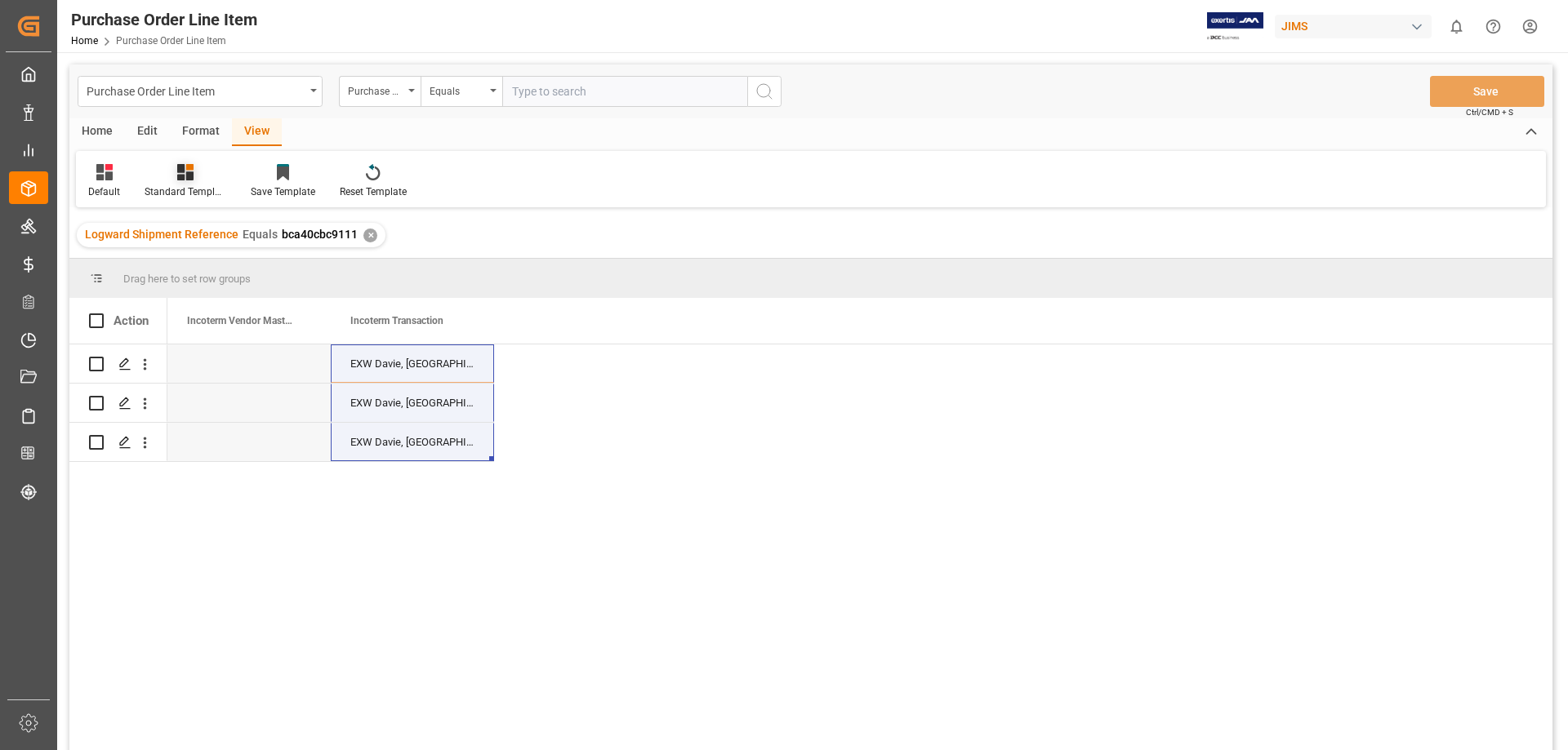
click at [176, 172] on div at bounding box center [185, 171] width 81 height 17
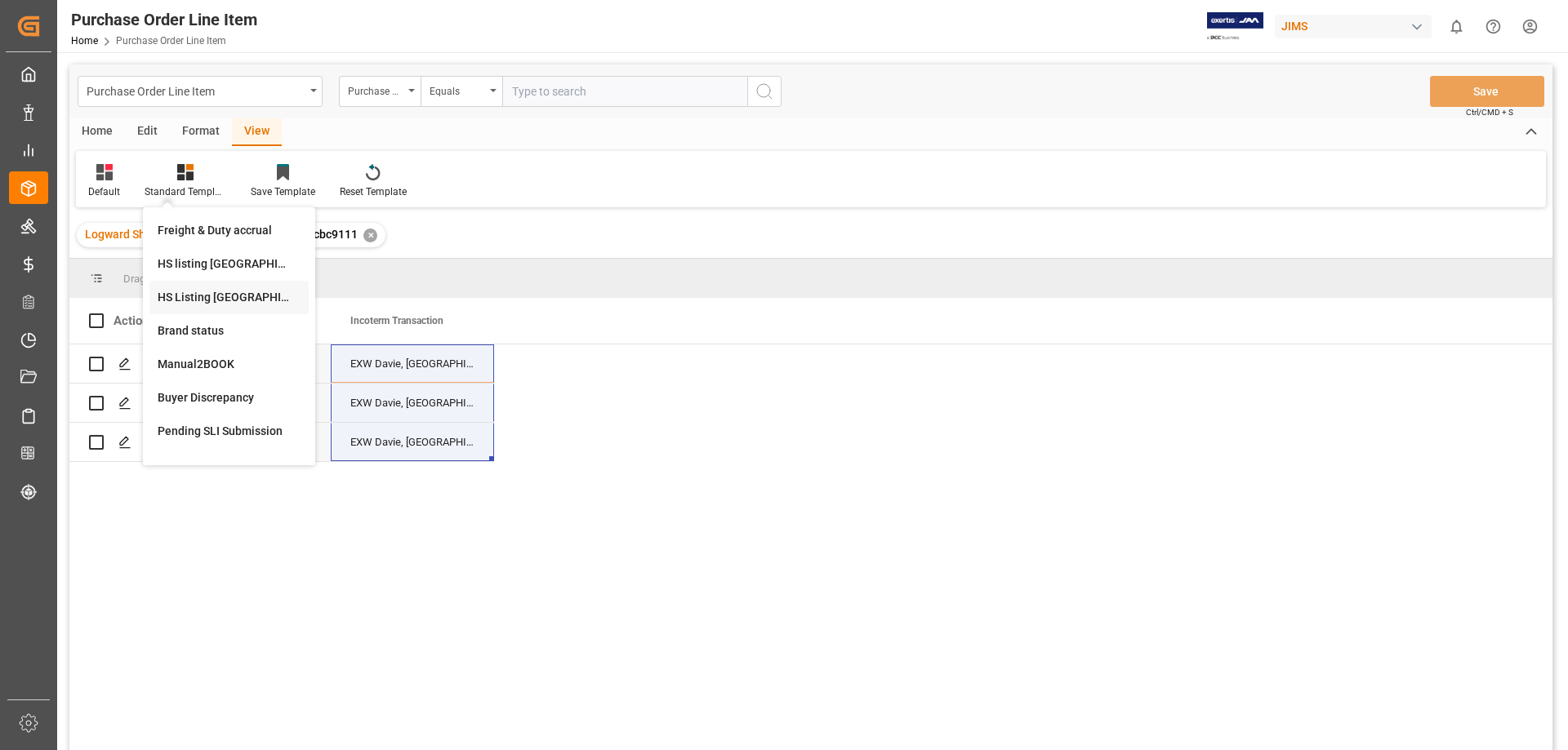
click at [222, 296] on div "HS Listing [GEOGRAPHIC_DATA]" at bounding box center [229, 297] width 143 height 17
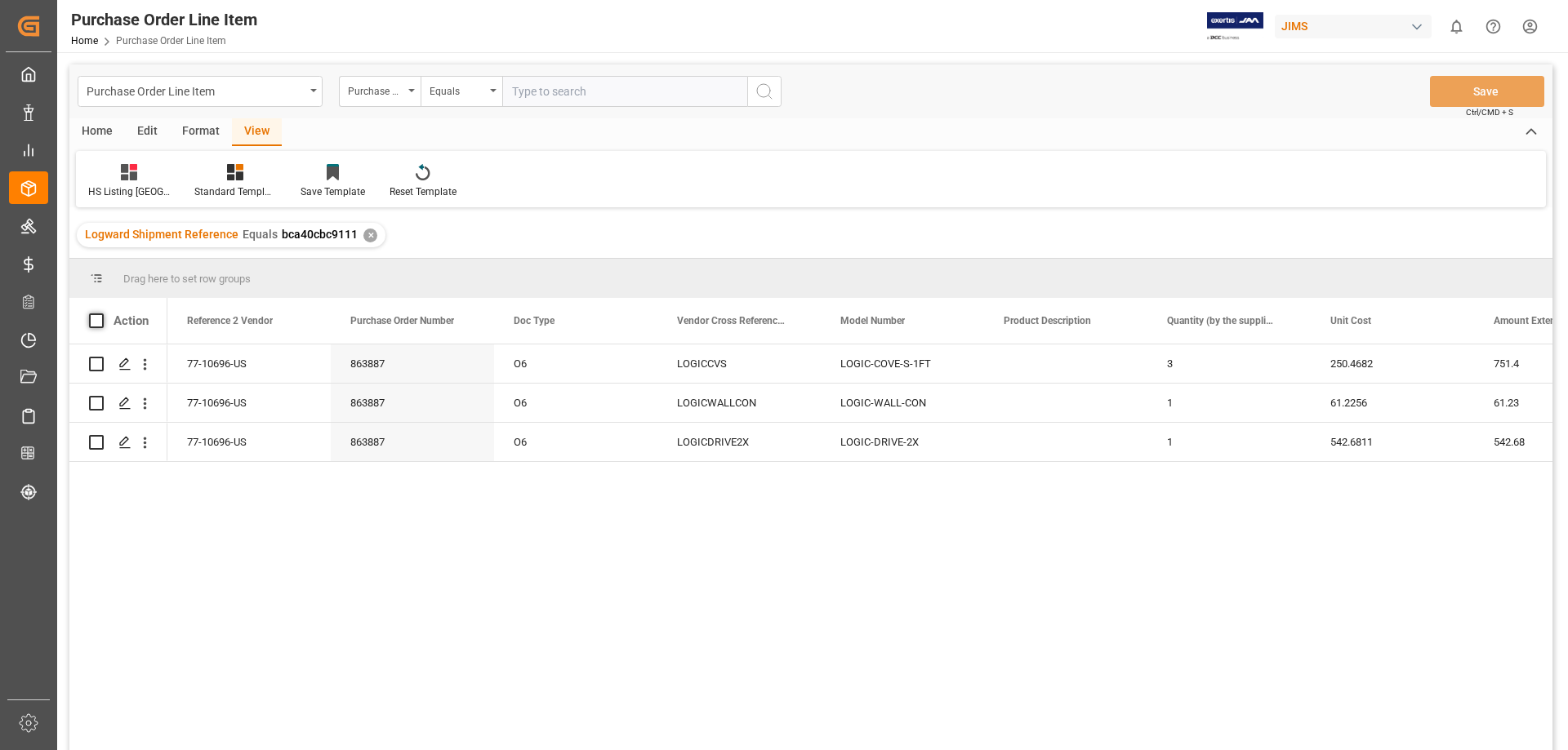
click at [98, 327] on span at bounding box center [96, 321] width 15 height 15
click at [101, 313] on input "checkbox" at bounding box center [101, 313] width 0 height 0
checkbox input "true"
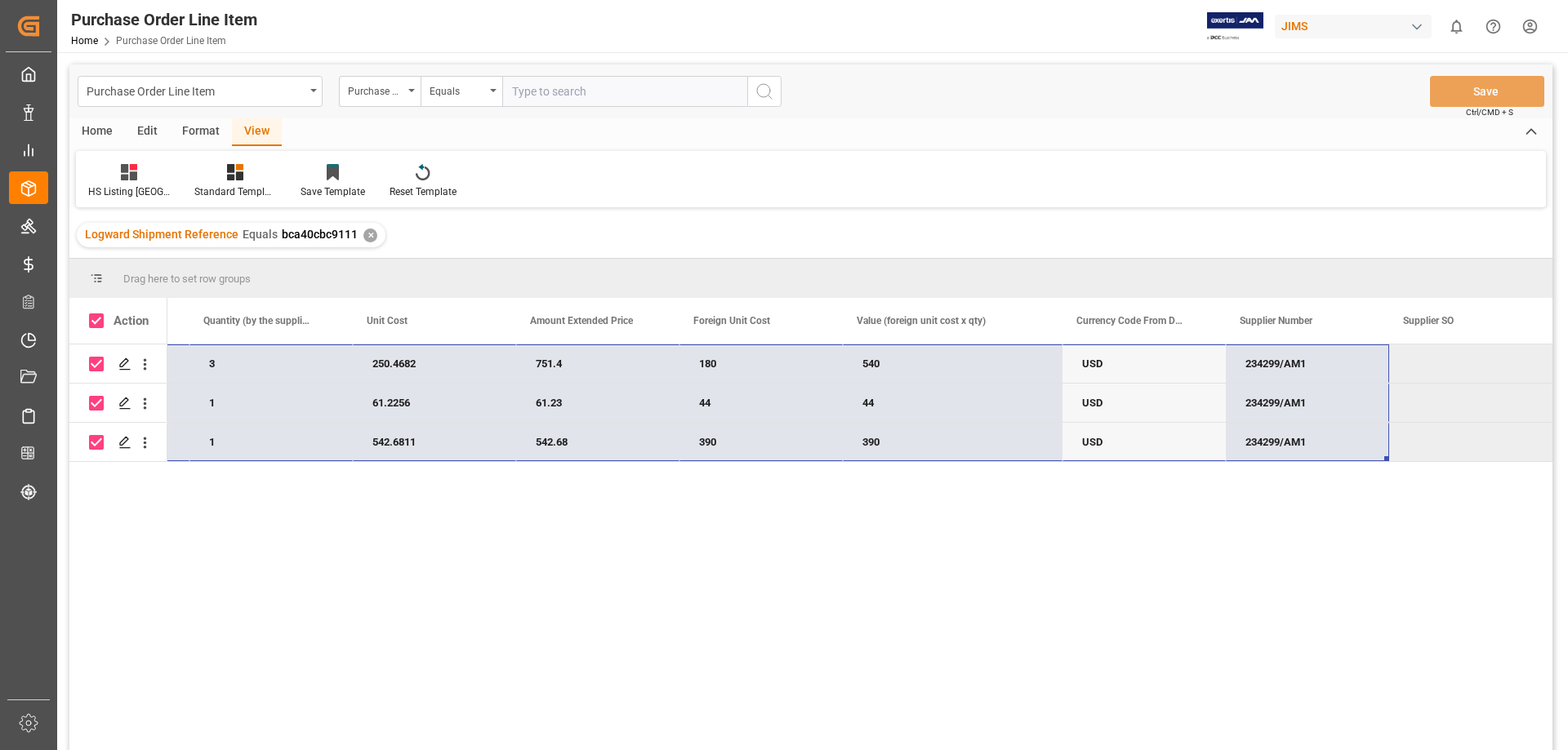
drag, startPoint x: 184, startPoint y: 362, endPoint x: 1264, endPoint y: 431, distance: 1082.2
click at [1264, 431] on div "77-10696-US LOGIC-COVE-S-1FT 3 250.4682 751.4 180 540 USD 234299/AM1 LOGIC-WALL…" at bounding box center [381, 403] width 2343 height 117
click at [426, 560] on div "77-10696-US LOGIC-COVE-S-1FT 3 250.4682 751.4 180 540 USD 234299/AM1 LOGIC-WALL…" at bounding box center [860, 552] width 1385 height 416
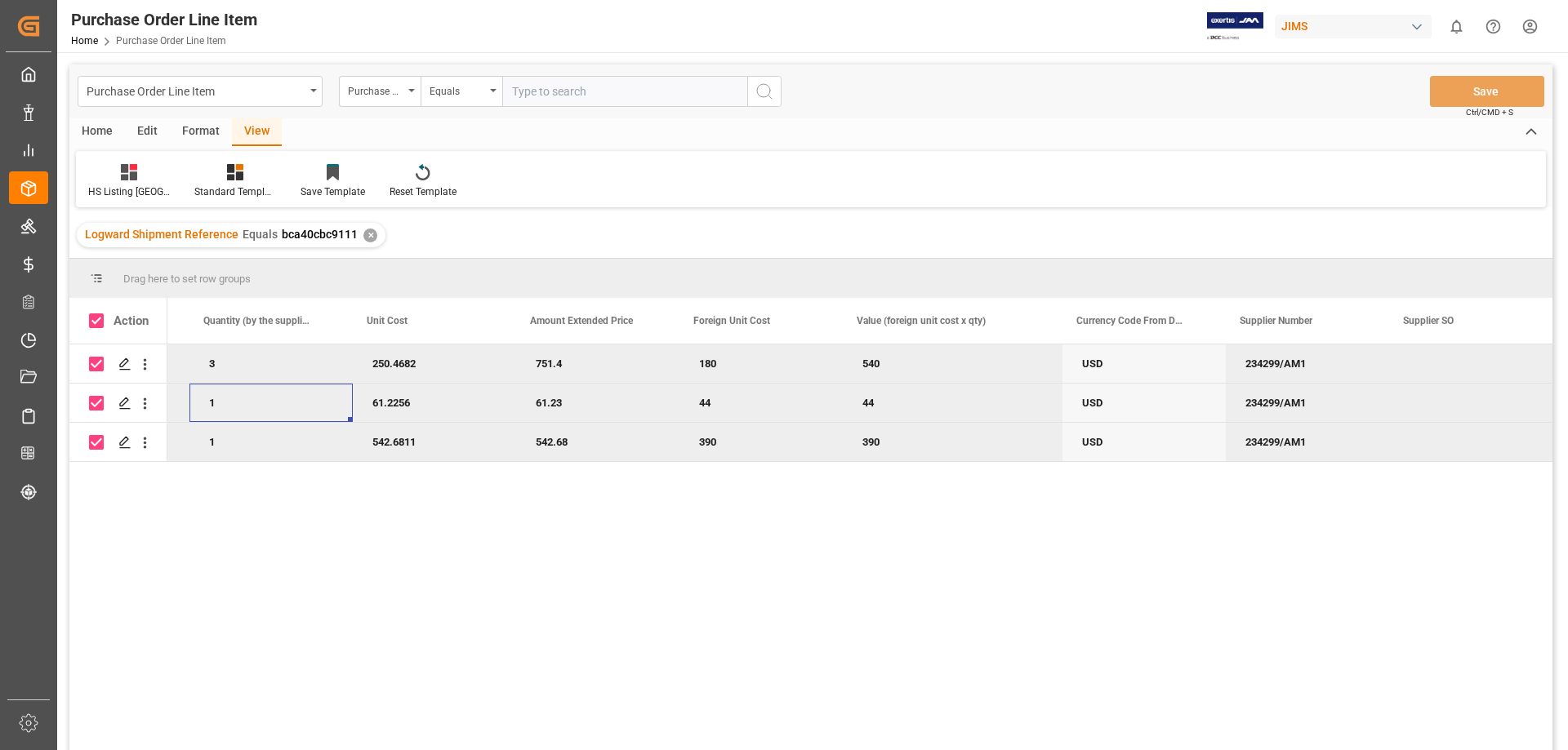
click at [264, 392] on div "1" at bounding box center [271, 402] width 163 height 39
click at [242, 368] on div "3" at bounding box center [271, 364] width 163 height 39
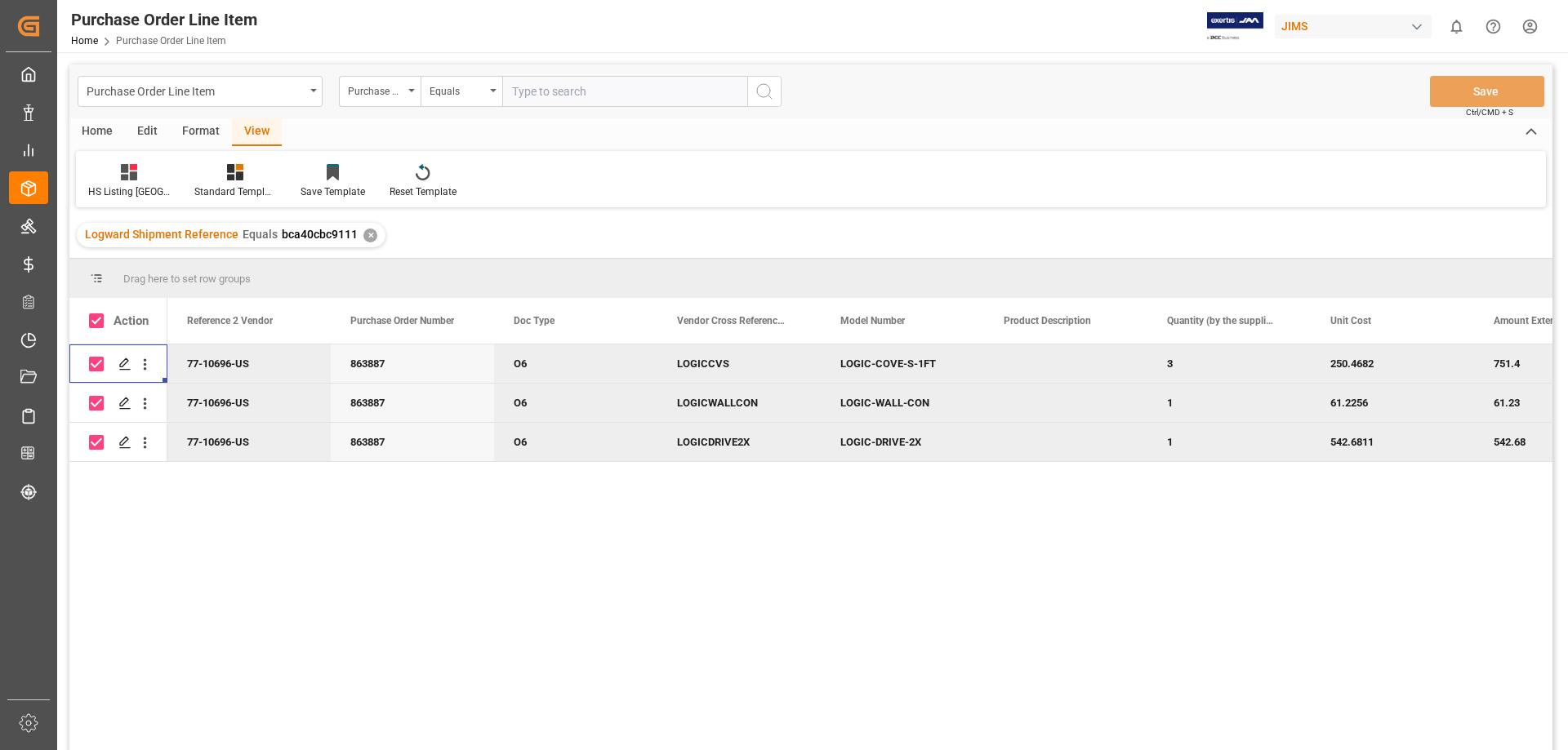
click at [186, 356] on div "77-10696-US" at bounding box center [249, 364] width 163 height 39
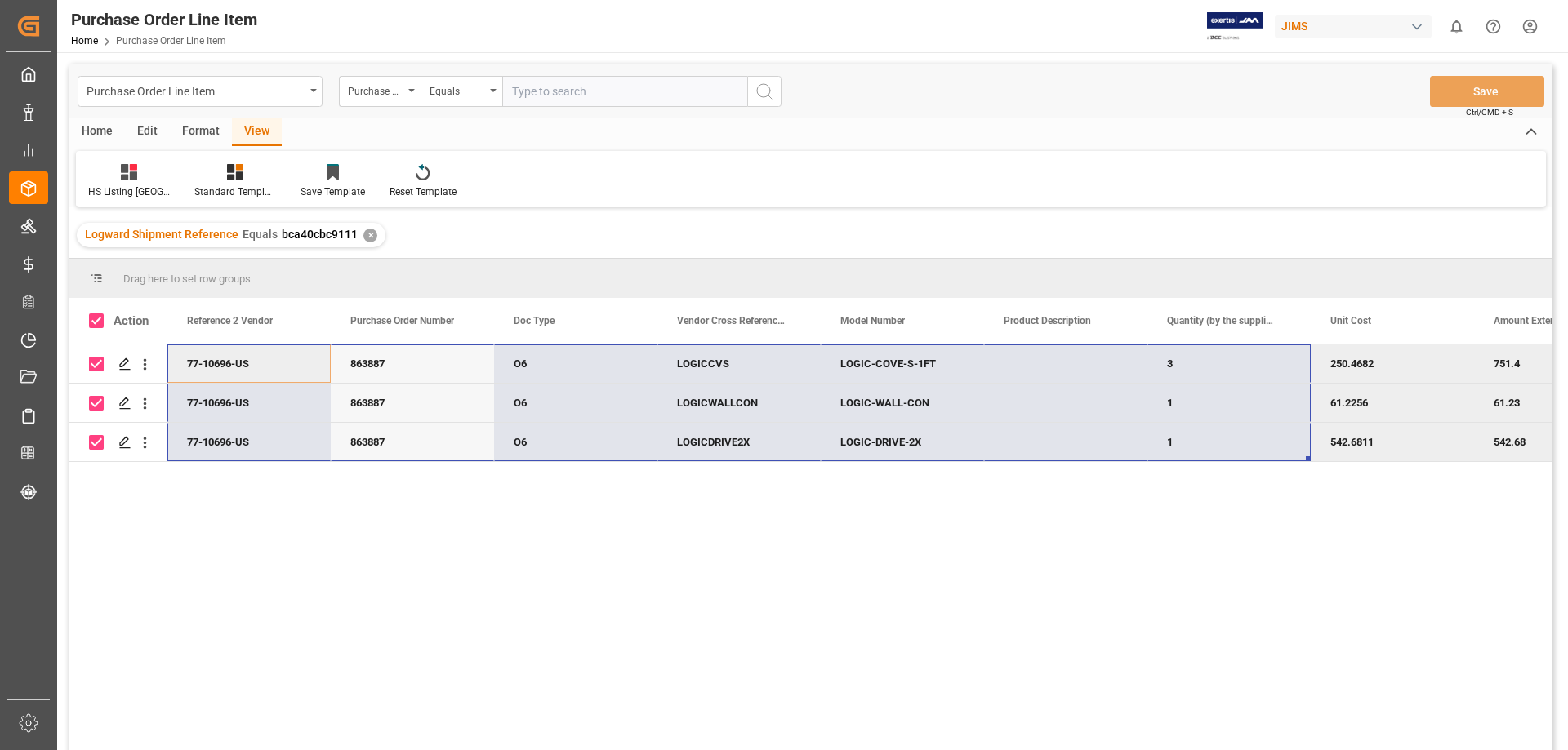
drag, startPoint x: 220, startPoint y: 354, endPoint x: 1271, endPoint y: 454, distance: 1055.7
click at [1271, 454] on div "LOGIC-COVE-S-1FT 3 250.4682 751.4 180 LOGICCVS O6 863887 77-10696-US LOGIC-WALL…" at bounding box center [1339, 403] width 2343 height 117
drag, startPoint x: 468, startPoint y: 556, endPoint x: 455, endPoint y: 549, distance: 14.8
click at [465, 556] on div "LOGIC-COVE-S-1FT 3 250.4682 751.4 180 LOGICCVS O6 863887 77-10696-US LOGIC-WALL…" at bounding box center [860, 552] width 1385 height 416
drag, startPoint x: 185, startPoint y: 356, endPoint x: 1194, endPoint y: 430, distance: 1011.7
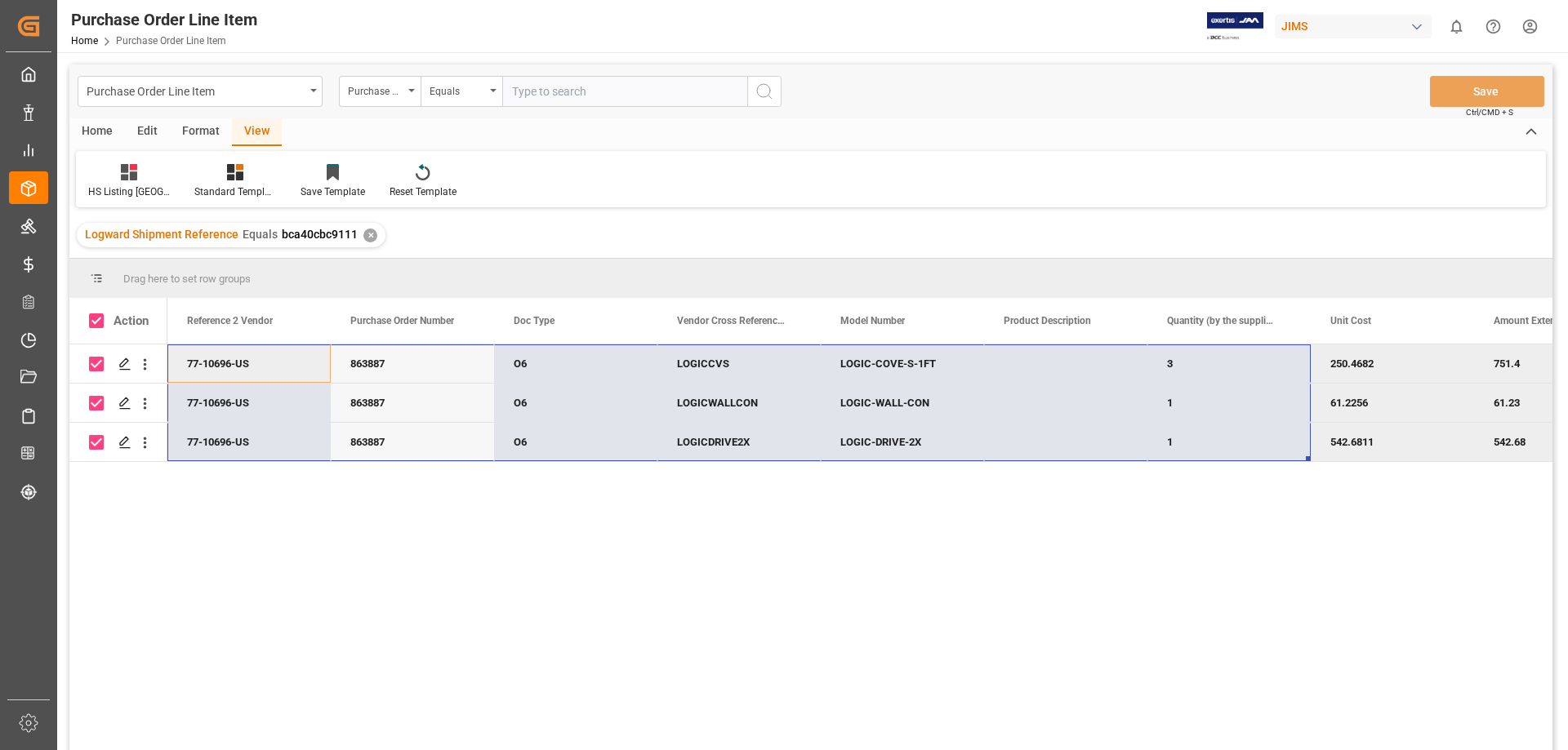
click at [1194, 430] on div "LOGIC-COVE-S-1FT 3 250.4682 751.4 180 LOGICCVS O6 863887 77-10696-US LOGIC-WALL…" at bounding box center [1339, 403] width 2343 height 117
click at [979, 528] on div "LOGIC-COVE-S-1FT 3 250.4682 751.4 180 LOGICCVS O6 863887 77-10696-US LOGIC-WALL…" at bounding box center [860, 552] width 1385 height 416
click at [1379, 368] on div "250.4682" at bounding box center [1391, 364] width 163 height 39
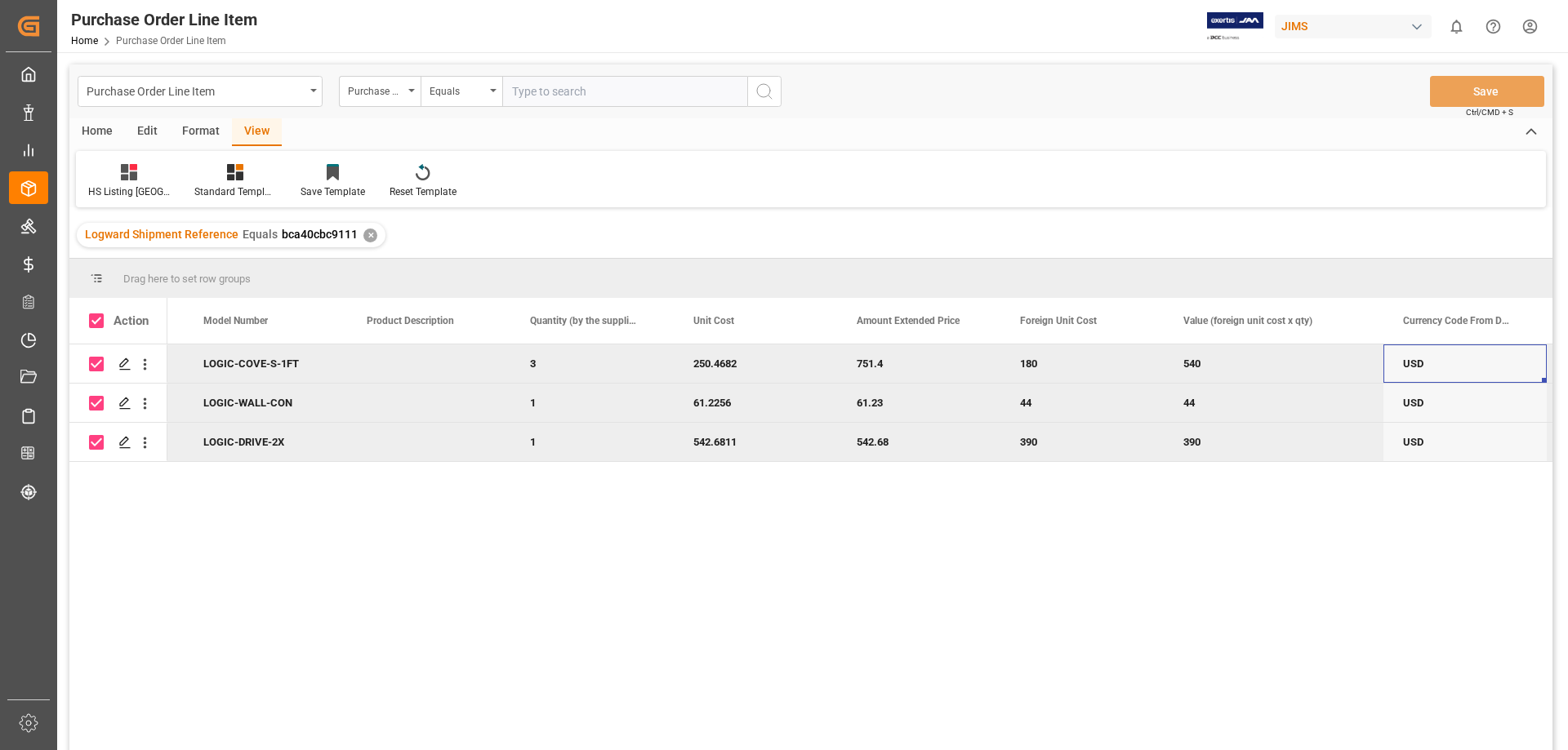
scroll to position [0, 637]
click at [1231, 360] on div "540" at bounding box center [1273, 364] width 220 height 39
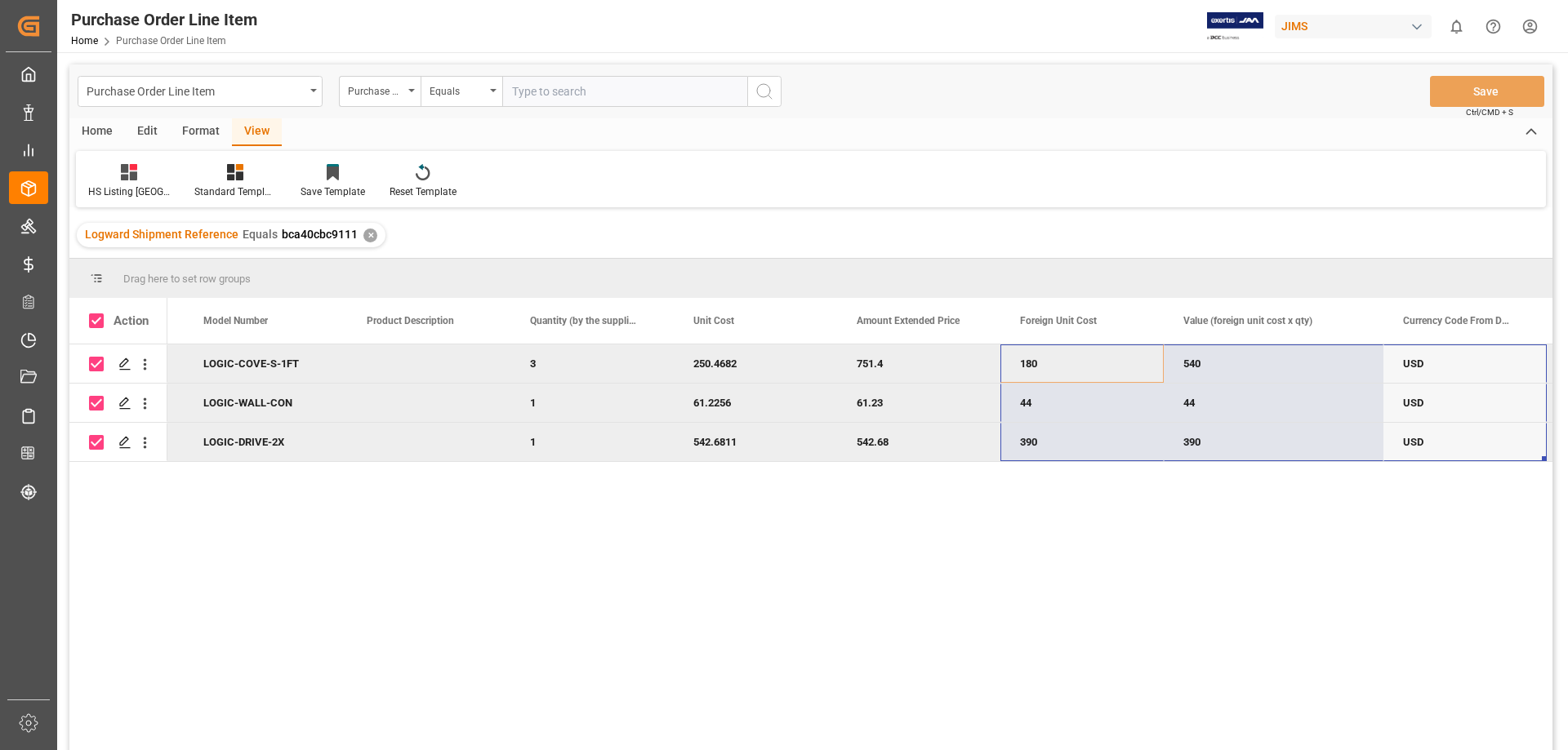
drag, startPoint x: 1006, startPoint y: 357, endPoint x: 1410, endPoint y: 432, distance: 410.9
click at [1410, 432] on div "LOGIC-COVE-S-1FT 3 250.4682 751.4 180 LOGICCVS O6 540 USD 234299/AM1 LOGIC-WALL…" at bounding box center [702, 403] width 2343 height 117
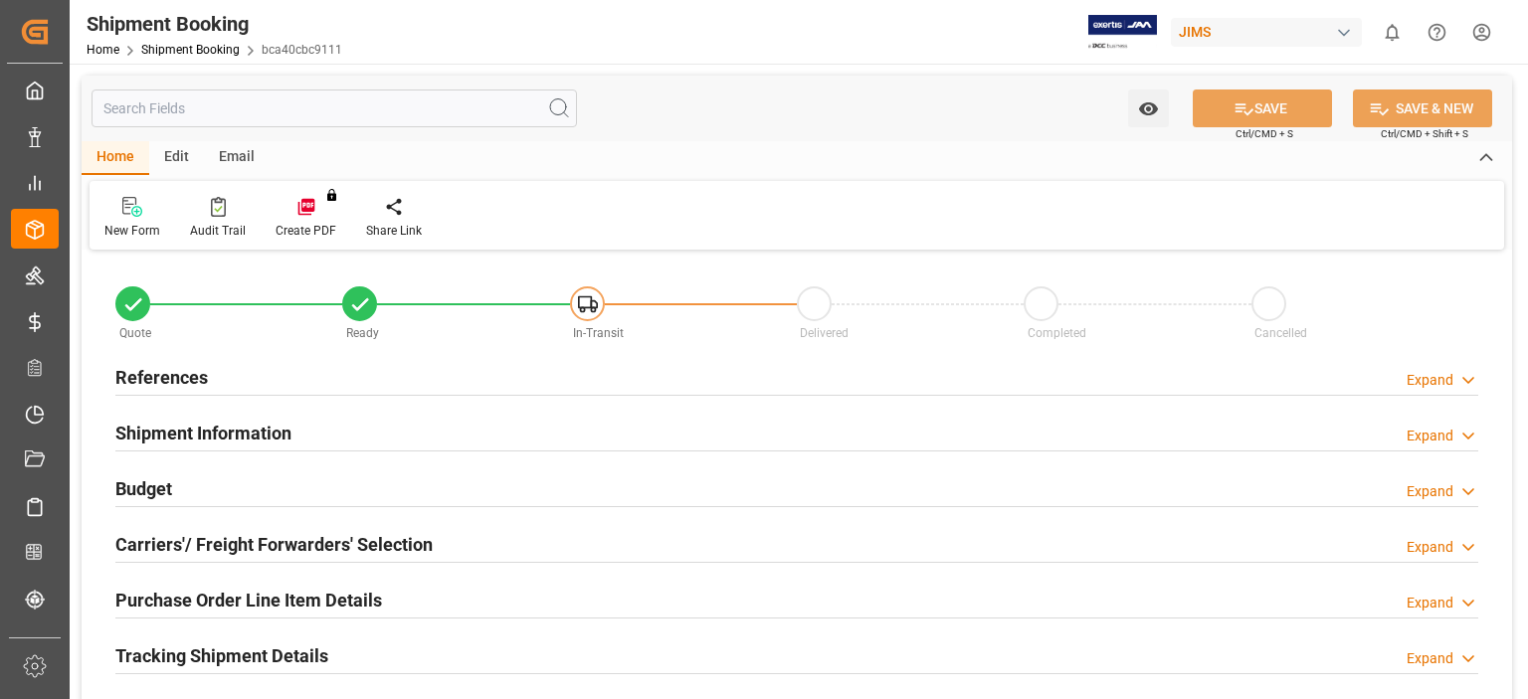
type input "0"
type input "974"
click at [209, 548] on h2 "Carriers'/ Freight Forwarders' Selection" at bounding box center [273, 544] width 317 height 27
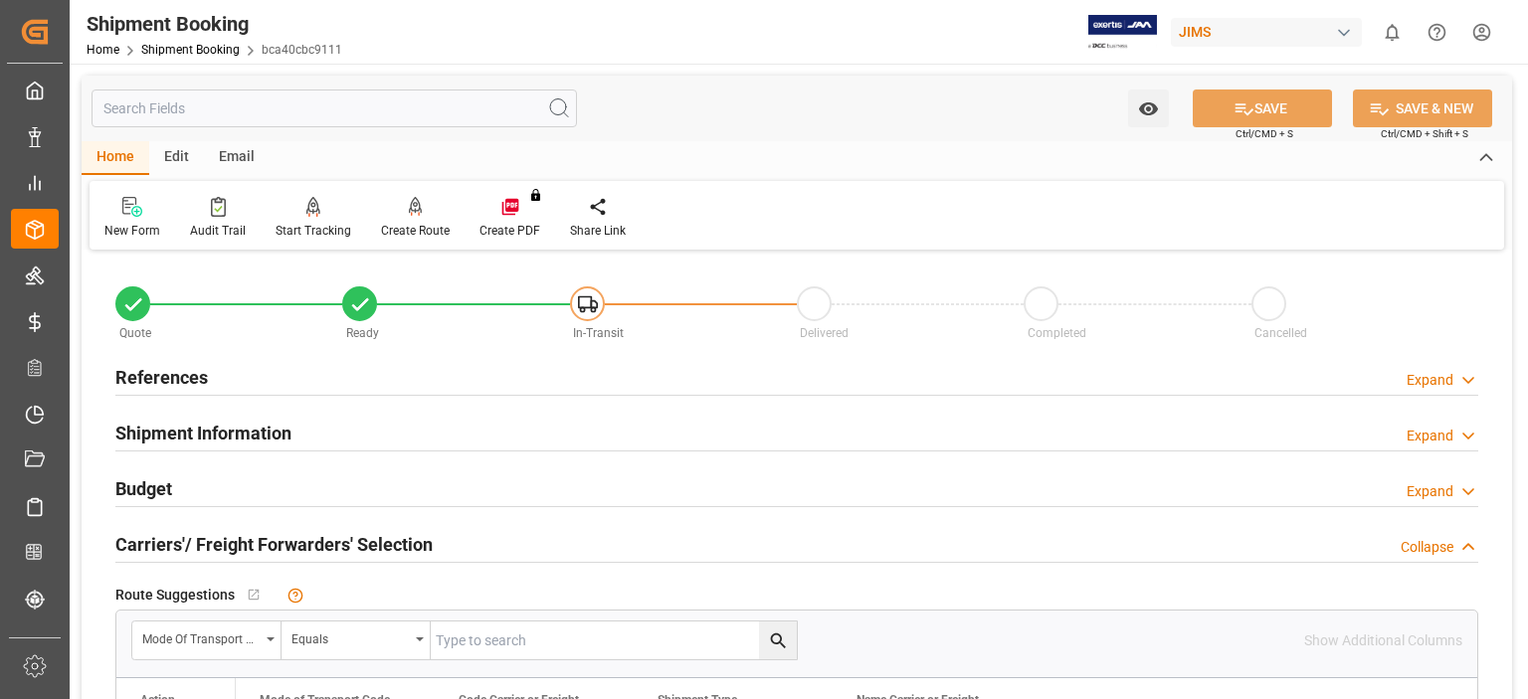
click at [225, 547] on h2 "Carriers'/ Freight Forwarders' Selection" at bounding box center [273, 544] width 317 height 27
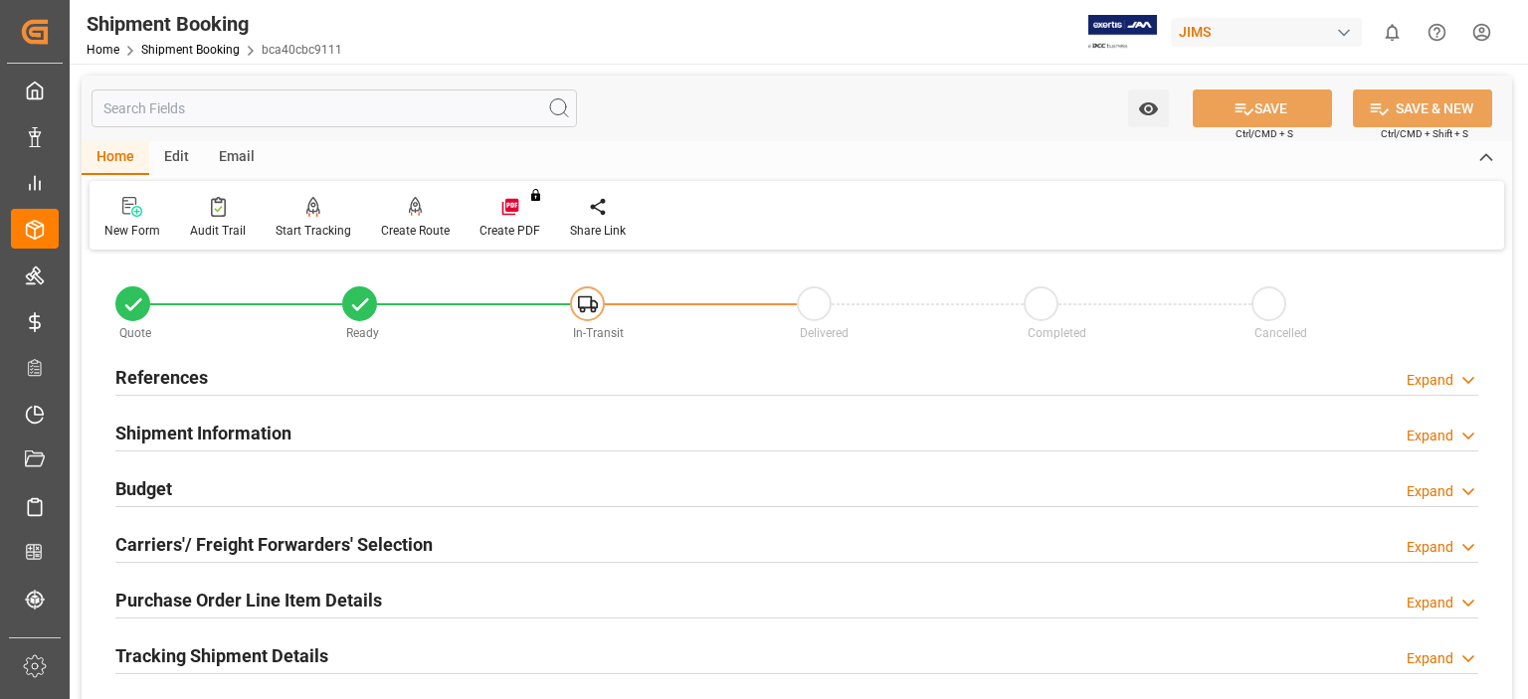
click at [165, 492] on h2 "Budget" at bounding box center [143, 488] width 57 height 27
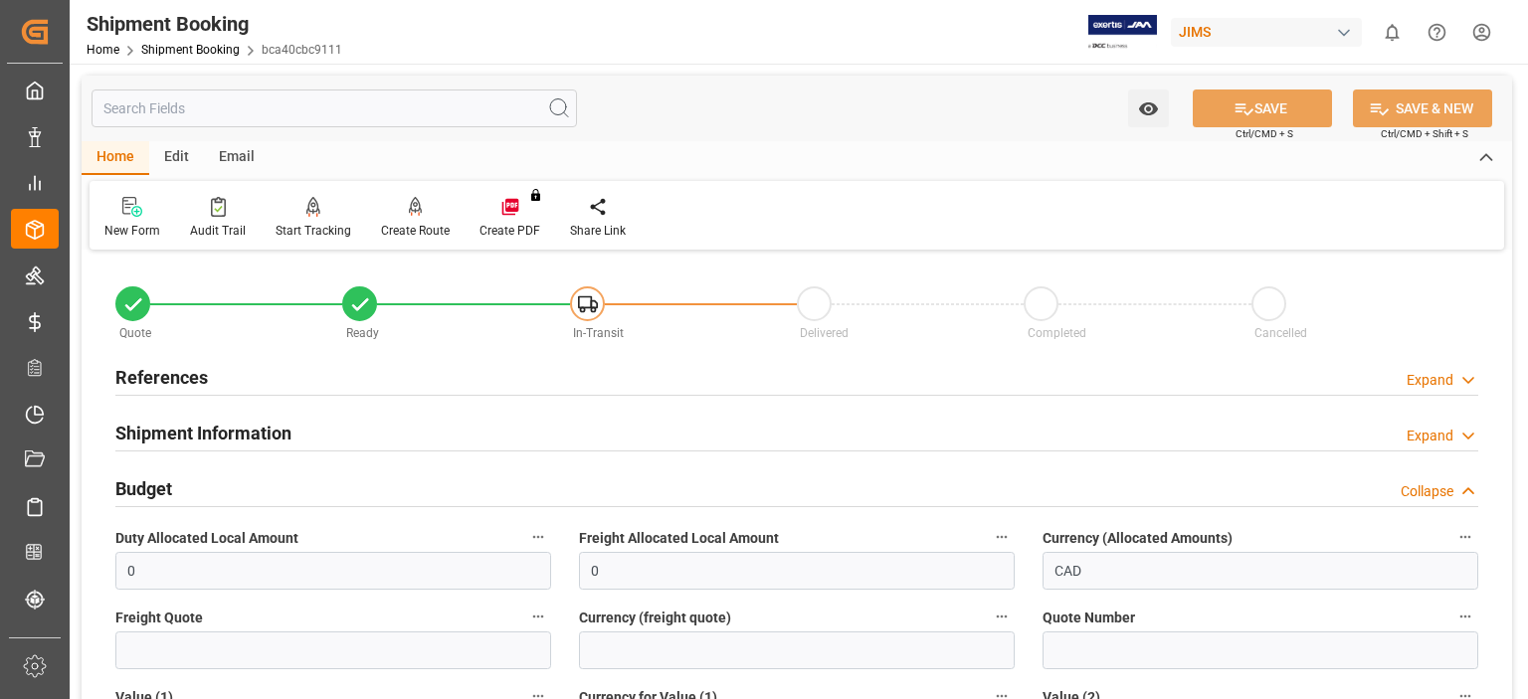
scroll to position [165, 0]
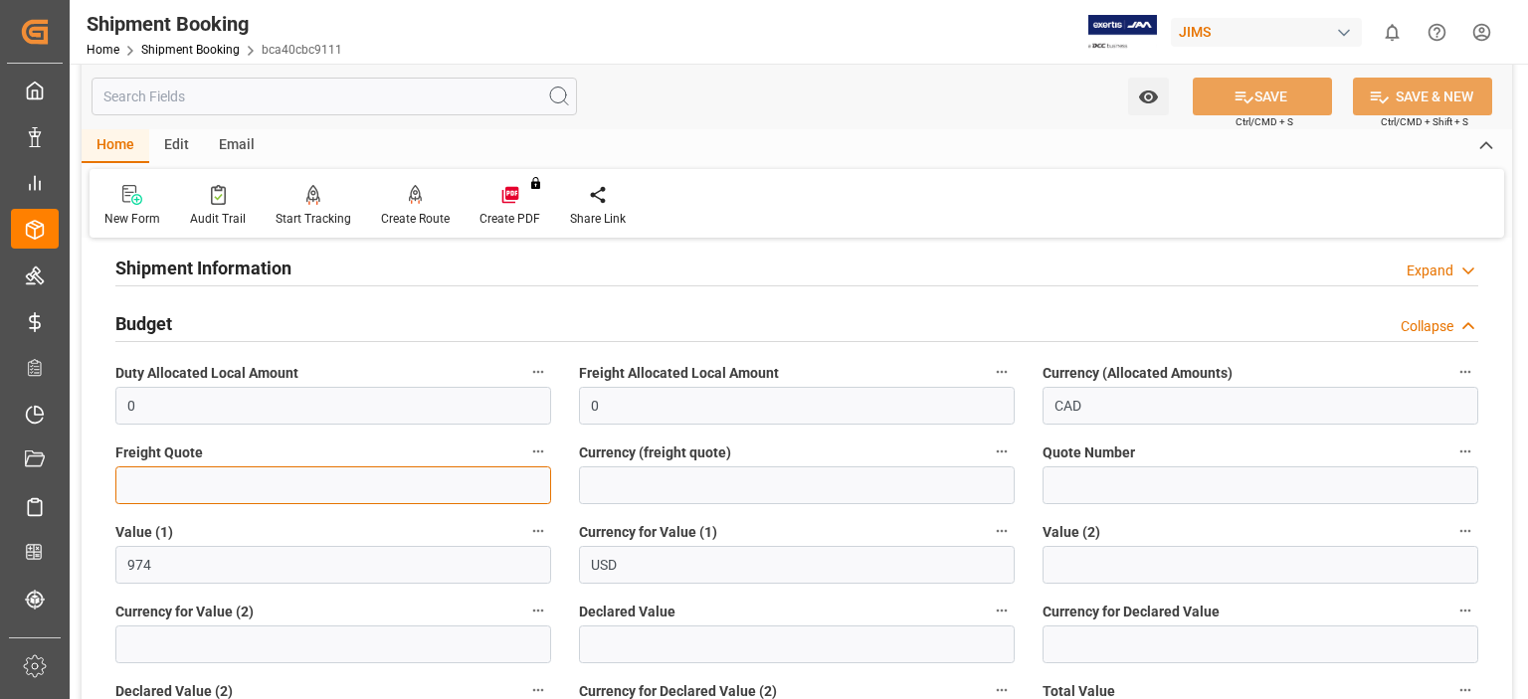
click at [260, 480] on input "text" at bounding box center [333, 485] width 436 height 38
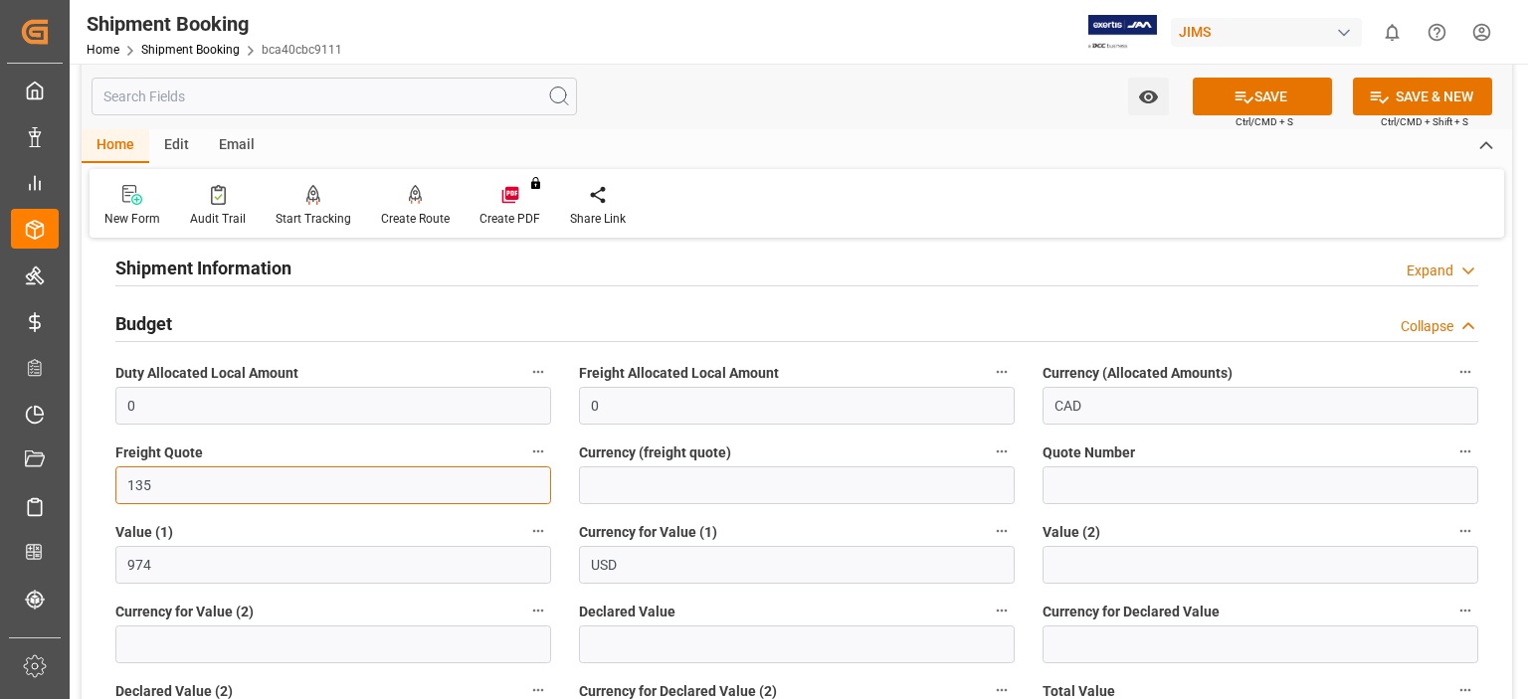
type input "135"
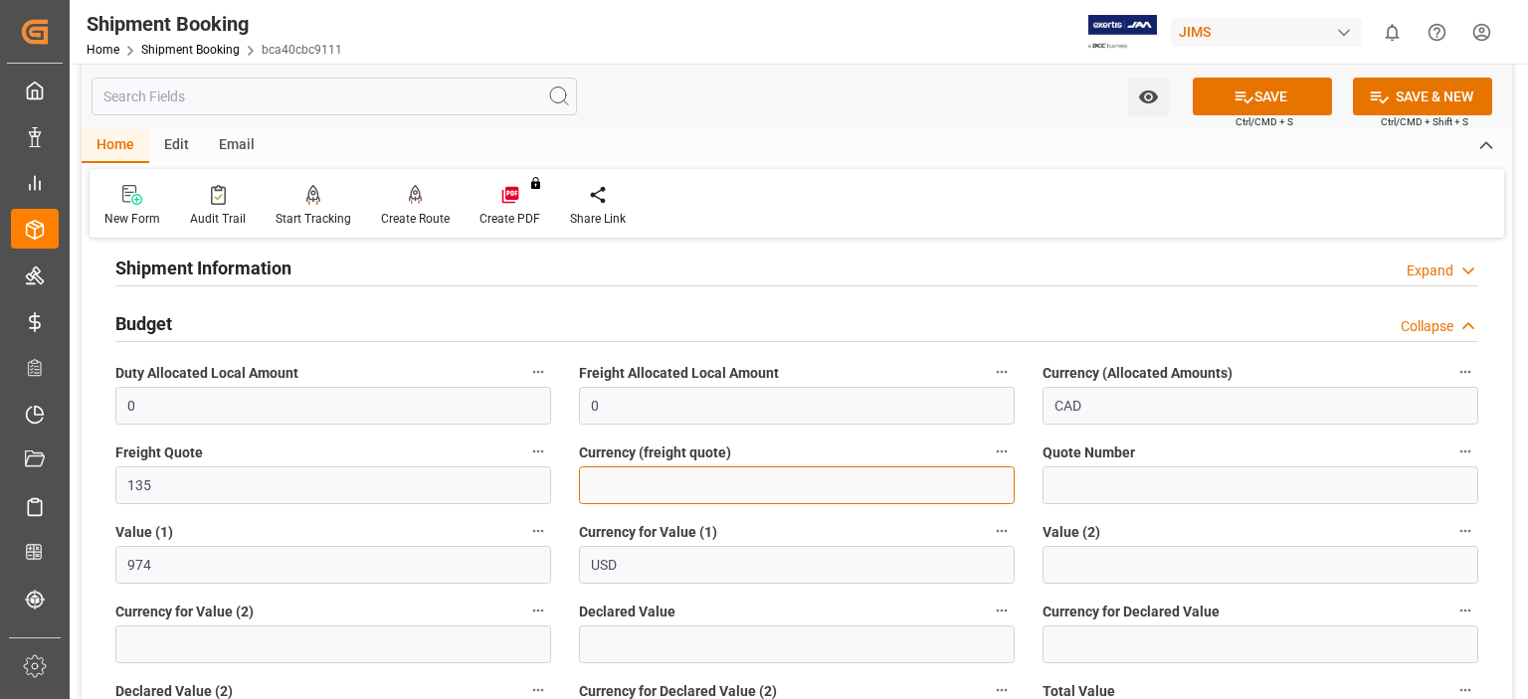
click at [613, 482] on input at bounding box center [797, 485] width 436 height 38
type input "USD"
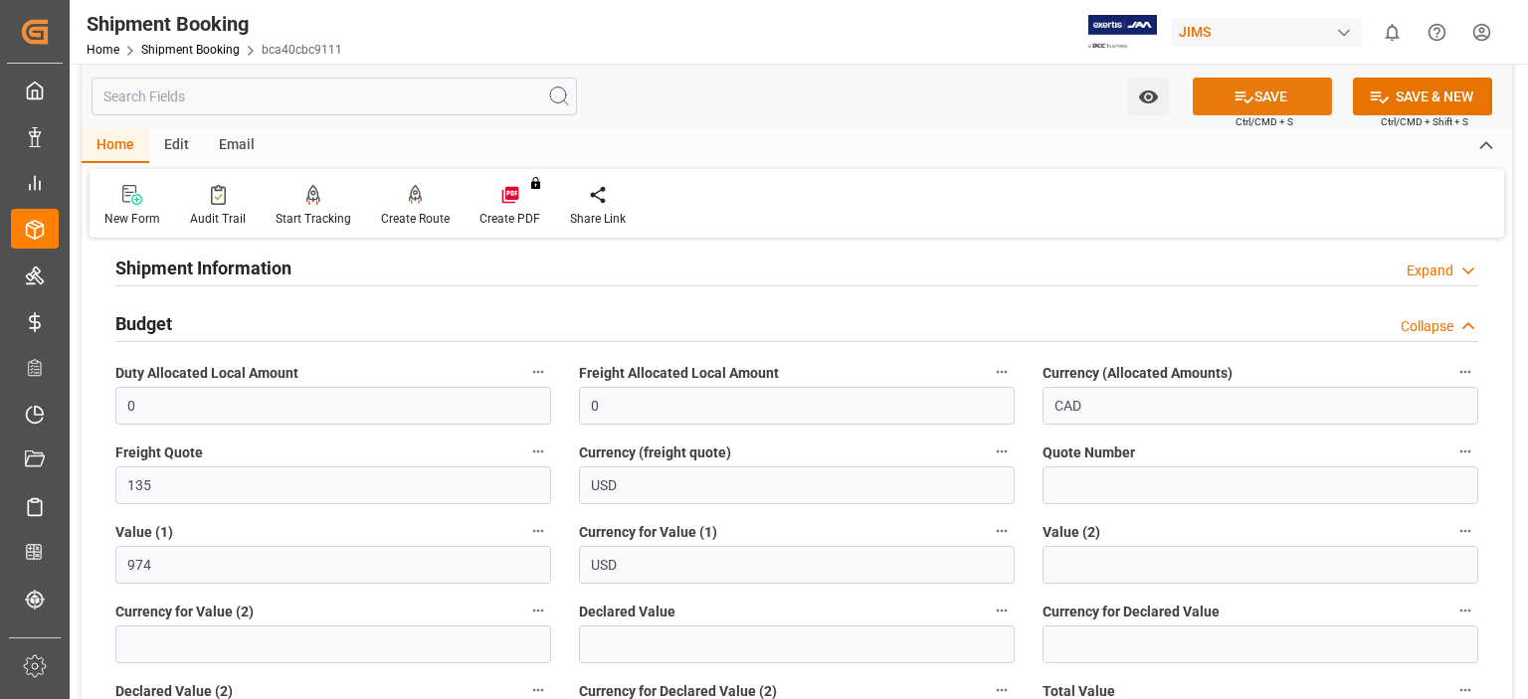
click at [1269, 95] on button "SAVE" at bounding box center [1262, 97] width 139 height 38
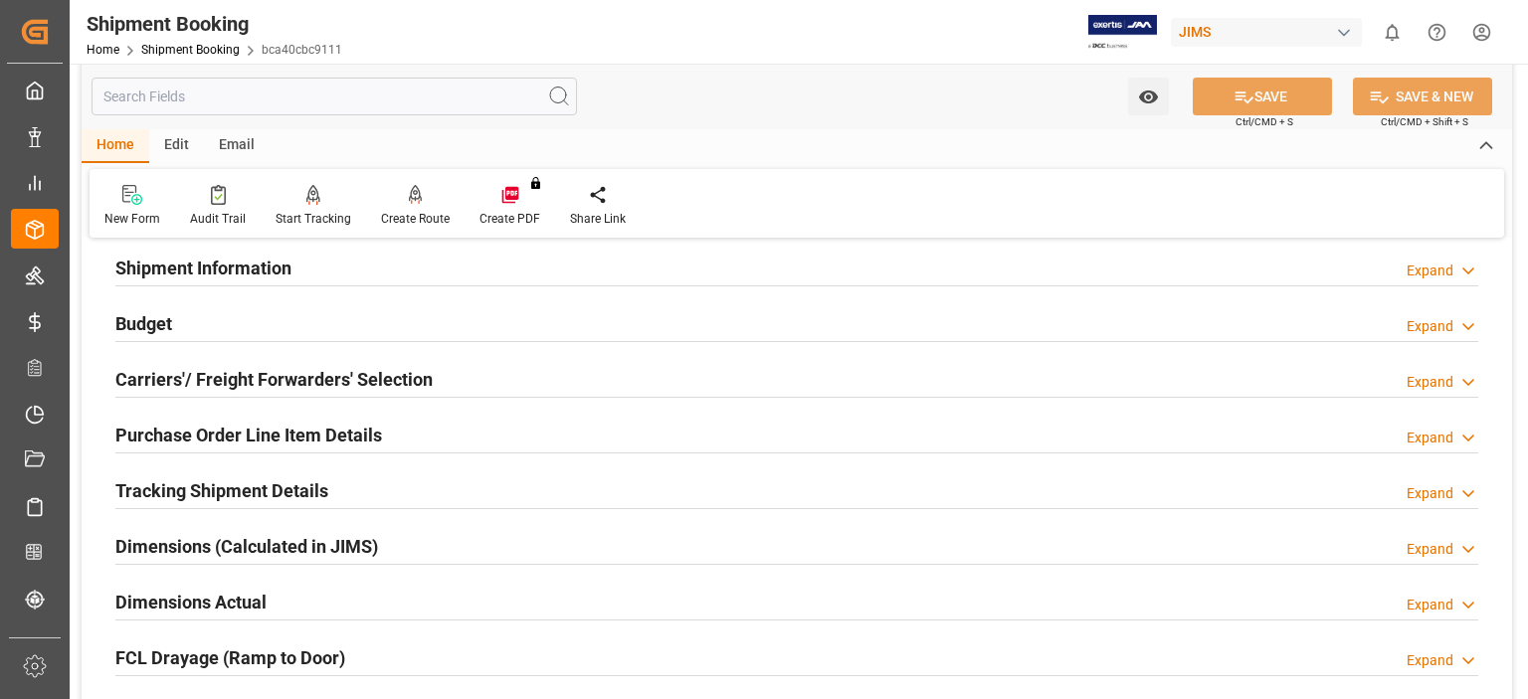
click at [248, 491] on h2 "Tracking Shipment Details" at bounding box center [221, 490] width 213 height 27
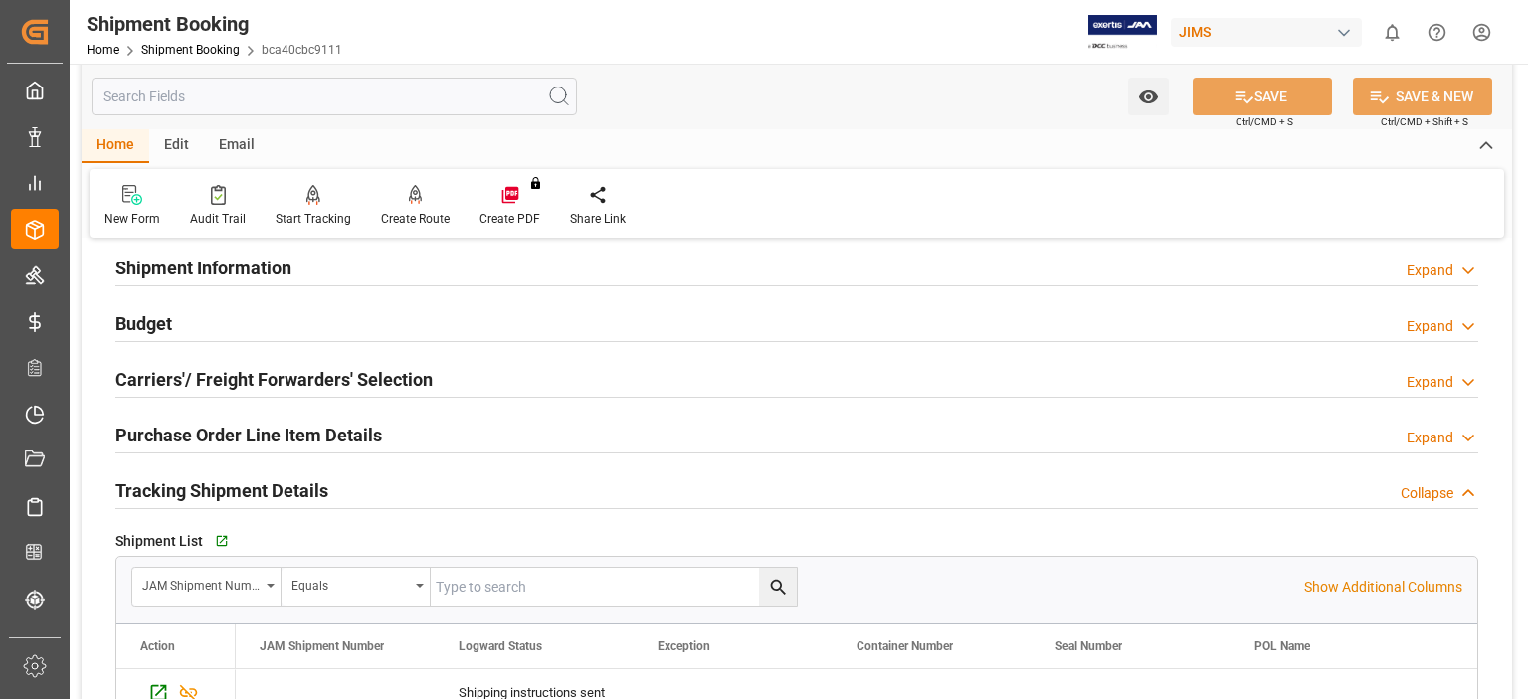
click at [270, 386] on h2 "Carriers'/ Freight Forwarders' Selection" at bounding box center [273, 379] width 317 height 27
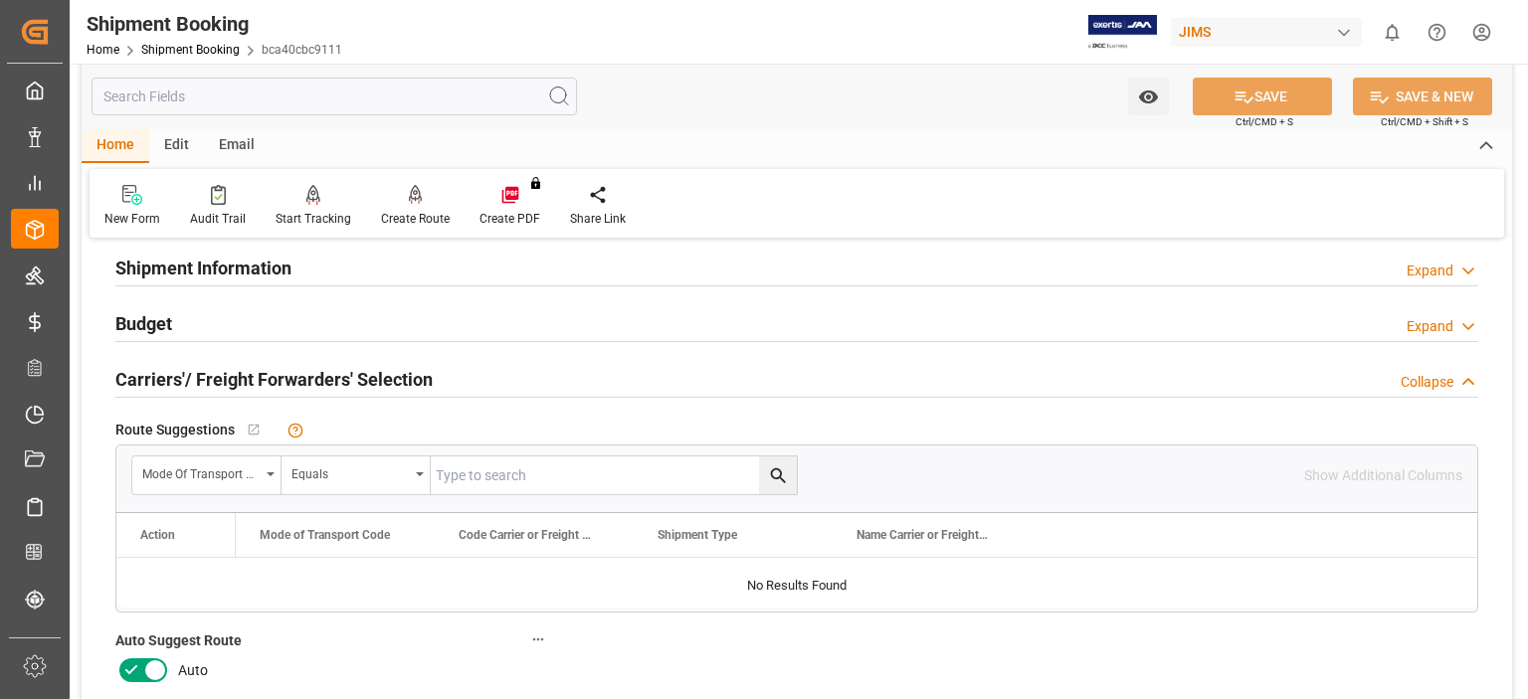
click at [134, 669] on icon at bounding box center [131, 670] width 24 height 24
click at [0, 0] on input "checkbox" at bounding box center [0, 0] width 0 height 0
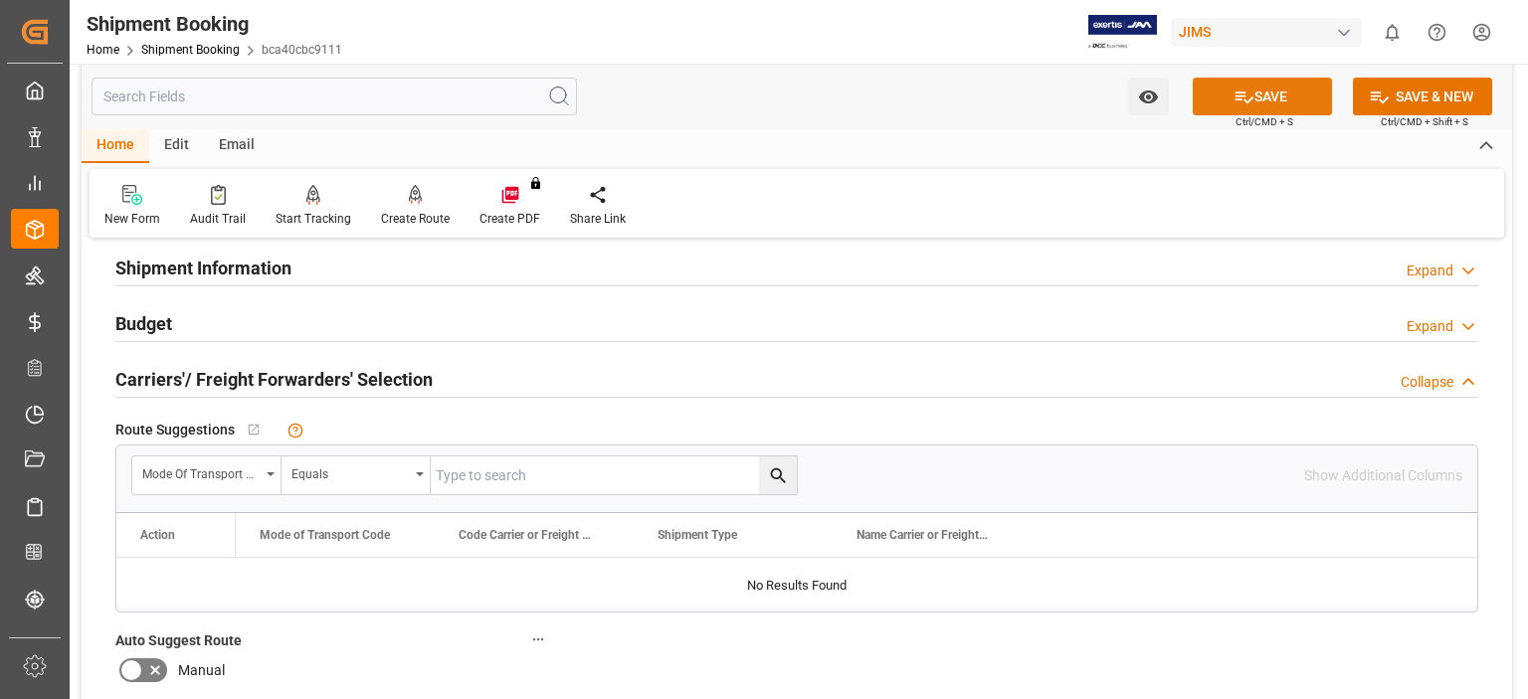
click at [1266, 93] on button "SAVE" at bounding box center [1262, 97] width 139 height 38
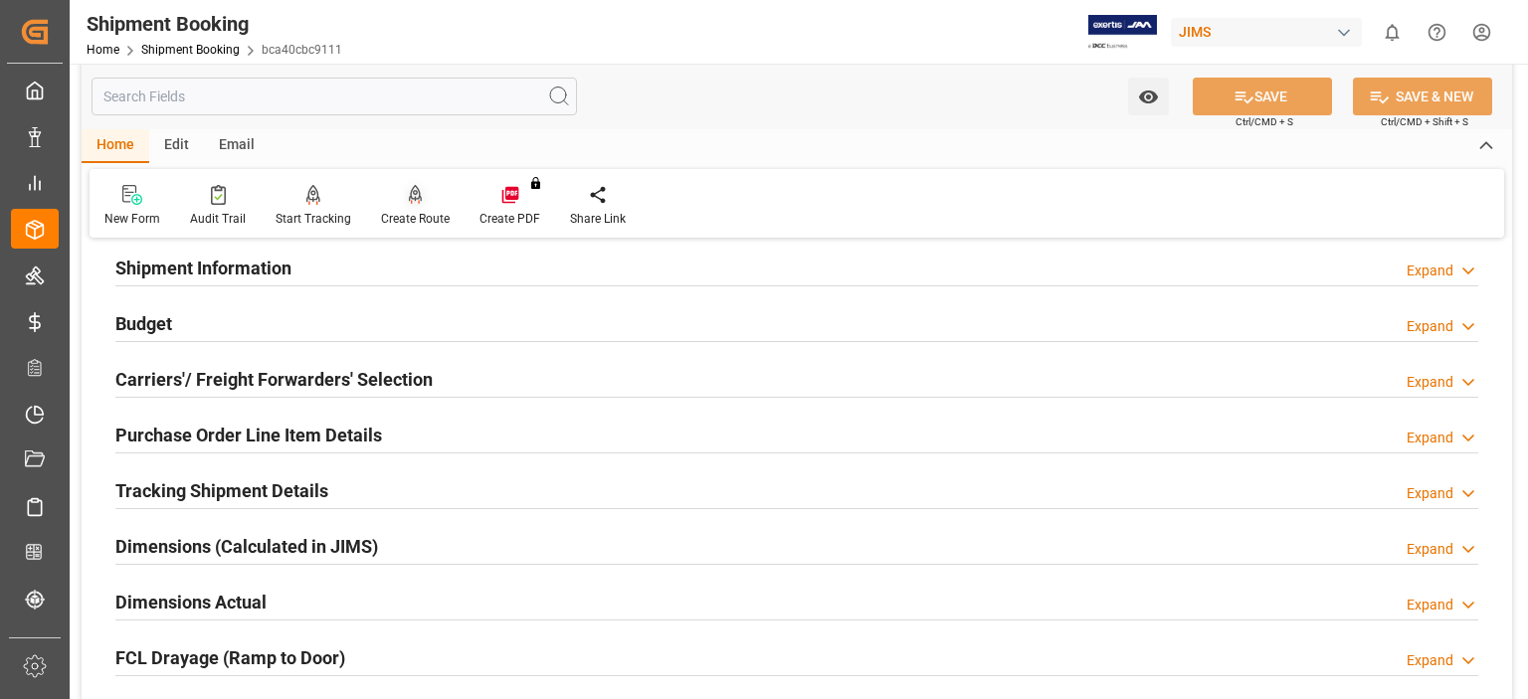
click at [414, 202] on icon at bounding box center [415, 204] width 9 height 4
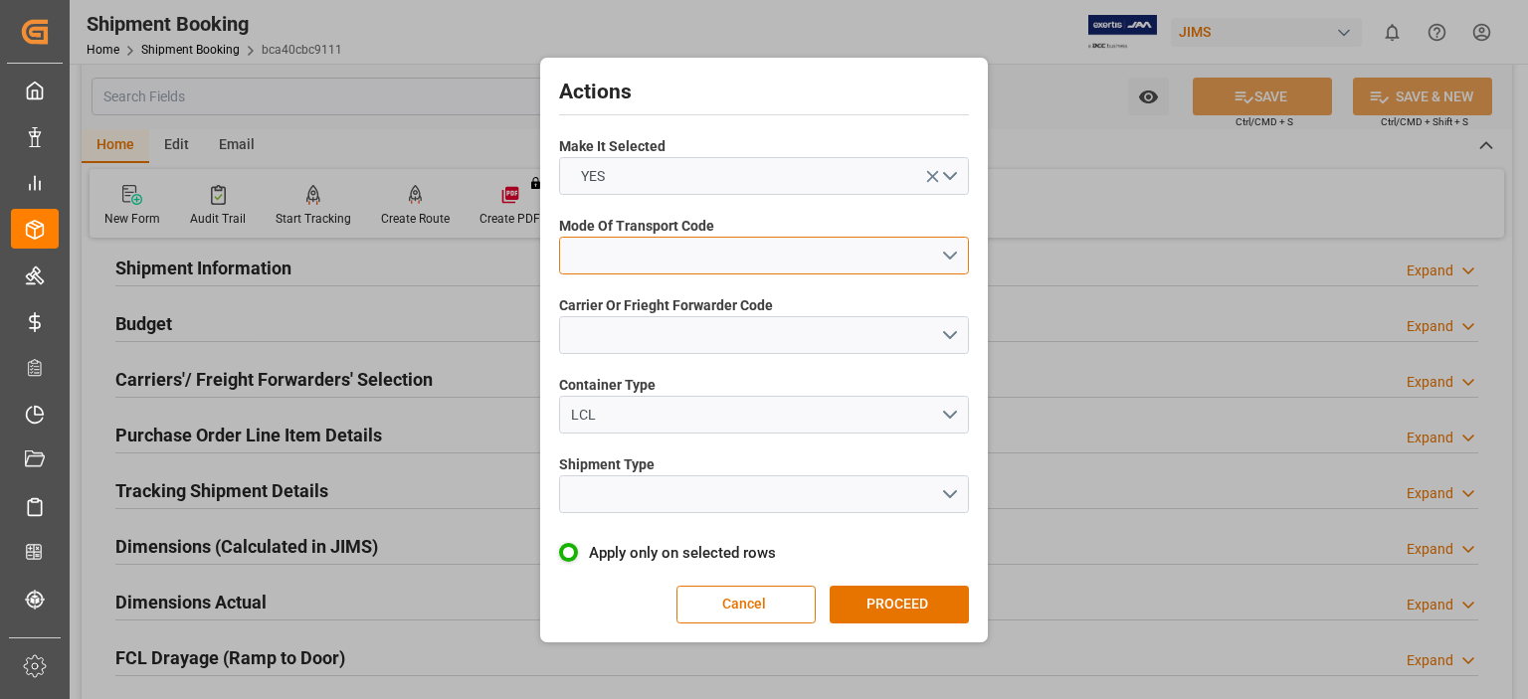
click at [686, 265] on button "open menu" at bounding box center [764, 256] width 410 height 38
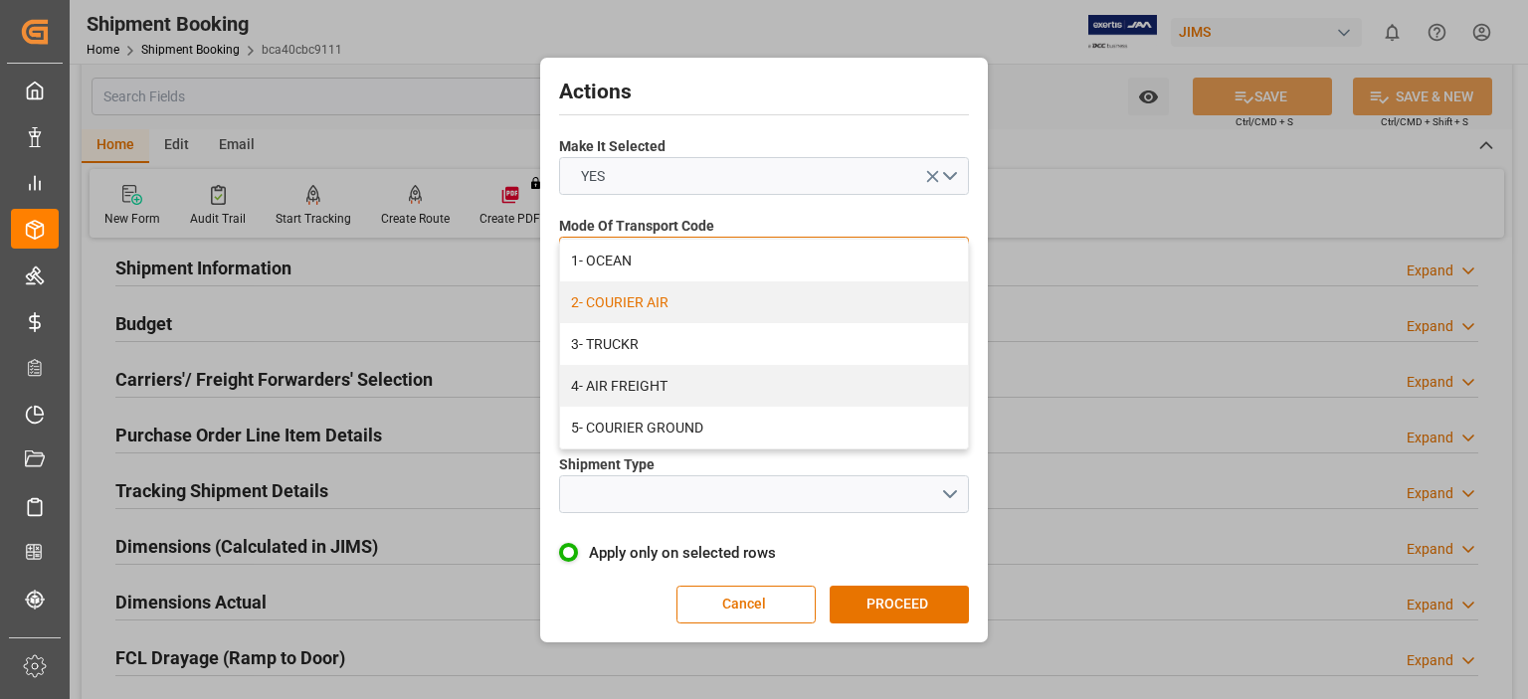
click at [680, 304] on div "2- COURIER AIR" at bounding box center [764, 302] width 408 height 42
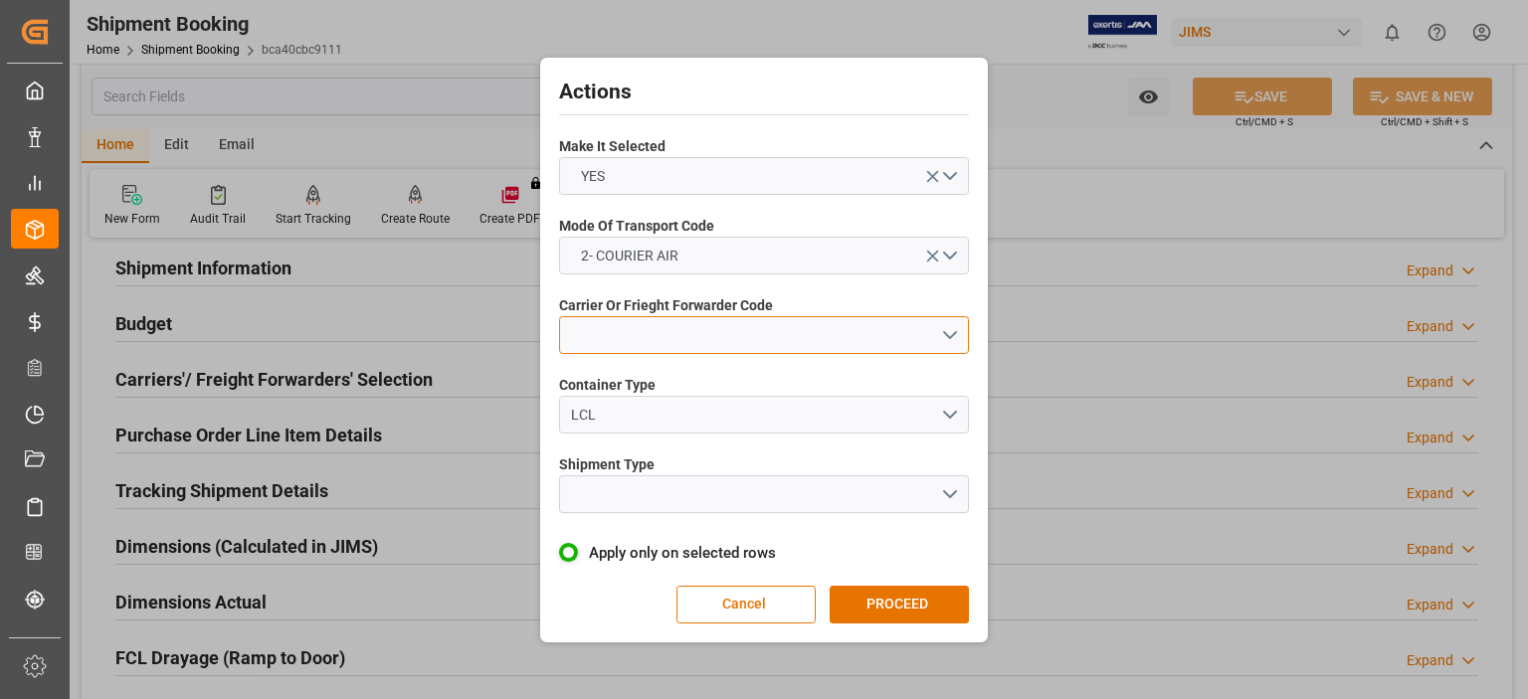
click at [650, 329] on button "open menu" at bounding box center [764, 335] width 410 height 38
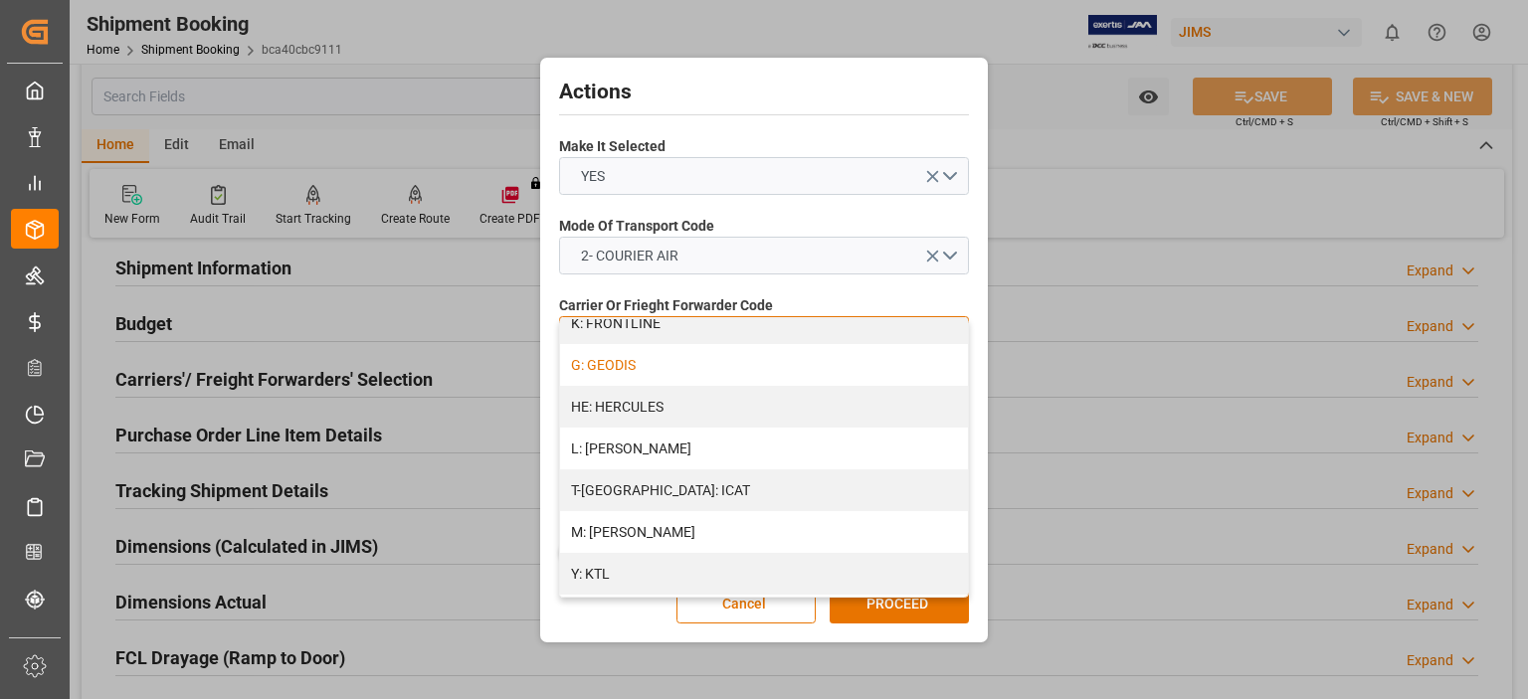
scroll to position [664, 0]
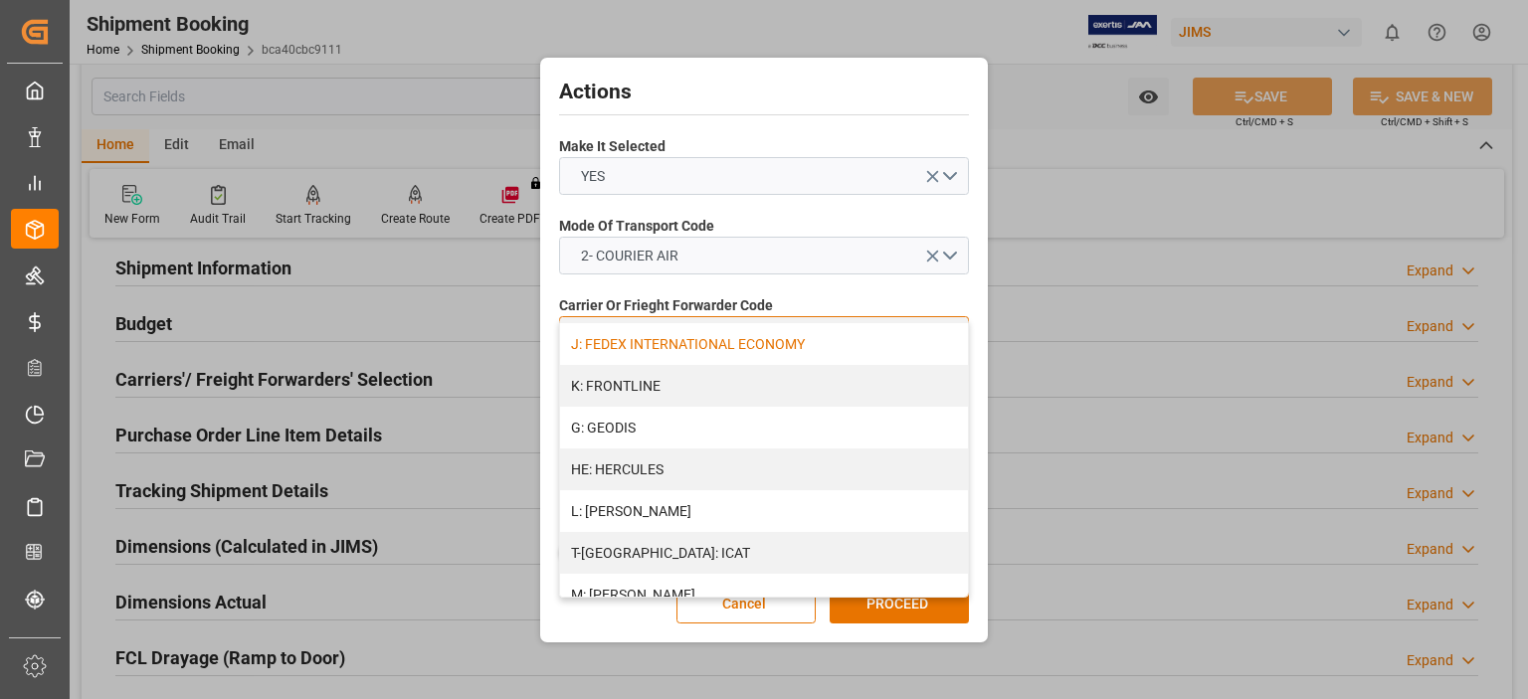
click at [734, 340] on div "J: FEDEX INTERNATIONAL ECONOMY" at bounding box center [764, 344] width 408 height 42
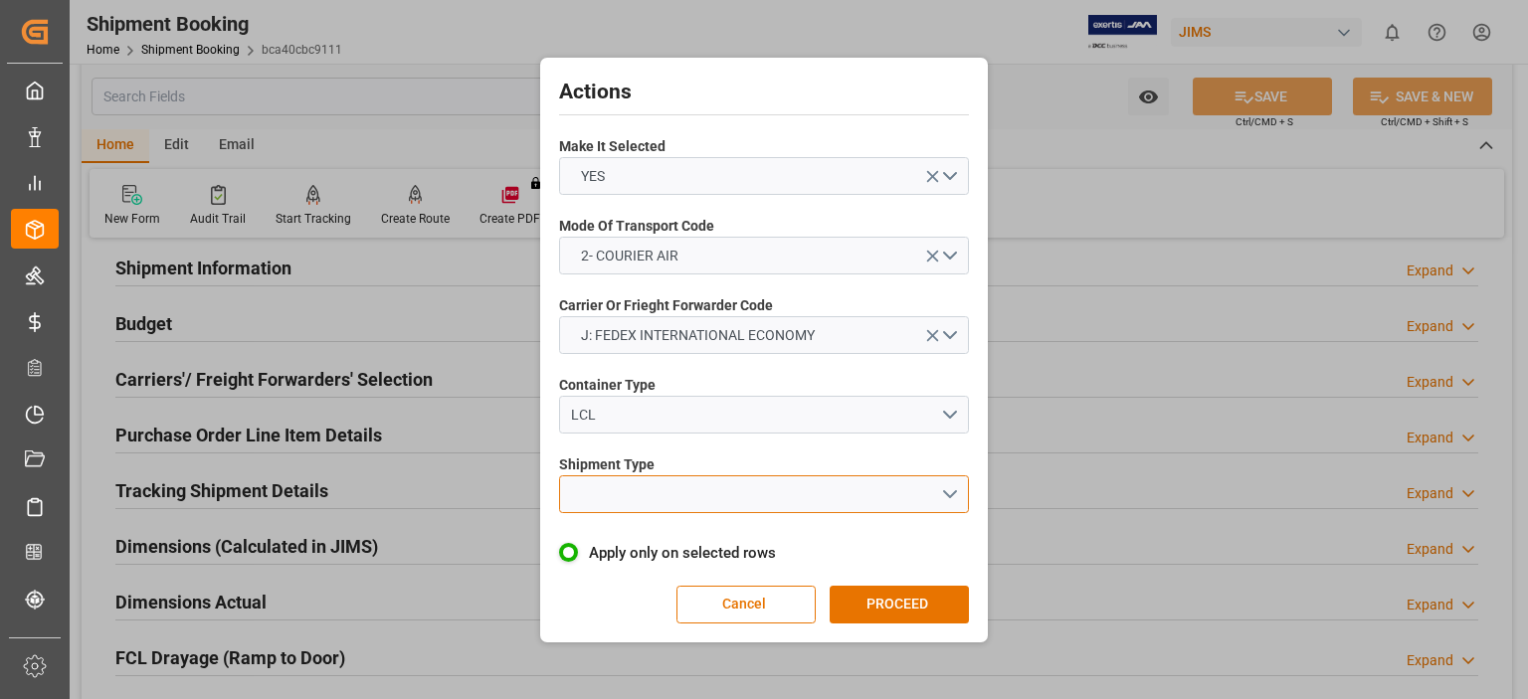
click at [715, 484] on button "open menu" at bounding box center [764, 494] width 410 height 38
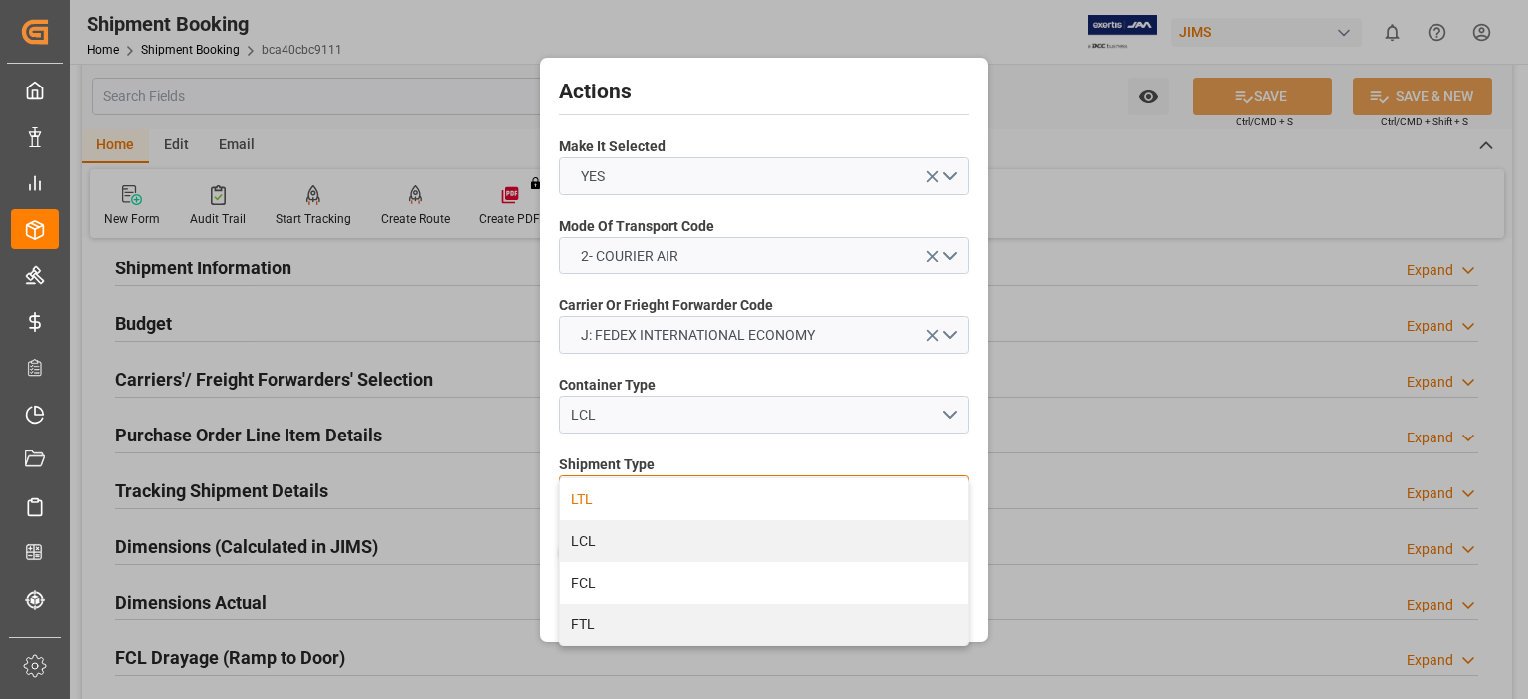
click at [705, 503] on div "LTL" at bounding box center [764, 499] width 408 height 42
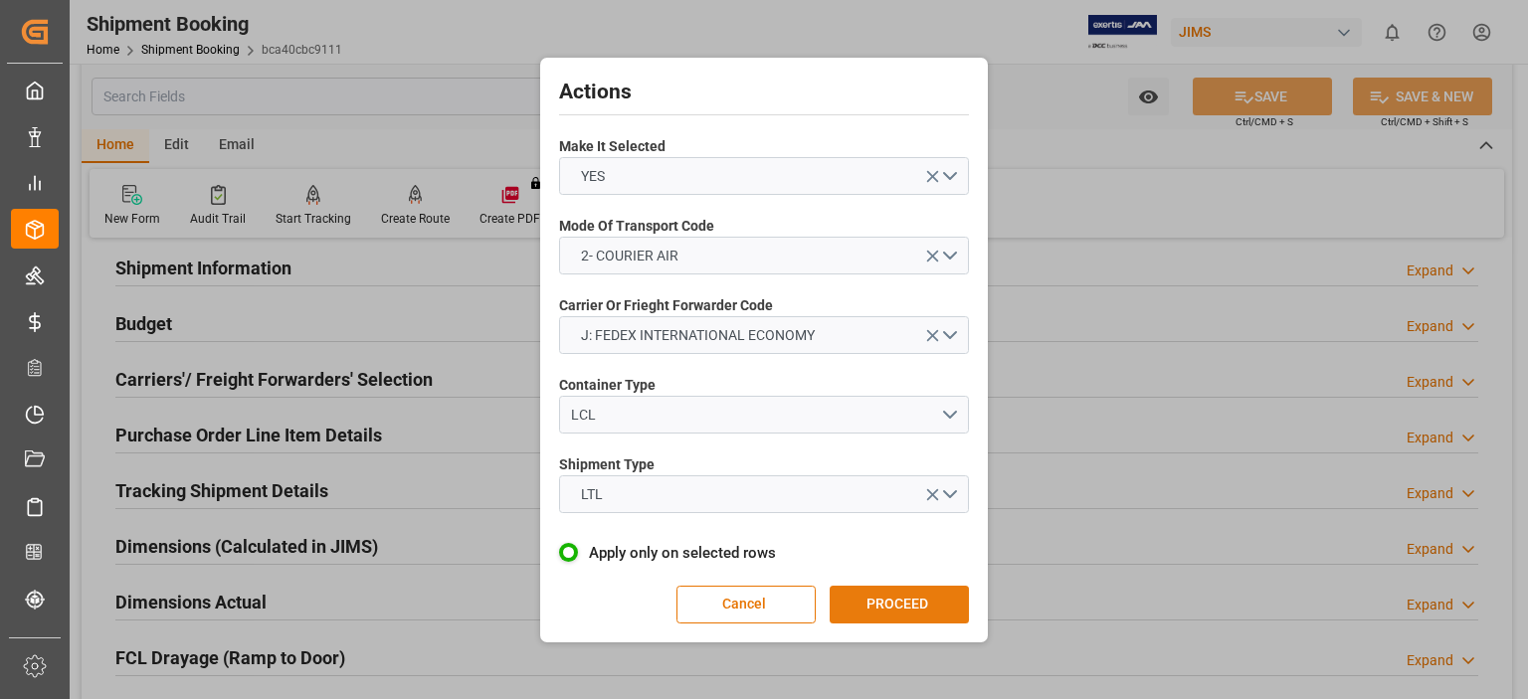
click at [895, 605] on button "PROCEED" at bounding box center [899, 605] width 139 height 38
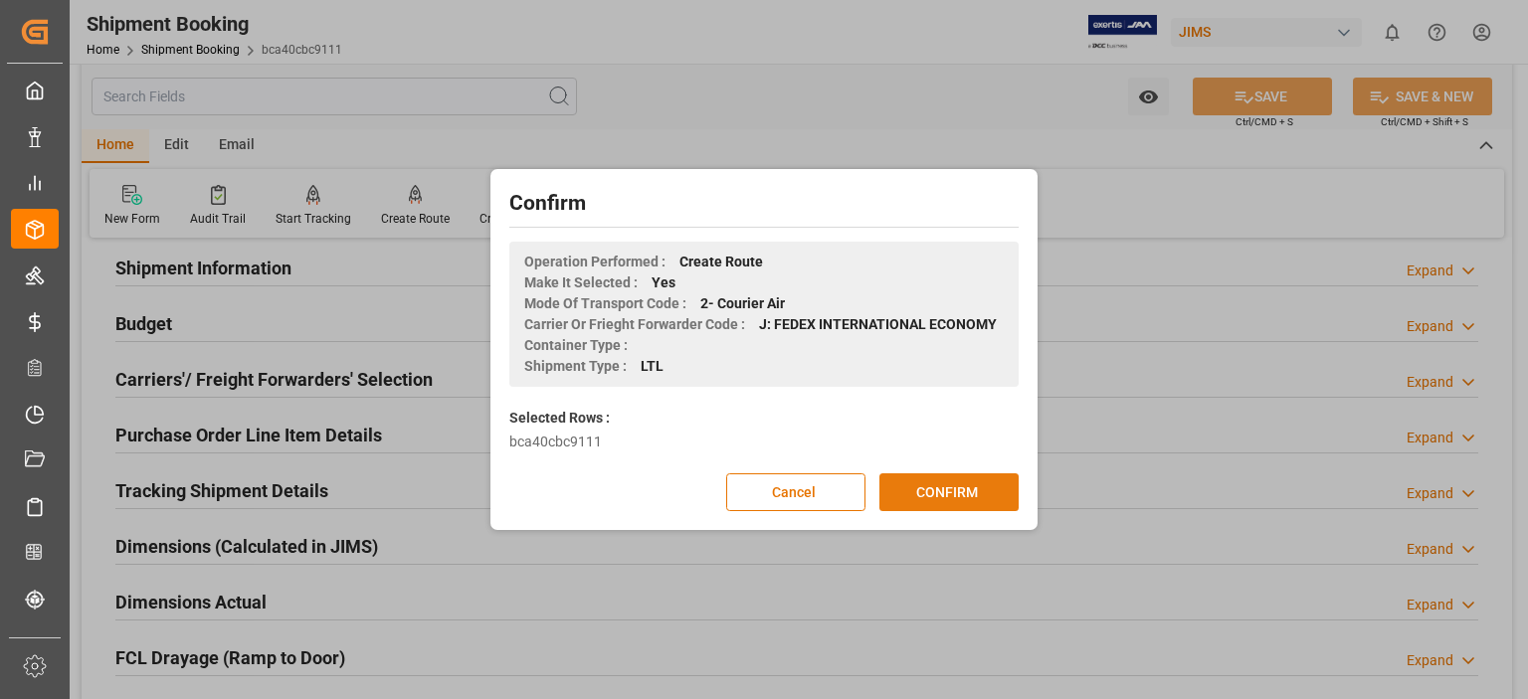
click at [935, 492] on button "CONFIRM" at bounding box center [948, 492] width 139 height 38
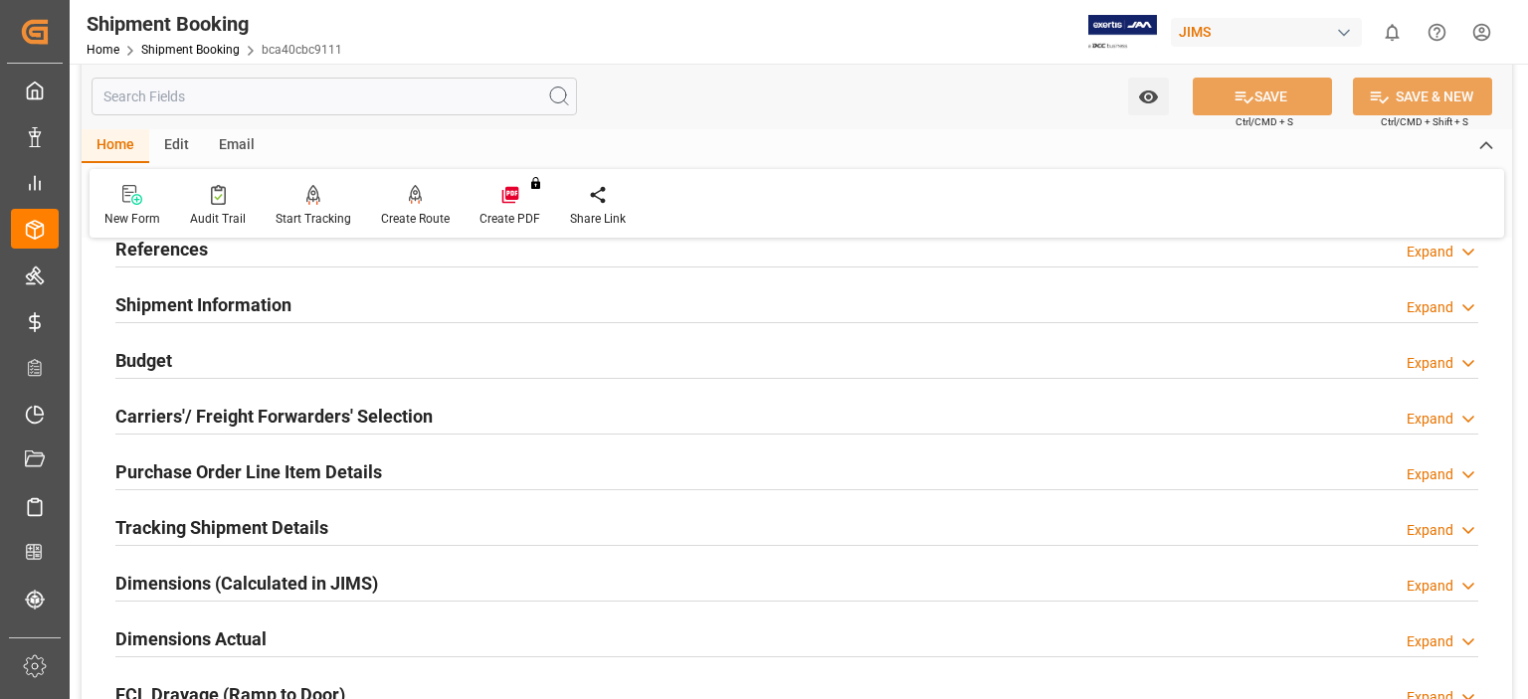
scroll to position [165, 0]
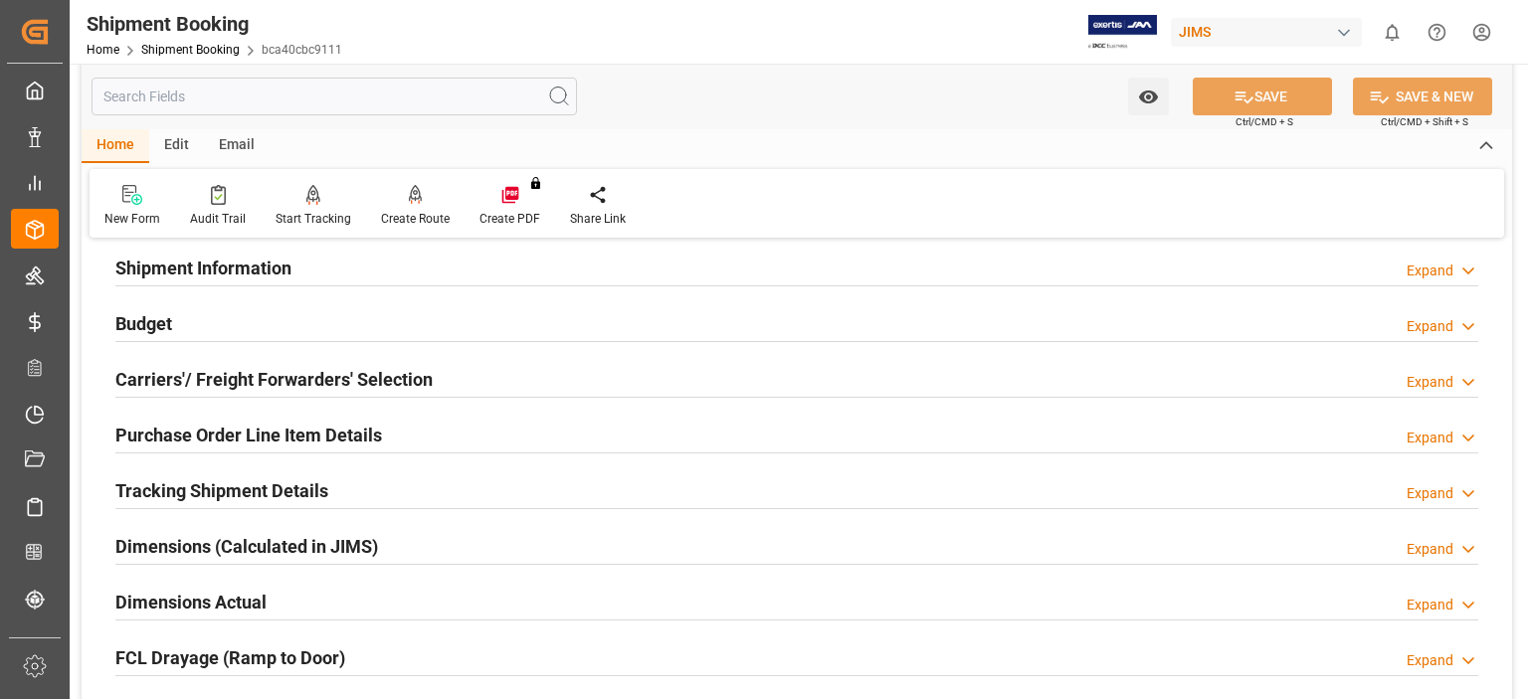
click at [213, 495] on h2 "Tracking Shipment Details" at bounding box center [221, 490] width 213 height 27
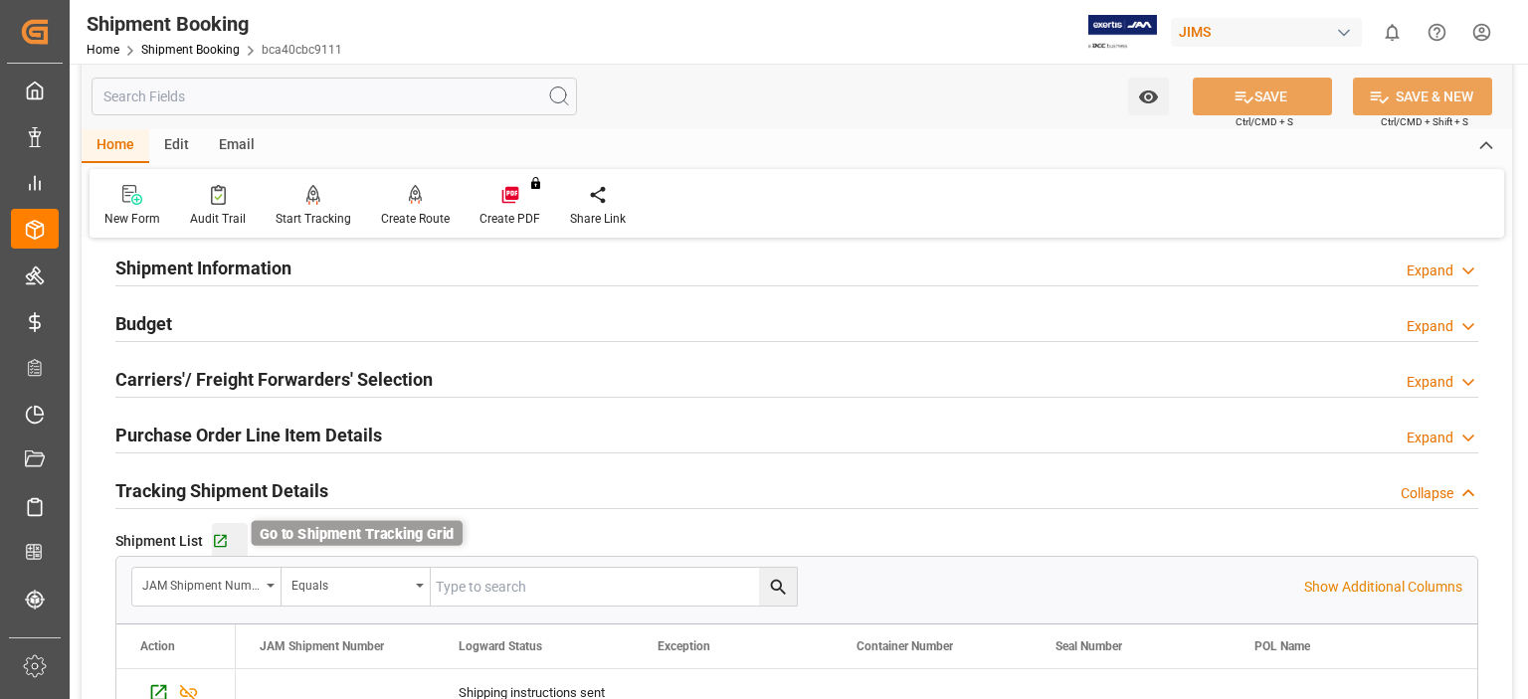
click at [223, 547] on icon "button" at bounding box center [220, 541] width 17 height 17
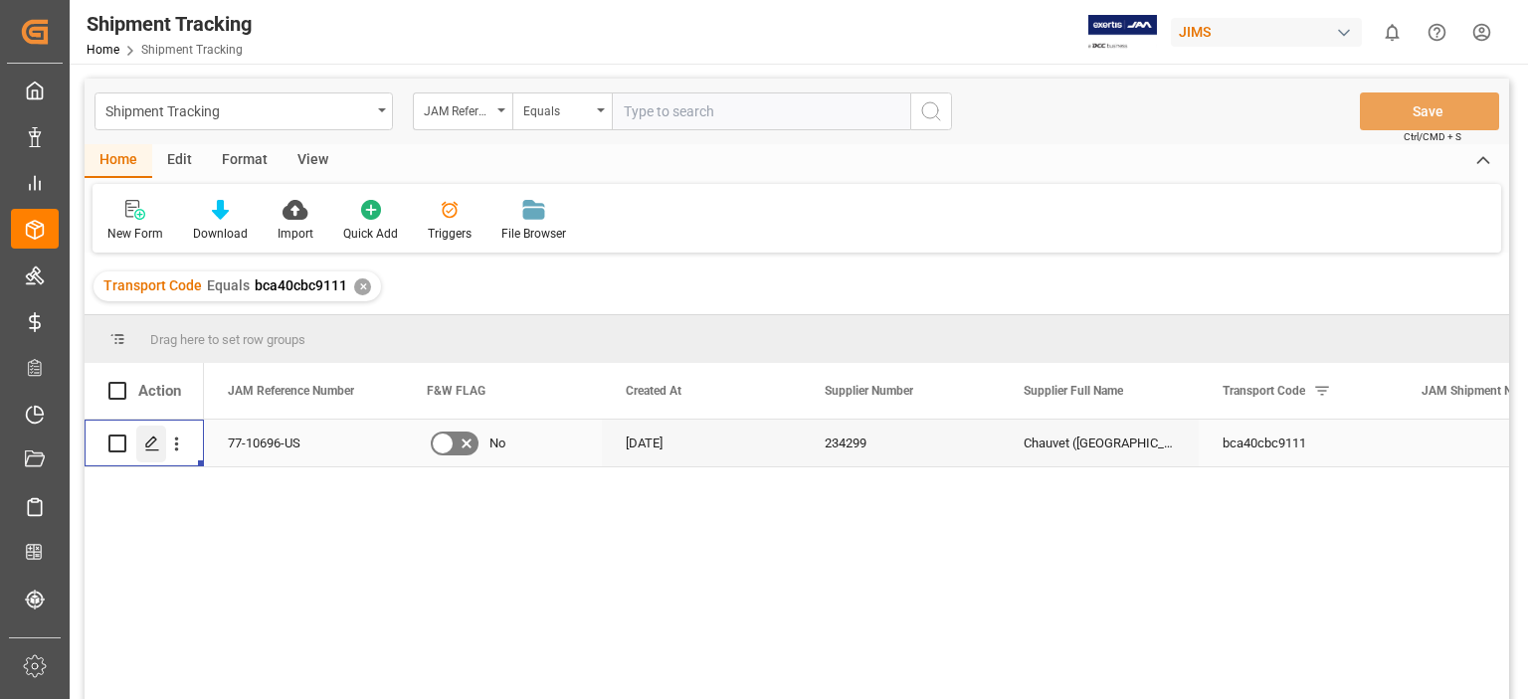
click at [154, 441] on icon "Press SPACE to select this row." at bounding box center [152, 444] width 16 height 16
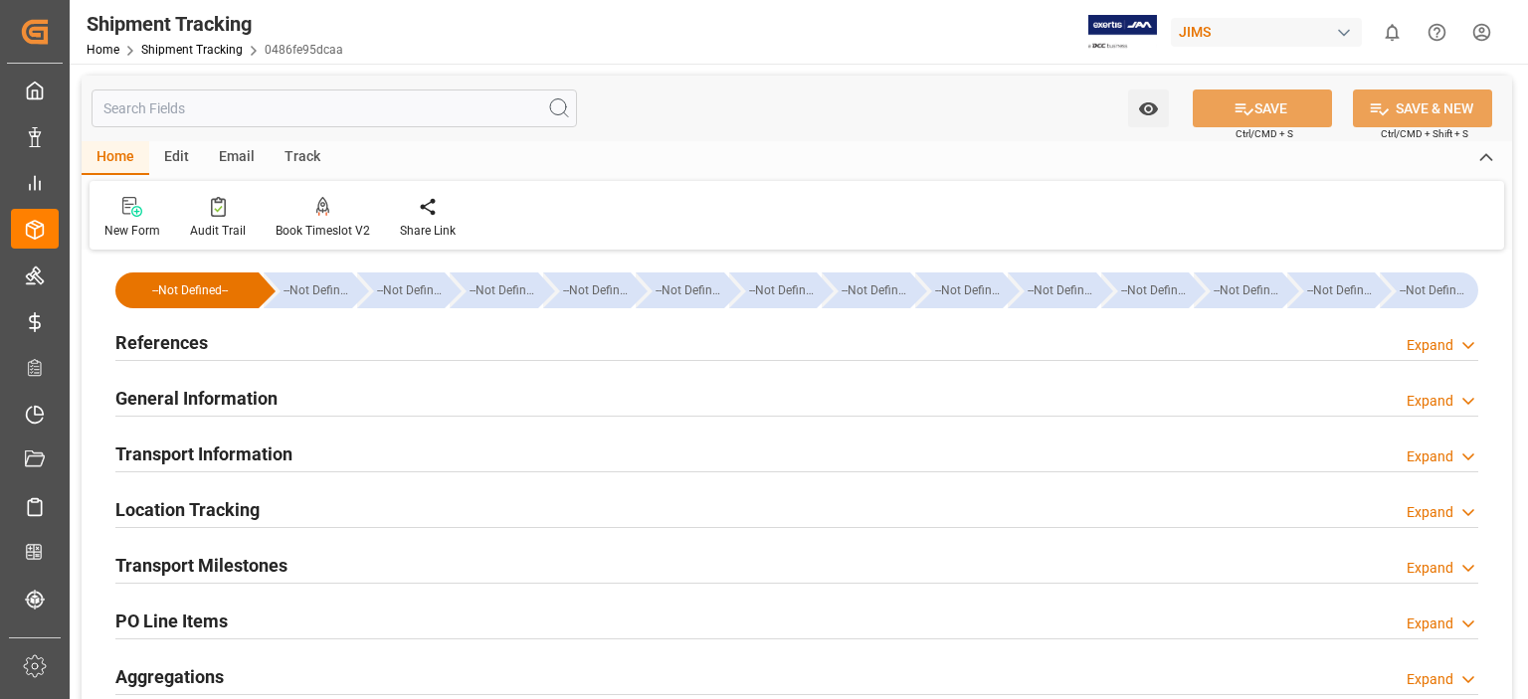
type input "[DATE]"
click at [153, 344] on h2 "References" at bounding box center [161, 342] width 93 height 27
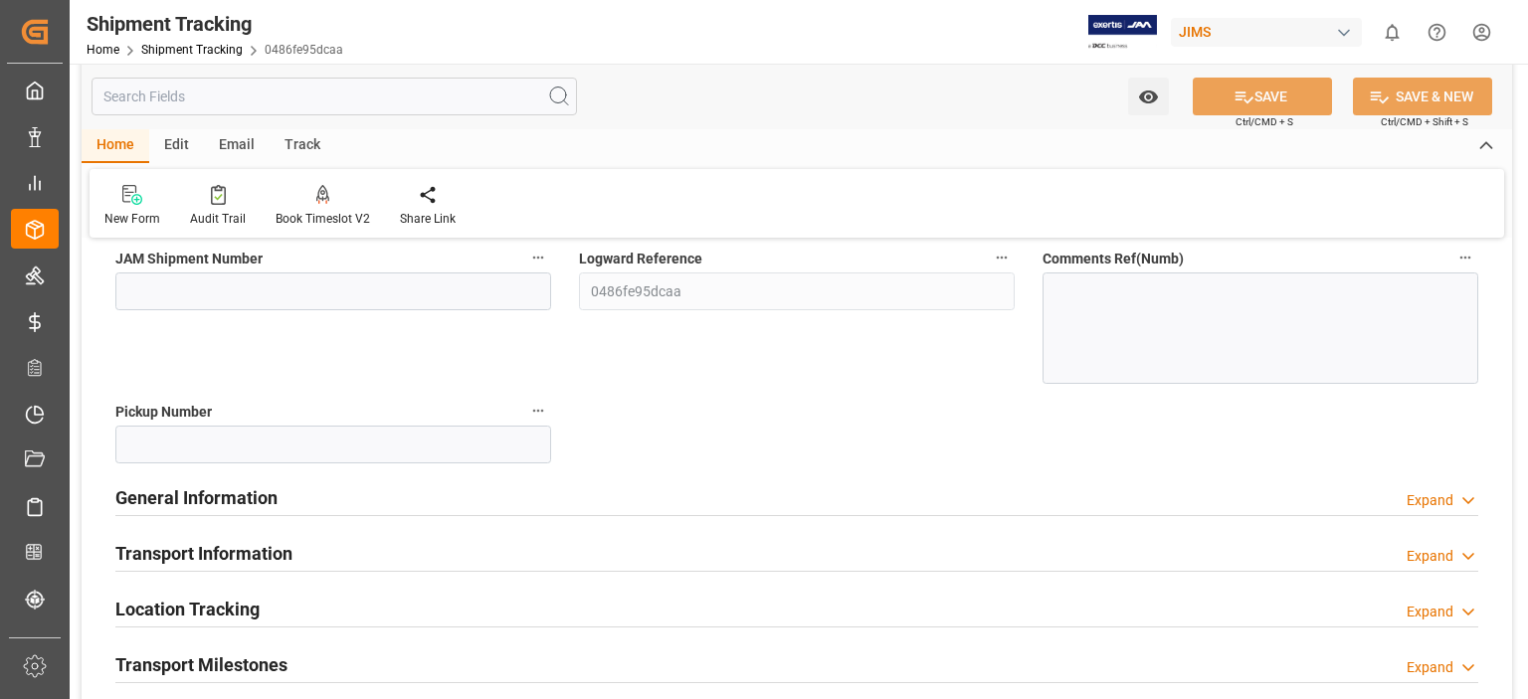
scroll to position [331, 0]
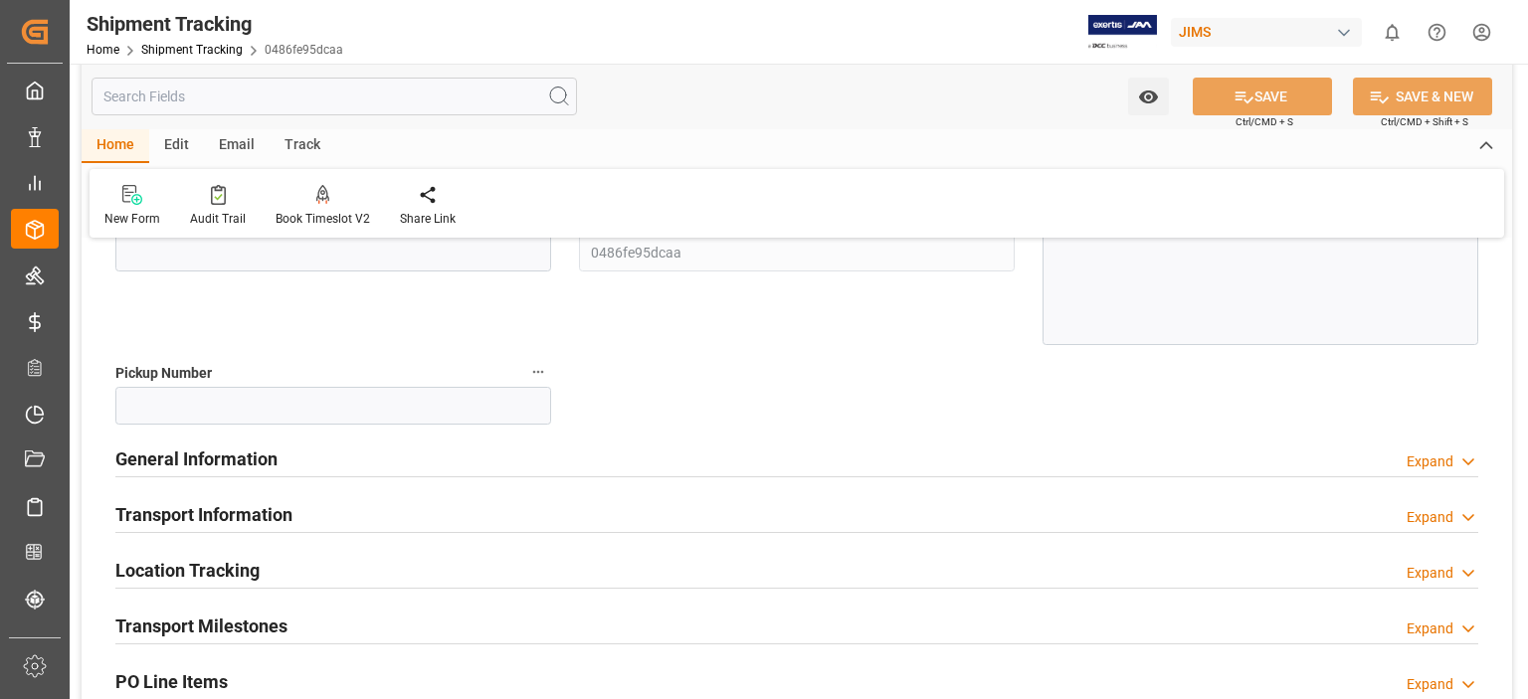
click at [213, 461] on h2 "General Information" at bounding box center [196, 459] width 162 height 27
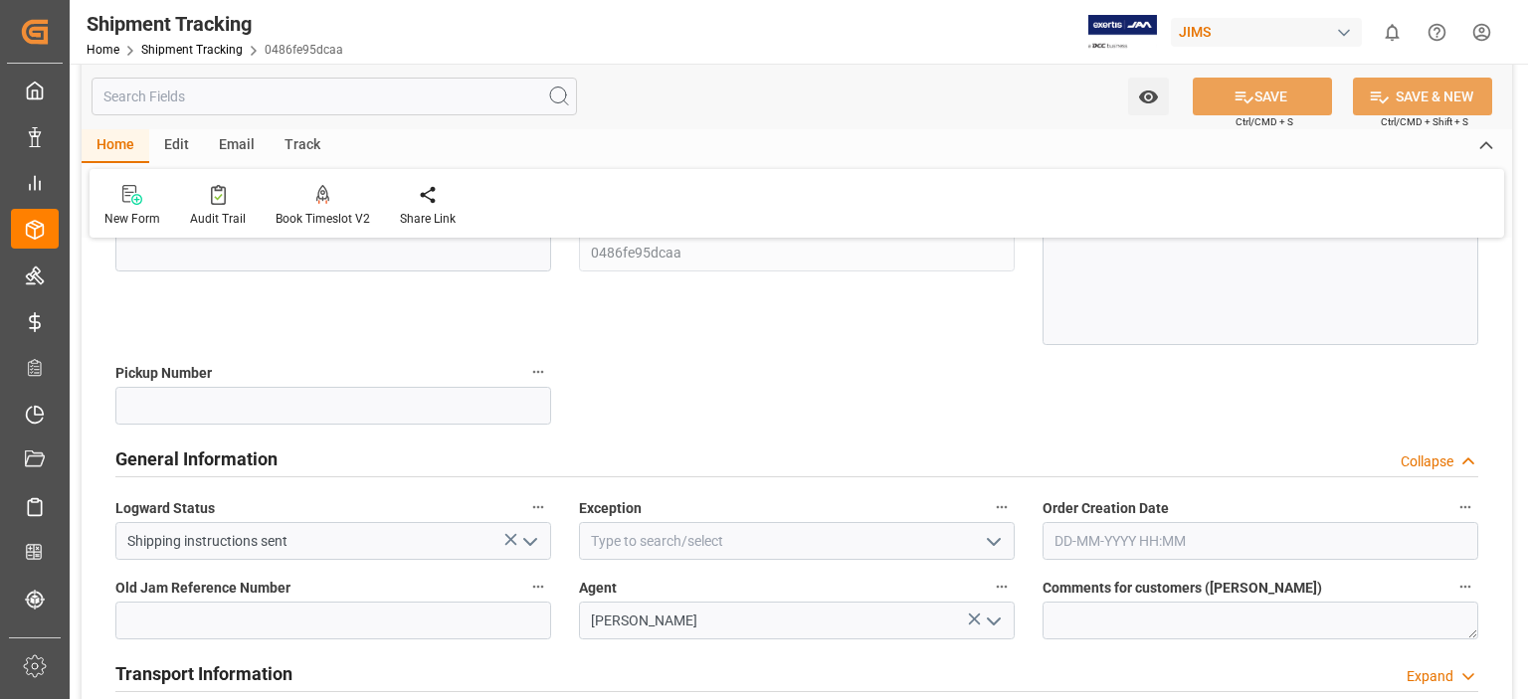
click at [999, 534] on icon "open menu" at bounding box center [994, 542] width 24 height 24
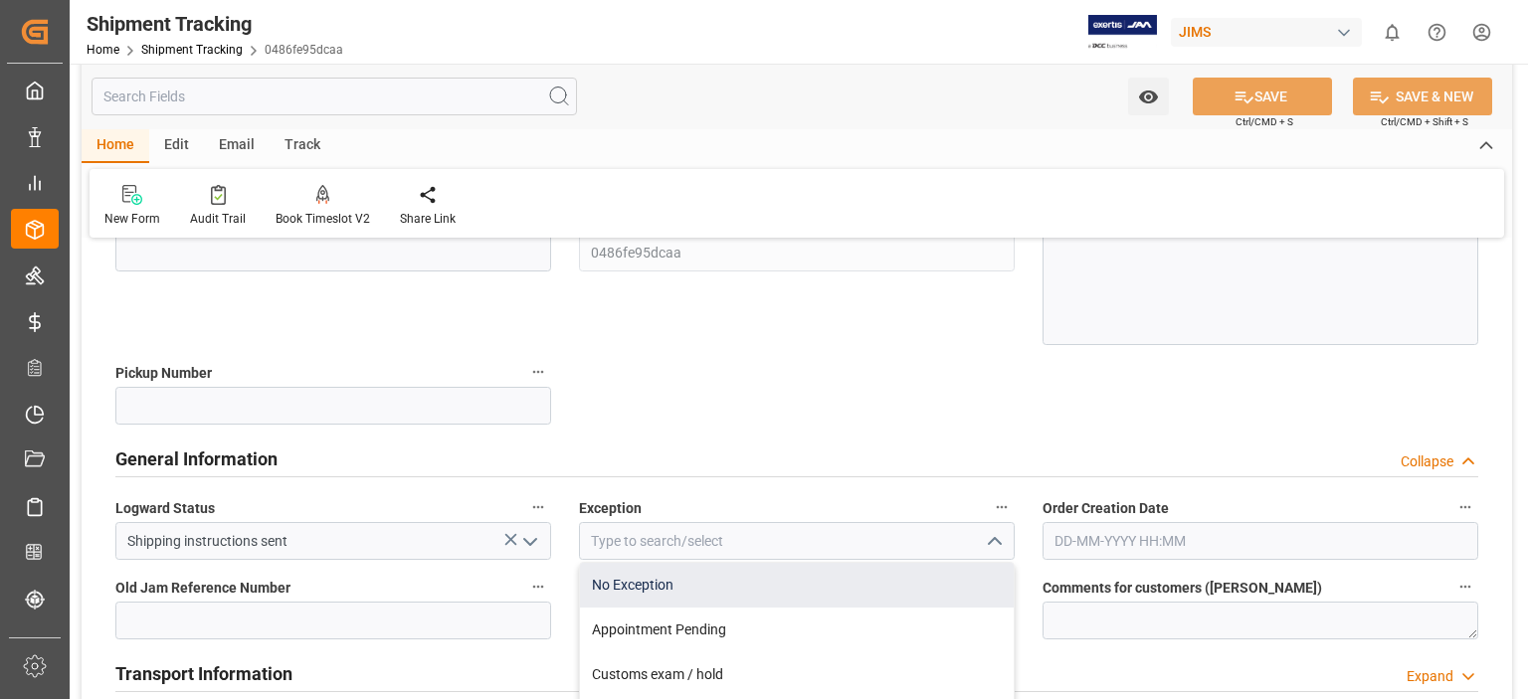
click at [942, 581] on div "No Exception" at bounding box center [797, 585] width 434 height 45
type input "No Exception"
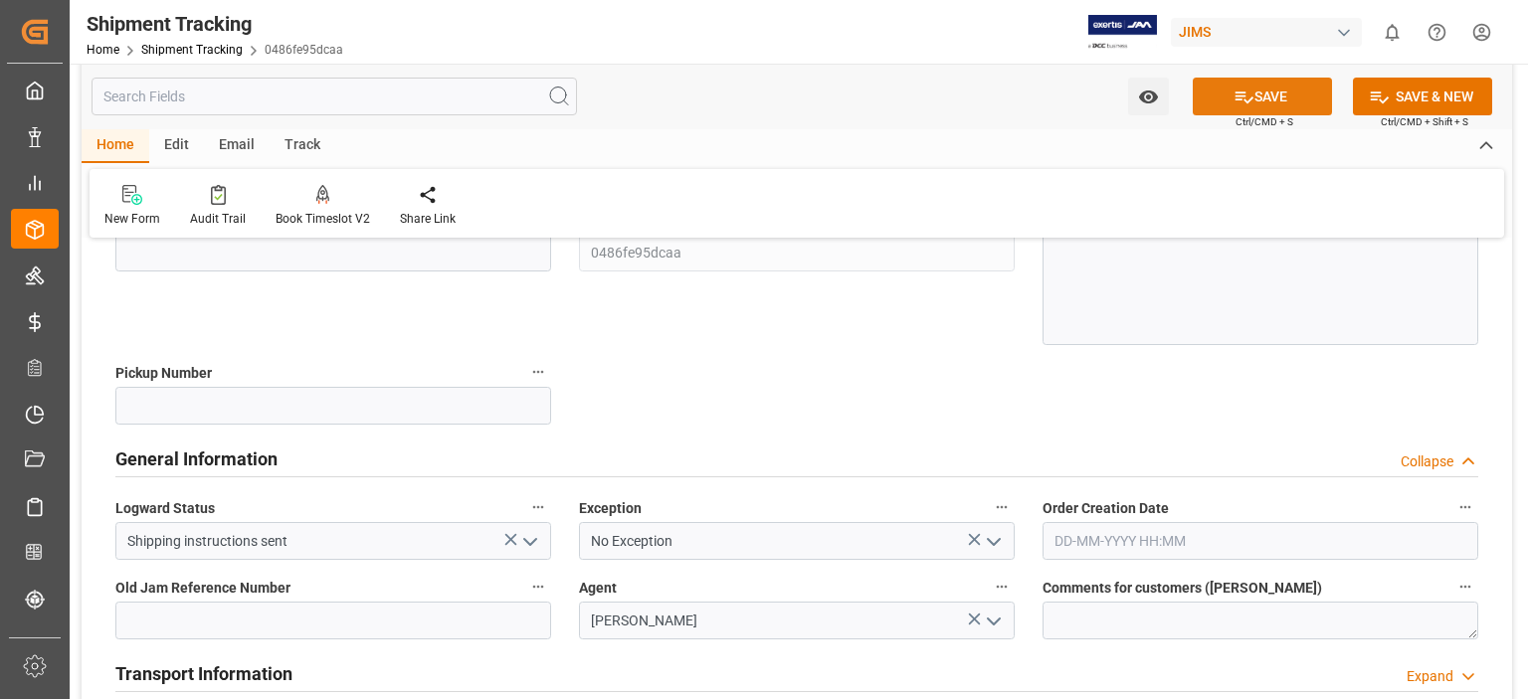
click at [1260, 96] on button "SAVE" at bounding box center [1262, 97] width 139 height 38
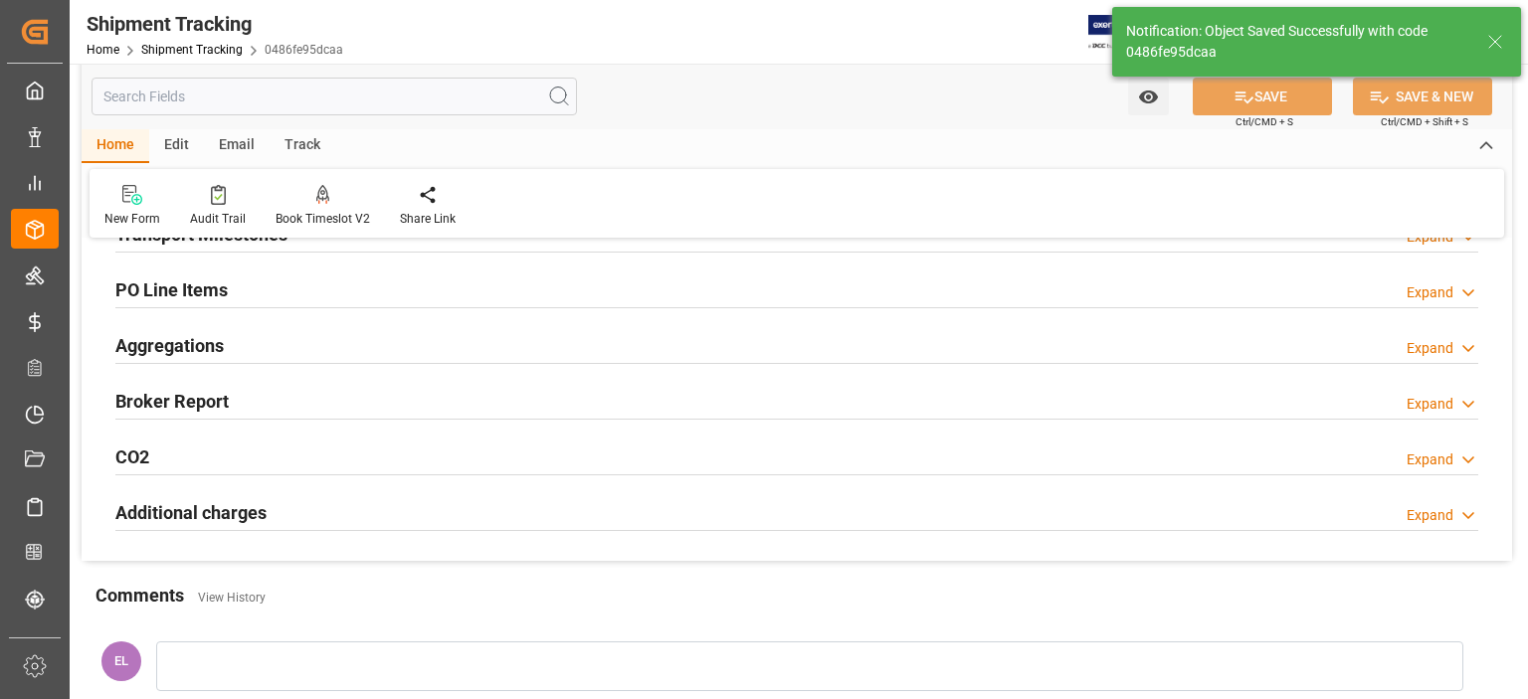
scroll to position [0, 0]
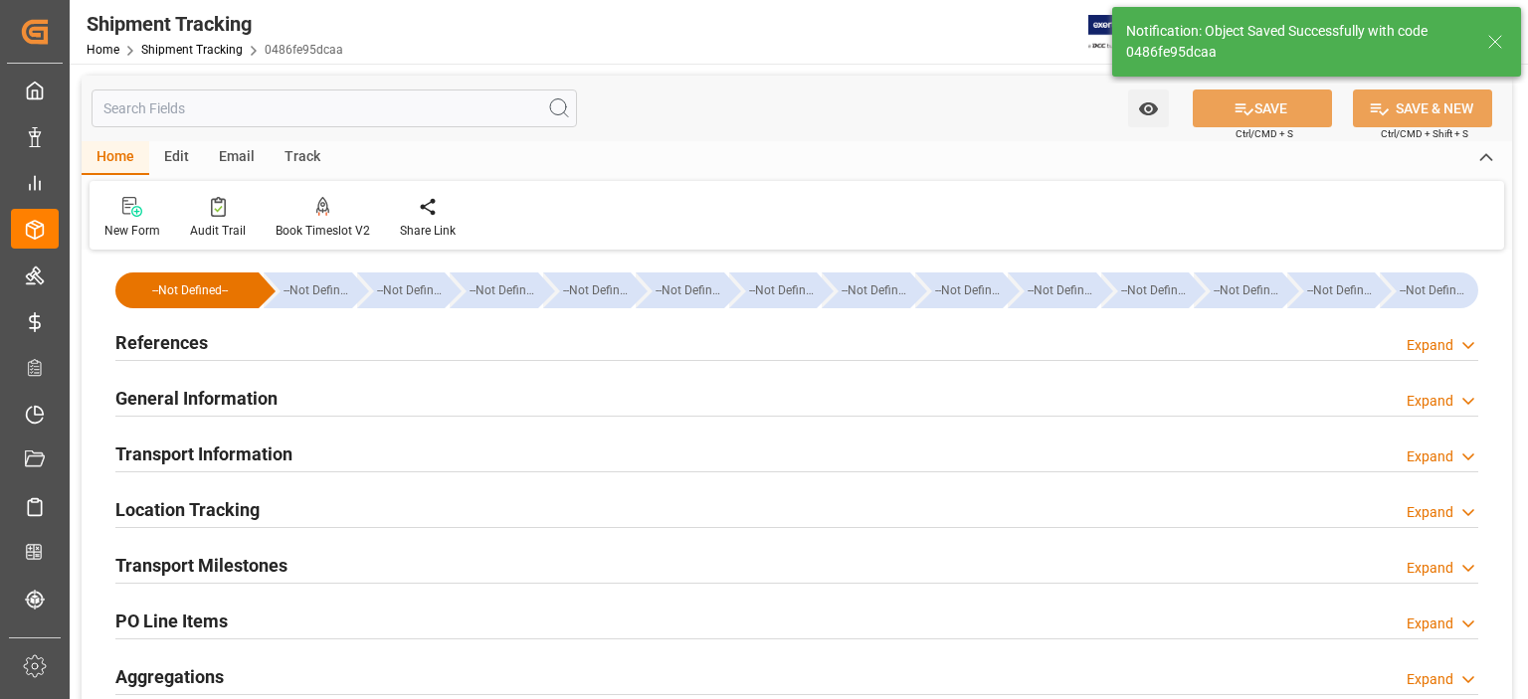
click at [191, 392] on h2 "General Information" at bounding box center [196, 398] width 162 height 27
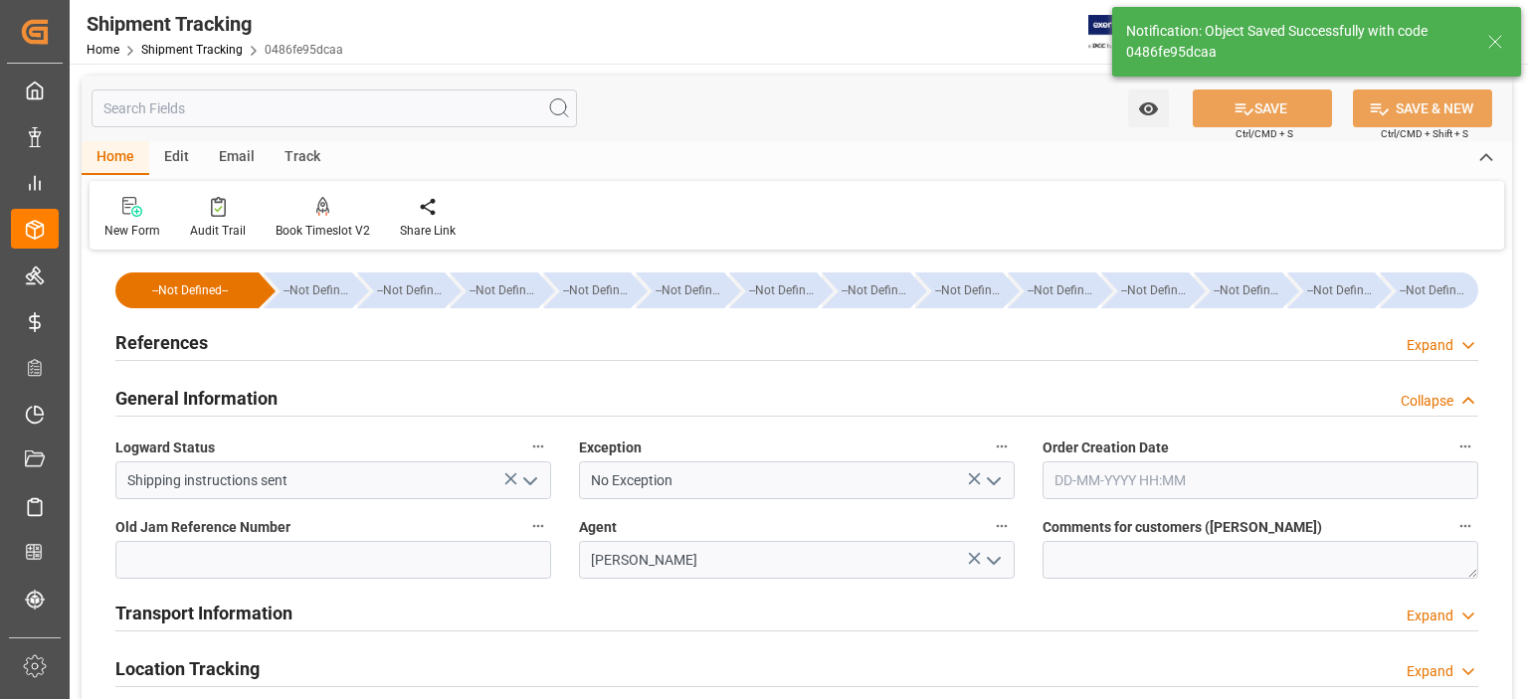
click at [192, 392] on h2 "General Information" at bounding box center [196, 398] width 162 height 27
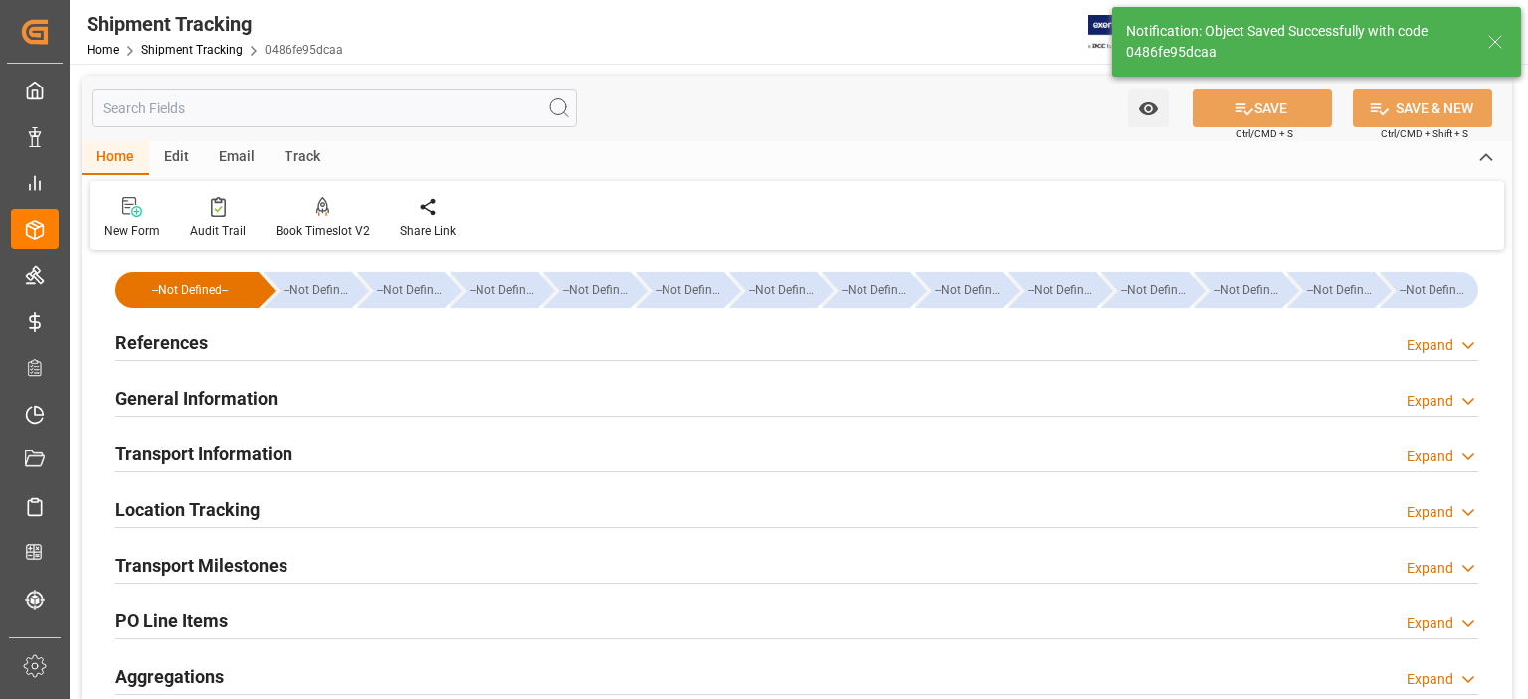
click at [188, 448] on h2 "Transport Information" at bounding box center [203, 454] width 177 height 27
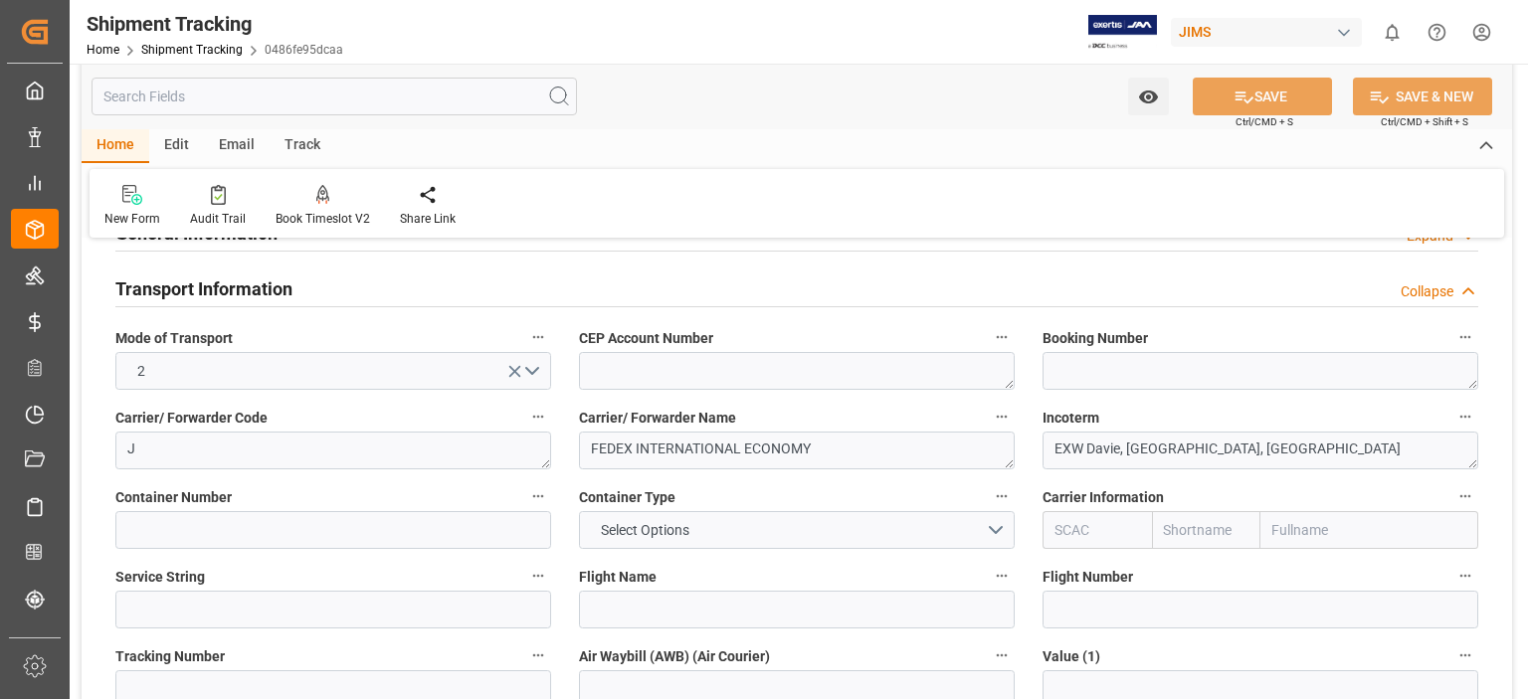
scroll to position [330, 0]
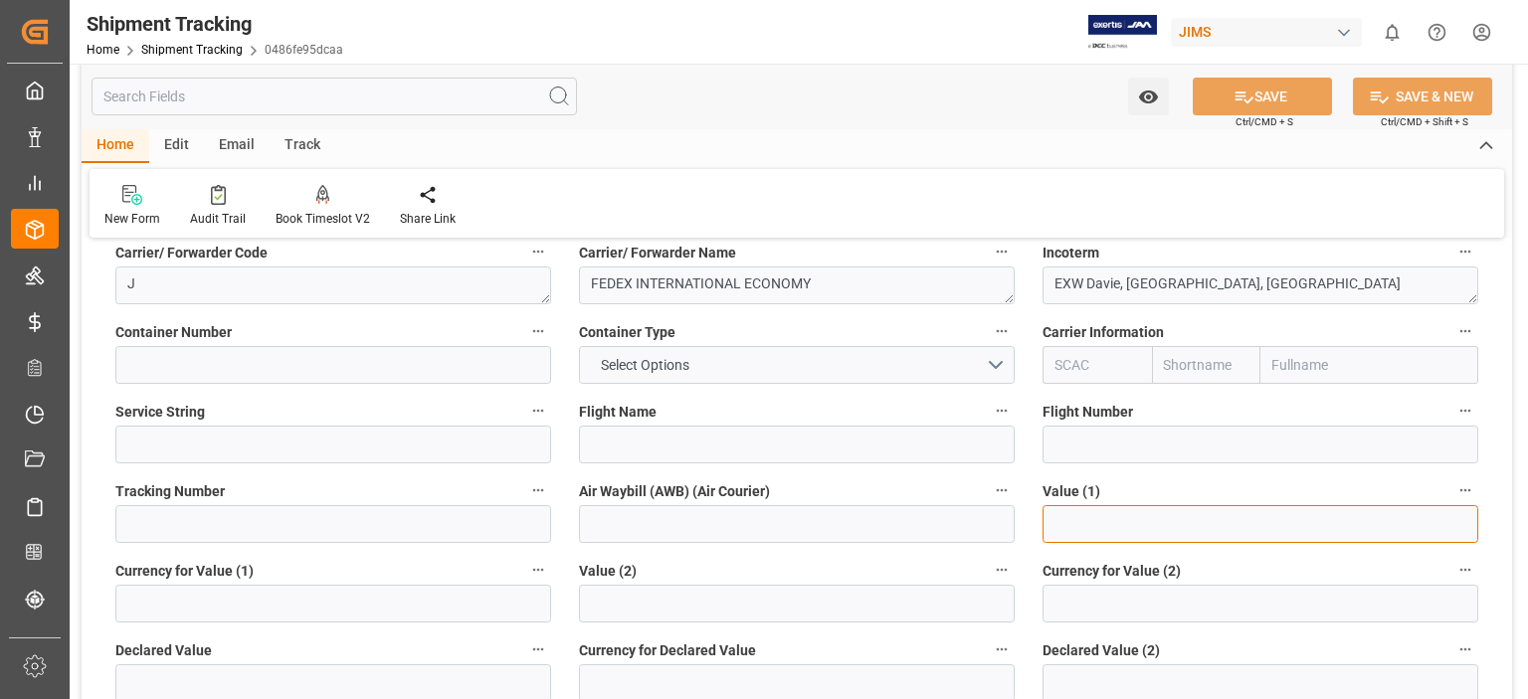
click at [1071, 524] on input "text" at bounding box center [1260, 524] width 436 height 38
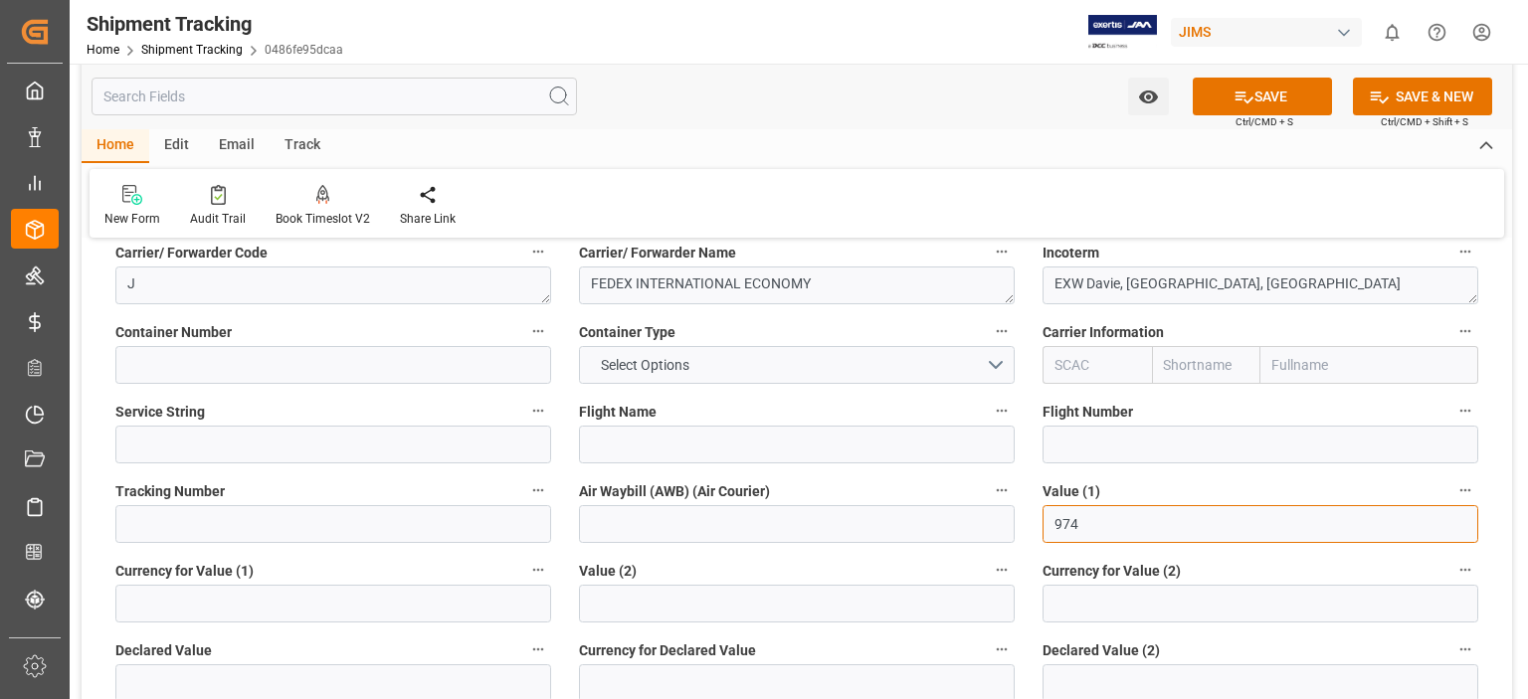
type input "974"
click at [322, 604] on input at bounding box center [333, 604] width 436 height 38
type input "USD"
click at [1256, 96] on button "SAVE" at bounding box center [1262, 97] width 139 height 38
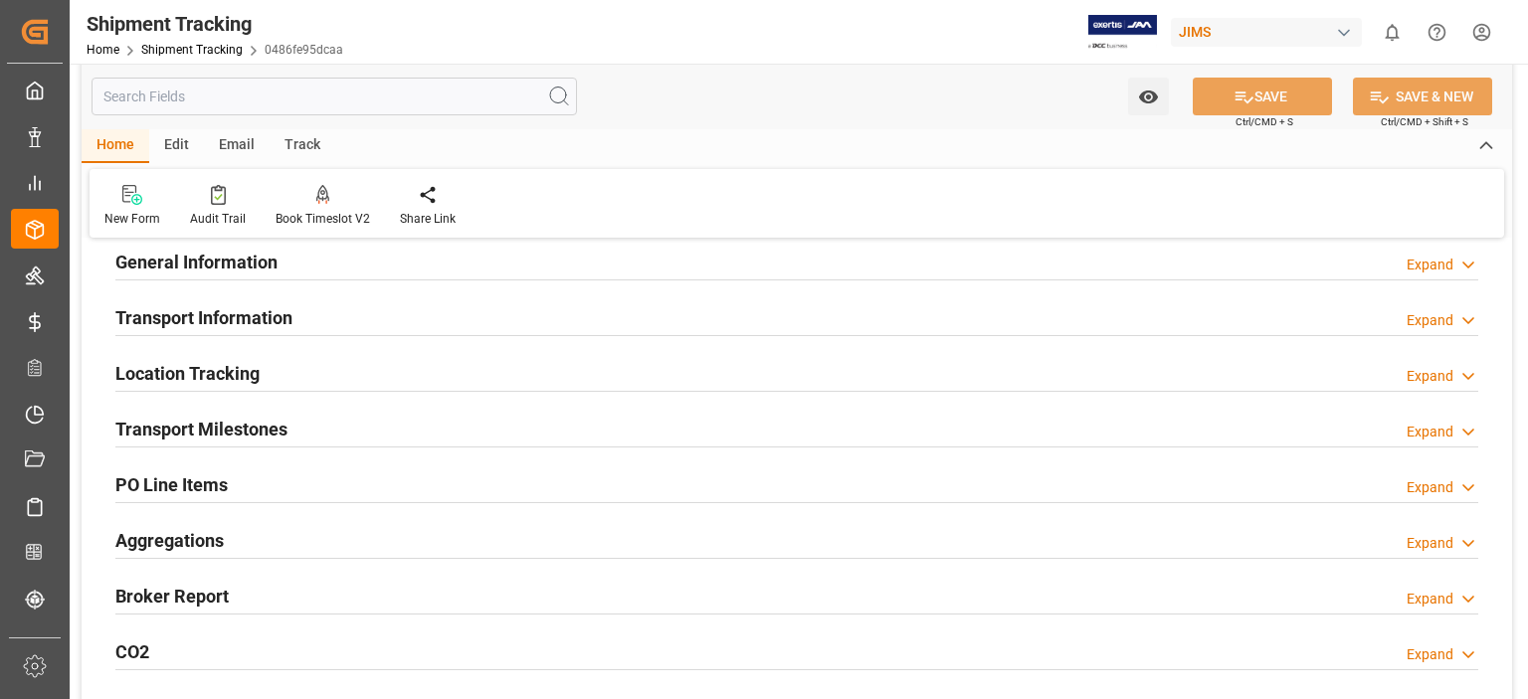
scroll to position [165, 0]
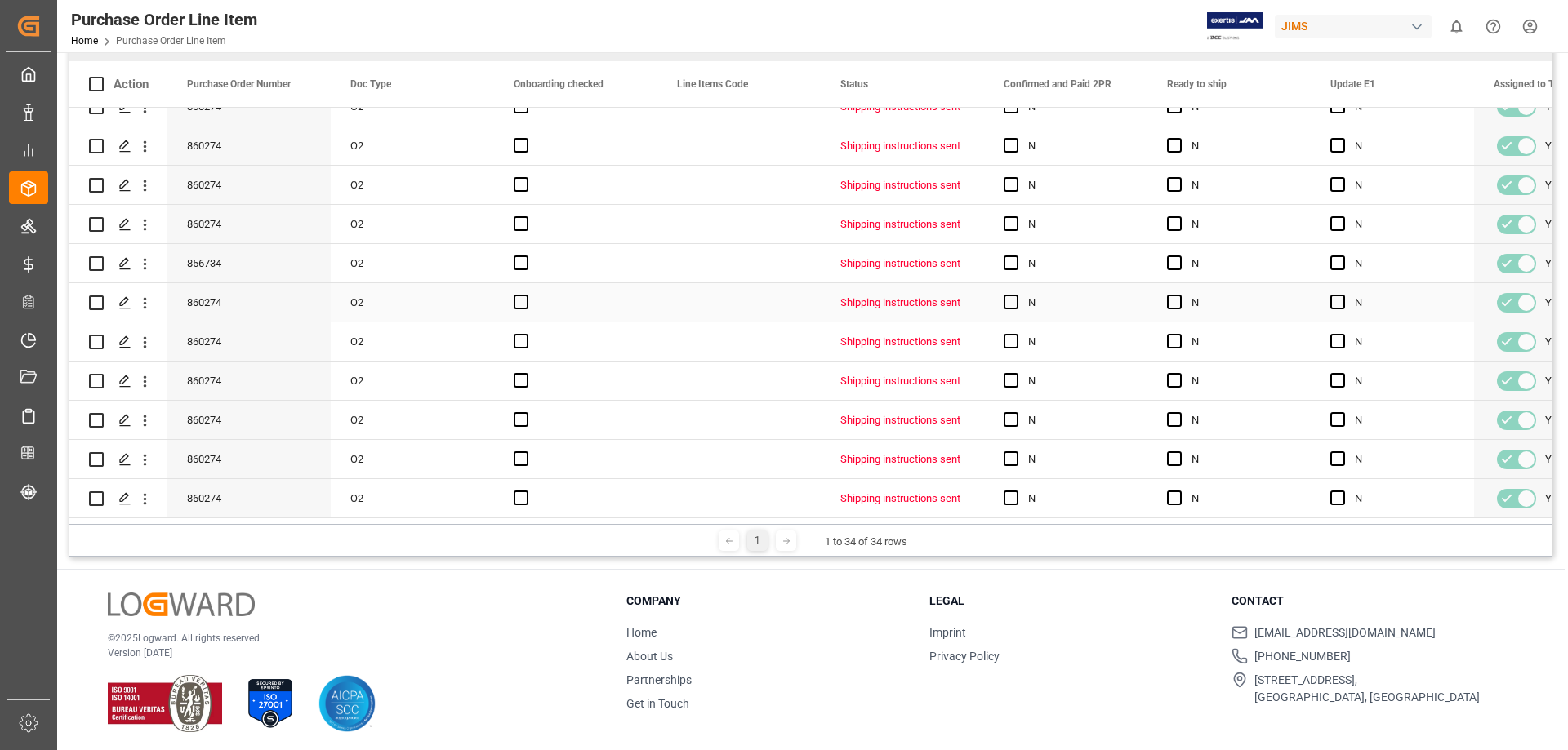
scroll to position [241, 0]
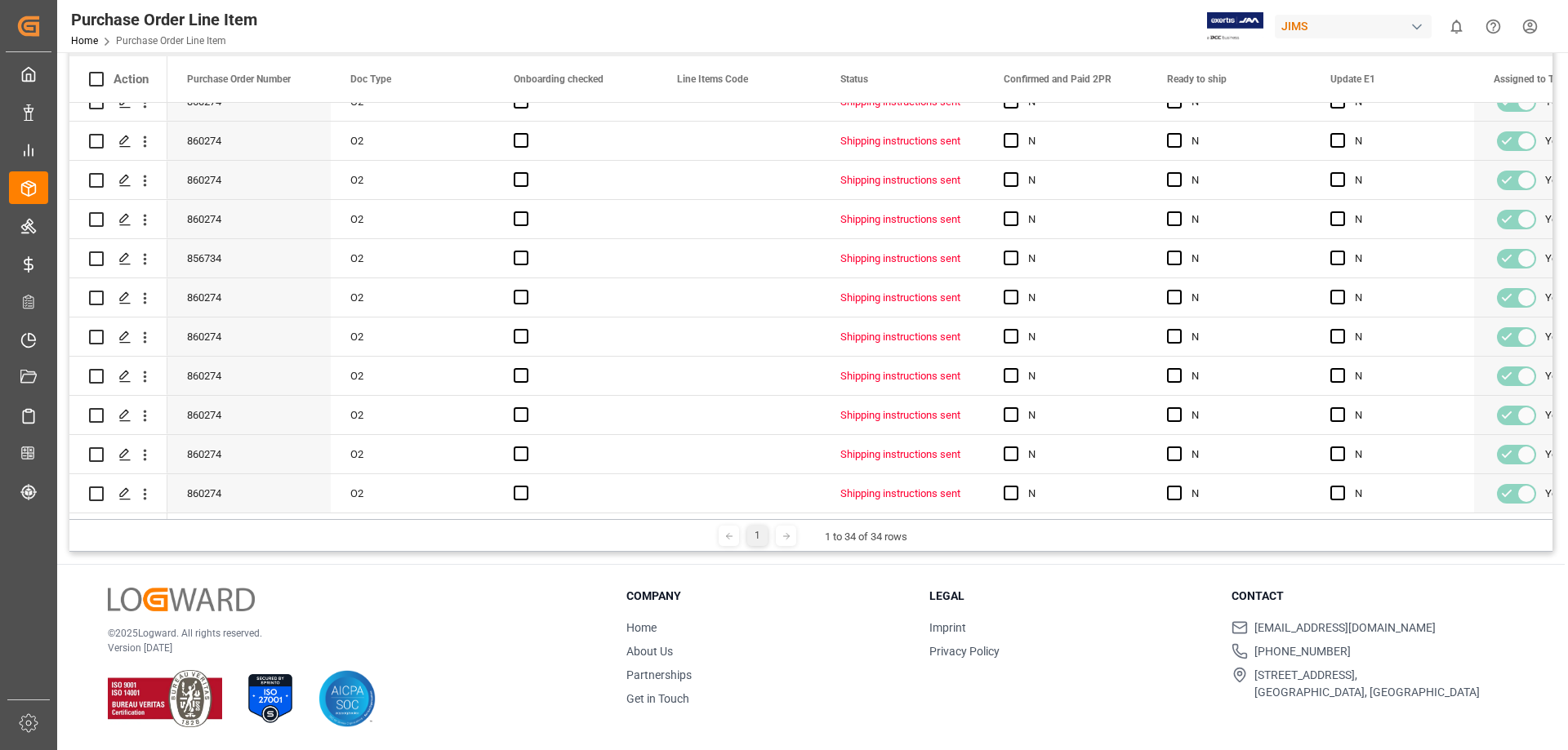
click at [786, 541] on div at bounding box center [786, 536] width 21 height 21
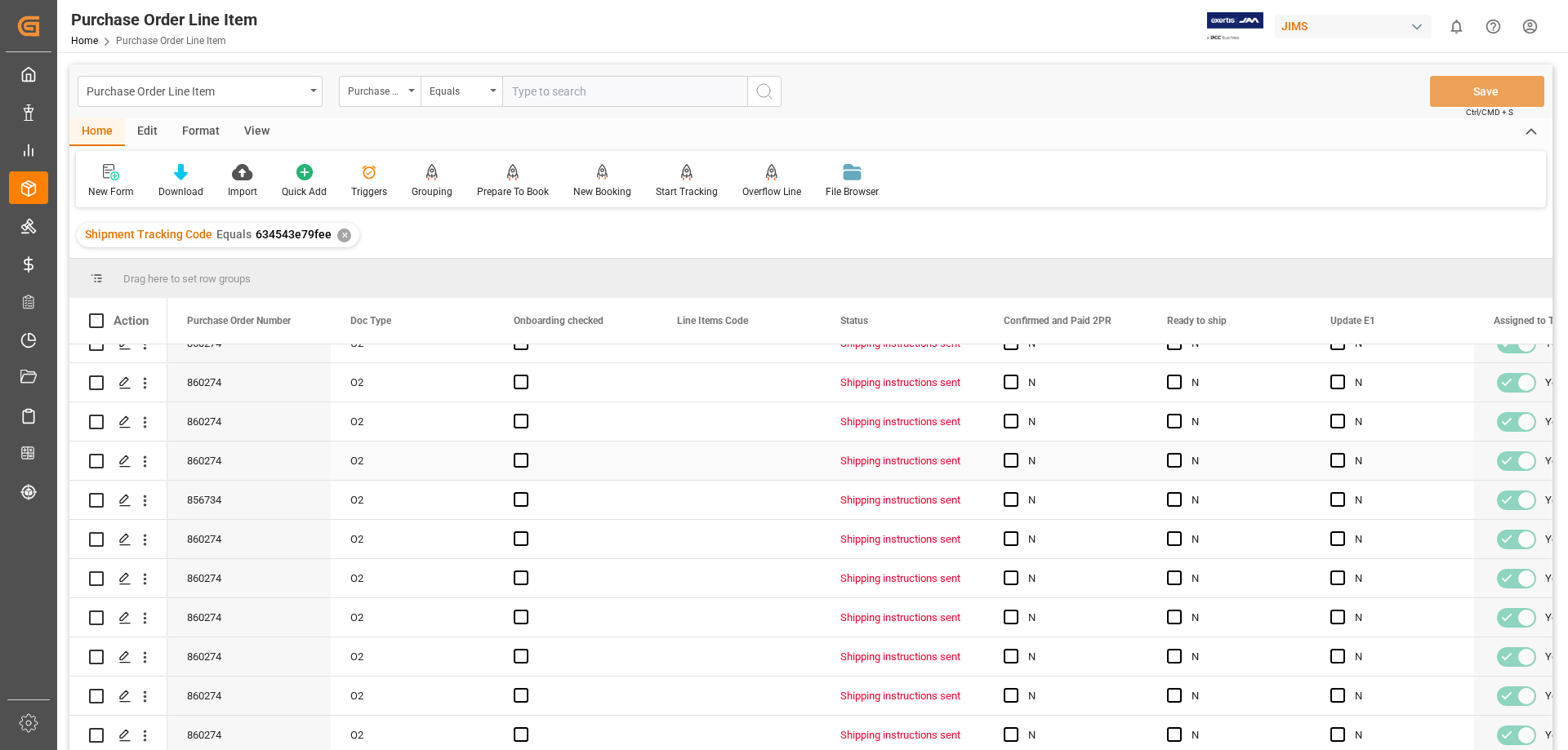
scroll to position [136, 0]
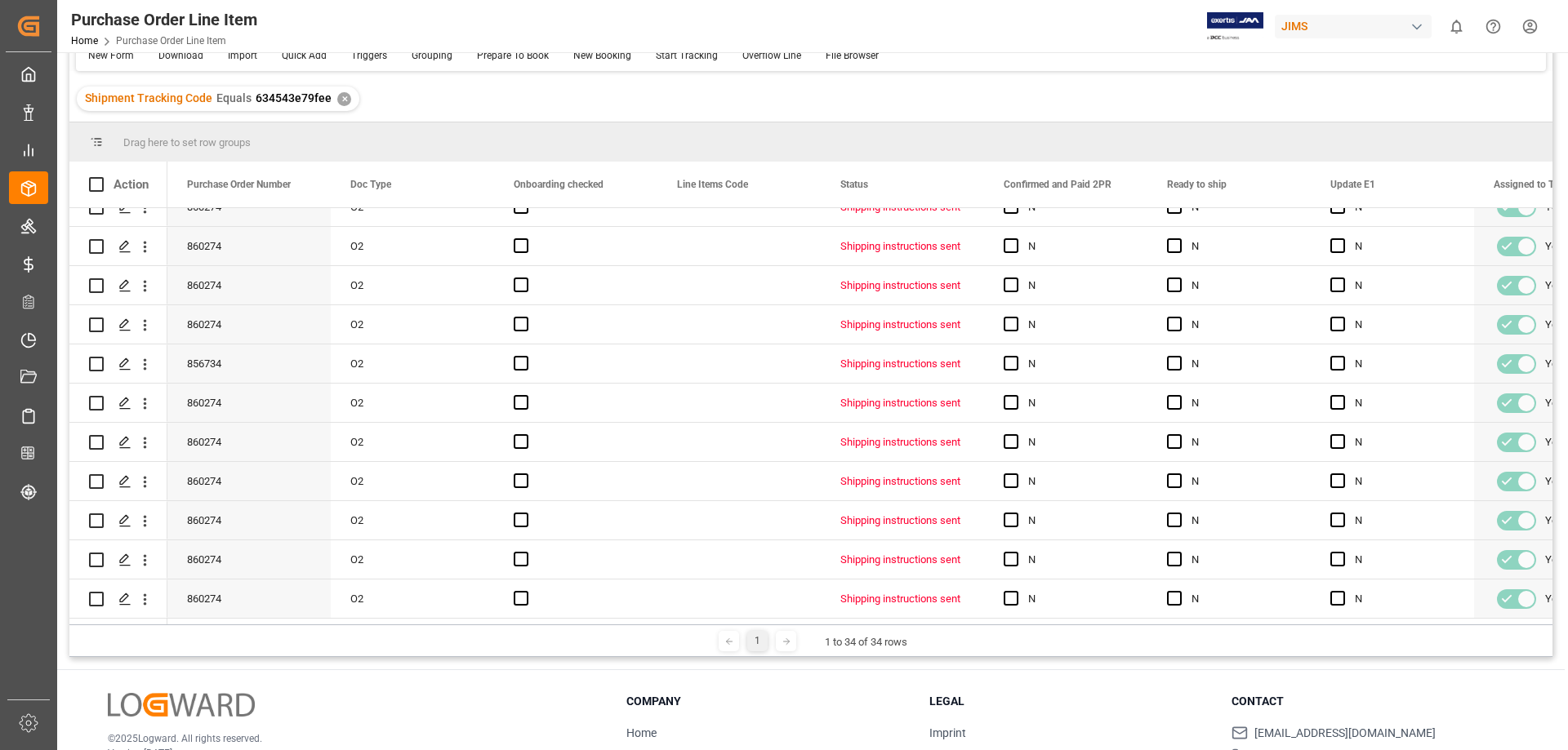
click at [786, 647] on div at bounding box center [786, 641] width 21 height 21
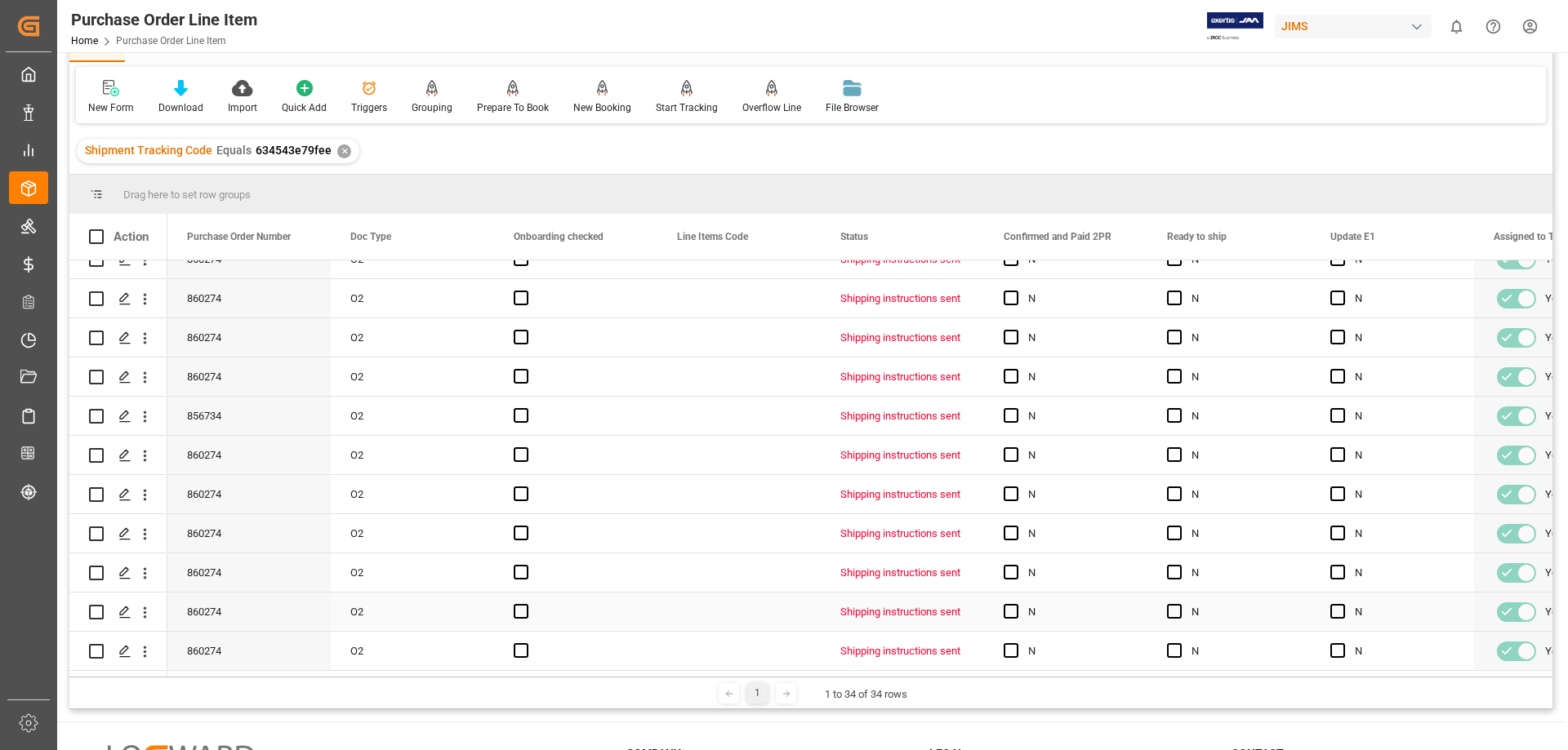
scroll to position [0, 0]
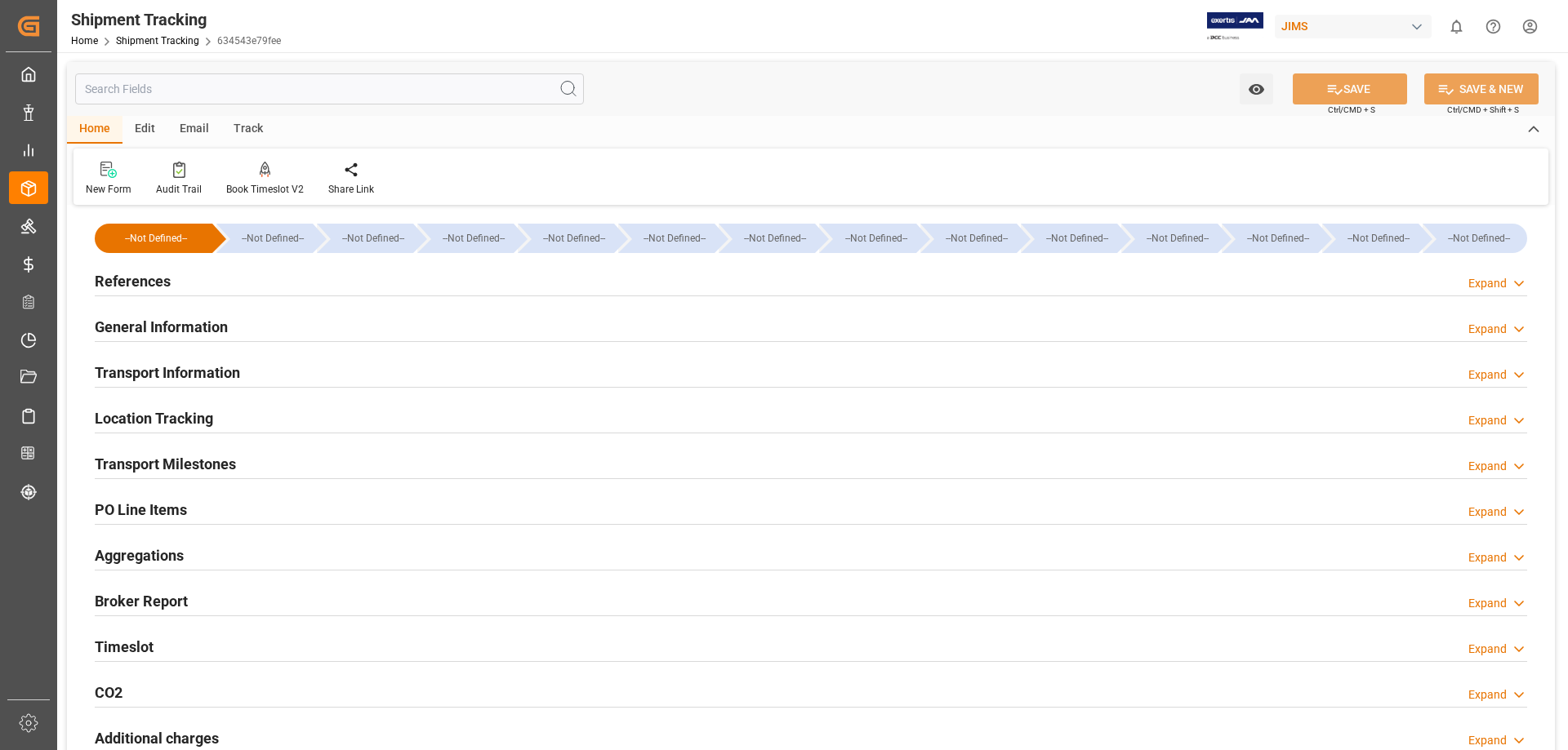
click at [150, 506] on h2 "PO Line Items" at bounding box center [140, 510] width 92 height 22
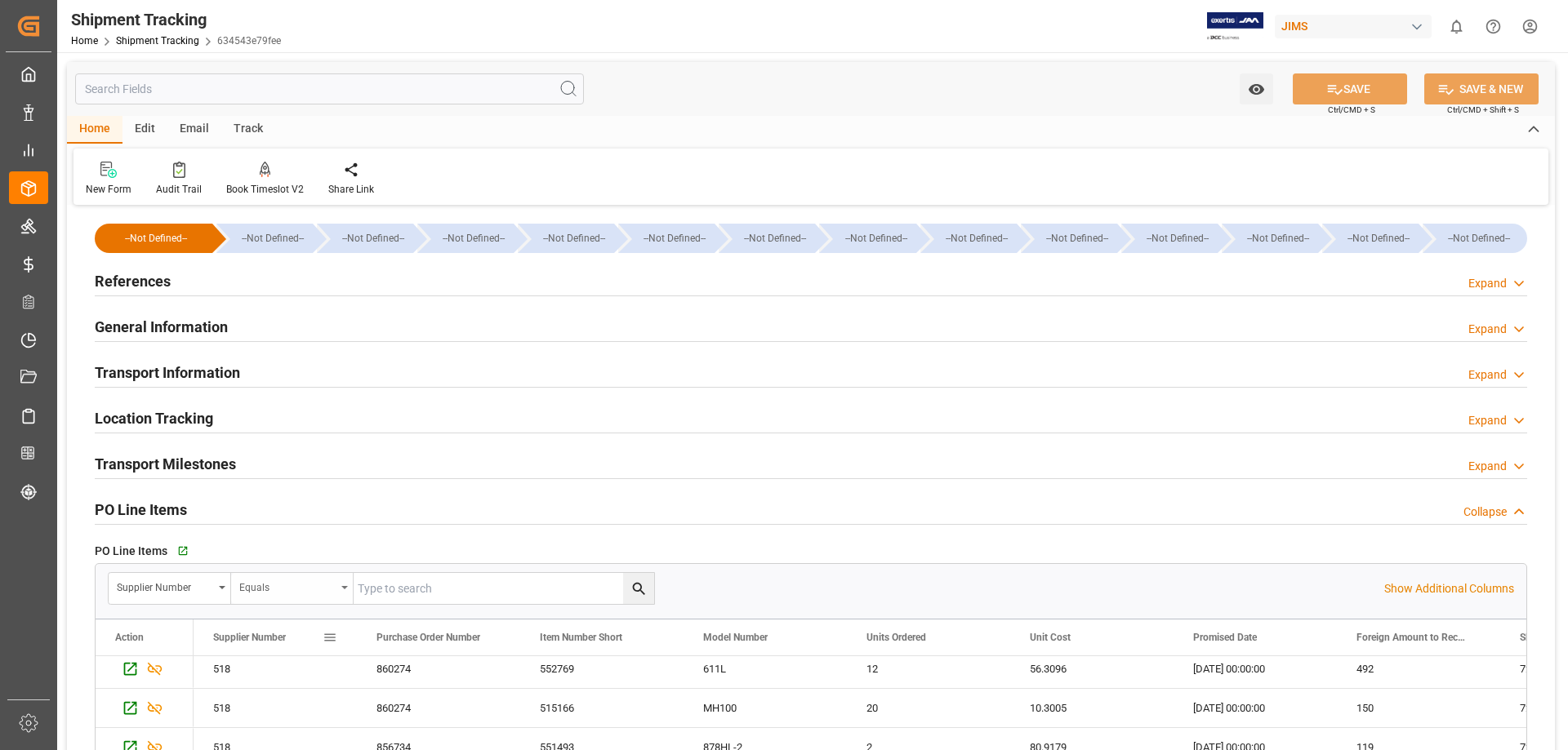
scroll to position [994, 0]
click at [177, 375] on h2 "Transport Information" at bounding box center [167, 373] width 145 height 22
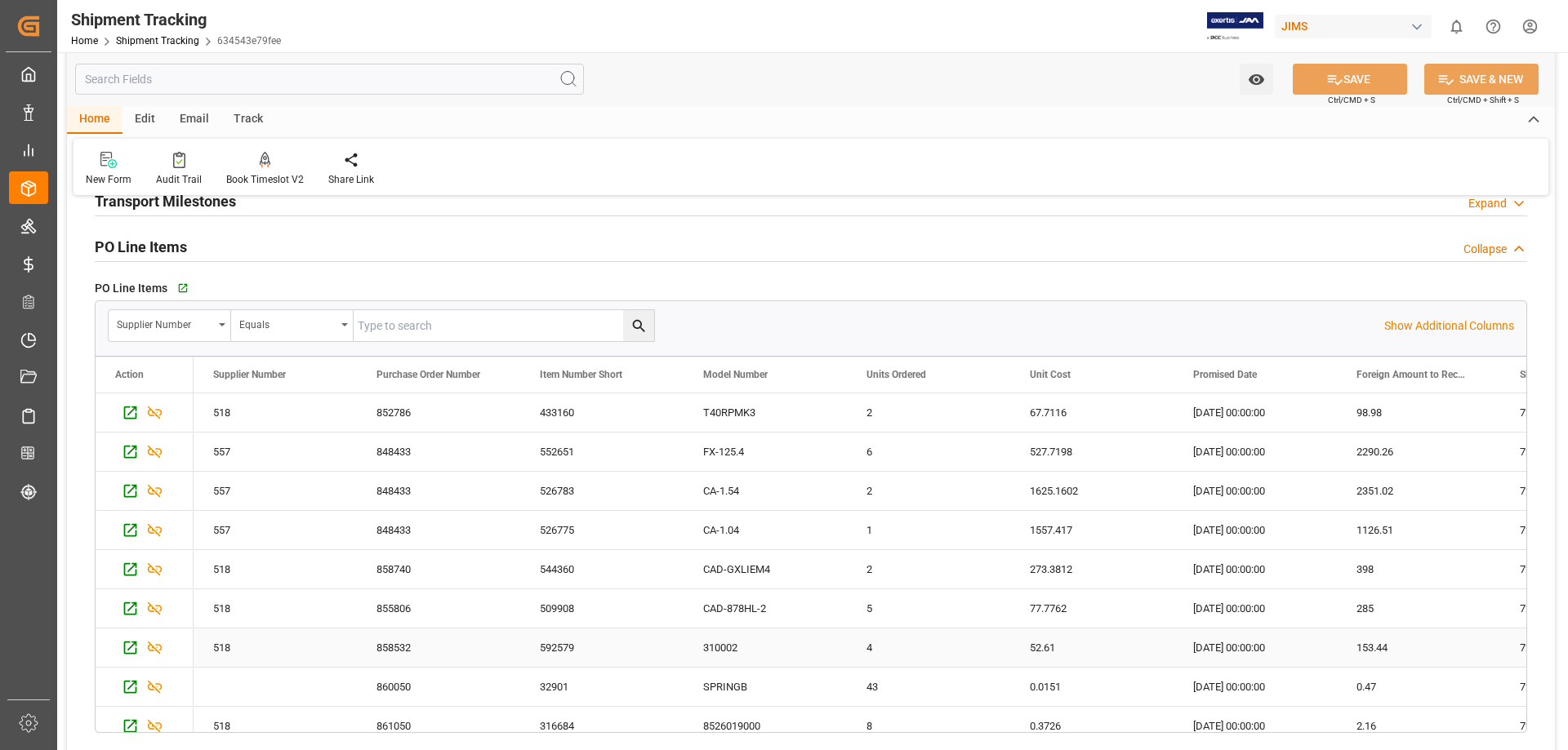
scroll to position [816, 0]
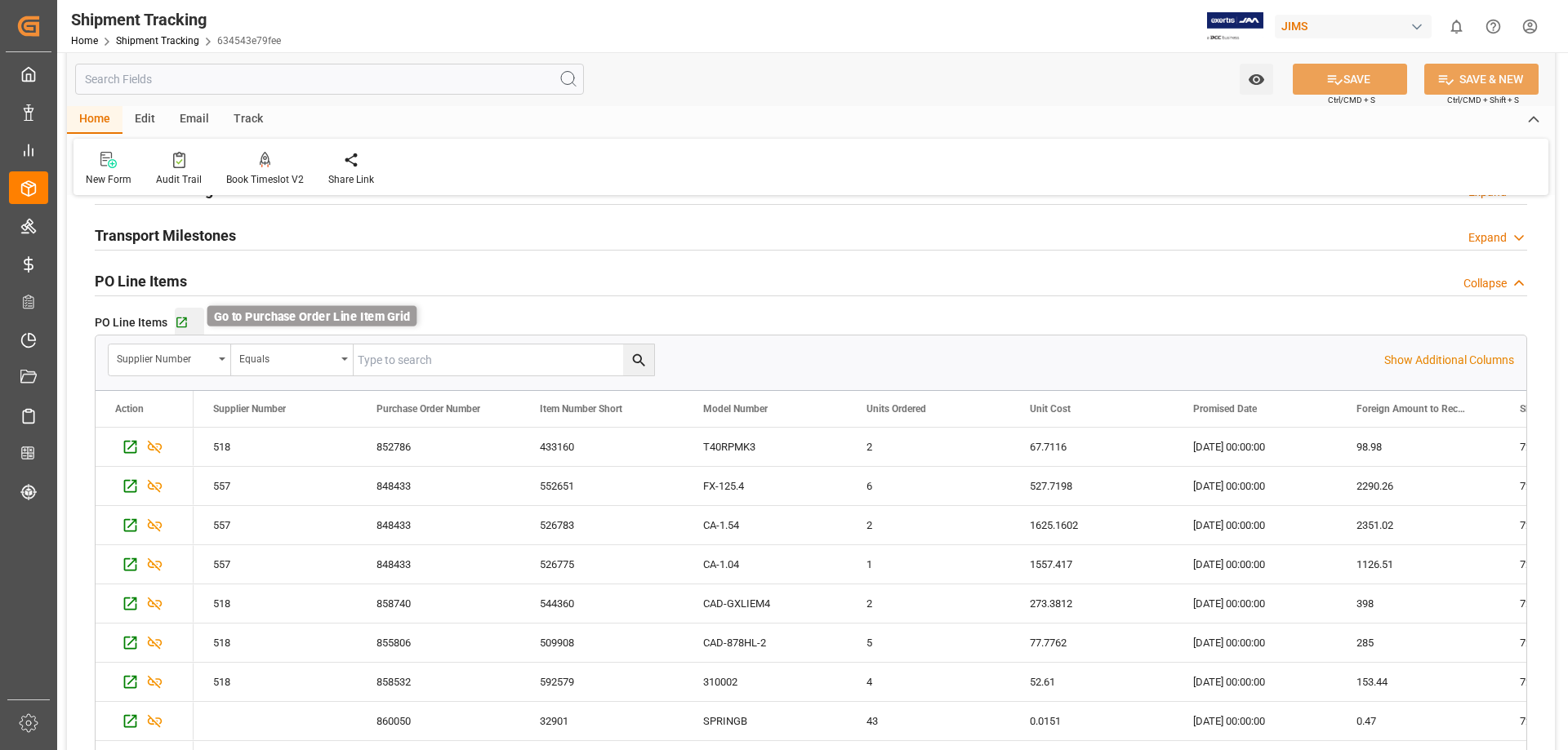
click at [187, 319] on icon "button" at bounding box center [181, 322] width 14 height 14
click at [222, 363] on div "Supplier Number" at bounding box center [169, 360] width 122 height 31
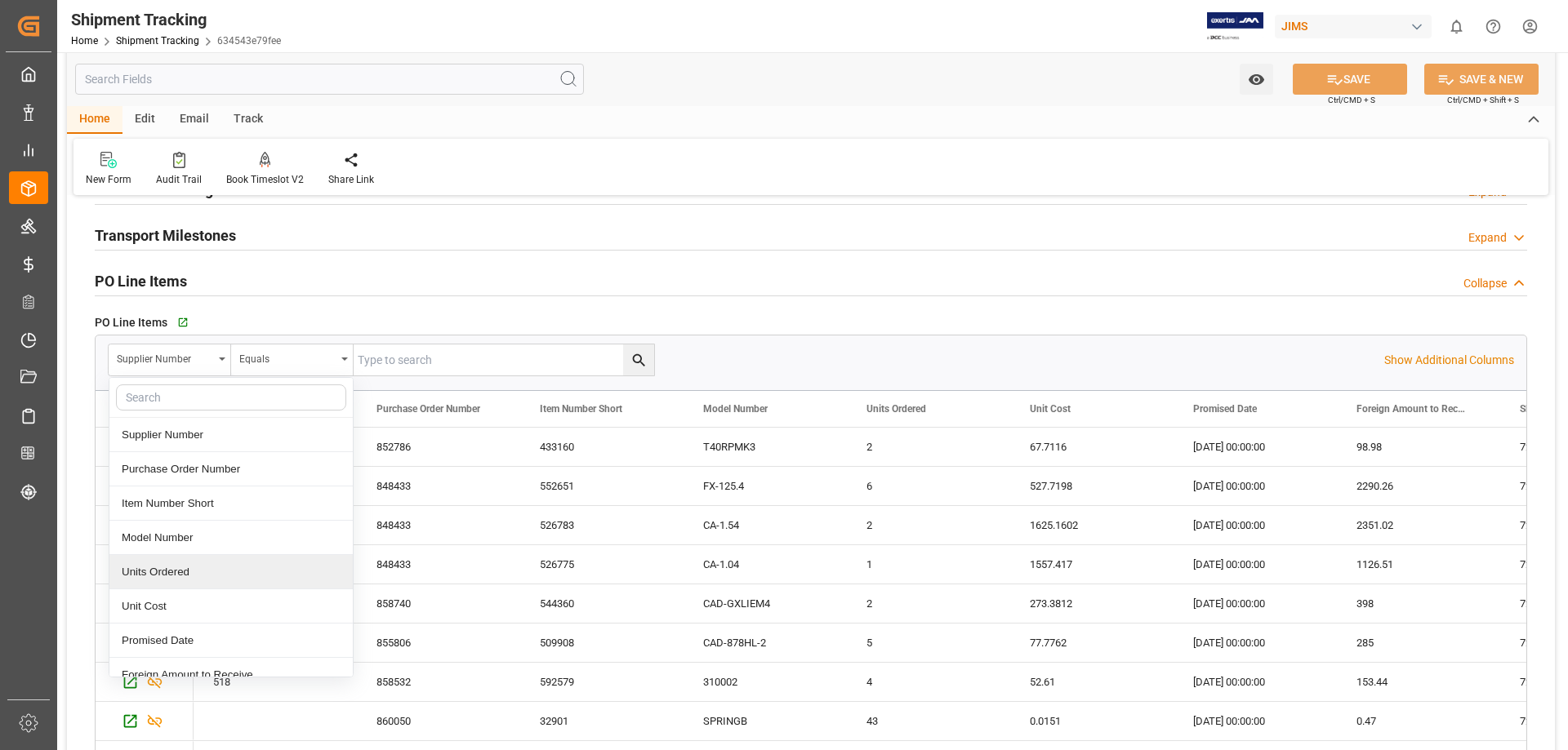
scroll to position [136, 0]
click at [191, 575] on div "Shipment Number" at bounding box center [231, 573] width 243 height 34
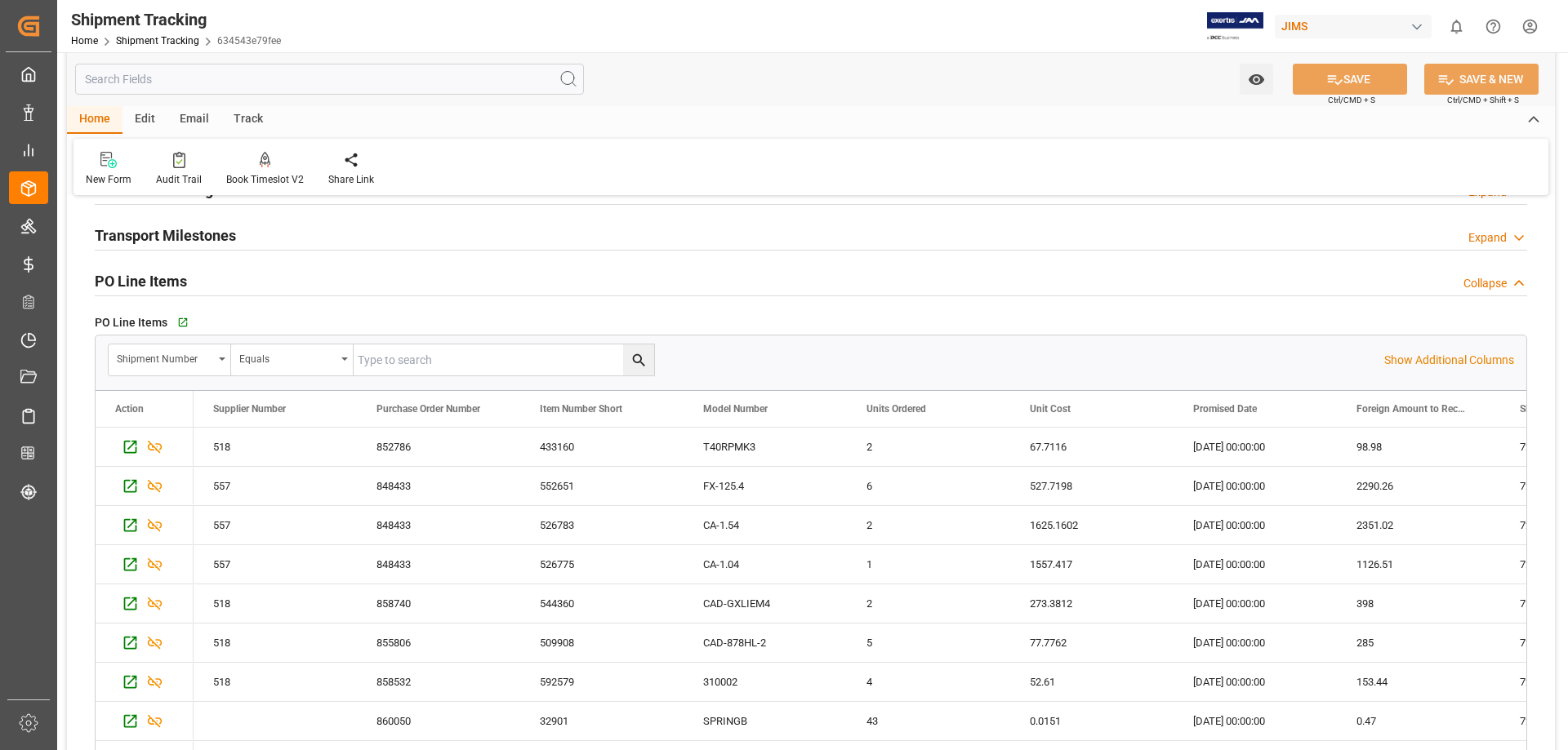
click at [461, 360] on input "text" at bounding box center [504, 360] width 300 height 31
click at [438, 364] on input "text" at bounding box center [504, 360] width 300 height 31
type input "72702"
click at [640, 354] on icon "search button" at bounding box center [639, 360] width 17 height 17
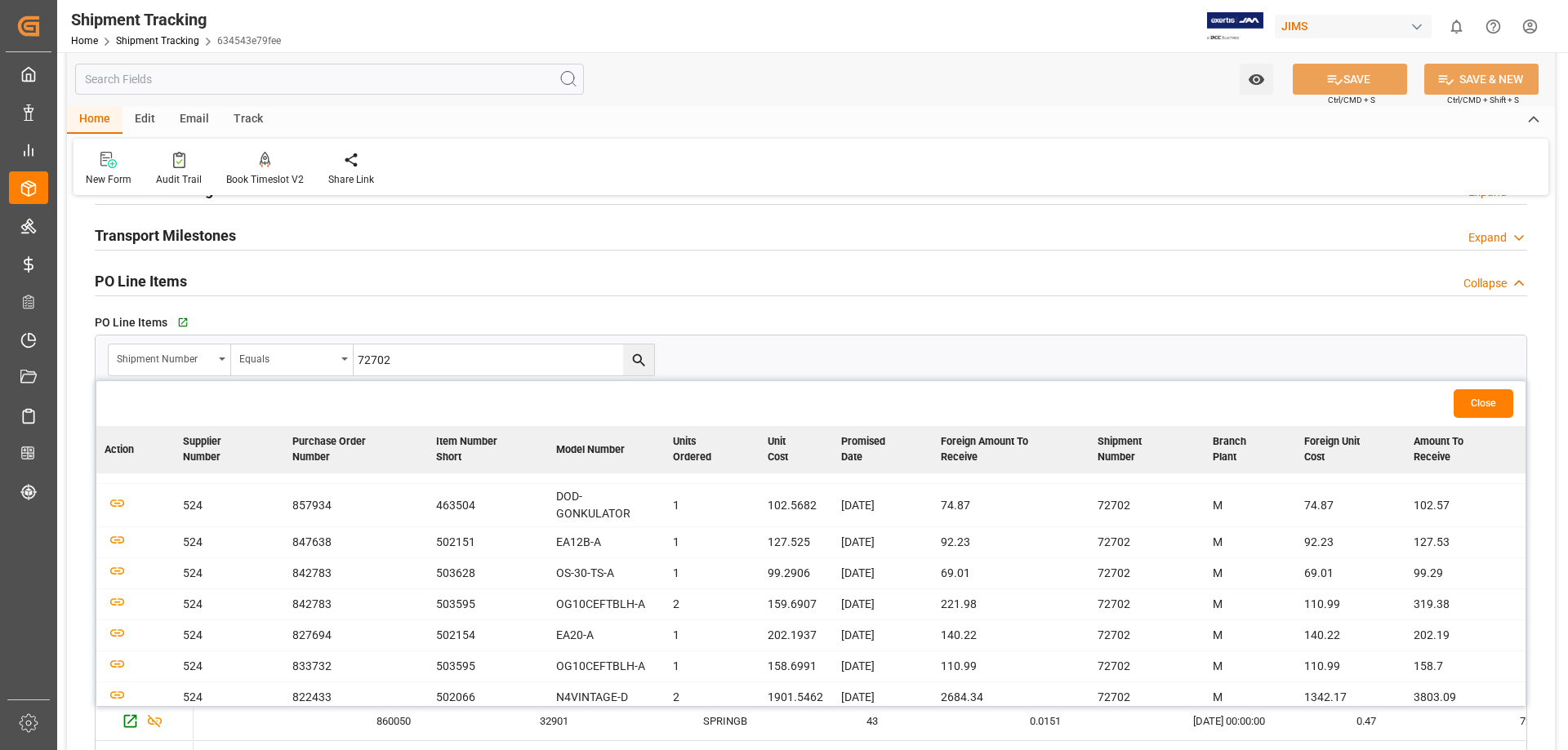
scroll to position [0, 0]
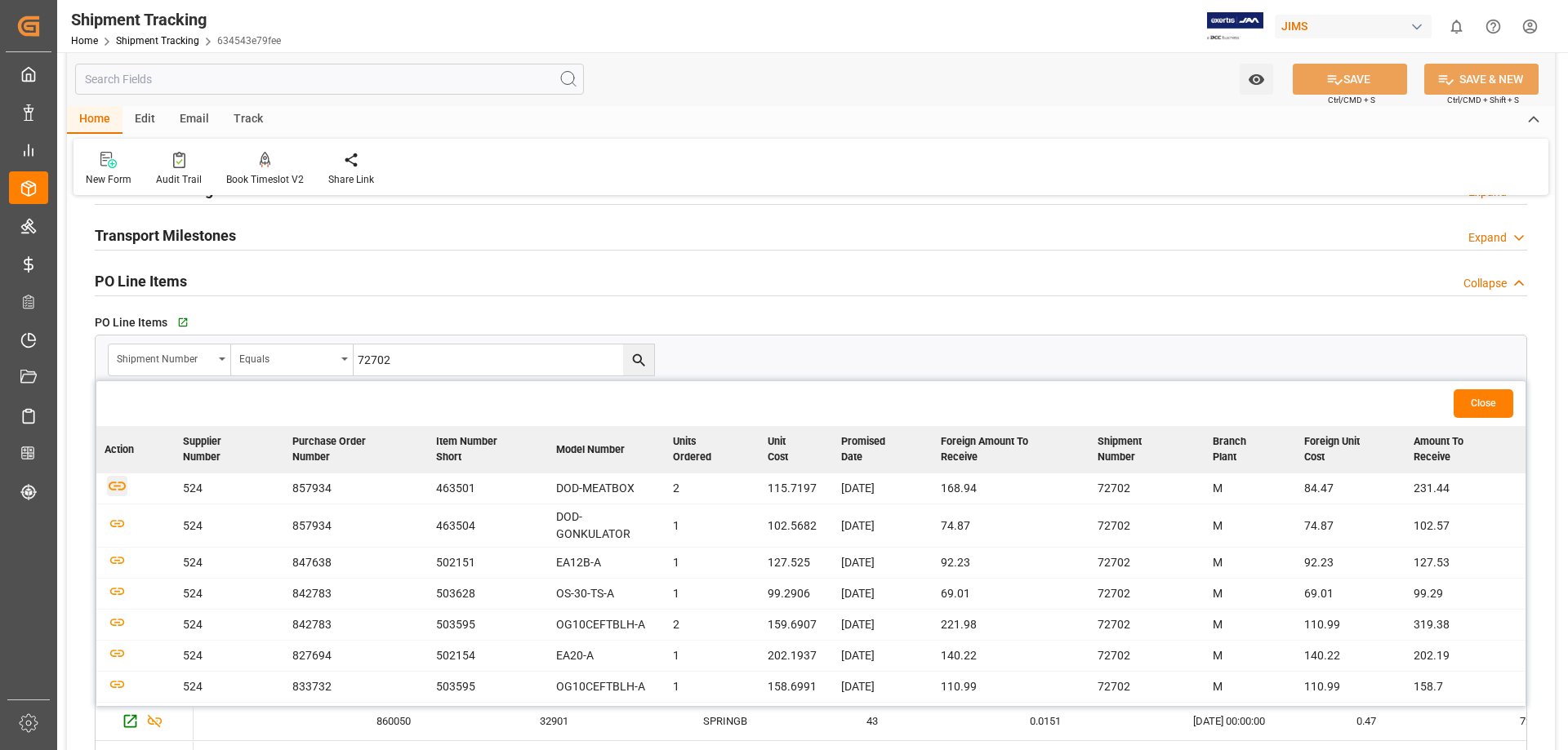
click at [118, 483] on icon "button" at bounding box center [117, 486] width 17 height 9
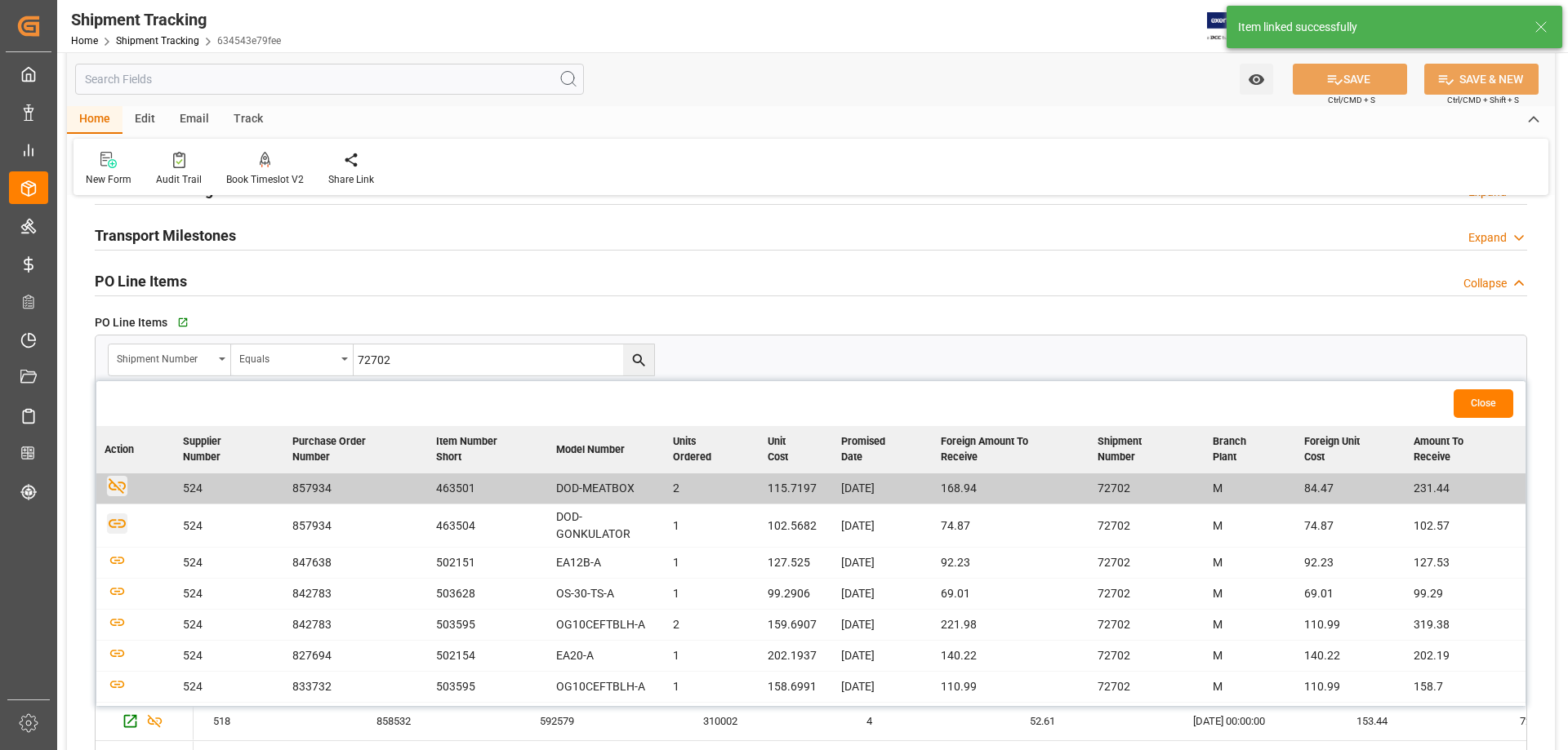
click at [115, 526] on icon "button" at bounding box center [117, 523] width 21 height 21
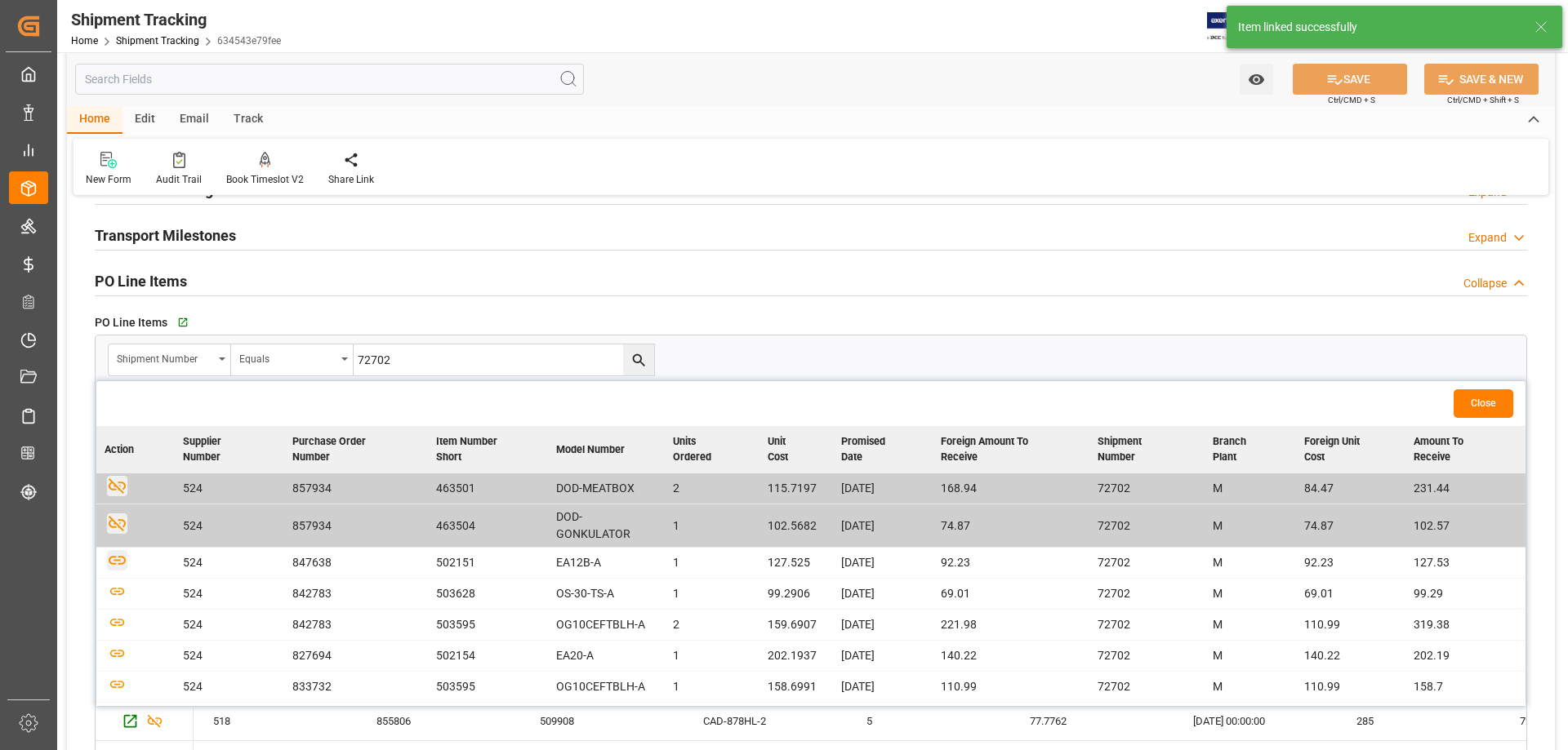
click at [118, 558] on icon "button" at bounding box center [117, 560] width 21 height 21
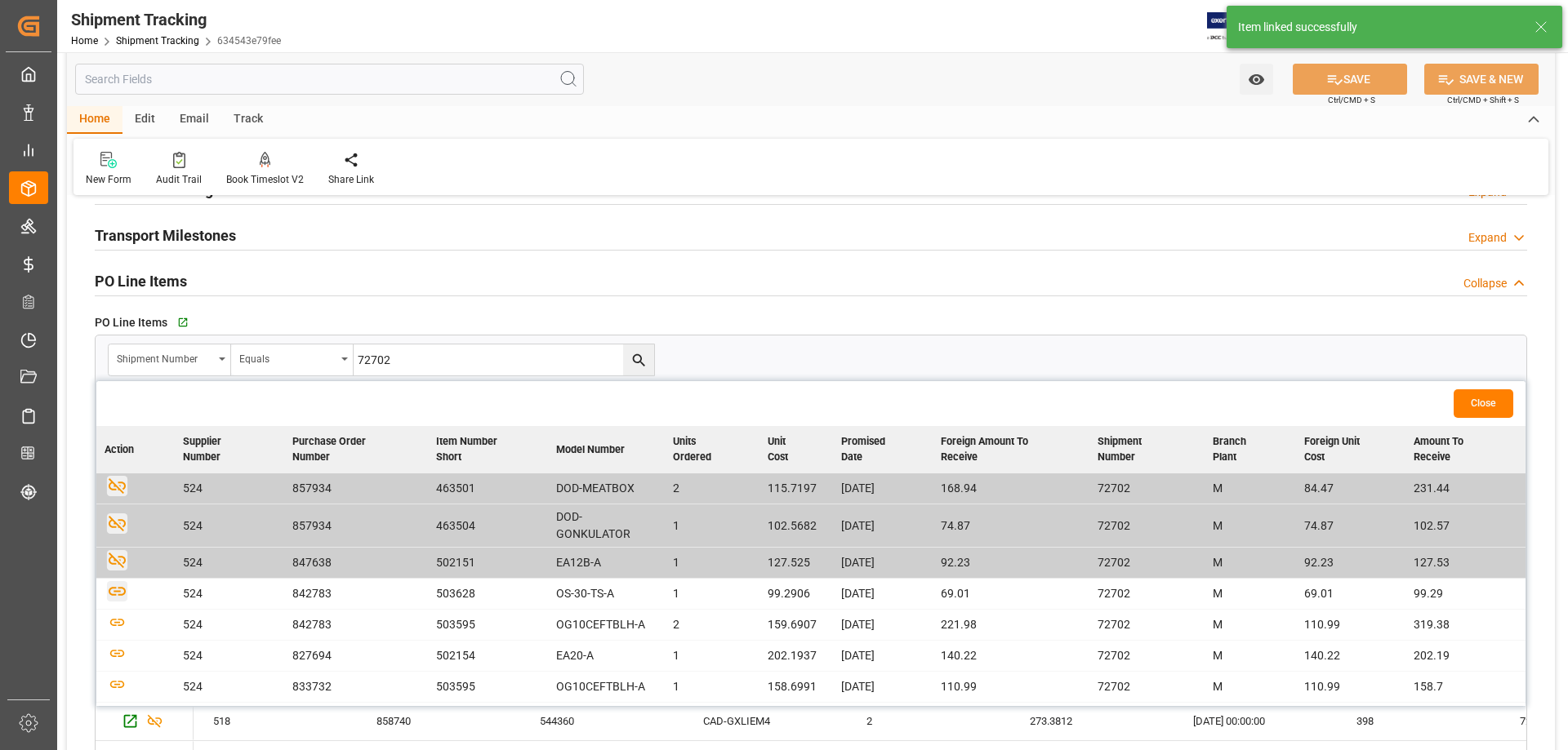
click at [112, 593] on icon "button" at bounding box center [117, 591] width 21 height 21
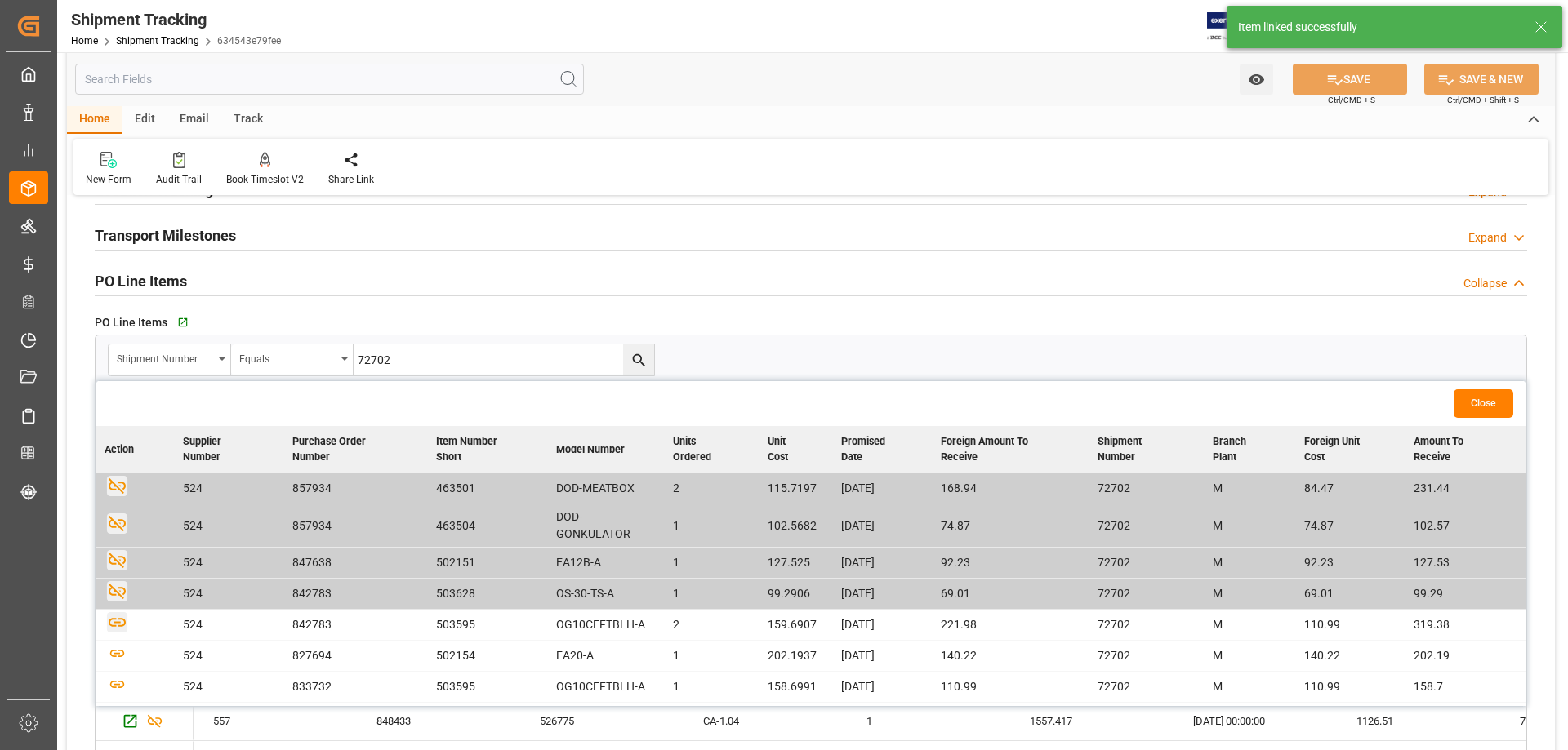
click at [117, 626] on icon "button" at bounding box center [117, 622] width 21 height 21
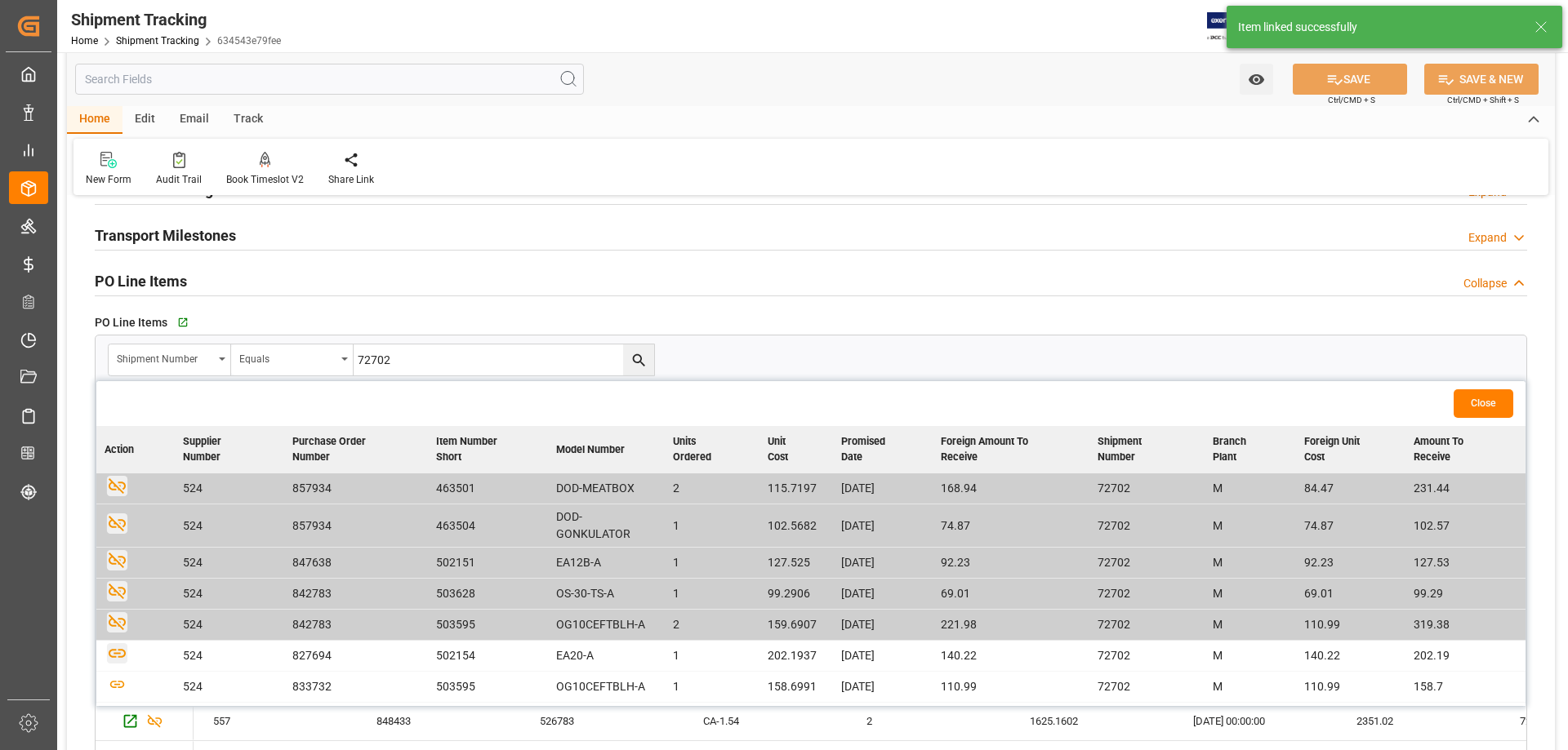
click at [116, 651] on icon "button" at bounding box center [117, 653] width 17 height 9
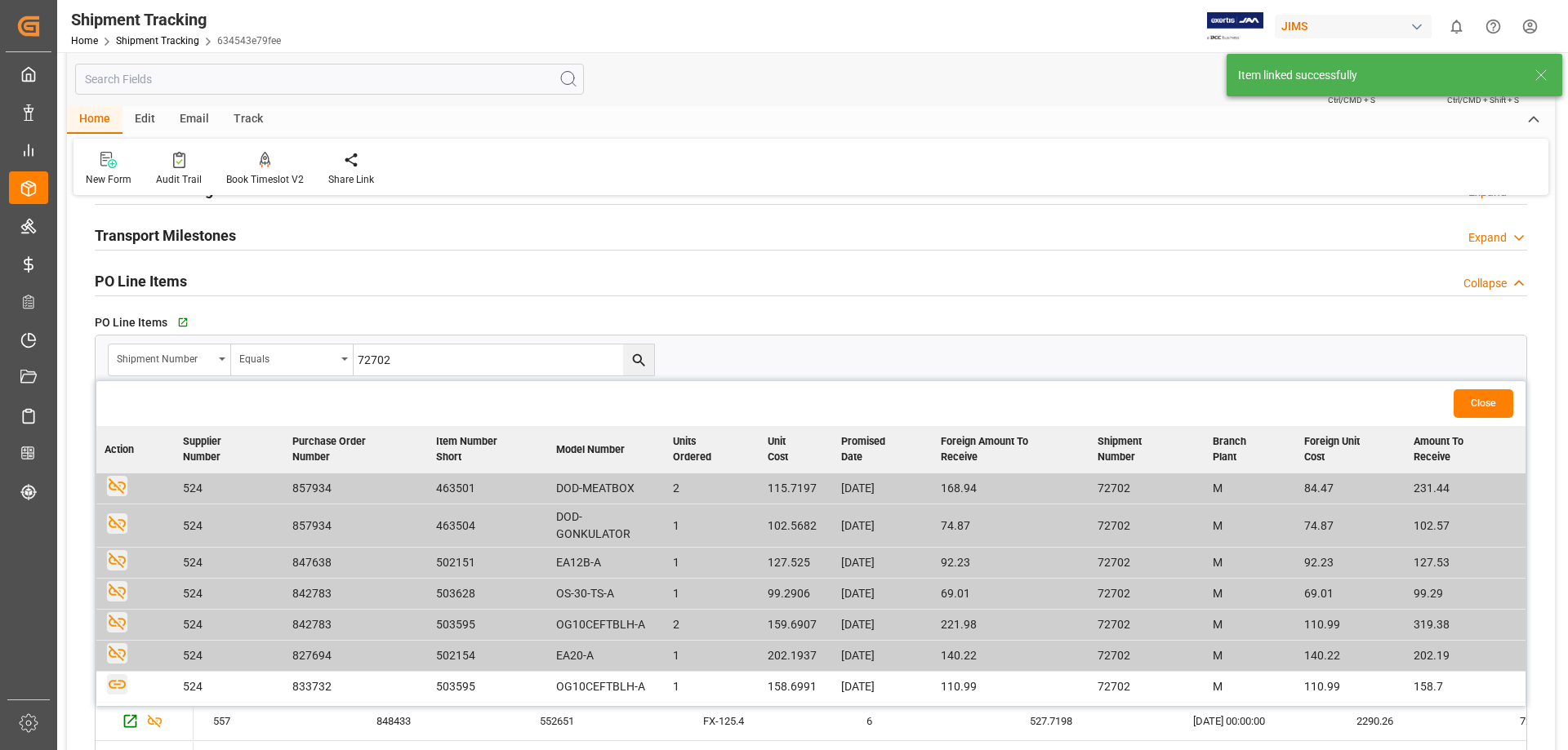
click at [116, 683] on icon "button" at bounding box center [117, 684] width 21 height 21
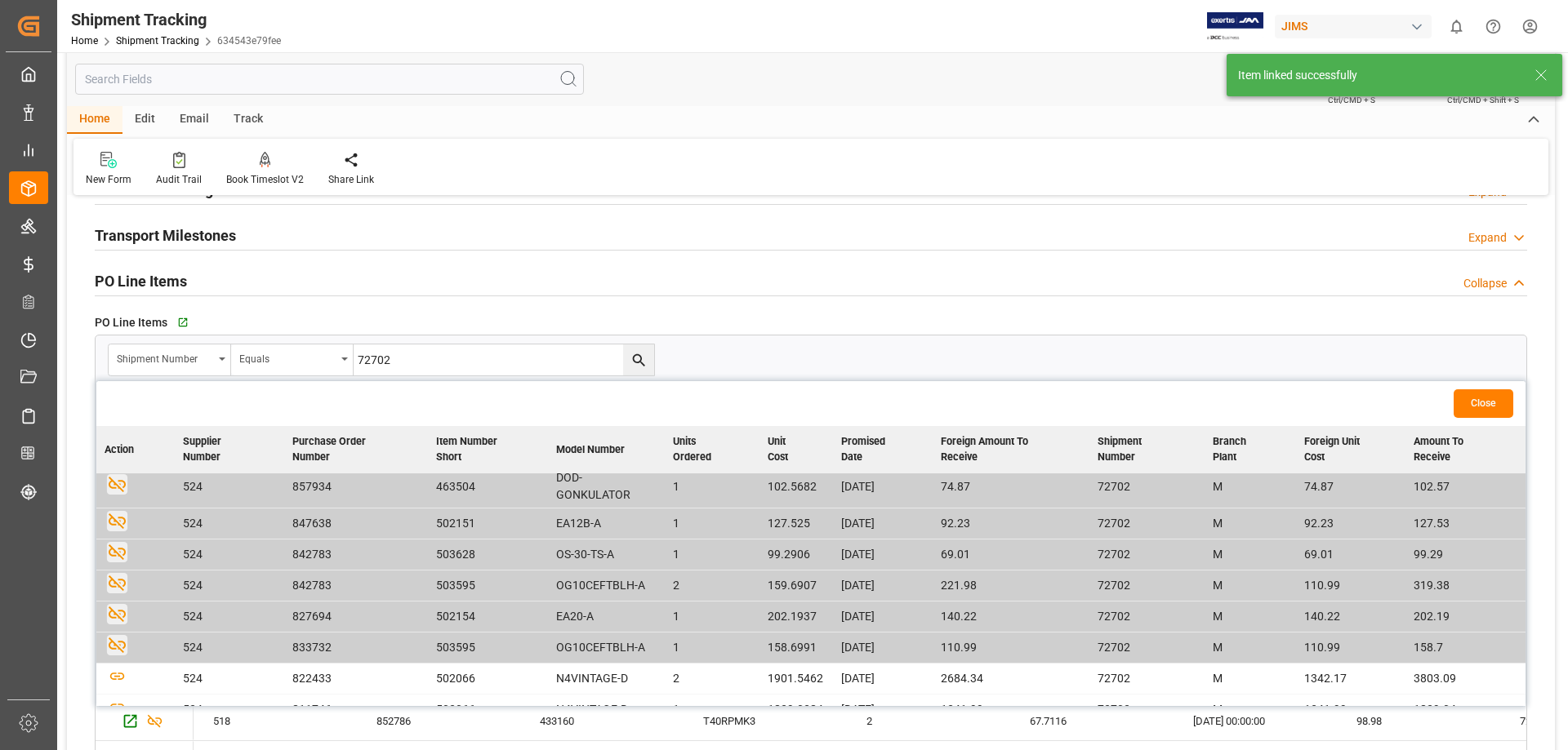
scroll to position [59, 0]
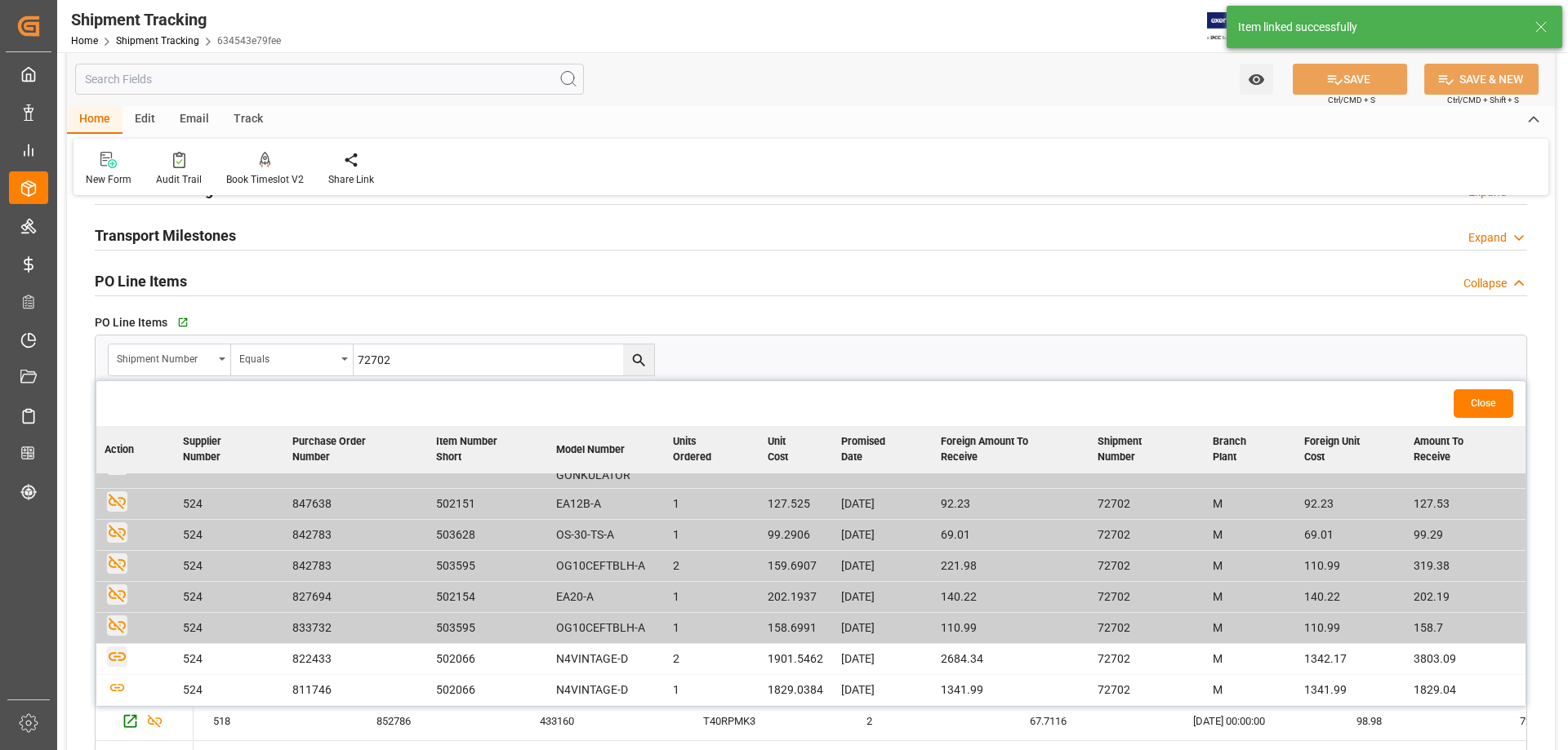
click at [121, 656] on icon "button" at bounding box center [117, 656] width 21 height 21
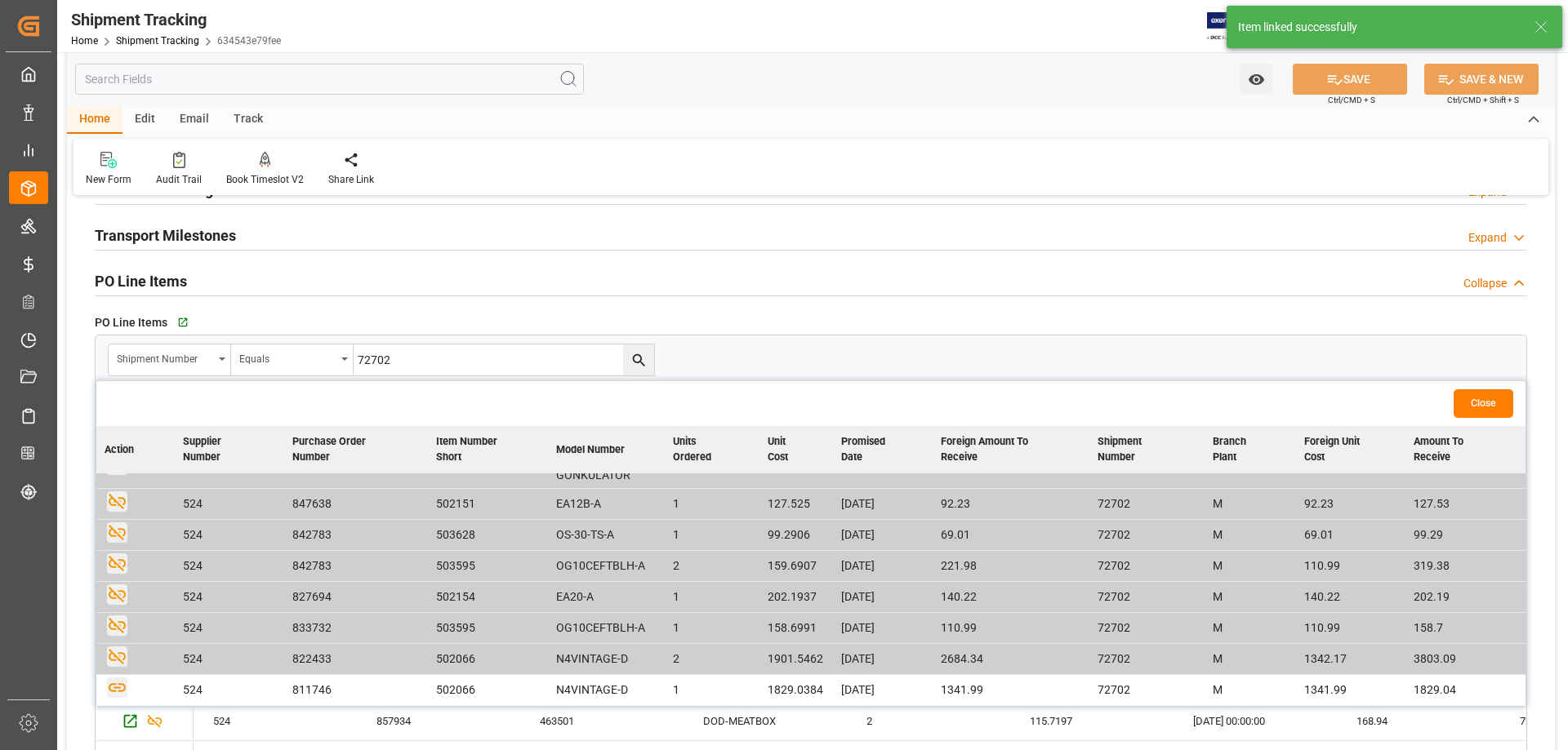
click at [119, 684] on icon "button" at bounding box center [117, 688] width 17 height 9
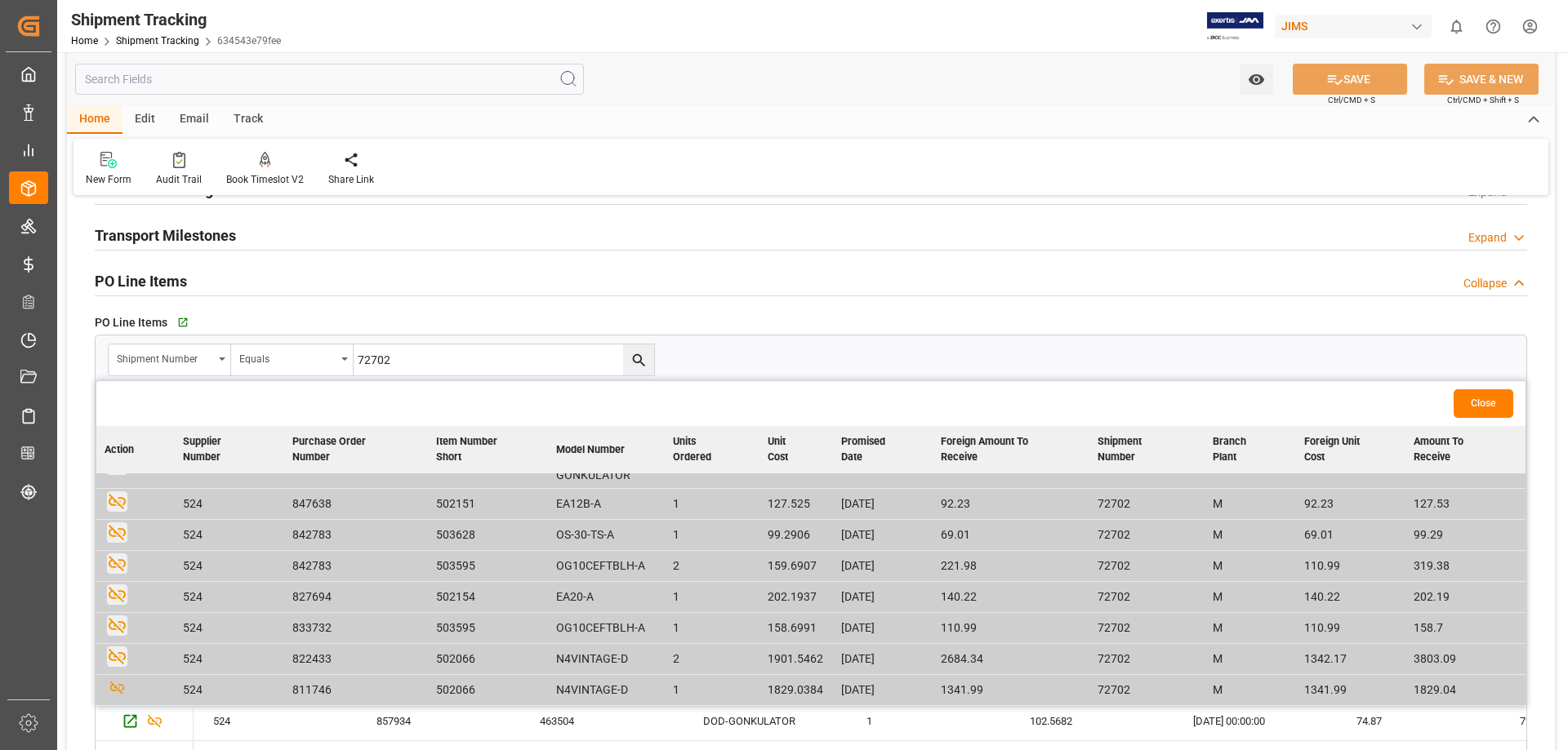
click at [1502, 405] on button "Close" at bounding box center [1483, 403] width 60 height 29
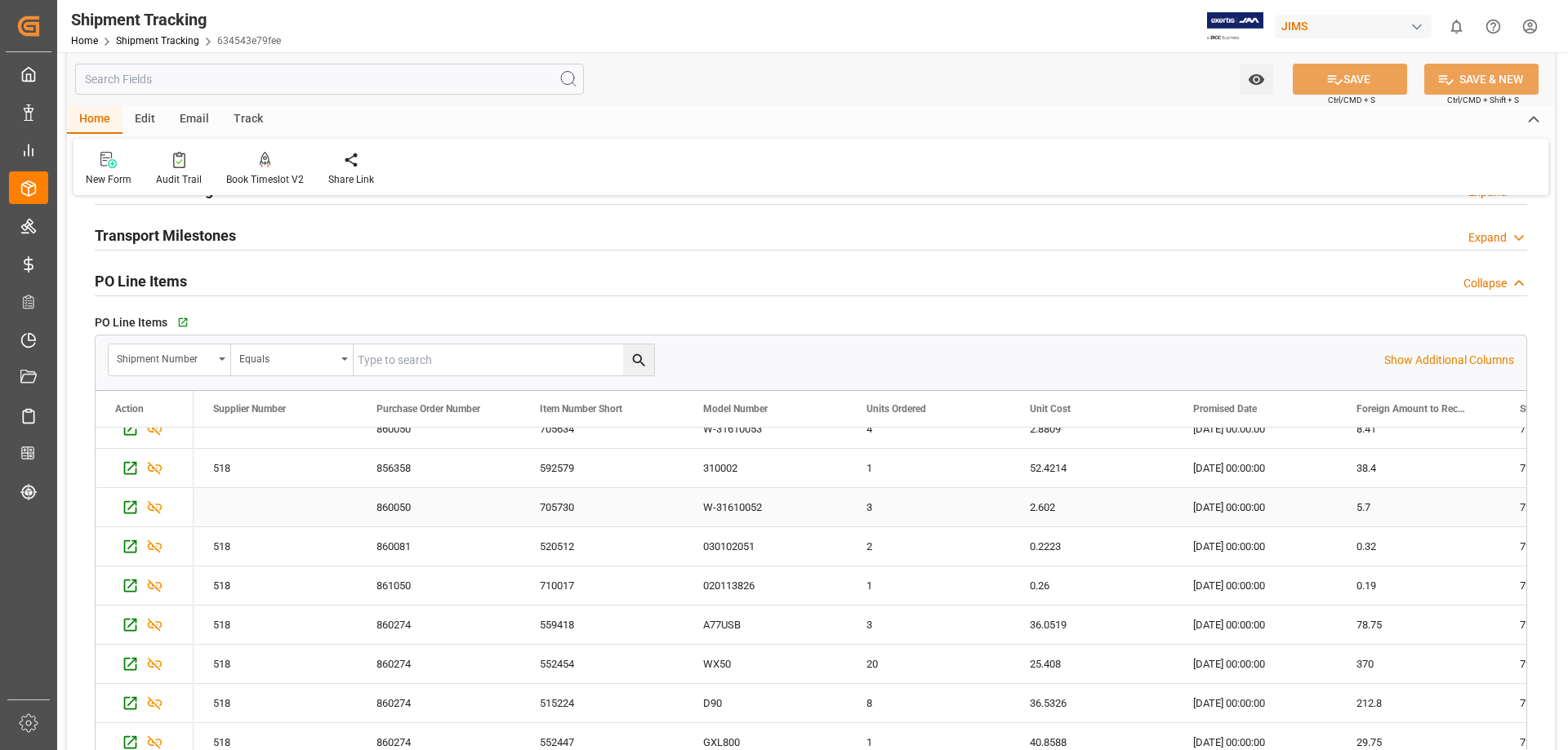
scroll to position [680, 0]
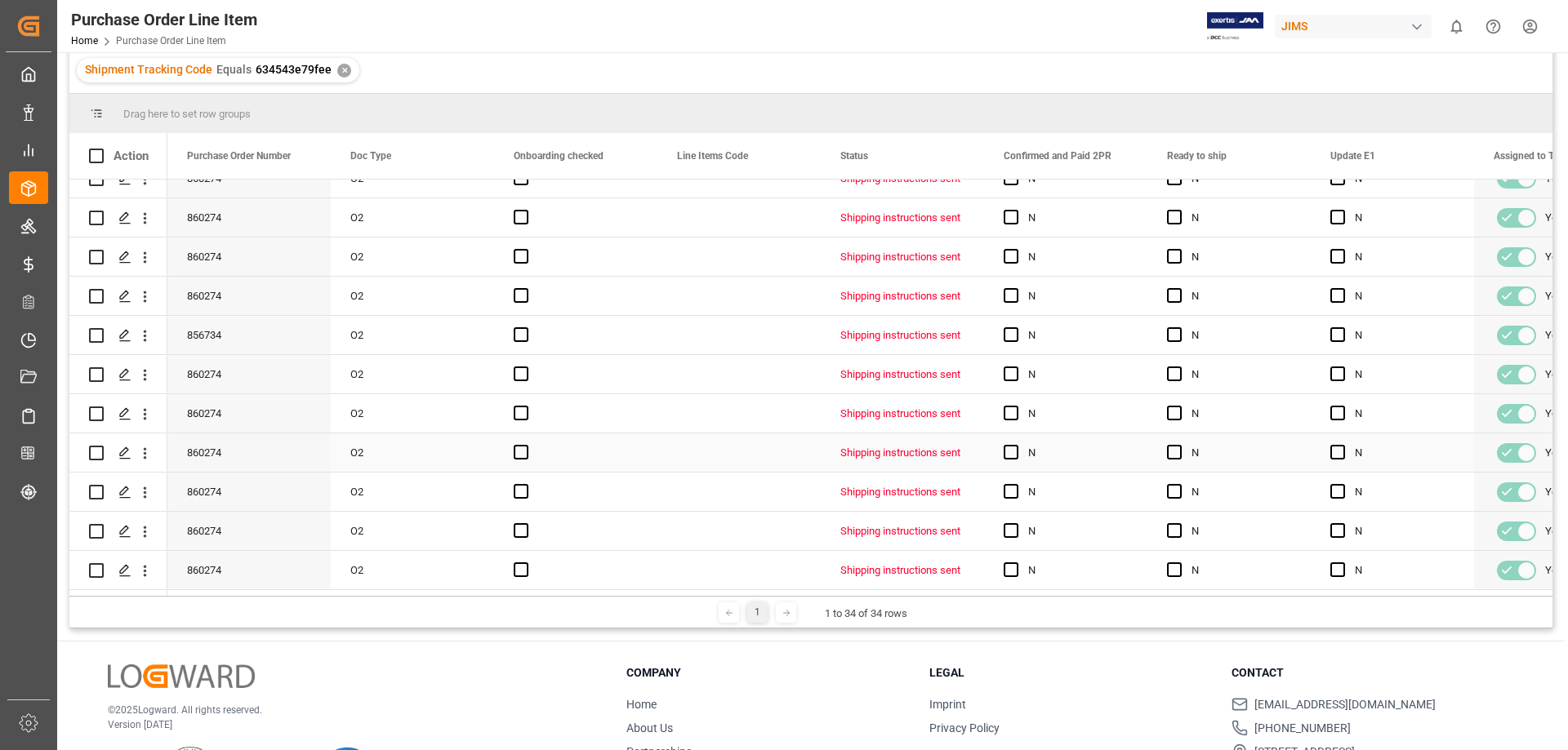
scroll to position [241, 0]
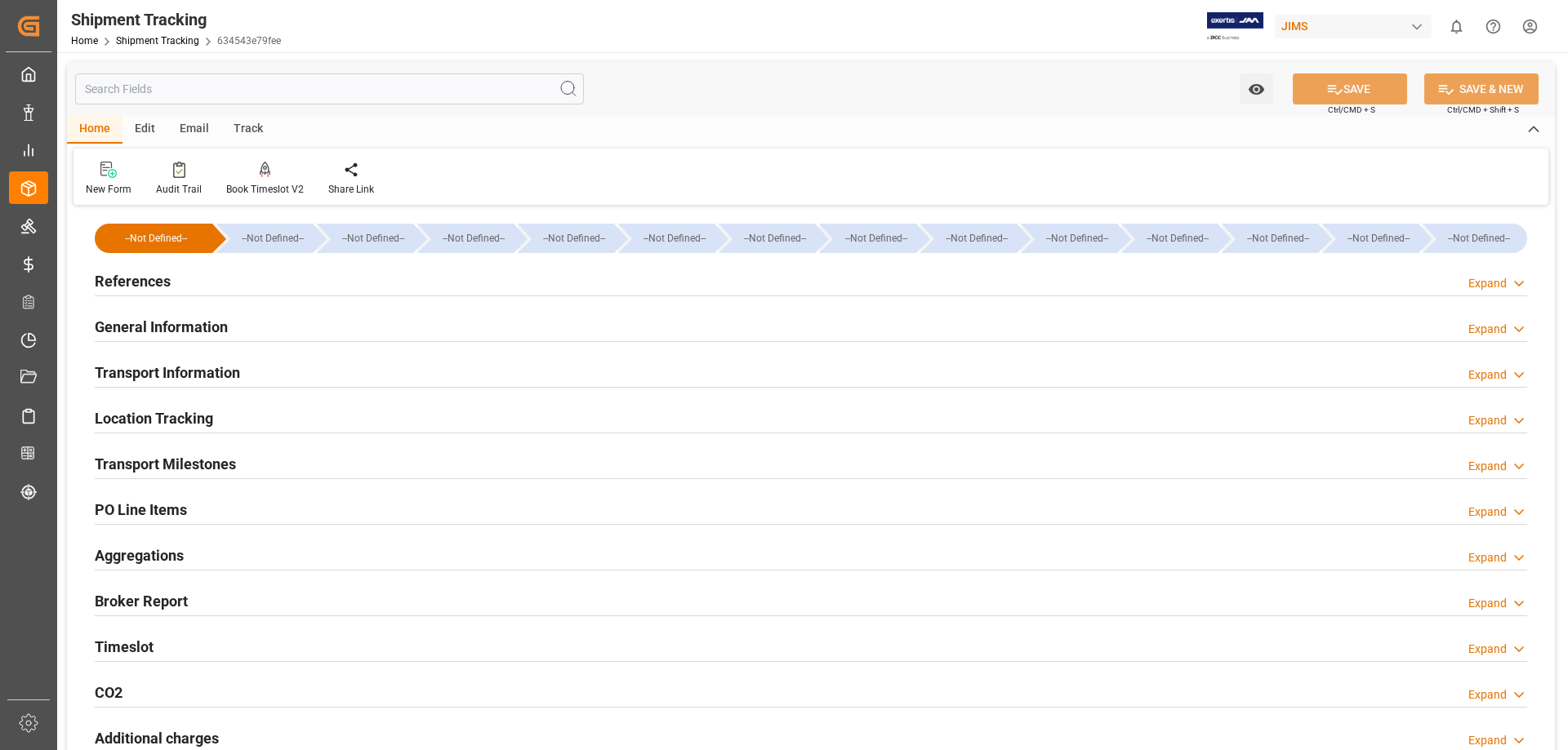
click at [156, 507] on h2 "PO Line Items" at bounding box center [140, 510] width 92 height 22
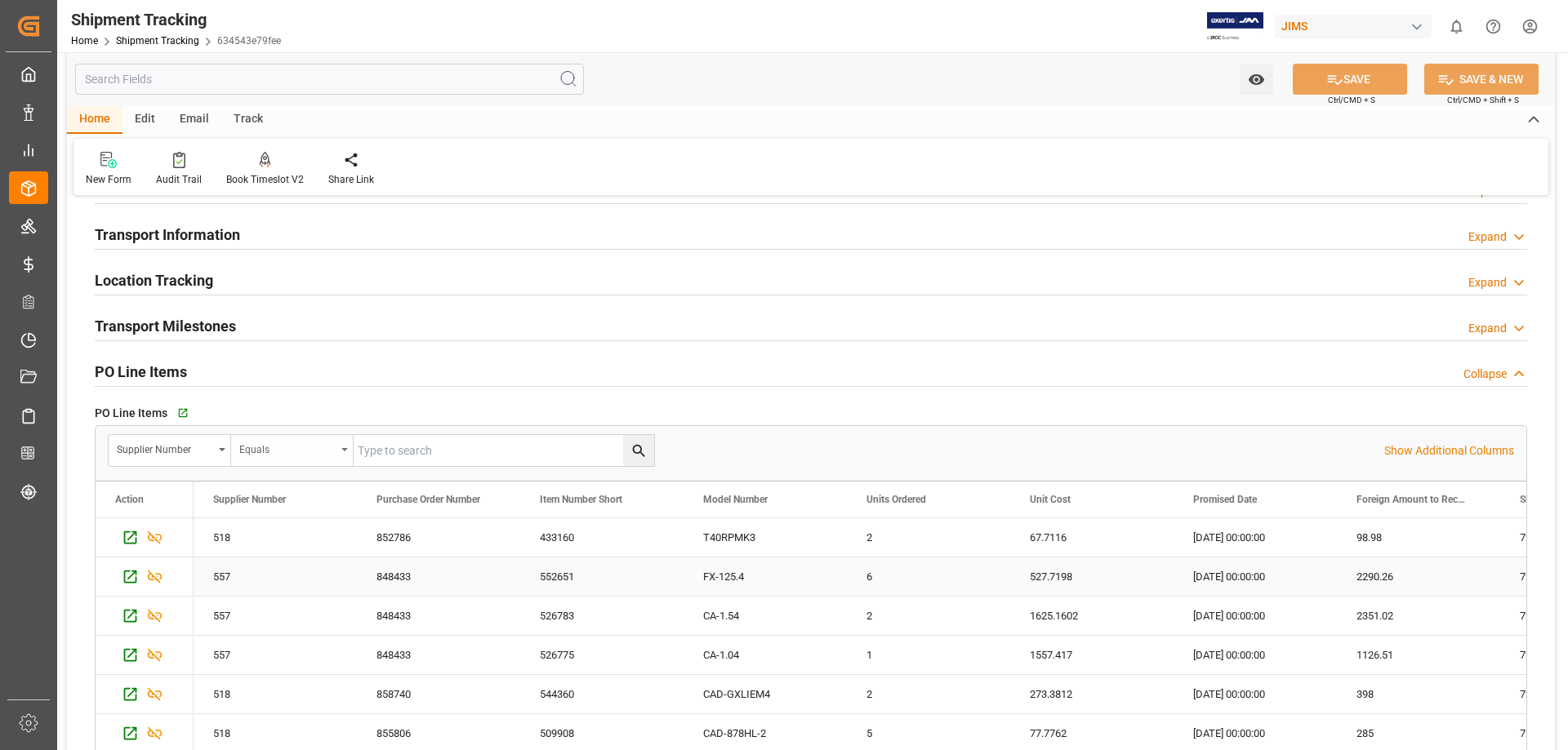
scroll to position [136, 0]
click at [201, 240] on h2 "Transport Information" at bounding box center [167, 236] width 145 height 22
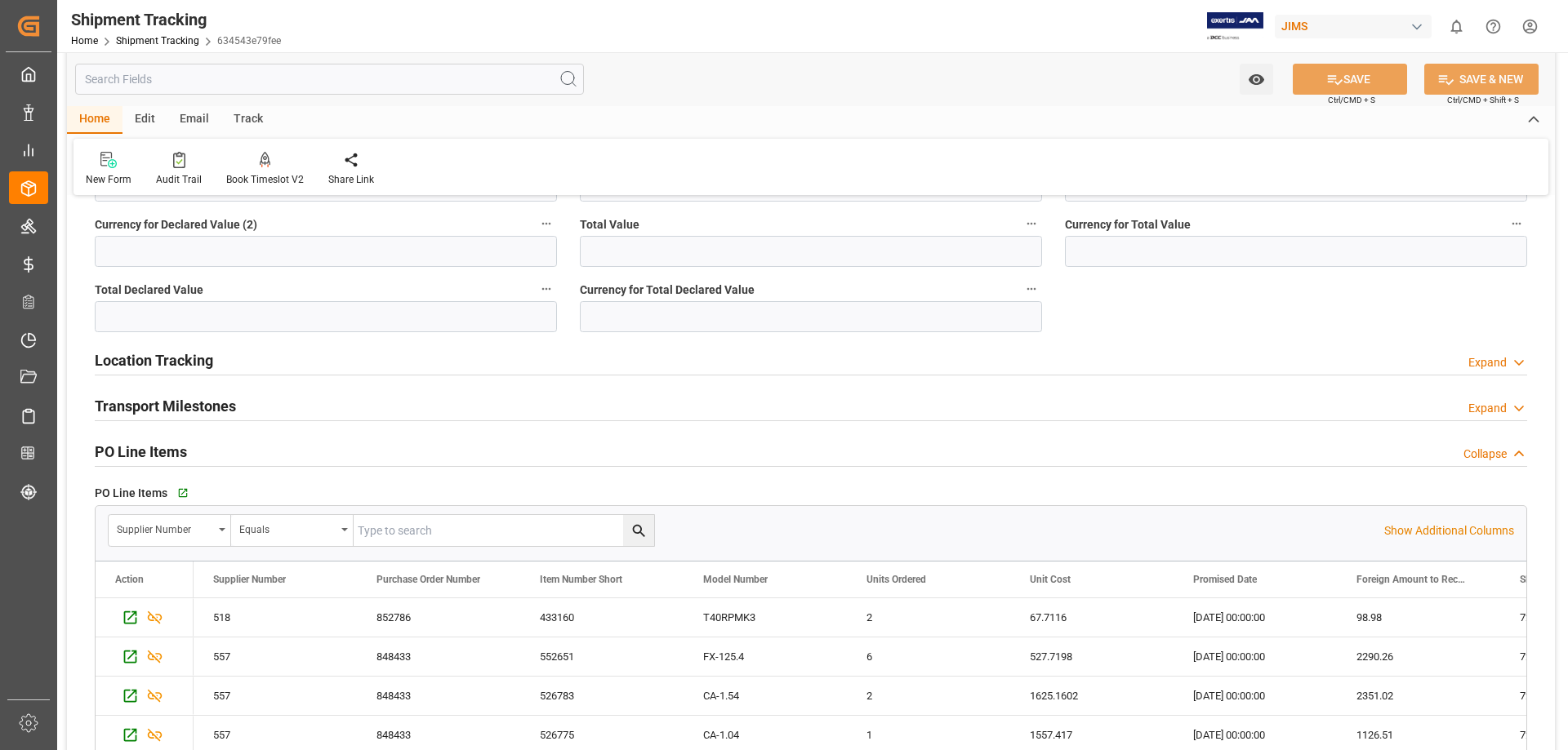
scroll to position [680, 0]
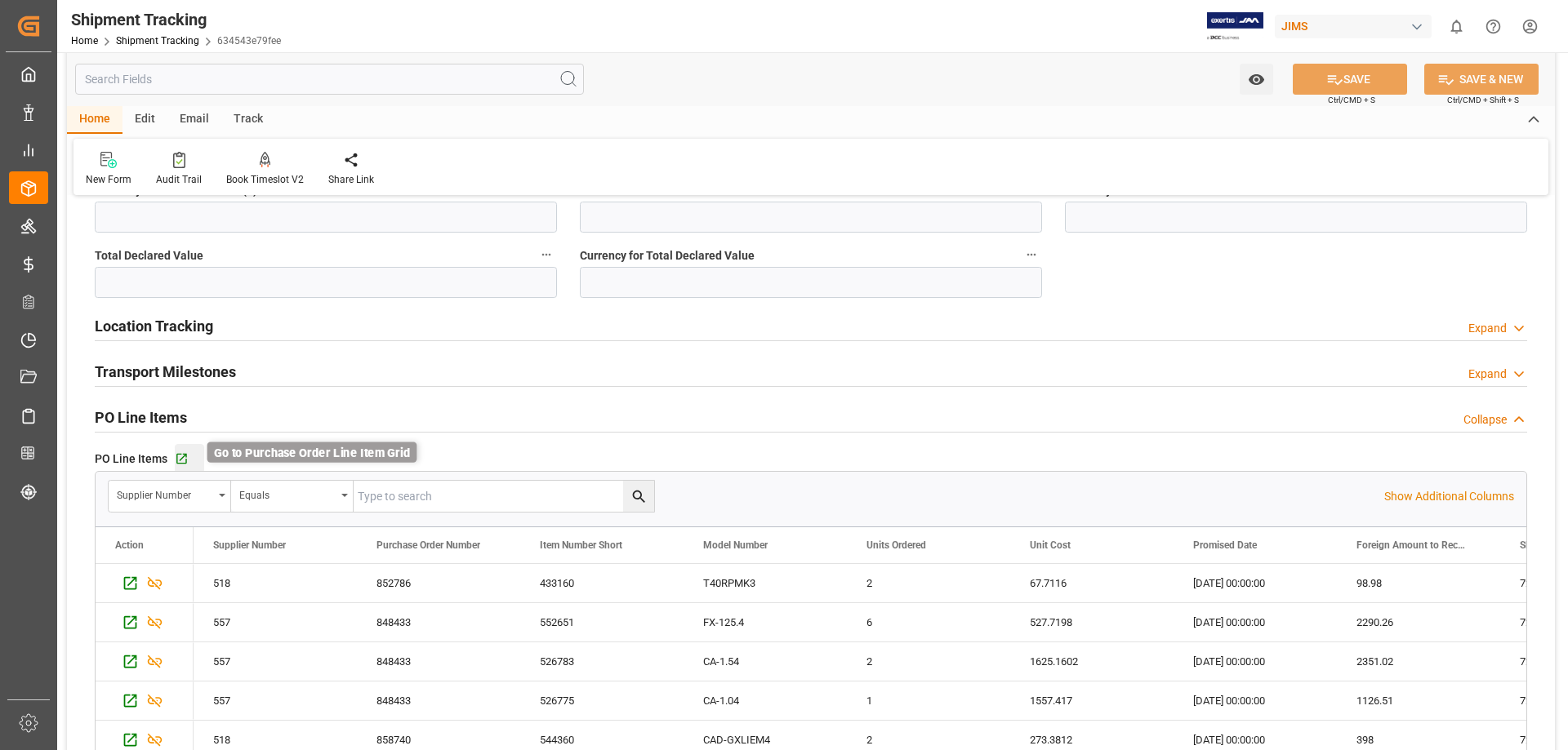
click at [183, 458] on icon "button" at bounding box center [181, 459] width 14 height 14
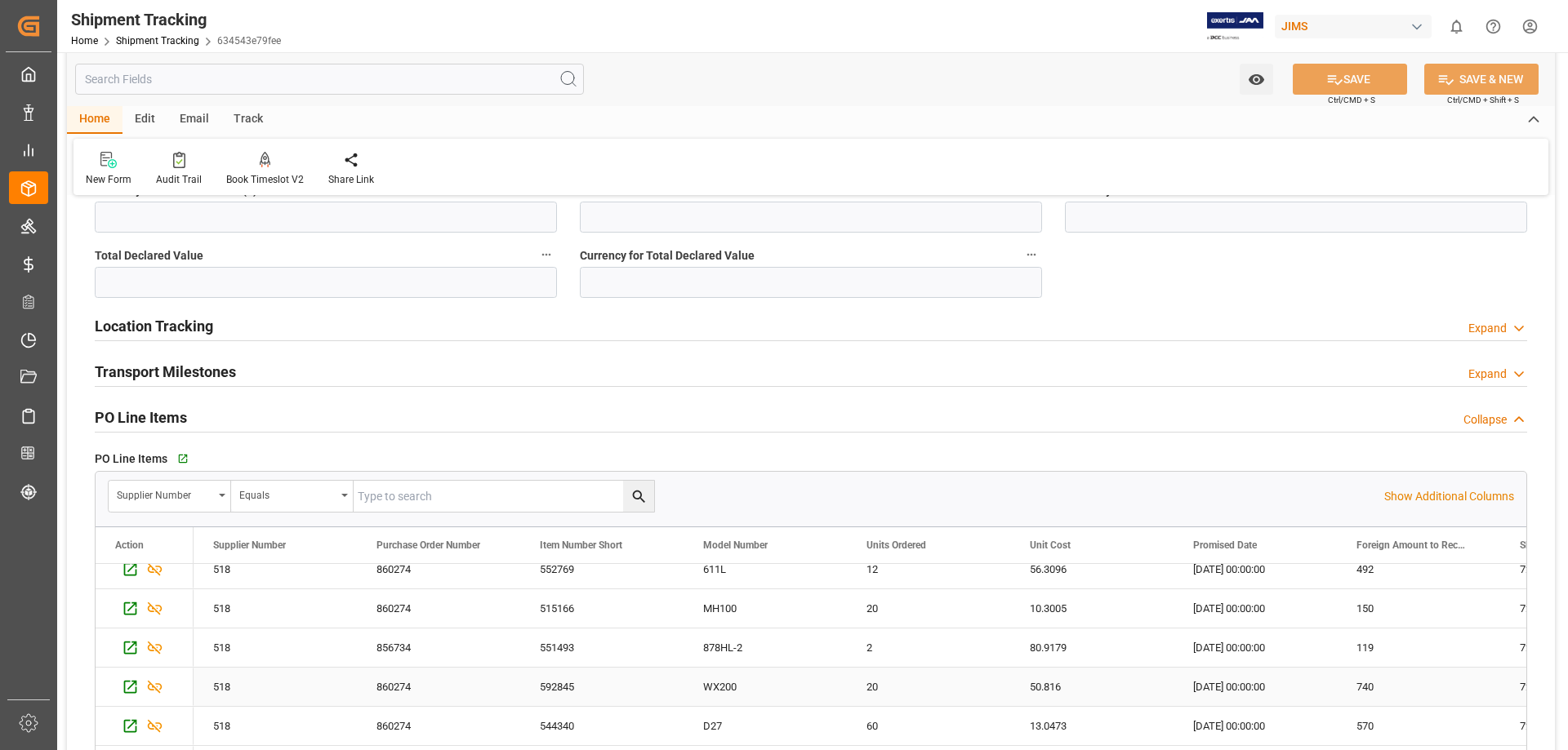
scroll to position [816, 0]
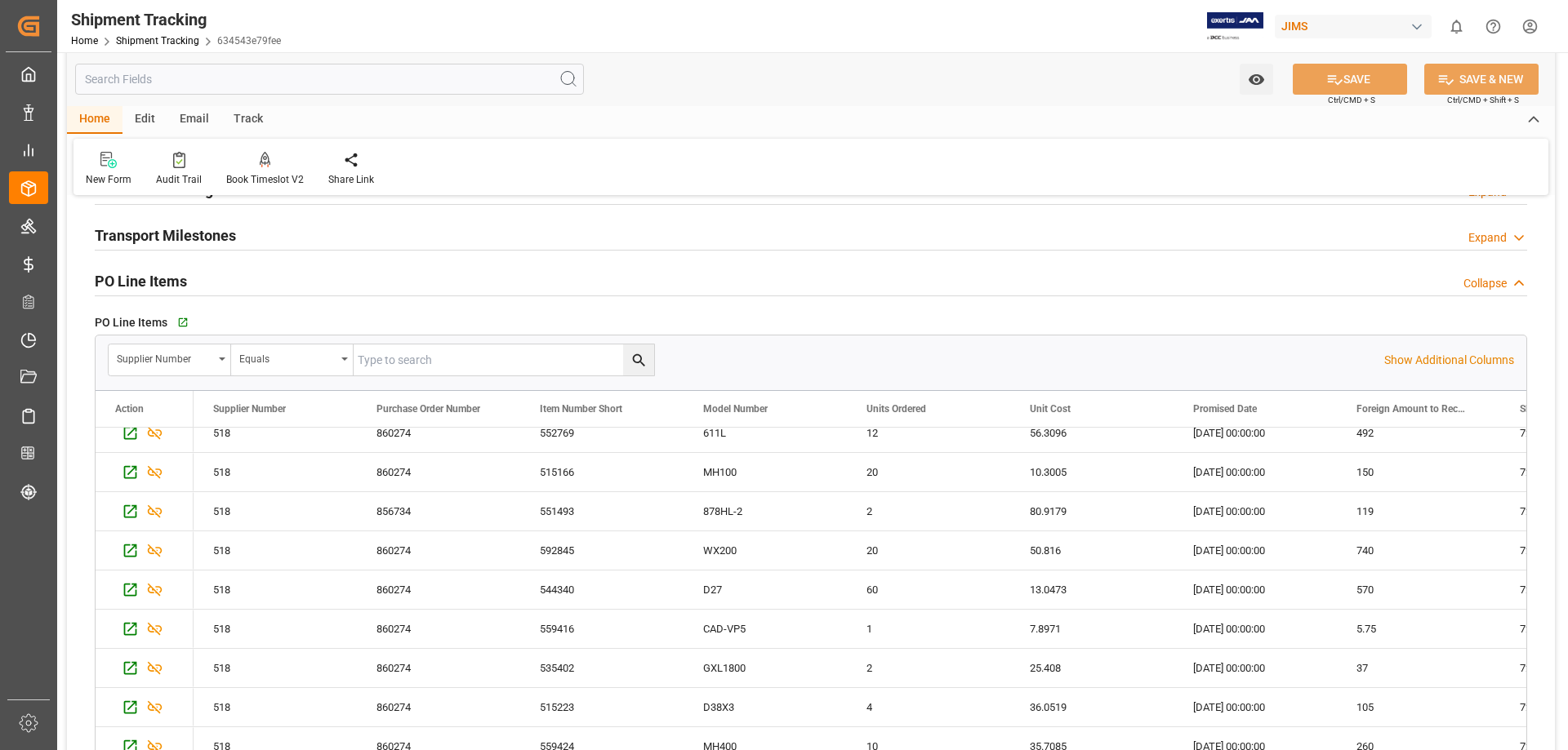
click at [412, 354] on input "text" at bounding box center [504, 360] width 300 height 31
click at [414, 363] on input "72" at bounding box center [504, 360] width 300 height 31
type input "72702"
click at [636, 354] on icon "search button" at bounding box center [639, 360] width 17 height 17
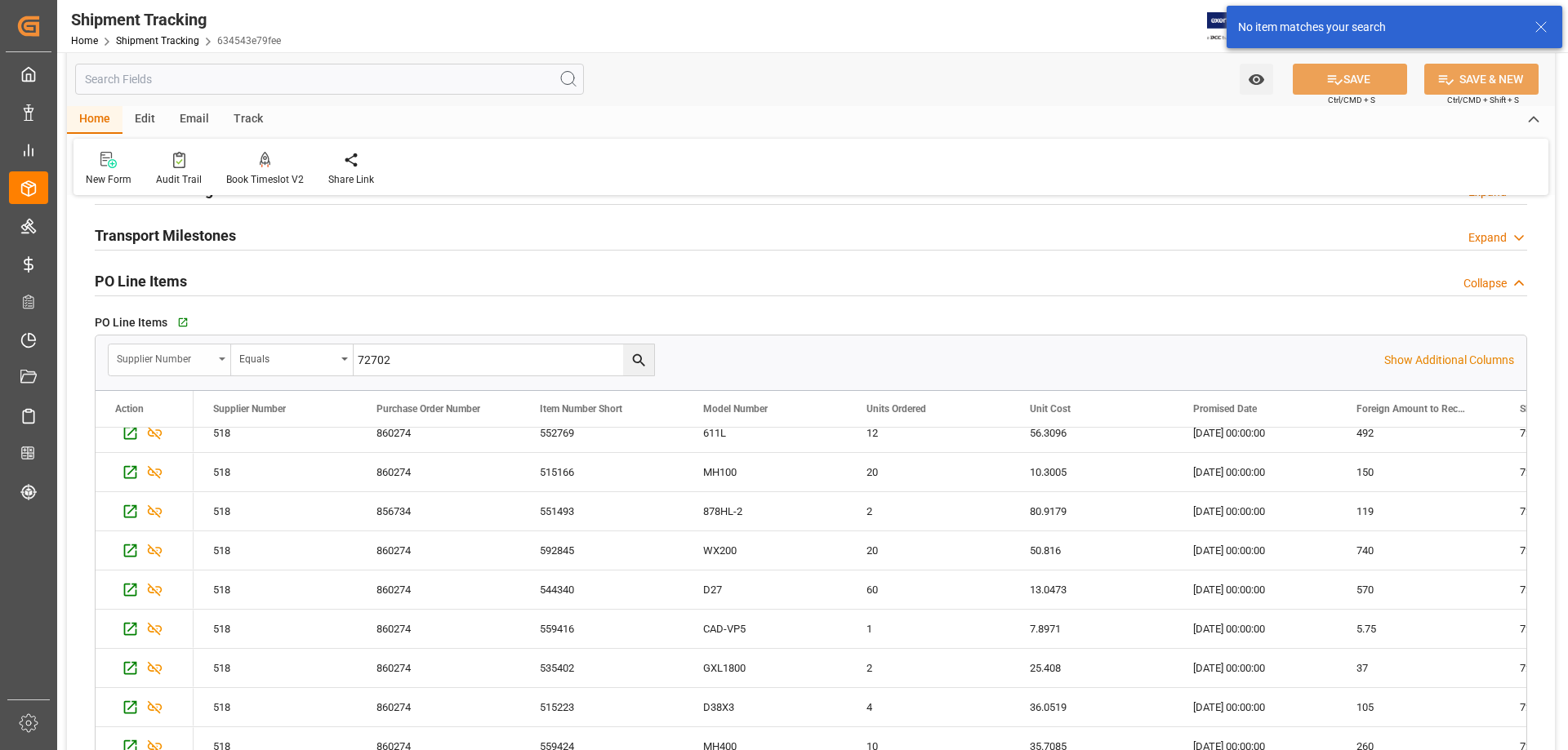
click at [225, 357] on div "Supplier Number" at bounding box center [169, 360] width 122 height 31
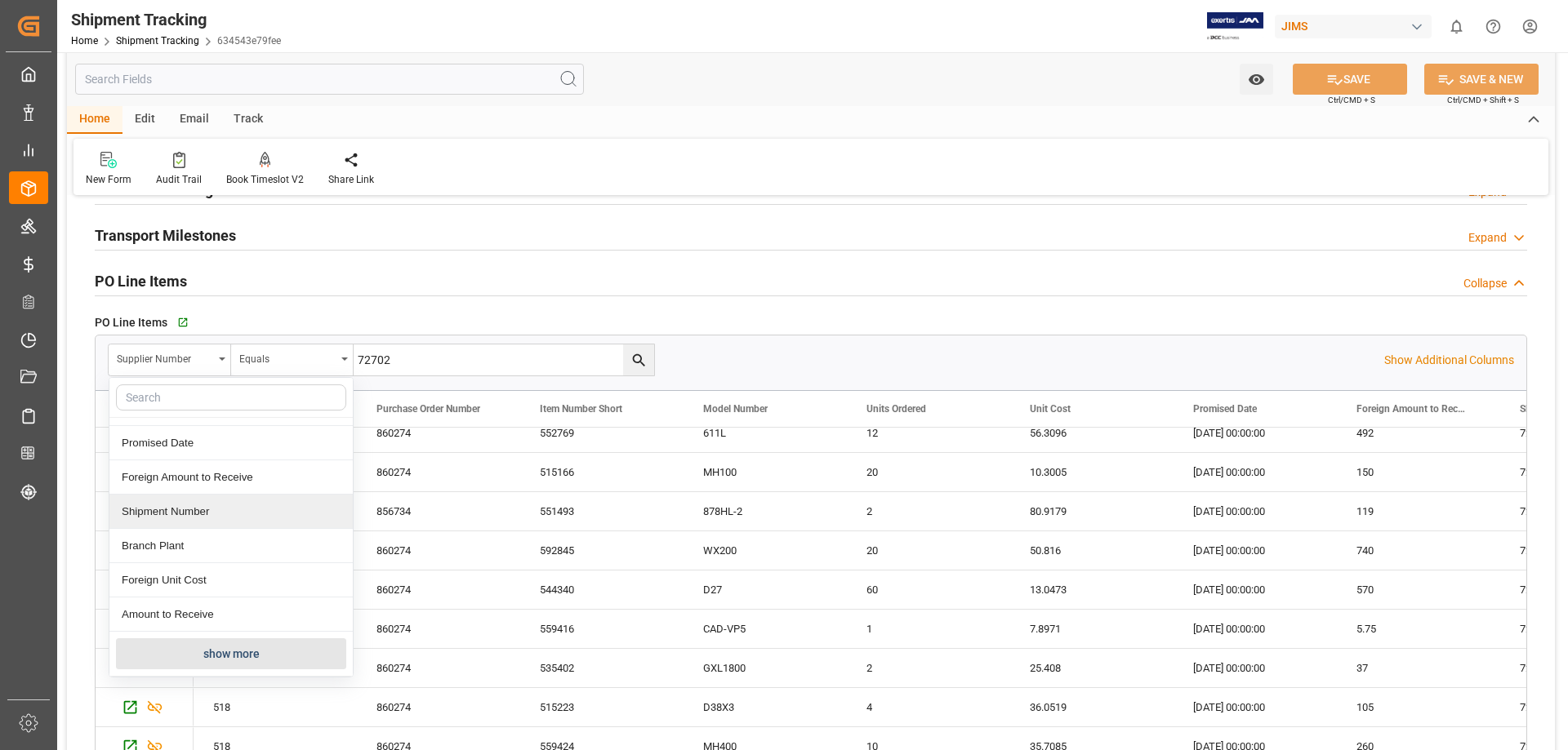
click at [192, 515] on div "Shipment Number" at bounding box center [231, 512] width 243 height 34
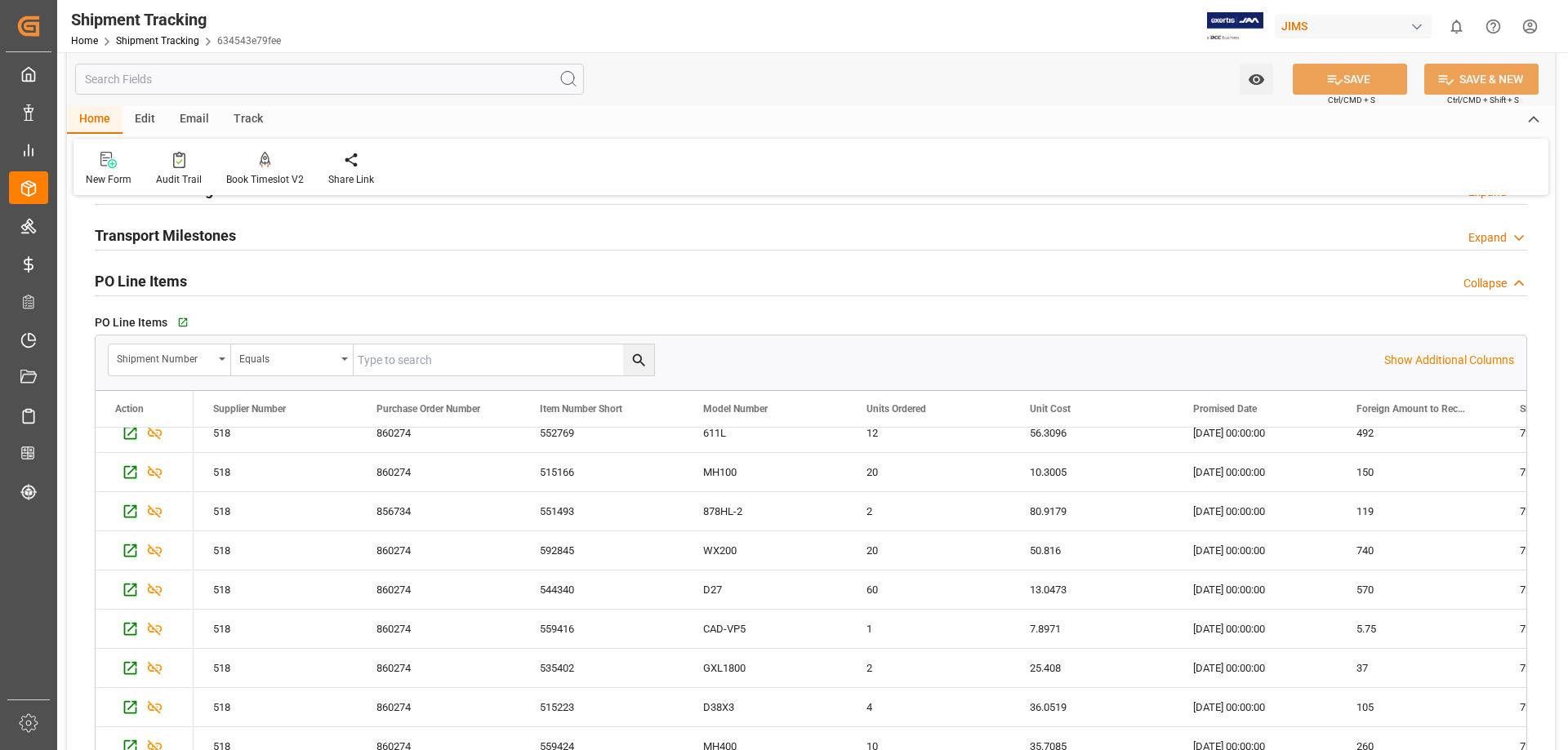
click at [461, 361] on input "text" at bounding box center [504, 360] width 300 height 31
type input "72702"
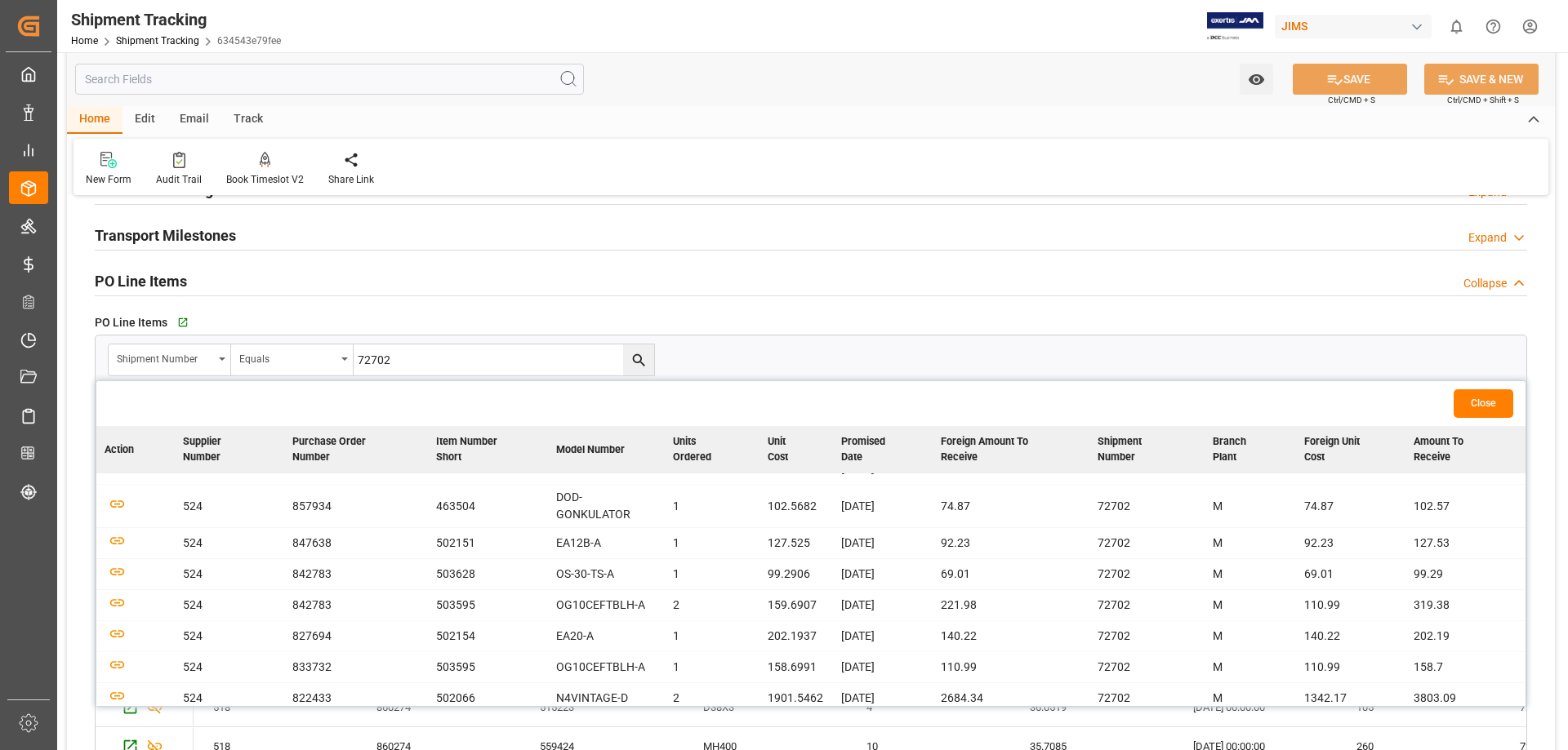
scroll to position [0, 0]
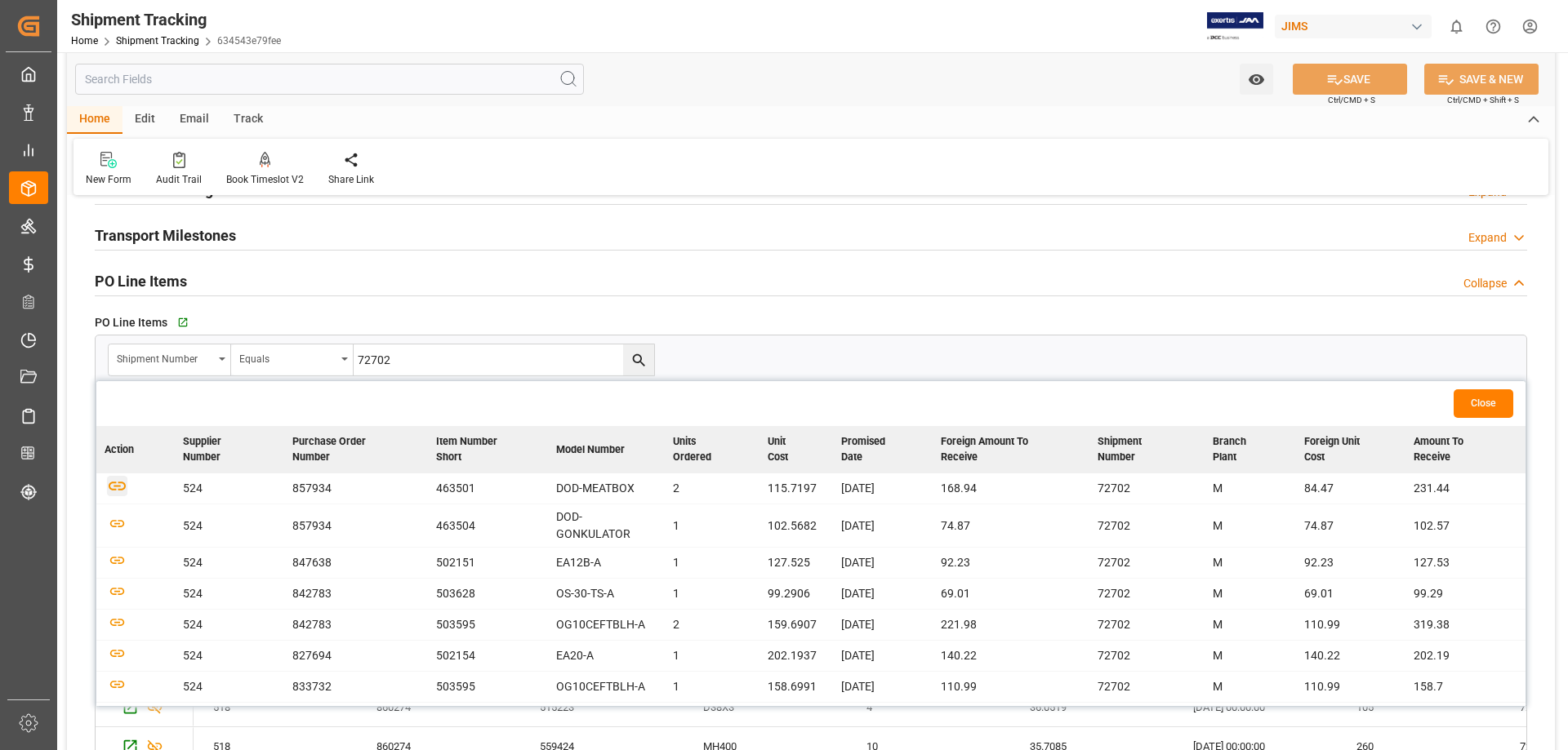
click at [116, 486] on icon "button" at bounding box center [117, 486] width 17 height 9
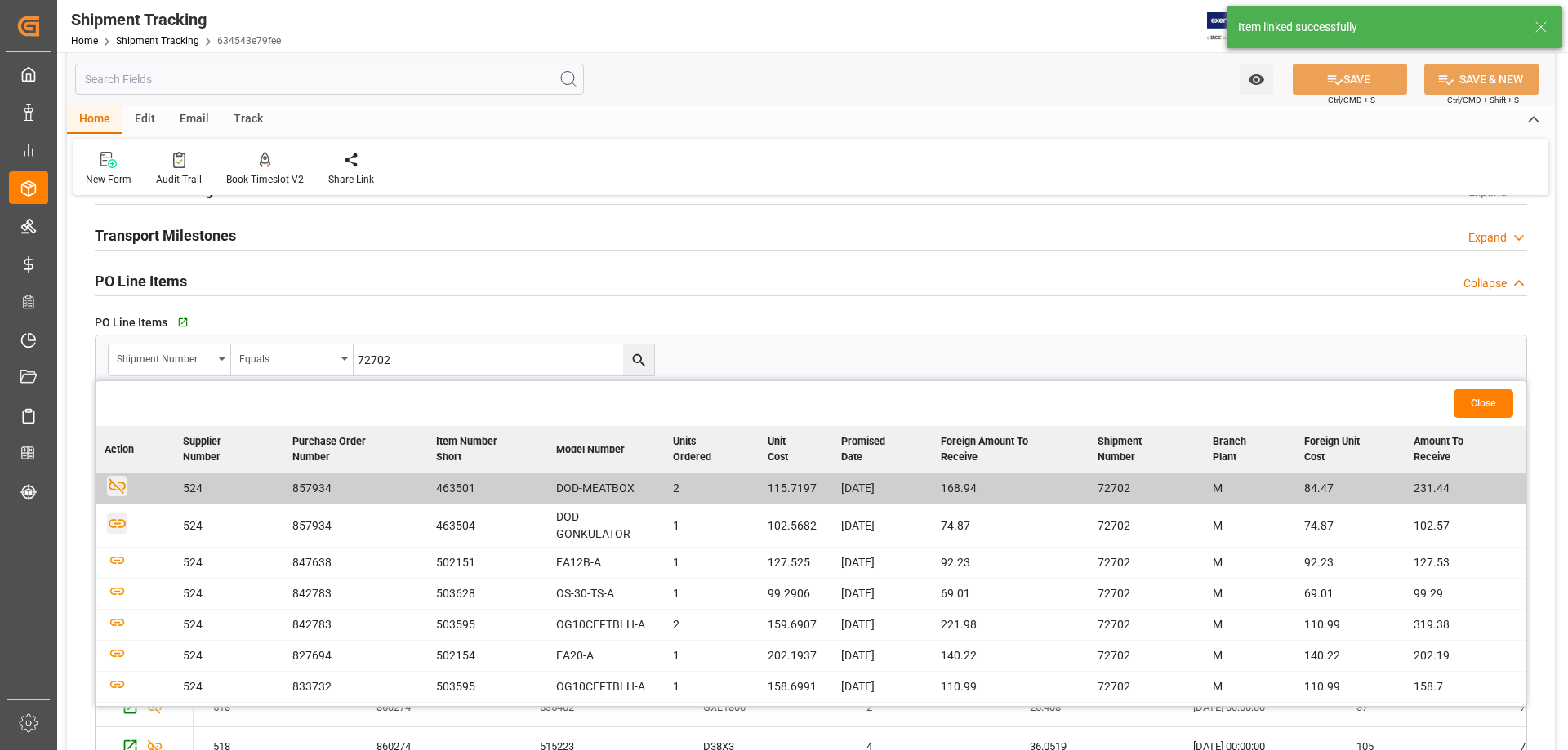
click at [117, 524] on icon "button" at bounding box center [117, 524] width 17 height 9
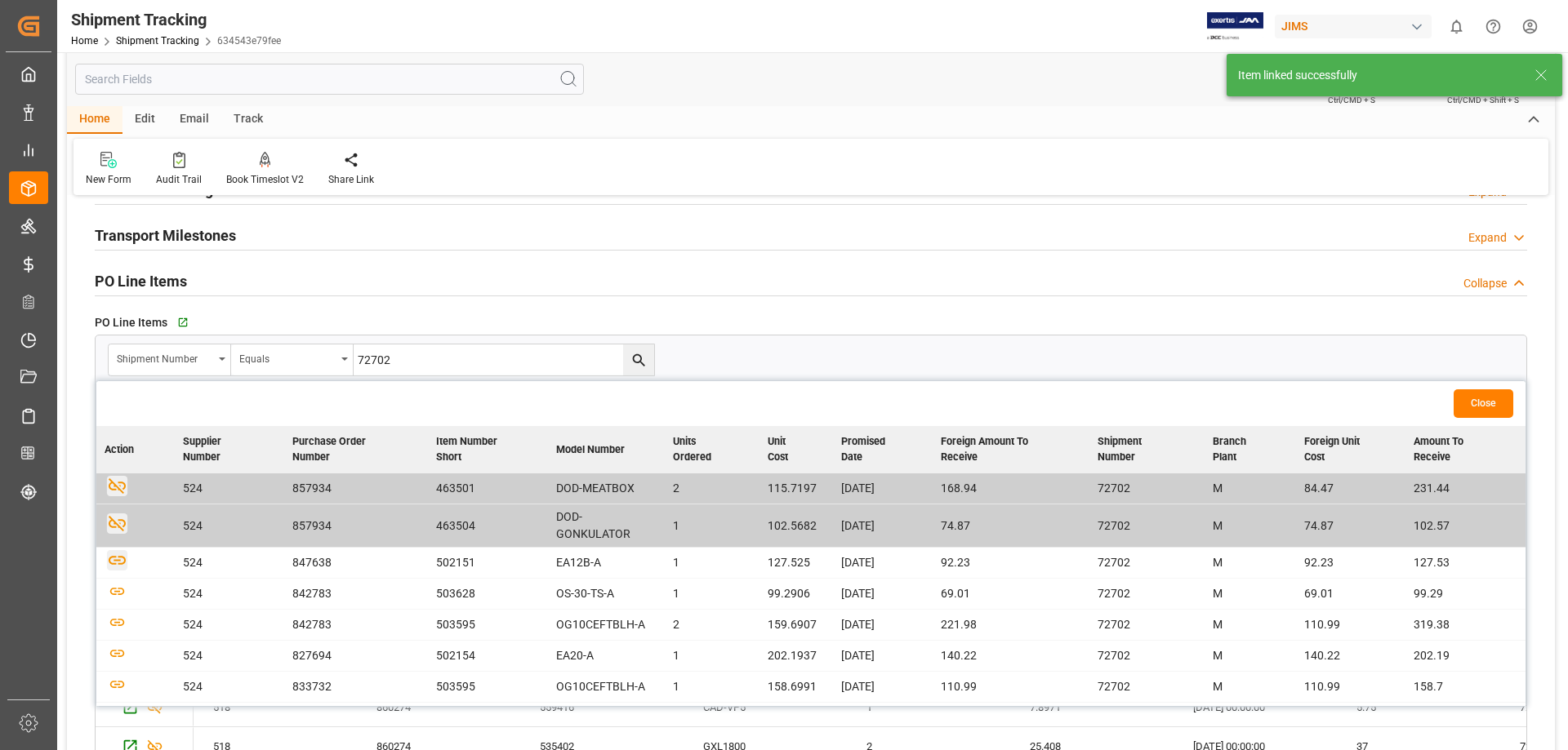
click at [115, 566] on icon "button" at bounding box center [117, 560] width 21 height 21
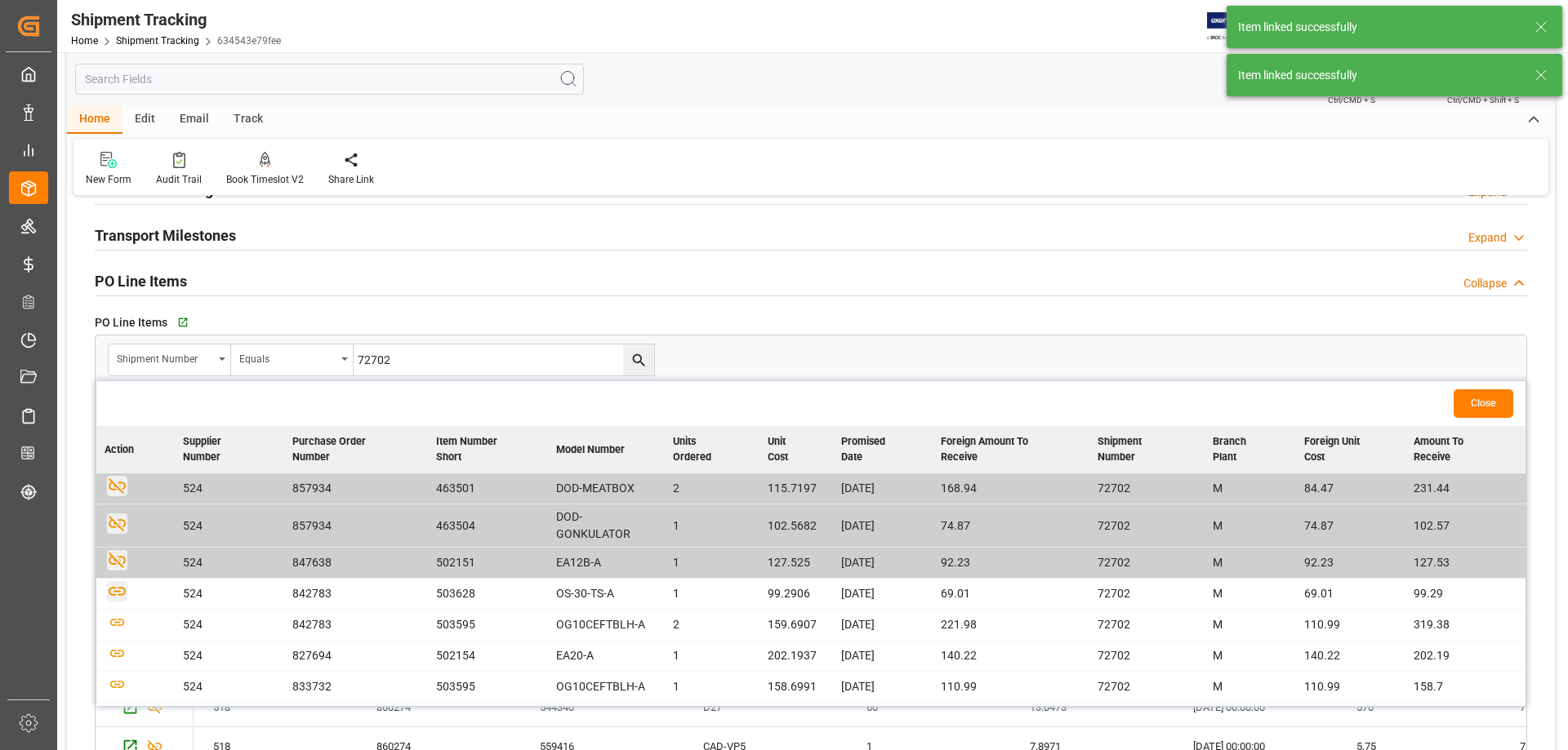
click at [116, 594] on icon "button" at bounding box center [117, 591] width 17 height 9
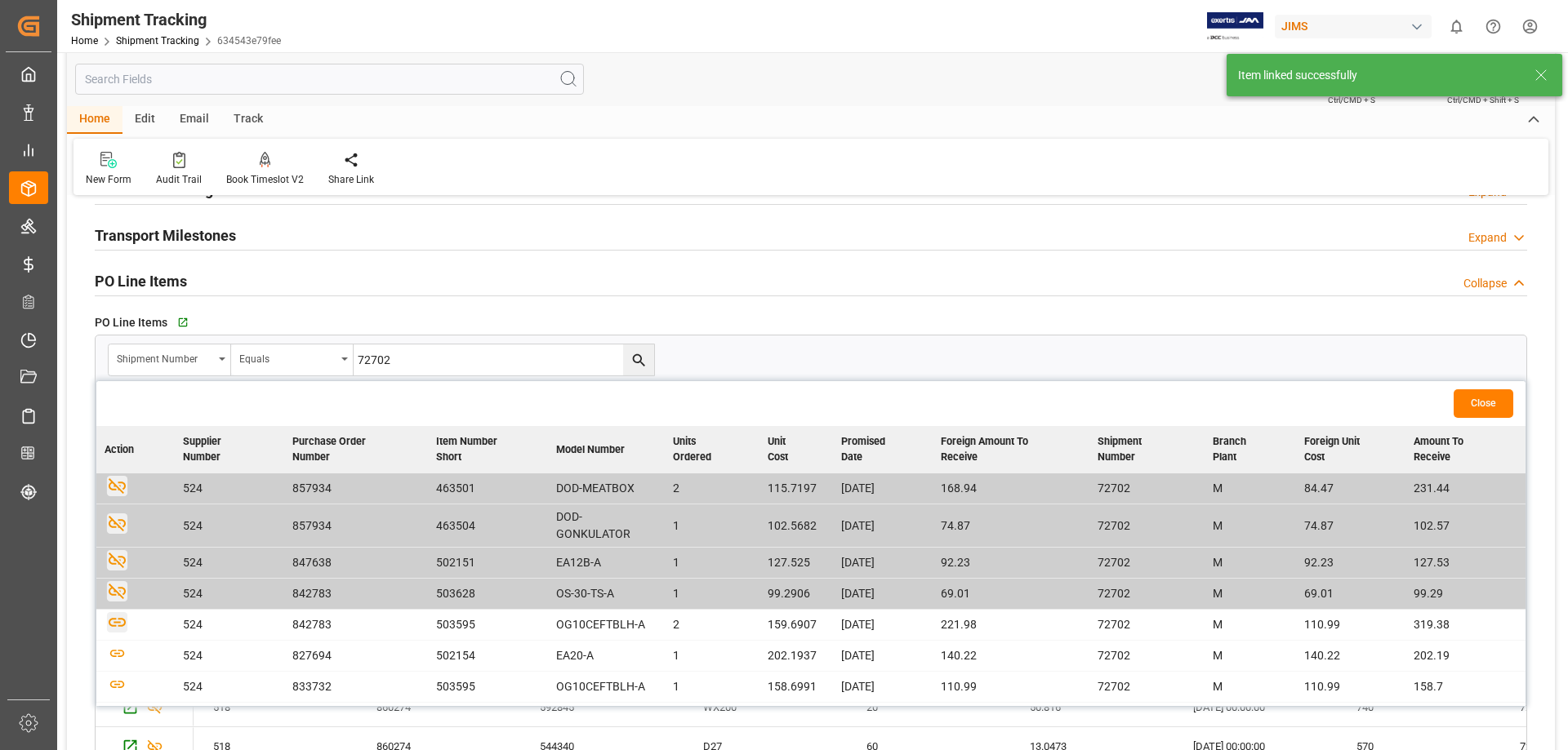
click at [111, 622] on icon "button" at bounding box center [117, 622] width 21 height 21
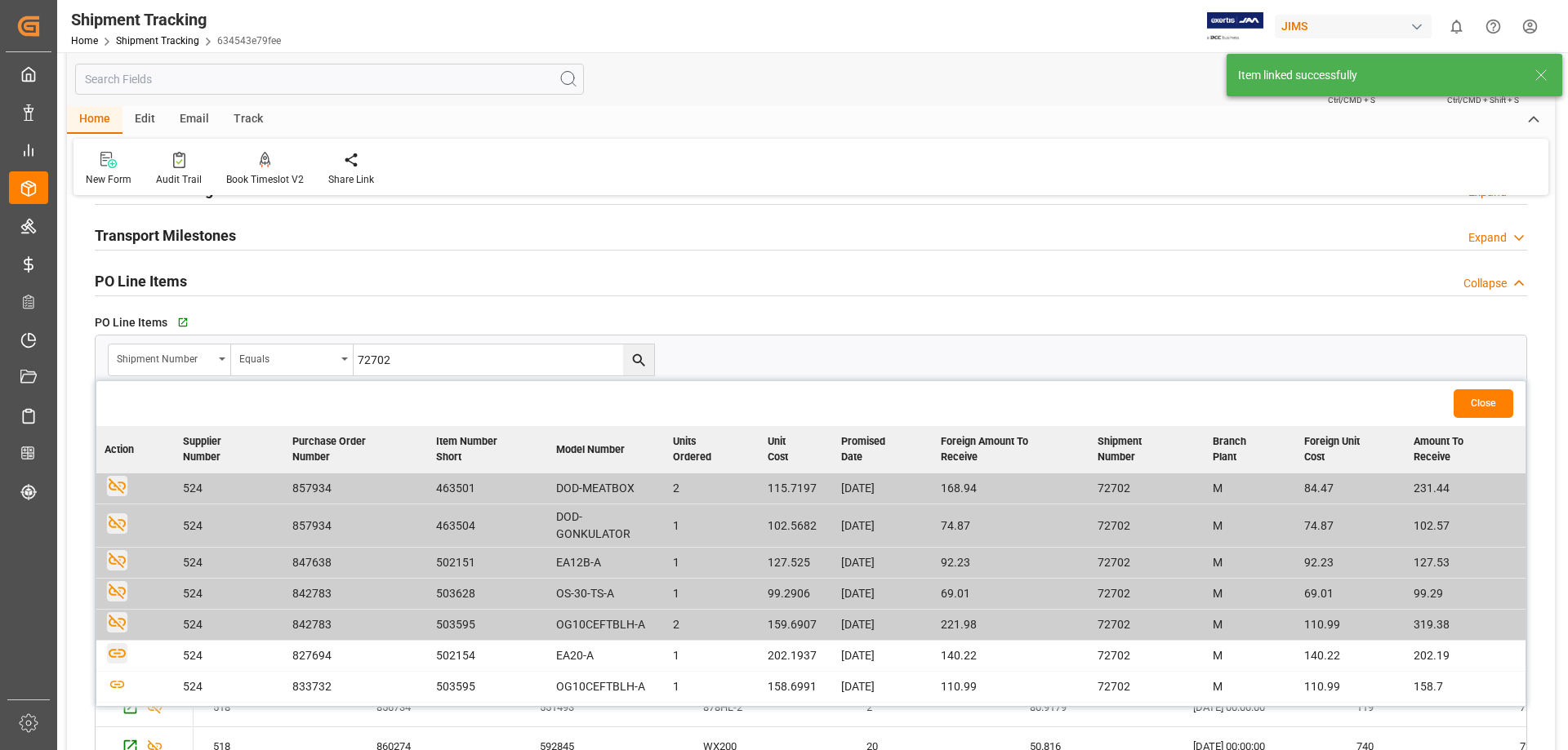
click at [117, 654] on icon "button" at bounding box center [117, 653] width 17 height 9
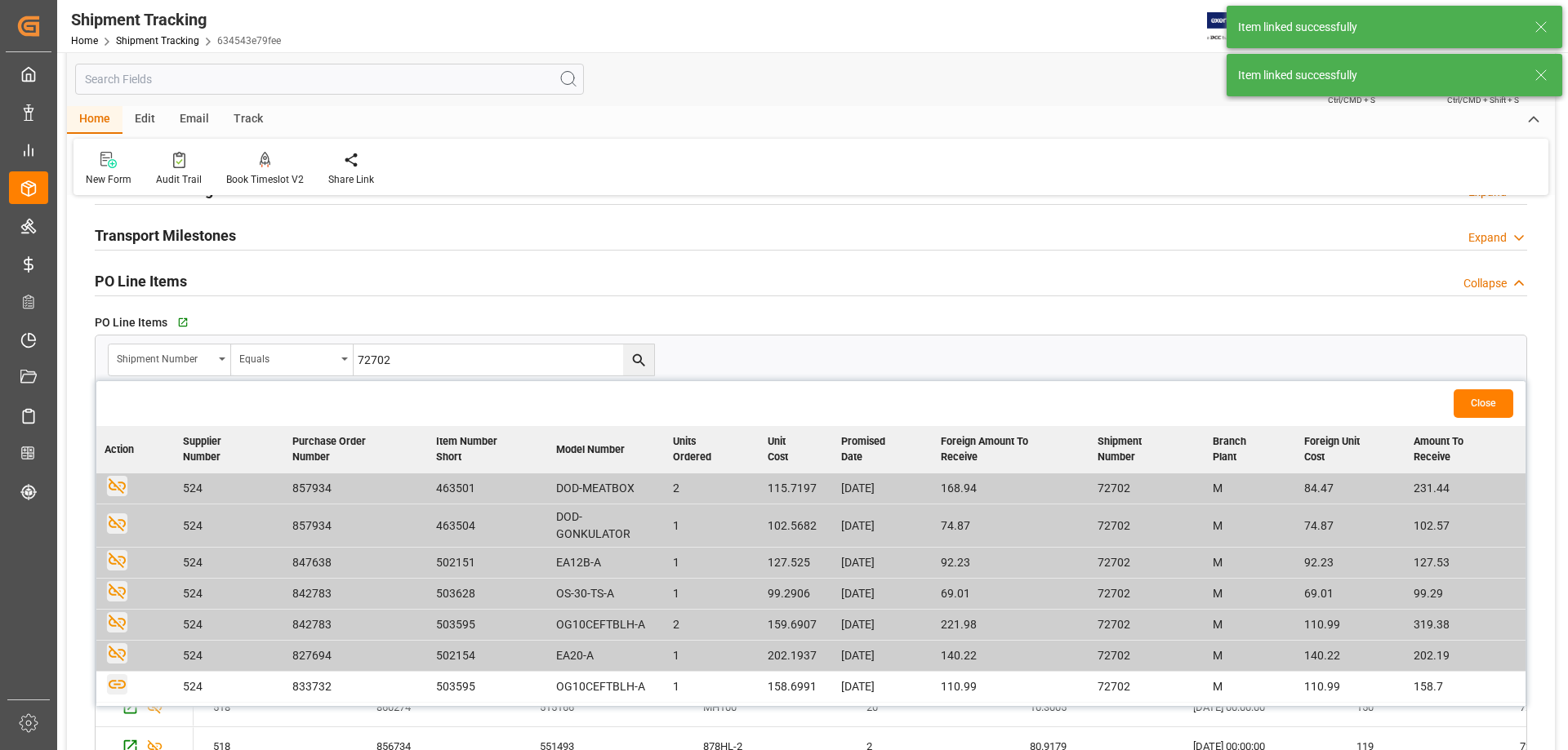
click at [115, 688] on icon "button" at bounding box center [117, 684] width 17 height 9
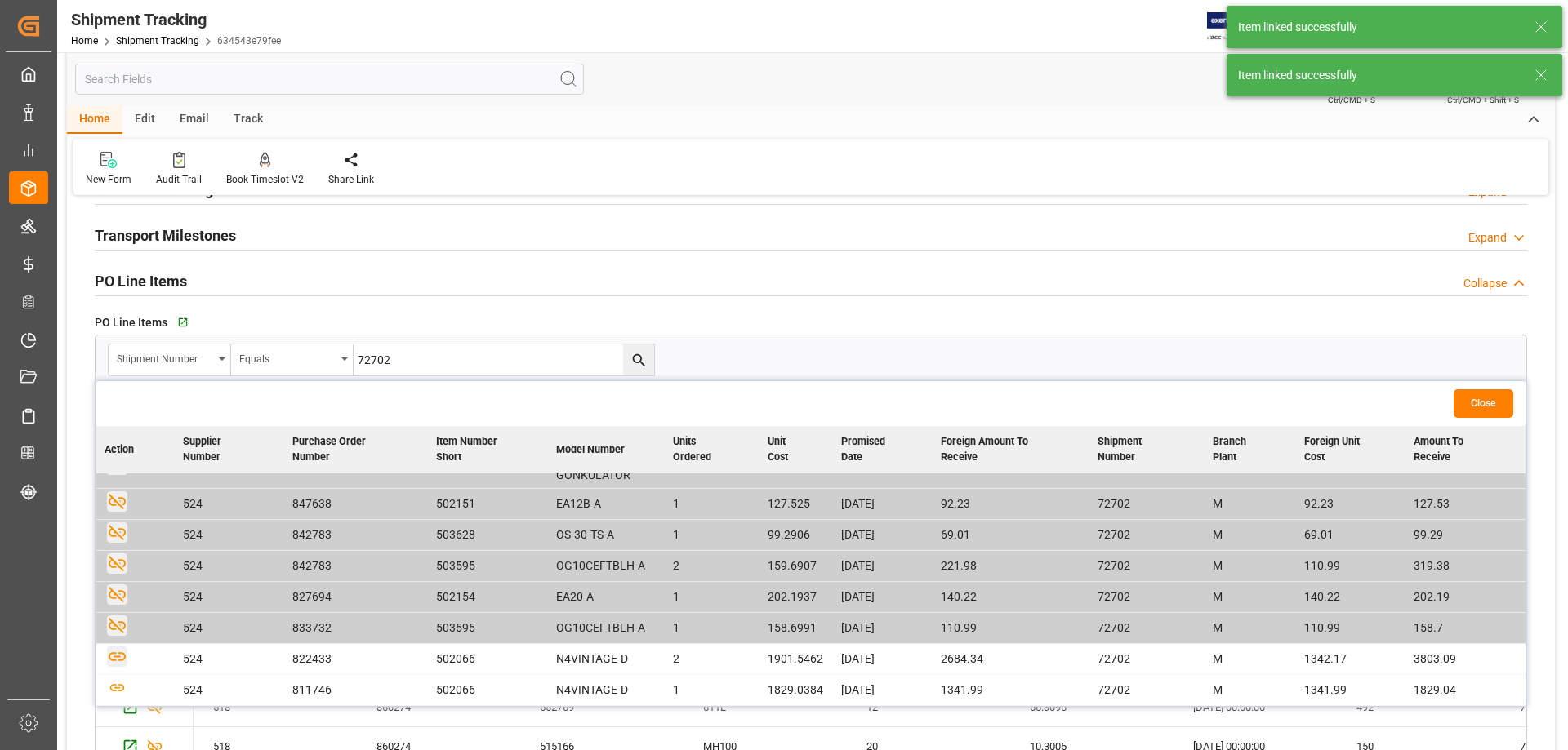
click at [117, 658] on icon "button" at bounding box center [117, 656] width 21 height 21
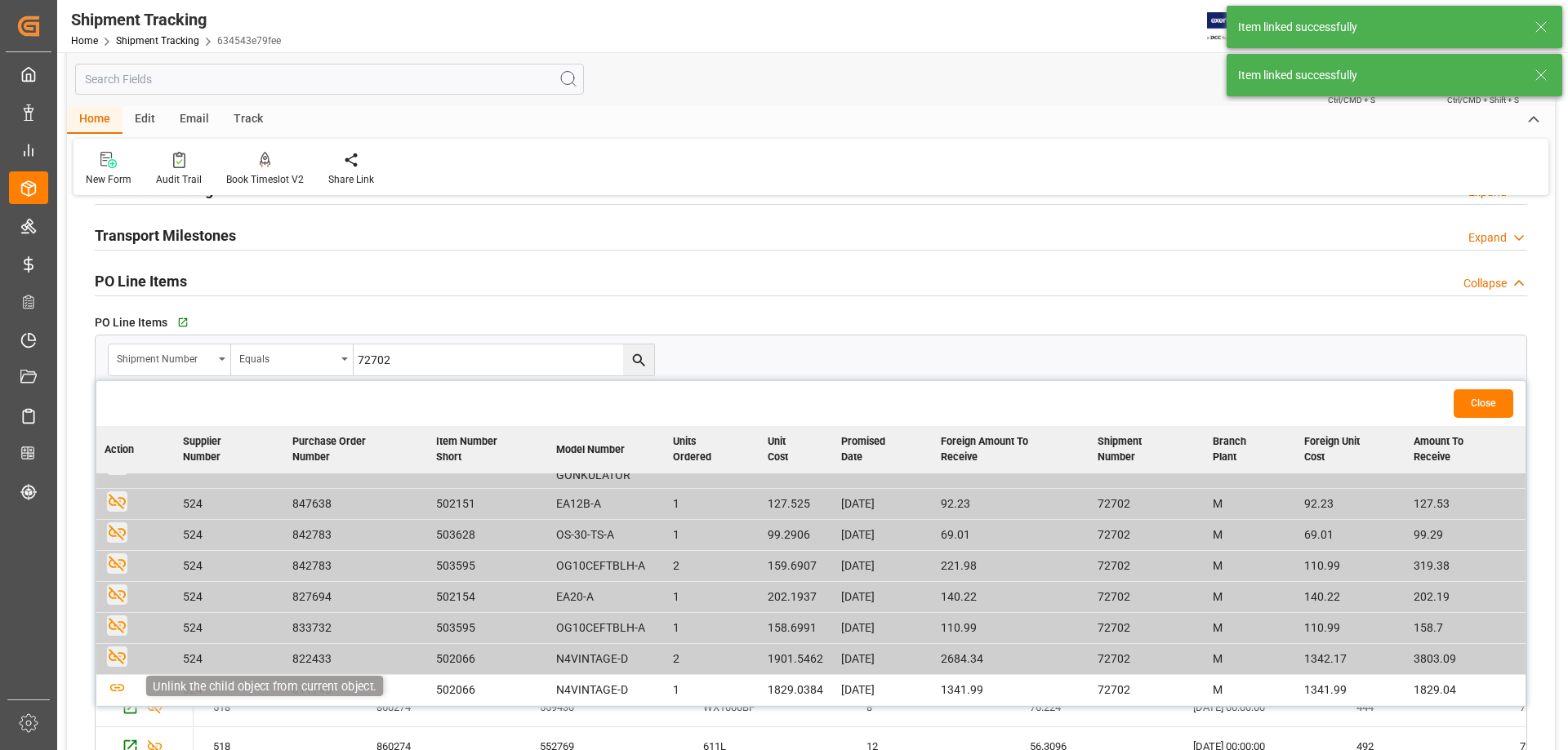
scroll to position [59, 0]
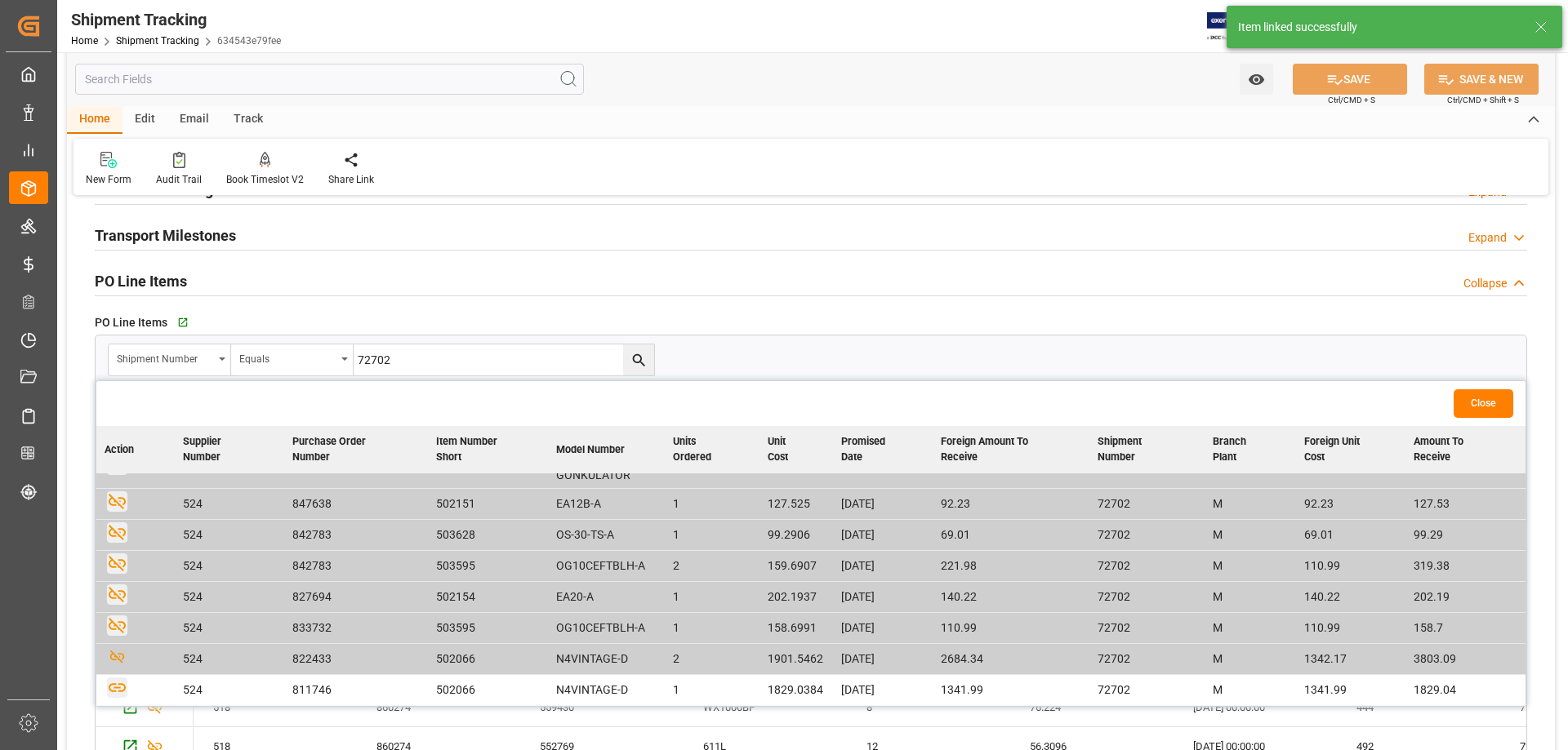
click at [114, 688] on icon "button" at bounding box center [117, 688] width 17 height 9
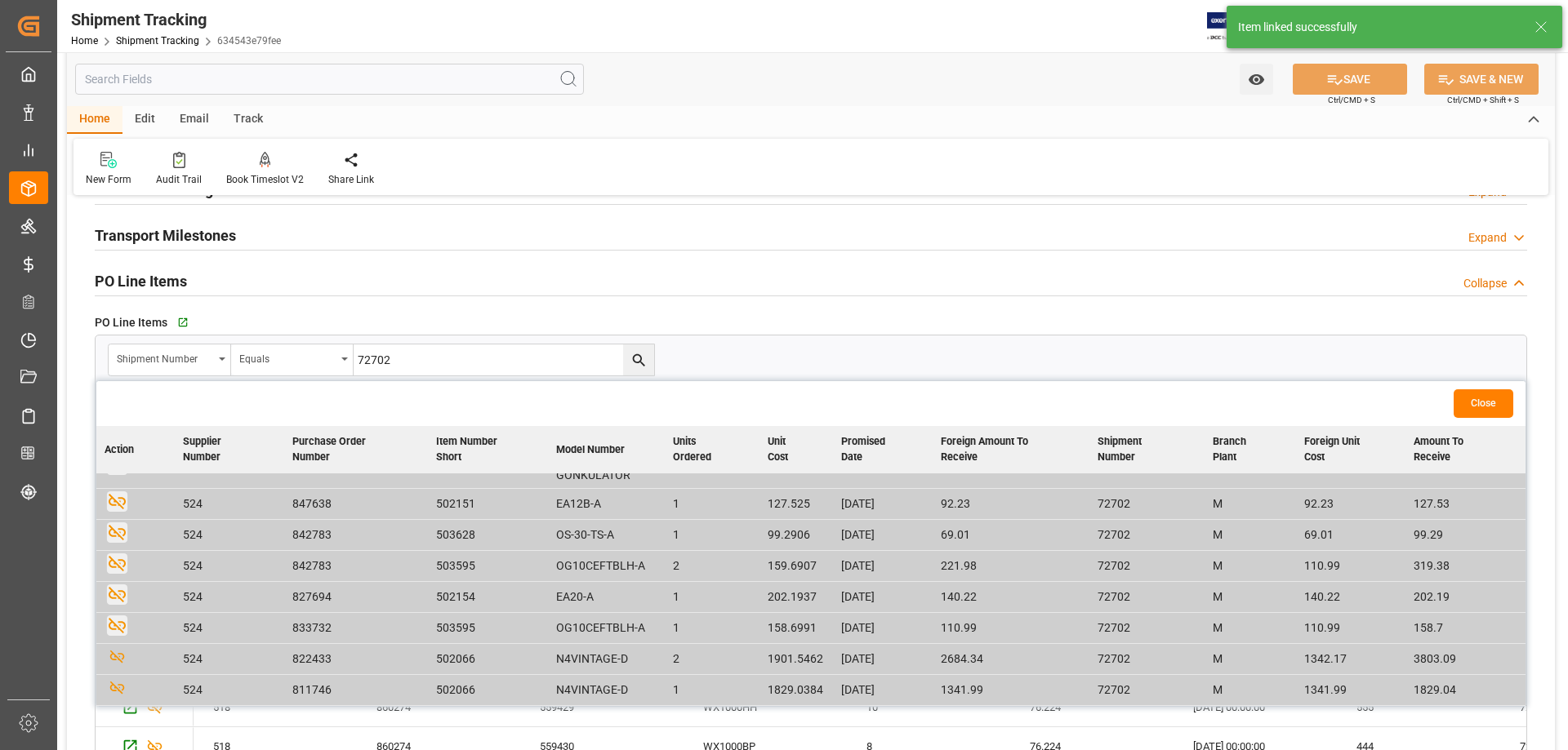
scroll to position [953, 0]
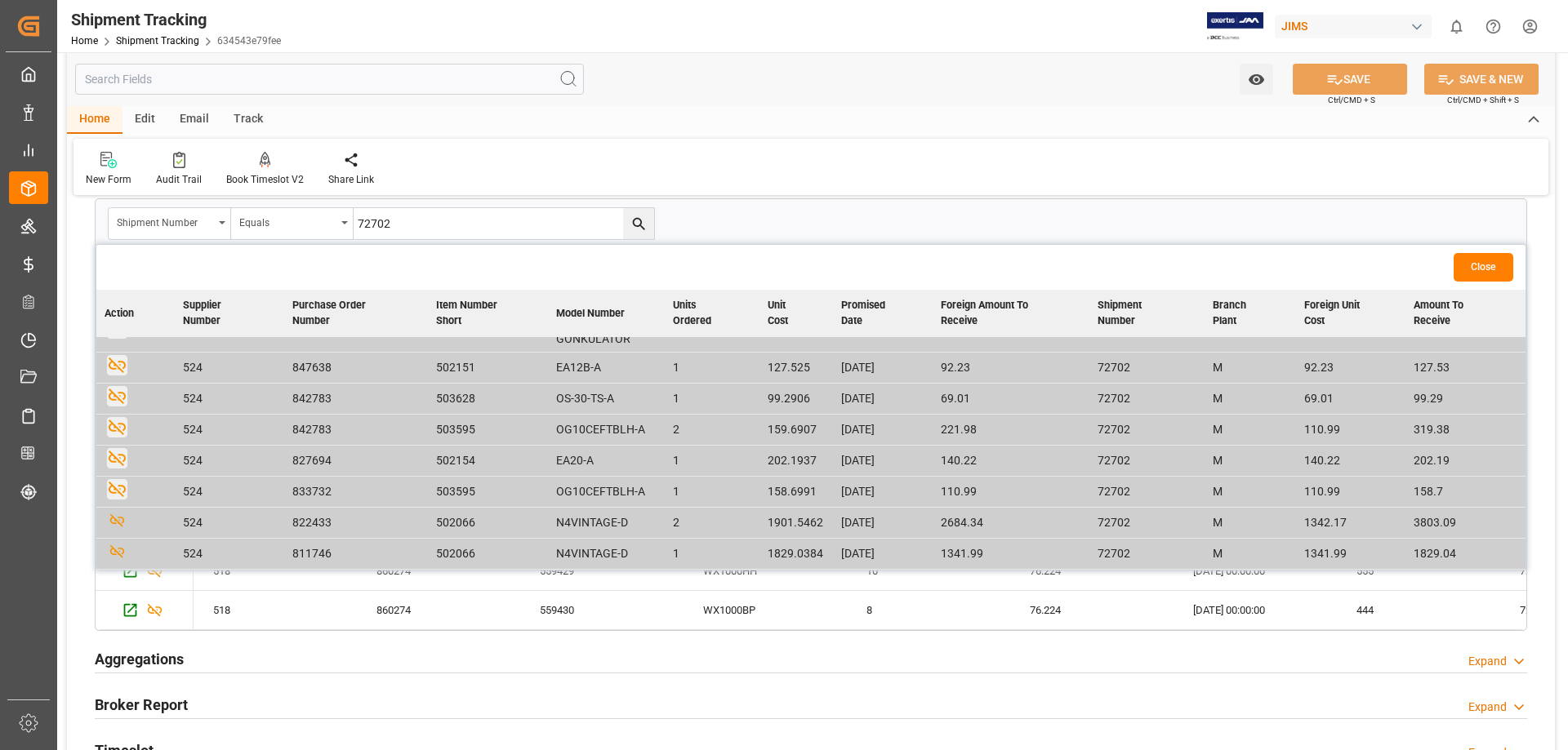
click at [1478, 268] on button "Close" at bounding box center [1483, 267] width 60 height 29
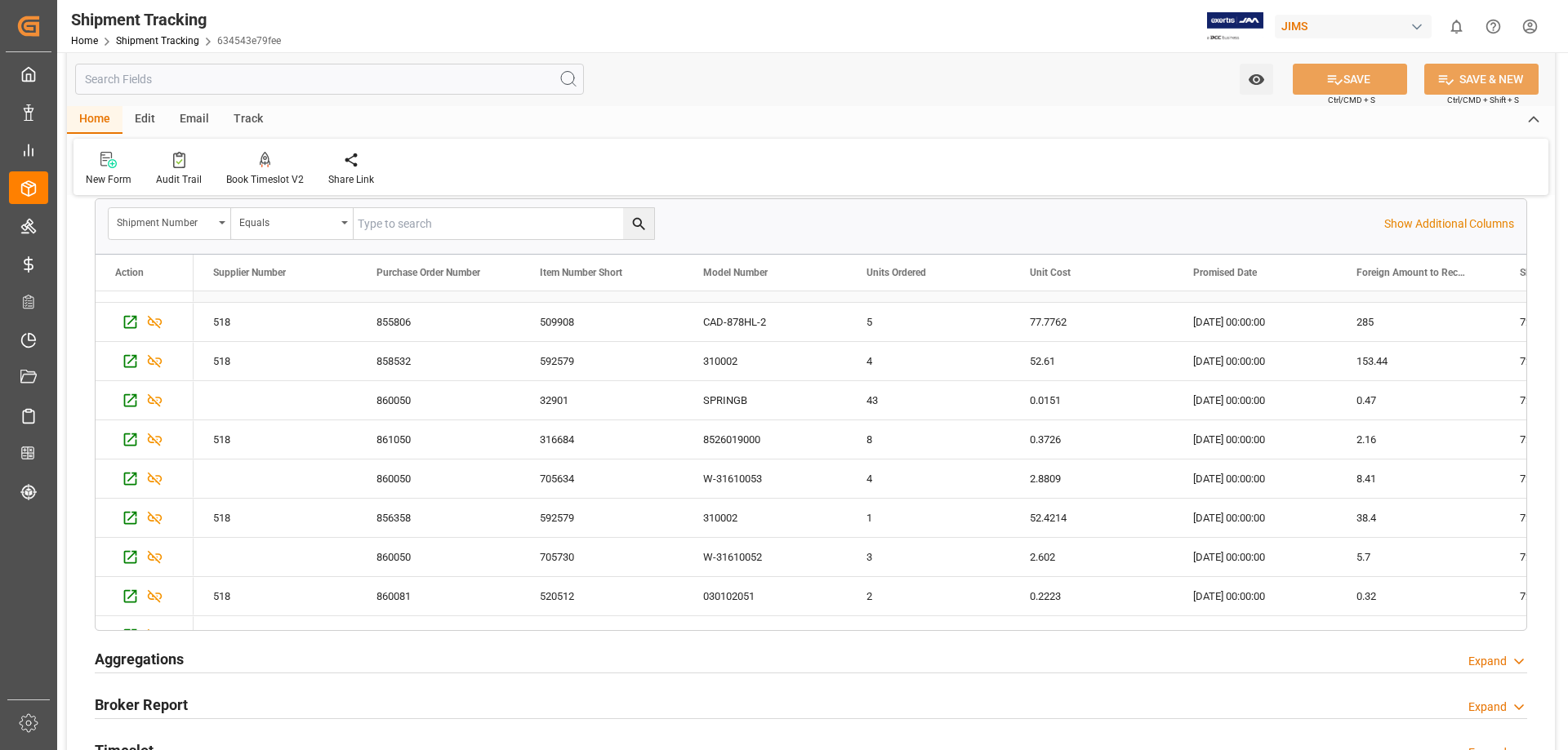
scroll to position [393, 0]
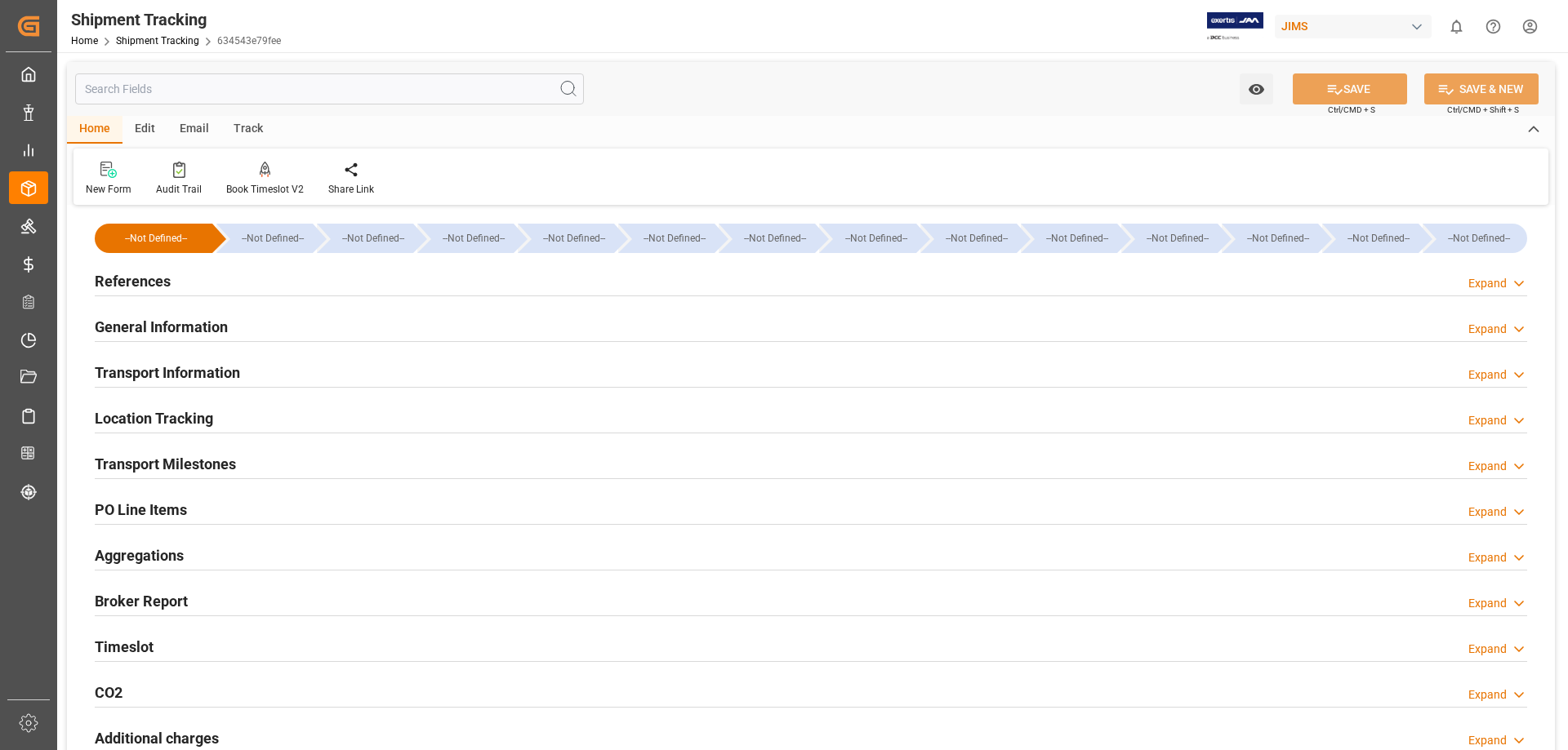
click at [152, 373] on h2 "Transport Information" at bounding box center [167, 373] width 145 height 22
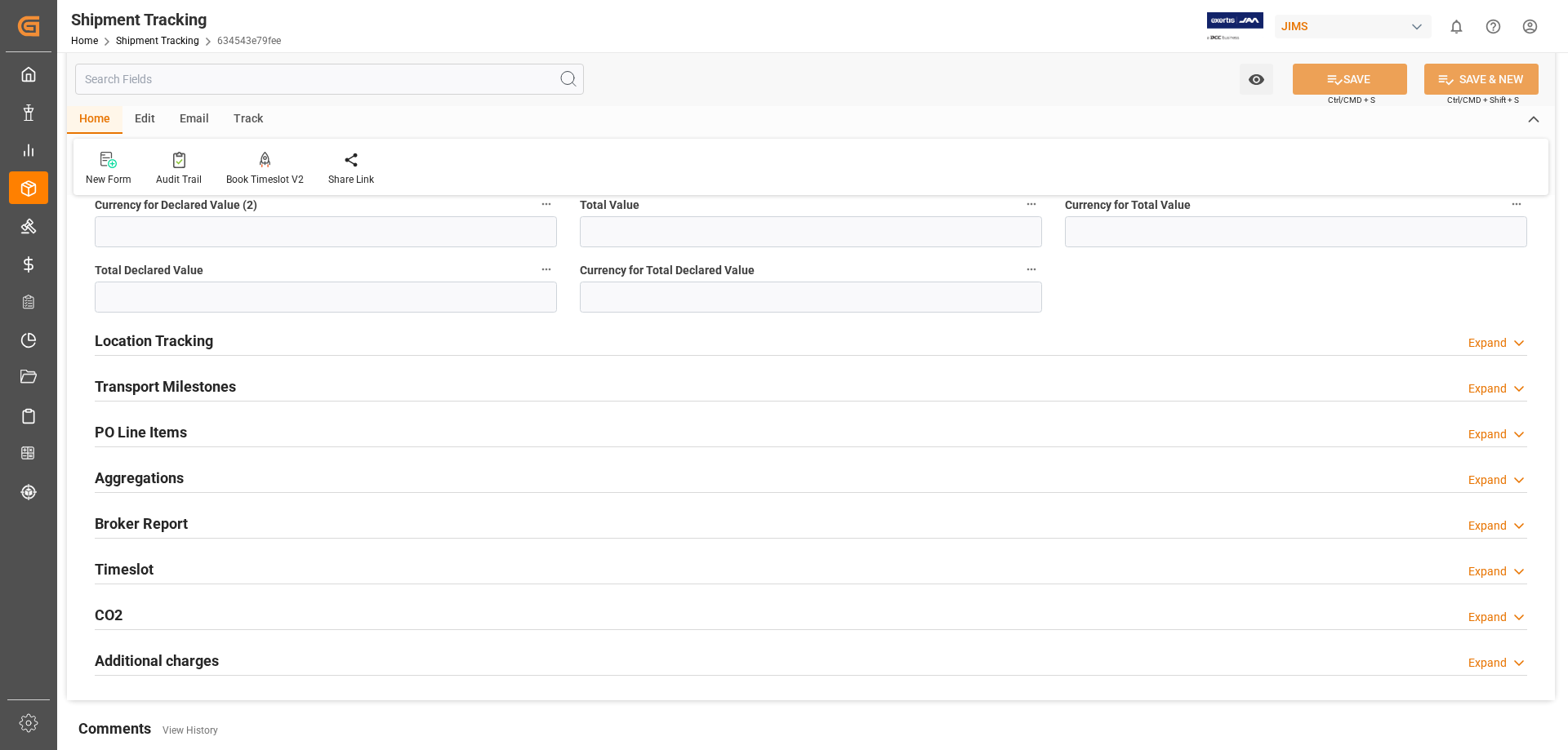
scroll to position [680, 0]
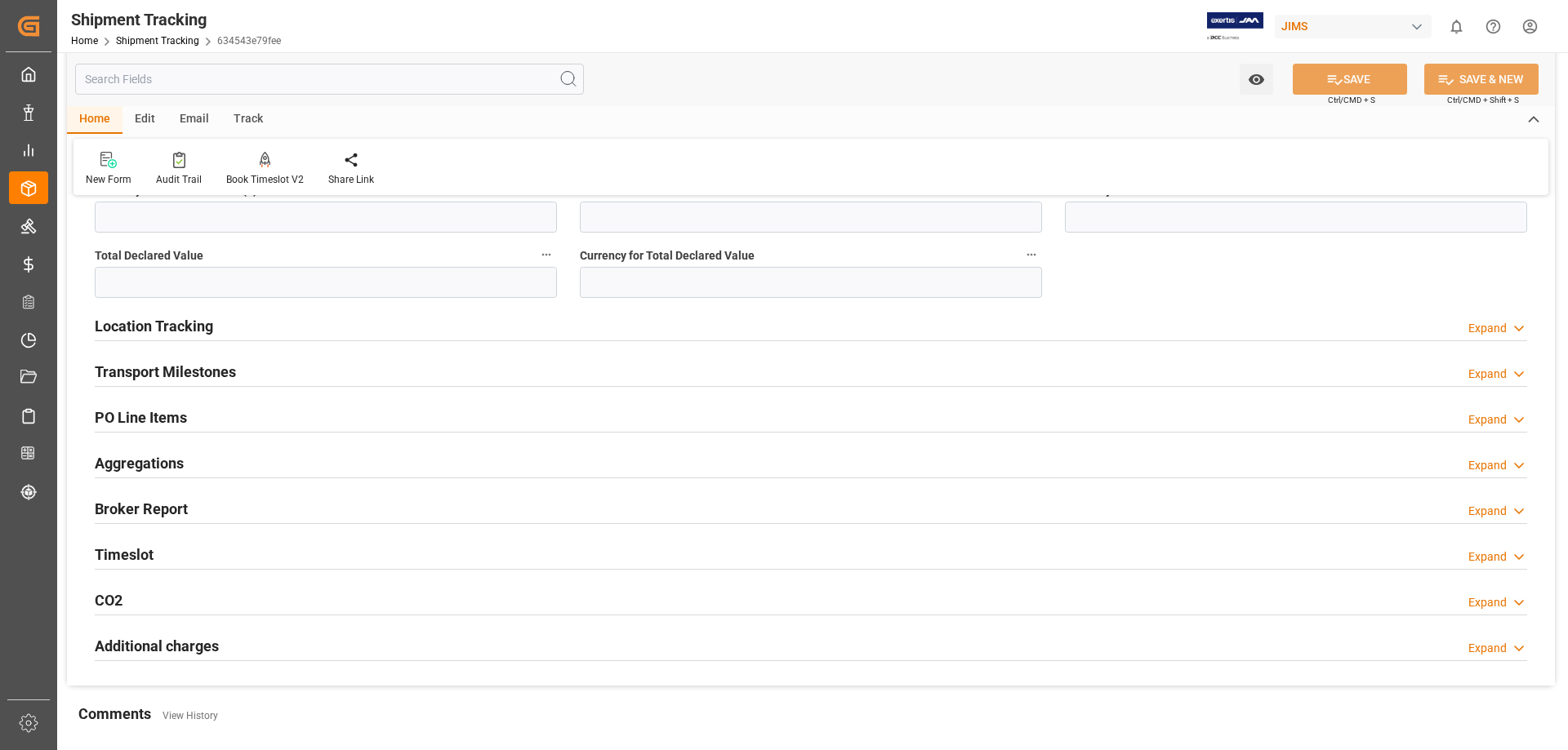
click at [157, 365] on h2 "Transport Milestones" at bounding box center [165, 372] width 141 height 22
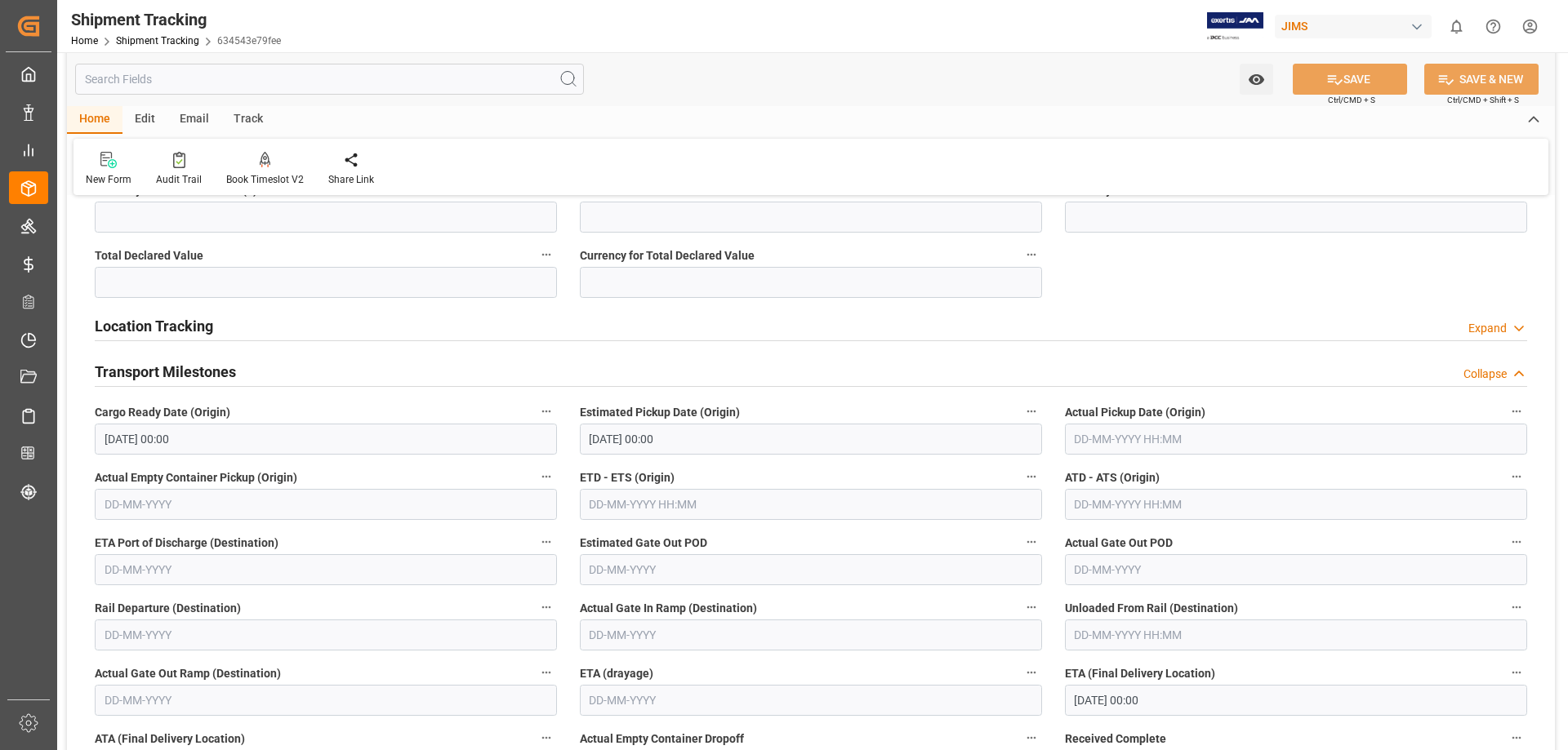
click at [149, 374] on h2 "Transport Milestones" at bounding box center [165, 372] width 141 height 22
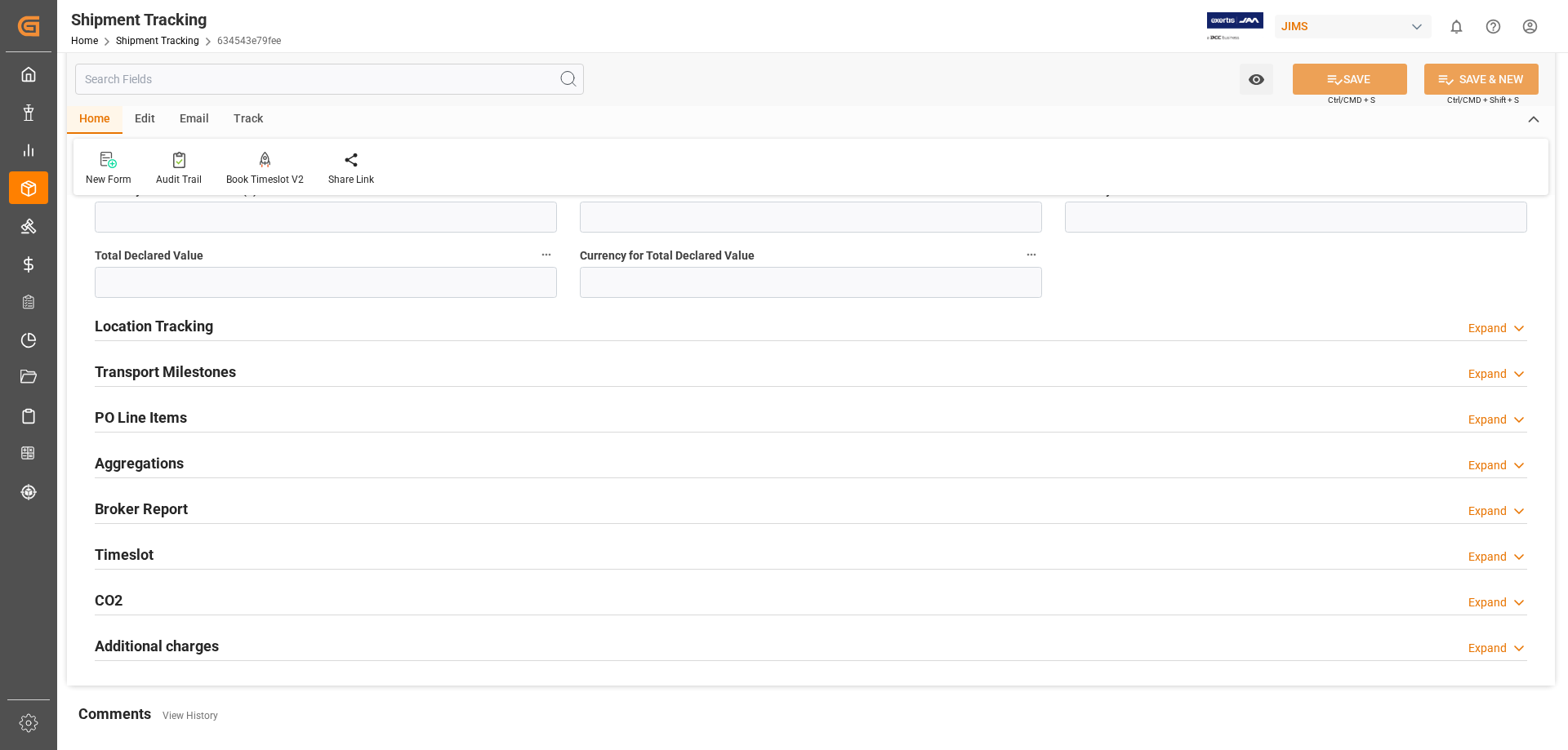
click at [131, 402] on div "PO Line Items" at bounding box center [140, 416] width 92 height 31
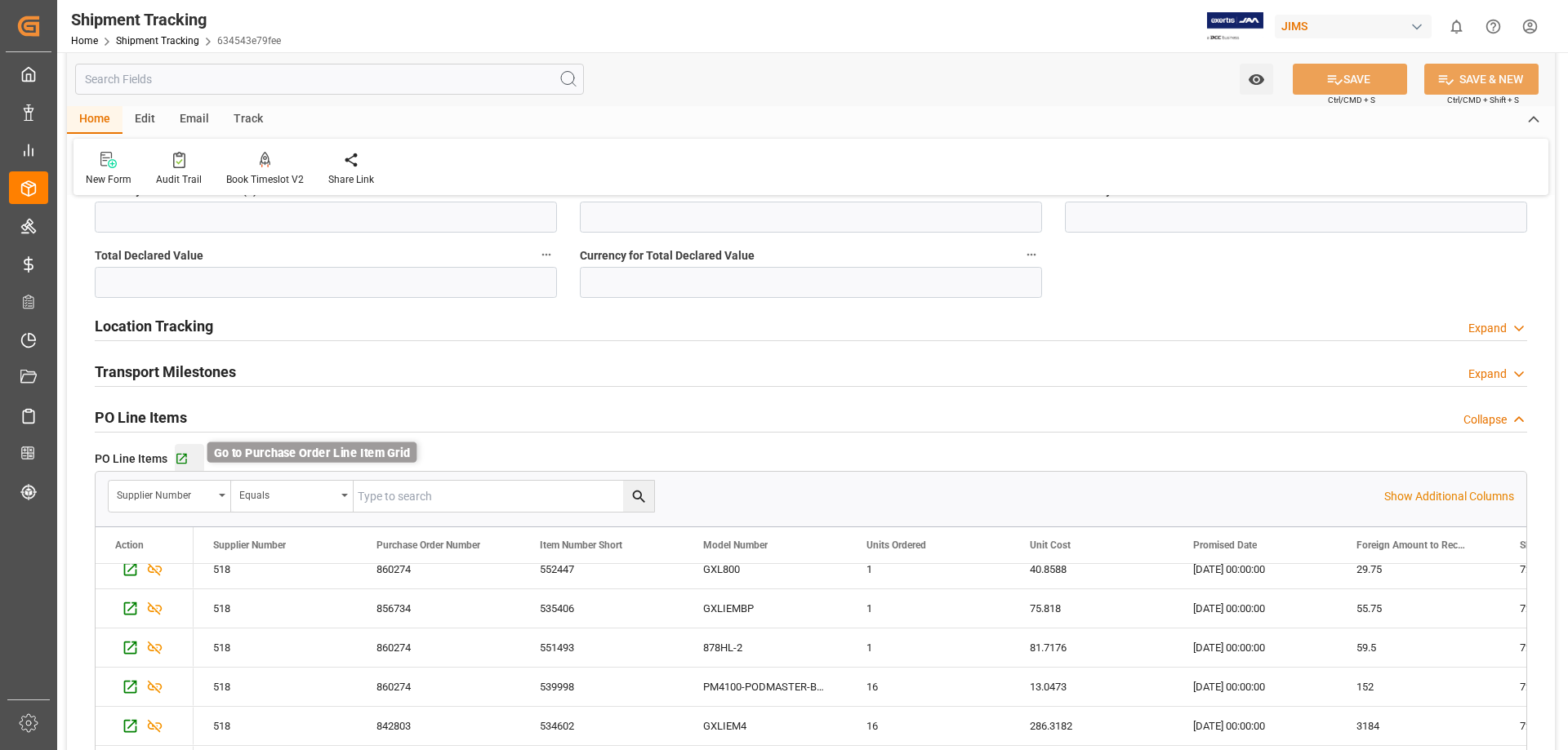
click at [183, 456] on icon "button" at bounding box center [181, 459] width 11 height 11
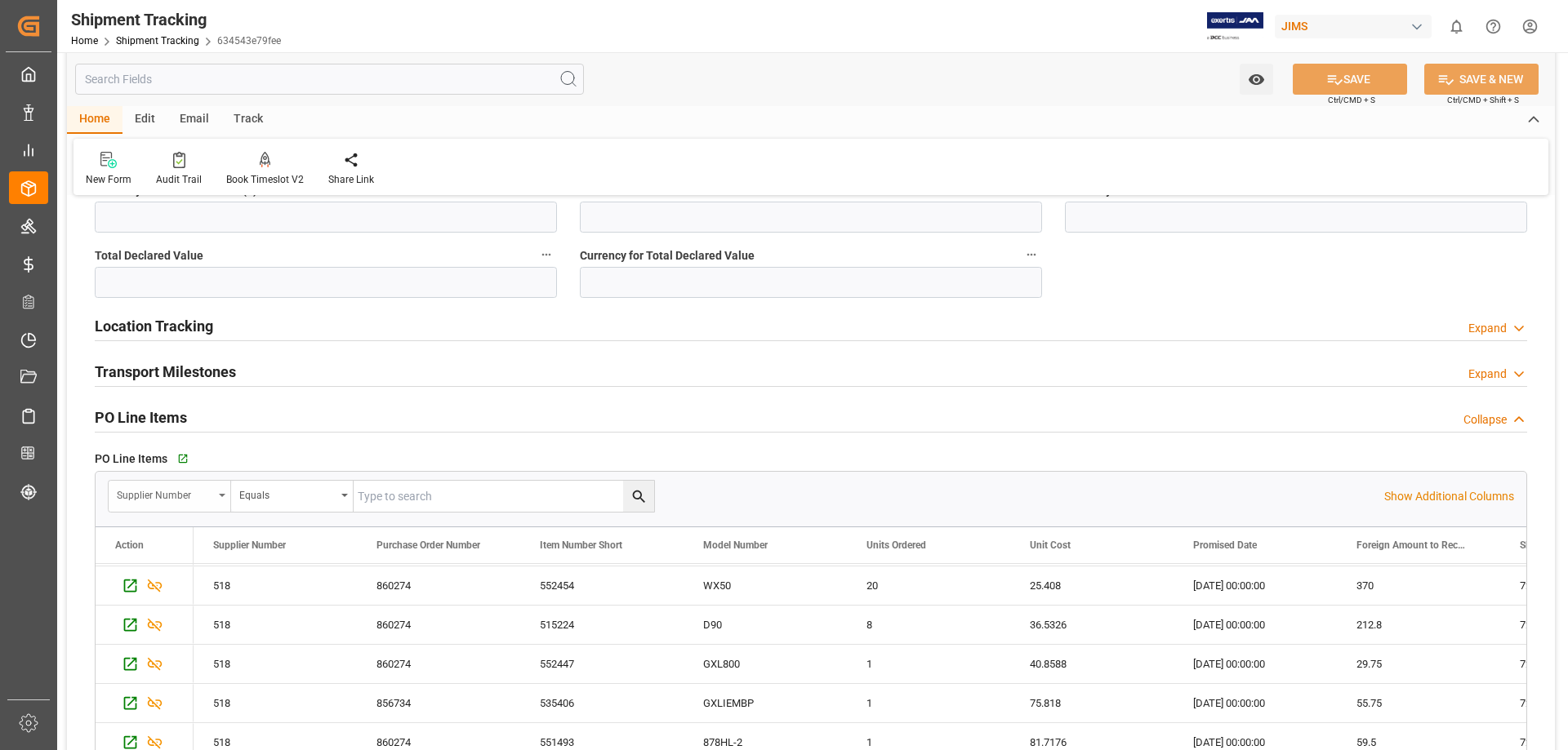
click at [224, 492] on div "Supplier Number" at bounding box center [169, 496] width 122 height 31
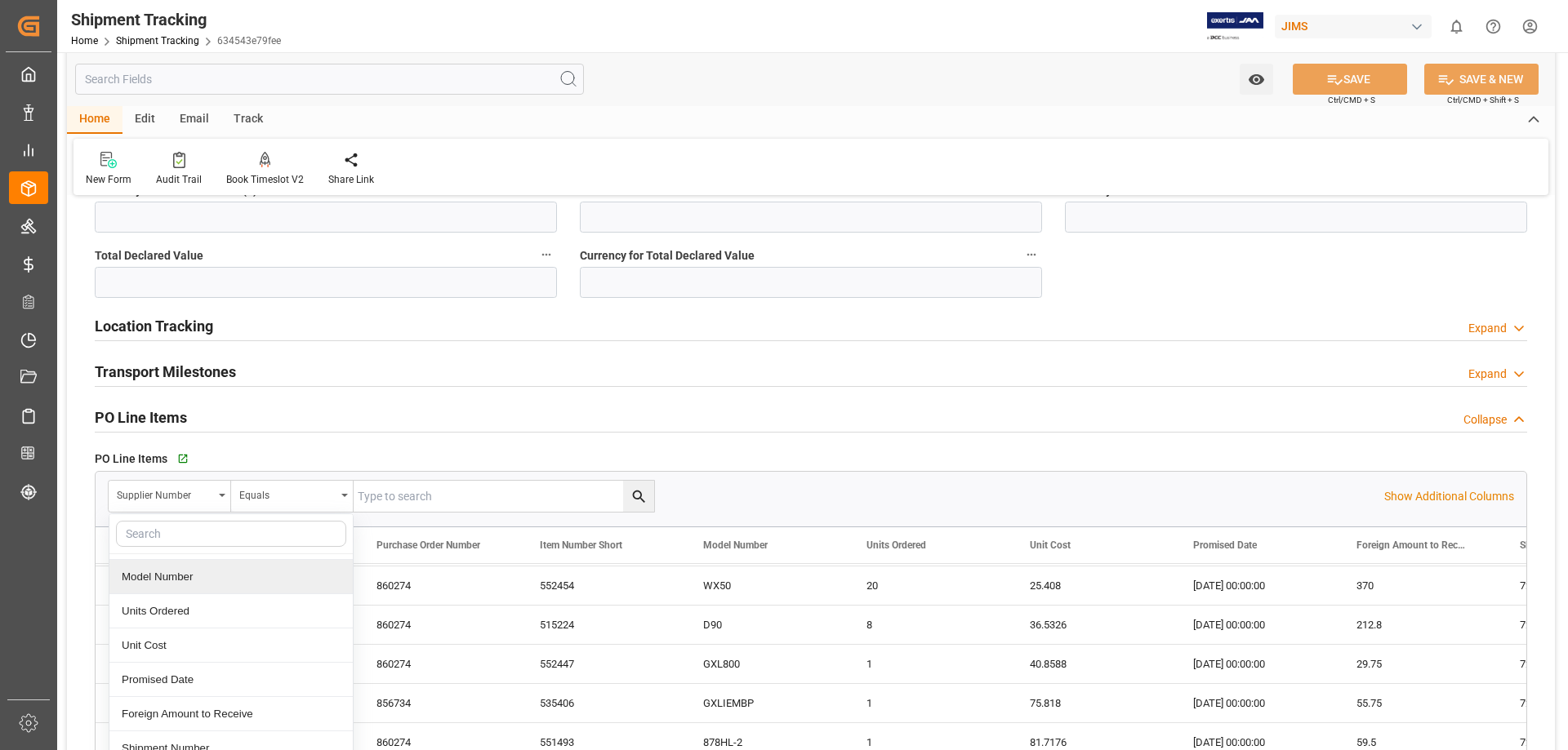
scroll to position [136, 0]
click at [179, 709] on div "Shipment Number" at bounding box center [231, 709] width 243 height 34
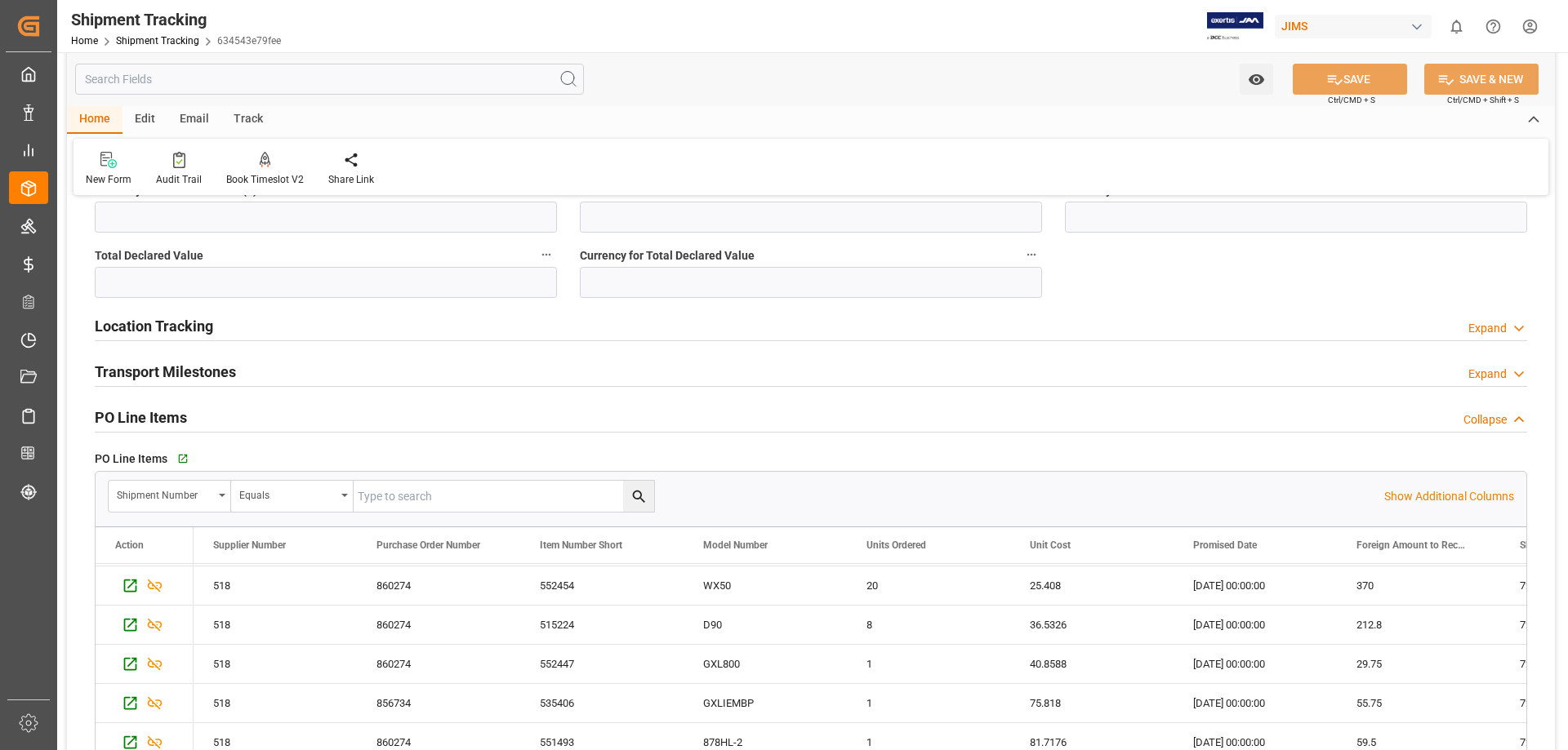
click at [445, 499] on input "text" at bounding box center [504, 496] width 300 height 31
type input "72702"
click at [631, 492] on icon "search button" at bounding box center [639, 496] width 17 height 17
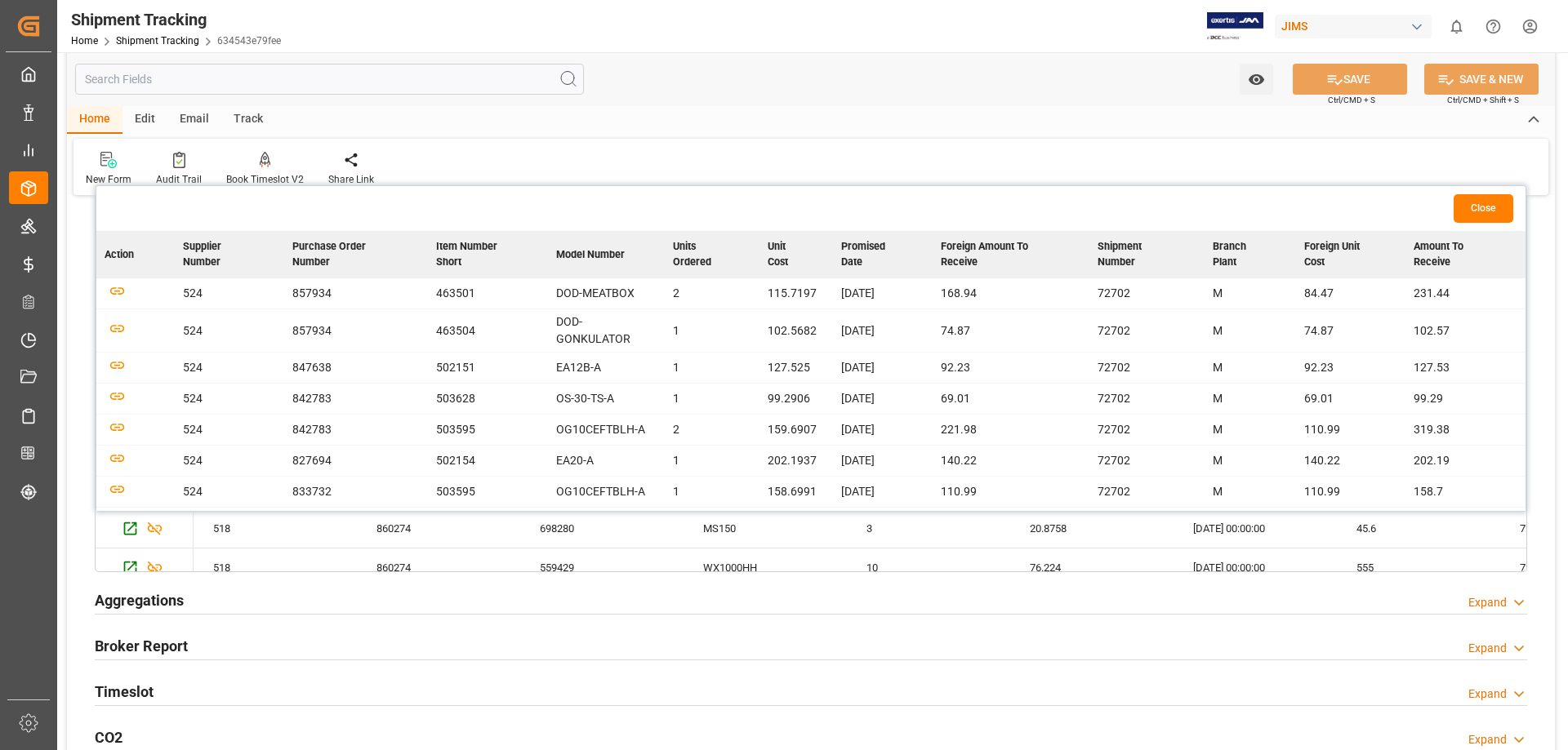
scroll to position [953, 0]
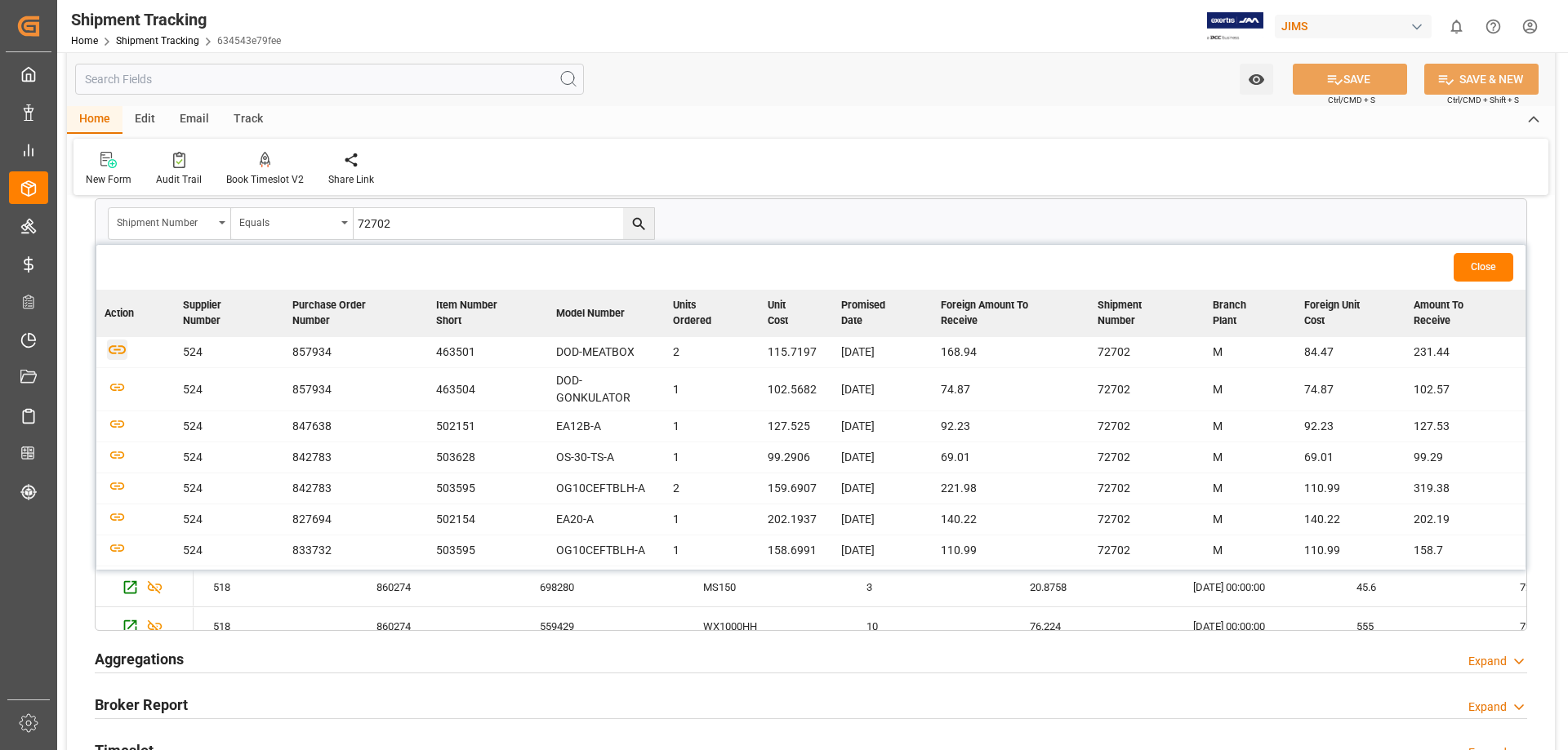
click at [117, 352] on icon "button" at bounding box center [117, 350] width 21 height 21
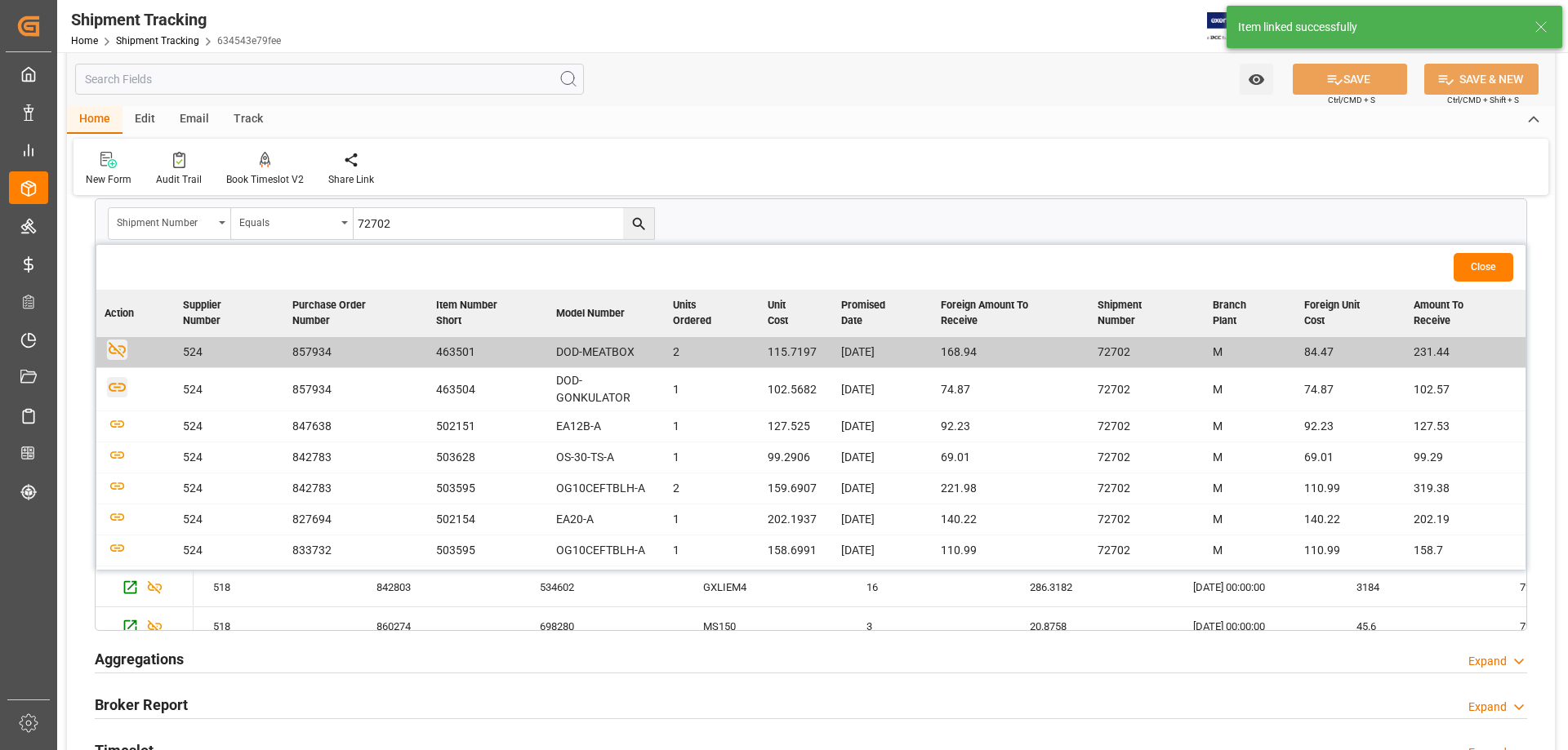
click at [117, 391] on icon "button" at bounding box center [117, 386] width 21 height 21
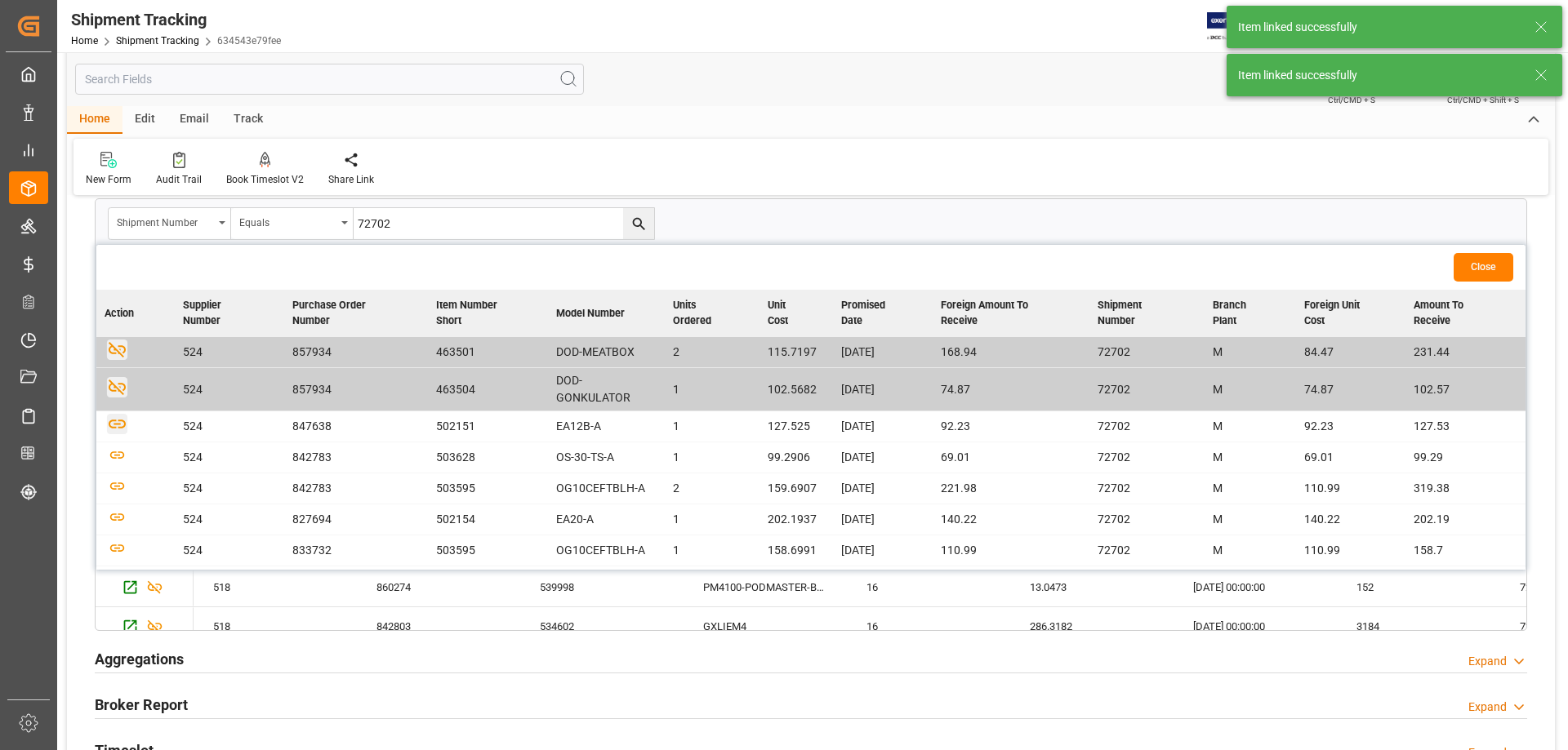
click at [117, 428] on icon "button" at bounding box center [117, 423] width 21 height 21
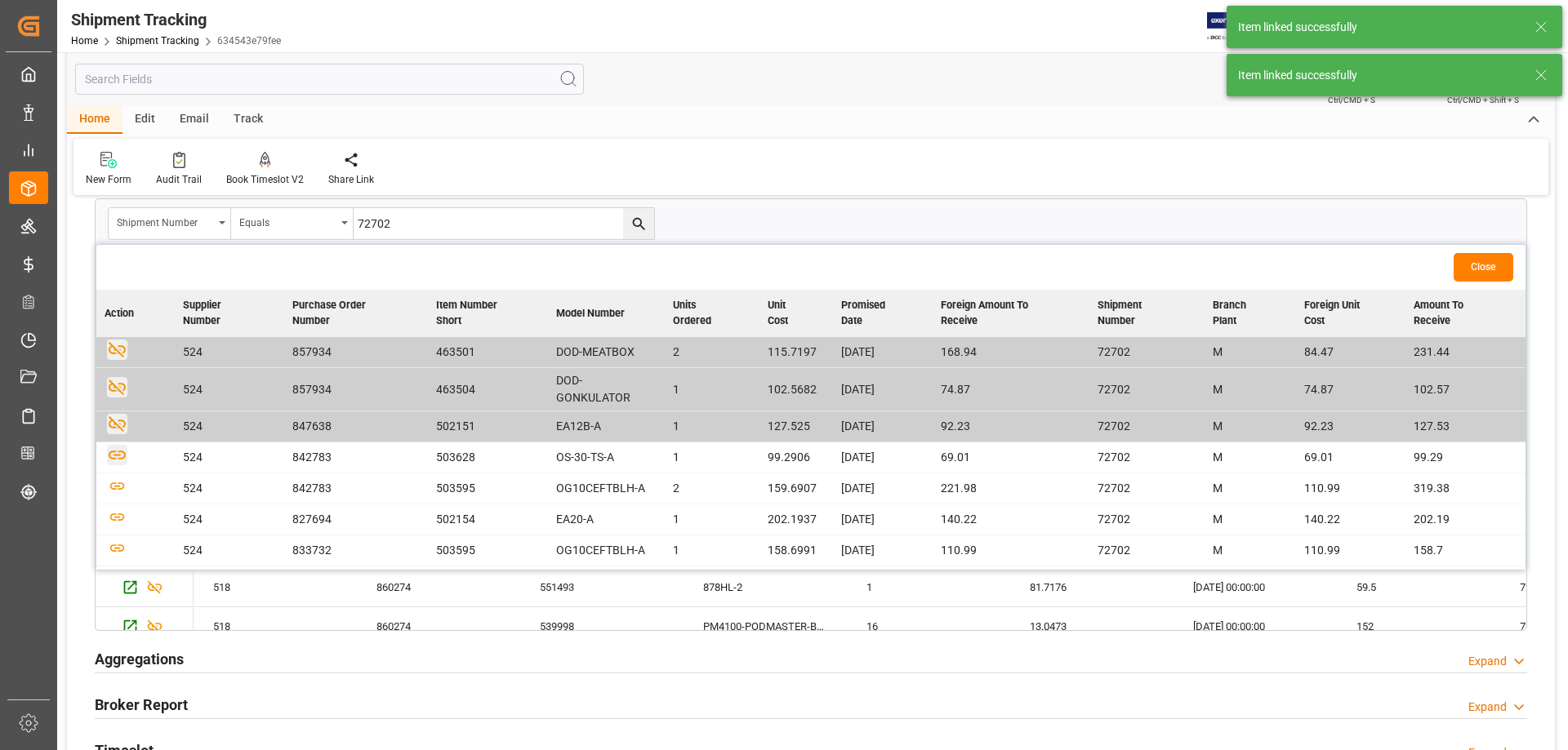
click at [121, 457] on icon "button" at bounding box center [117, 455] width 21 height 21
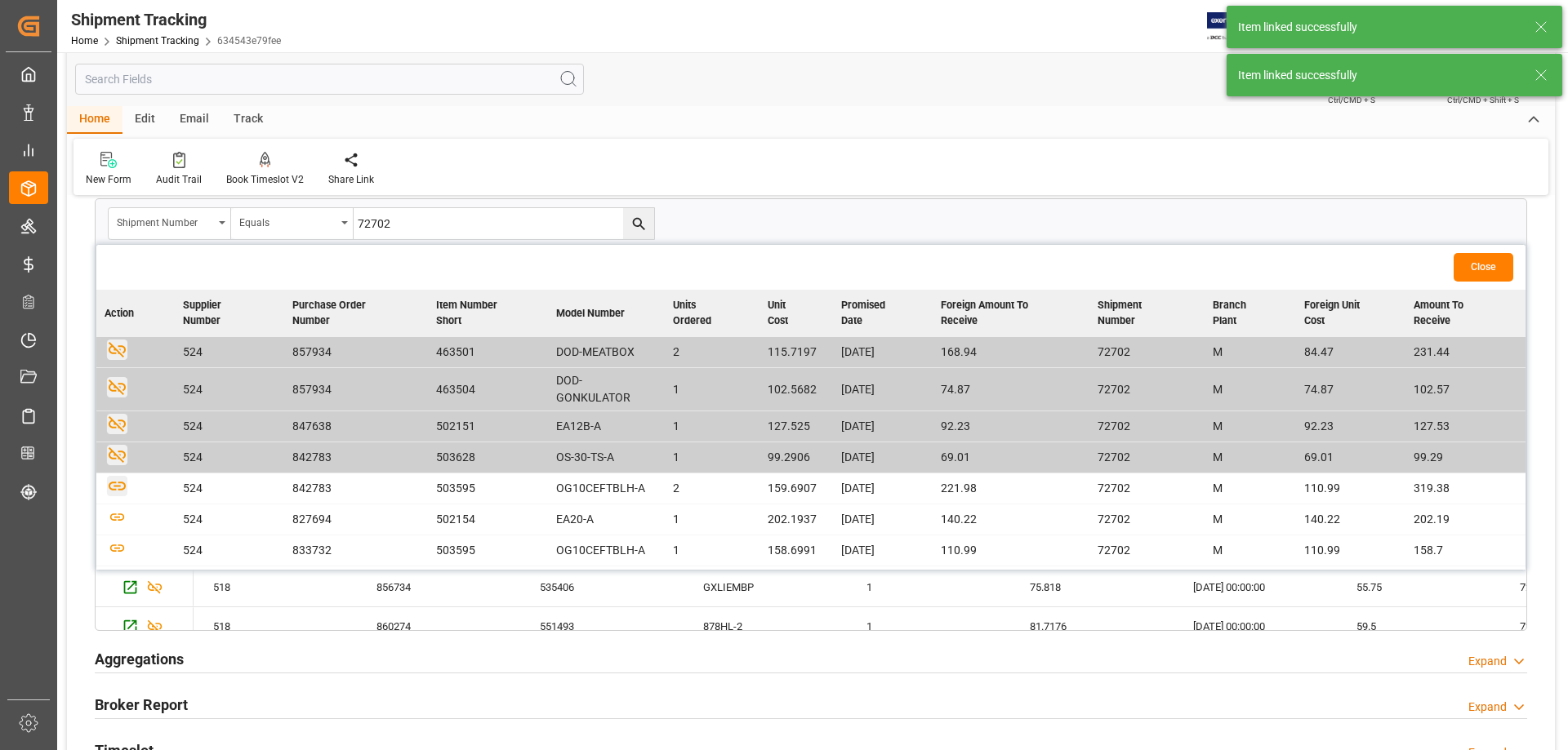
click at [118, 487] on icon "button" at bounding box center [117, 486] width 21 height 21
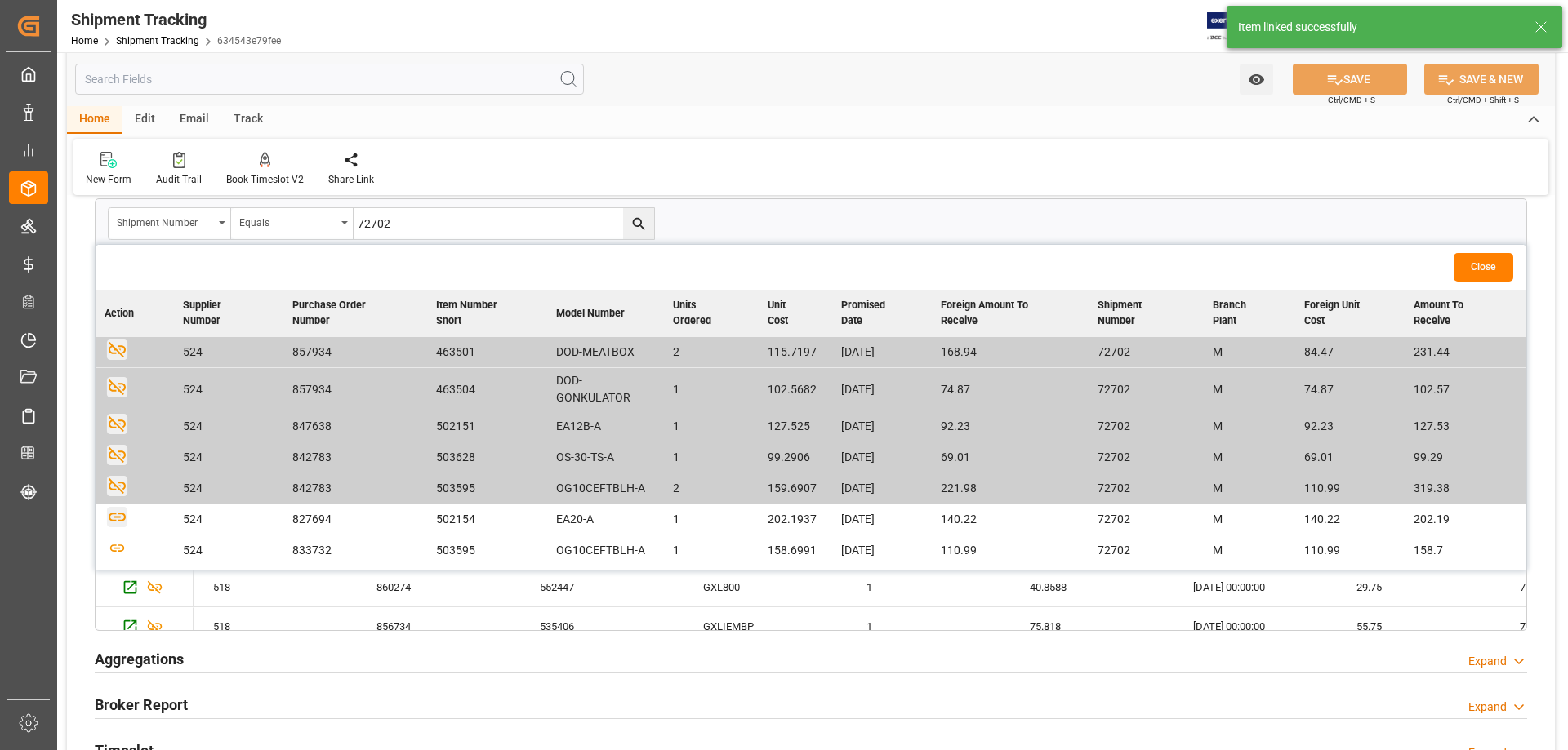
click at [121, 518] on icon "button" at bounding box center [117, 517] width 21 height 21
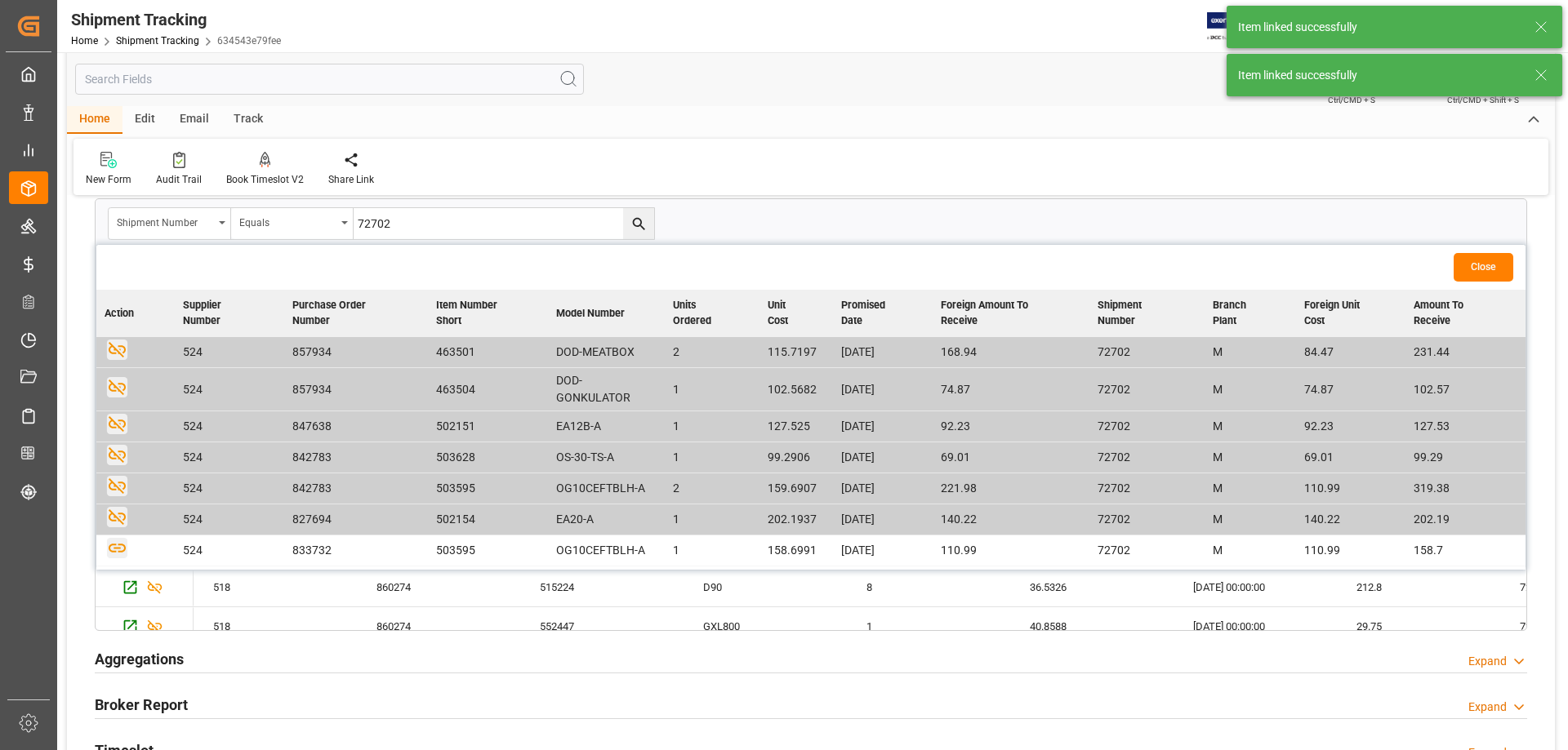
click at [121, 546] on icon "button" at bounding box center [117, 547] width 21 height 21
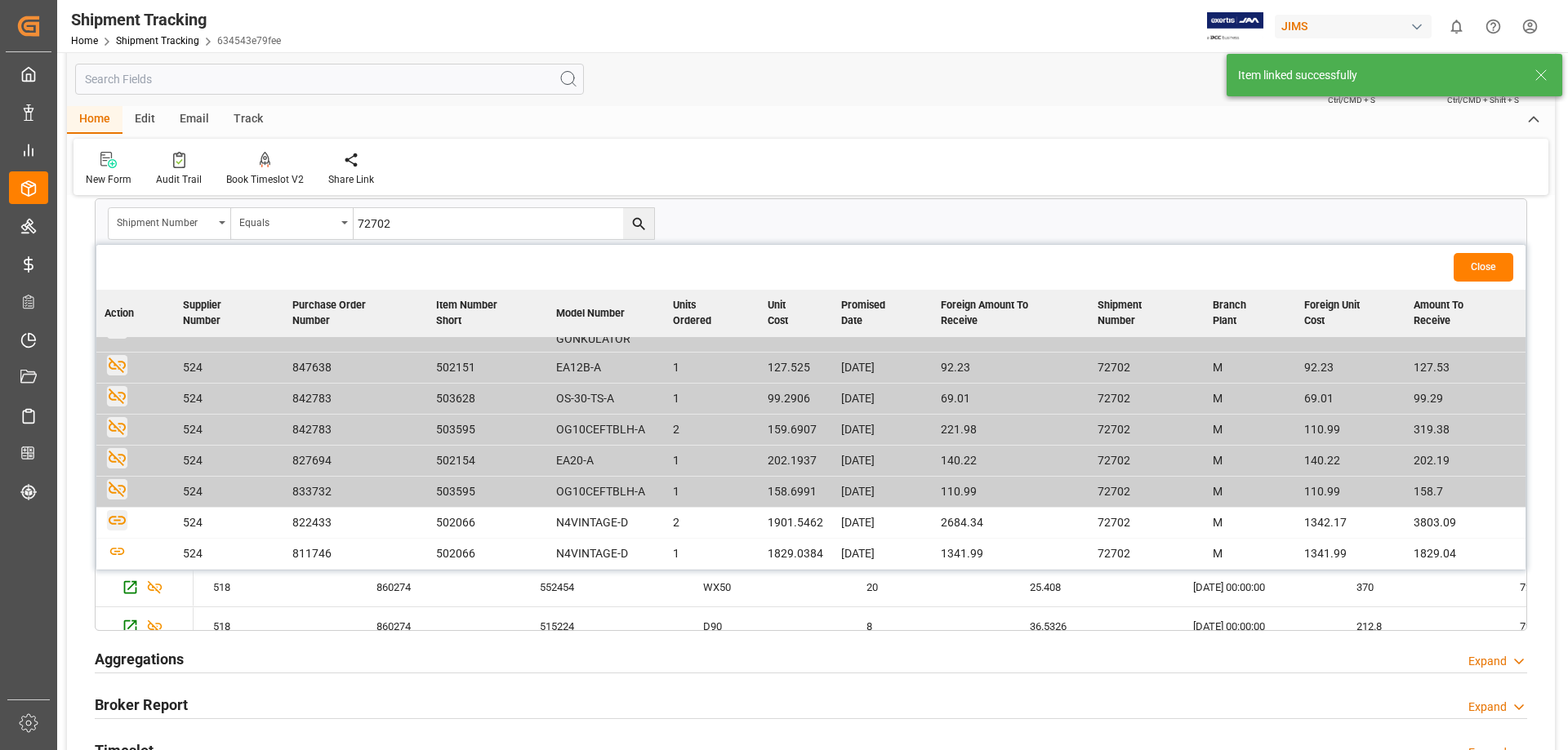
click at [120, 526] on icon "button" at bounding box center [117, 520] width 21 height 21
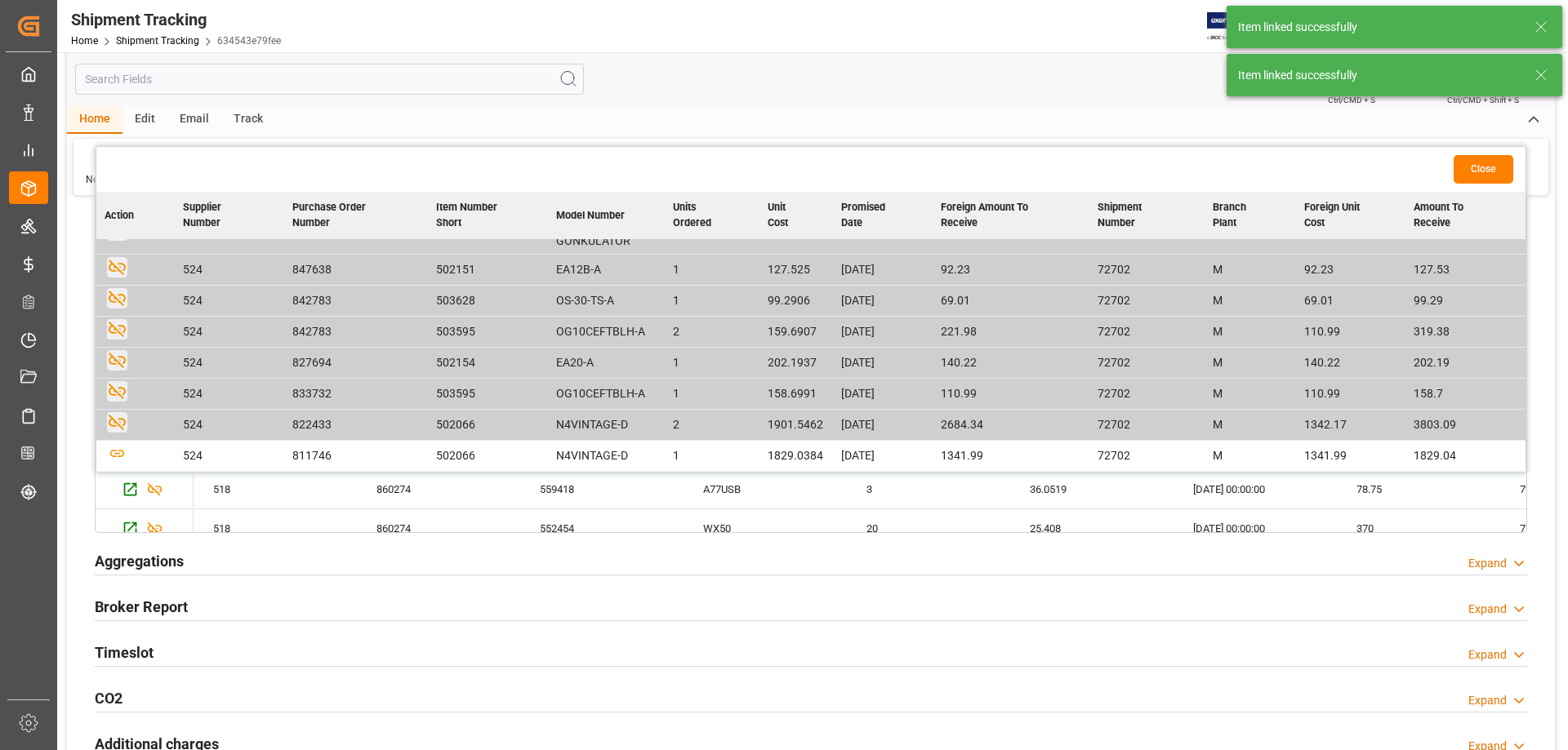
scroll to position [1088, 0]
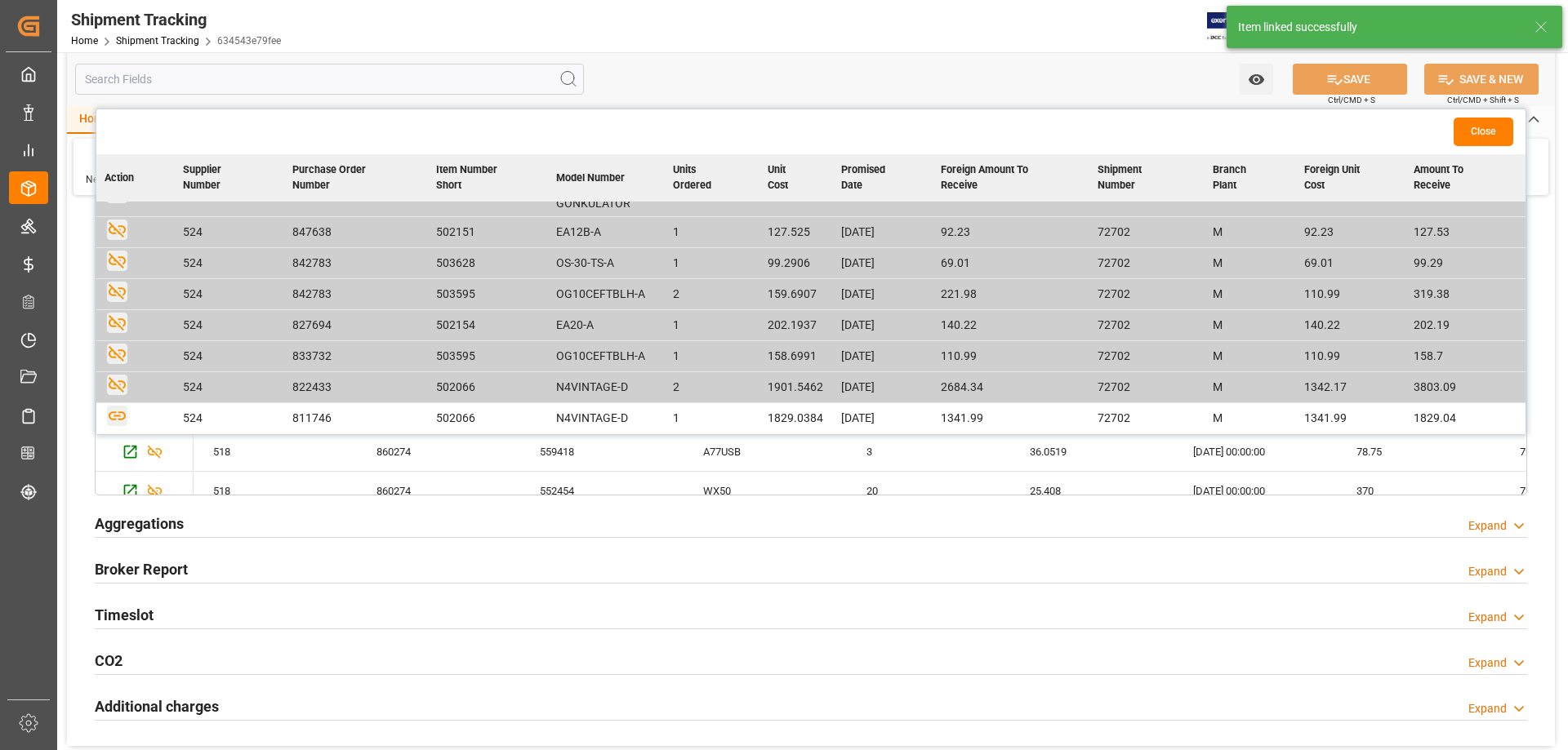
click at [121, 416] on icon "button" at bounding box center [117, 415] width 21 height 21
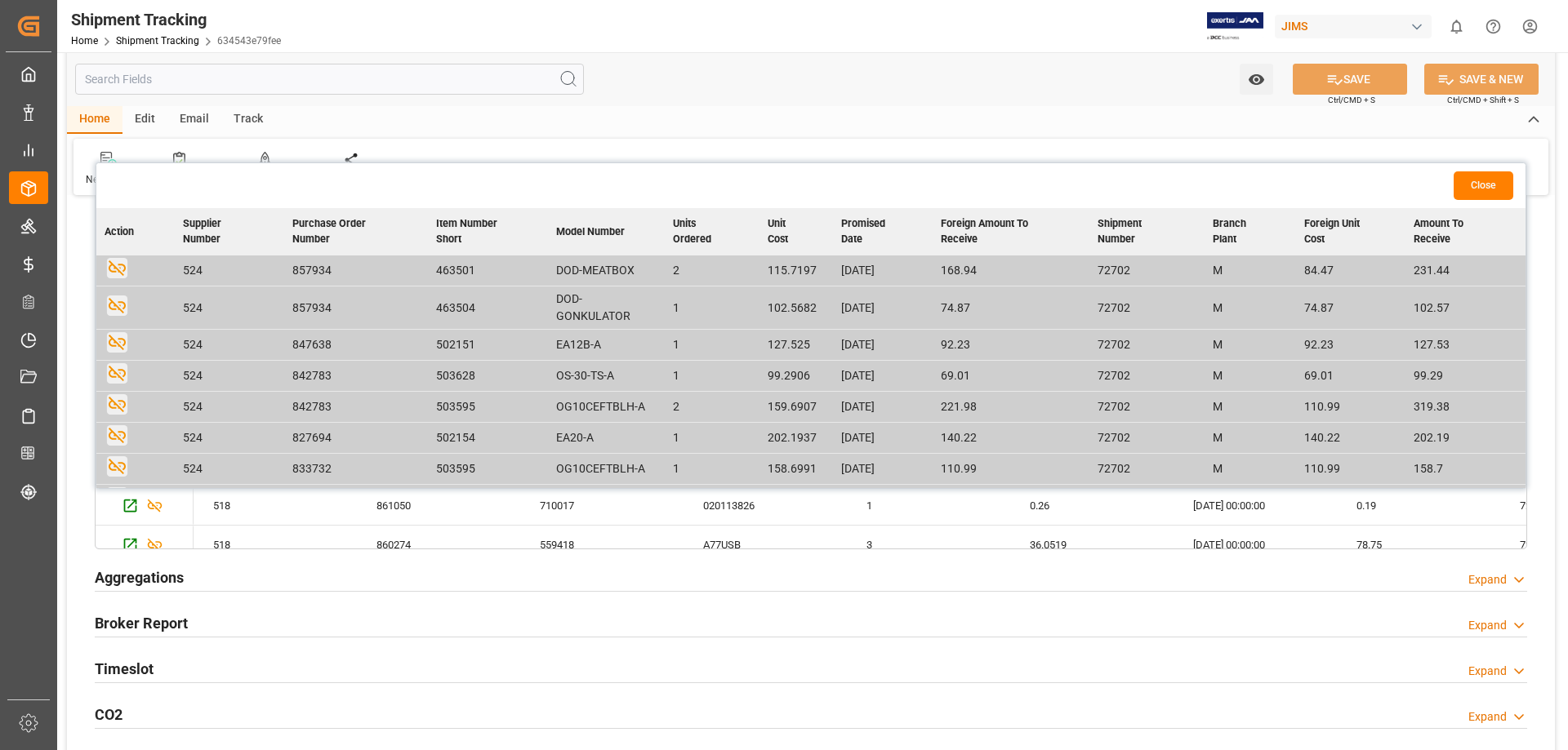
scroll to position [953, 0]
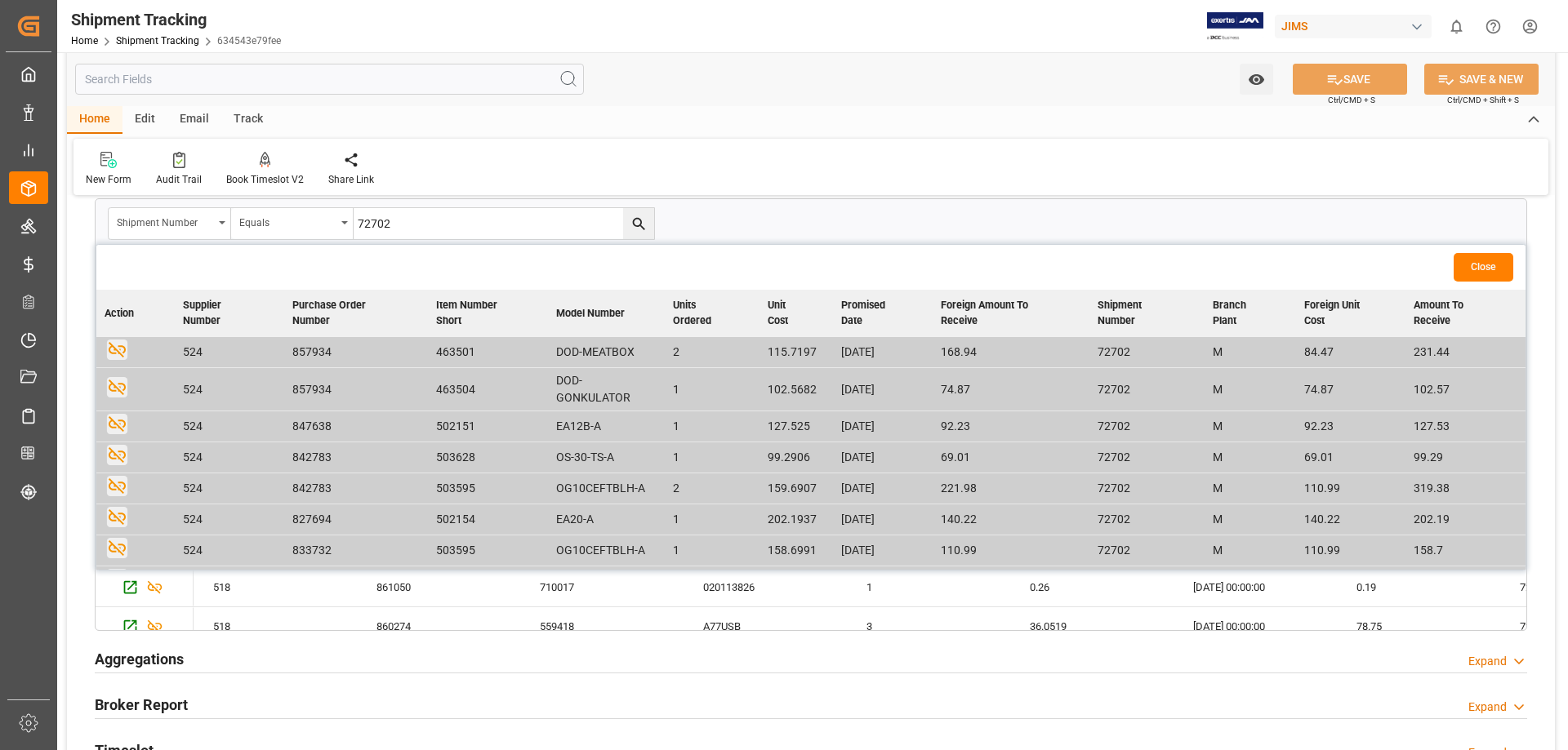
click at [1480, 268] on button "Close" at bounding box center [1483, 267] width 60 height 29
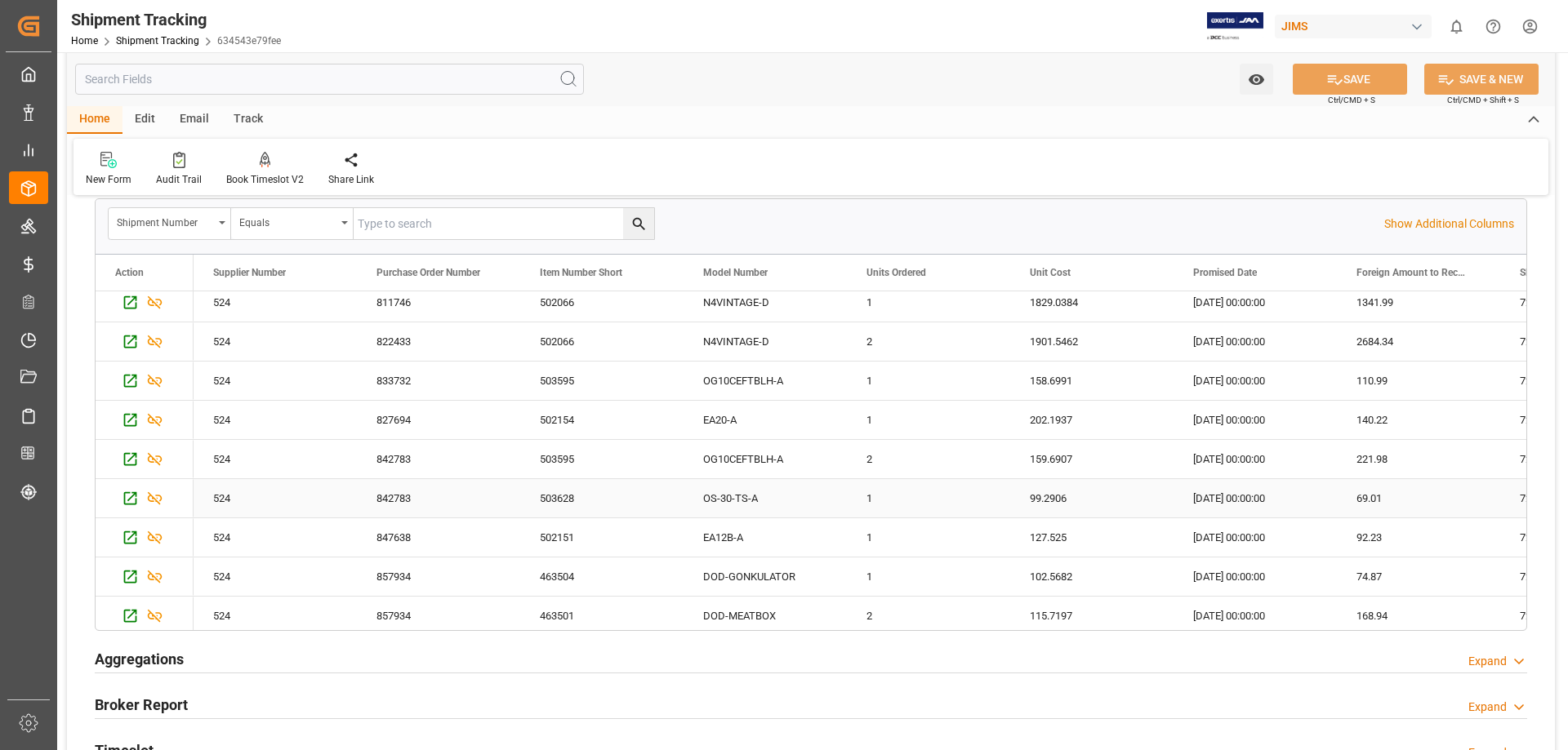
scroll to position [0, 0]
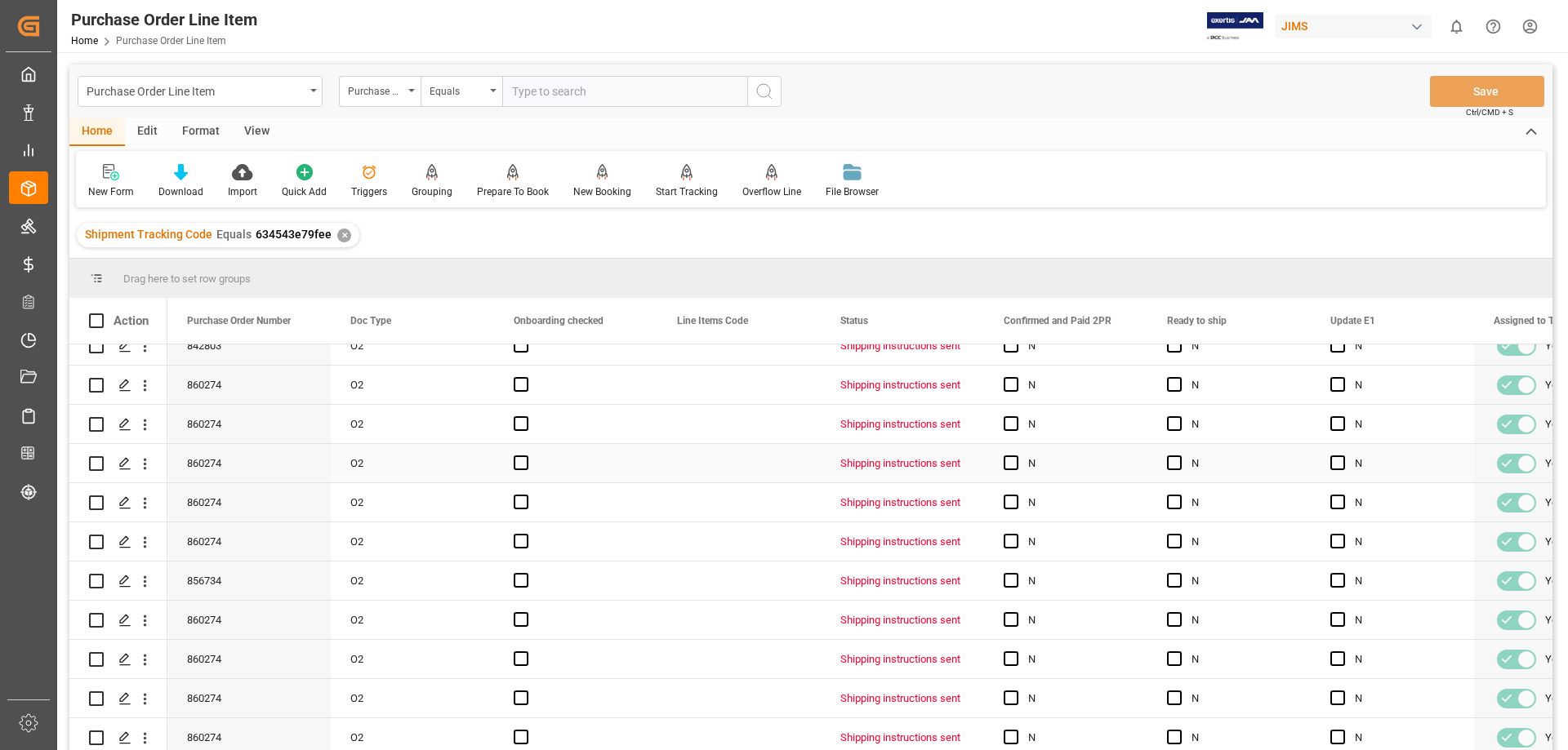
scroll to position [927, 0]
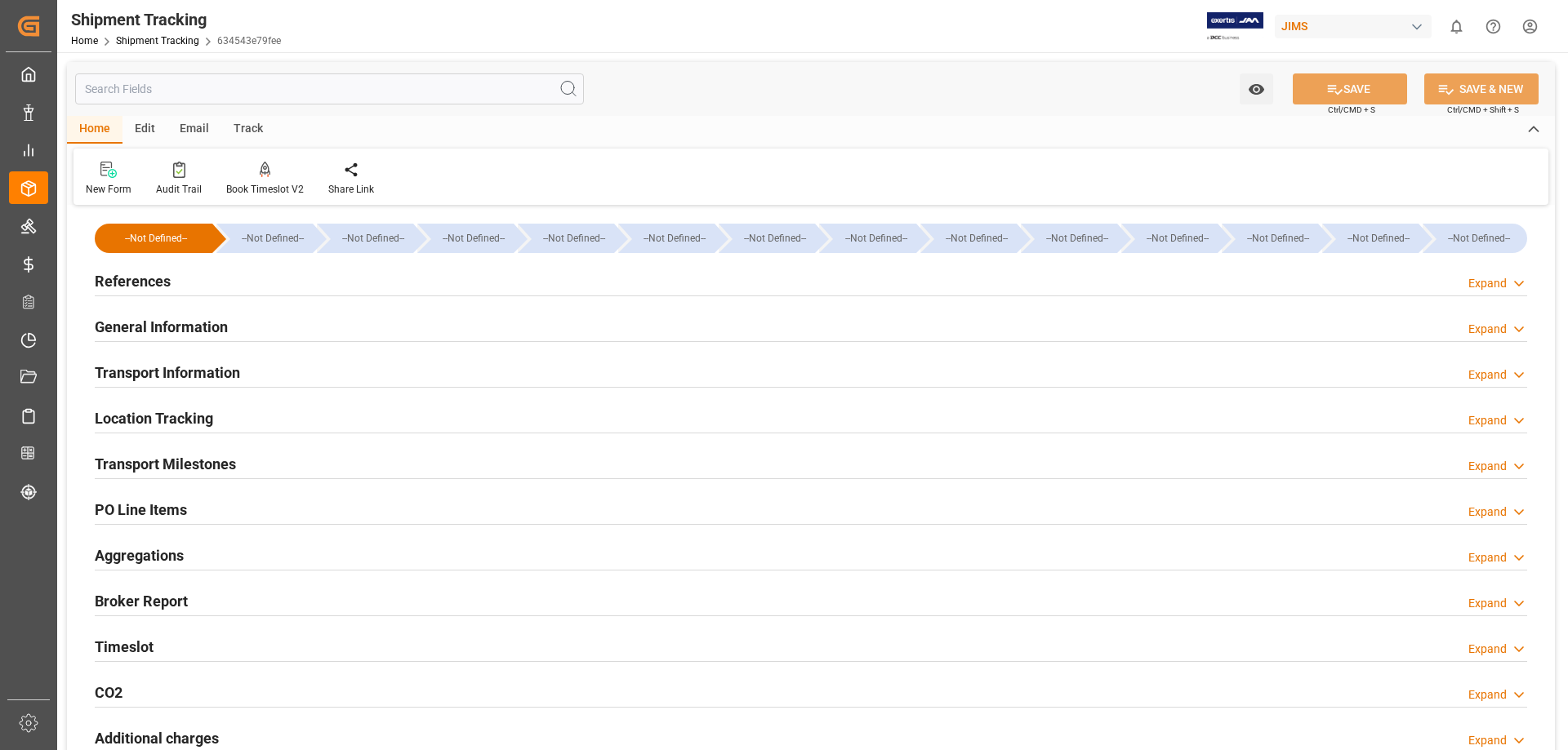
click at [161, 506] on h2 "PO Line Items" at bounding box center [140, 510] width 92 height 22
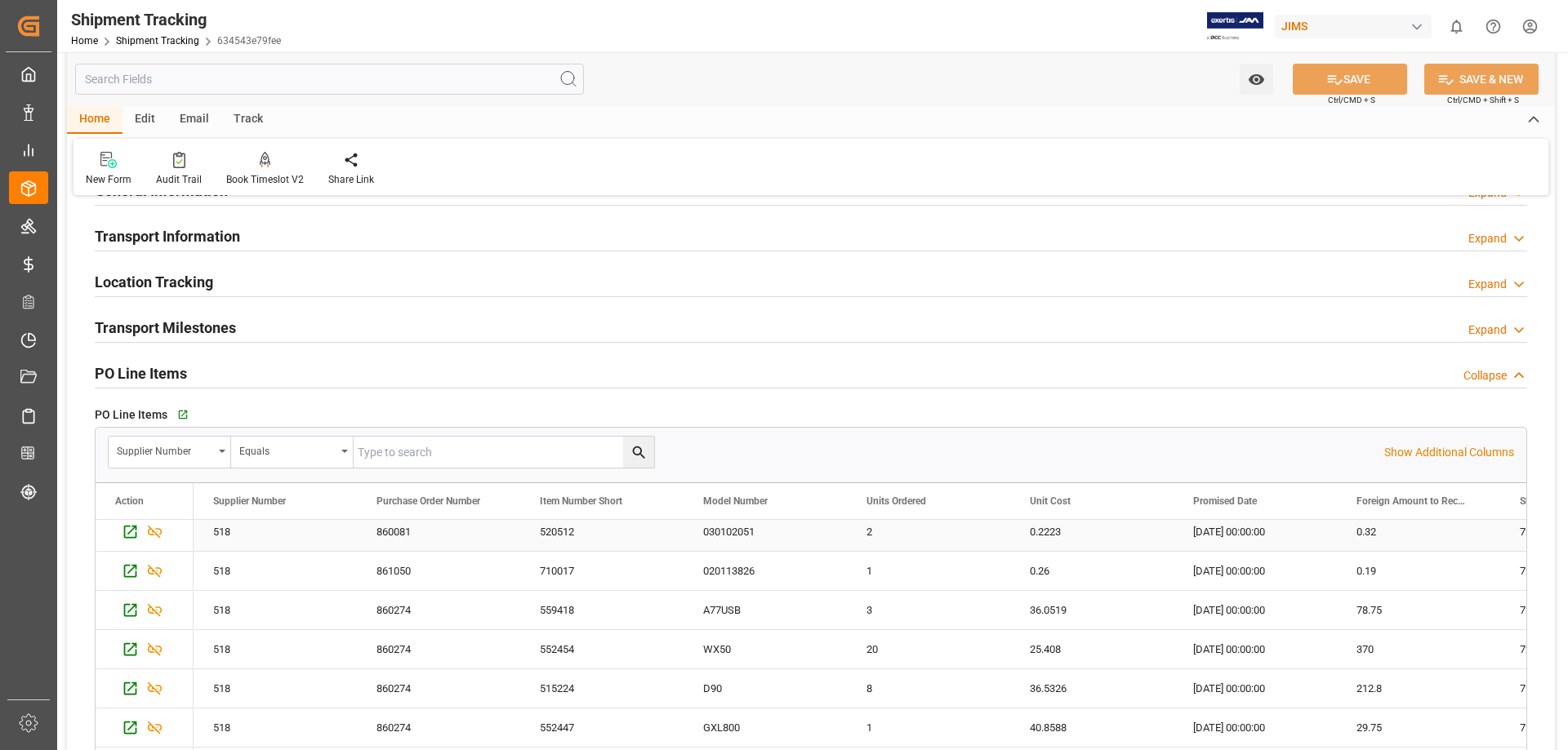
scroll to position [544, 0]
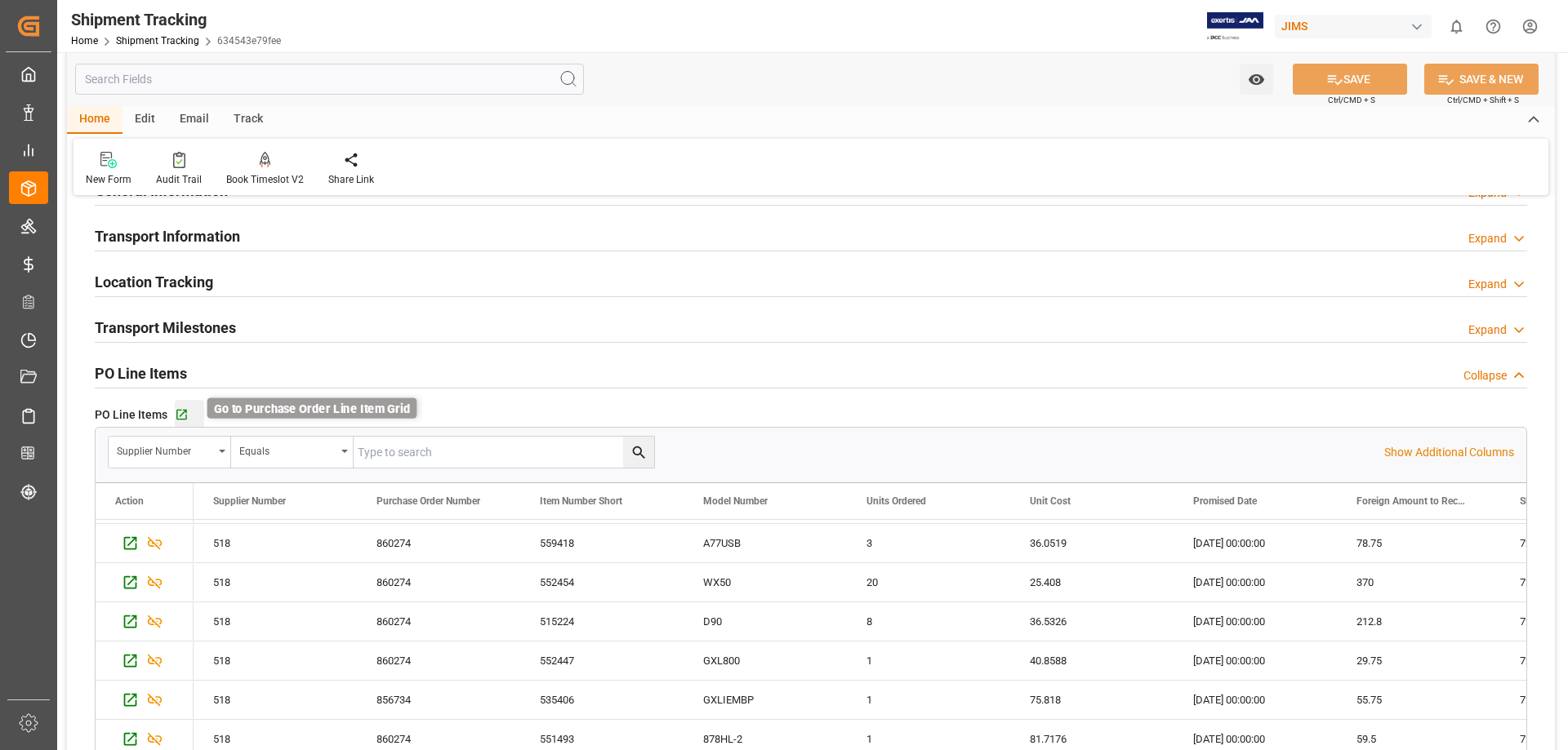
click at [180, 414] on icon "button" at bounding box center [181, 414] width 14 height 14
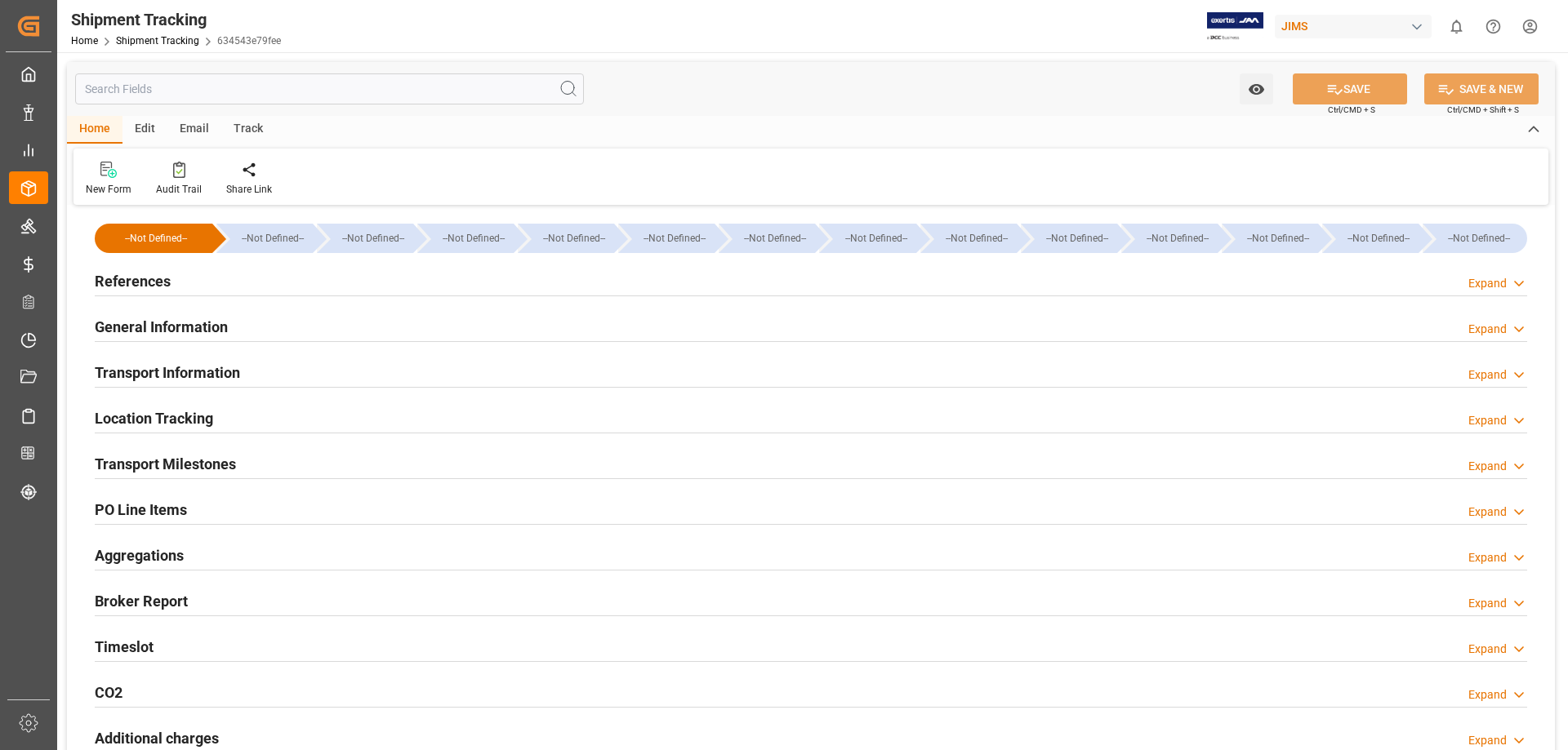
type input "14424.7628"
click at [128, 368] on h2 "Transport Information" at bounding box center [167, 373] width 145 height 22
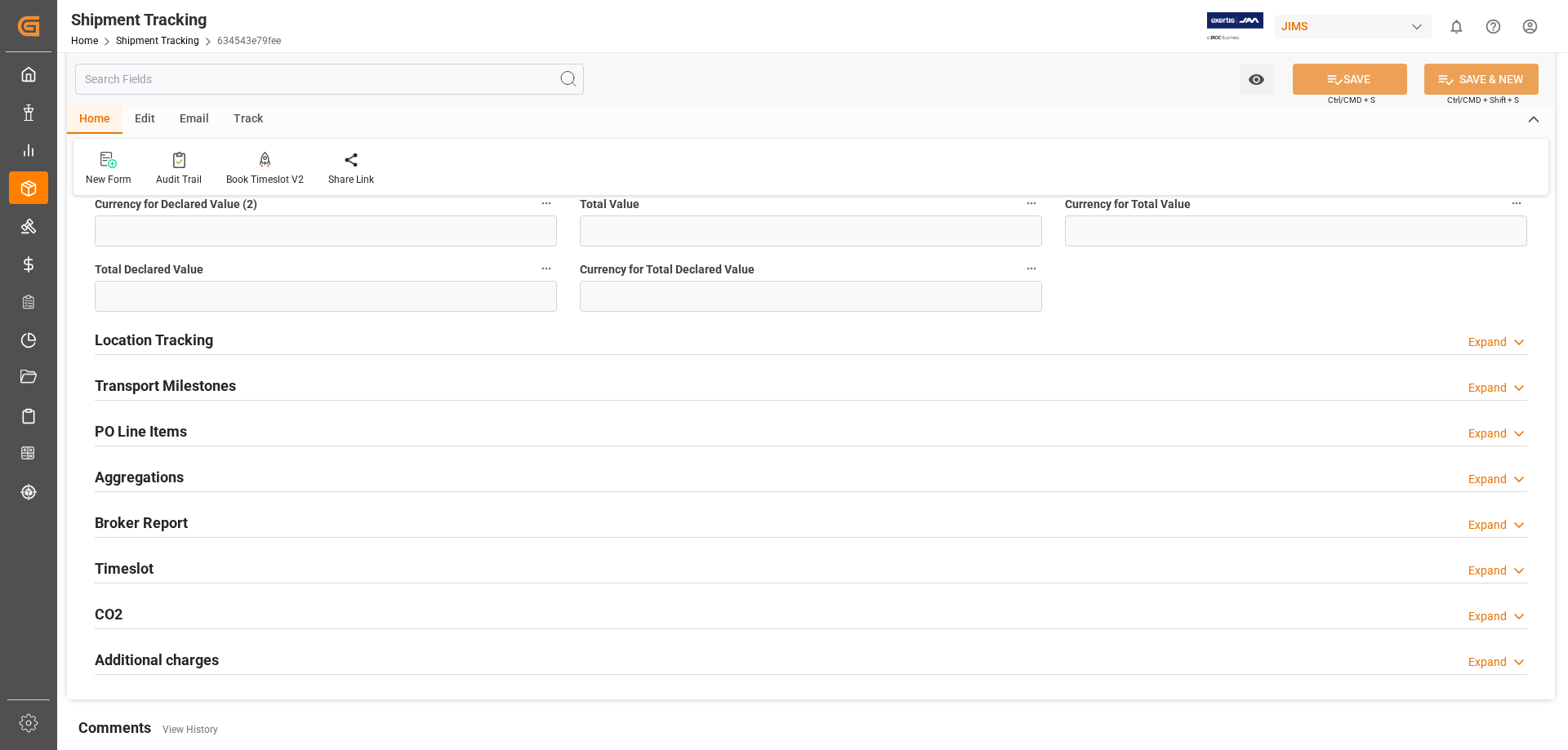
scroll to position [680, 0]
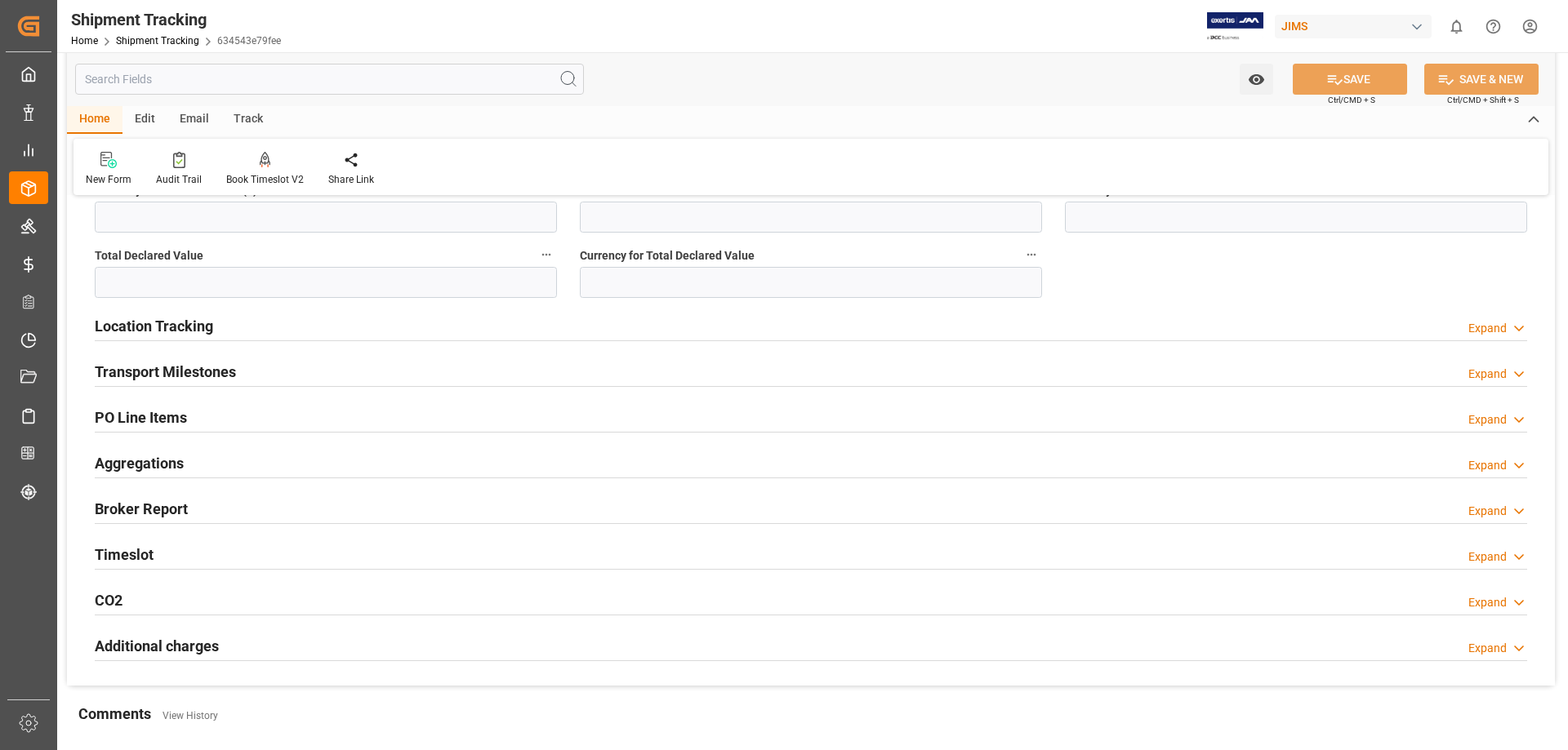
click at [172, 411] on h2 "PO Line Items" at bounding box center [140, 417] width 92 height 22
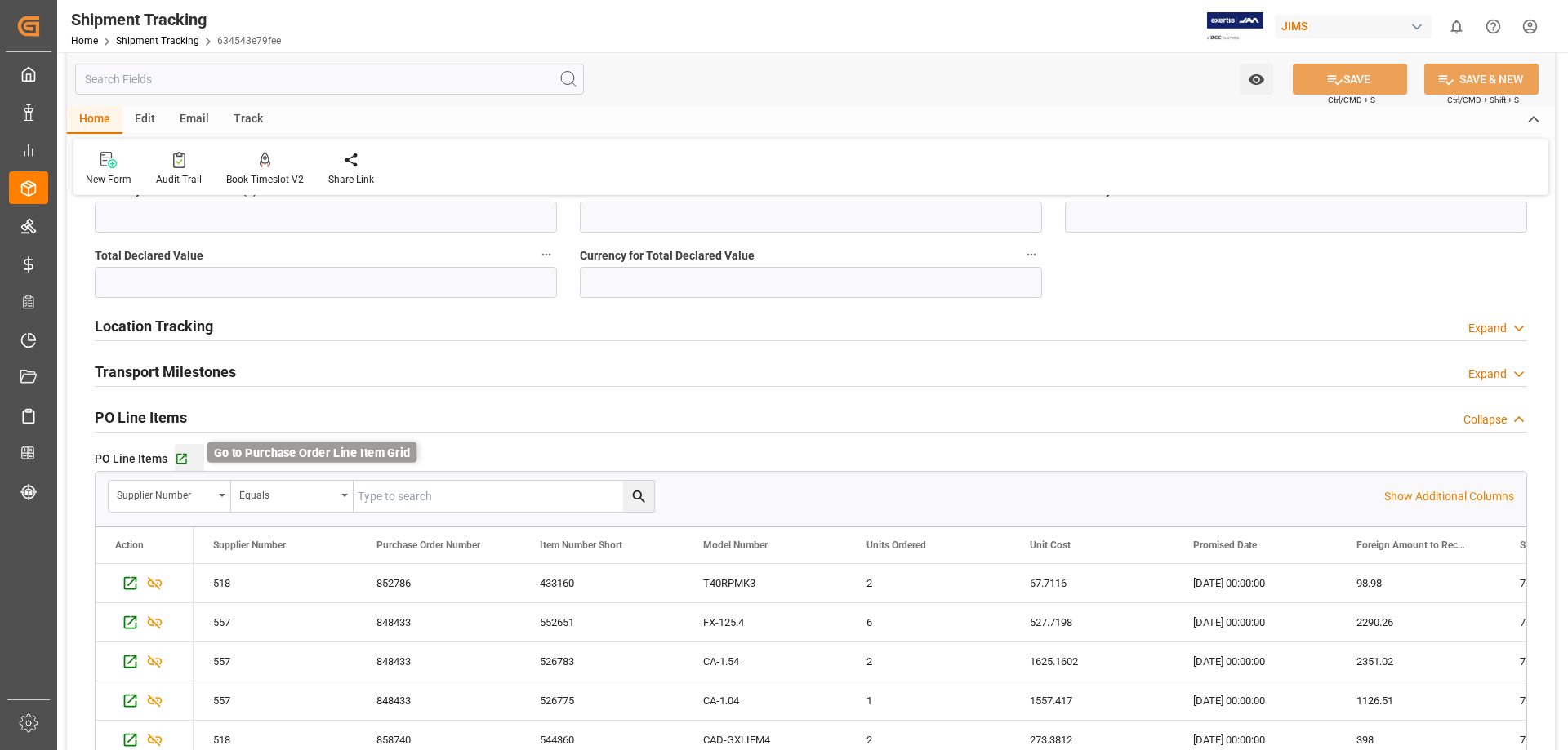
click at [184, 458] on icon "button" at bounding box center [181, 459] width 14 height 14
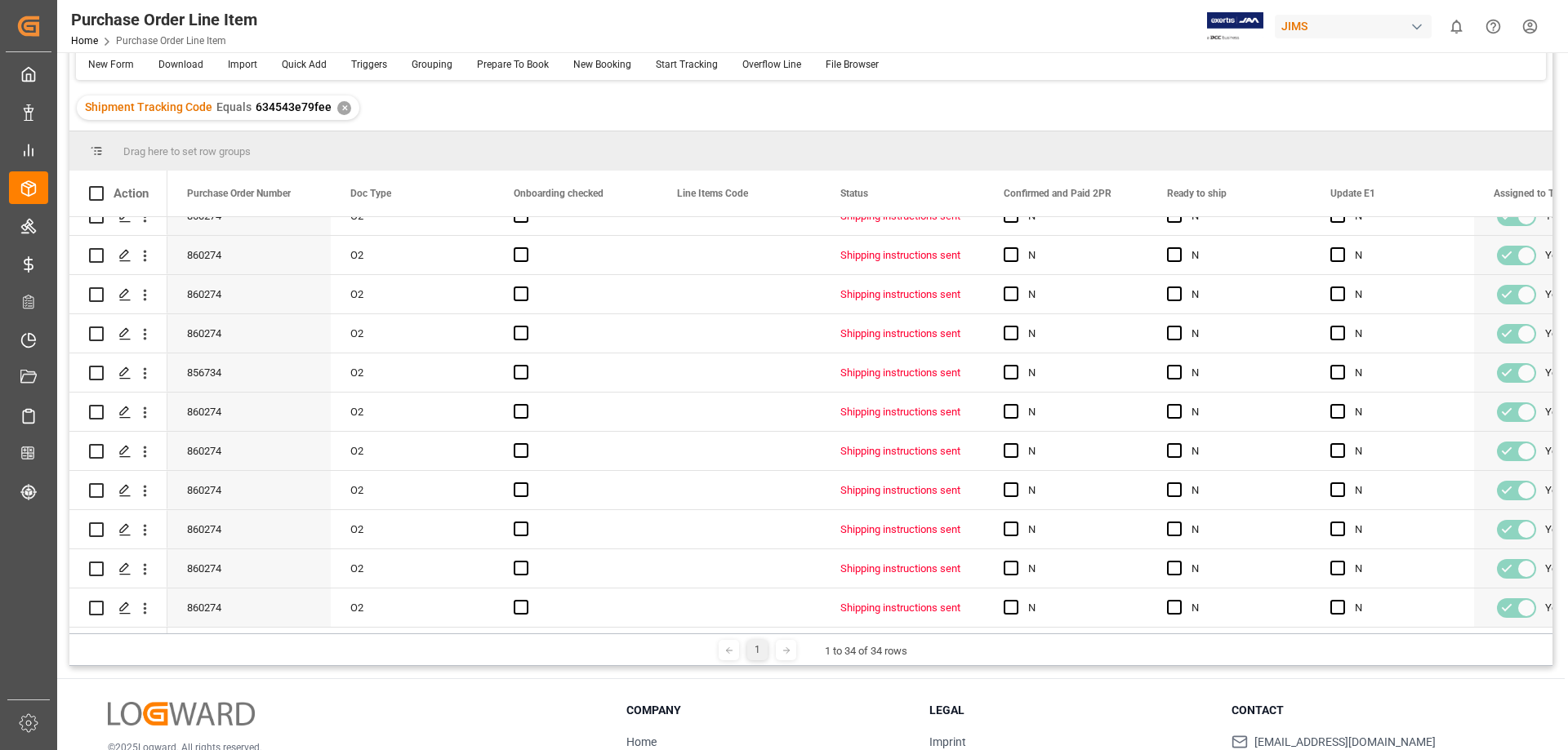
scroll to position [241, 0]
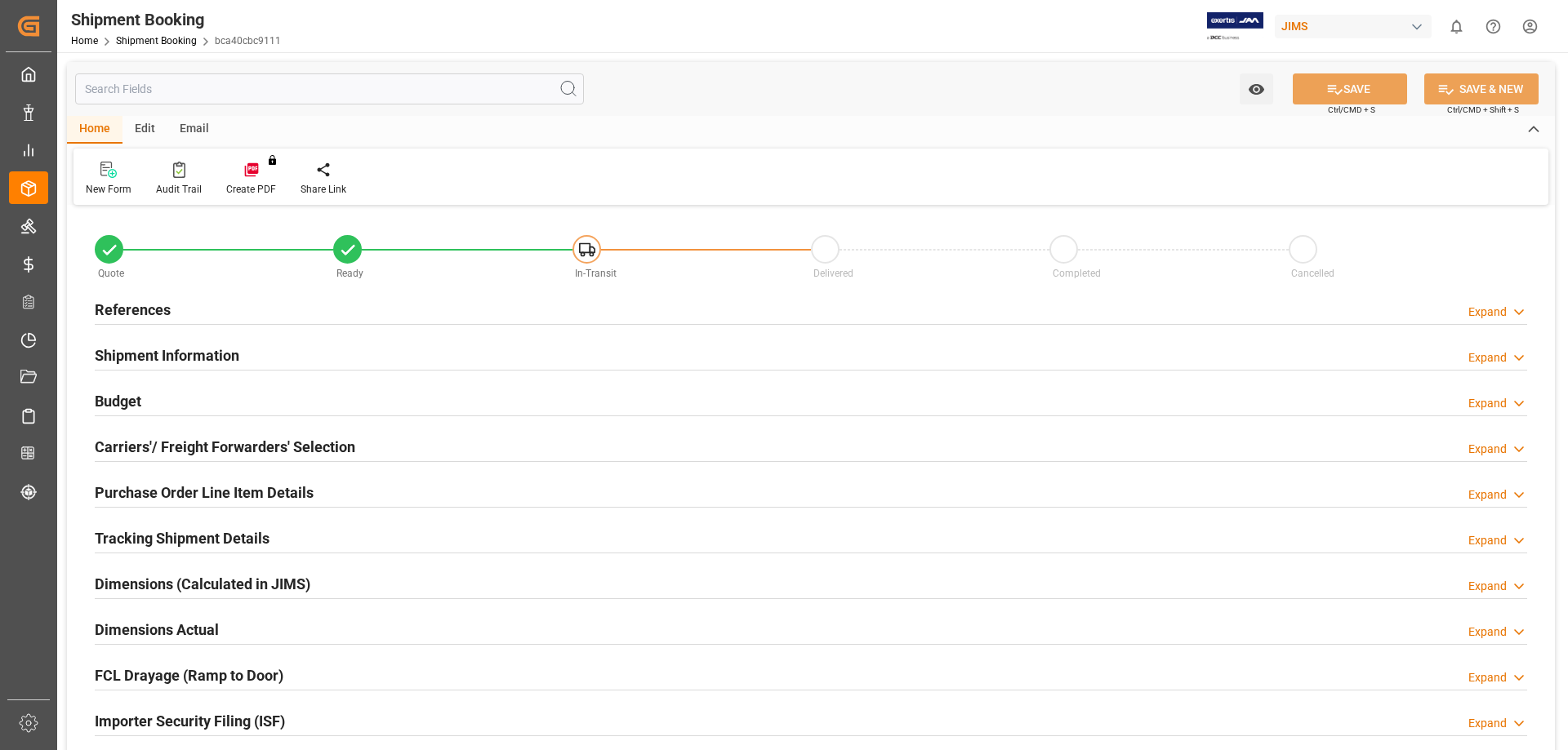
type input "0"
type input "[DATE]"
click at [125, 303] on h2 "References" at bounding box center [132, 309] width 76 height 22
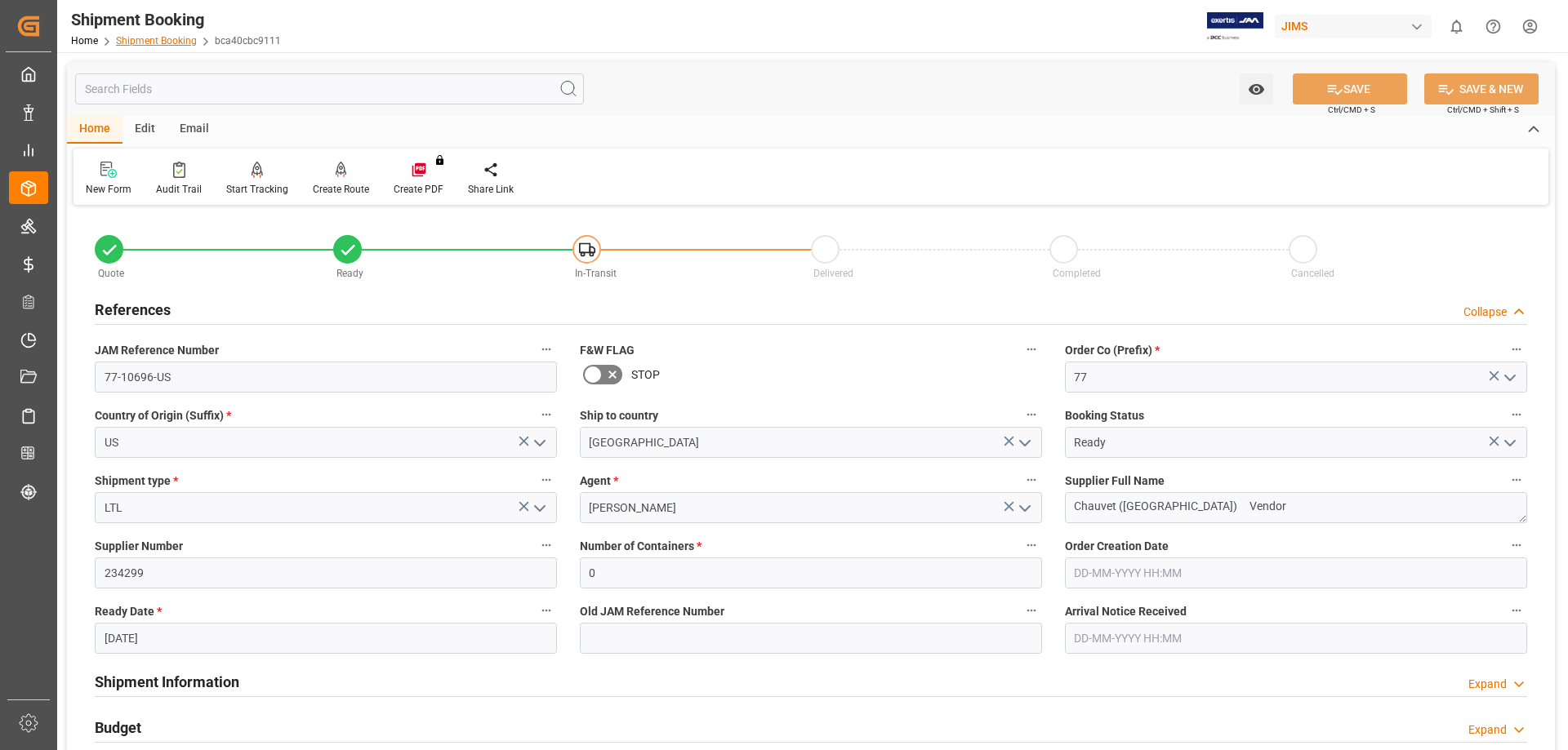
click at [161, 41] on link "Shipment Booking" at bounding box center [156, 41] width 80 height 11
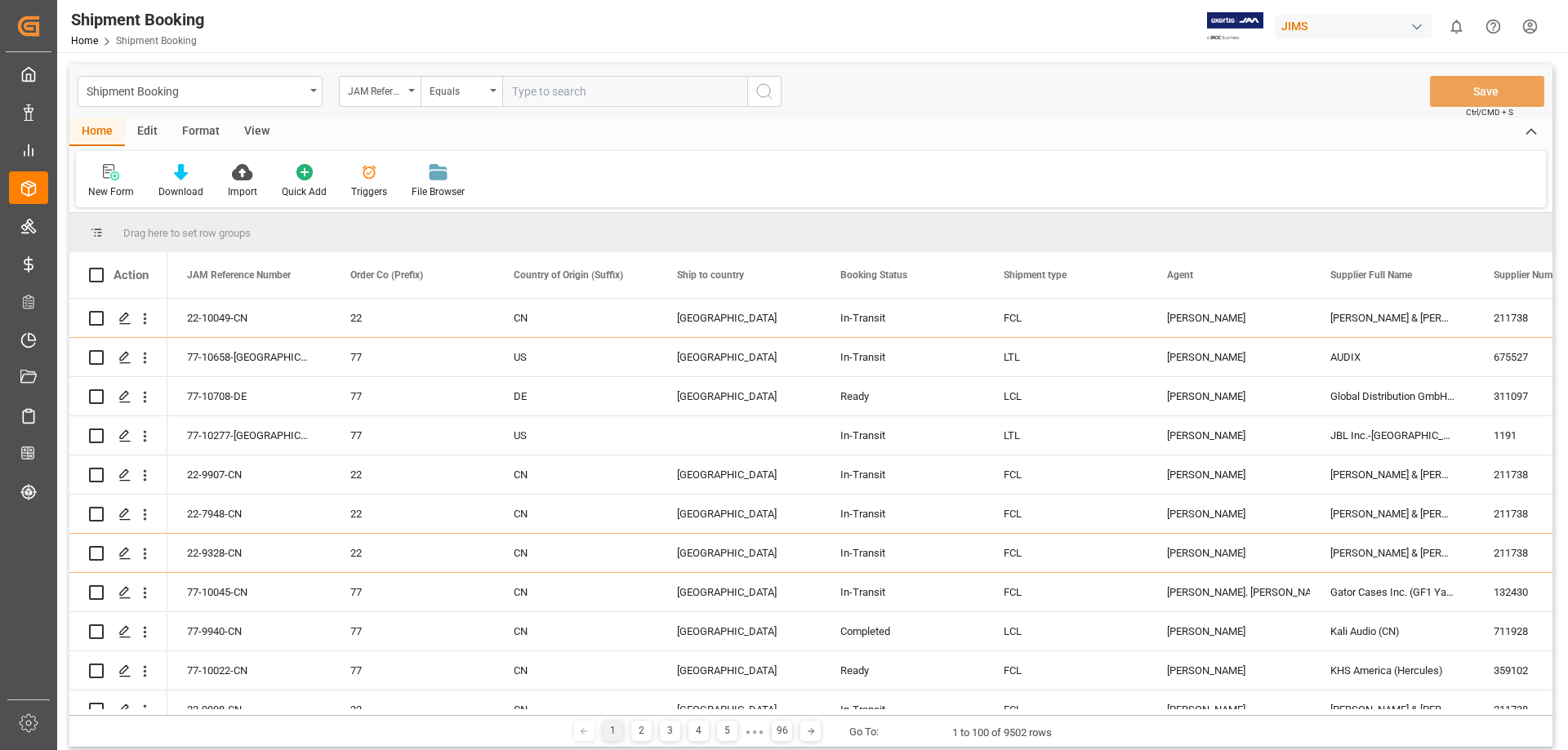
click at [584, 89] on input "text" at bounding box center [625, 92] width 245 height 31
type input "77-10637-us"
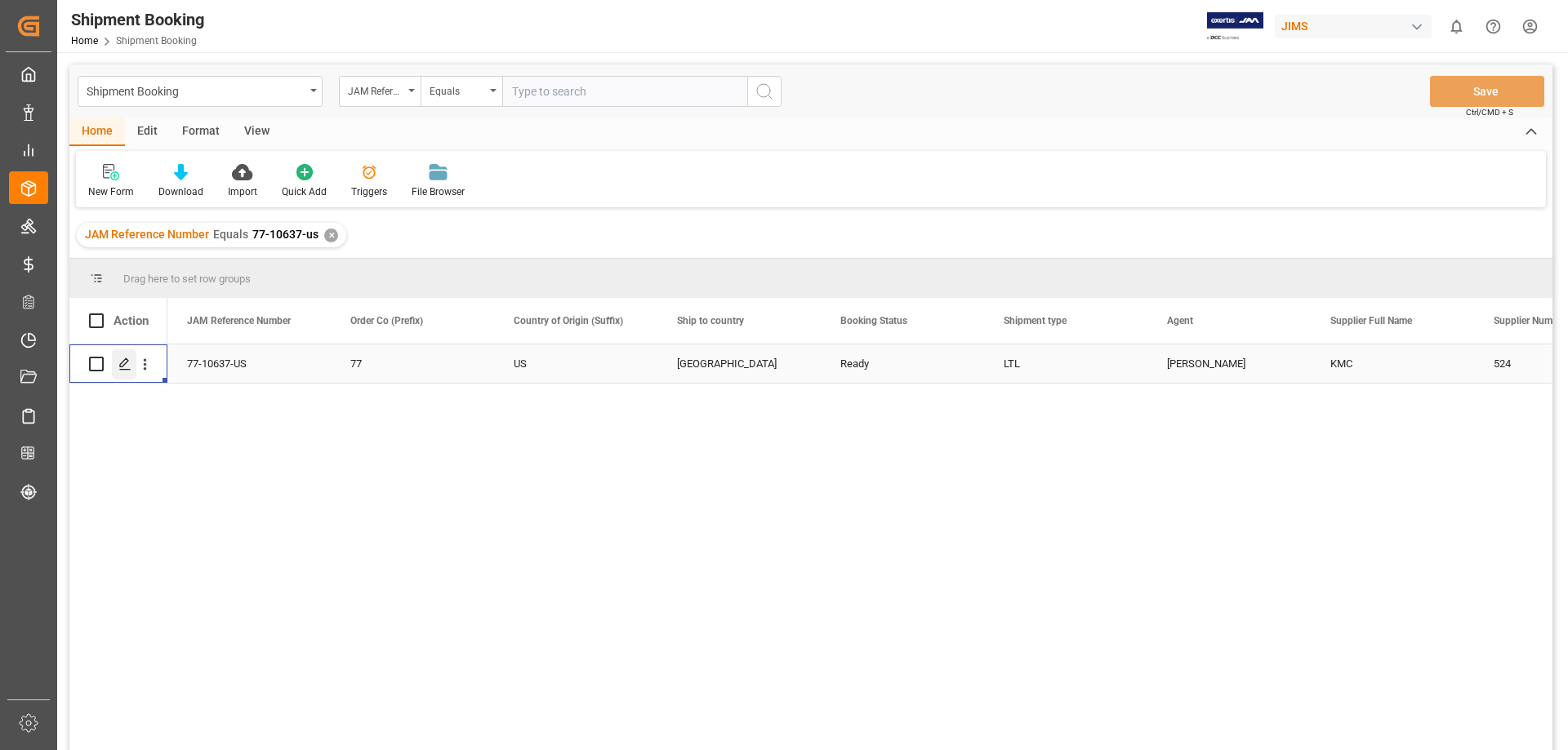
click at [123, 371] on icon "Press SPACE to select this row." at bounding box center [125, 364] width 13 height 13
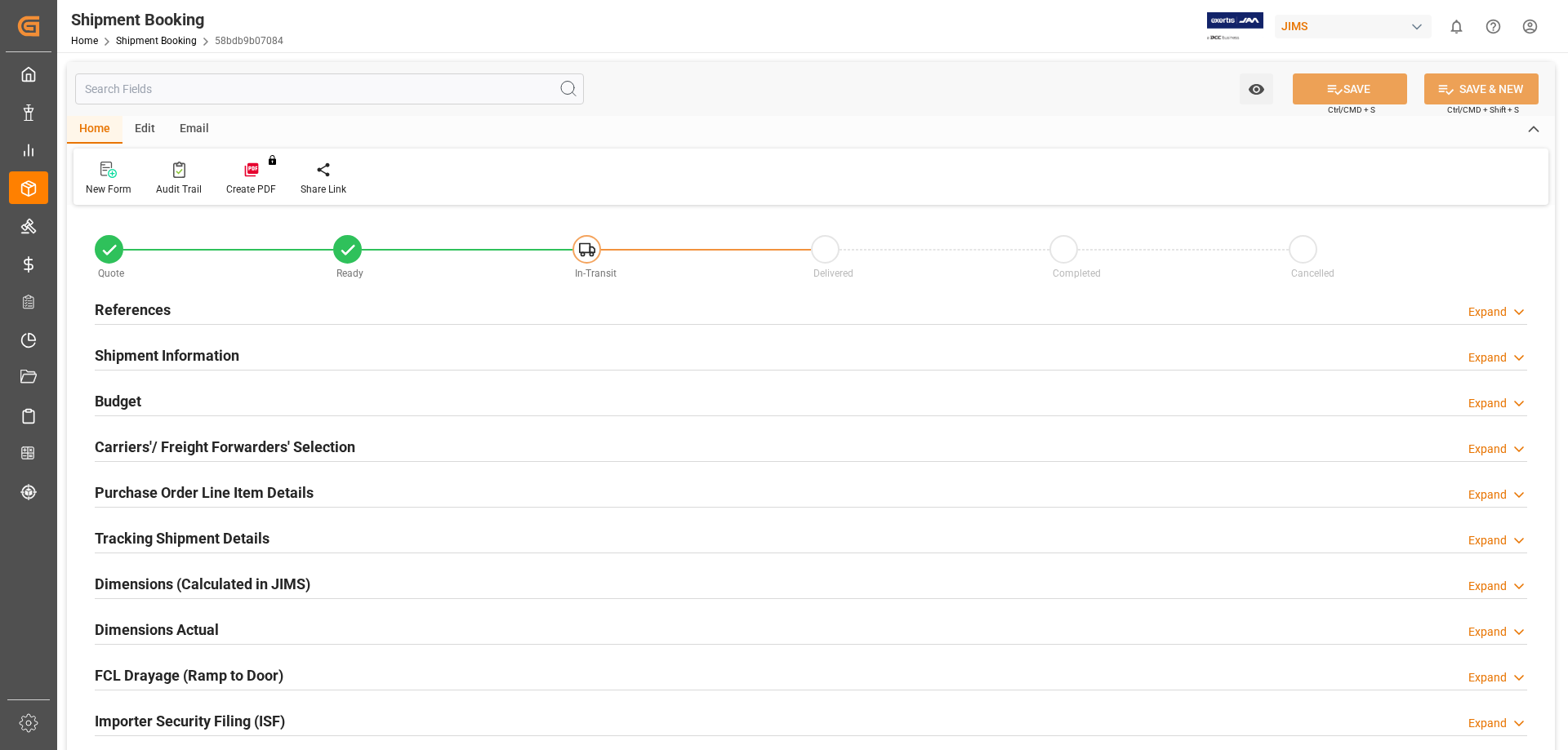
type input "43"
click at [221, 492] on h2 "Purchase Order Line Item Details" at bounding box center [204, 492] width 219 height 22
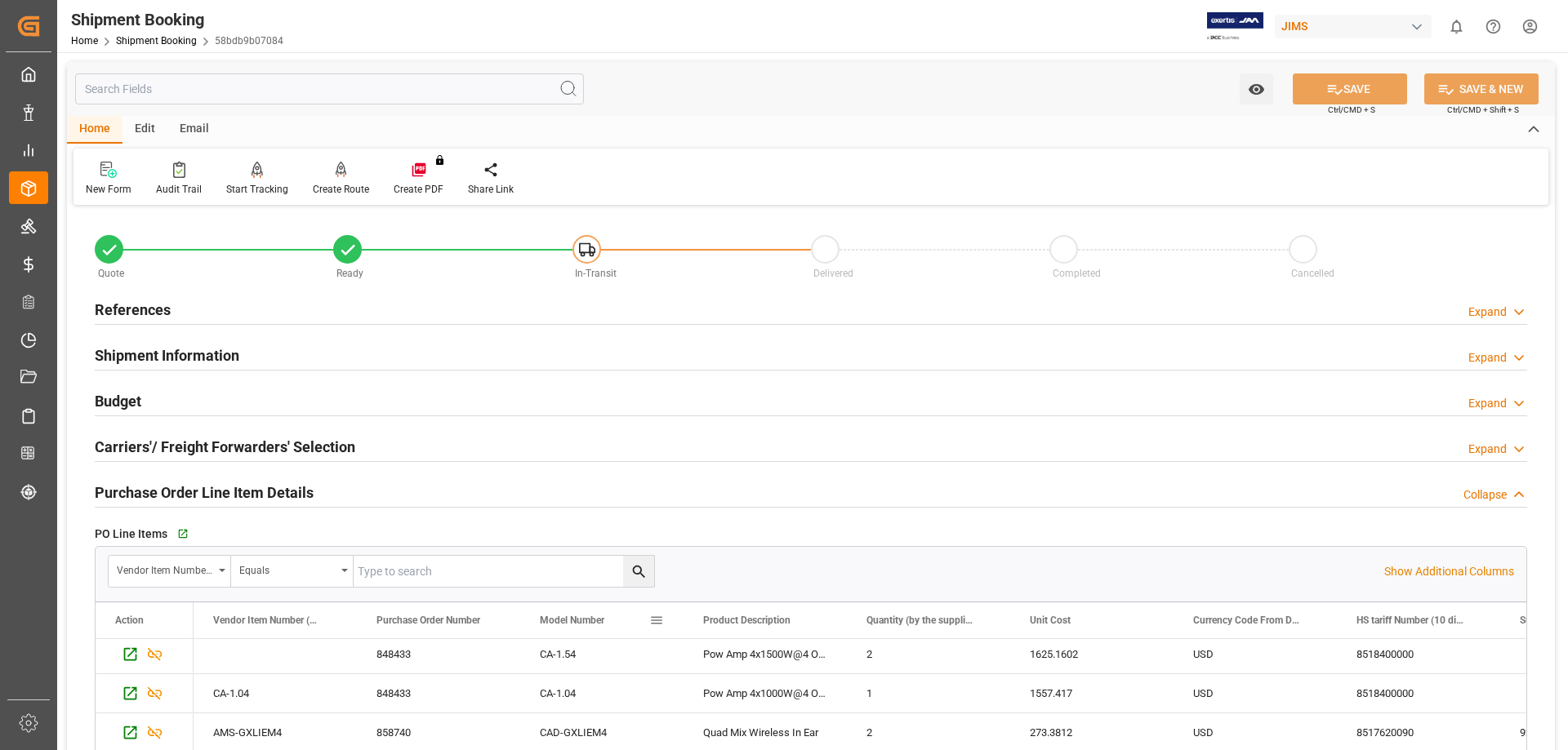
scroll to position [136, 0]
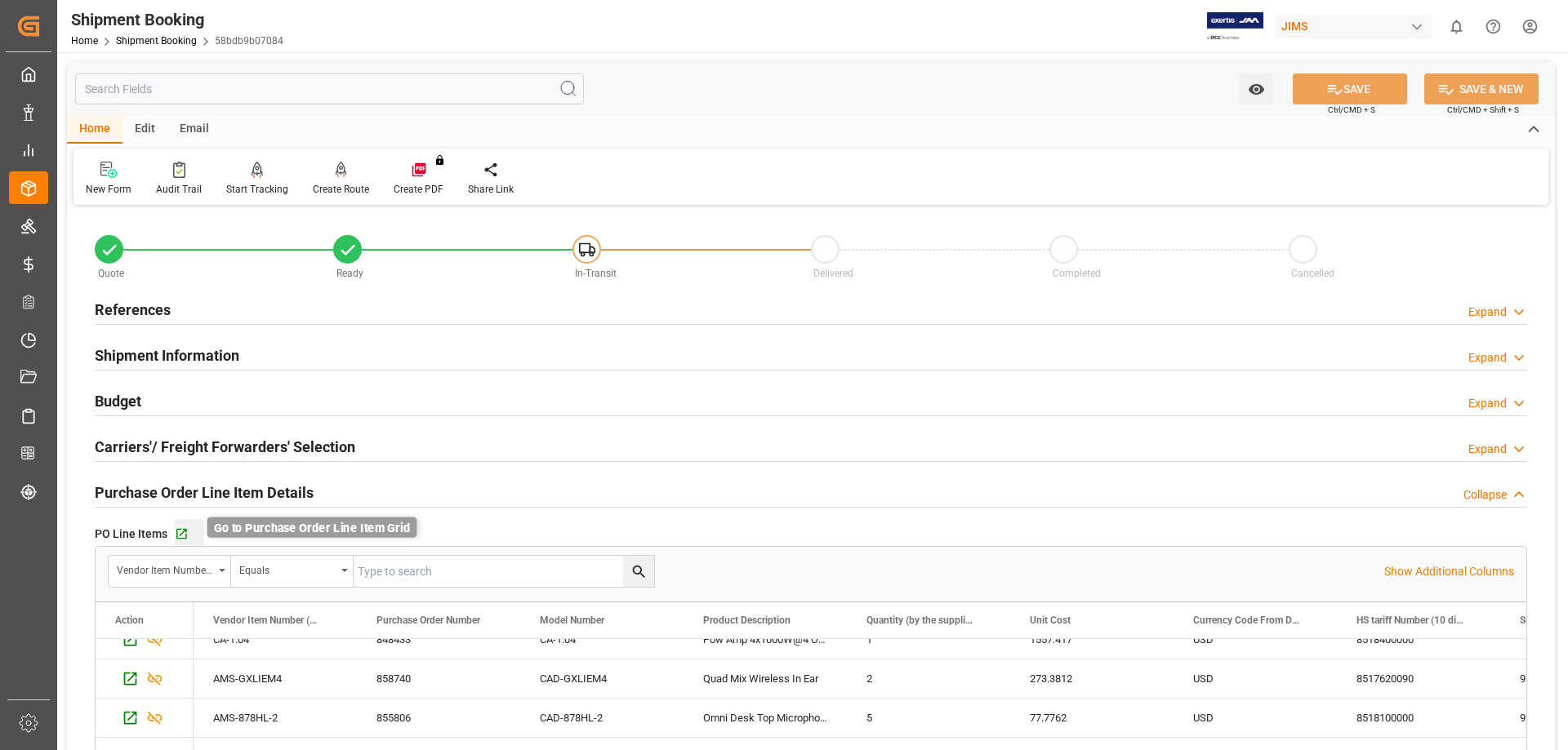
click at [178, 529] on icon "button" at bounding box center [181, 534] width 11 height 11
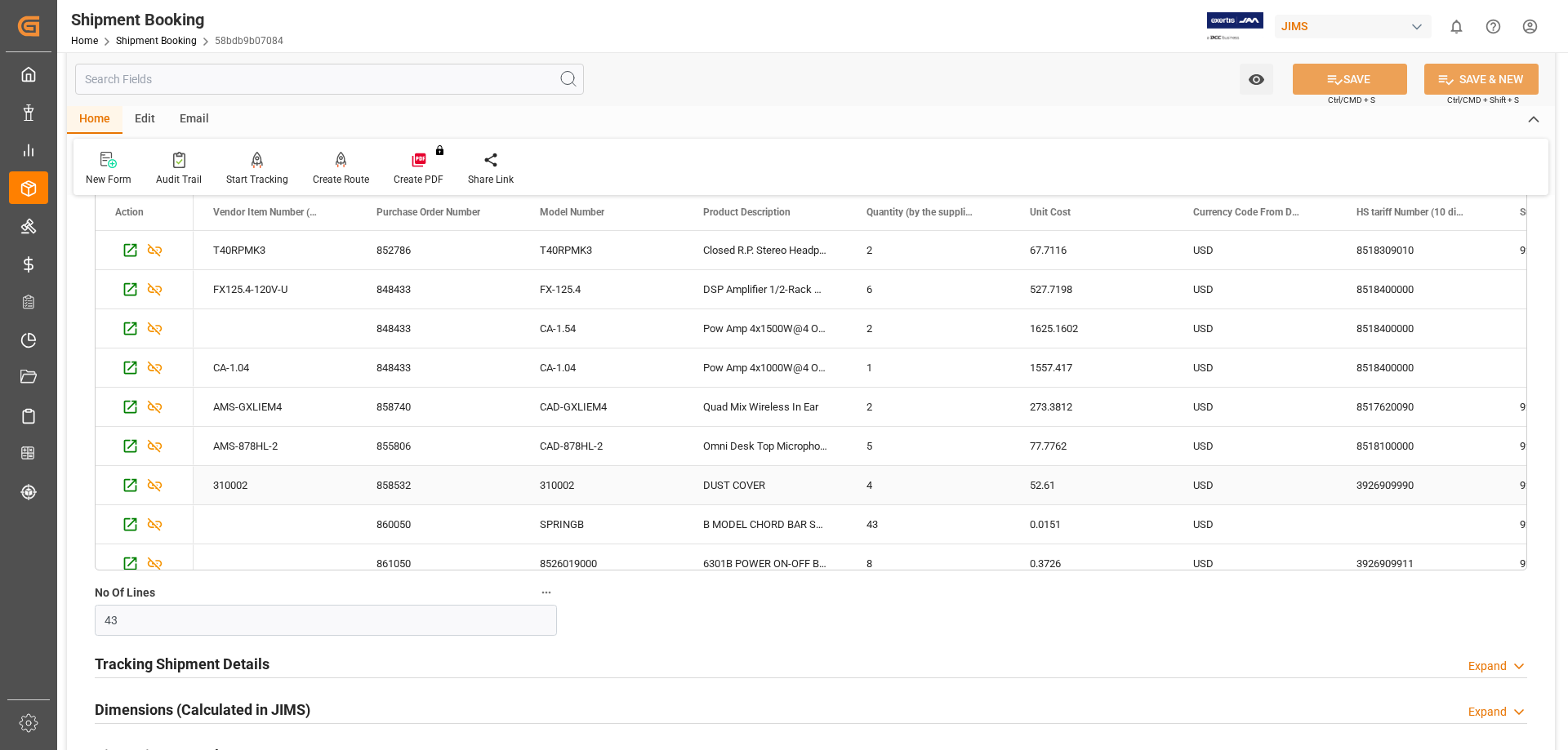
scroll to position [272, 0]
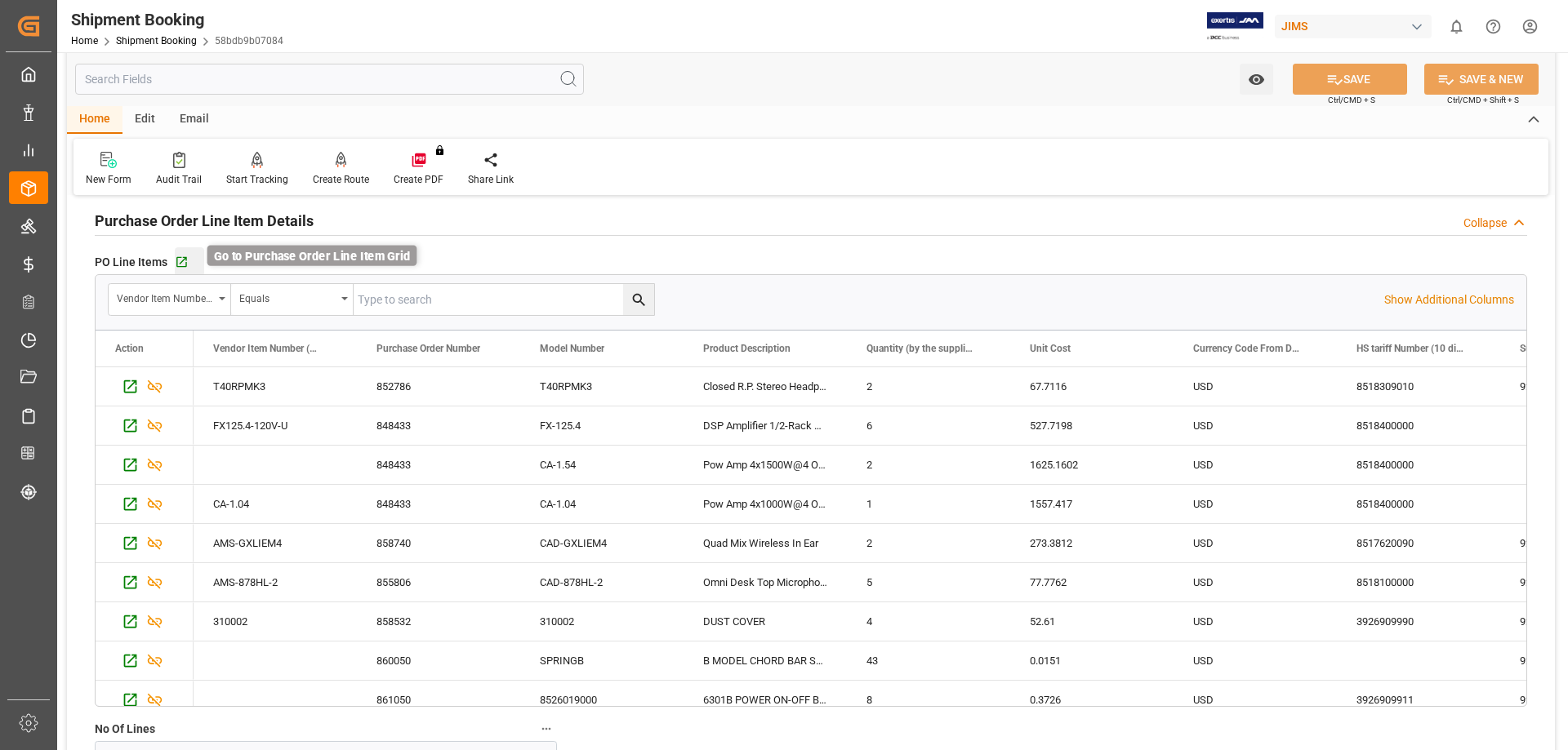
click at [179, 263] on icon "button" at bounding box center [181, 262] width 11 height 11
click at [184, 258] on icon "button" at bounding box center [181, 262] width 11 height 11
click at [149, 43] on link "Shipment Booking" at bounding box center [156, 41] width 80 height 11
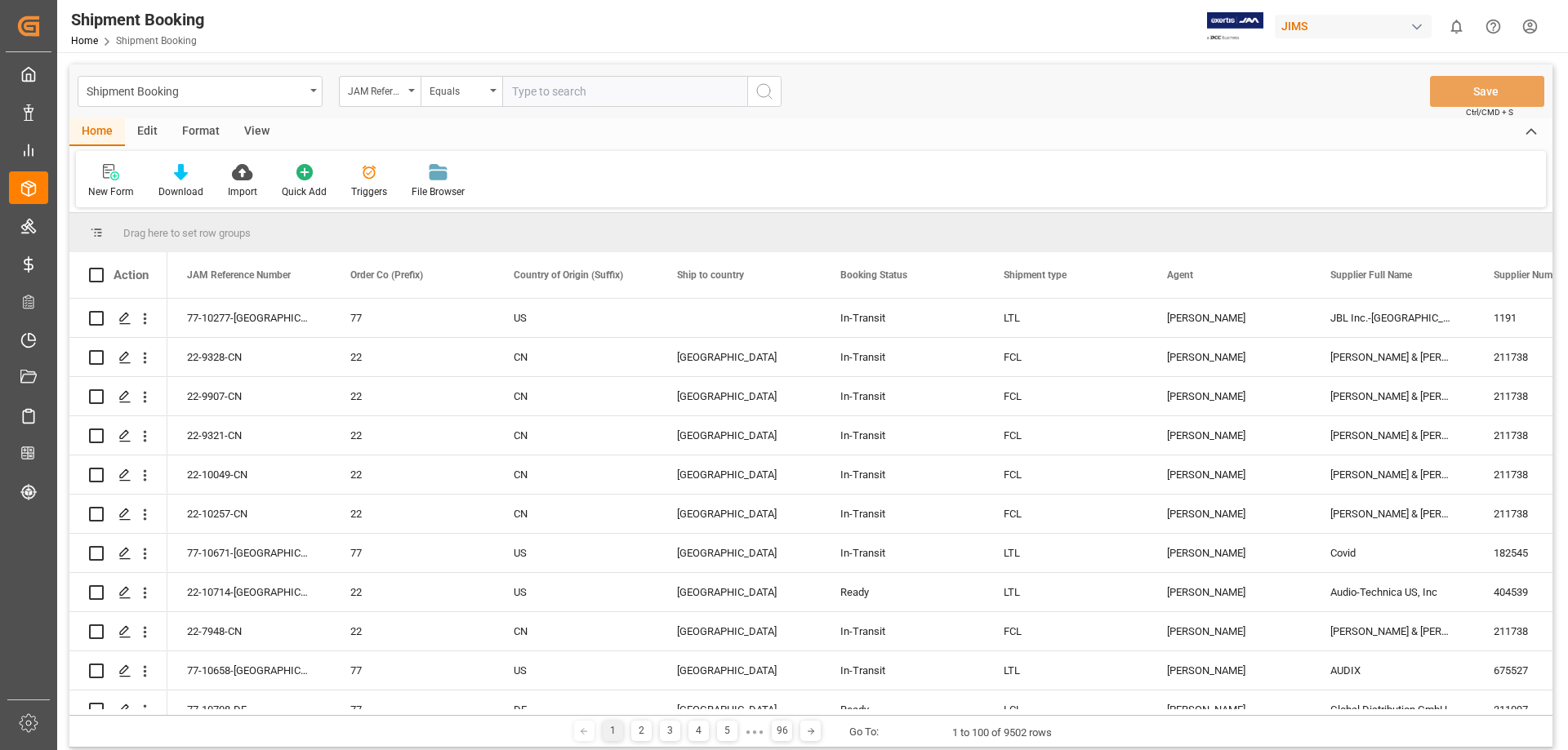
click at [539, 90] on input "text" at bounding box center [625, 92] width 245 height 31
type input "77-10095-us"
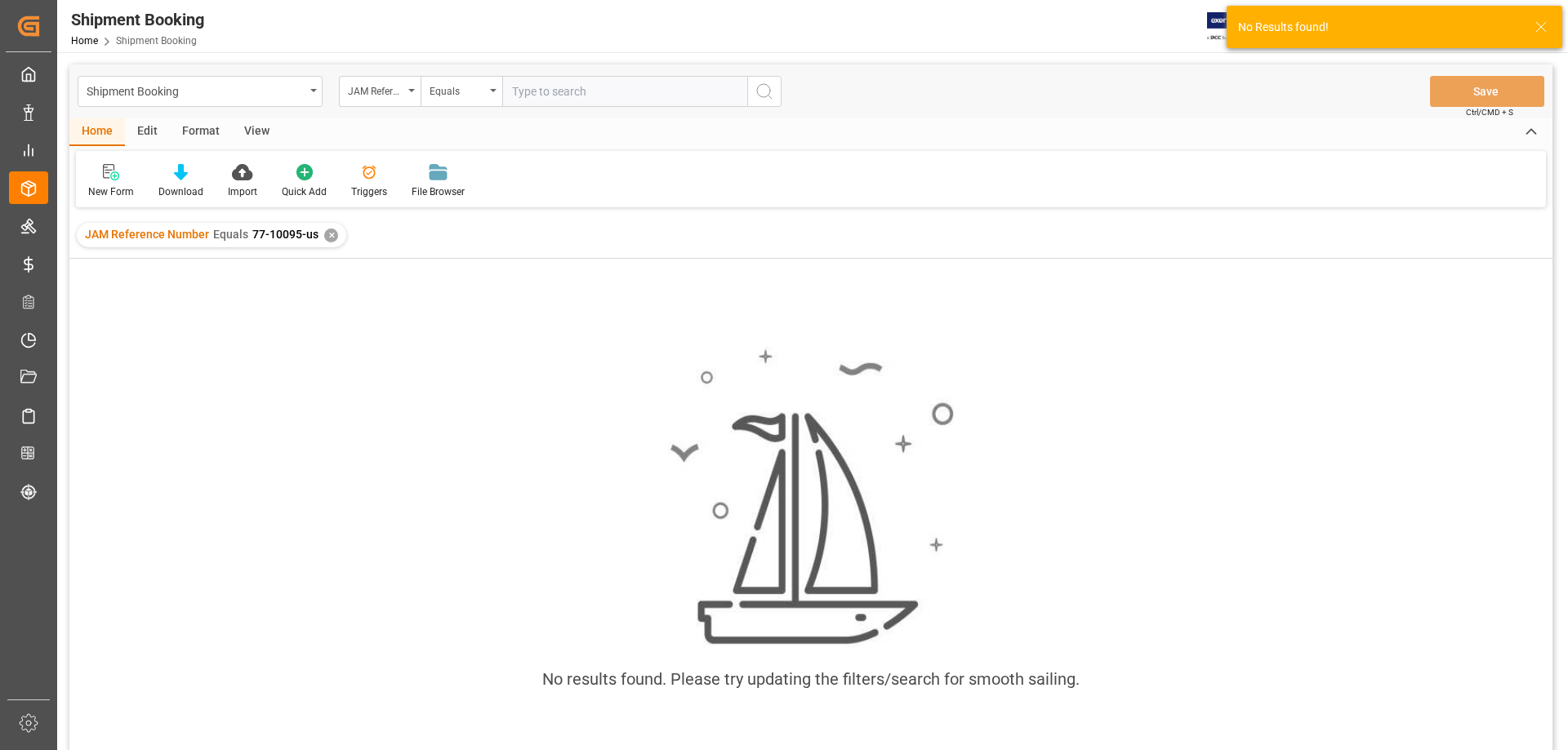
click at [331, 236] on div "✕" at bounding box center [331, 236] width 14 height 14
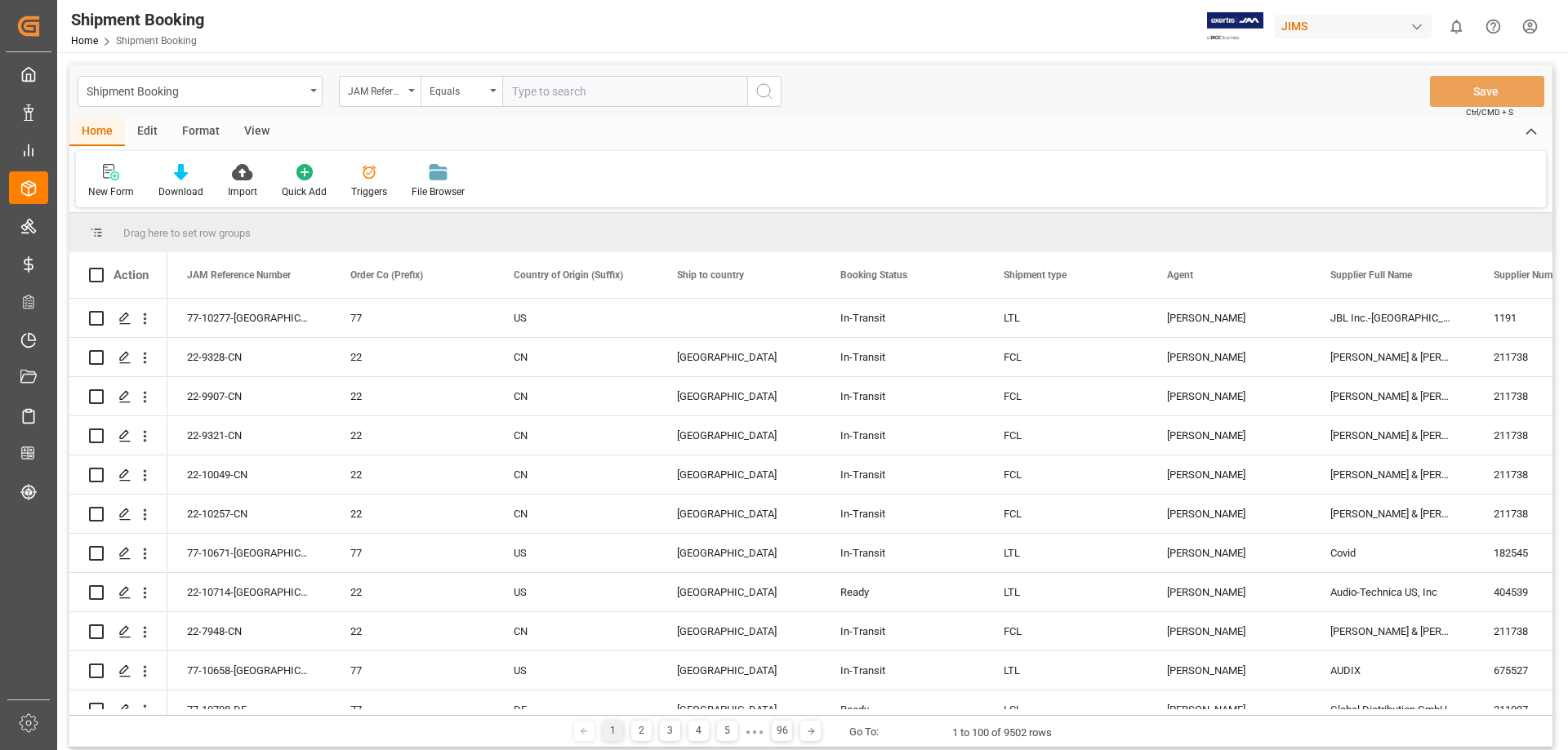
click at [562, 88] on input "text" at bounding box center [625, 92] width 245 height 31
type input "77-10095-gb"
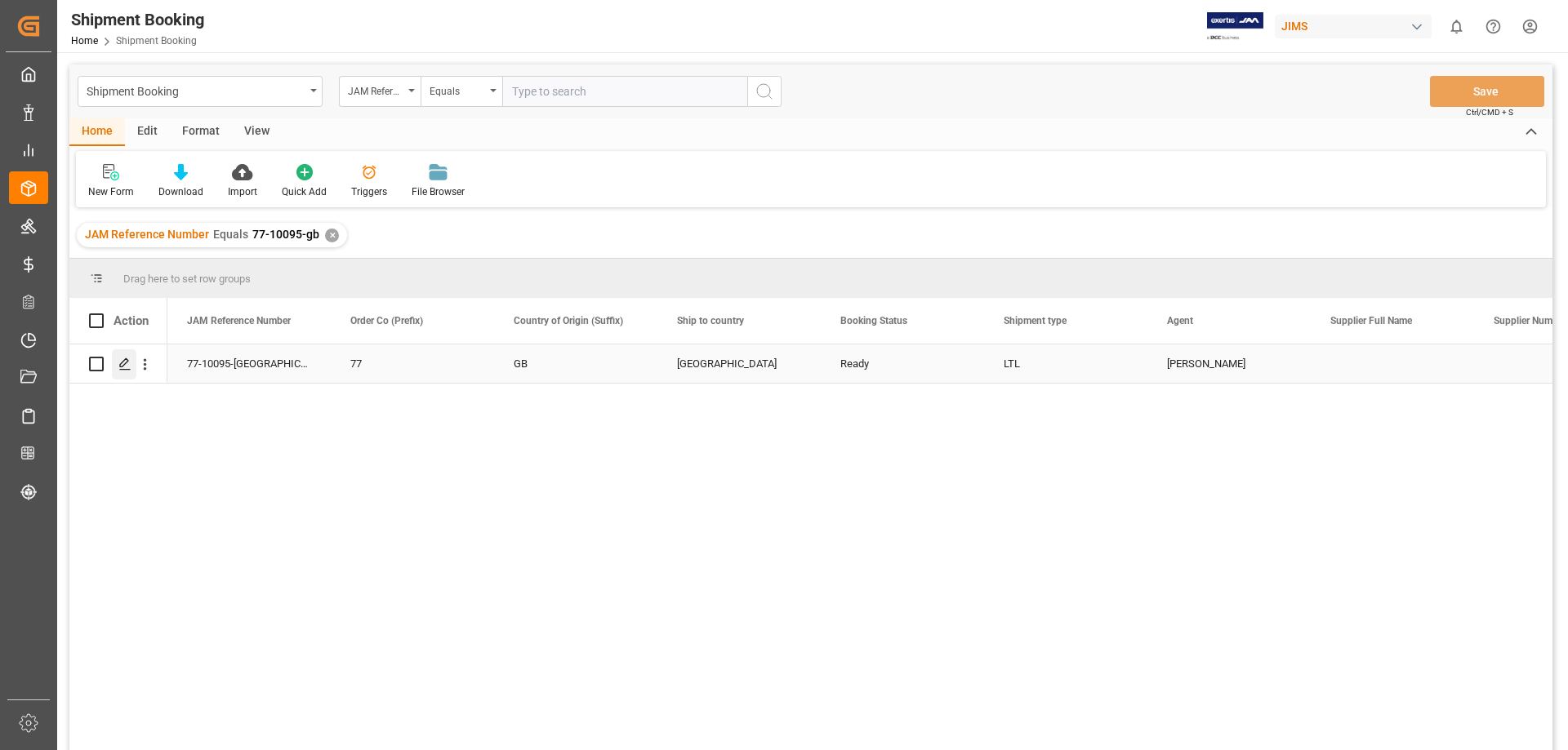
click at [127, 366] on icon "Press SPACE to select this row." at bounding box center [125, 364] width 13 height 13
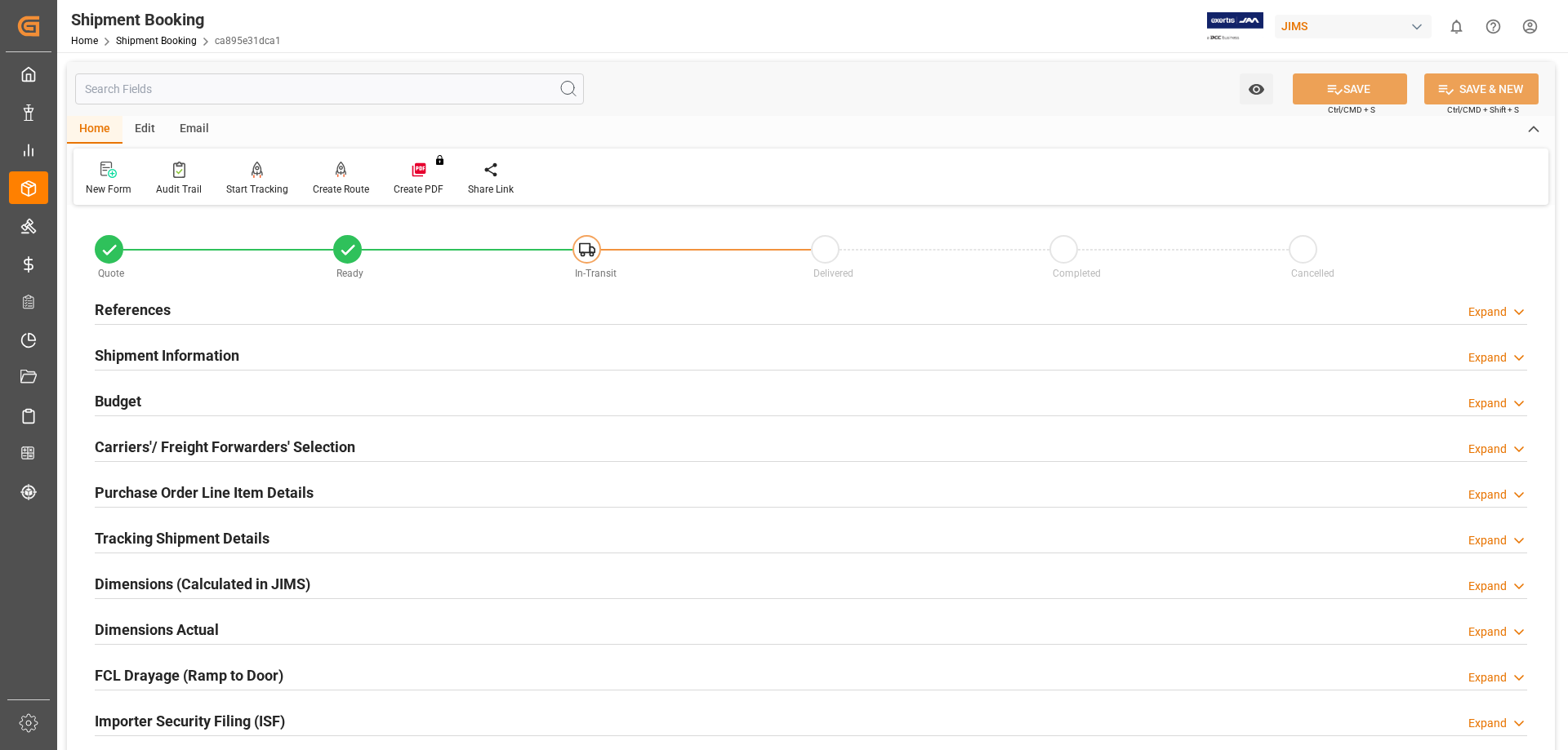
click at [156, 533] on h2 "Tracking Shipment Details" at bounding box center [181, 538] width 175 height 22
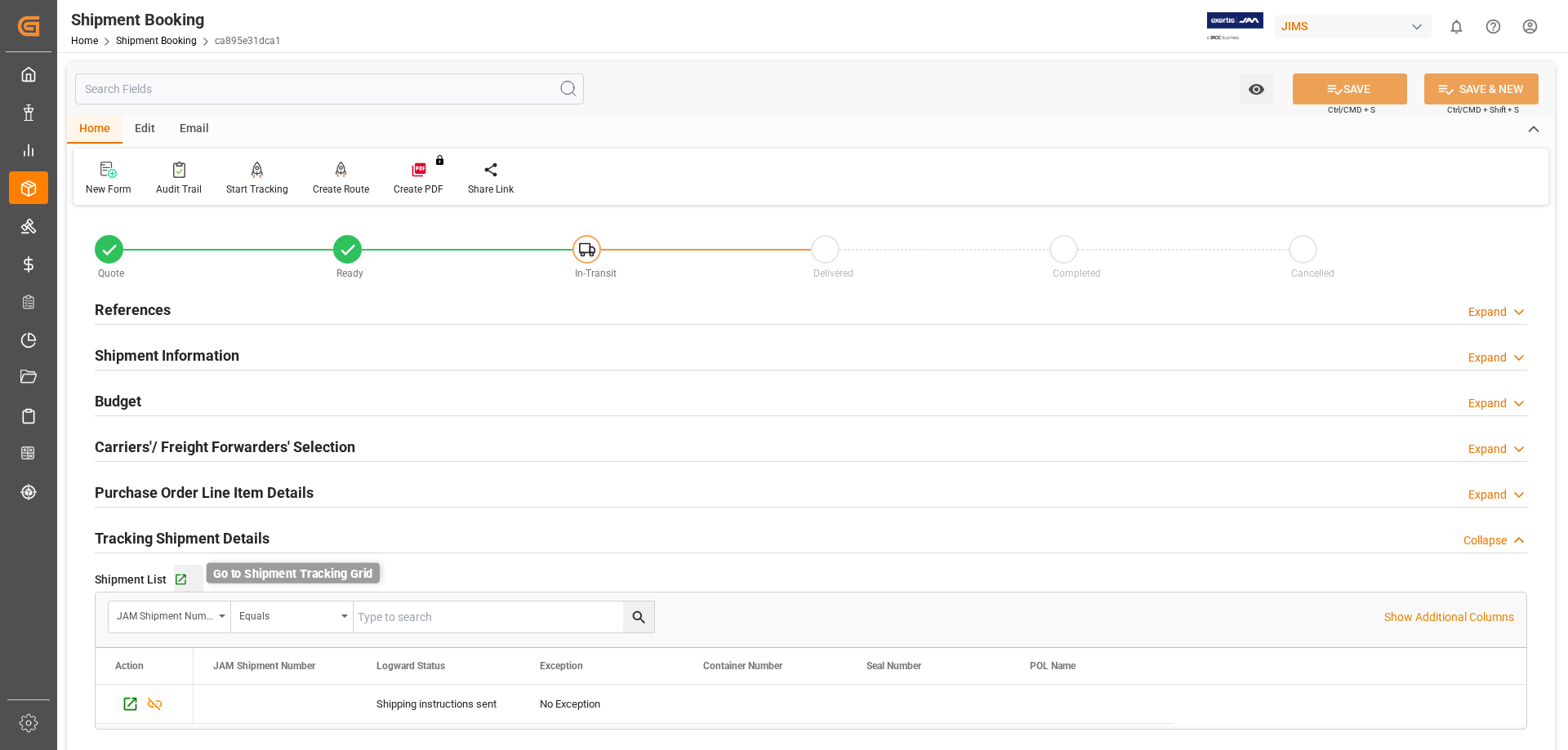
click at [178, 577] on icon "button" at bounding box center [181, 579] width 14 height 14
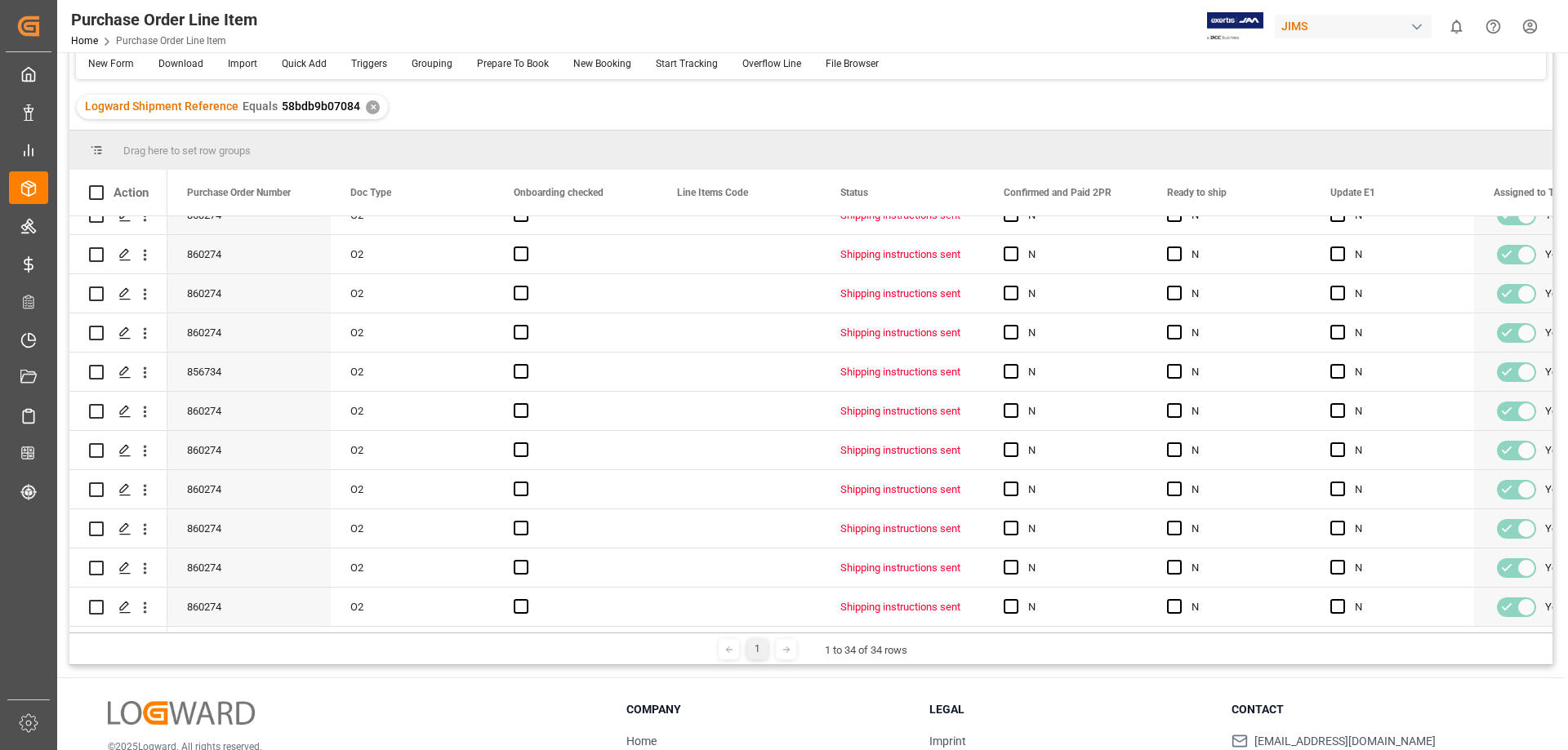
scroll to position [241, 0]
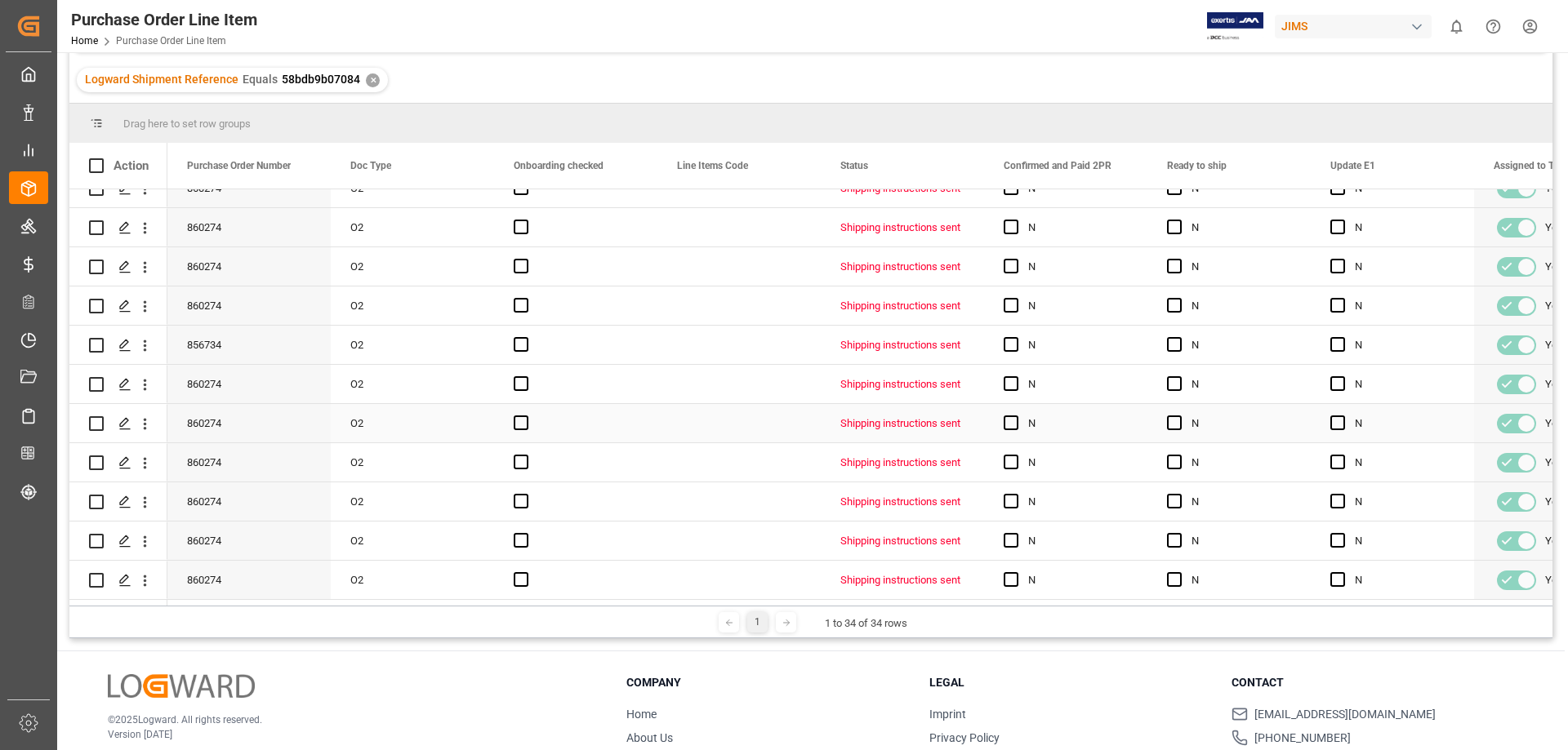
scroll to position [241, 0]
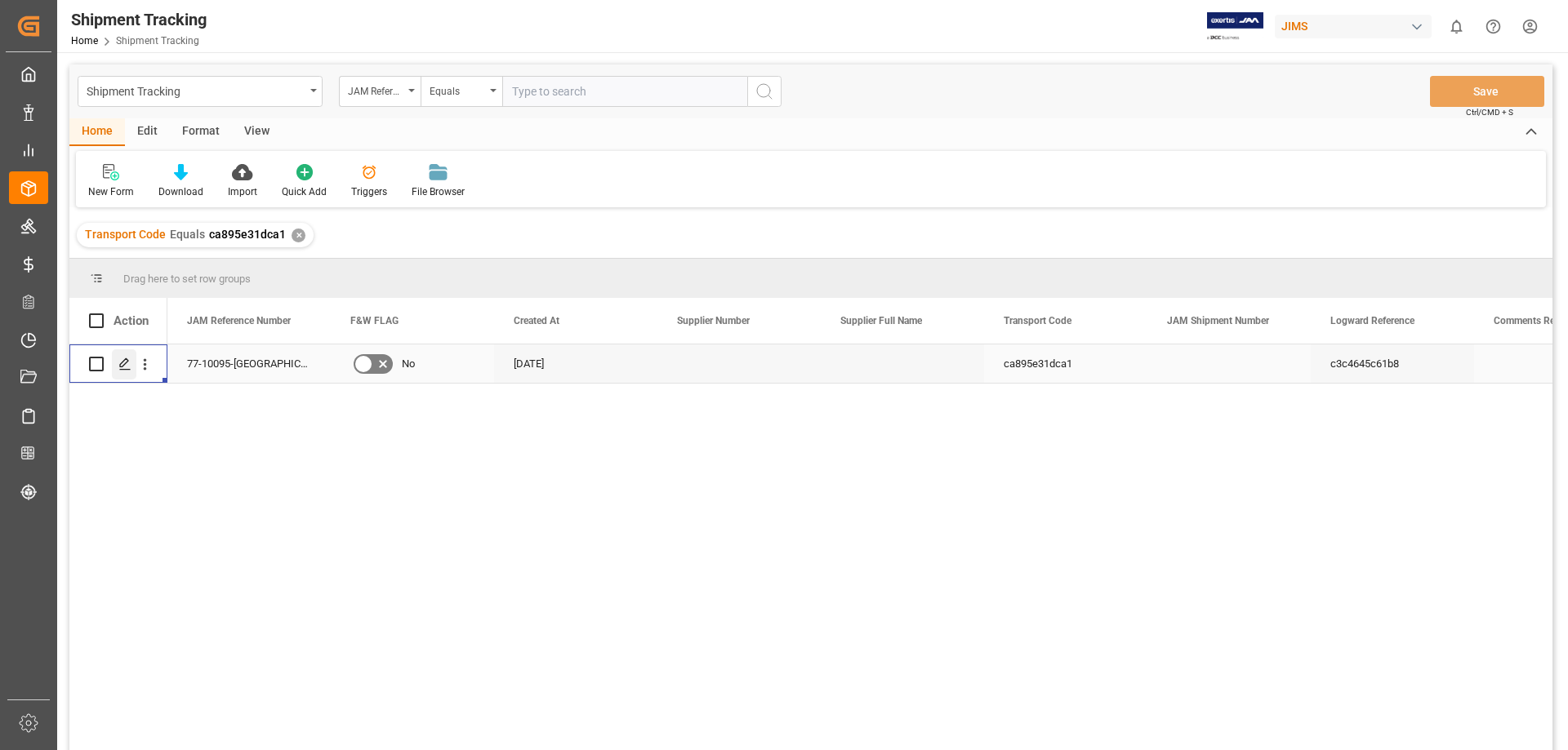
click at [121, 368] on polygon "Press SPACE to select this row." at bounding box center [124, 364] width 8 height 8
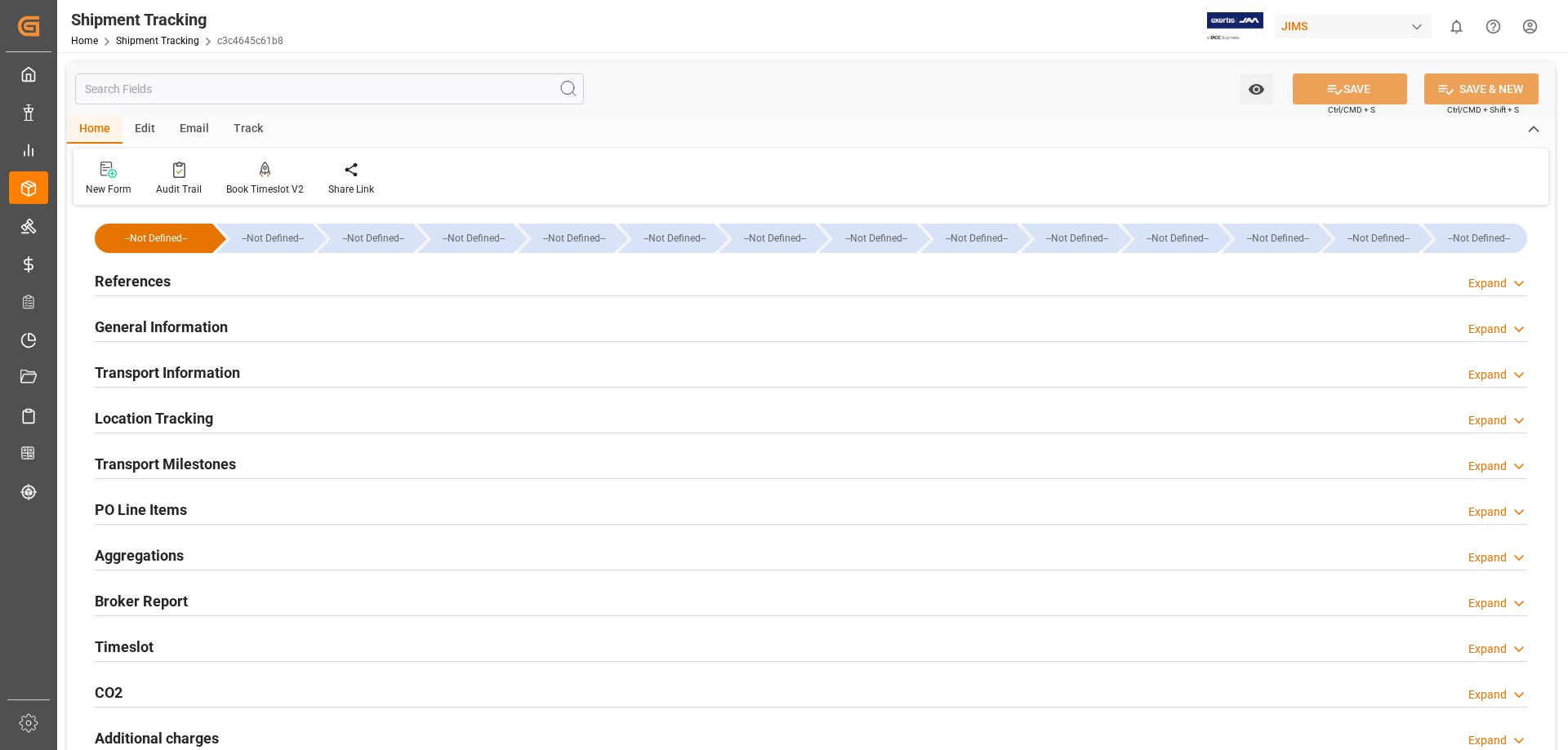
click at [114, 285] on h2 "References" at bounding box center [132, 281] width 76 height 22
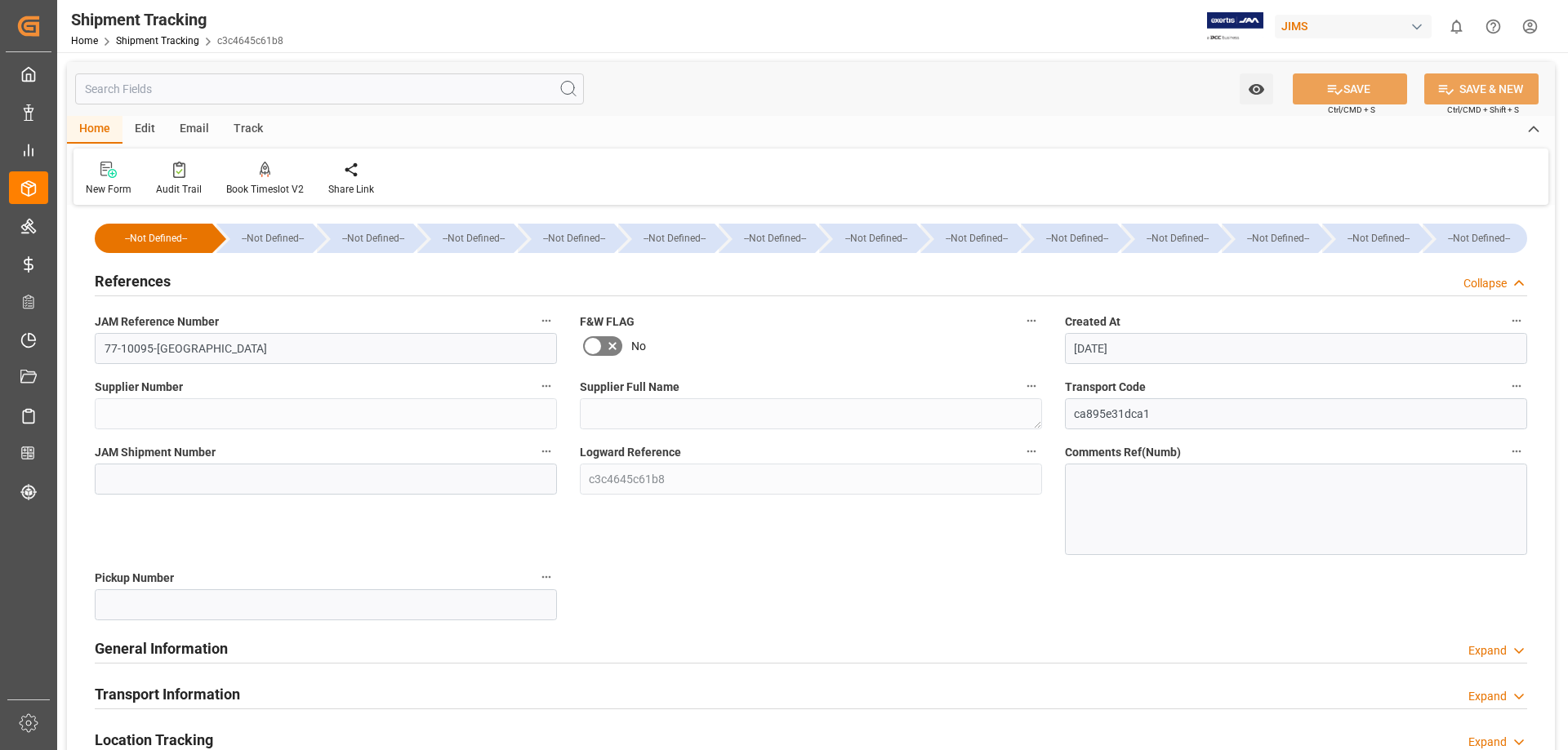
click at [115, 285] on h2 "References" at bounding box center [132, 281] width 76 height 22
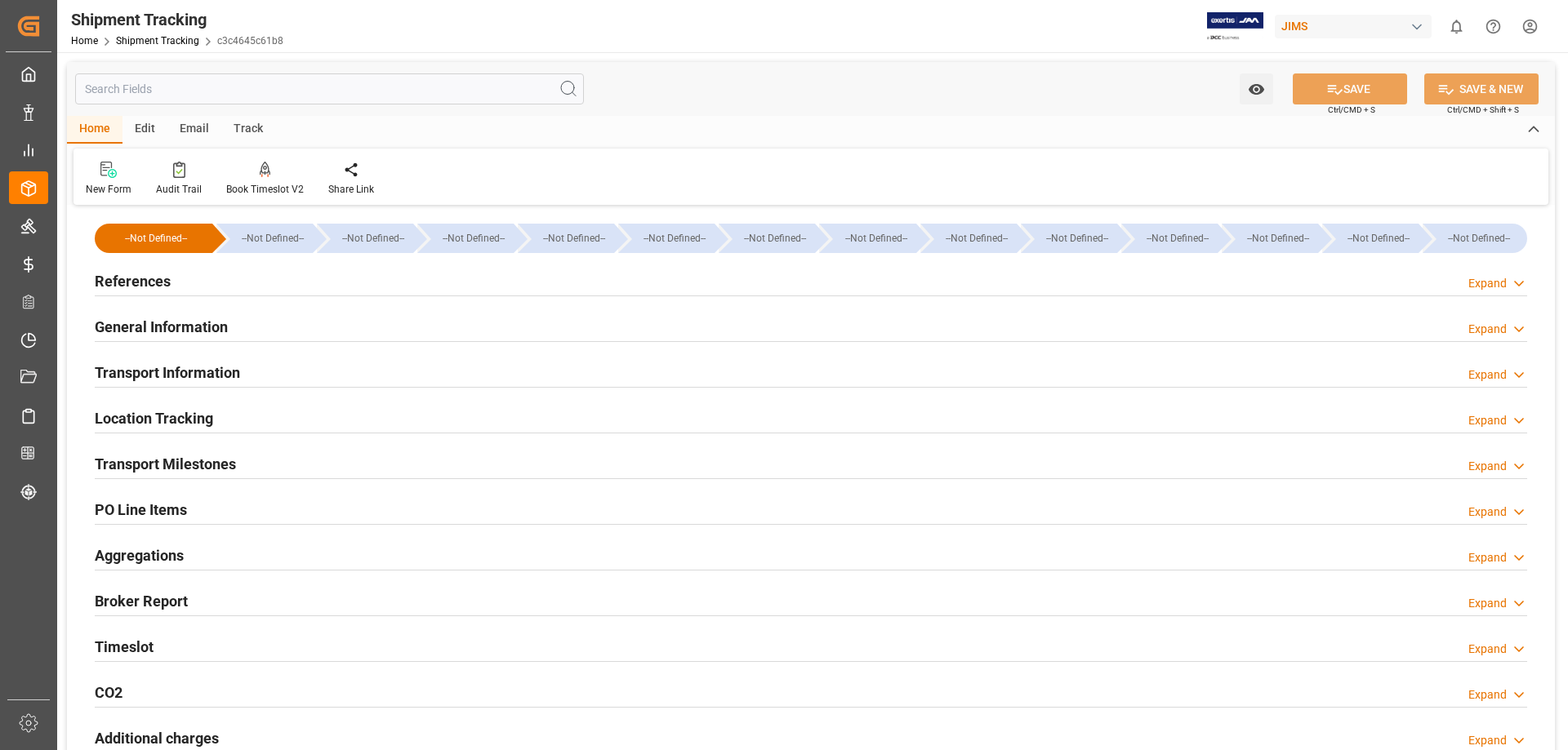
click at [151, 333] on h2 "General Information" at bounding box center [161, 327] width 133 height 22
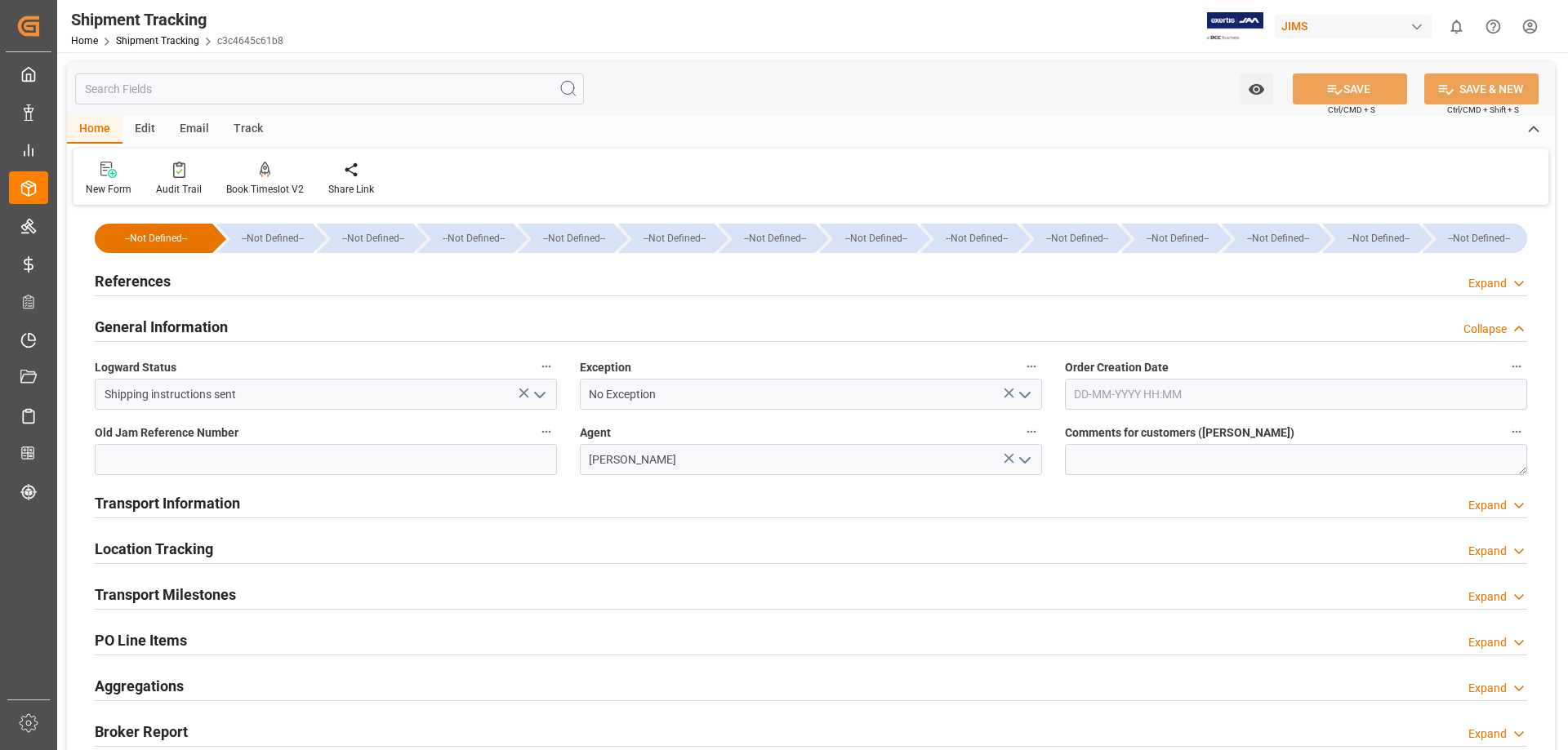
click at [540, 392] on icon "open menu" at bounding box center [540, 395] width 20 height 20
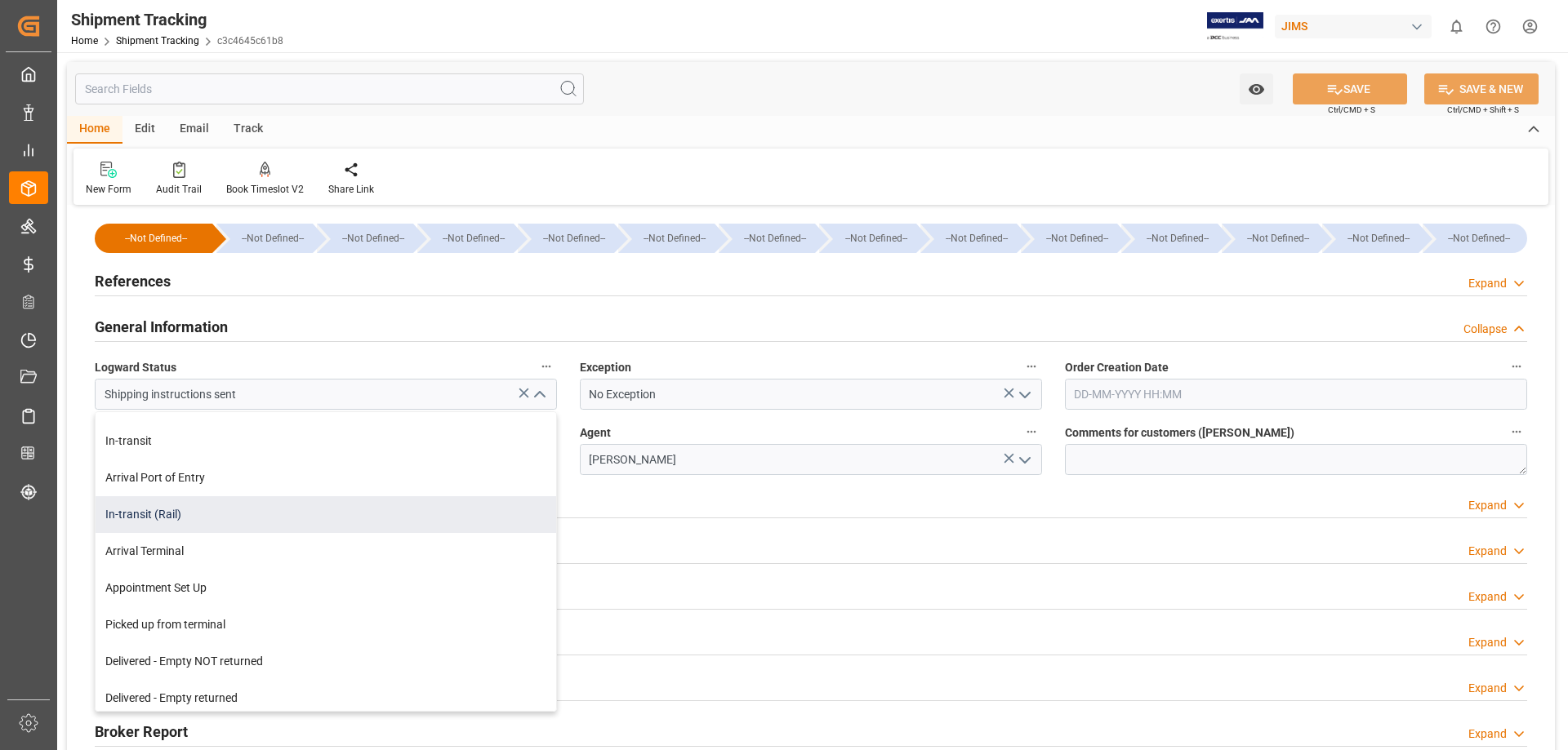
scroll to position [289, 0]
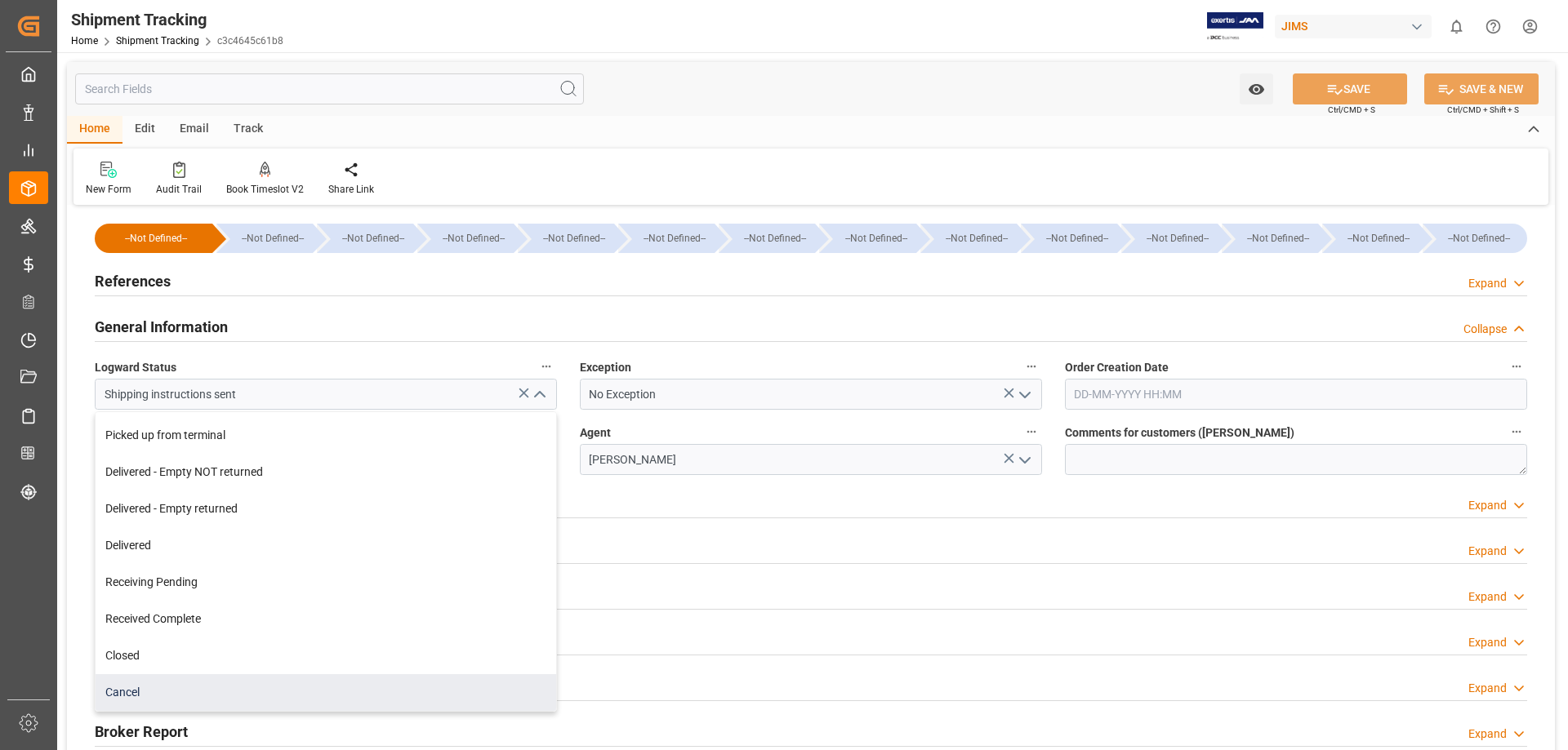
click at [299, 686] on div "Cancel" at bounding box center [325, 693] width 461 height 37
type input "Cancel"
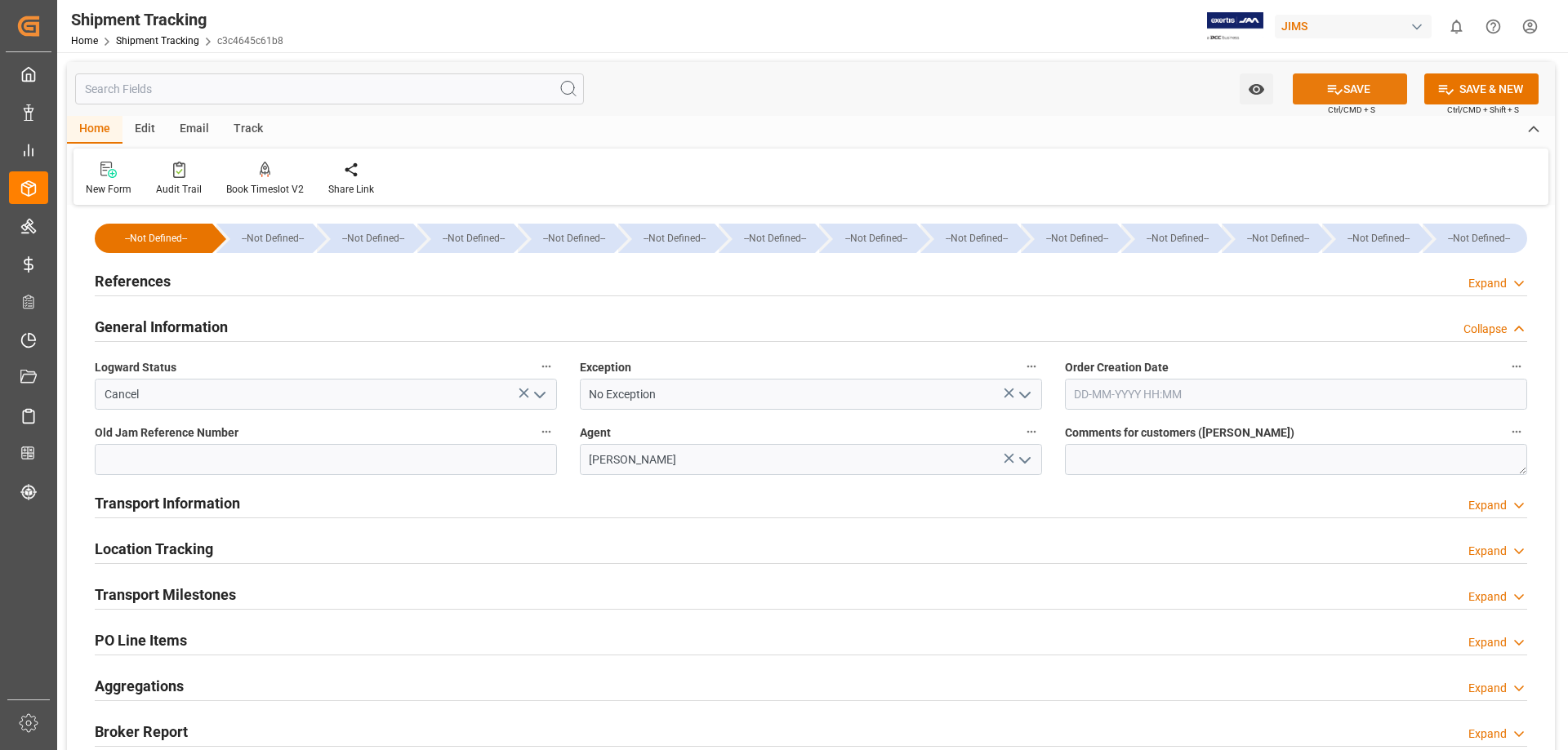
click at [1344, 86] on button "SAVE" at bounding box center [1350, 89] width 114 height 31
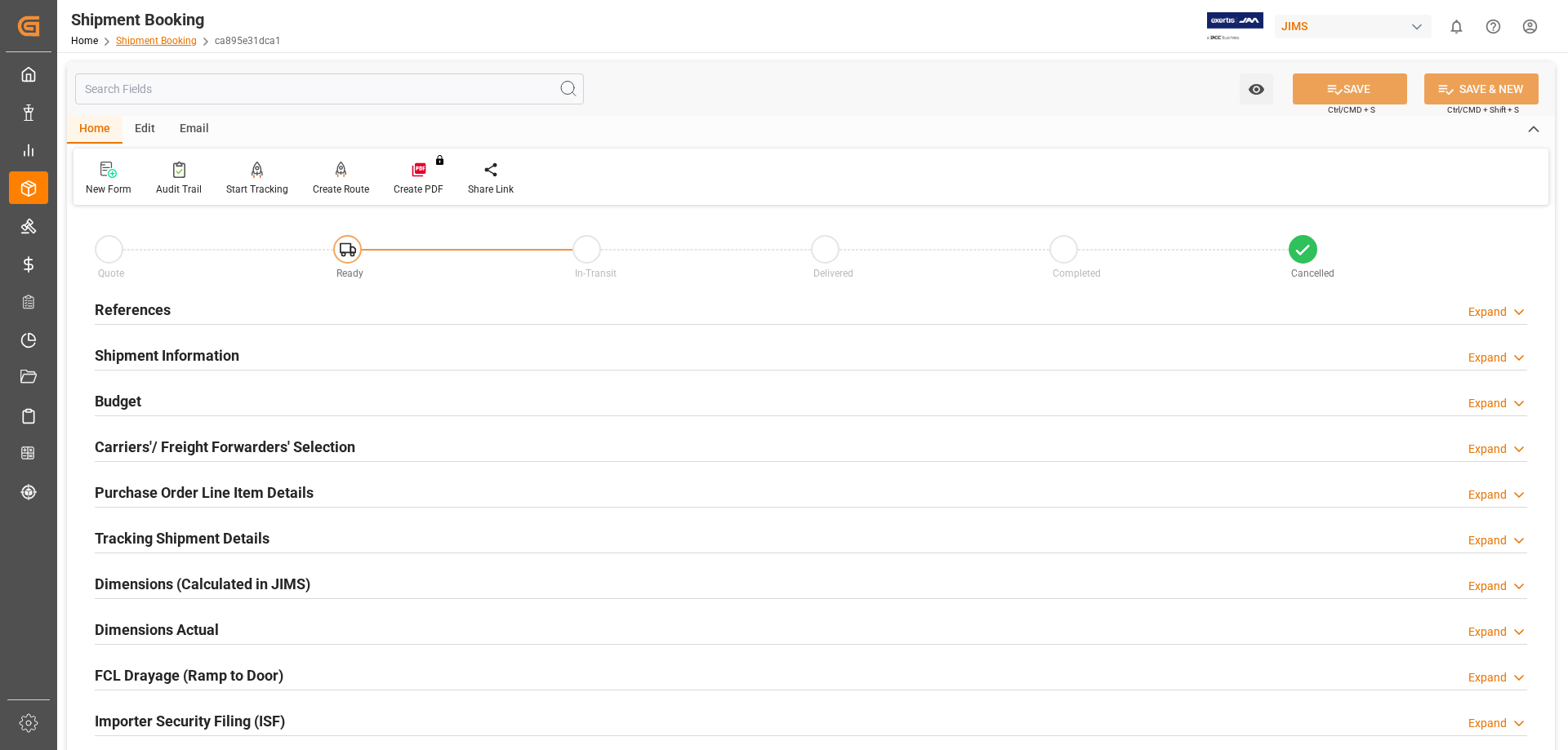
click at [148, 37] on link "Shipment Booking" at bounding box center [156, 41] width 80 height 11
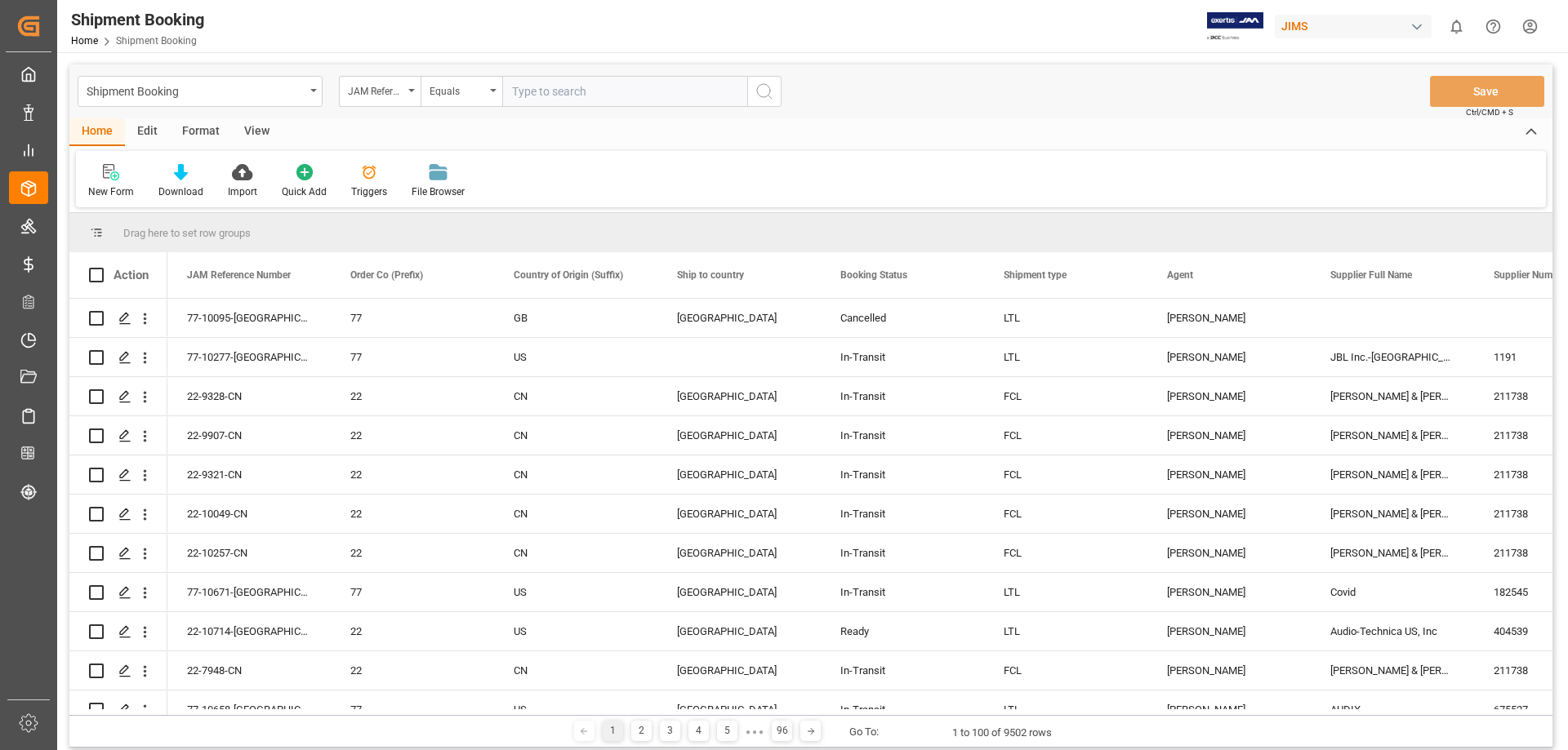
click at [565, 98] on input "text" at bounding box center [625, 92] width 245 height 31
type input "77-10637-us"
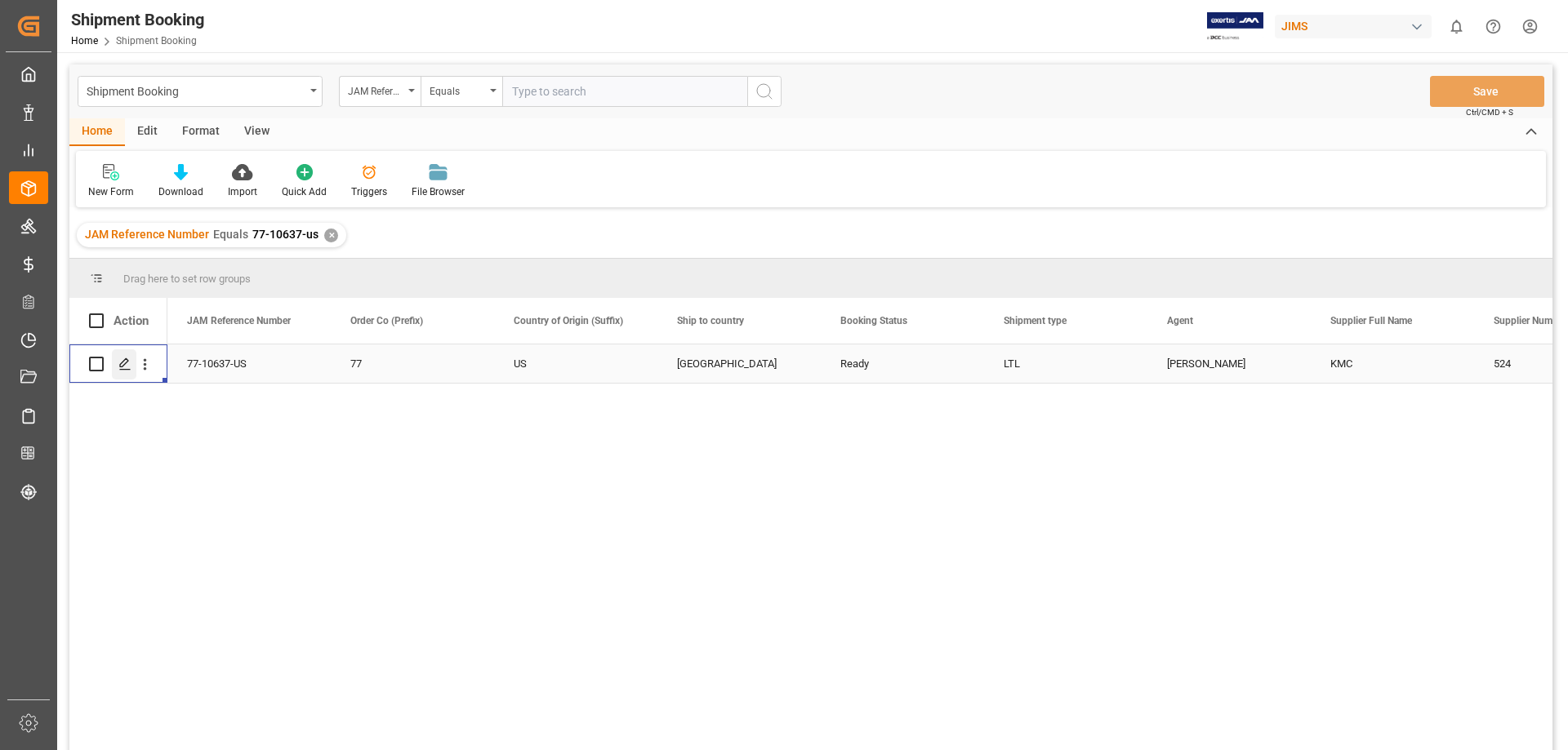
click at [121, 373] on div "Press SPACE to select this row." at bounding box center [124, 364] width 25 height 30
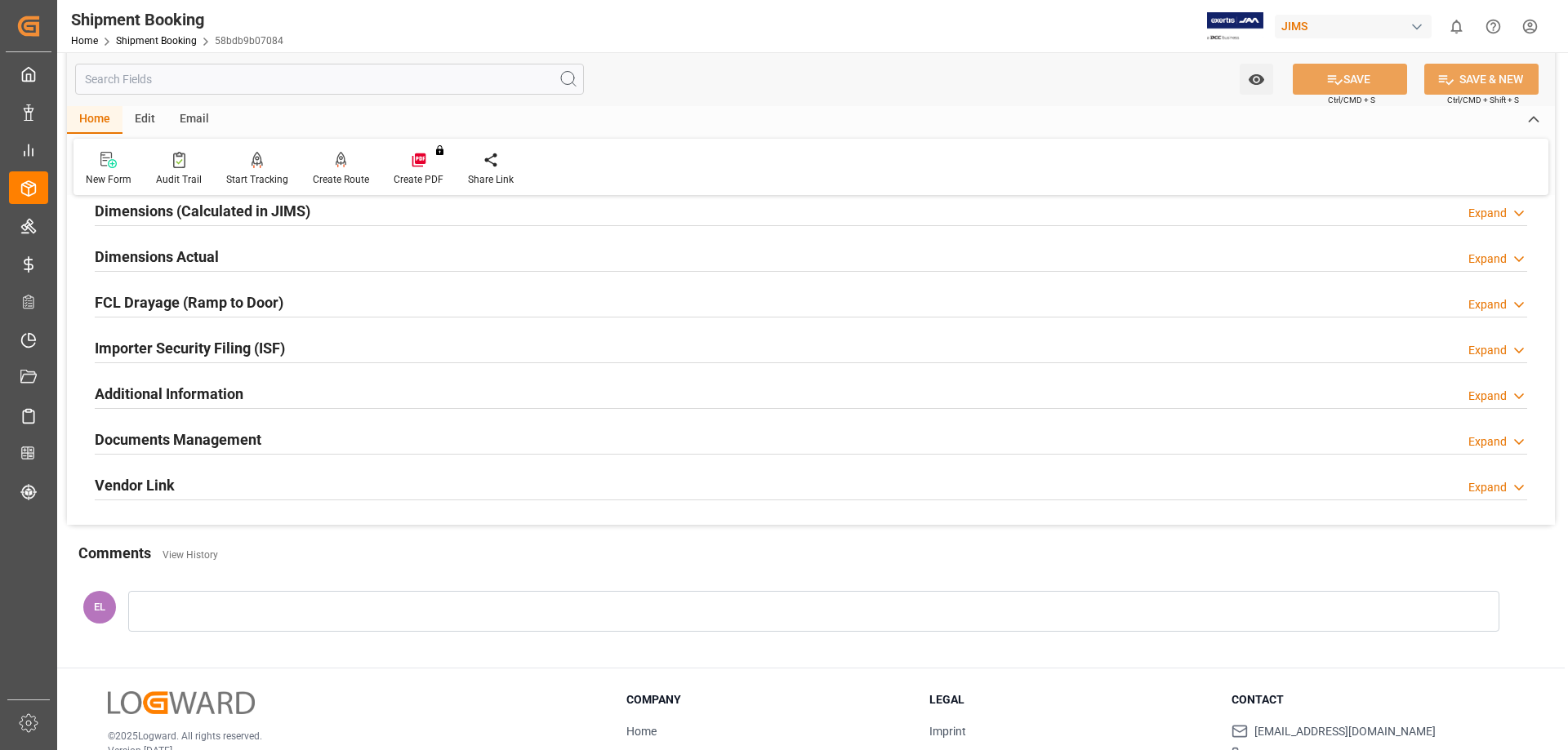
scroll to position [339, 0]
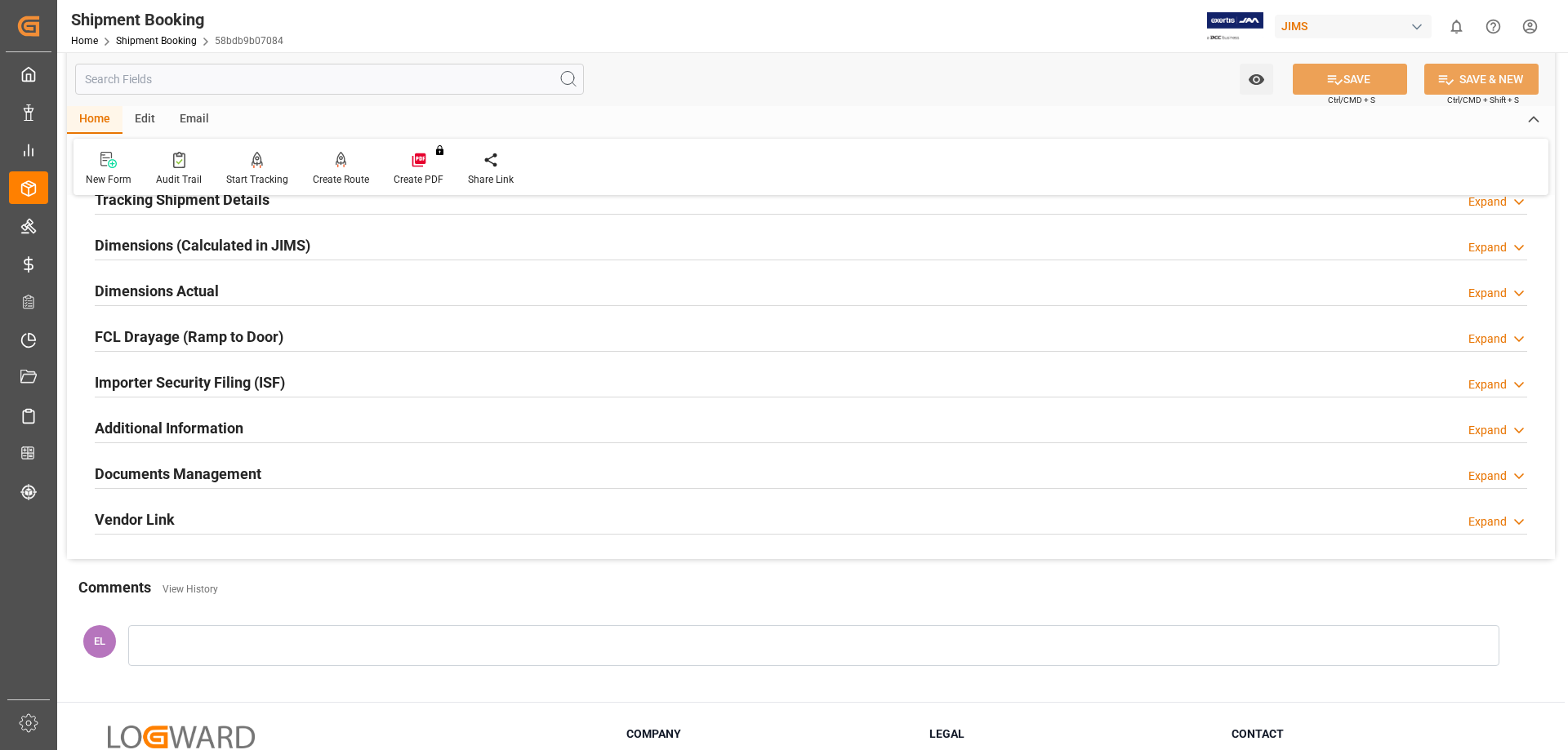
click at [172, 470] on h2 "Documents Management" at bounding box center [177, 473] width 167 height 22
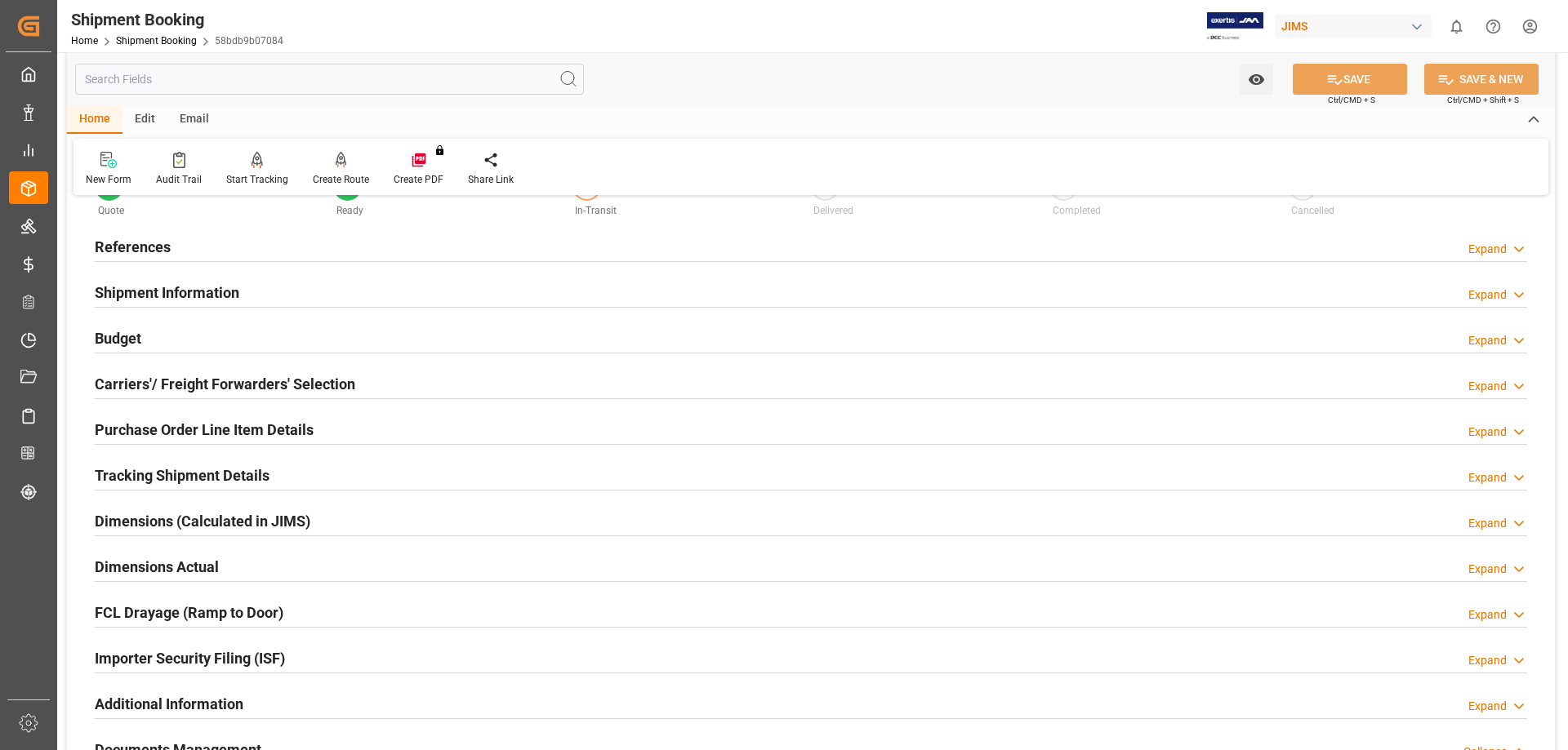
scroll to position [25, 0]
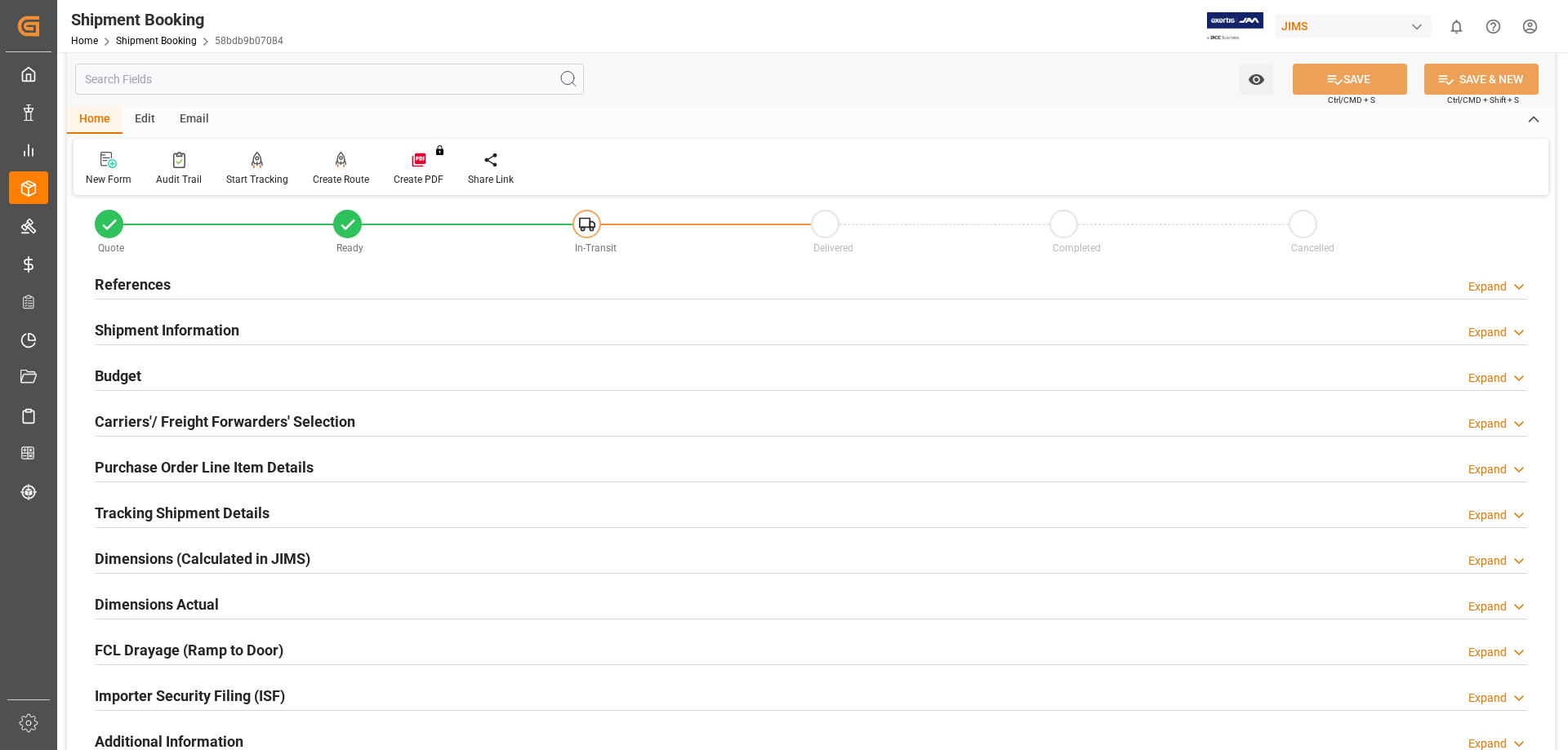
click at [214, 455] on div "Purchase Order Line Item Details" at bounding box center [204, 466] width 219 height 31
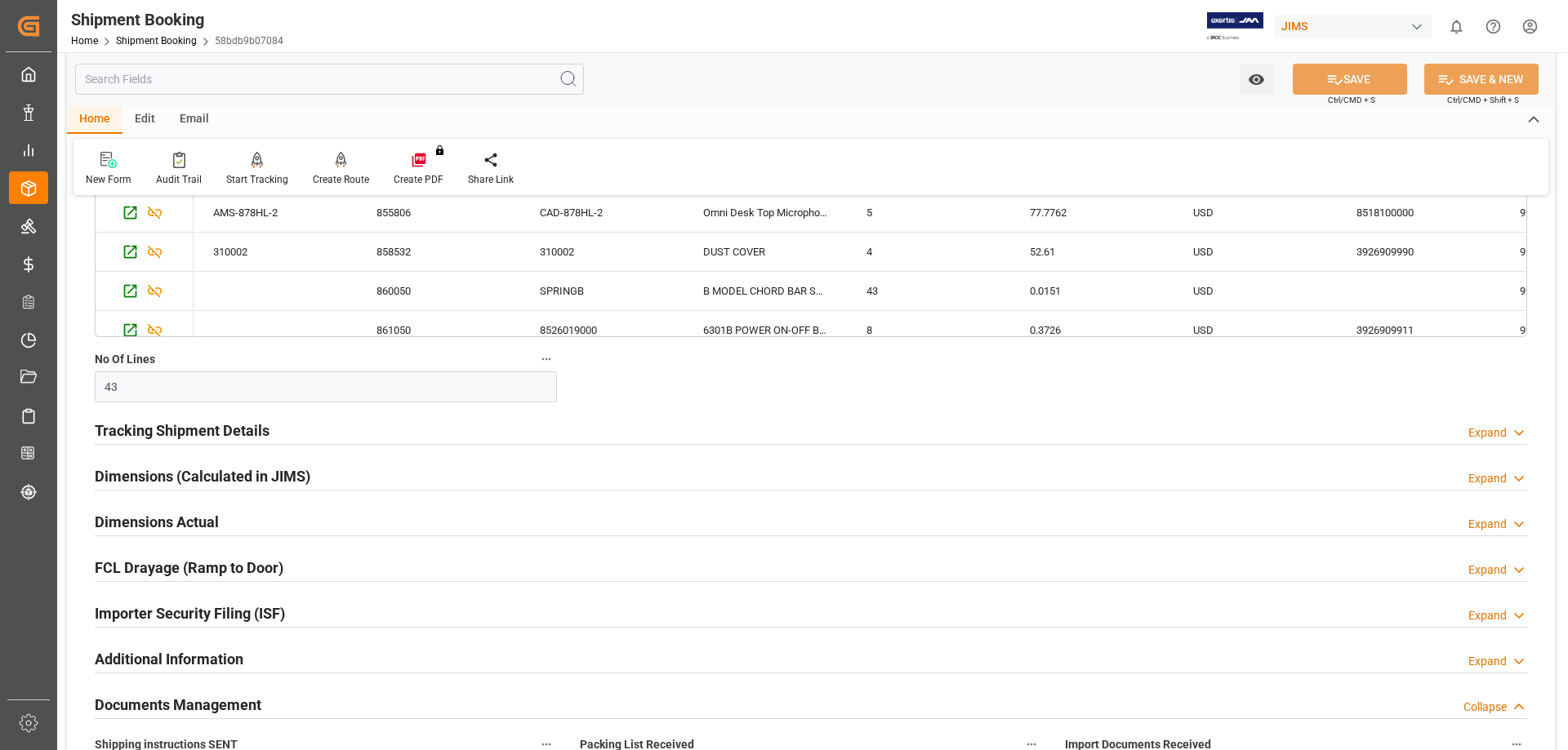
scroll to position [680, 0]
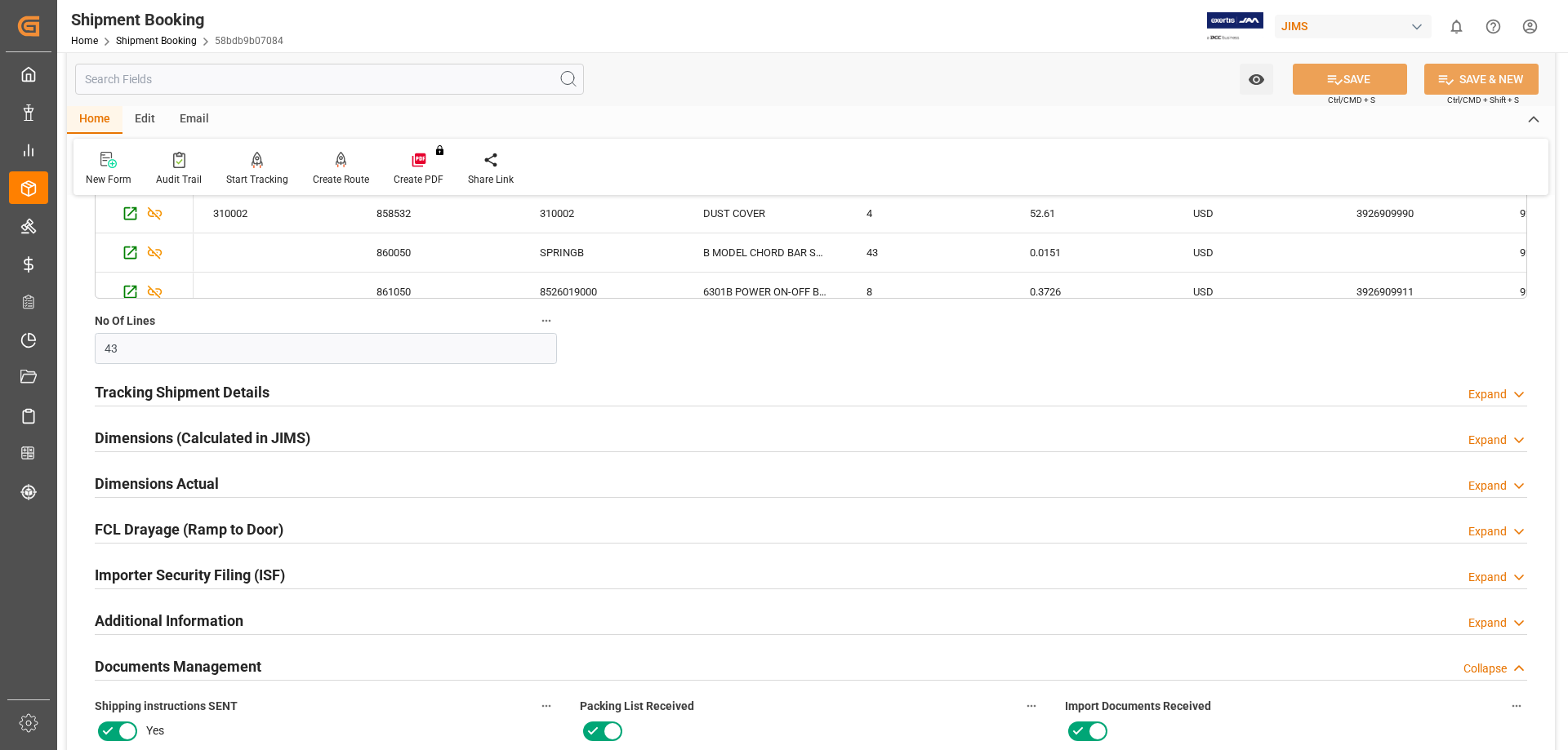
click at [183, 392] on h2 "Tracking Shipment Details" at bounding box center [181, 392] width 175 height 22
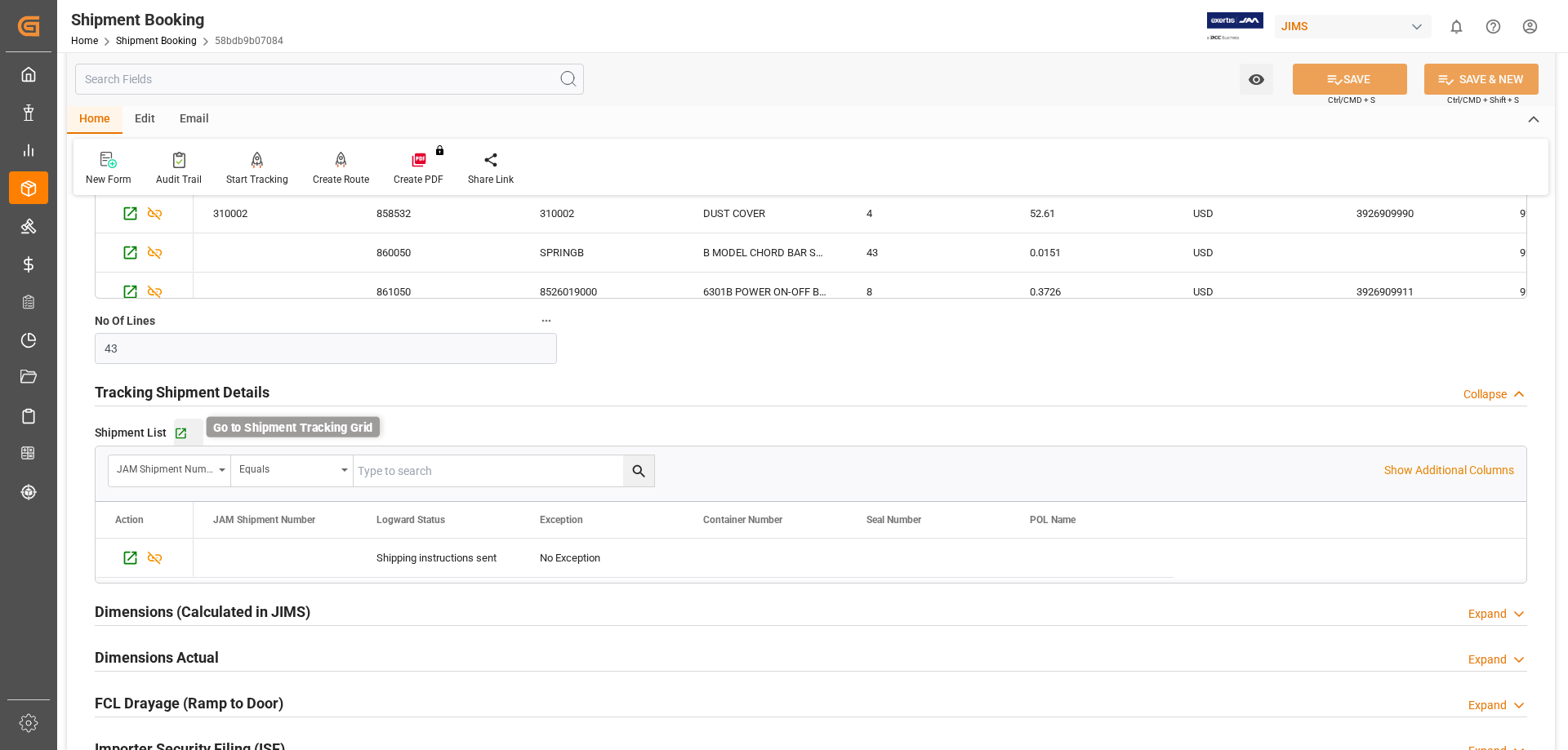
click at [177, 429] on icon "button" at bounding box center [181, 432] width 14 height 14
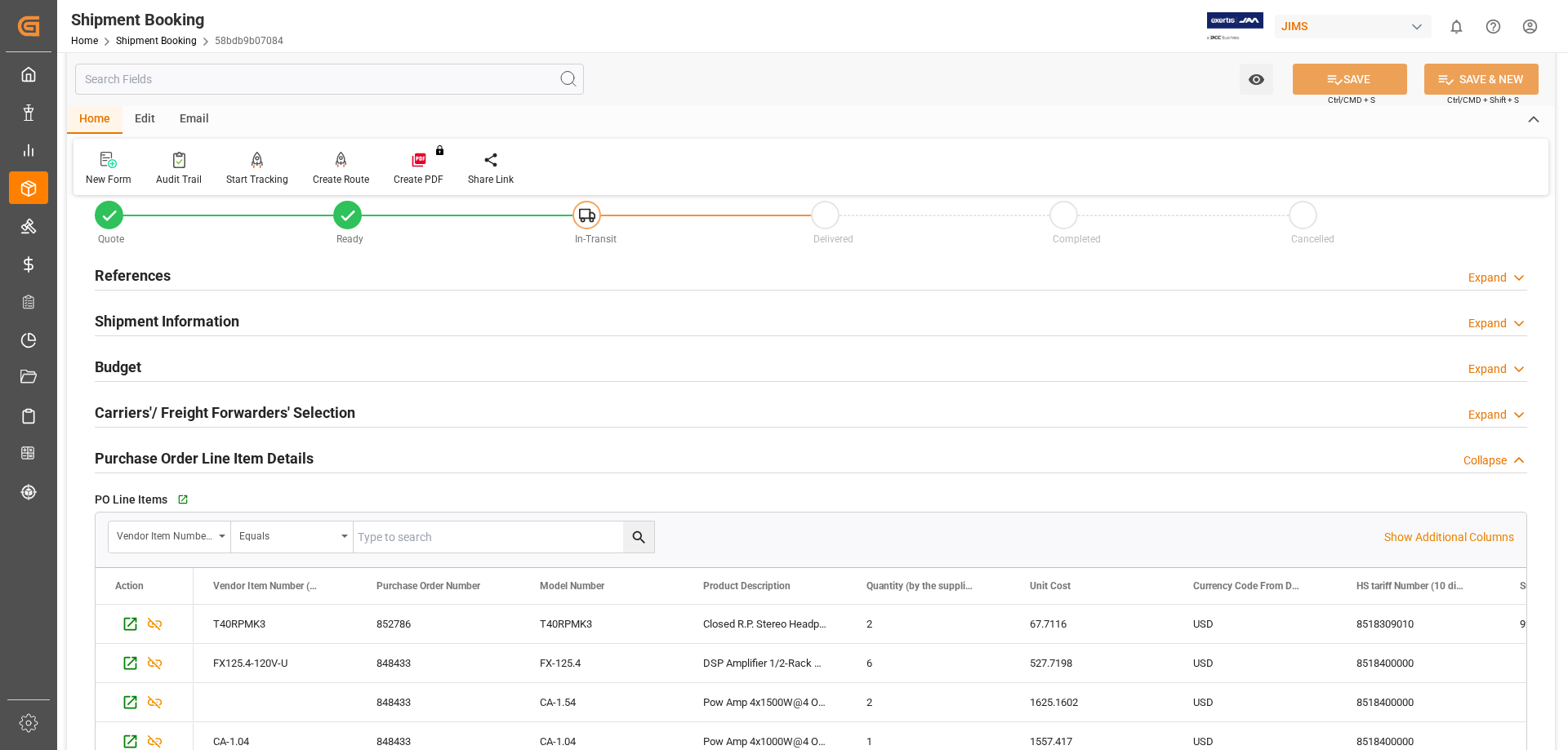
scroll to position [0, 0]
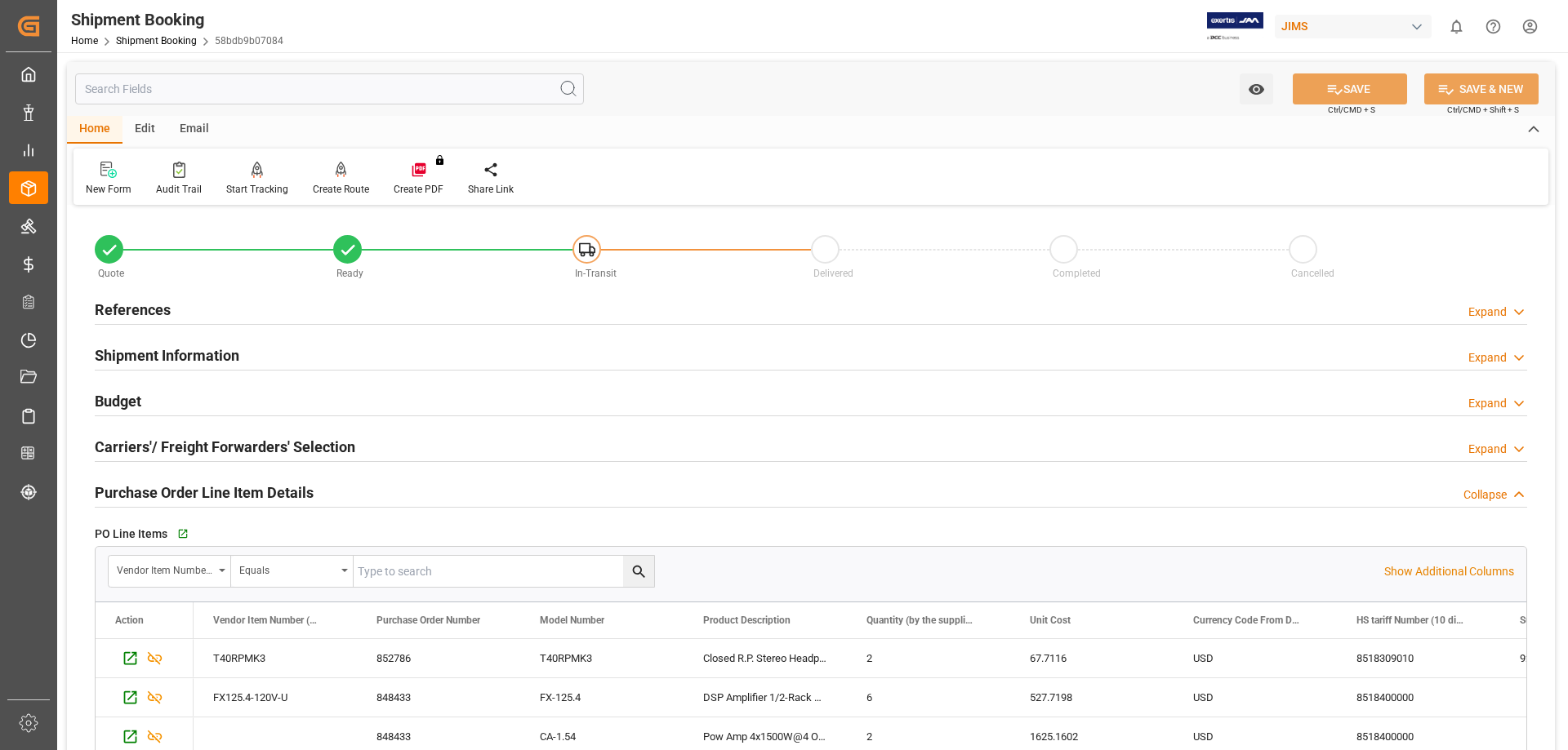
click at [126, 398] on h2 "Budget" at bounding box center [117, 400] width 47 height 22
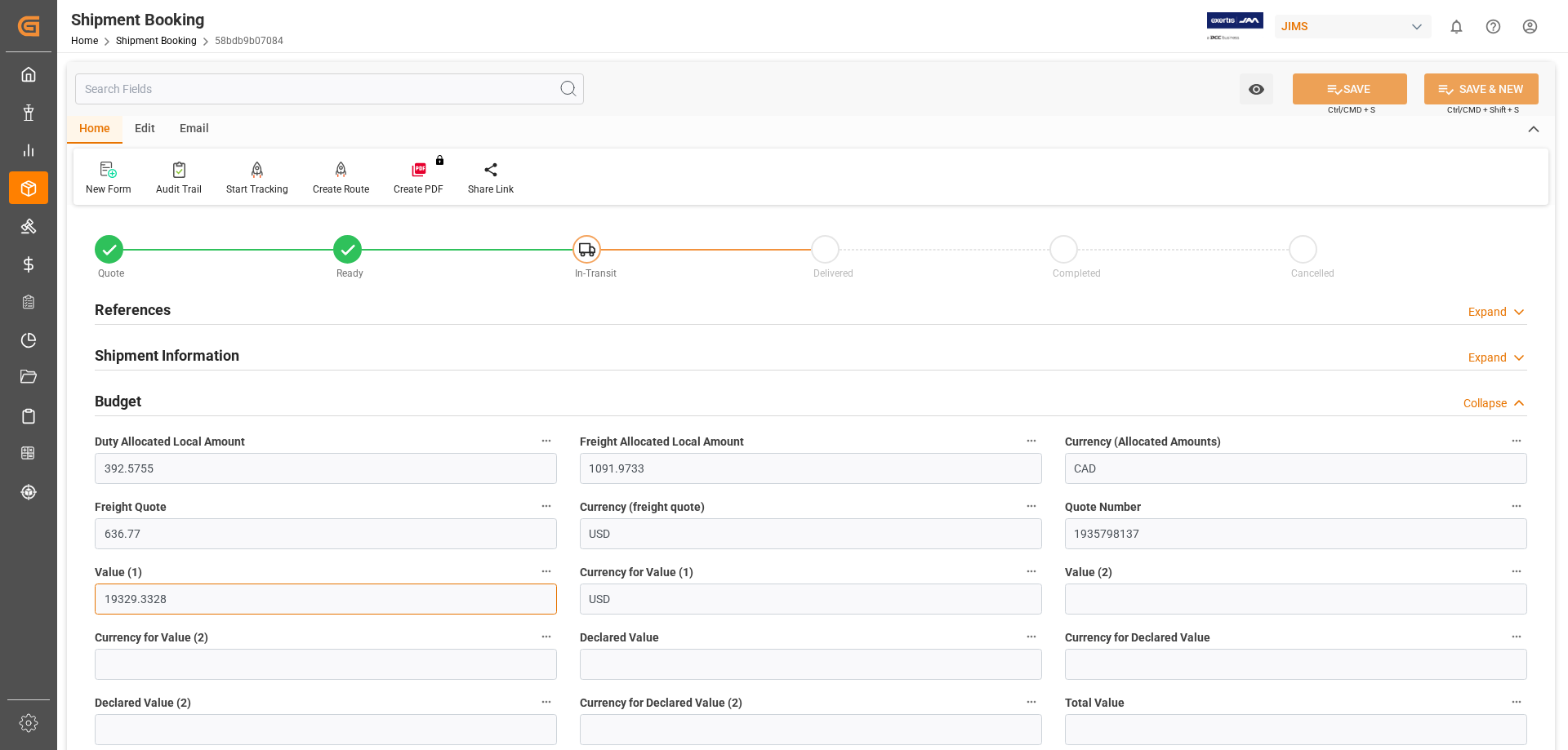
click at [123, 598] on input "19329.3328" at bounding box center [325, 599] width 462 height 31
click at [190, 593] on input "19329.3328" at bounding box center [325, 599] width 462 height 31
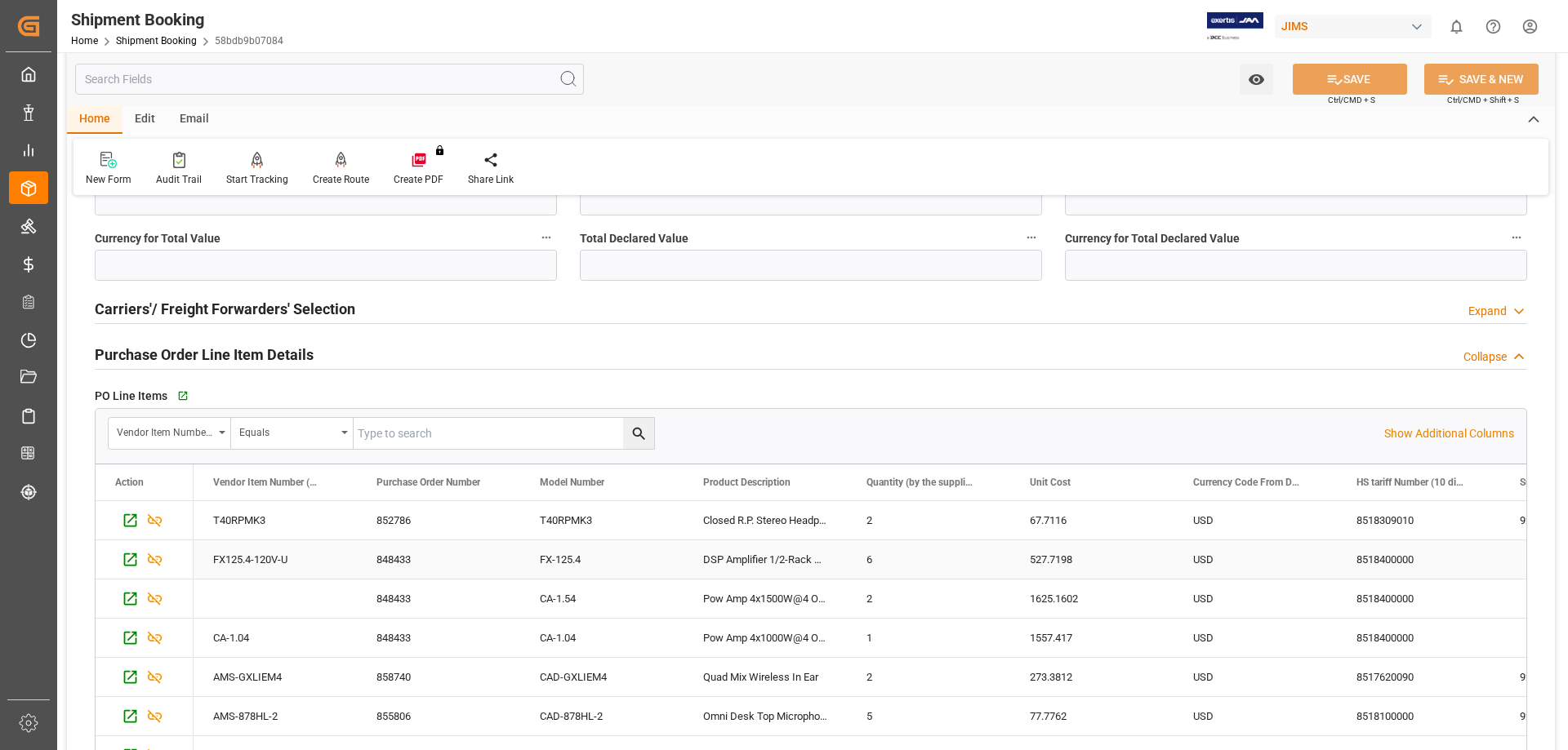
scroll to position [544, 0]
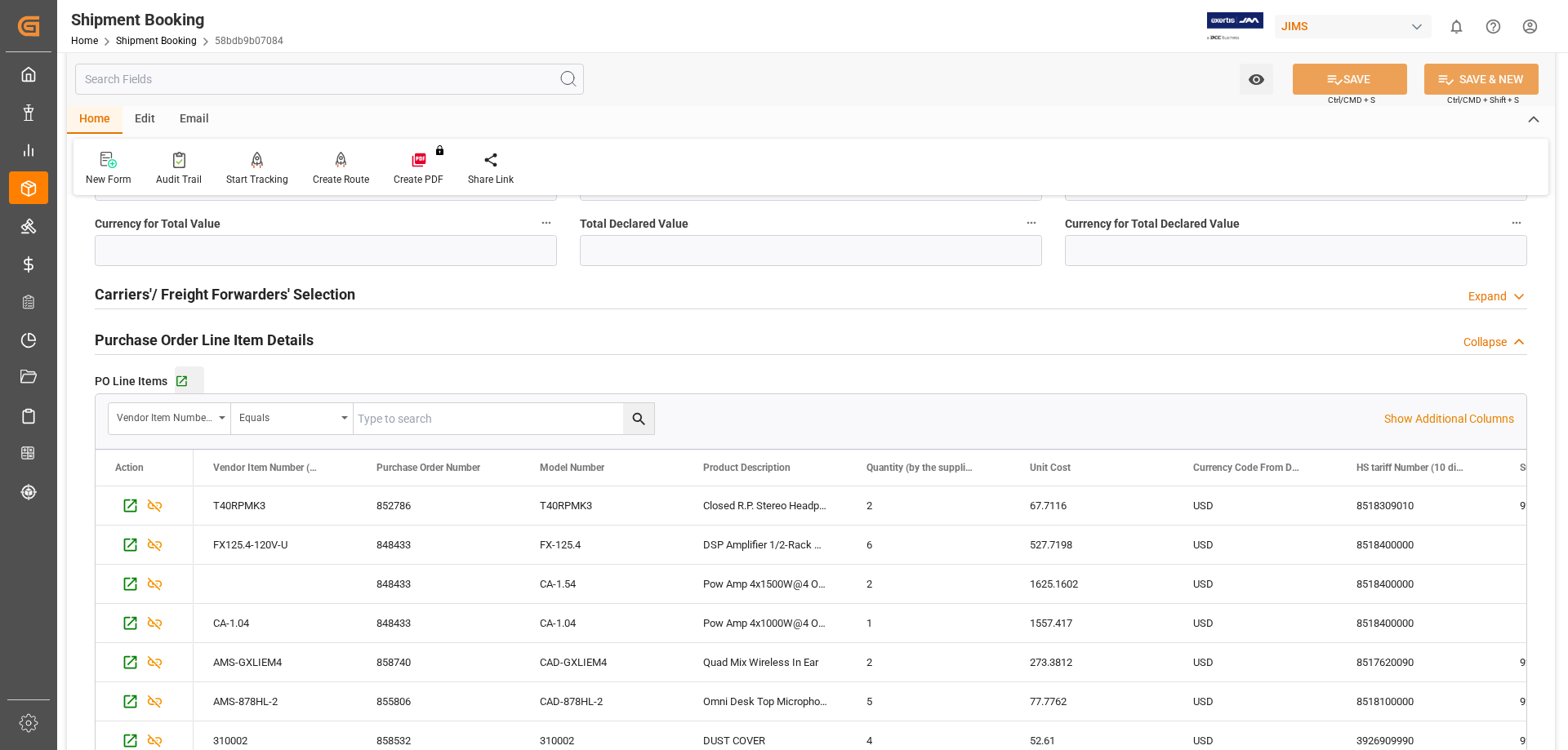
click at [188, 380] on div "Go to Purchase Order Line Item Grid" at bounding box center [190, 382] width 30 height 14
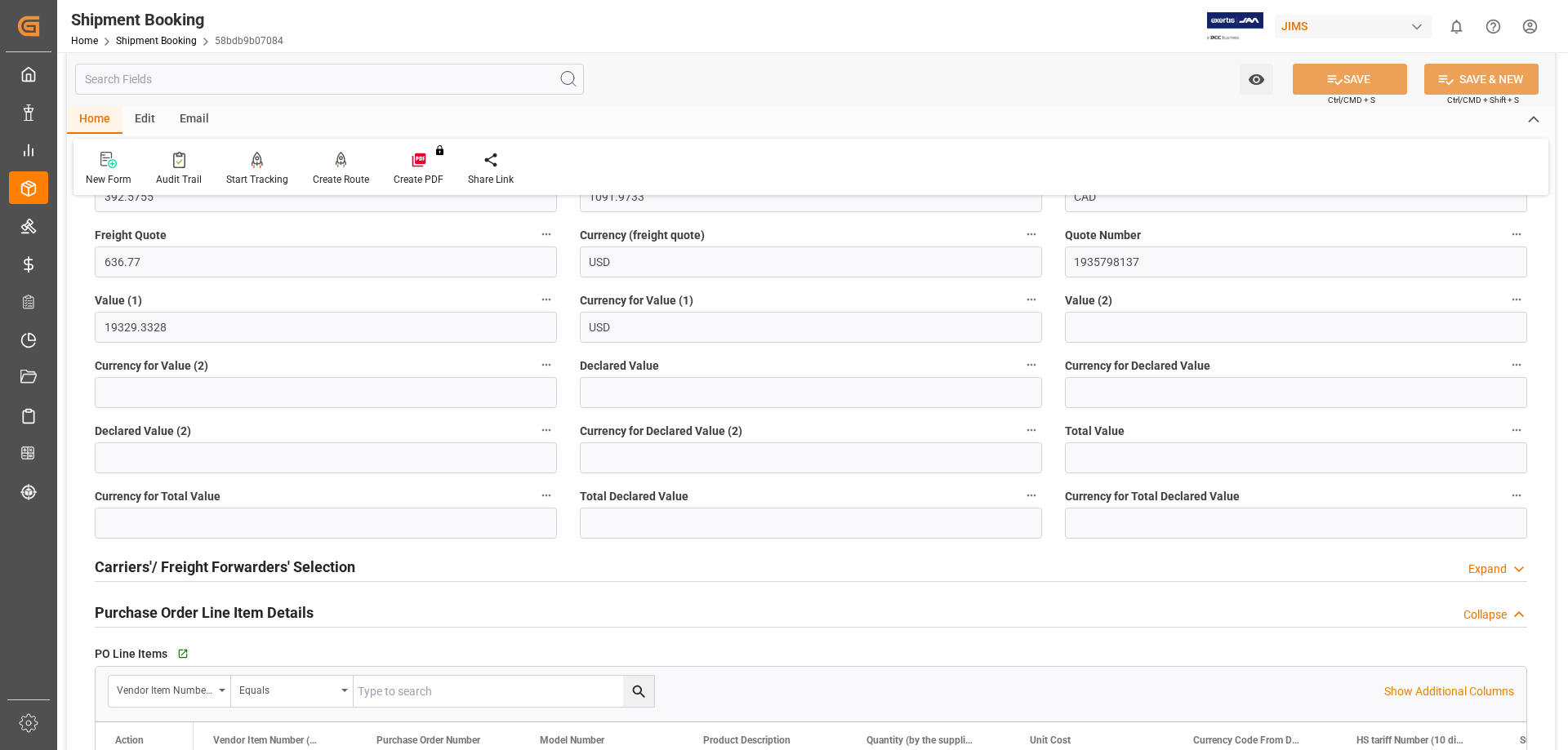
scroll to position [0, 0]
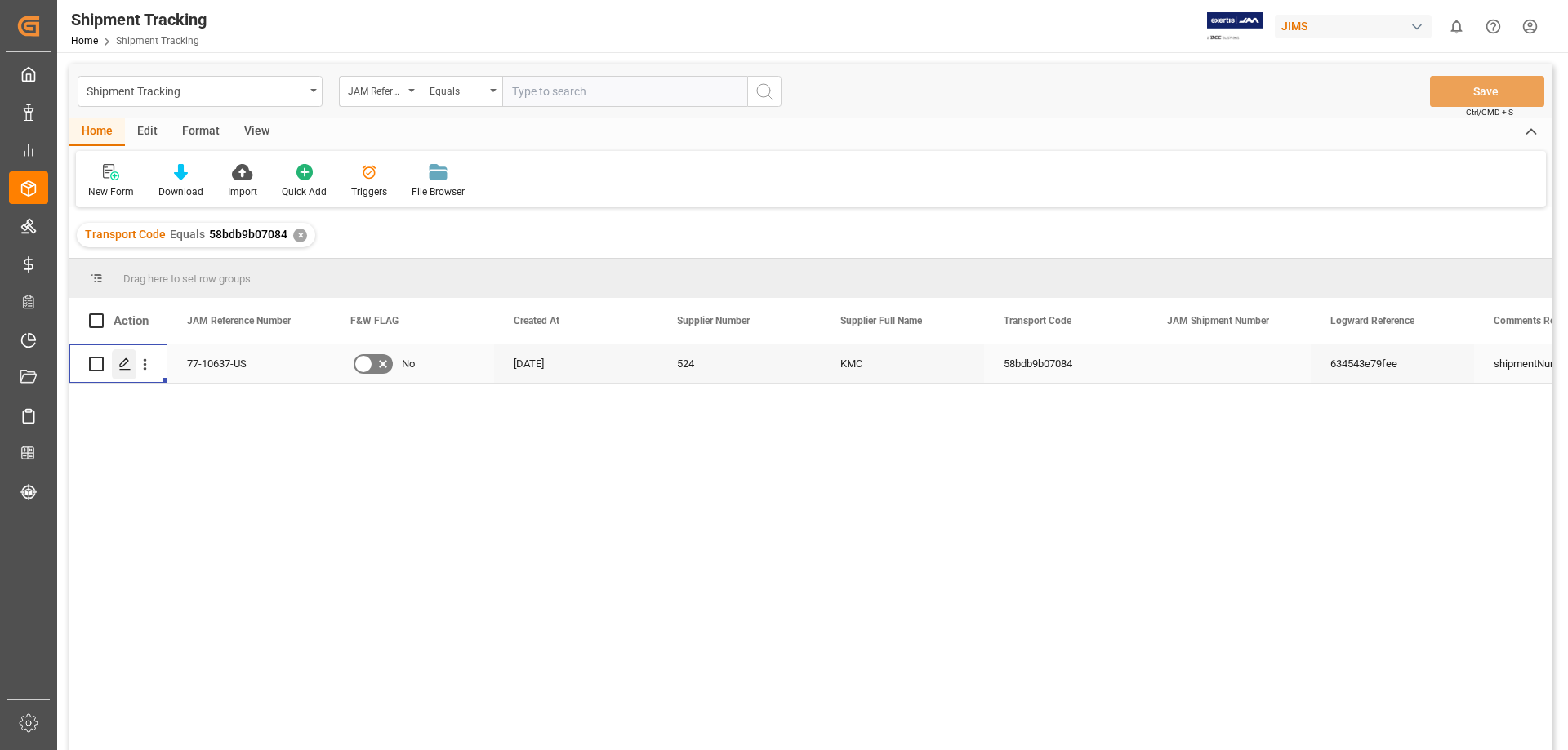
click at [121, 367] on polygon "Press SPACE to select this row." at bounding box center [124, 364] width 8 height 8
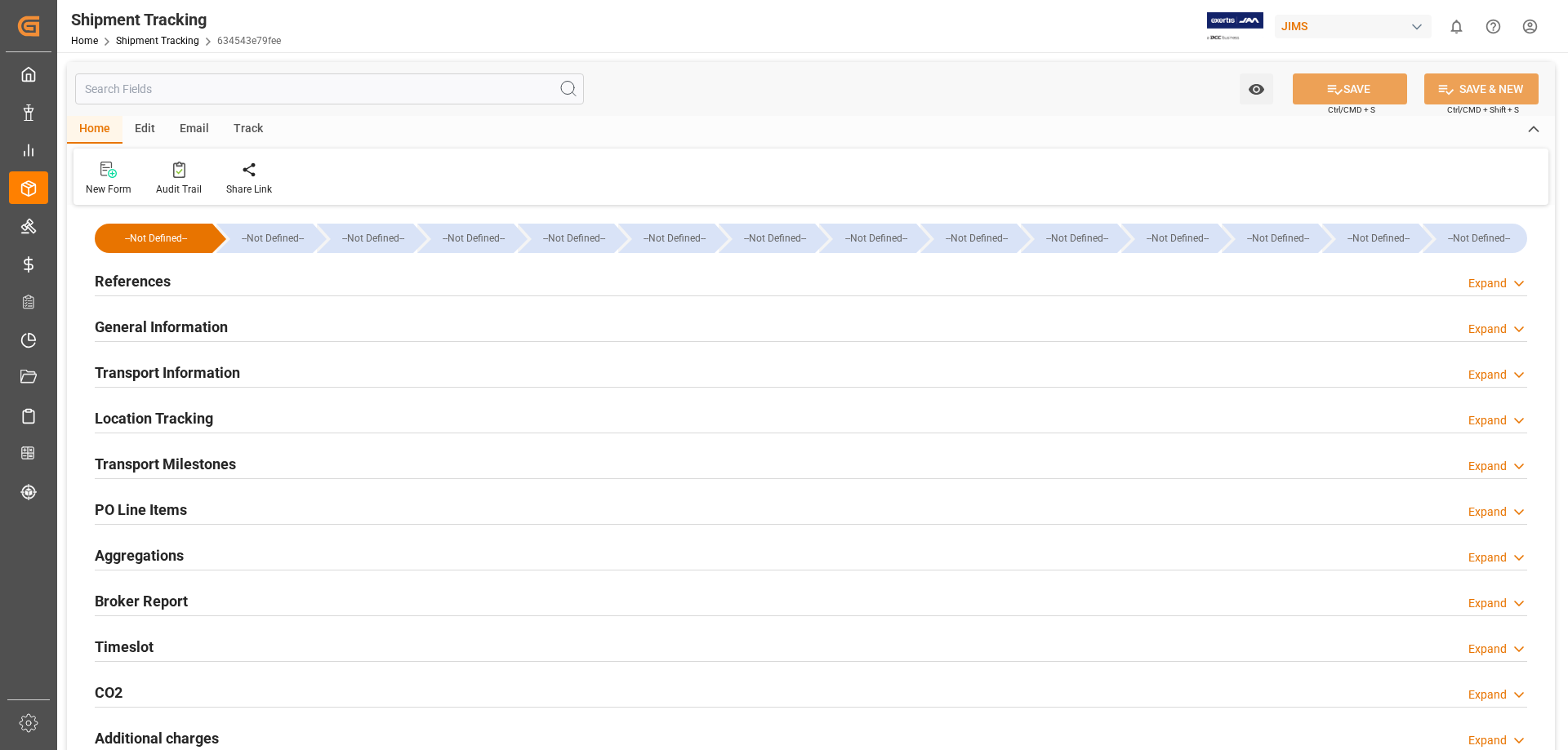
type input "[DATE] 00:00"
click at [195, 462] on h2 "Transport Milestones" at bounding box center [165, 464] width 141 height 22
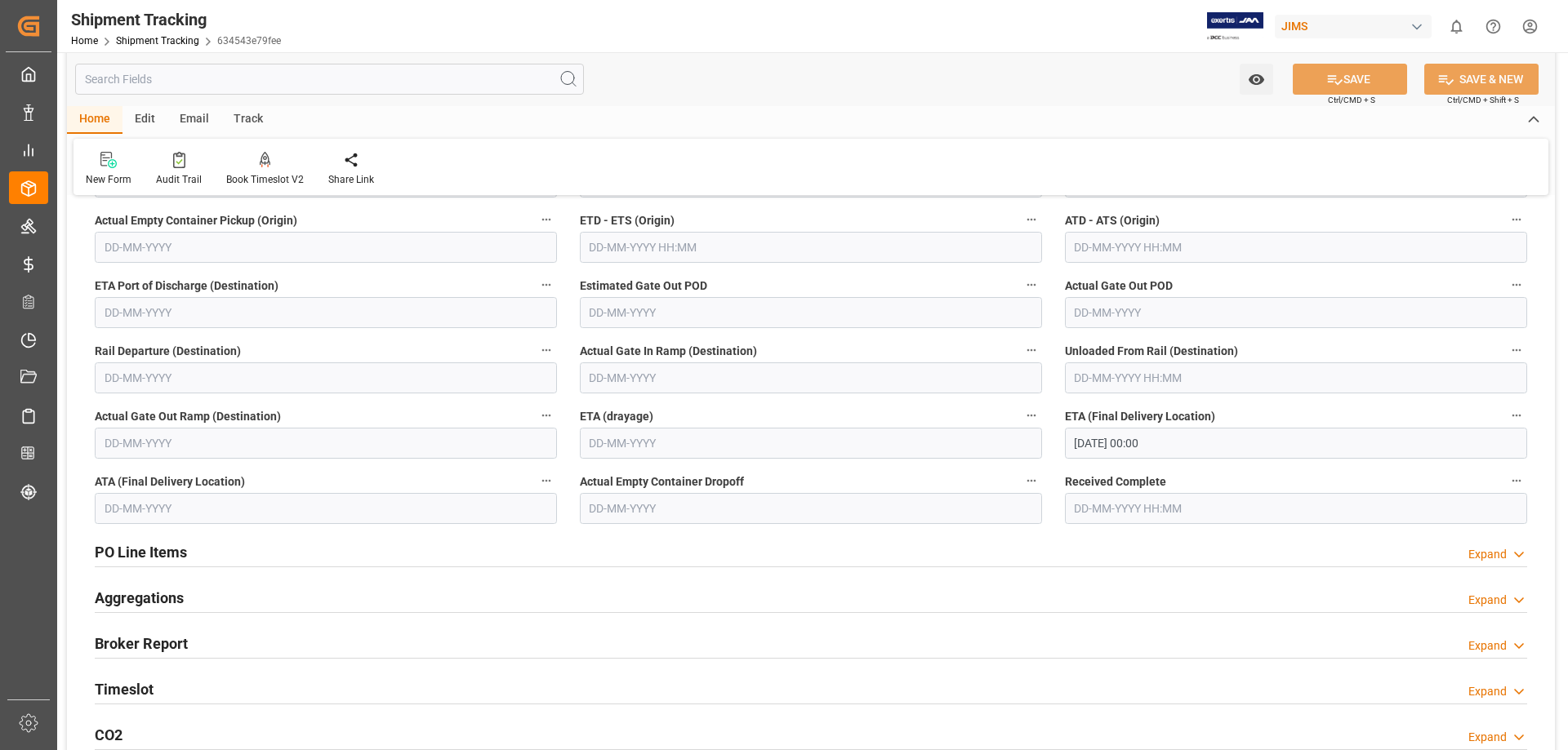
scroll to position [408, 0]
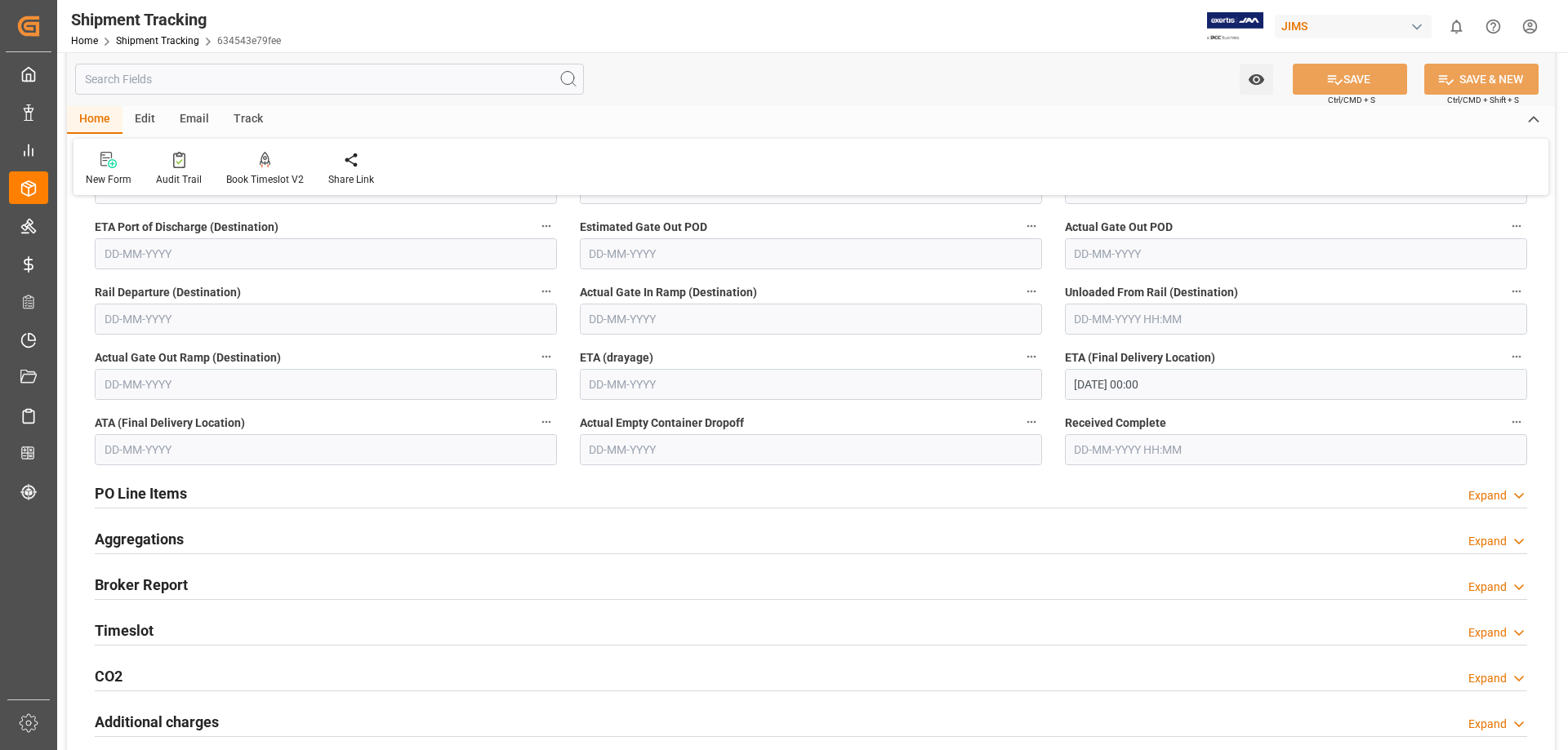
click at [175, 490] on h2 "PO Line Items" at bounding box center [140, 493] width 92 height 22
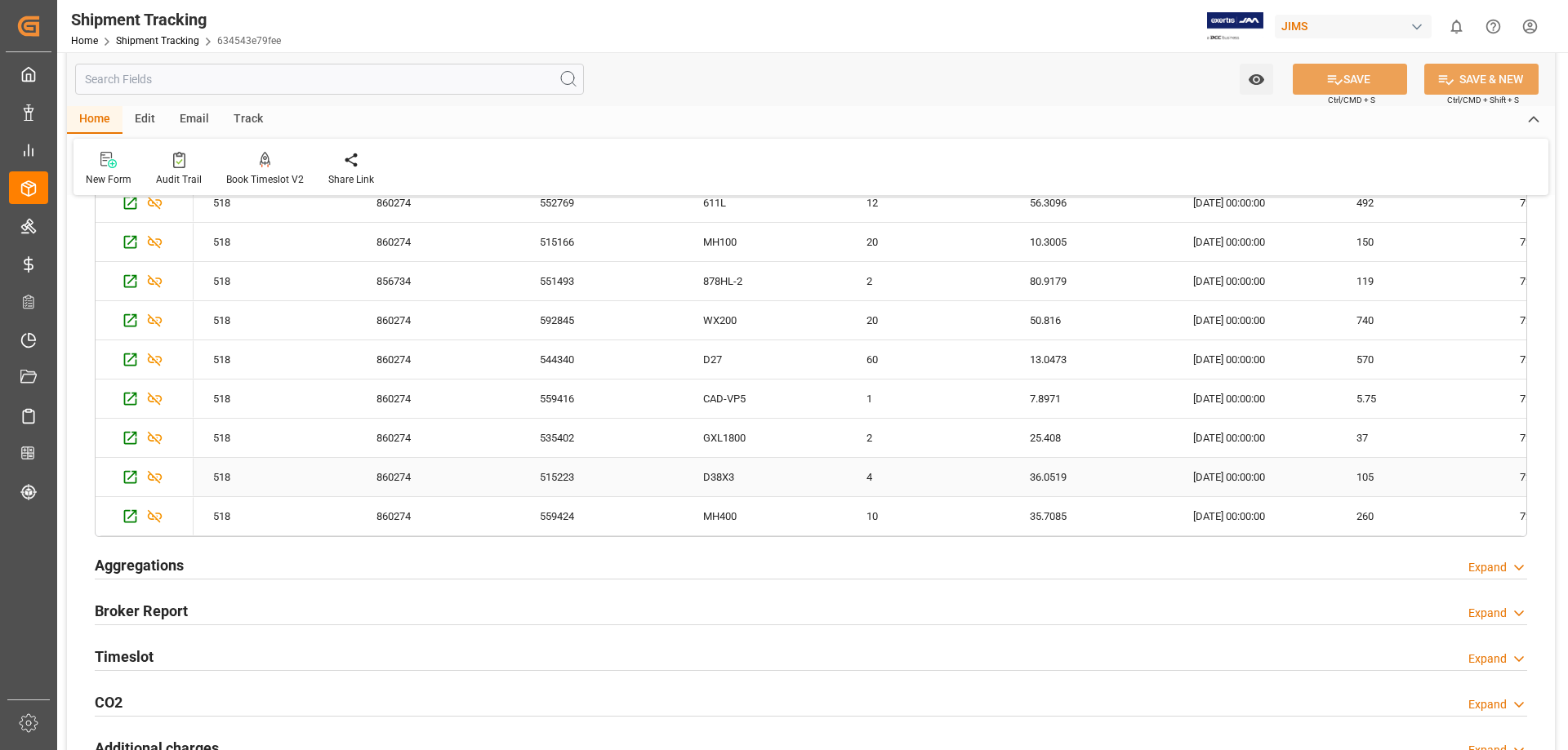
scroll to position [536, 0]
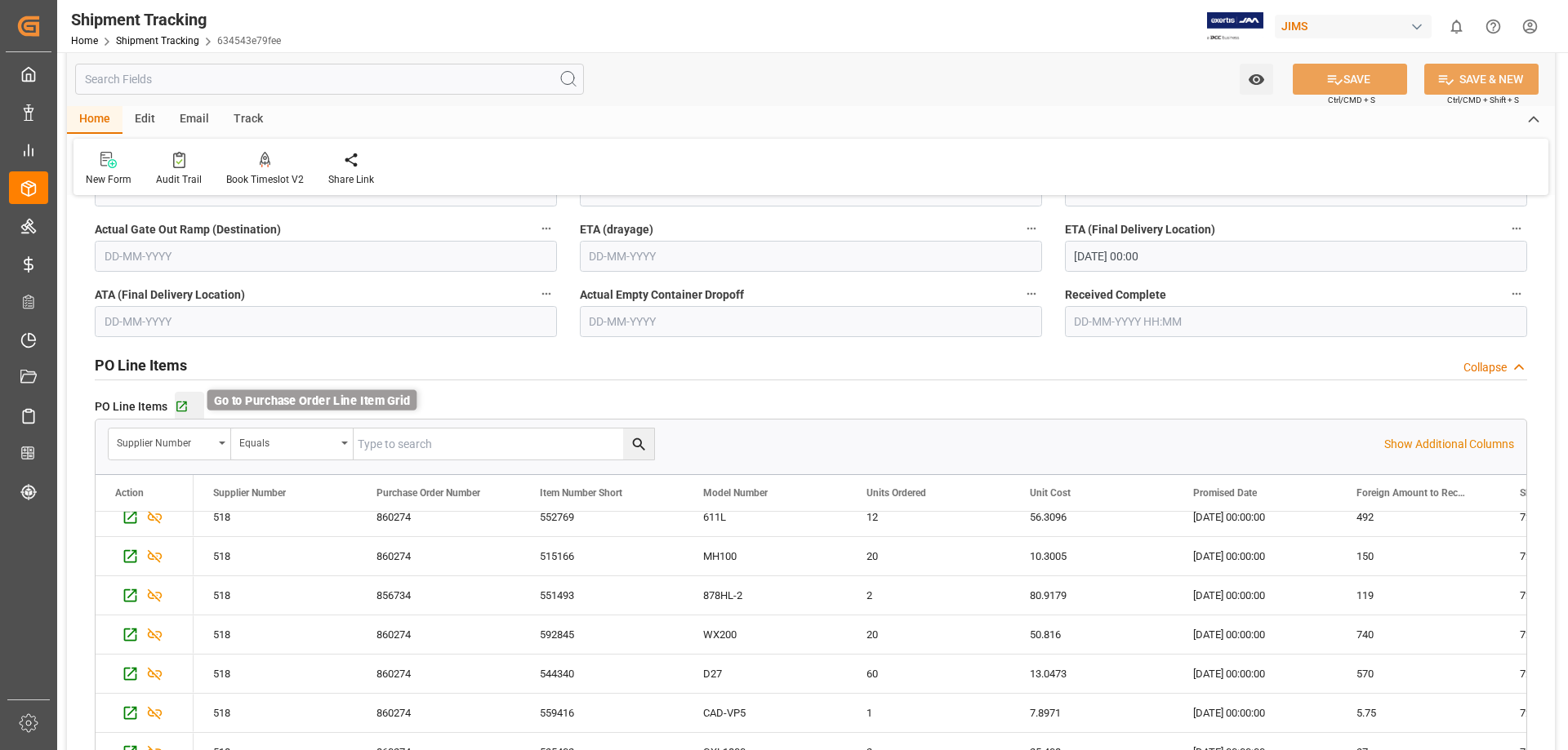
click at [181, 404] on icon "button" at bounding box center [181, 406] width 14 height 14
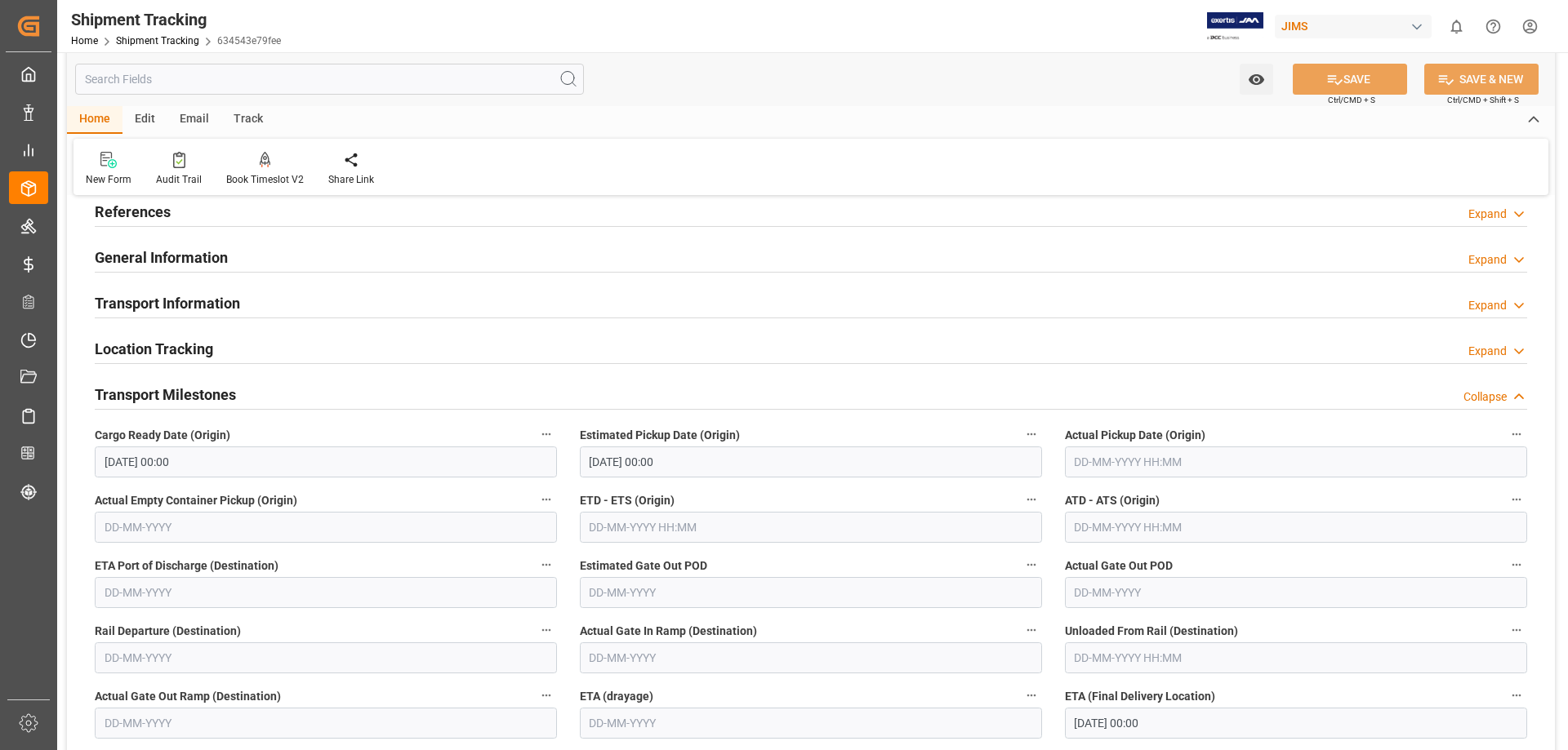
scroll to position [0, 0]
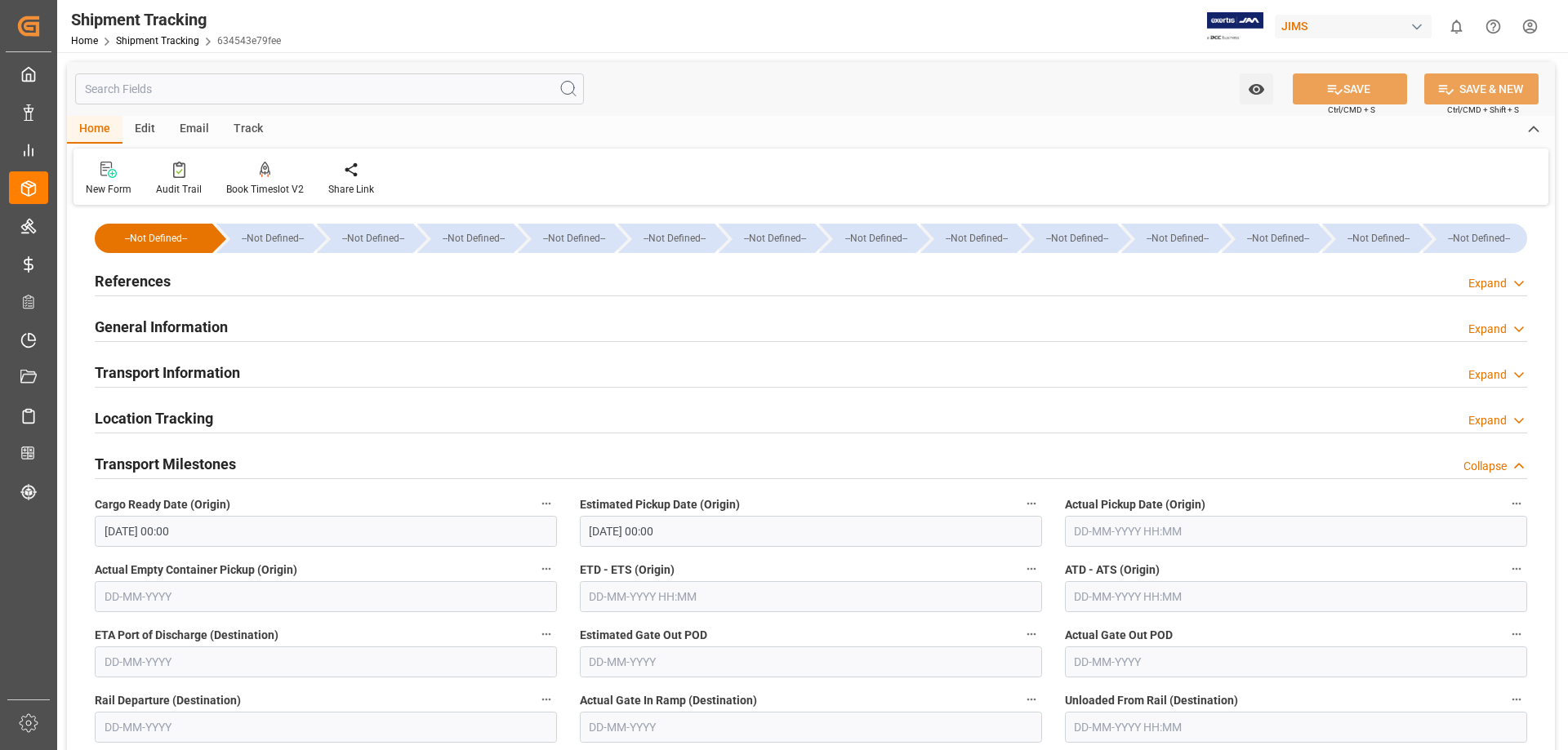
click at [204, 376] on h2 "Transport Information" at bounding box center [167, 373] width 145 height 22
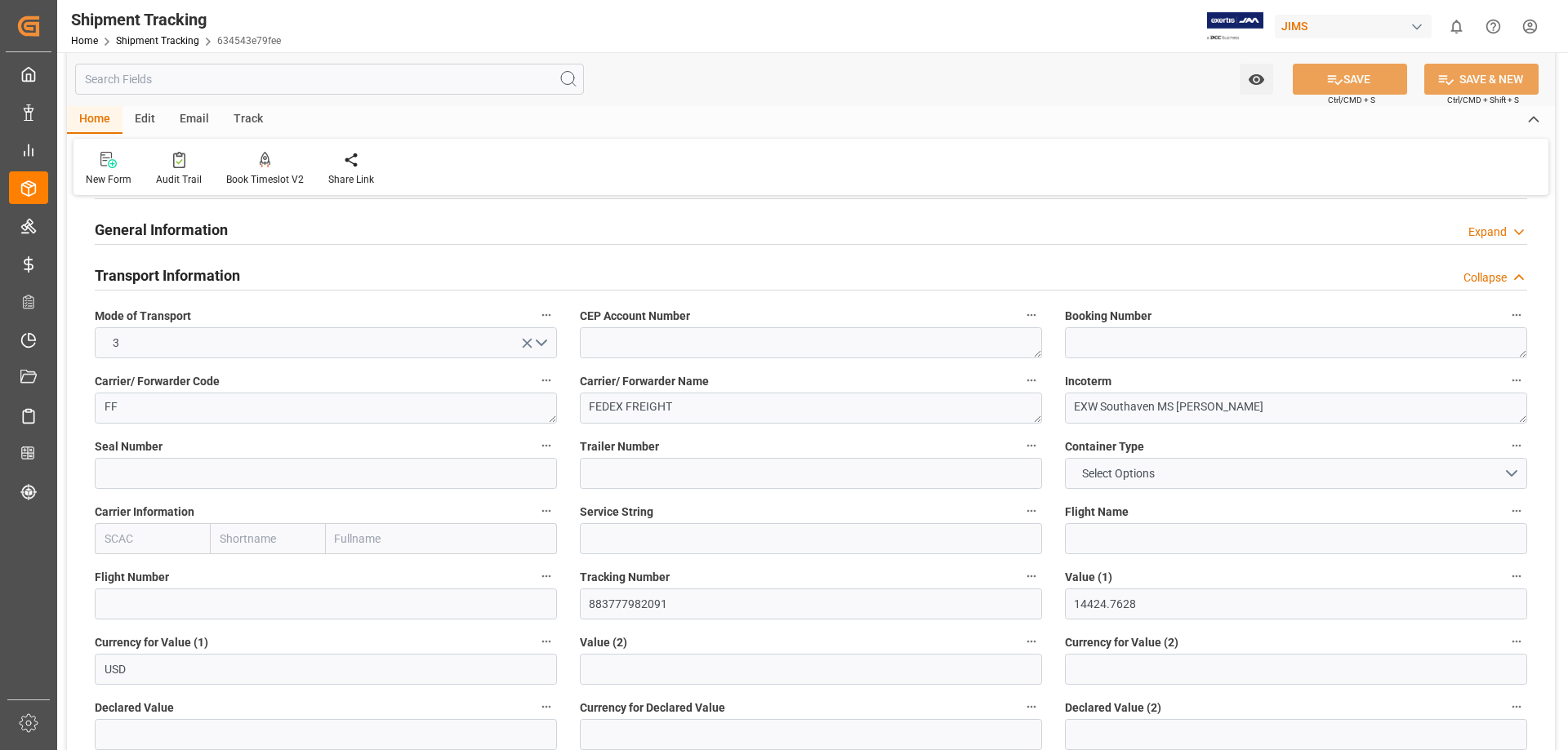
scroll to position [136, 0]
